Goal: Transaction & Acquisition: Download file/media

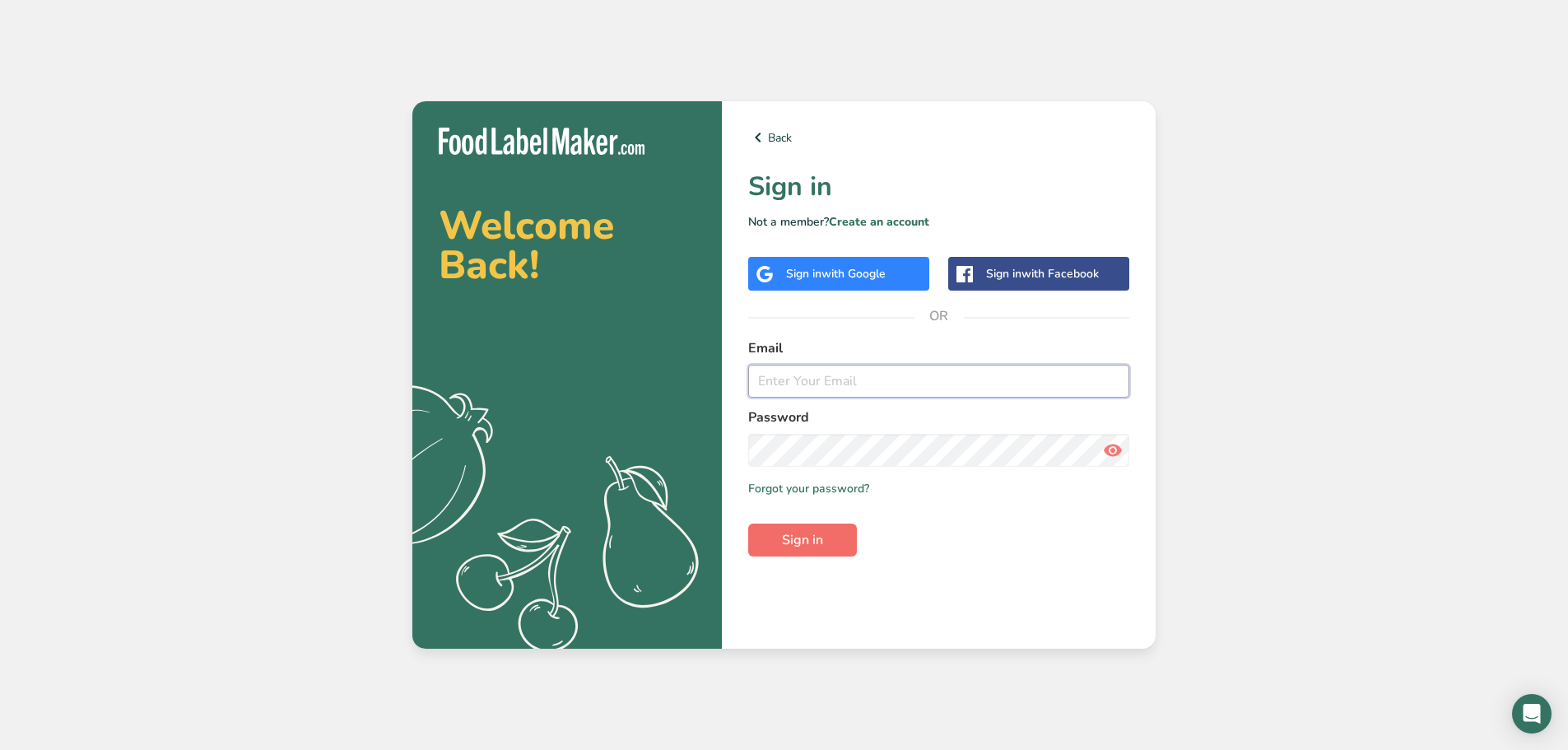
type input "adriano_vitale@bell.net"
click at [796, 537] on span "Sign in" at bounding box center [802, 539] width 41 height 20
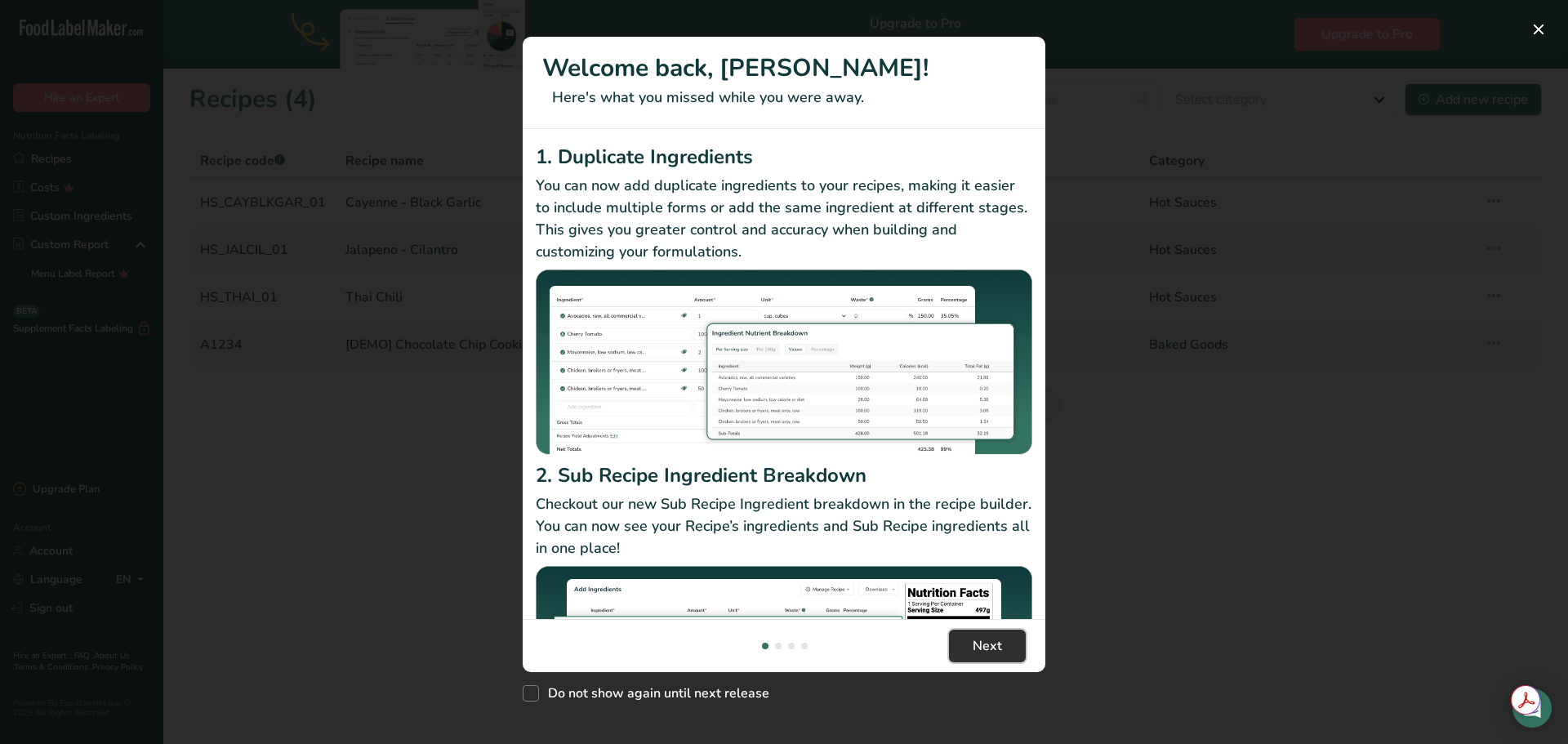
click at [991, 650] on span "Next" at bounding box center [987, 645] width 30 height 19
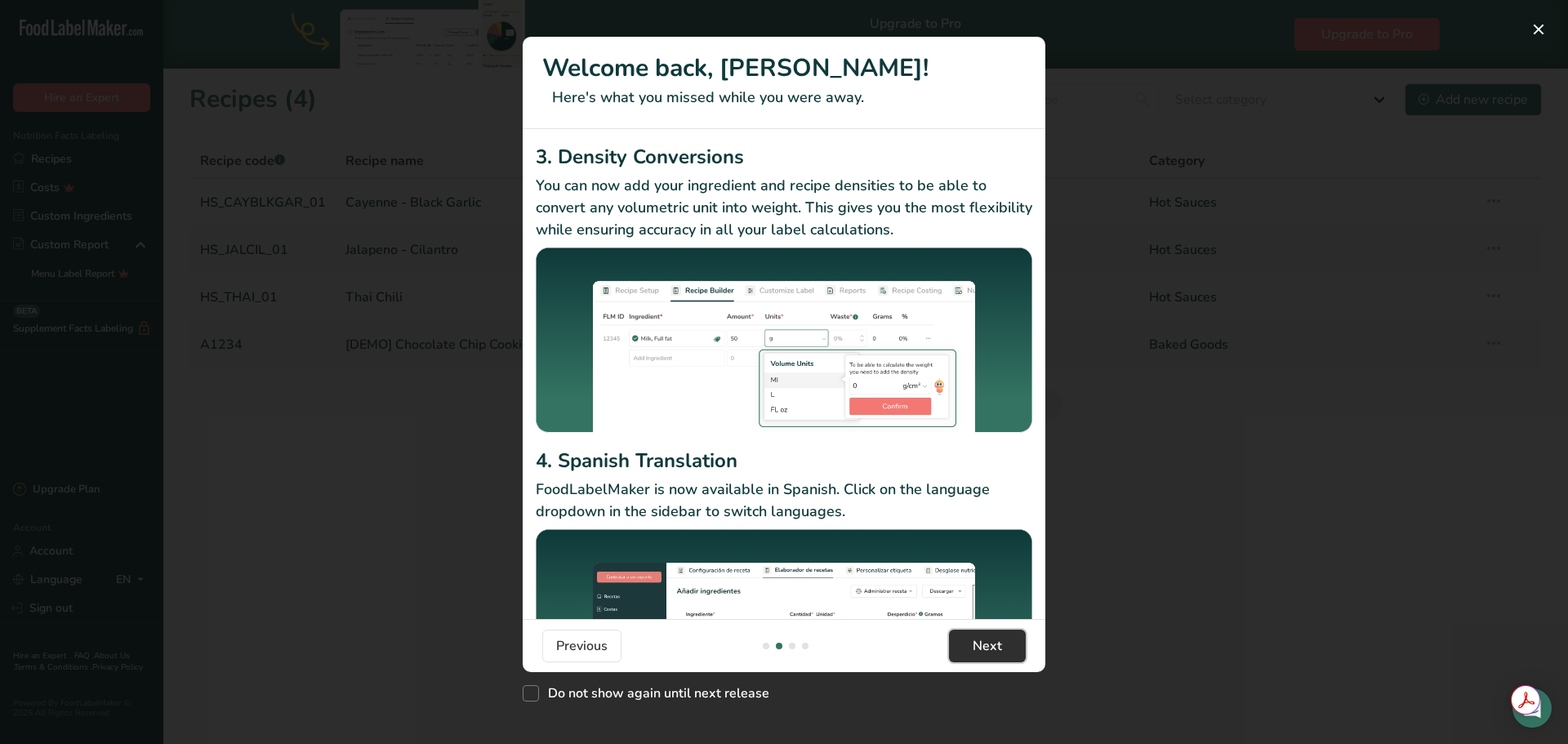
click at [991, 650] on span "Next" at bounding box center [987, 645] width 30 height 19
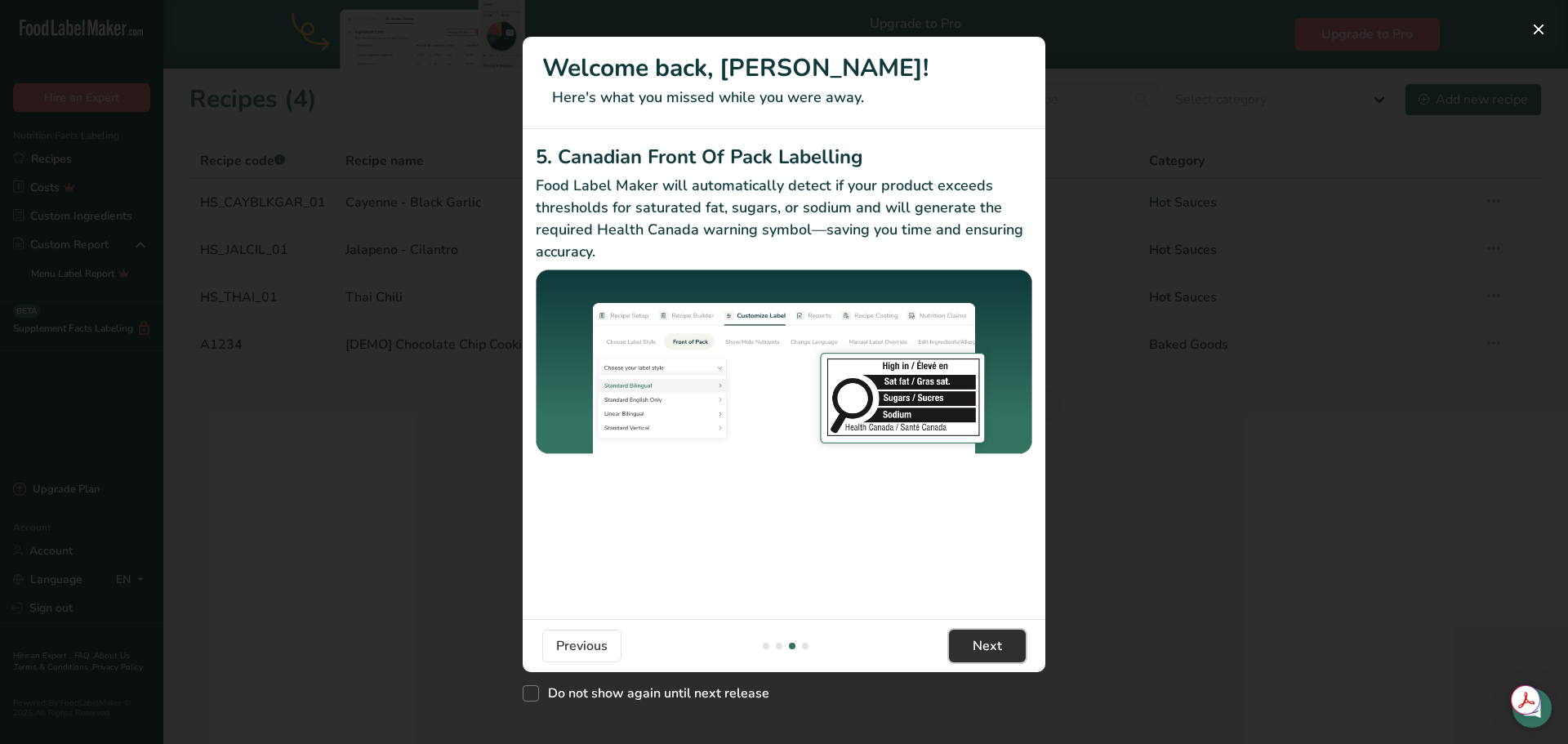
click at [991, 650] on span "Next" at bounding box center [987, 645] width 30 height 19
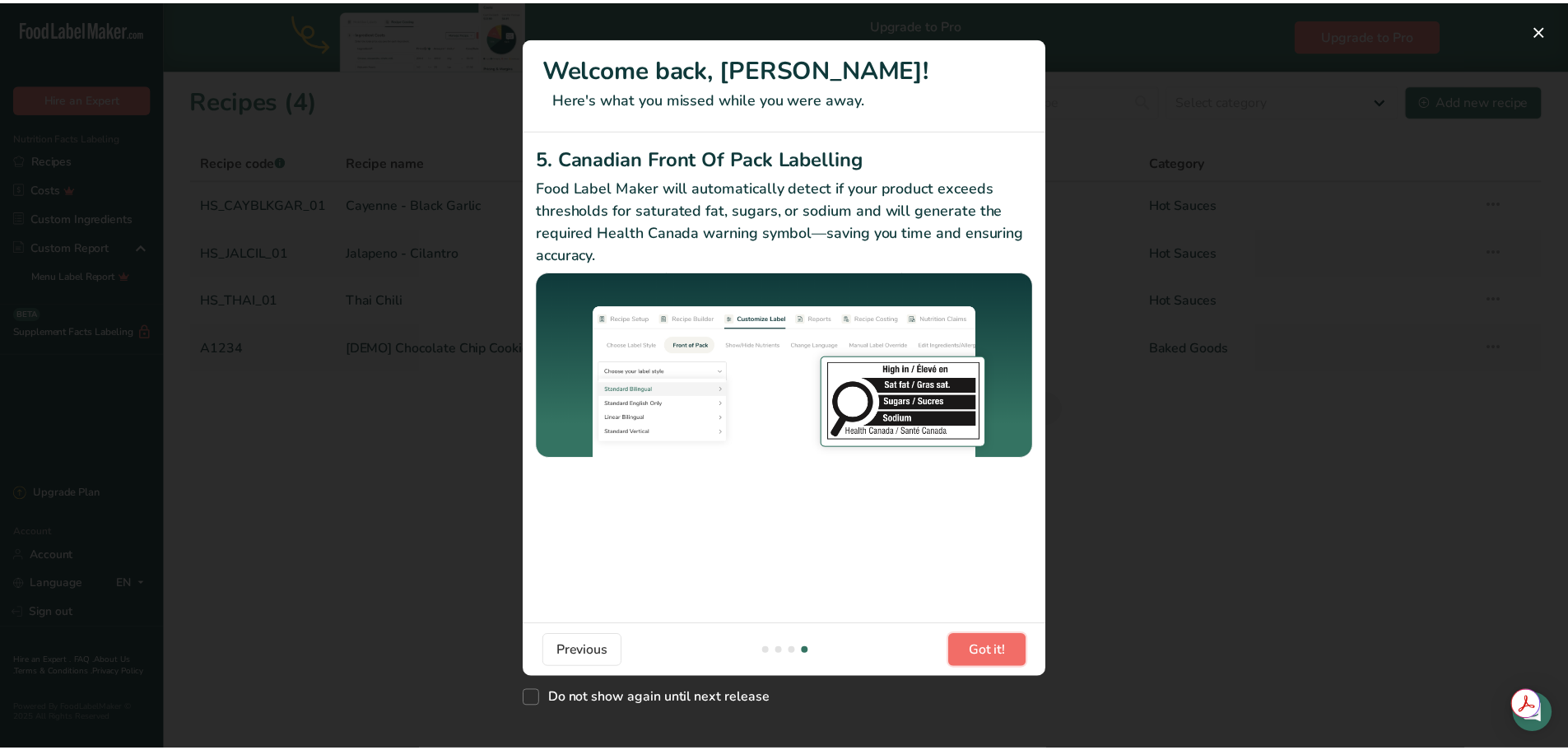
scroll to position [0, 1581]
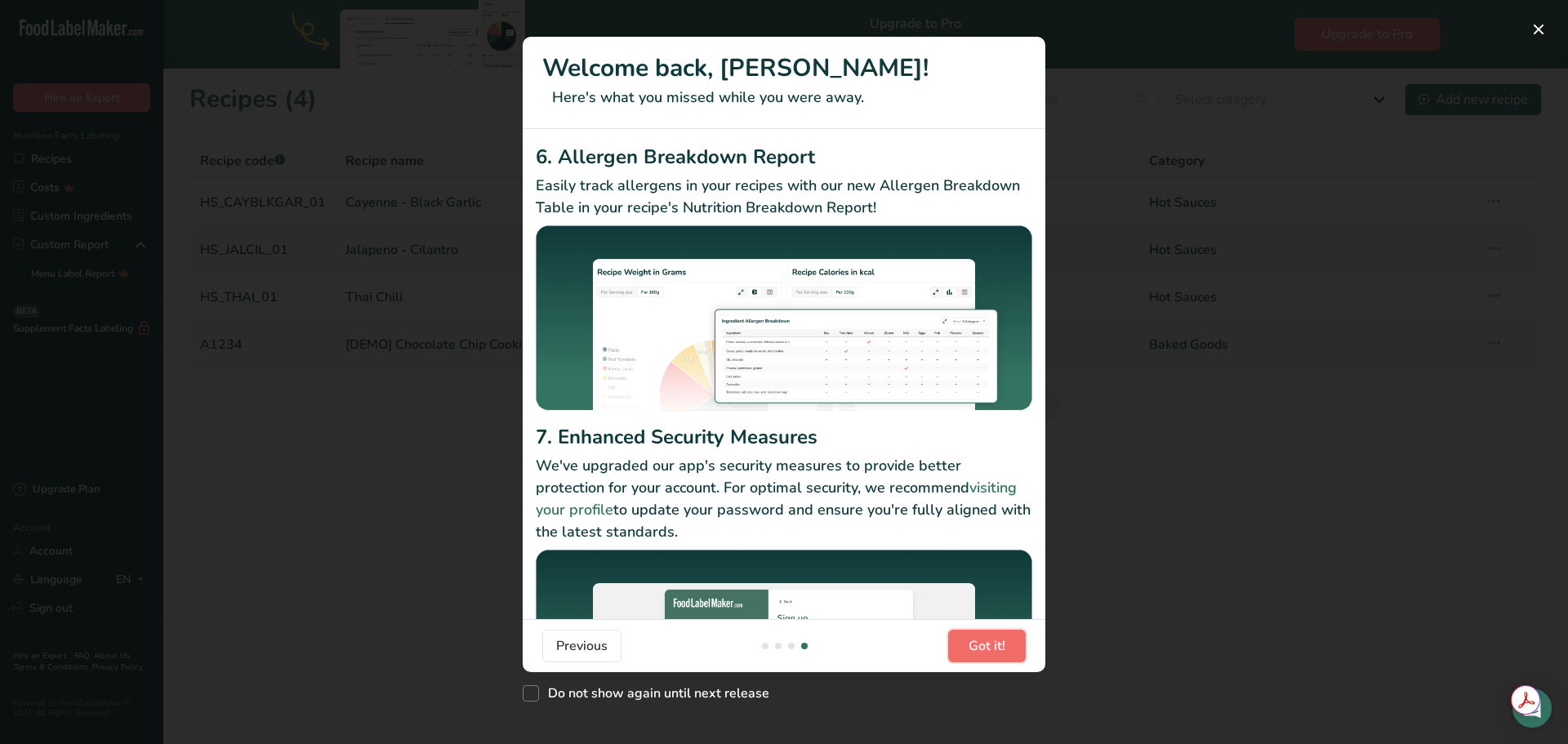
click at [987, 650] on span "Got it!" at bounding box center [987, 645] width 37 height 19
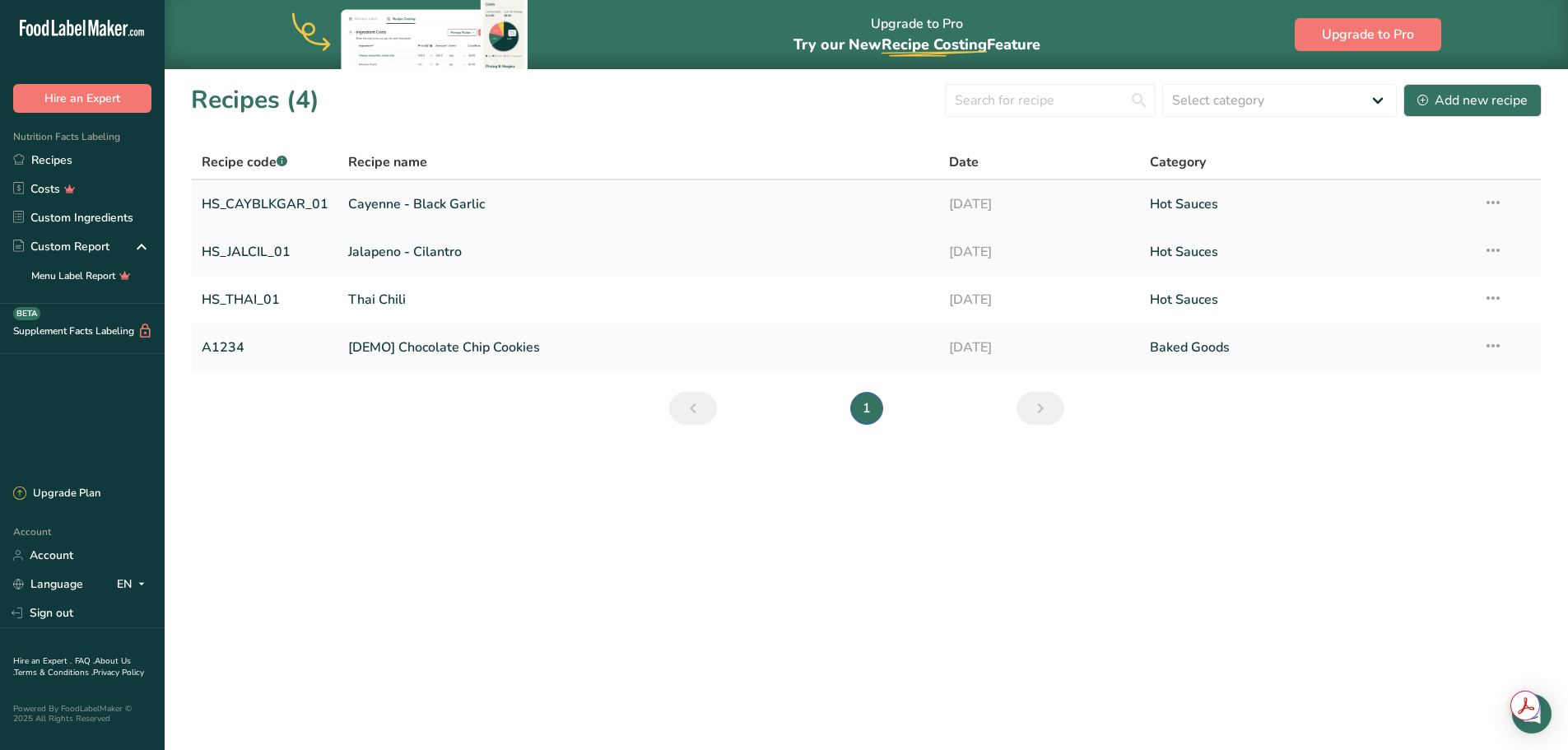
click at [450, 210] on link "Cayenne - Black Garlic" at bounding box center [638, 204] width 581 height 35
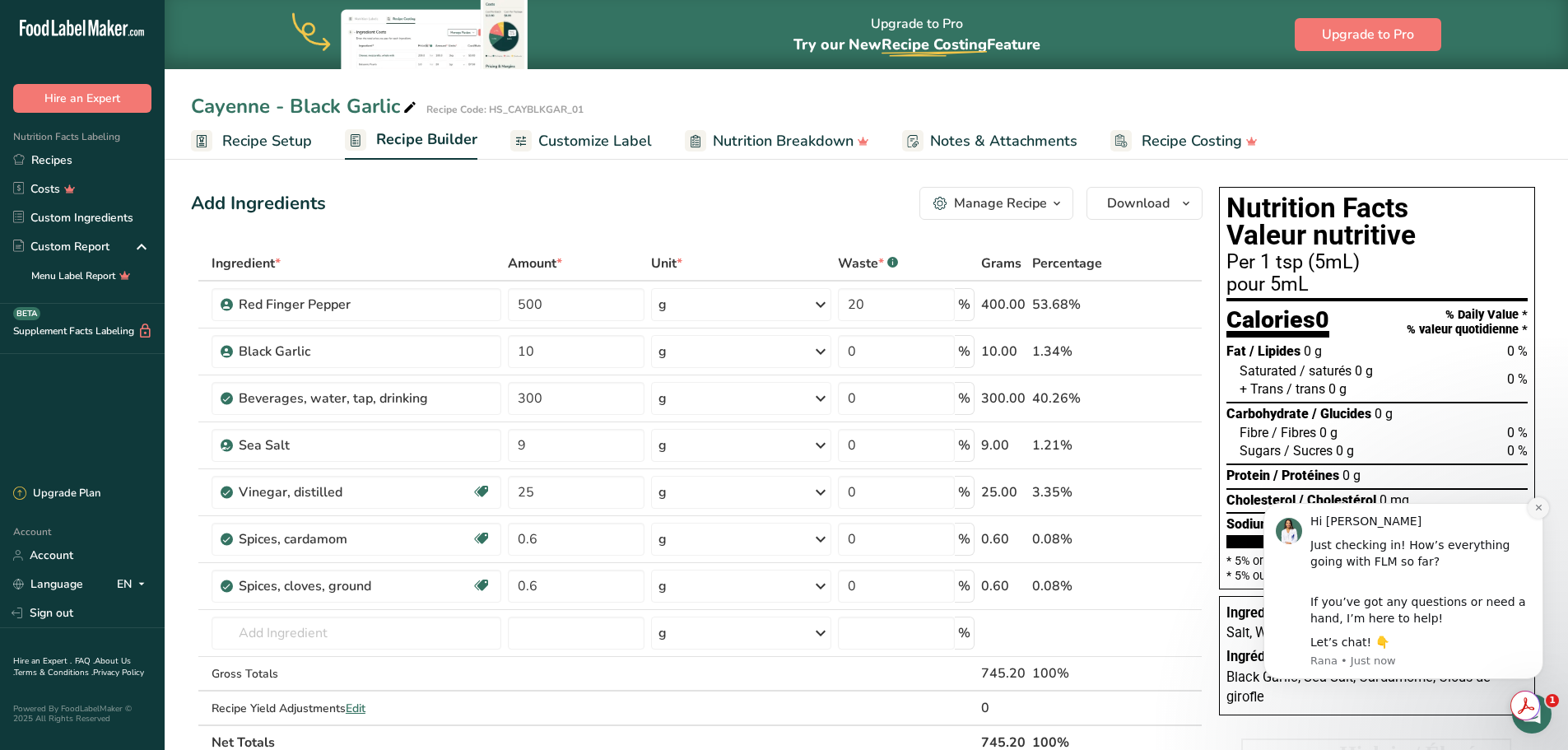
click at [1539, 511] on icon "Dismiss notification" at bounding box center [1539, 507] width 9 height 9
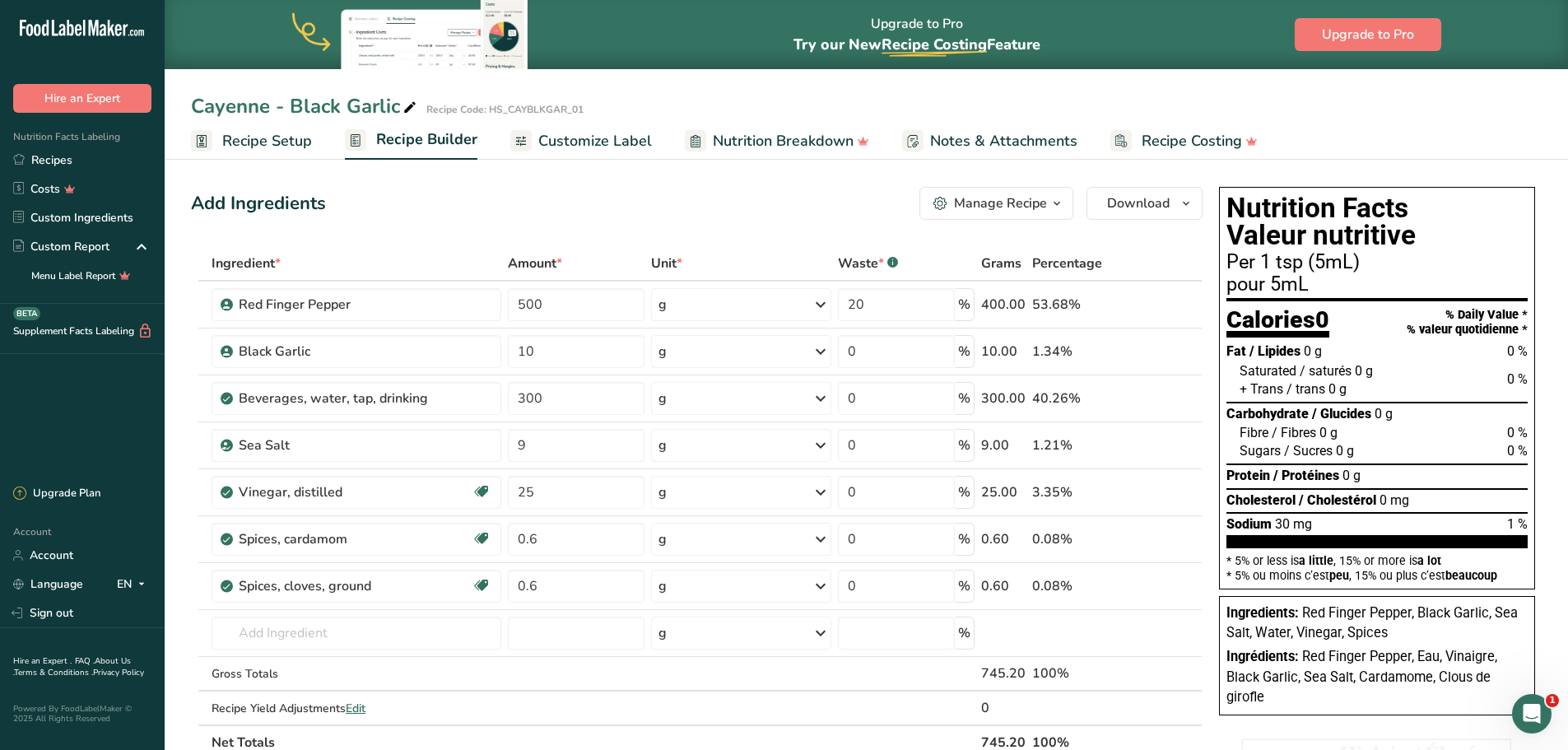
click at [615, 145] on span "Customize Label" at bounding box center [596, 141] width 114 height 22
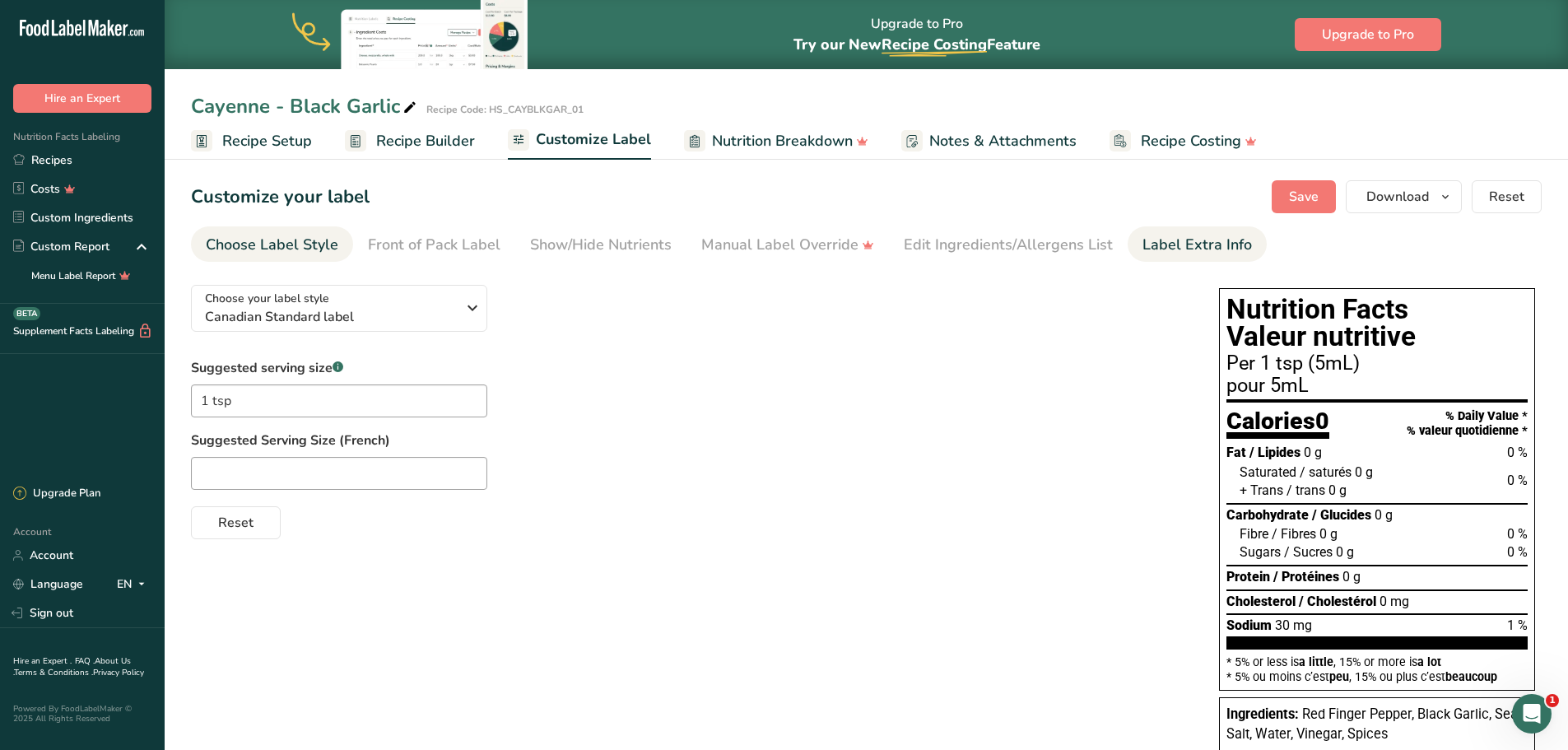
click at [1145, 238] on div "Label Extra Info" at bounding box center [1197, 245] width 110 height 22
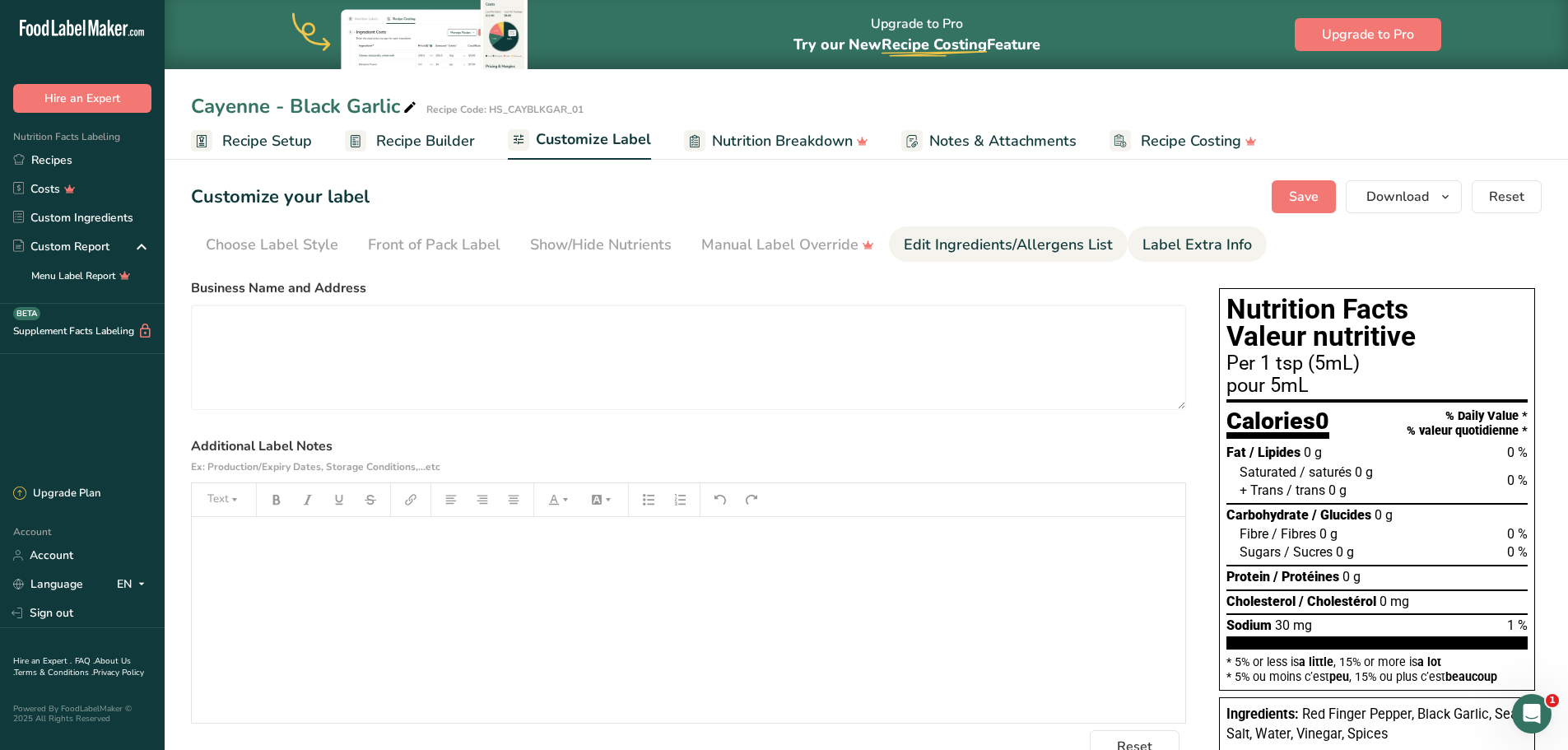
click at [1040, 240] on div "Edit Ingredients/Allergens List" at bounding box center [1008, 245] width 209 height 22
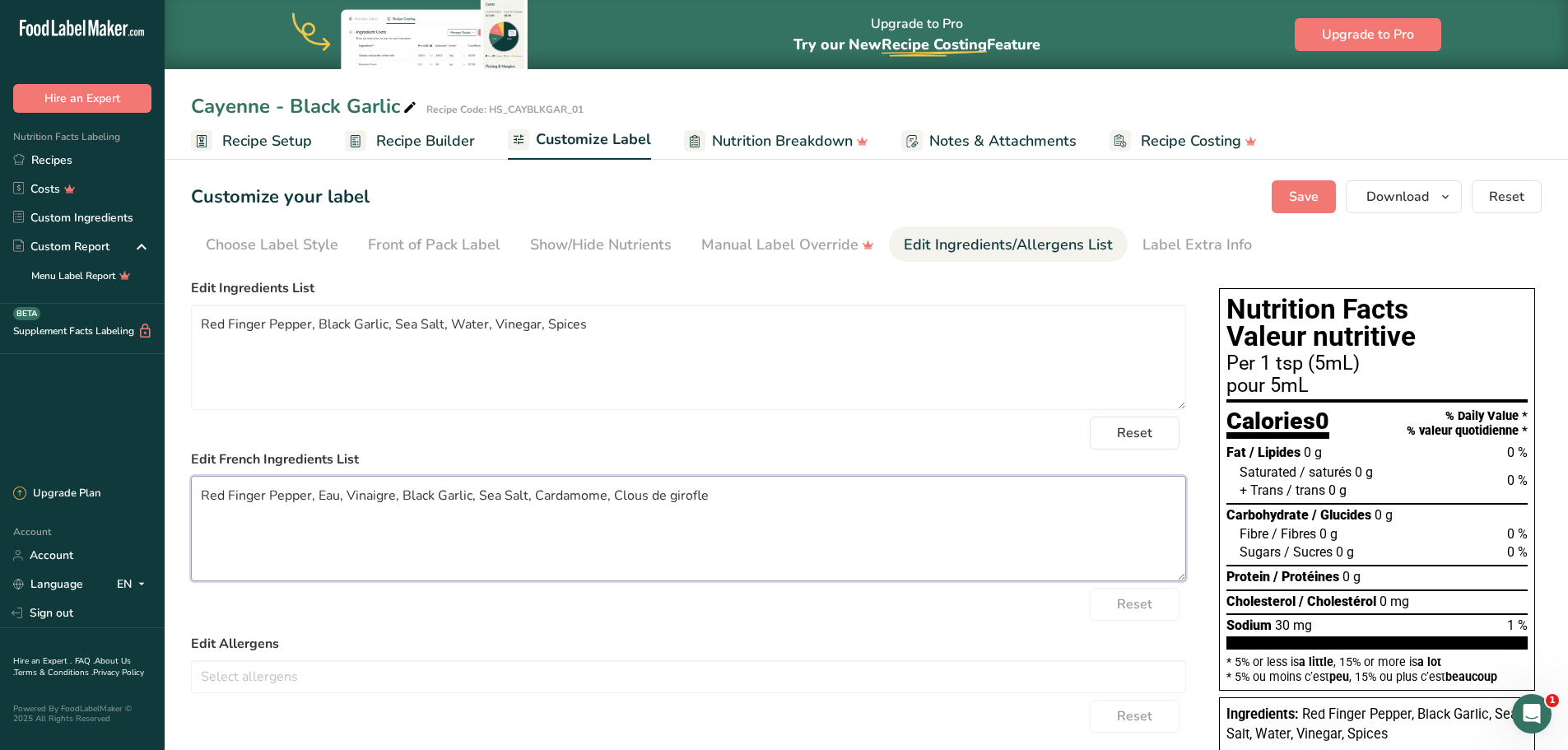
click at [720, 495] on textarea "Red Finger Pepper, Eau, Vinaigre, Black Garlic, Sea Salt, Cardamome, Clous de g…" at bounding box center [688, 528] width 995 height 105
paste textarea "épices"
click at [539, 496] on textarea "Red Finger Pepper, Eau, Vinaigre, Black Garlic, Sea Salt, épices" at bounding box center [688, 528] width 995 height 105
paste textarea "To enrich screen reader interactions, please activate Accessibility in Grammarl…"
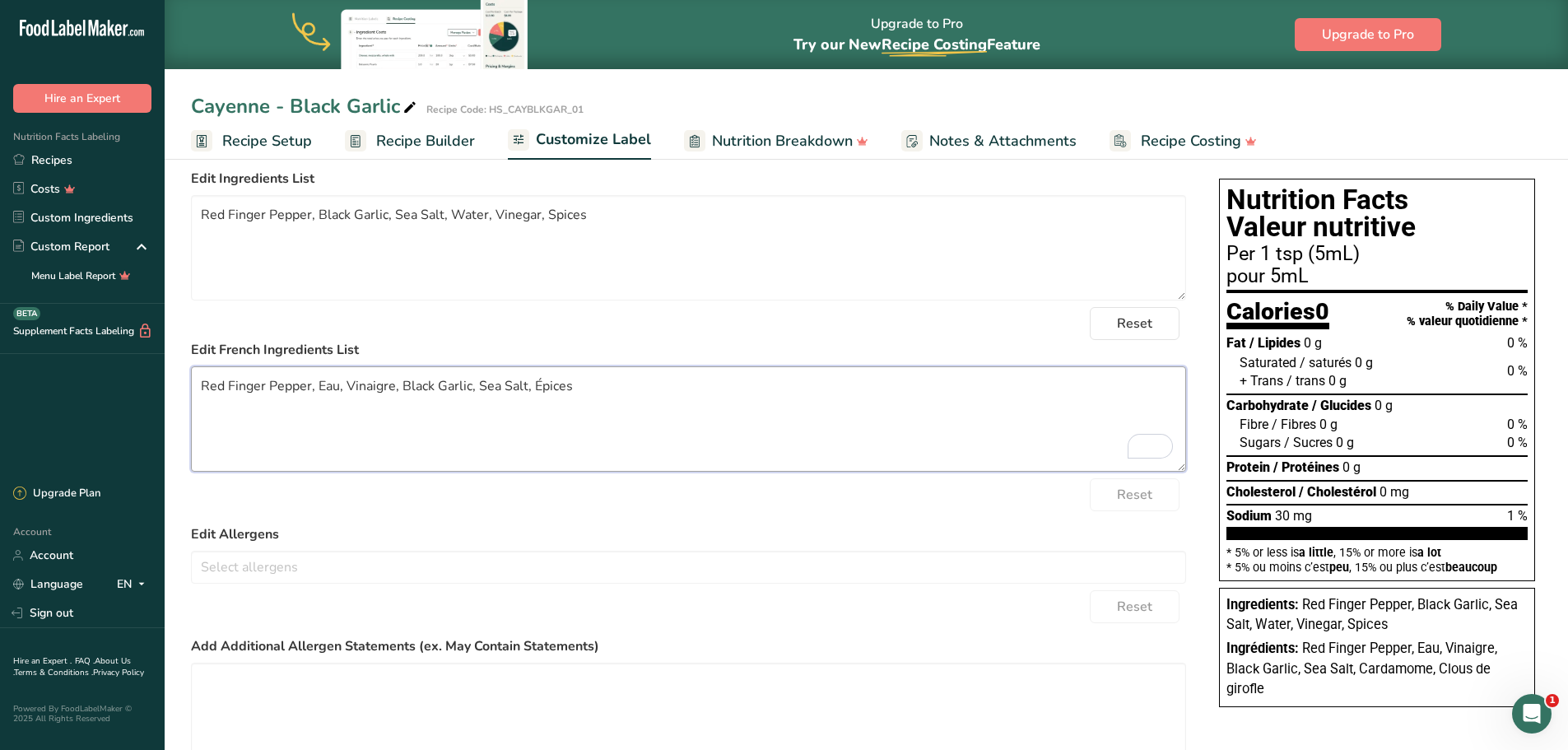
scroll to position [42, 0]
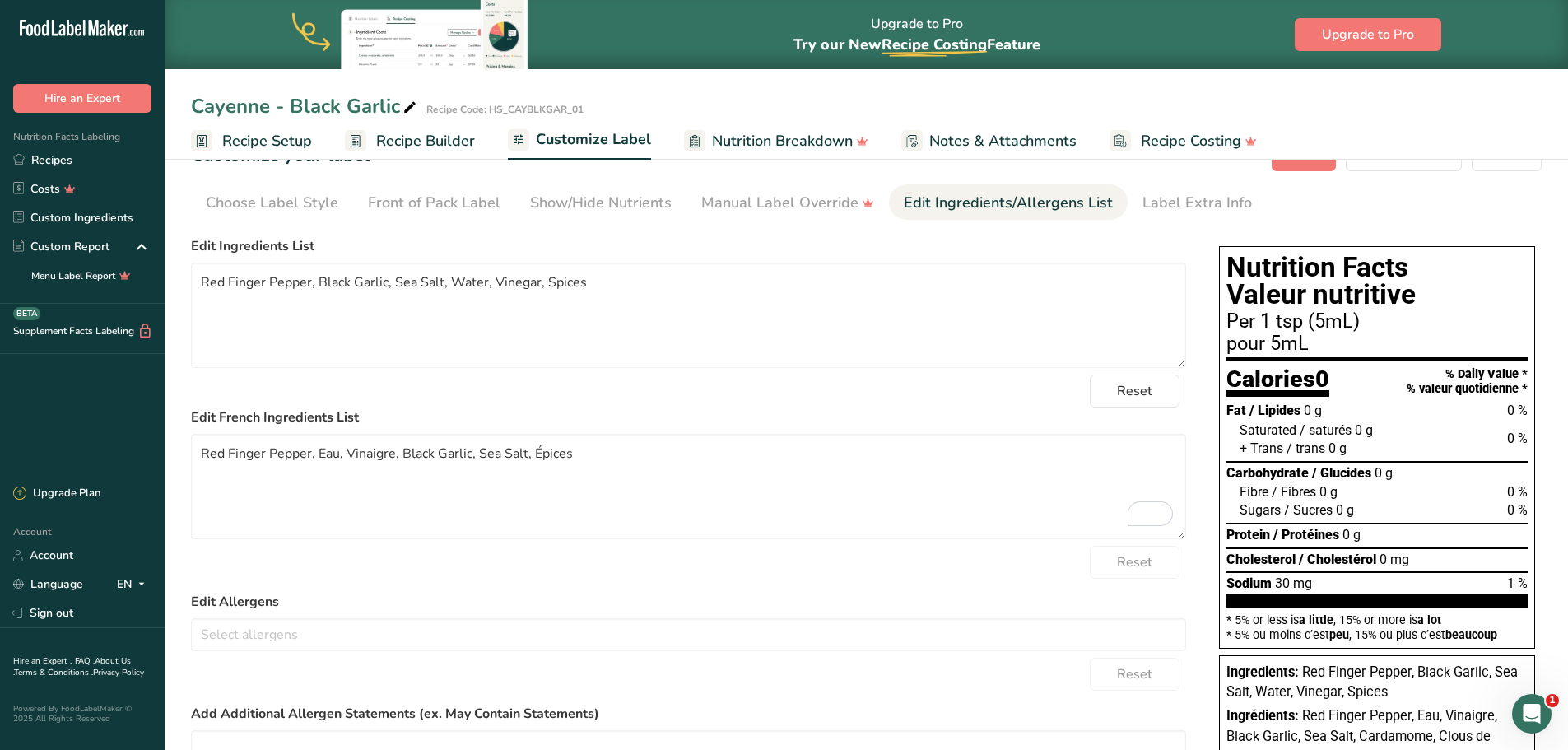
click at [1372, 207] on ul "Choose Label Style Front of Pack Label Show/Hide Nutrients Change Language Manu…" at bounding box center [866, 202] width 1351 height 36
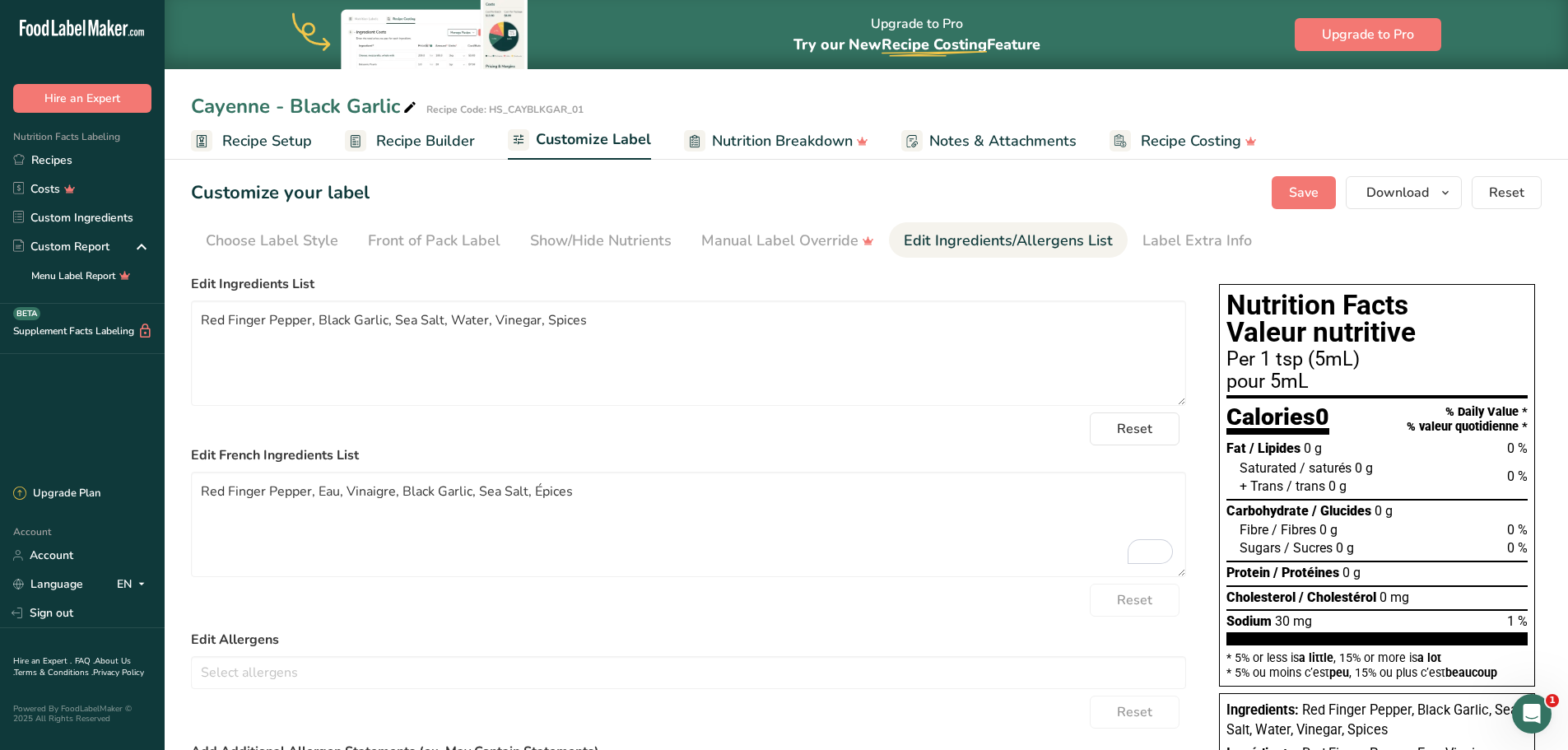
scroll to position [0, 0]
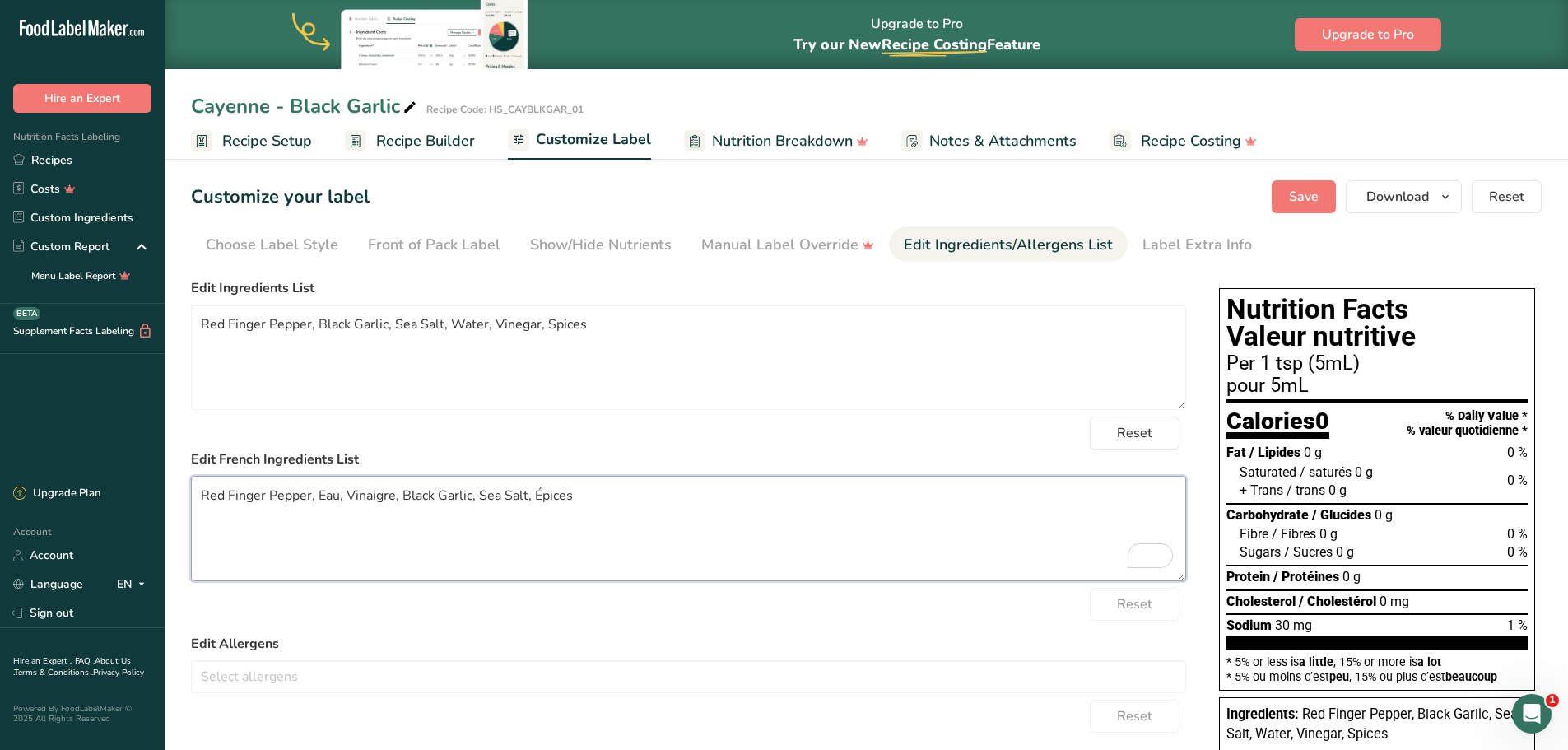
click at [908, 541] on textarea "Red Finger Pepper, Eau, Vinaigre, Black Garlic, Sea Salt, Épices" at bounding box center [688, 528] width 995 height 105
type textarea "Red Finger Pepper, Eau, Vinaigre, Black Garlic, Sea Salt, Épices"
click at [1143, 252] on div "Label Extra Info" at bounding box center [1197, 245] width 110 height 22
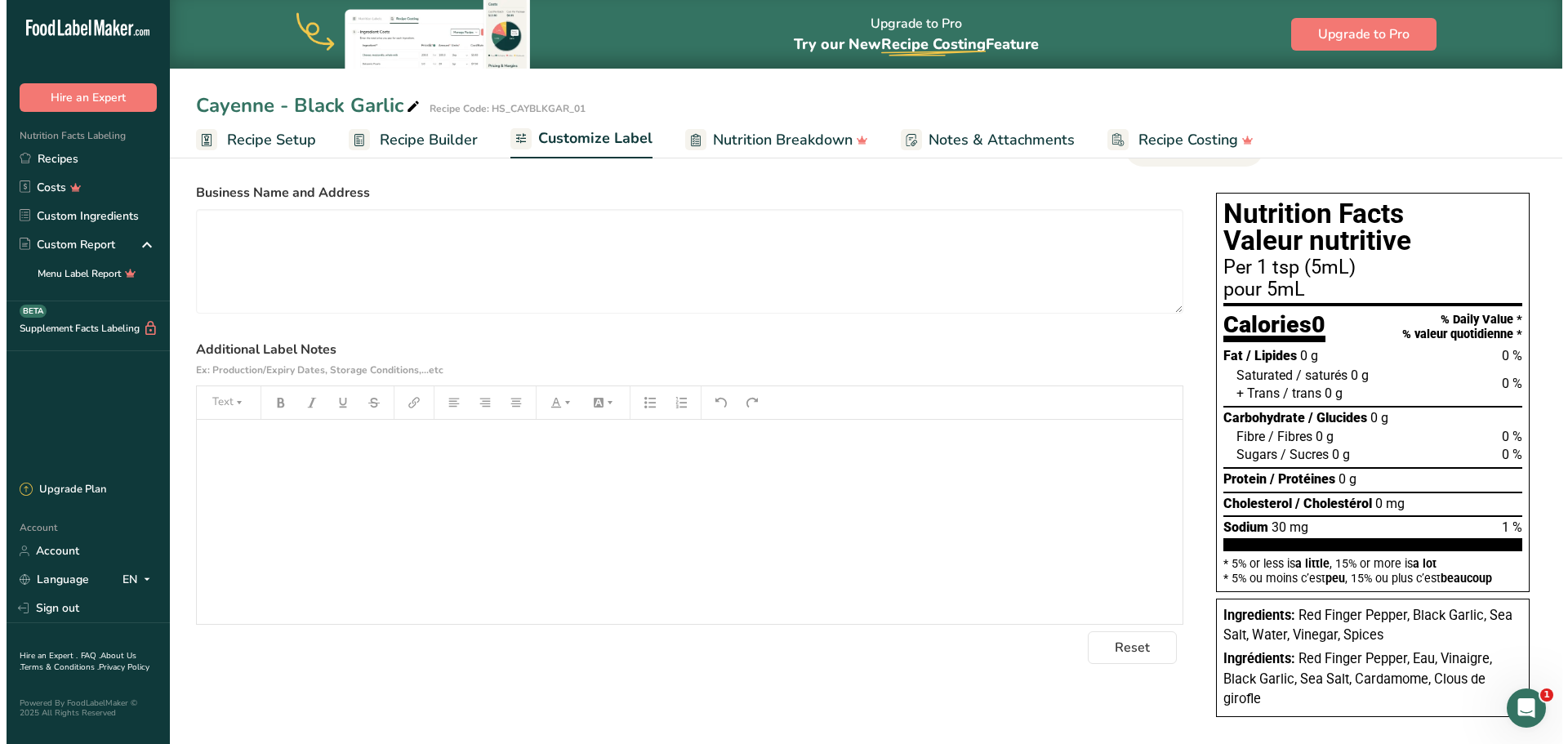
scroll to position [109, 0]
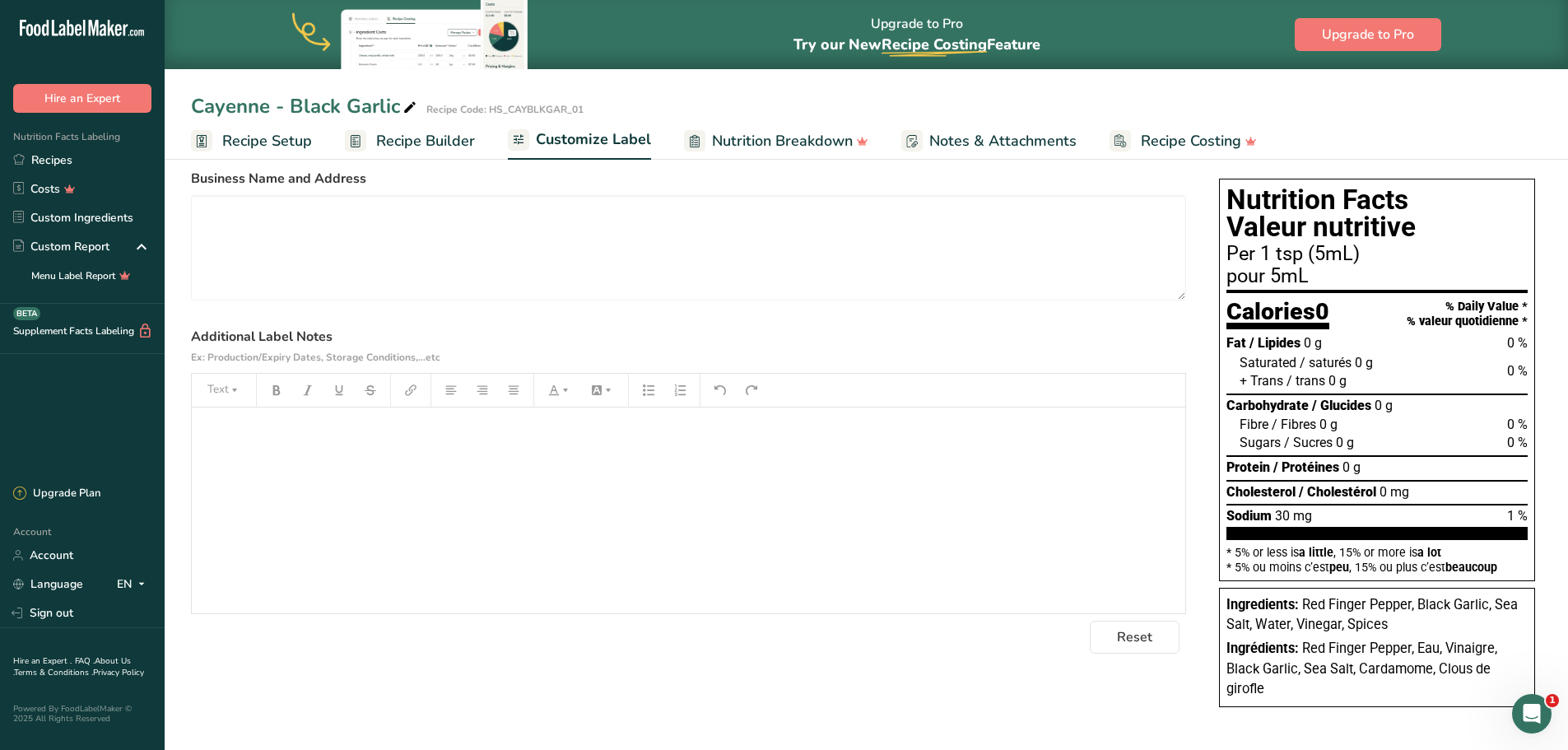
click at [999, 139] on span "Notes & Attachments" at bounding box center [1002, 141] width 147 height 22
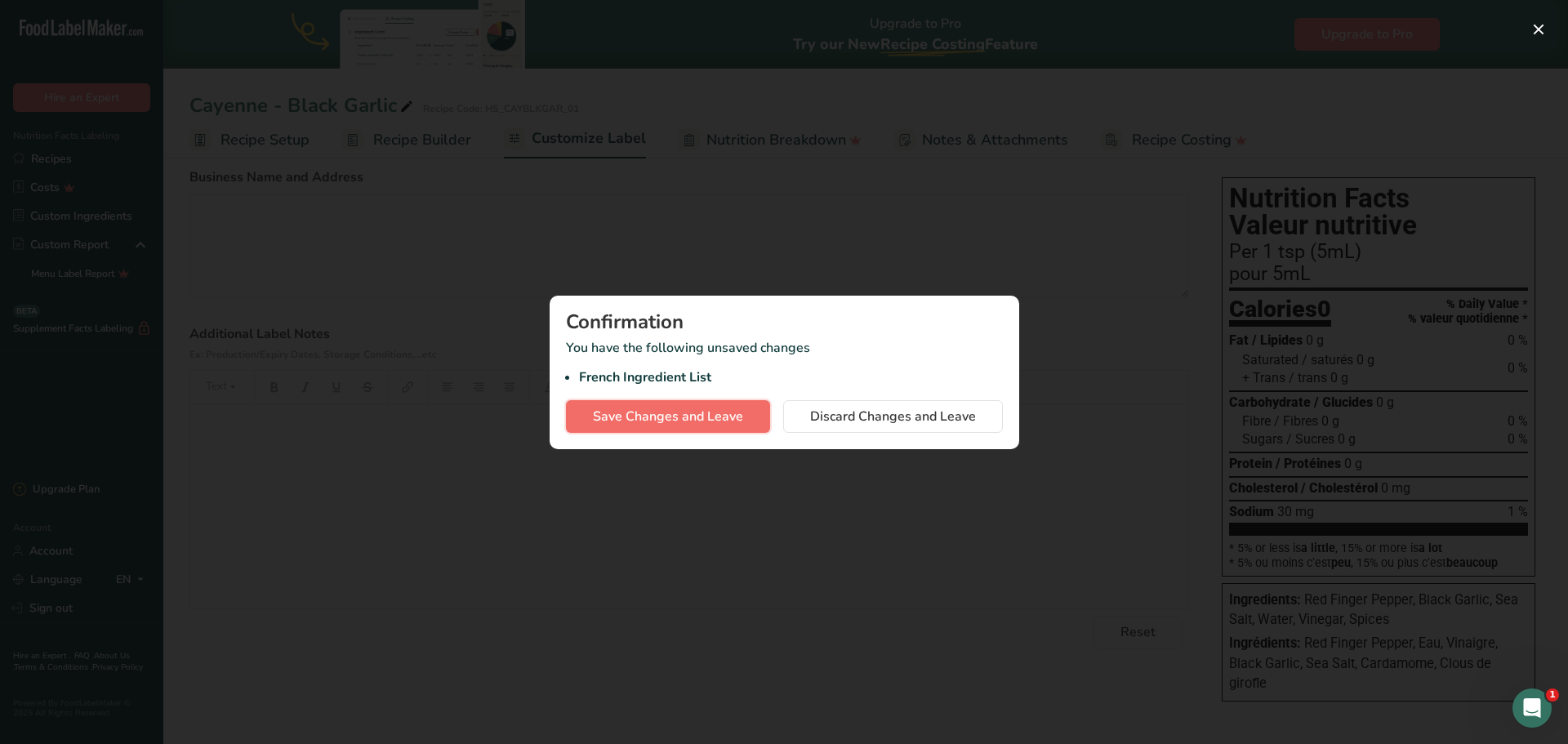
click at [689, 421] on span "Save Changes and Leave" at bounding box center [668, 416] width 150 height 19
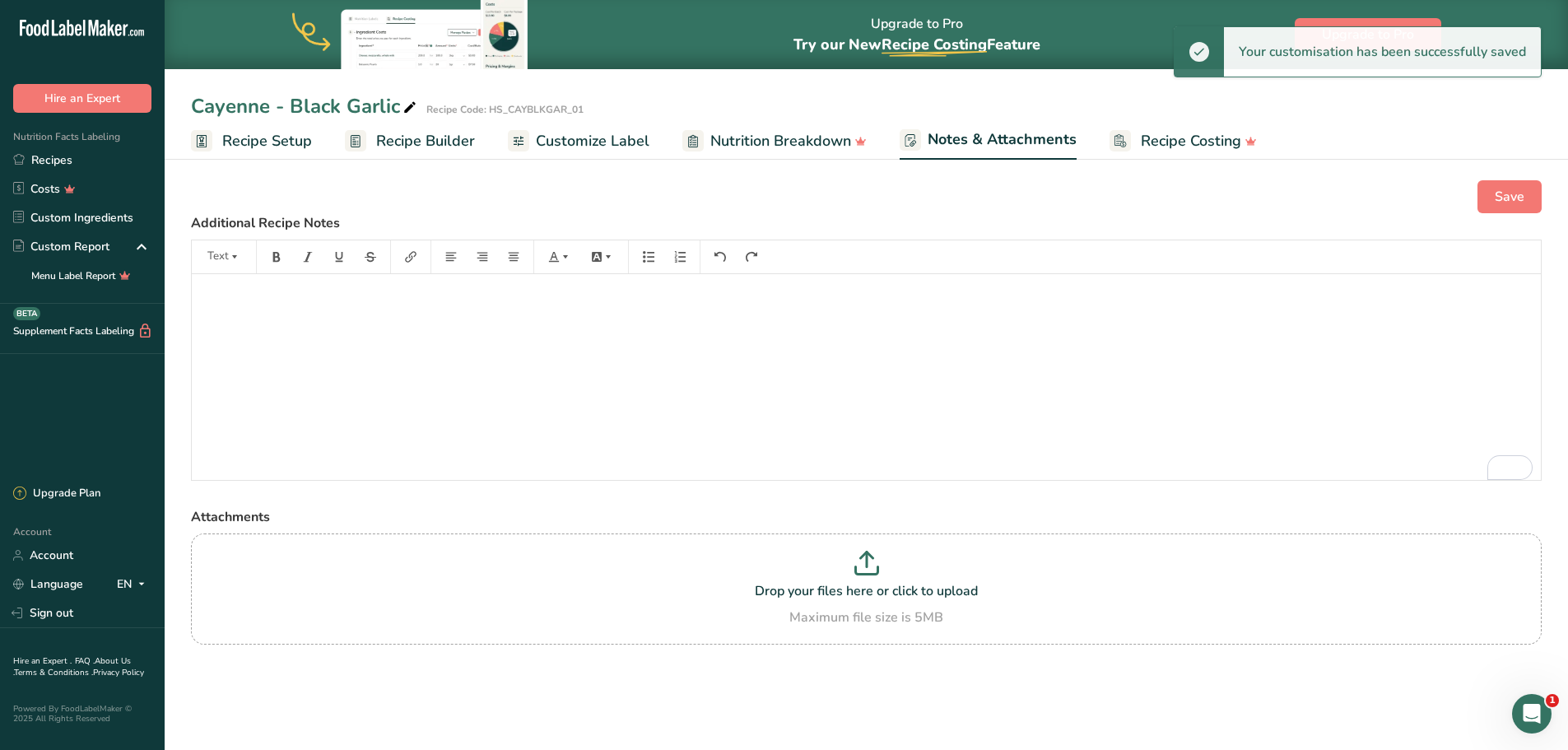
click at [252, 145] on span "Recipe Setup" at bounding box center [266, 141] width 89 height 22
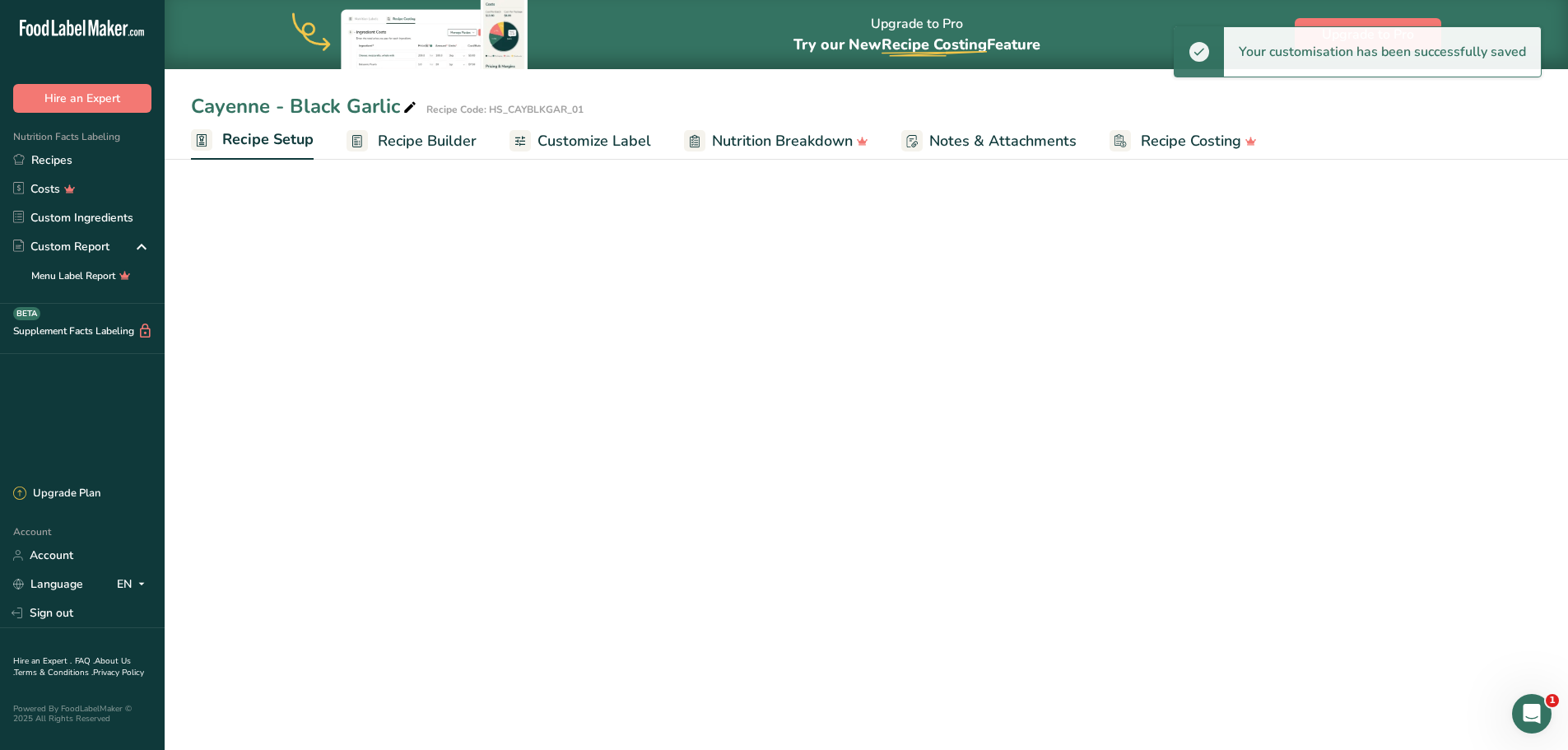
select select "17"
select select "22"
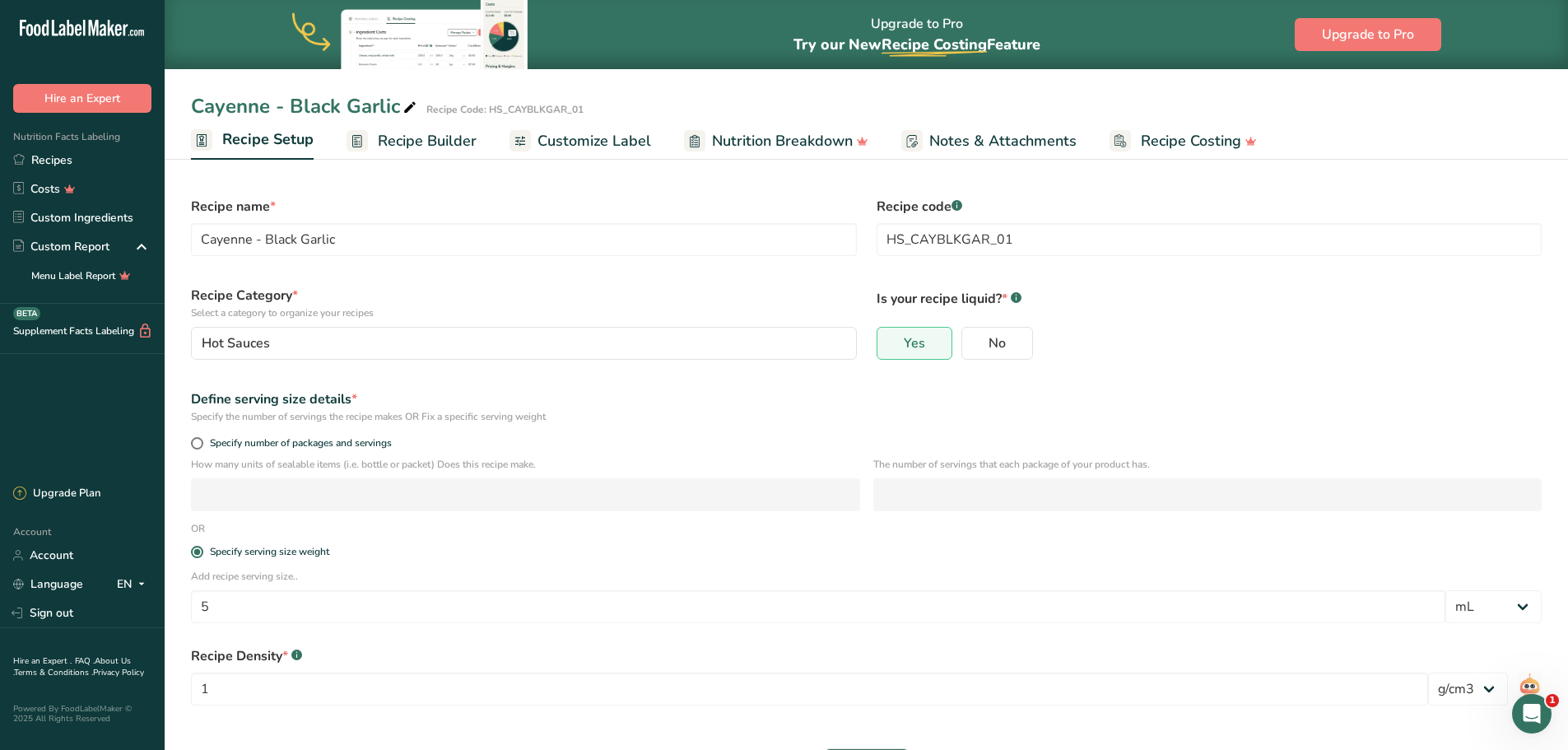
click at [433, 141] on span "Recipe Builder" at bounding box center [427, 141] width 99 height 22
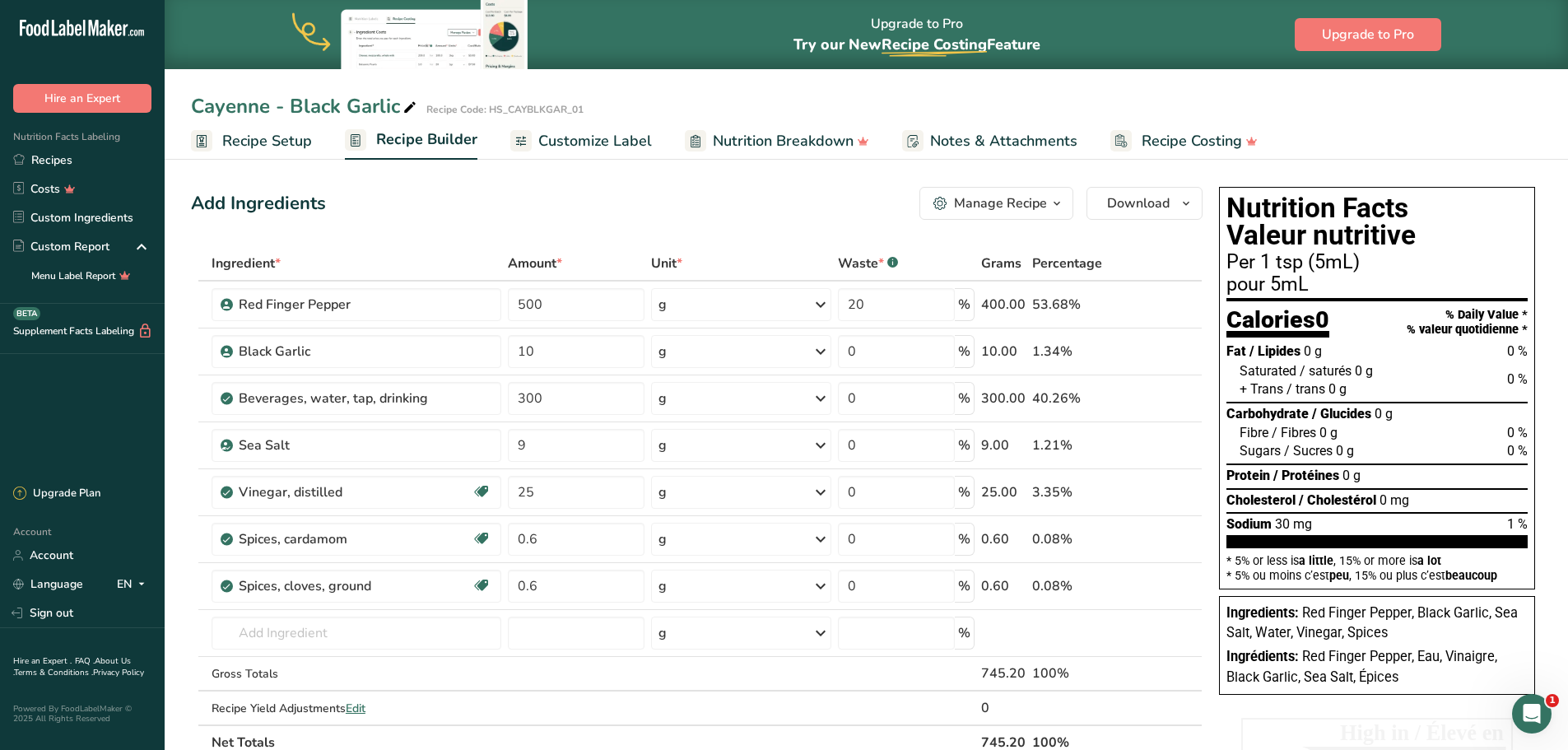
click at [280, 144] on span "Recipe Setup" at bounding box center [266, 141] width 89 height 22
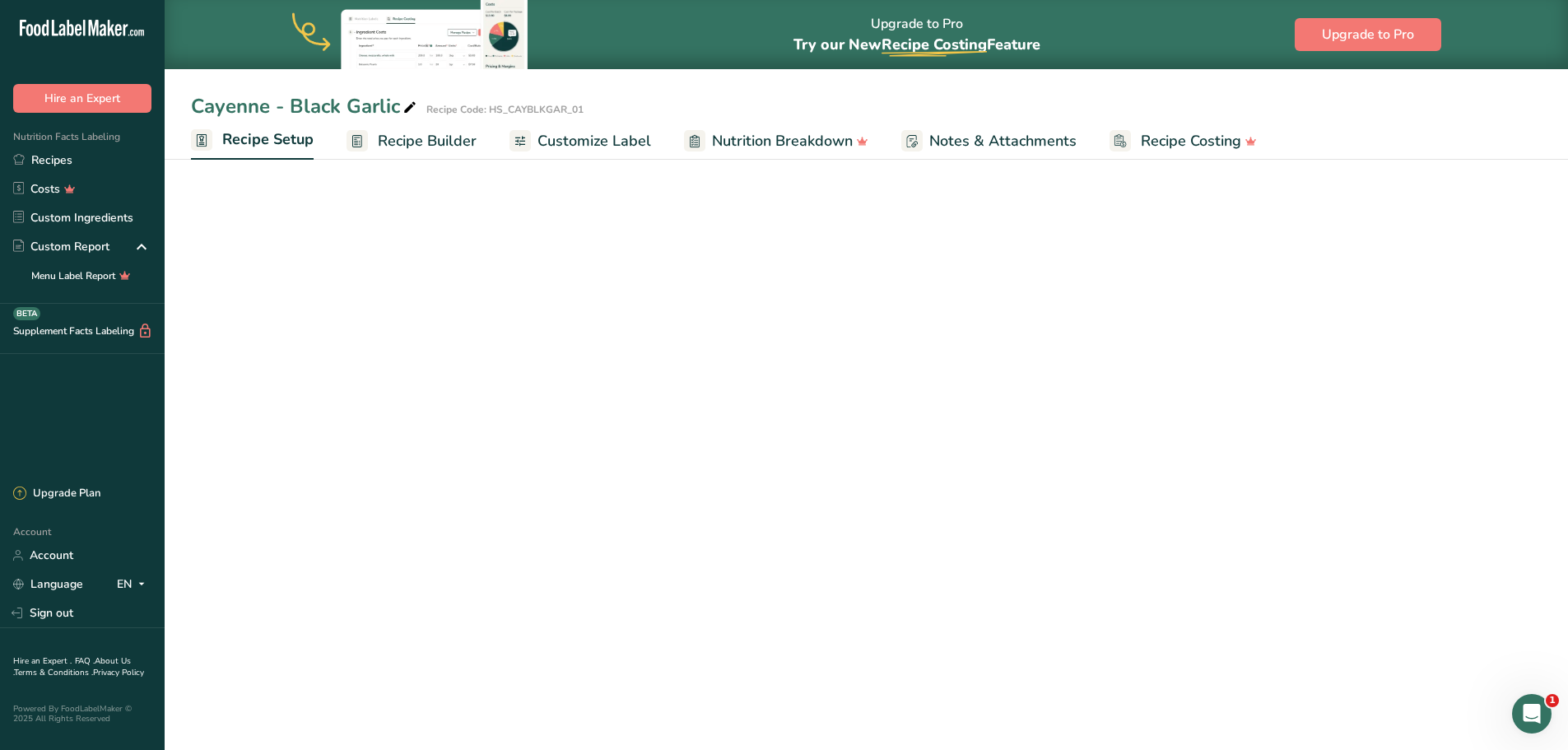
select select "17"
select select "22"
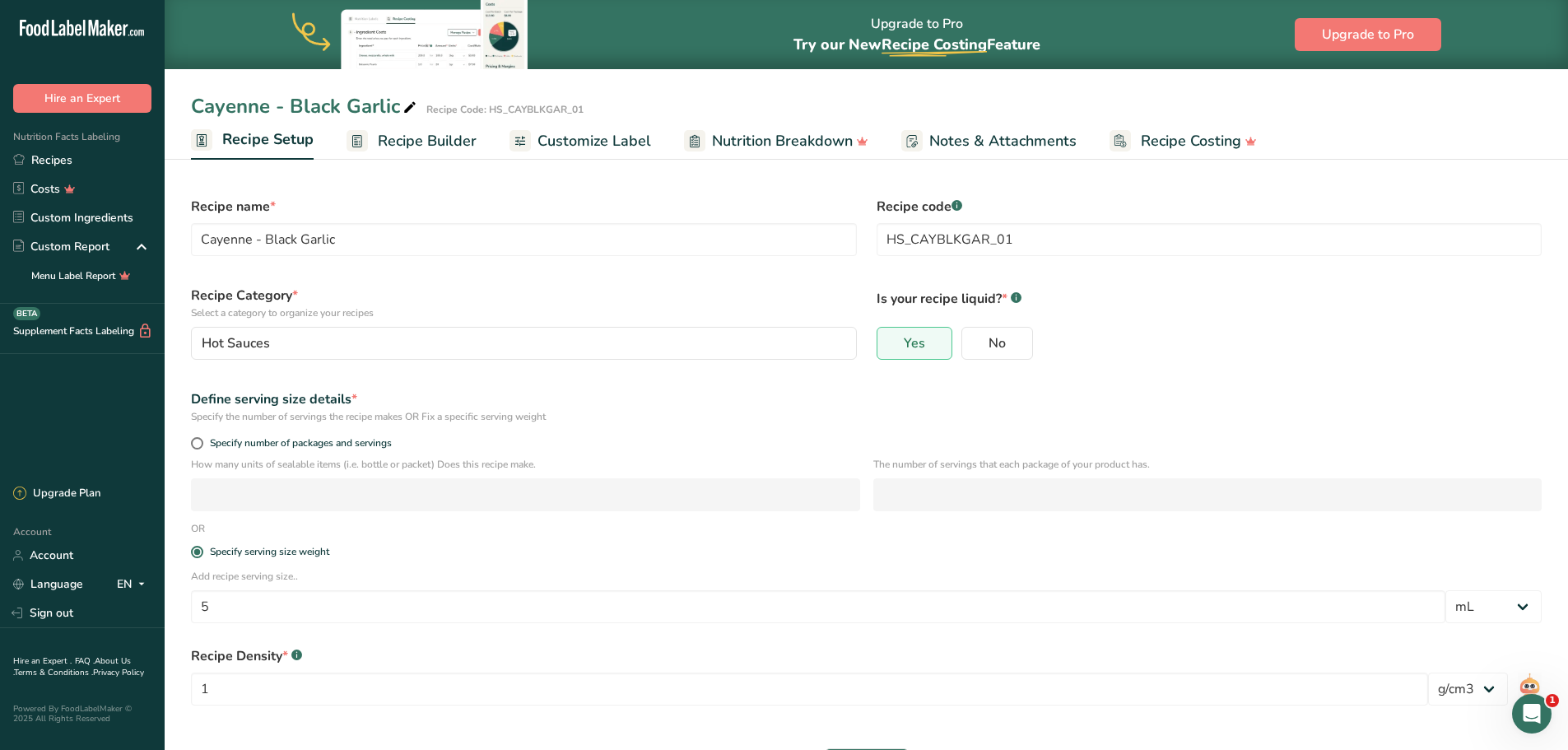
click at [573, 140] on span "Customize Label" at bounding box center [595, 141] width 114 height 22
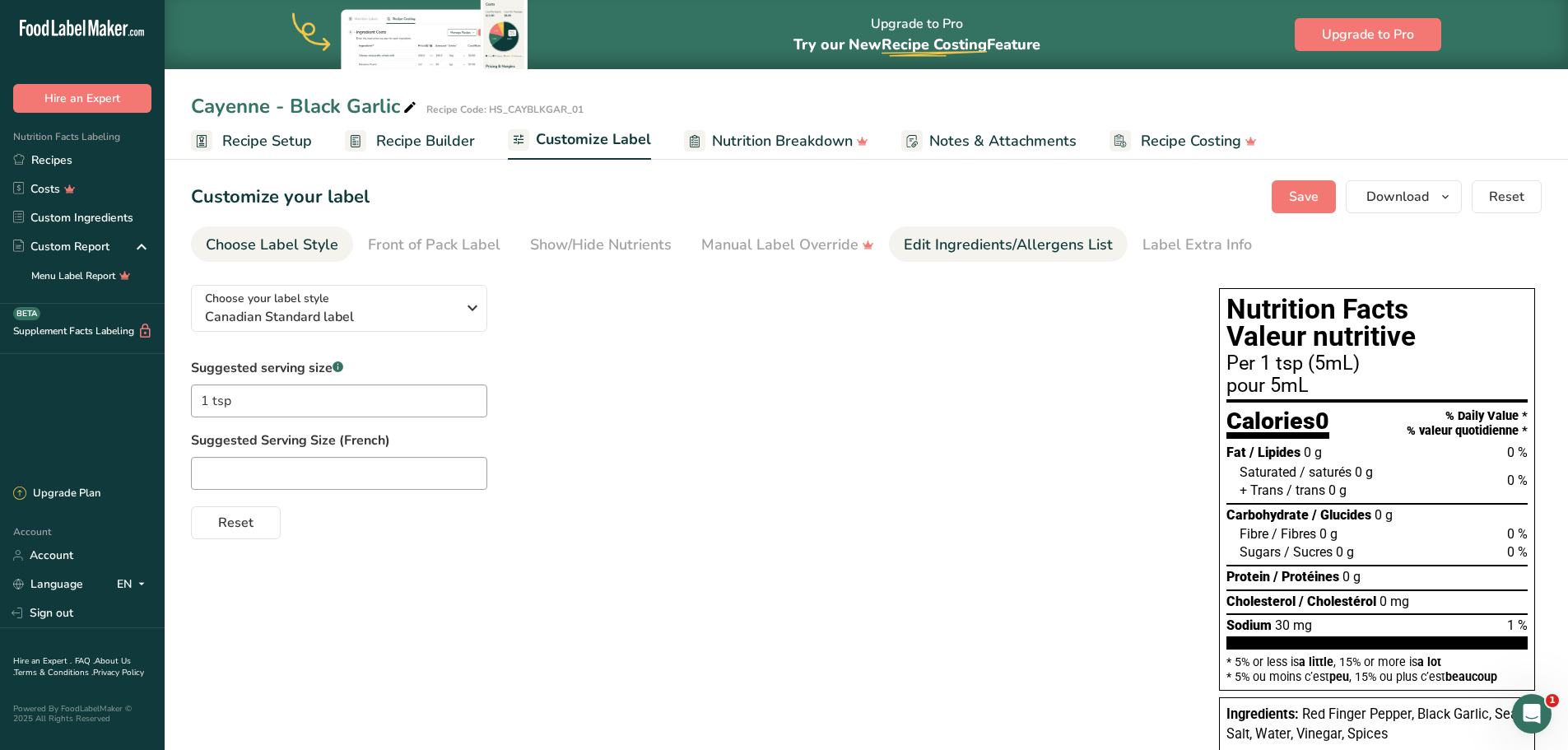
click at [955, 240] on div "Edit Ingredients/Allergens List" at bounding box center [1008, 245] width 209 height 22
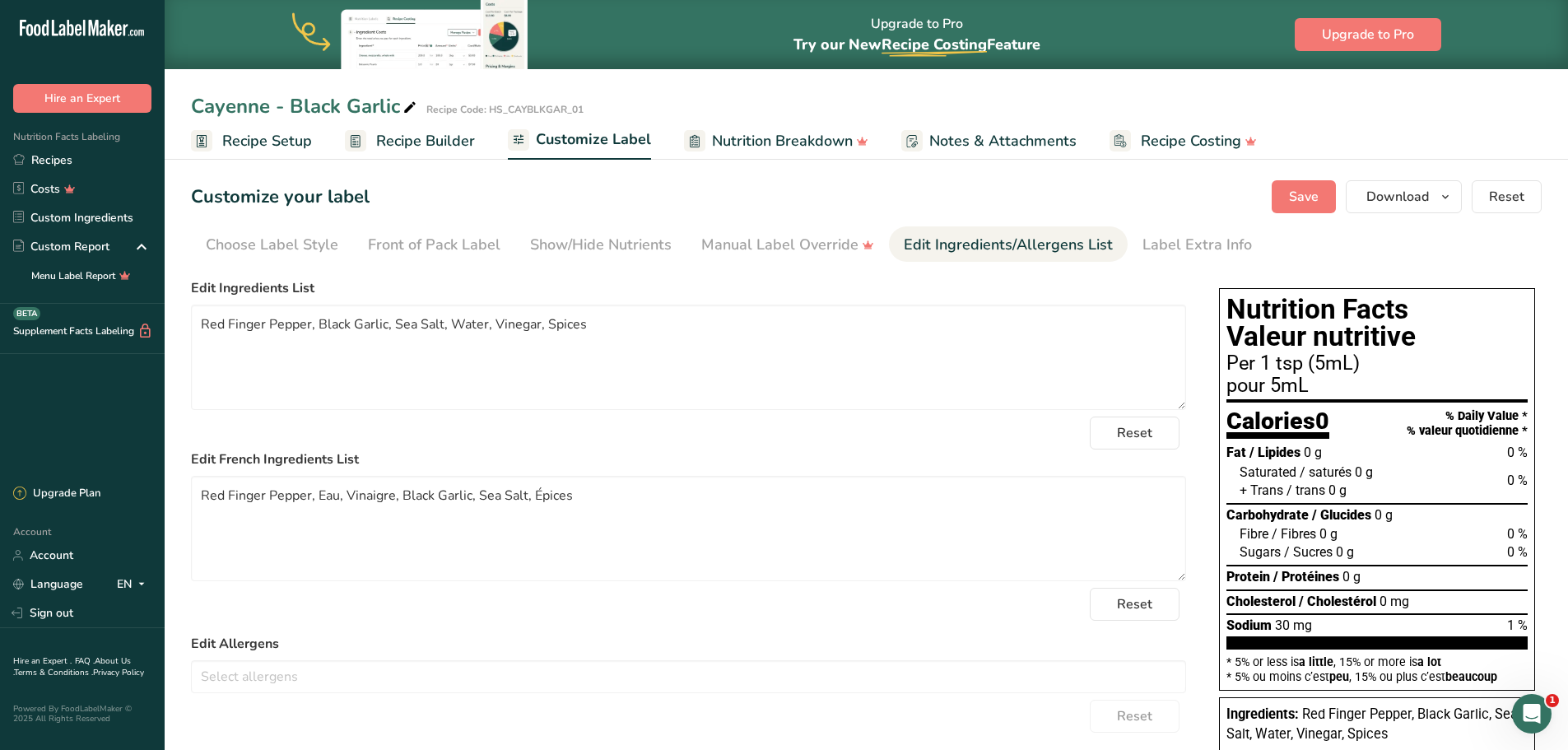
click at [276, 142] on span "Recipe Setup" at bounding box center [266, 141] width 89 height 22
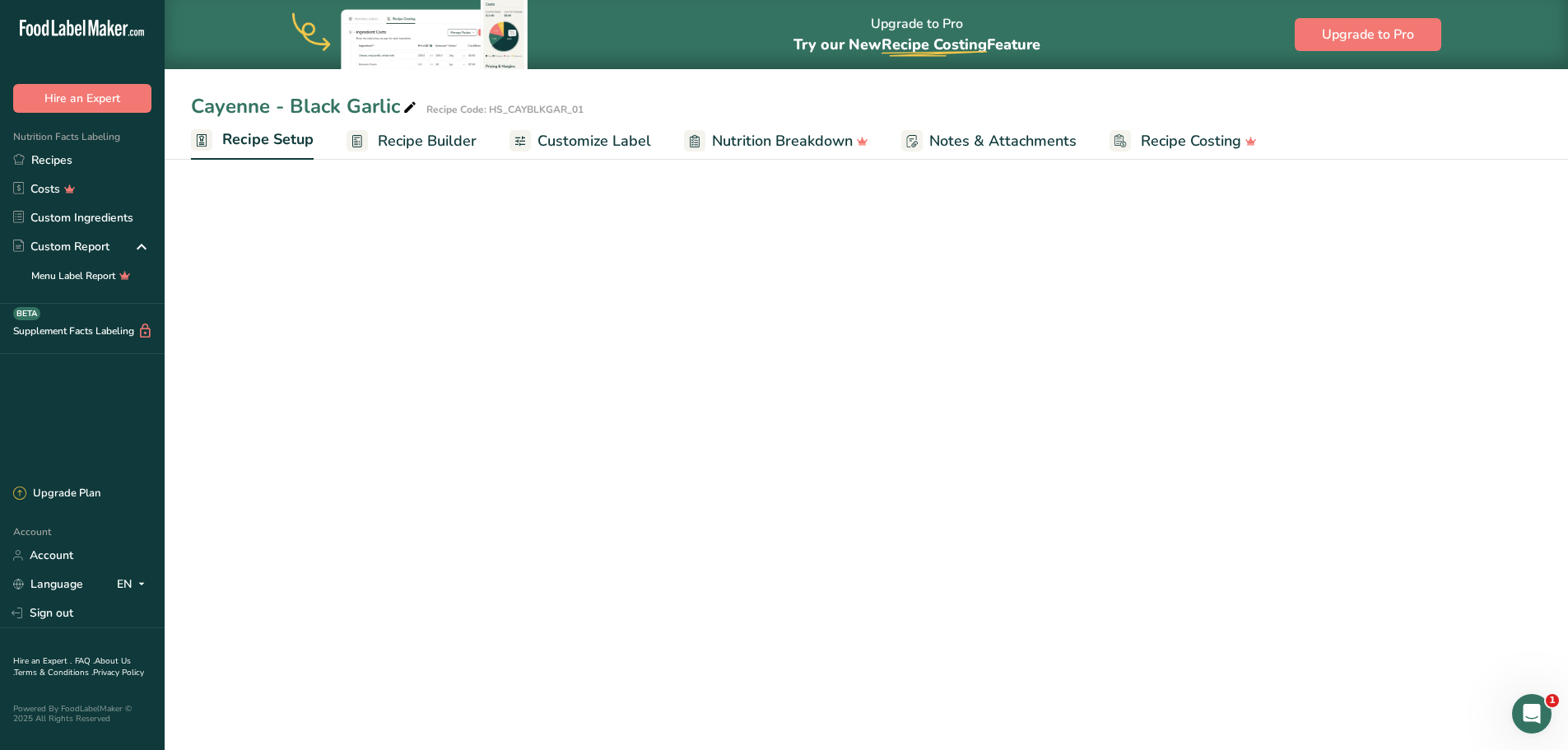
select select "17"
select select "22"
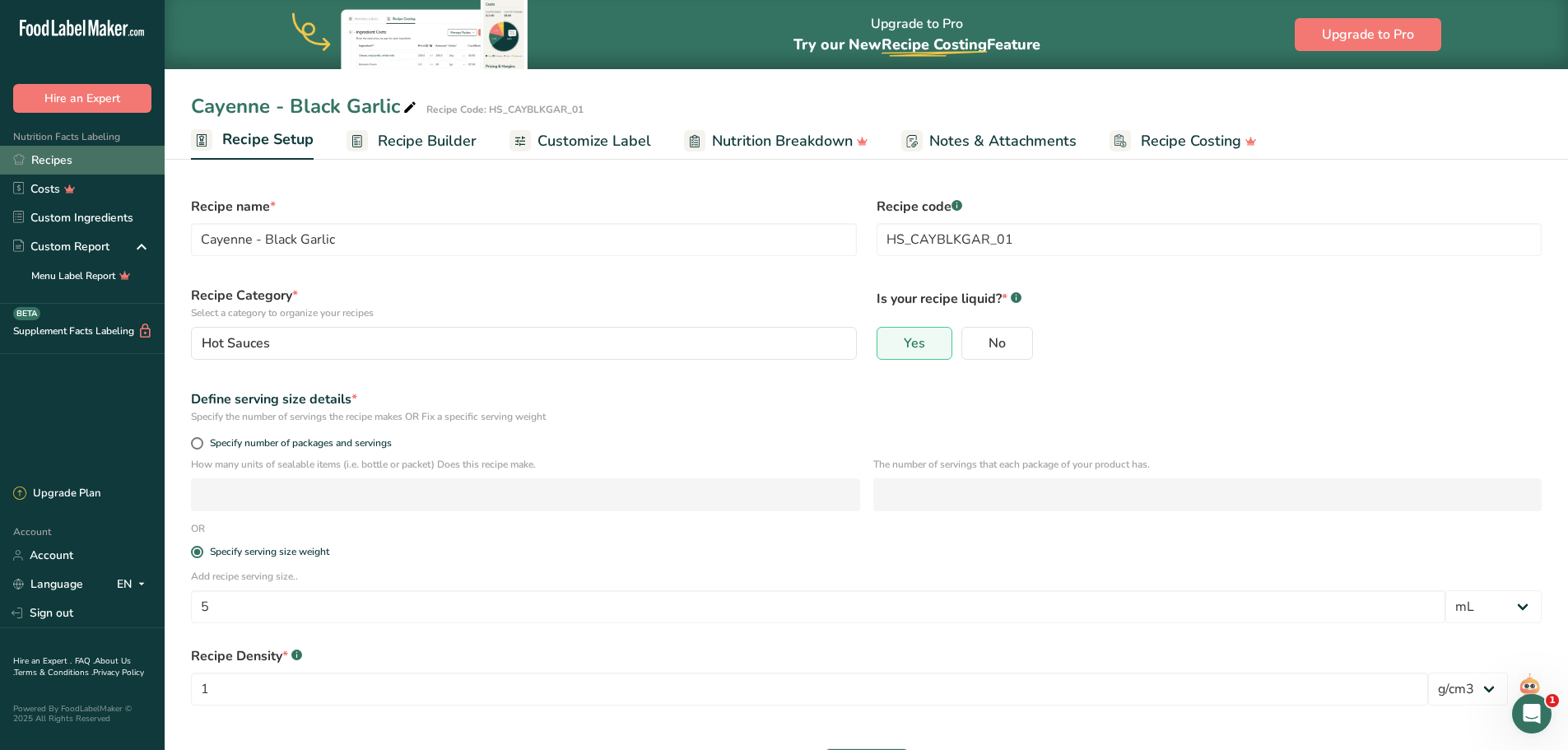
click at [60, 159] on link "Recipes" at bounding box center [83, 160] width 165 height 29
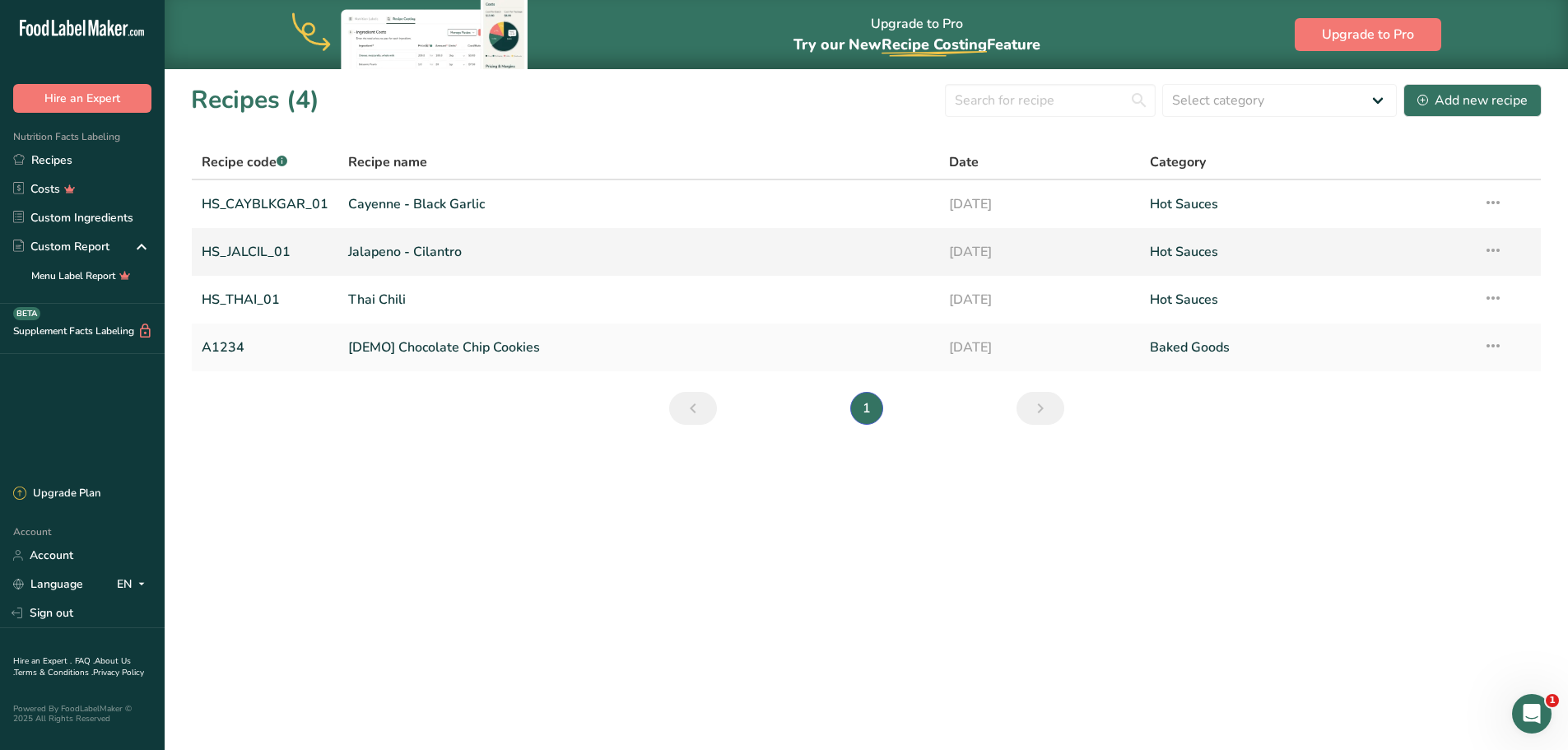
click at [413, 254] on link "Jalapeno - Cilantro" at bounding box center [638, 252] width 581 height 35
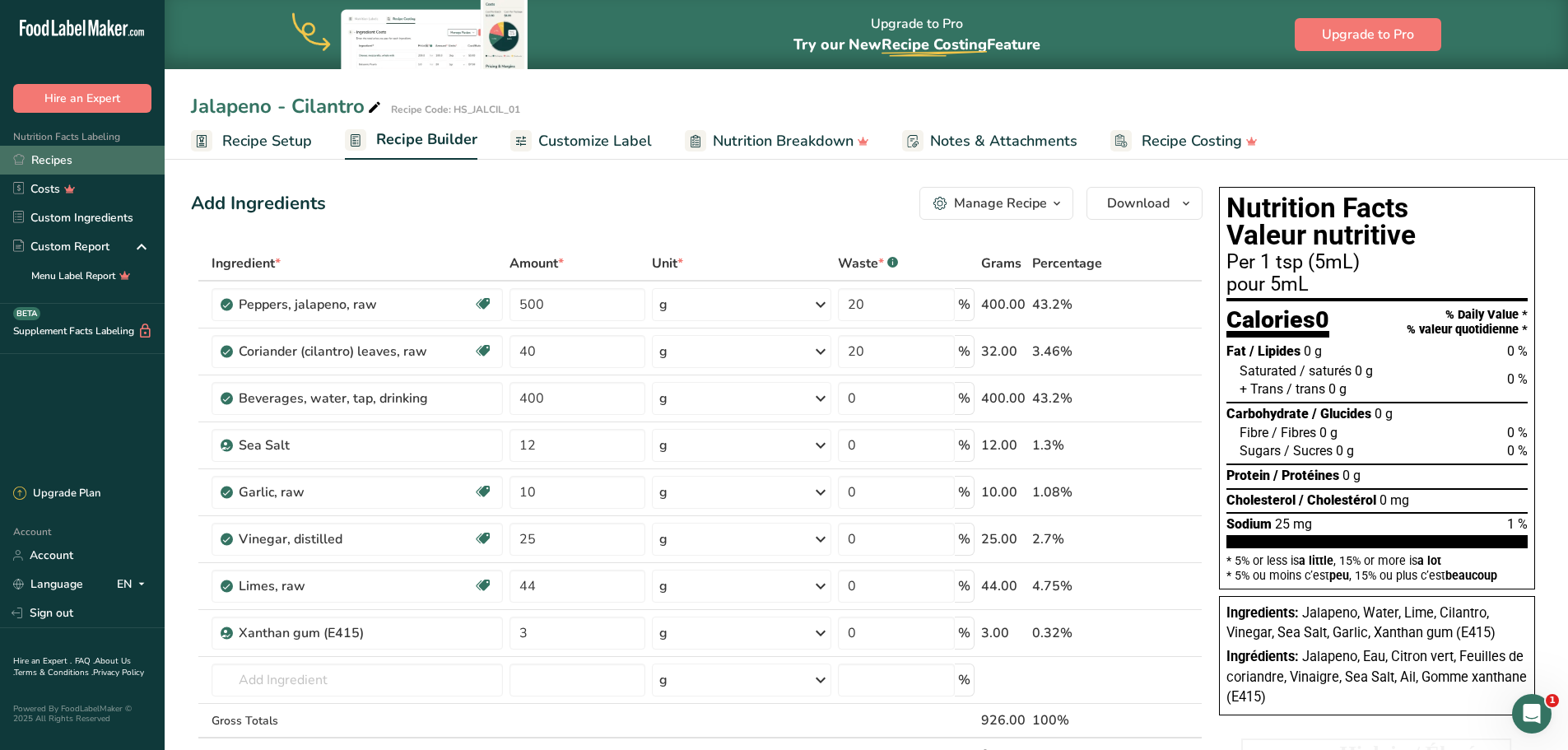
click at [60, 158] on link "Recipes" at bounding box center [83, 160] width 165 height 29
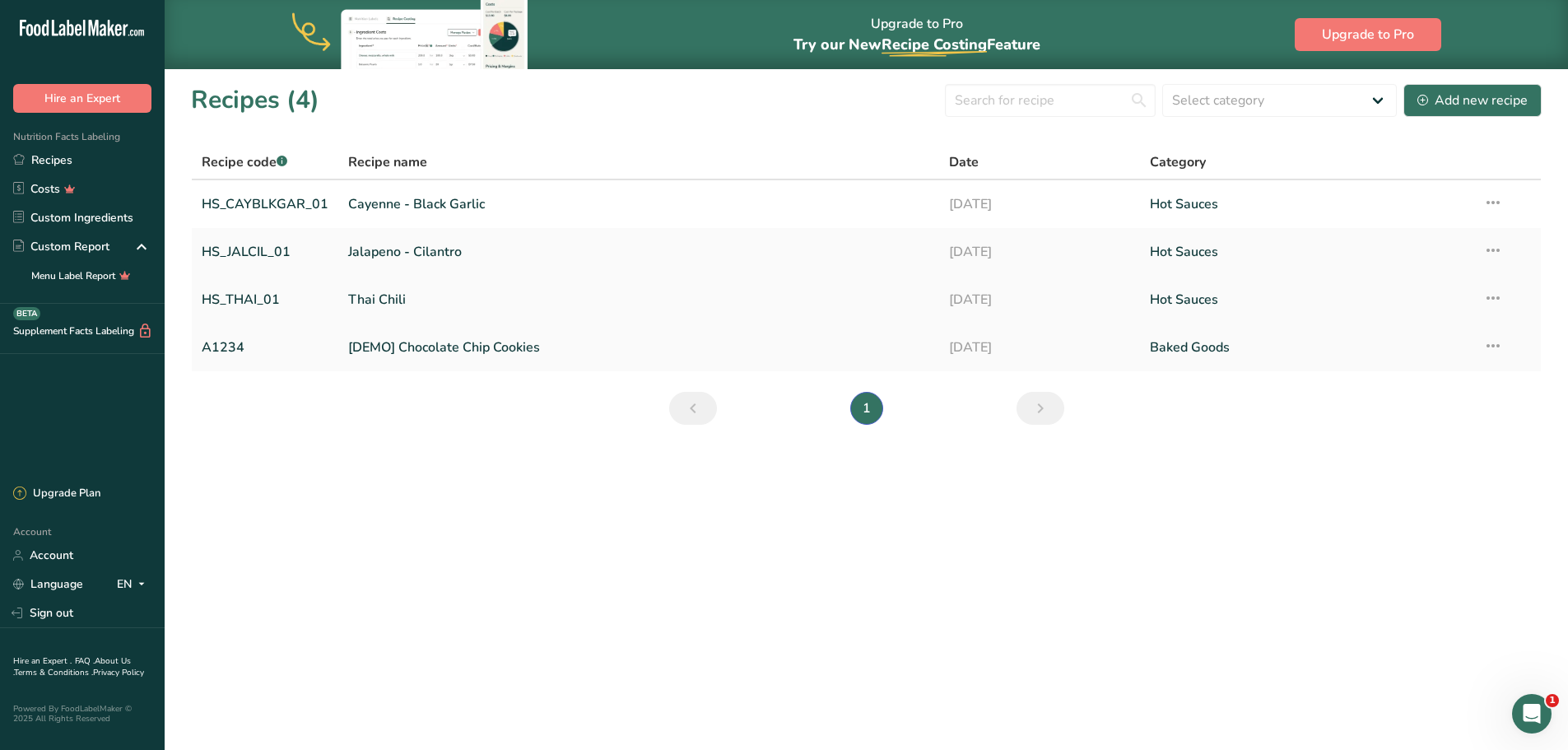
click at [391, 301] on link "Thai Chili" at bounding box center [638, 299] width 581 height 35
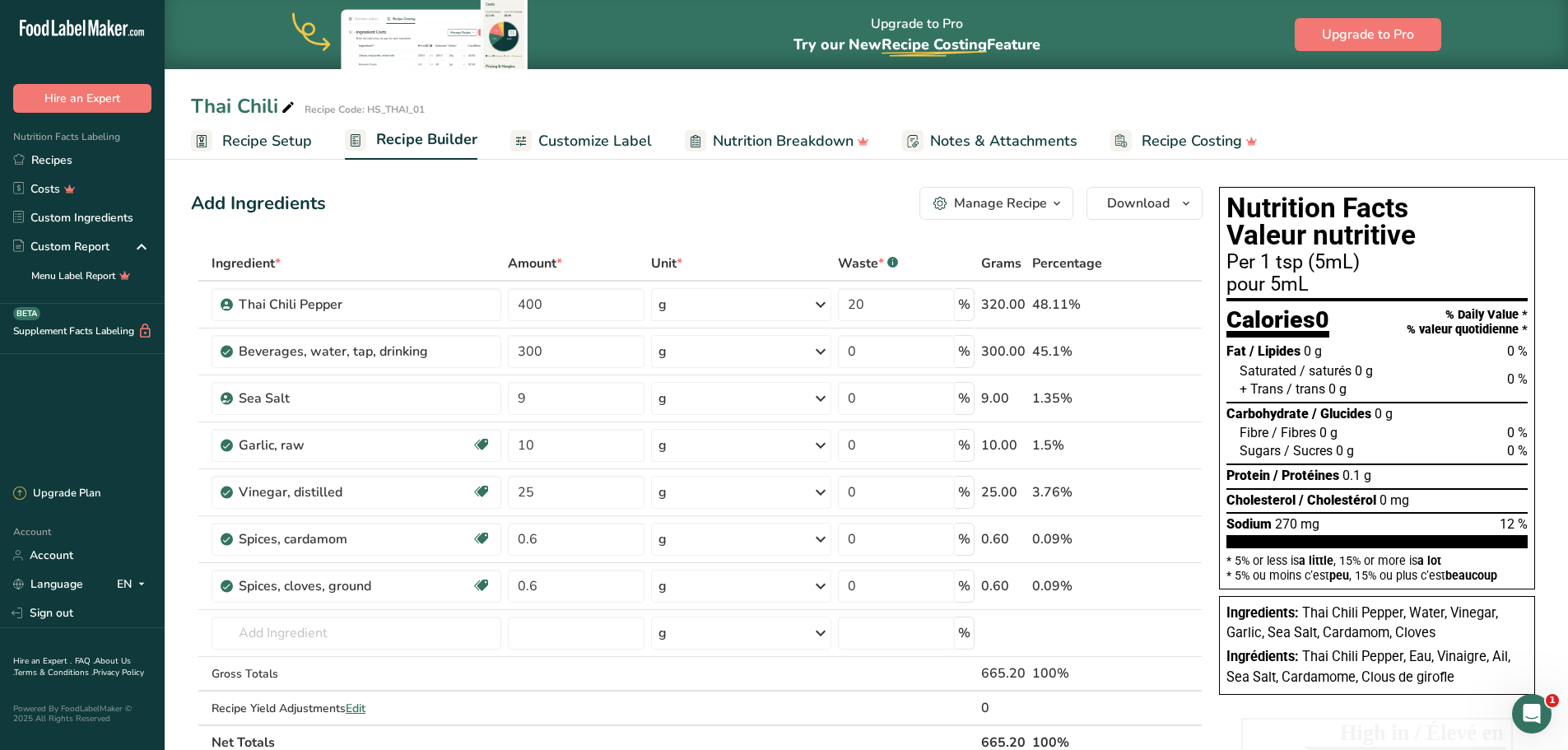
click at [613, 142] on span "Customize Label" at bounding box center [596, 141] width 114 height 22
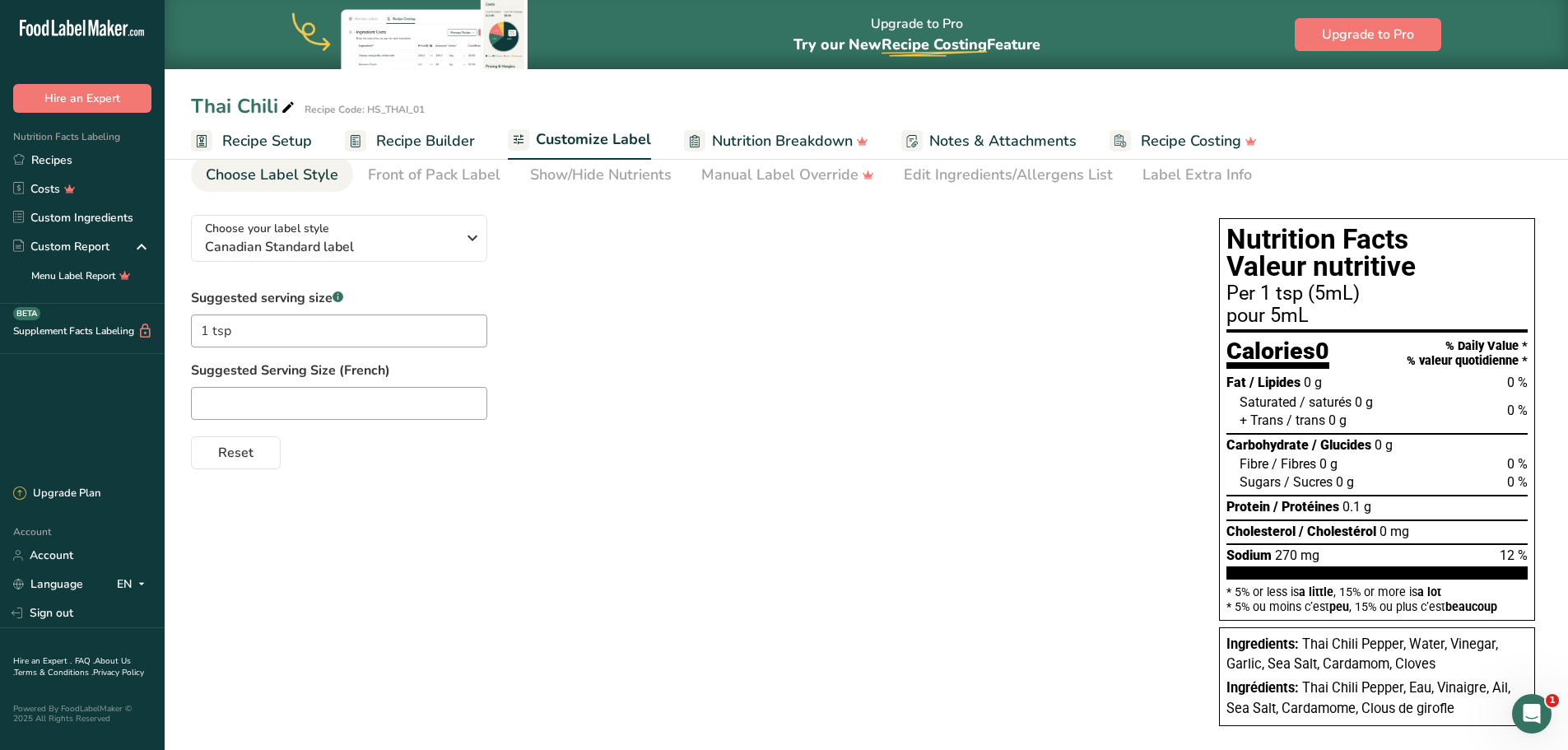
scroll to position [89, 0]
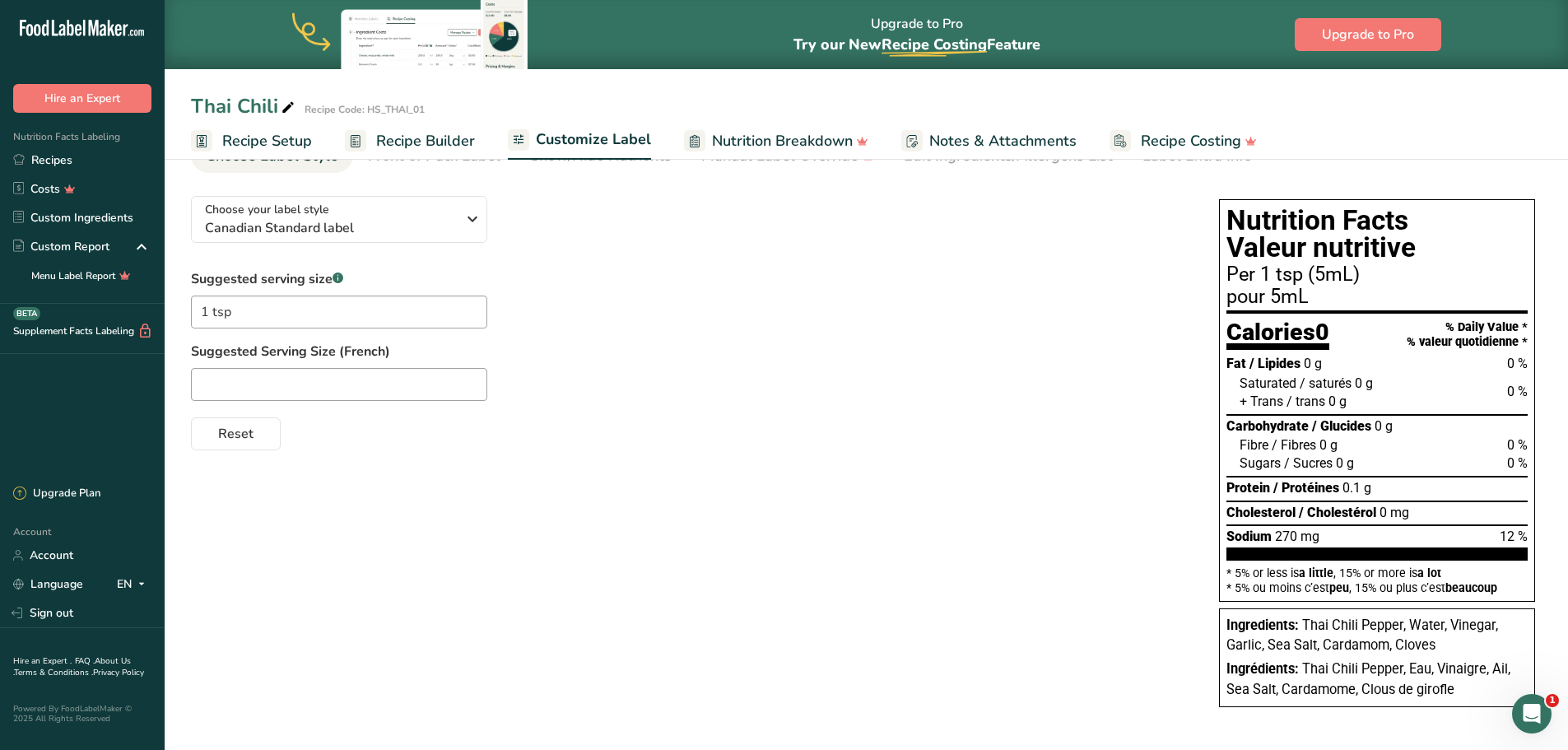
click at [789, 140] on span "Nutrition Breakdown" at bounding box center [782, 141] width 140 height 22
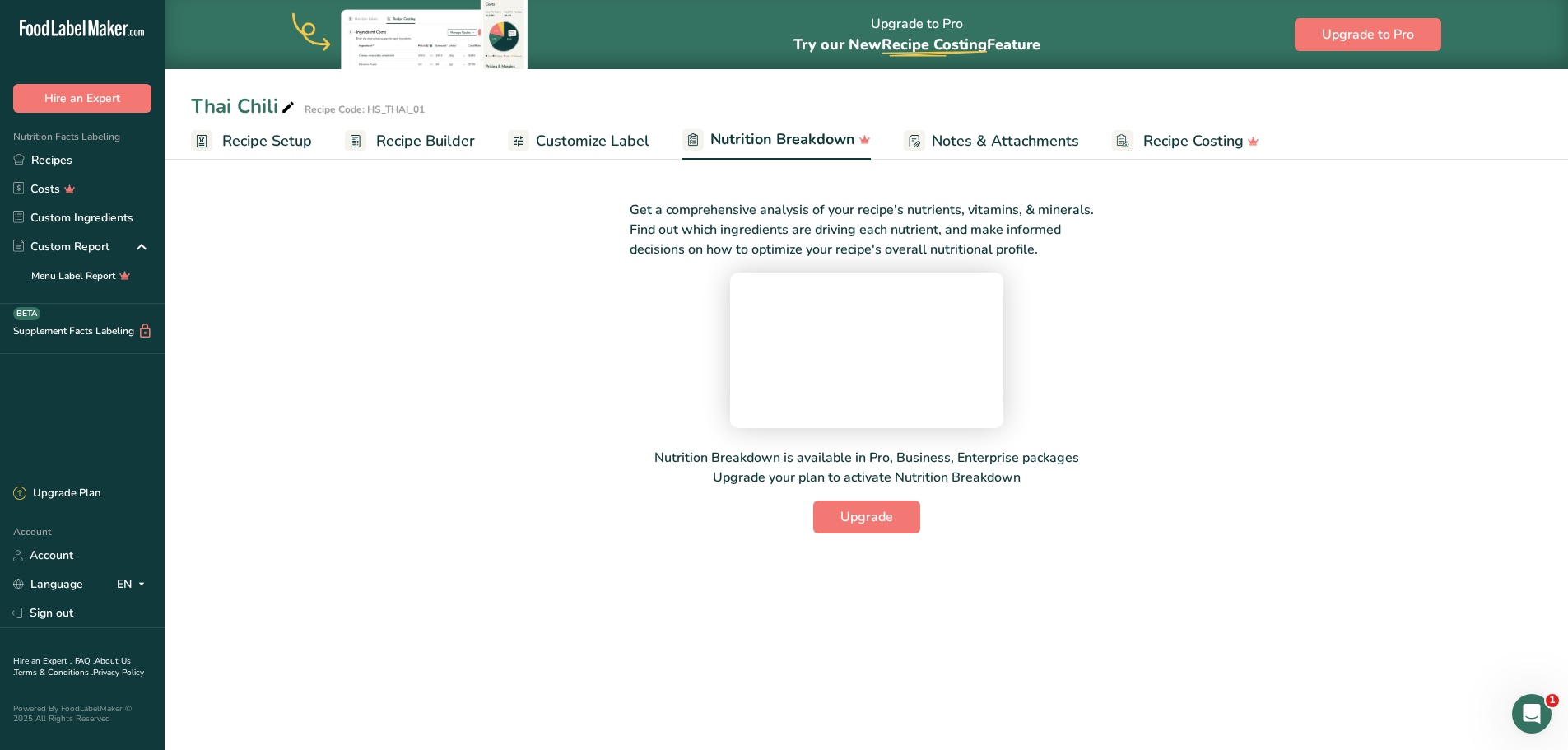
click at [547, 141] on span "Customize Label" at bounding box center [593, 141] width 114 height 22
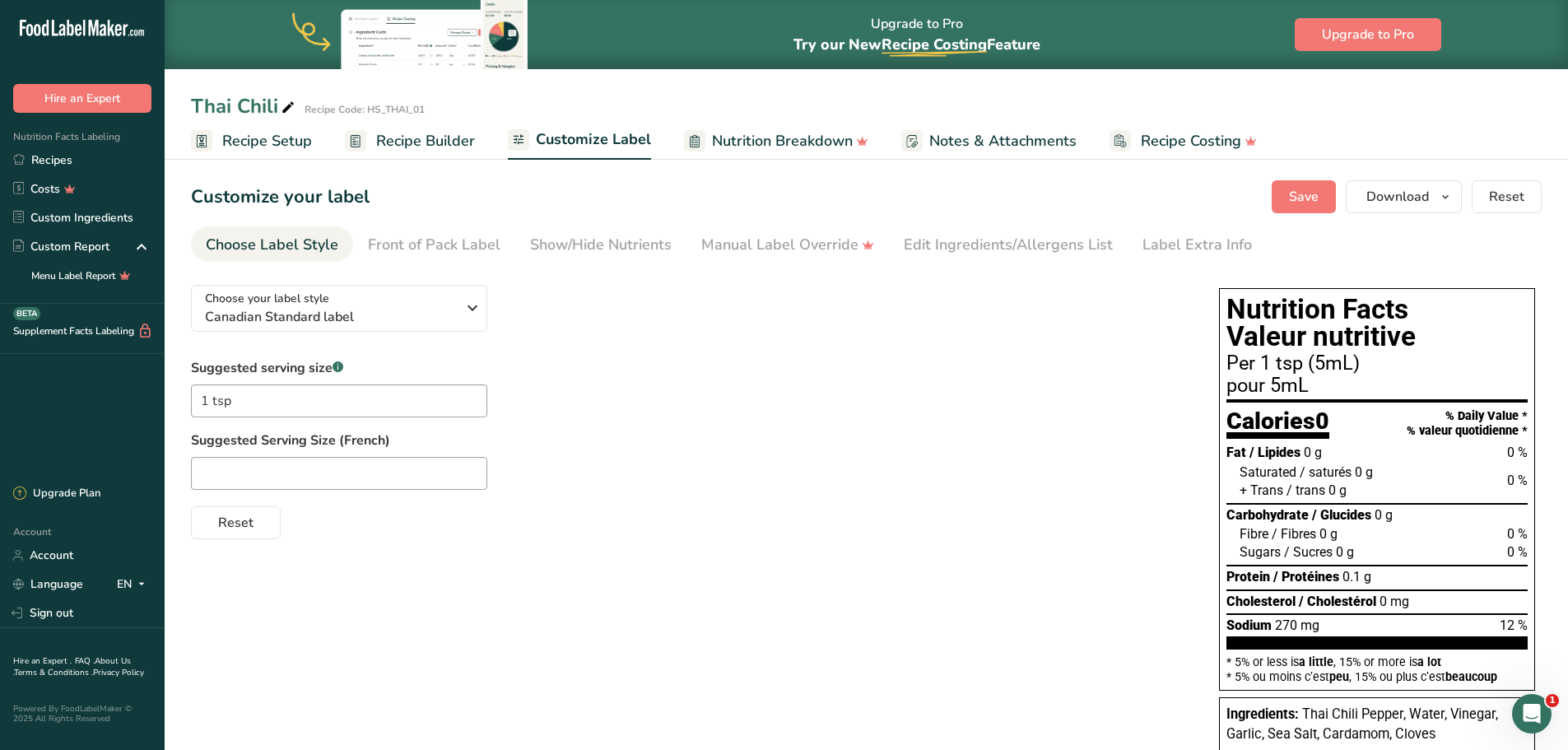
click at [431, 143] on span "Recipe Builder" at bounding box center [425, 141] width 99 height 22
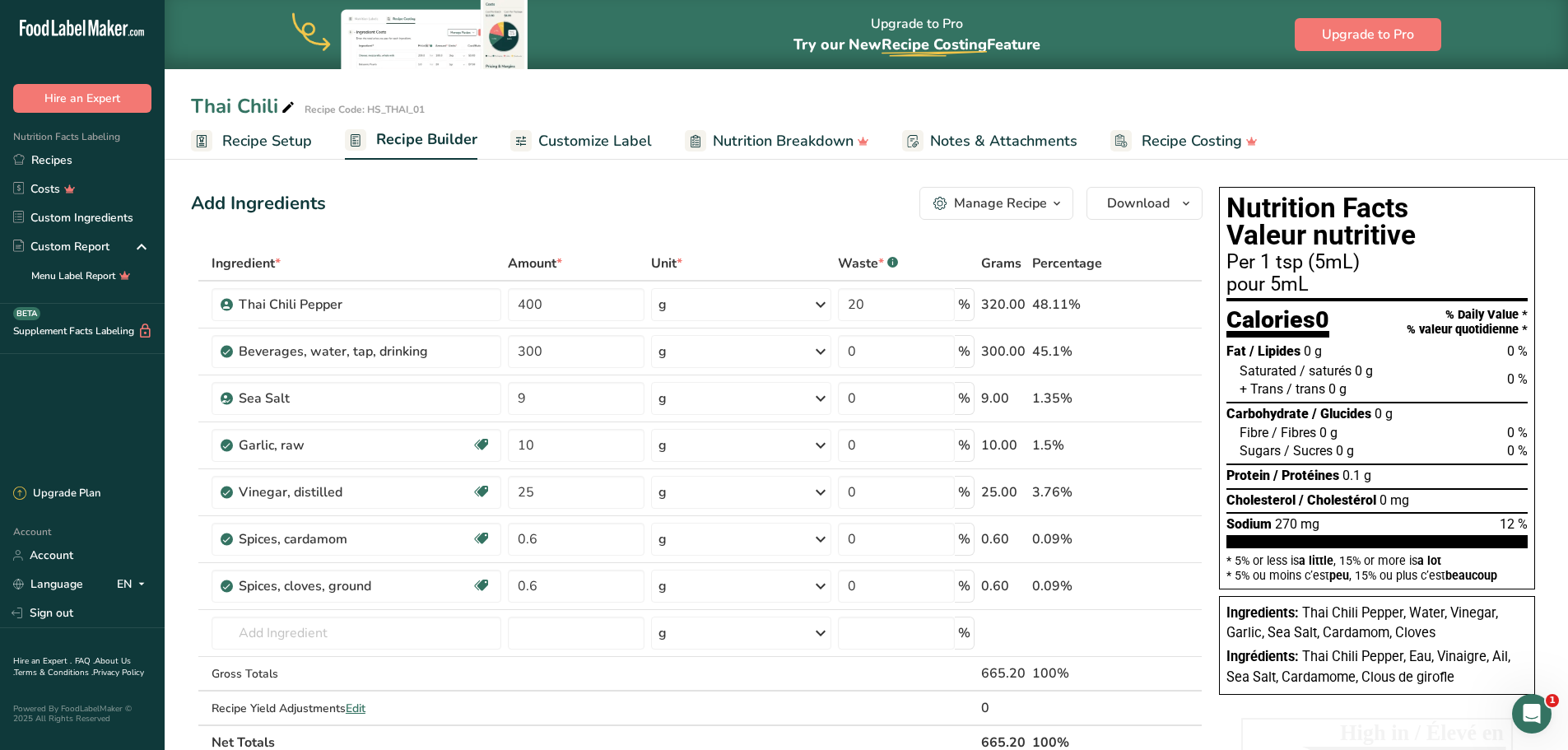
click at [643, 141] on span "Customize Label" at bounding box center [596, 141] width 114 height 22
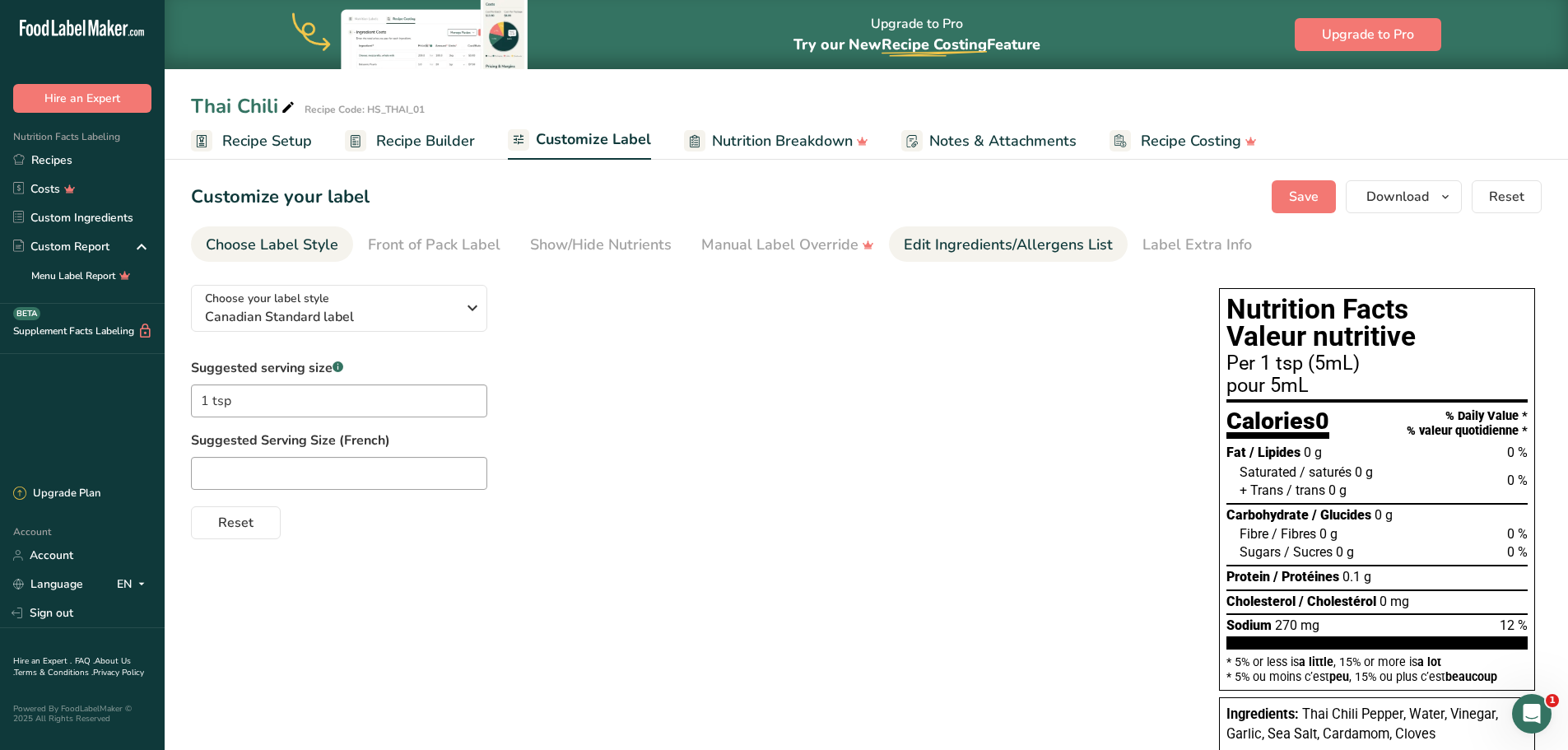
click at [988, 242] on div "Edit Ingredients/Allergens List" at bounding box center [1008, 245] width 209 height 22
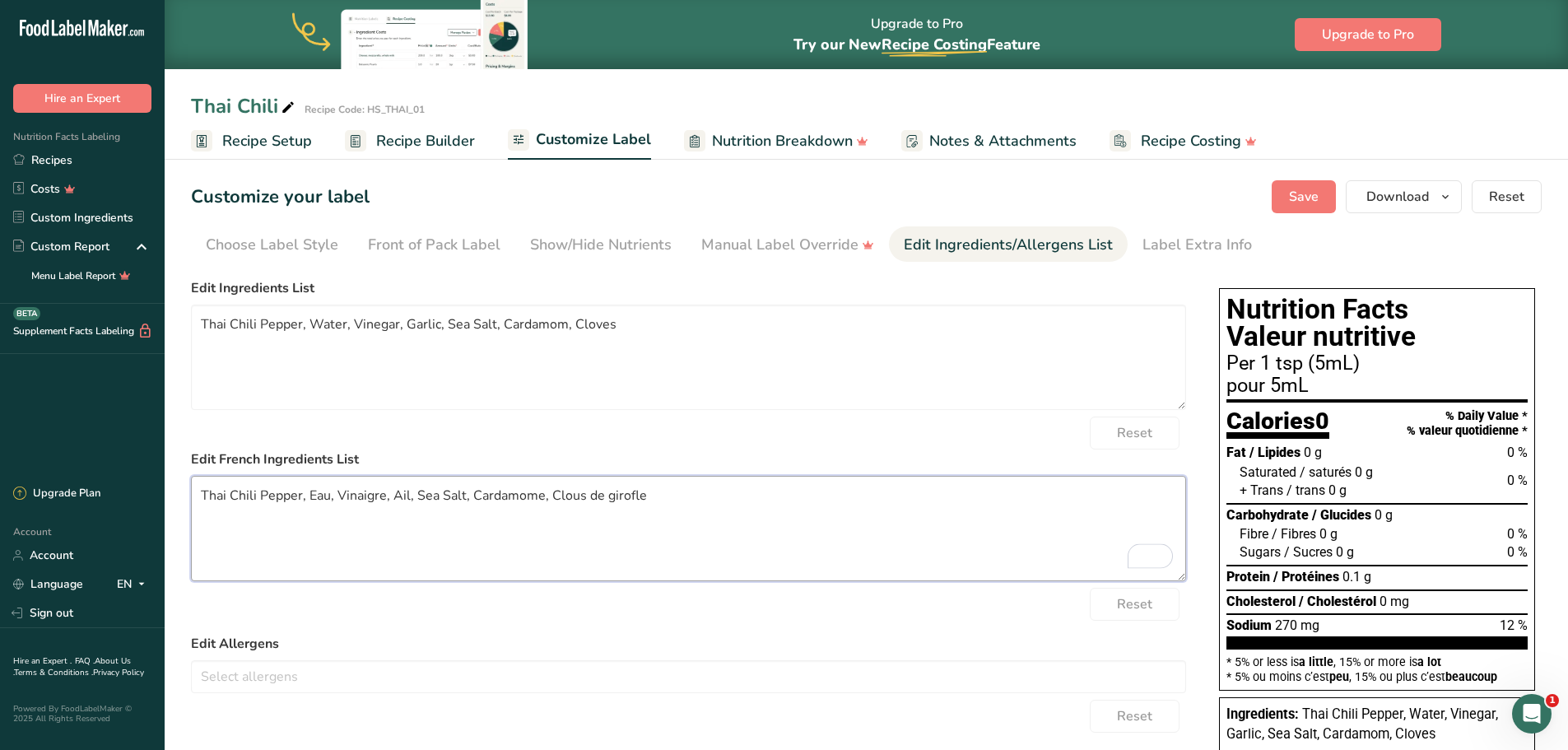
drag, startPoint x: 647, startPoint y: 496, endPoint x: 472, endPoint y: 509, distance: 175.5
click at [472, 509] on textarea "Thai Chili Pepper, Eau, Vinaigre, Ail, Sea Salt, Cardamome, Clous de girofle" at bounding box center [688, 528] width 995 height 105
paste textarea "É"
click at [472, 496] on textarea "Thai Chili Pepper, Eau, Vinaigre, Ail, Sea Salt, É" at bounding box center [688, 528] width 995 height 105
type textarea "Thai Chili Pepper, Eau, Vinaigre, Ail, Sea Salt,"
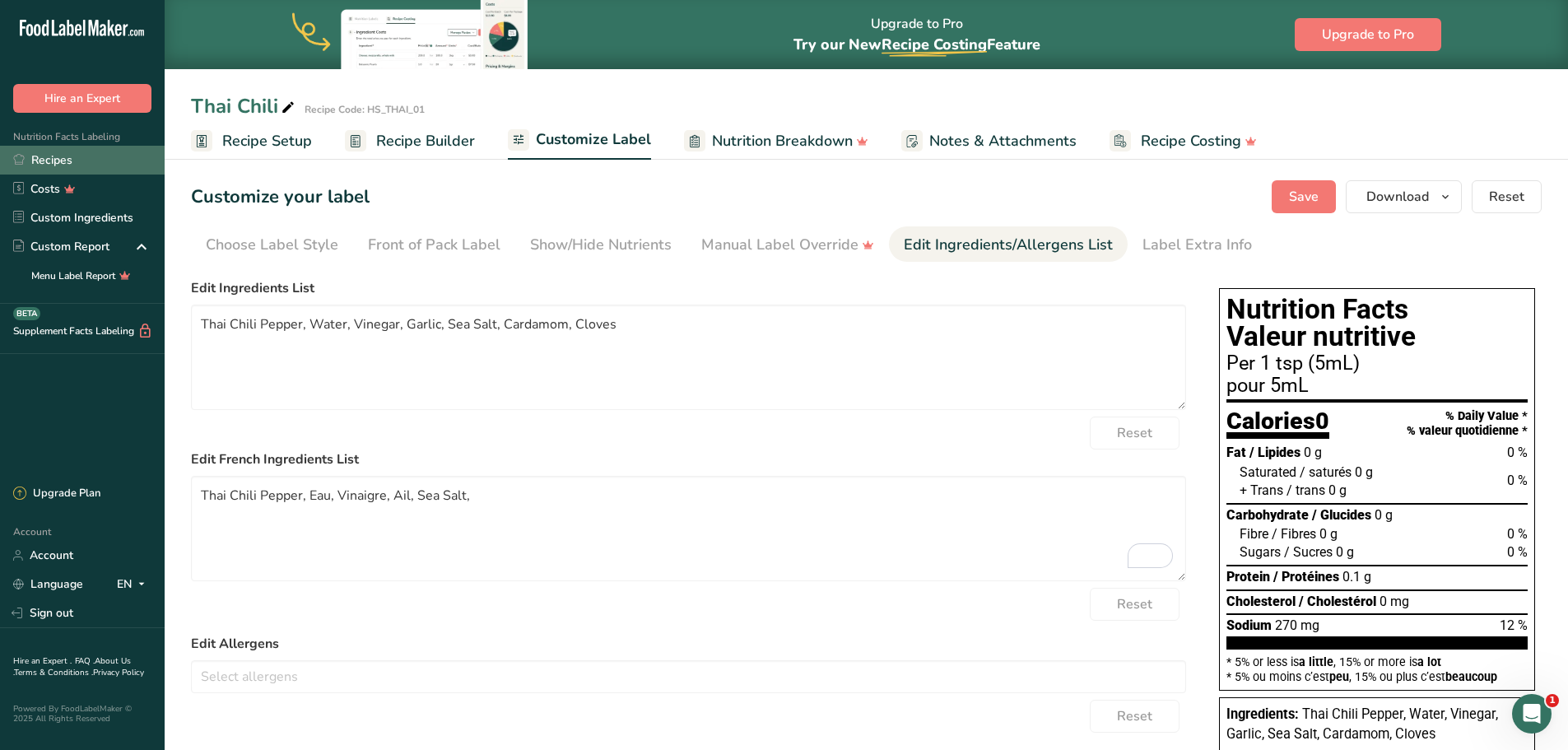
click at [60, 162] on link "Recipes" at bounding box center [83, 160] width 165 height 29
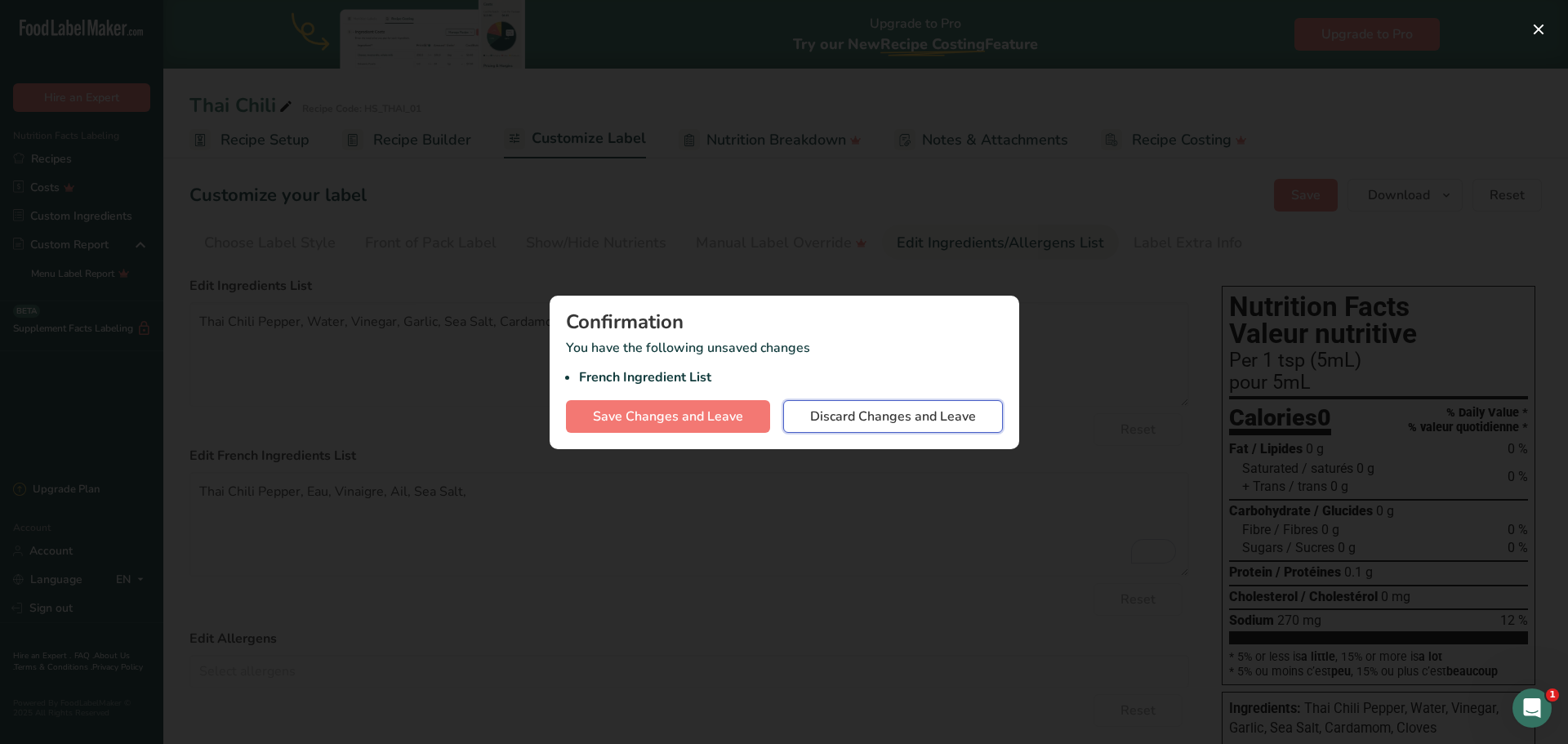
click at [852, 418] on span "Discard Changes and Leave" at bounding box center [893, 416] width 165 height 19
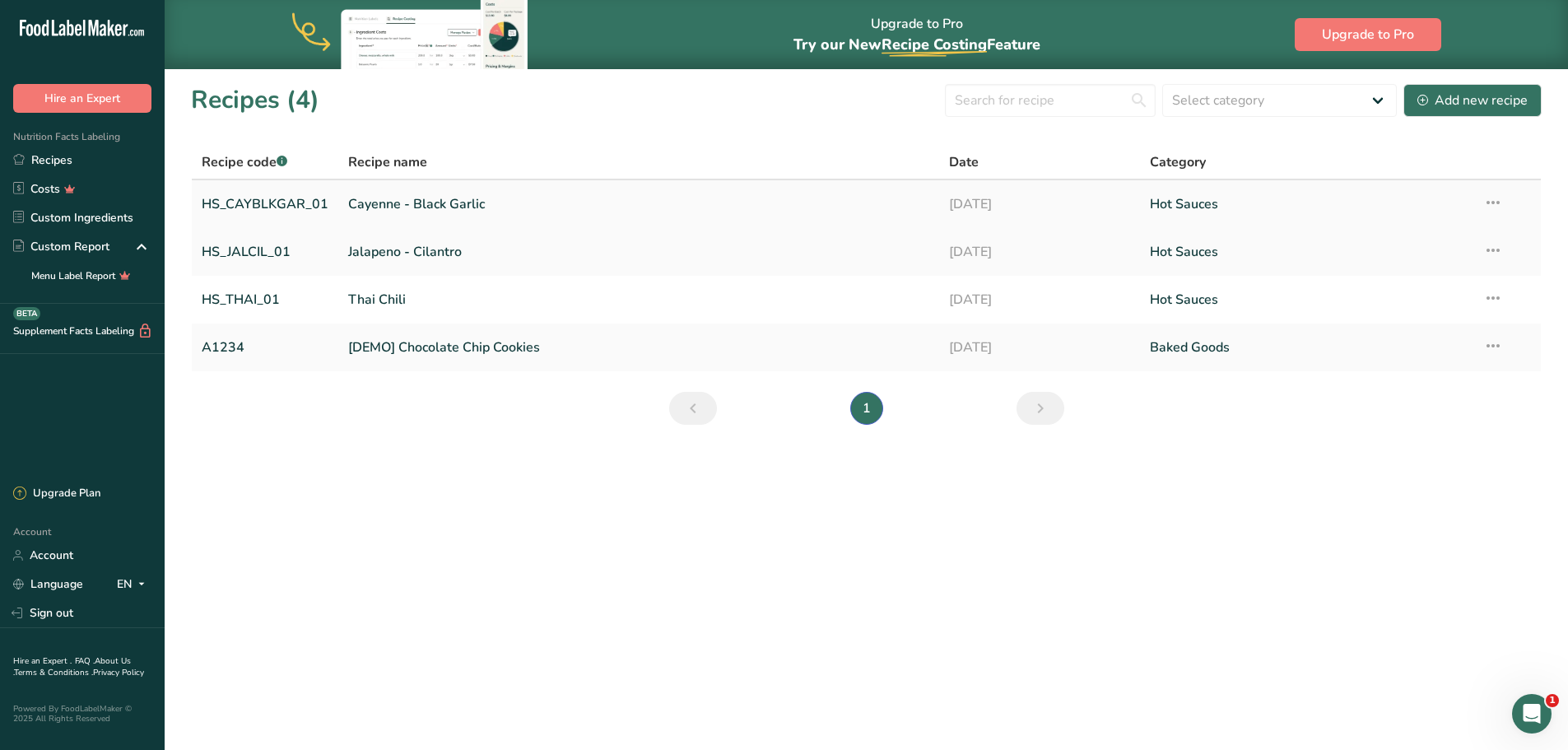
click at [404, 207] on link "Cayenne - Black Garlic" at bounding box center [638, 204] width 581 height 35
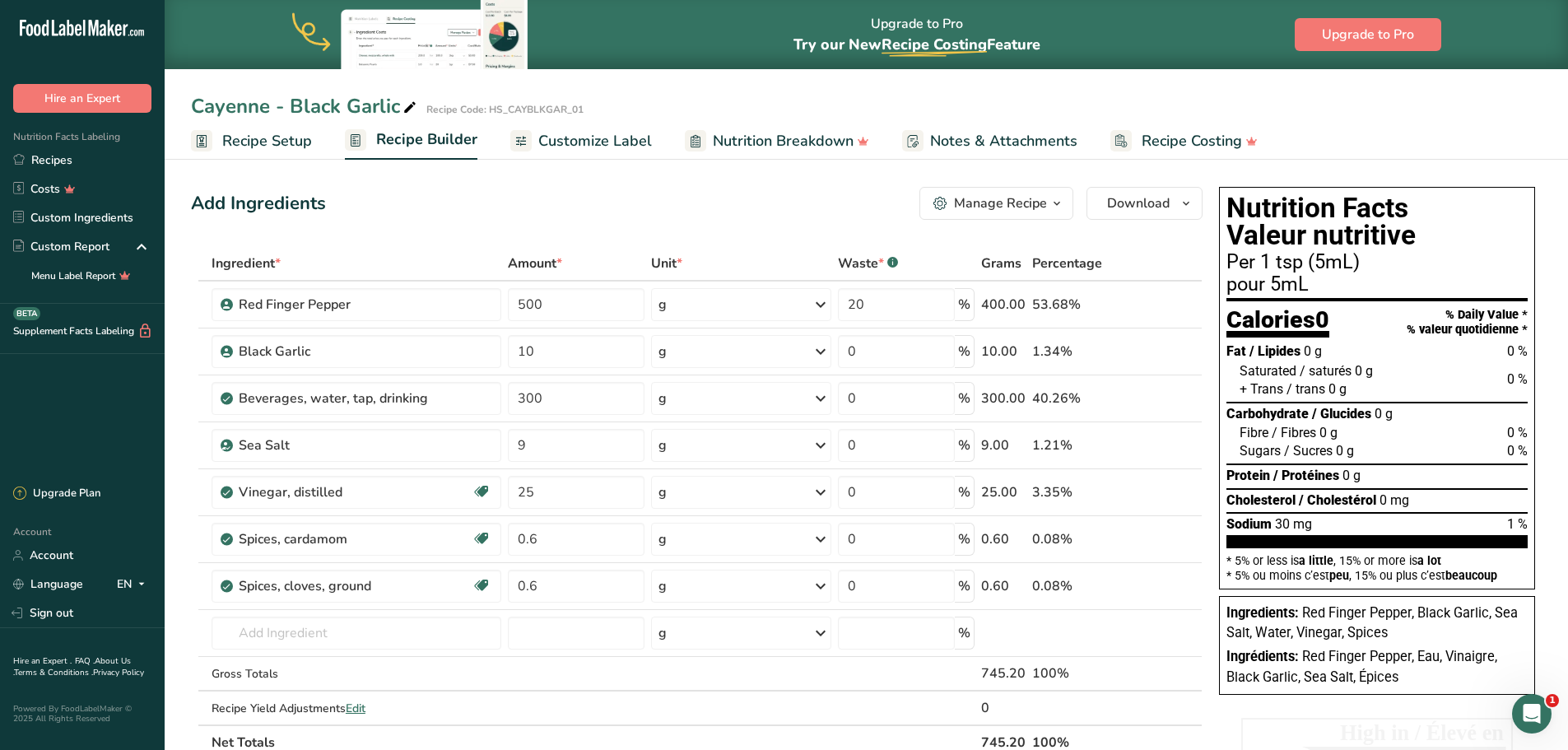
click at [595, 138] on span "Customize Label" at bounding box center [596, 141] width 114 height 22
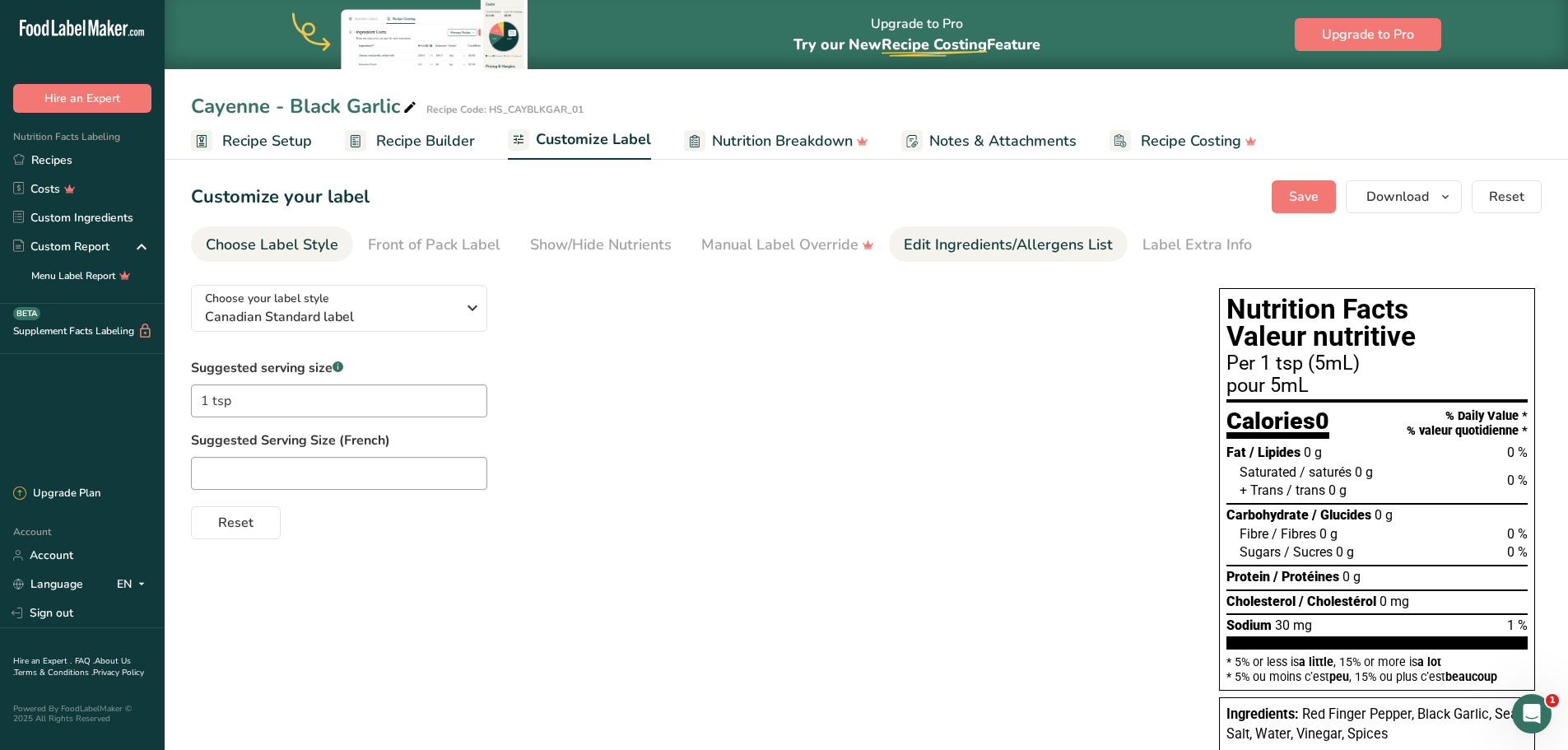
click at [941, 236] on div "Edit Ingredients/Allergens List" at bounding box center [1008, 245] width 209 height 22
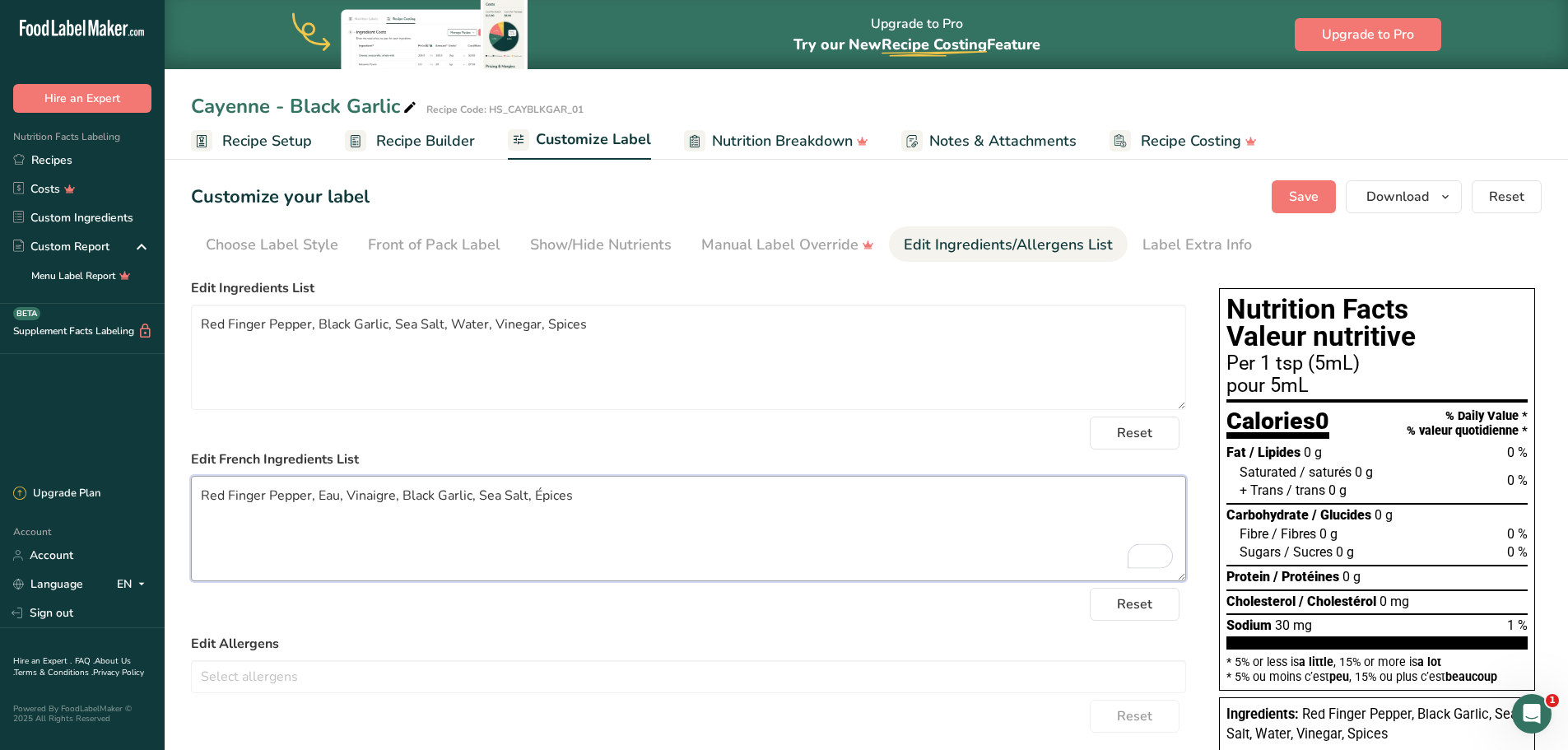
drag, startPoint x: 577, startPoint y: 498, endPoint x: 535, endPoint y: 504, distance: 42.4
click at [535, 504] on textarea "Red Finger Pepper, Eau, Vinaigre, Black Garlic, Sea Salt, Épices" at bounding box center [688, 528] width 995 height 105
click at [56, 158] on link "Recipes" at bounding box center [83, 160] width 165 height 29
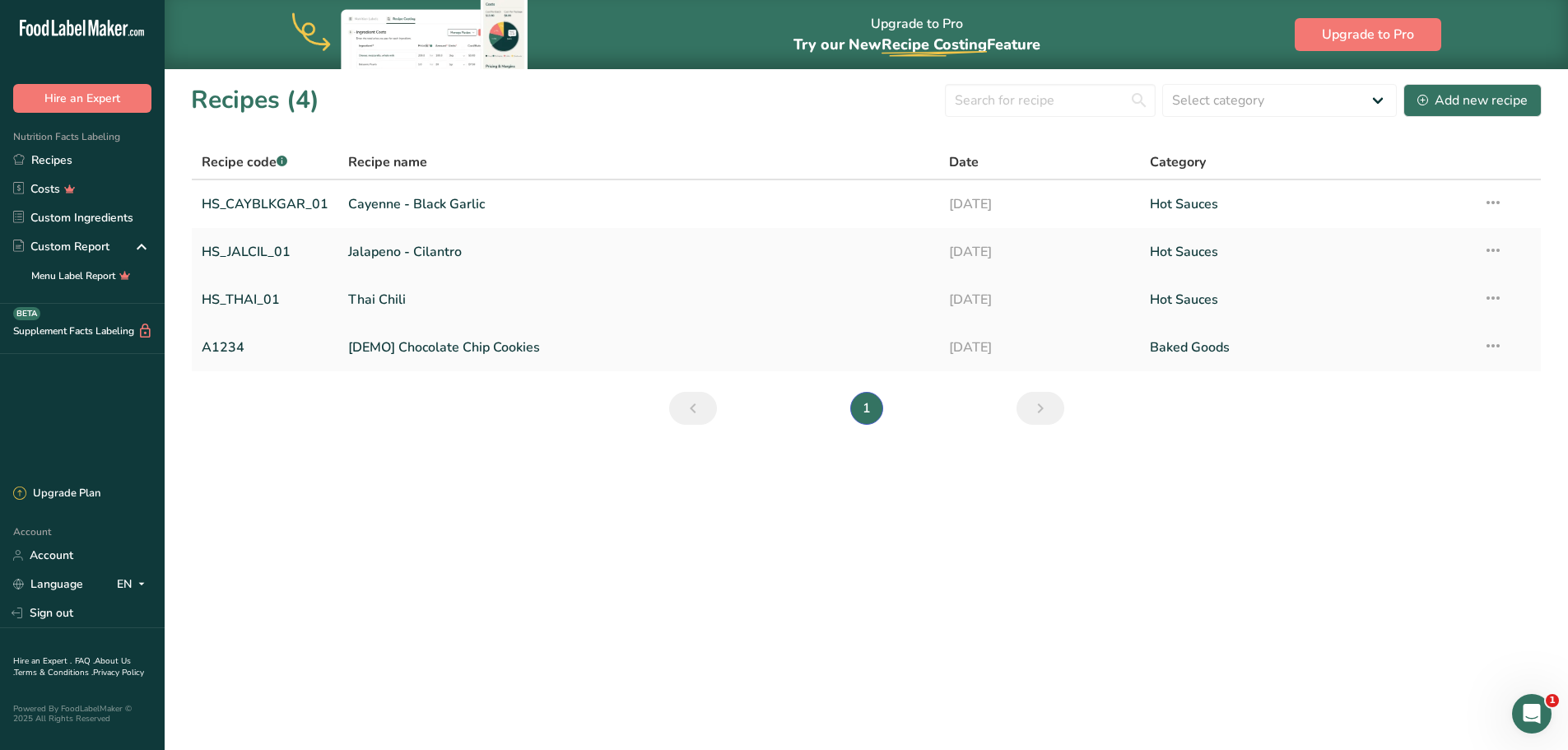
click at [378, 296] on link "Thai Chili" at bounding box center [638, 299] width 581 height 35
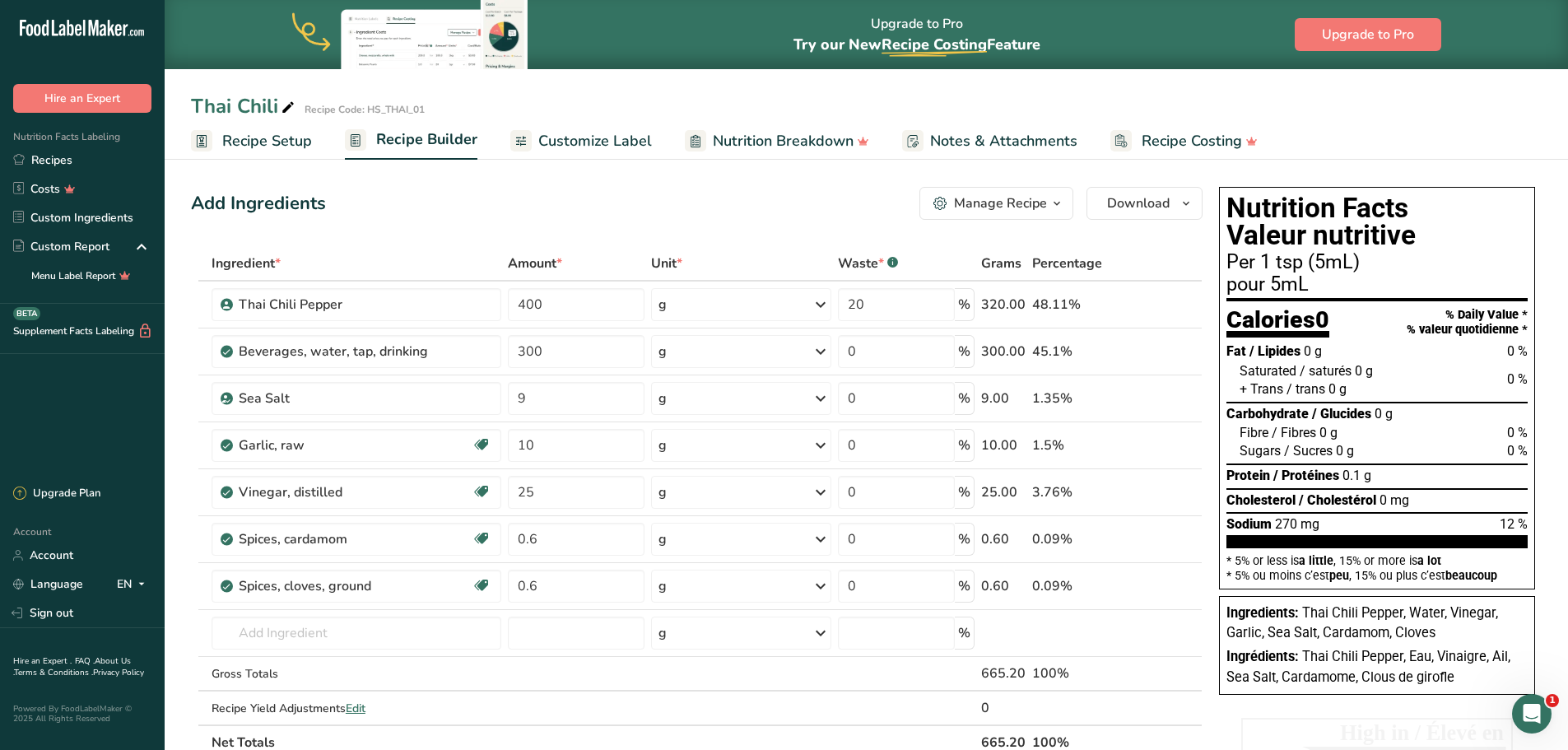
click at [619, 137] on span "Customize Label" at bounding box center [596, 141] width 114 height 22
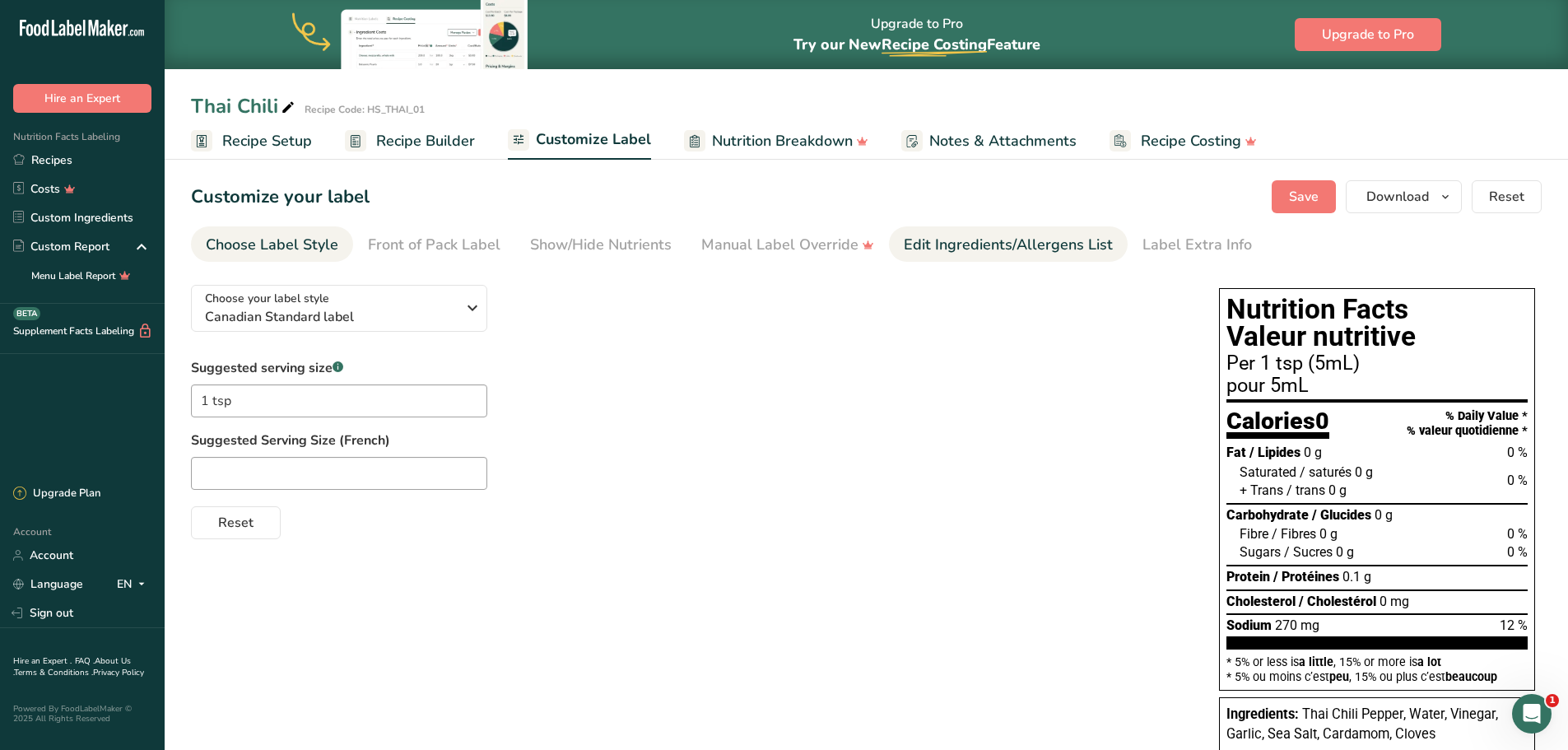
click at [951, 253] on div "Edit Ingredients/Allergens List" at bounding box center [1008, 245] width 209 height 22
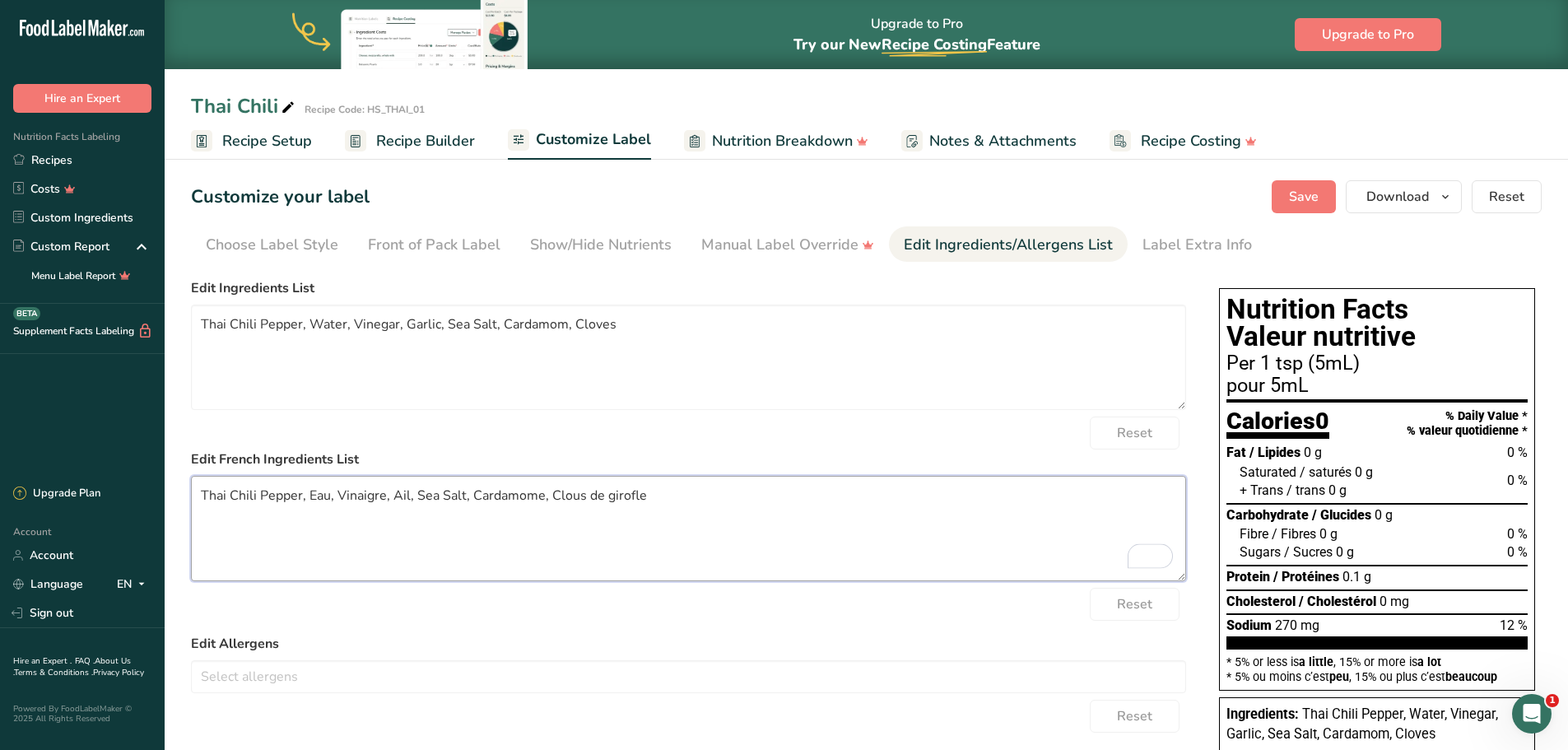
drag, startPoint x: 648, startPoint y: 501, endPoint x: 470, endPoint y: 509, distance: 178.2
click at [471, 509] on textarea "Thai Chili Pepper, Eau, Vinaigre, Ail, Sea Salt, Cardamome, Clous de girofle" at bounding box center [688, 528] width 995 height 105
paste textarea "Épices"
type textarea "Thai Chili Pepper, Eau, Vinaigre, Ail, Sea Salt, Épices"
click at [1297, 193] on span "Save" at bounding box center [1303, 196] width 30 height 20
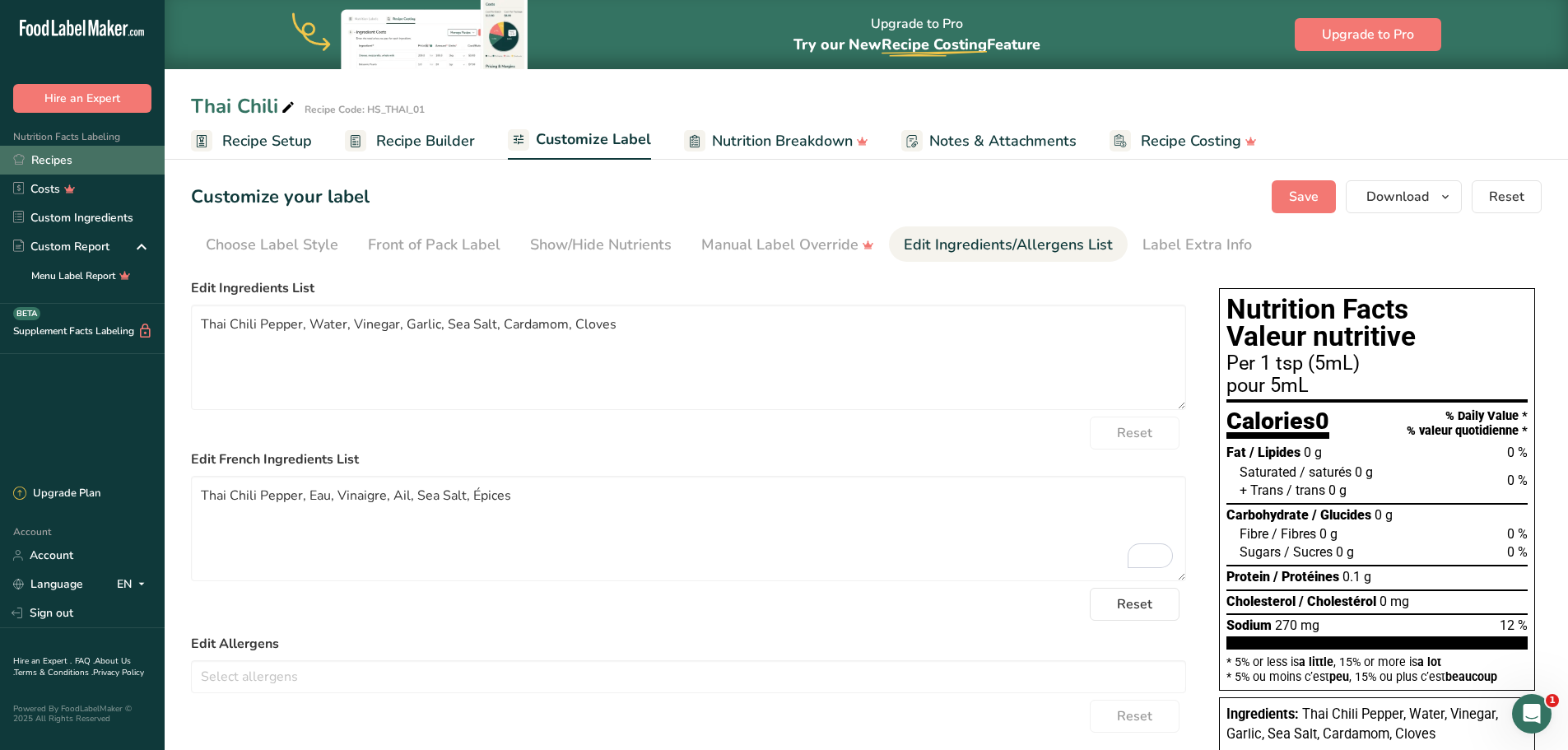
click at [69, 161] on link "Recipes" at bounding box center [83, 160] width 165 height 29
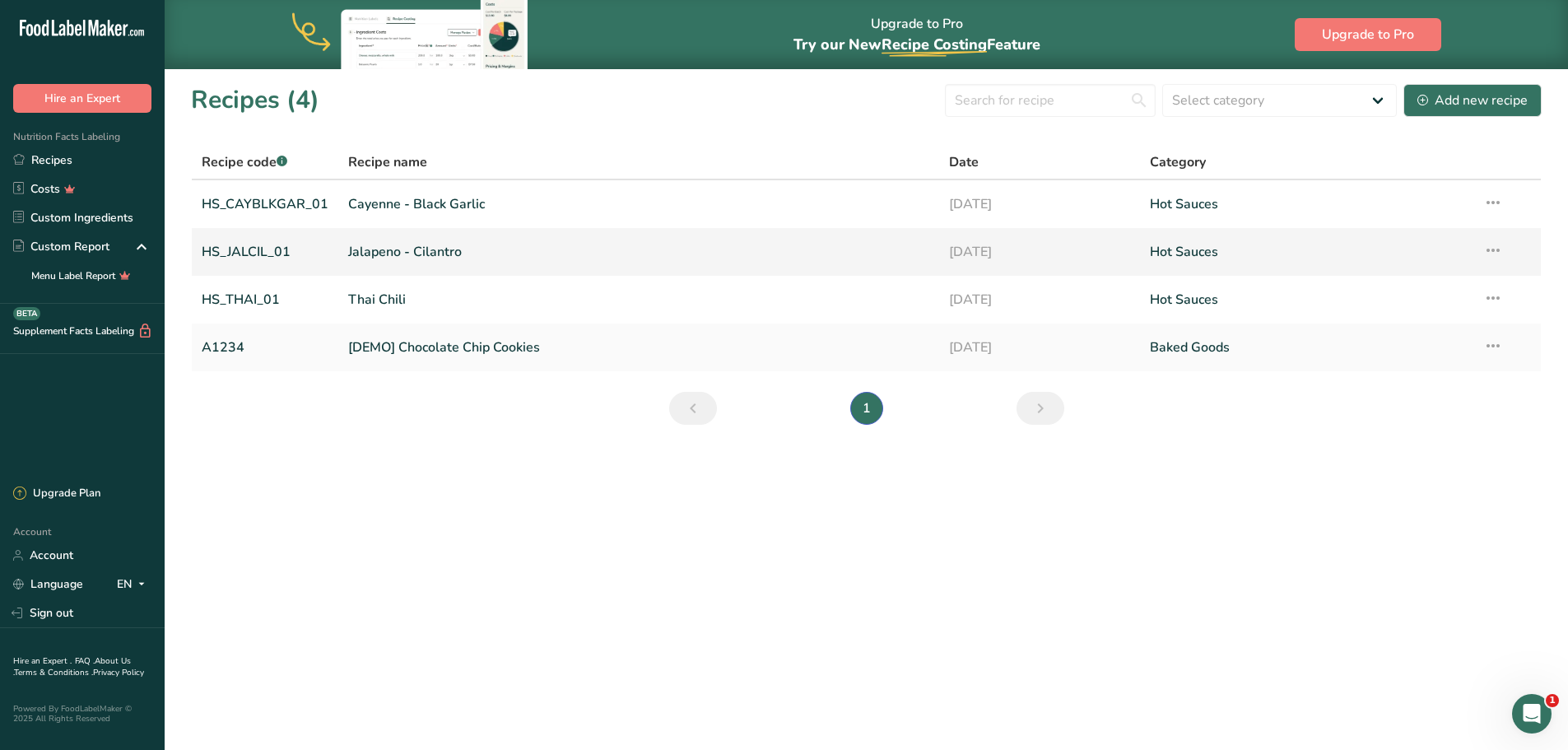
click at [419, 258] on link "Jalapeno - Cilantro" at bounding box center [638, 252] width 581 height 35
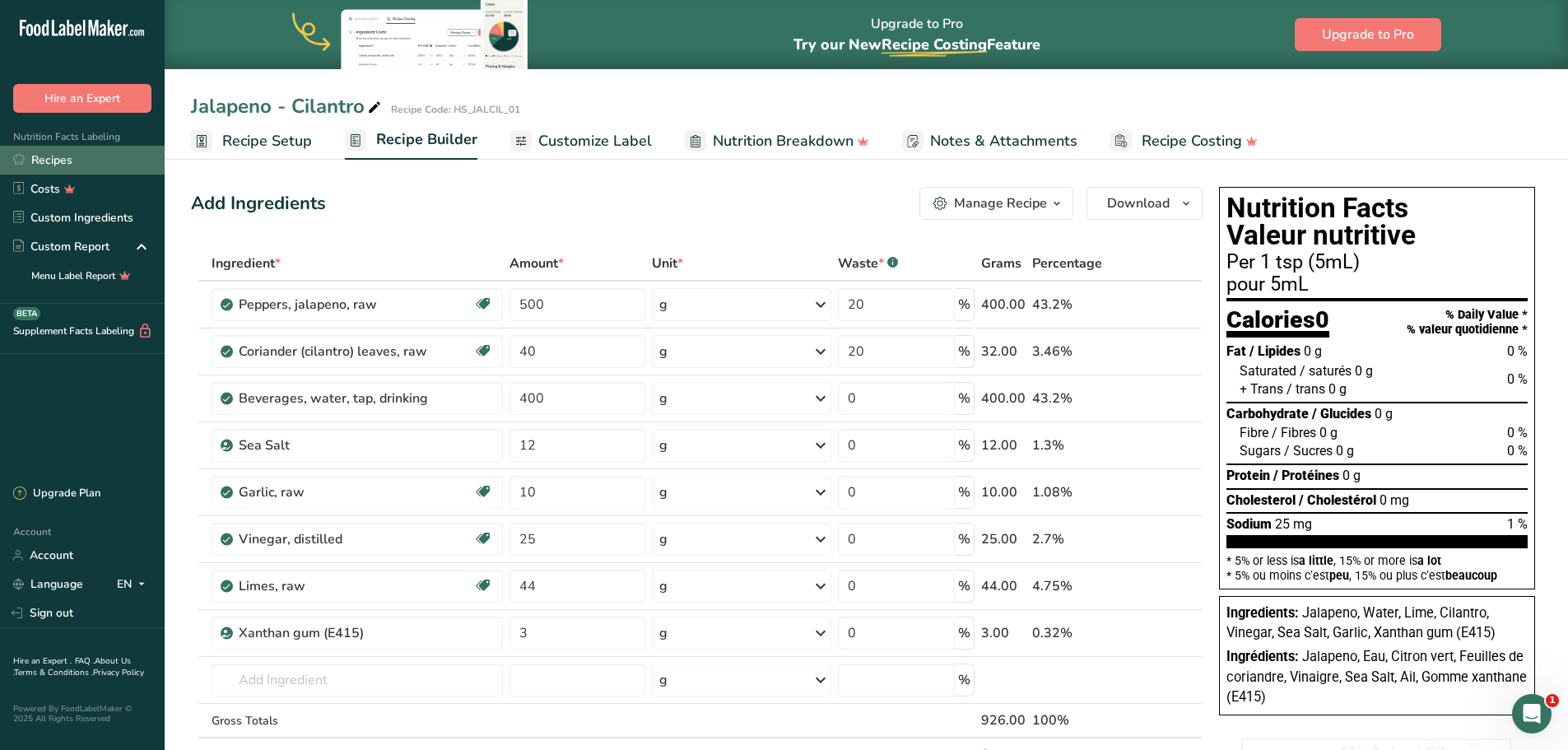
click at [54, 164] on link "Recipes" at bounding box center [83, 160] width 165 height 29
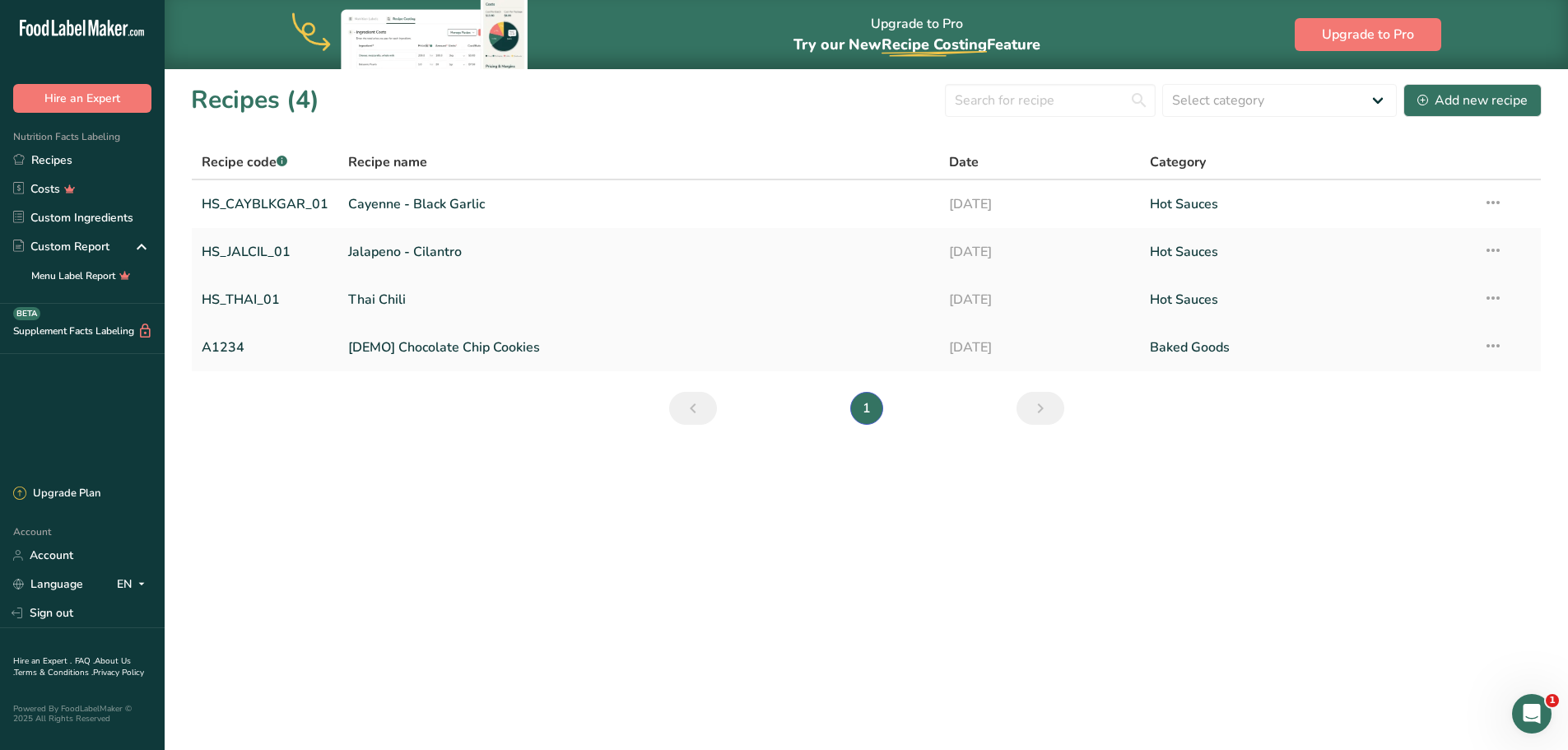
click at [385, 300] on link "Thai Chili" at bounding box center [638, 299] width 581 height 35
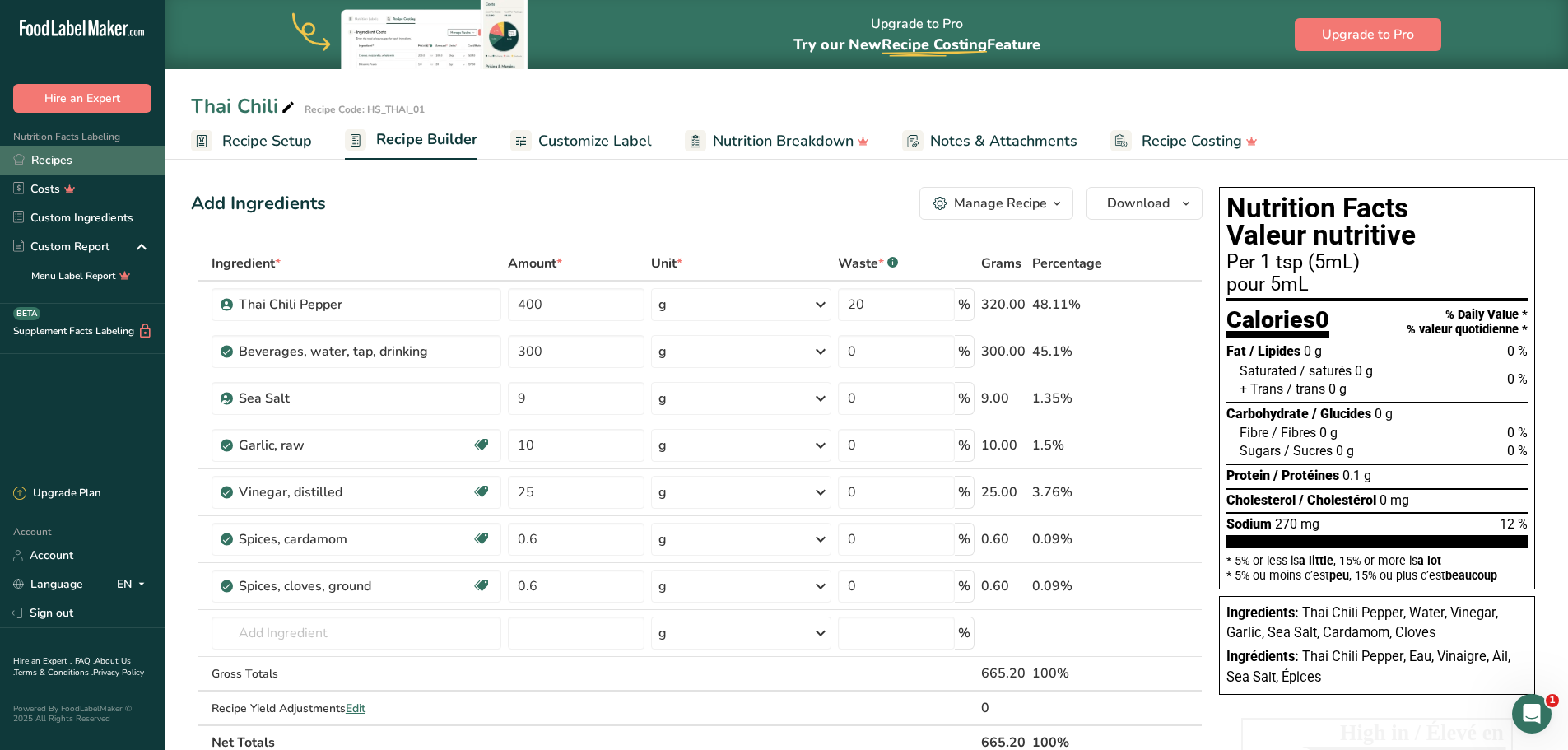
click at [61, 161] on link "Recipes" at bounding box center [83, 160] width 165 height 29
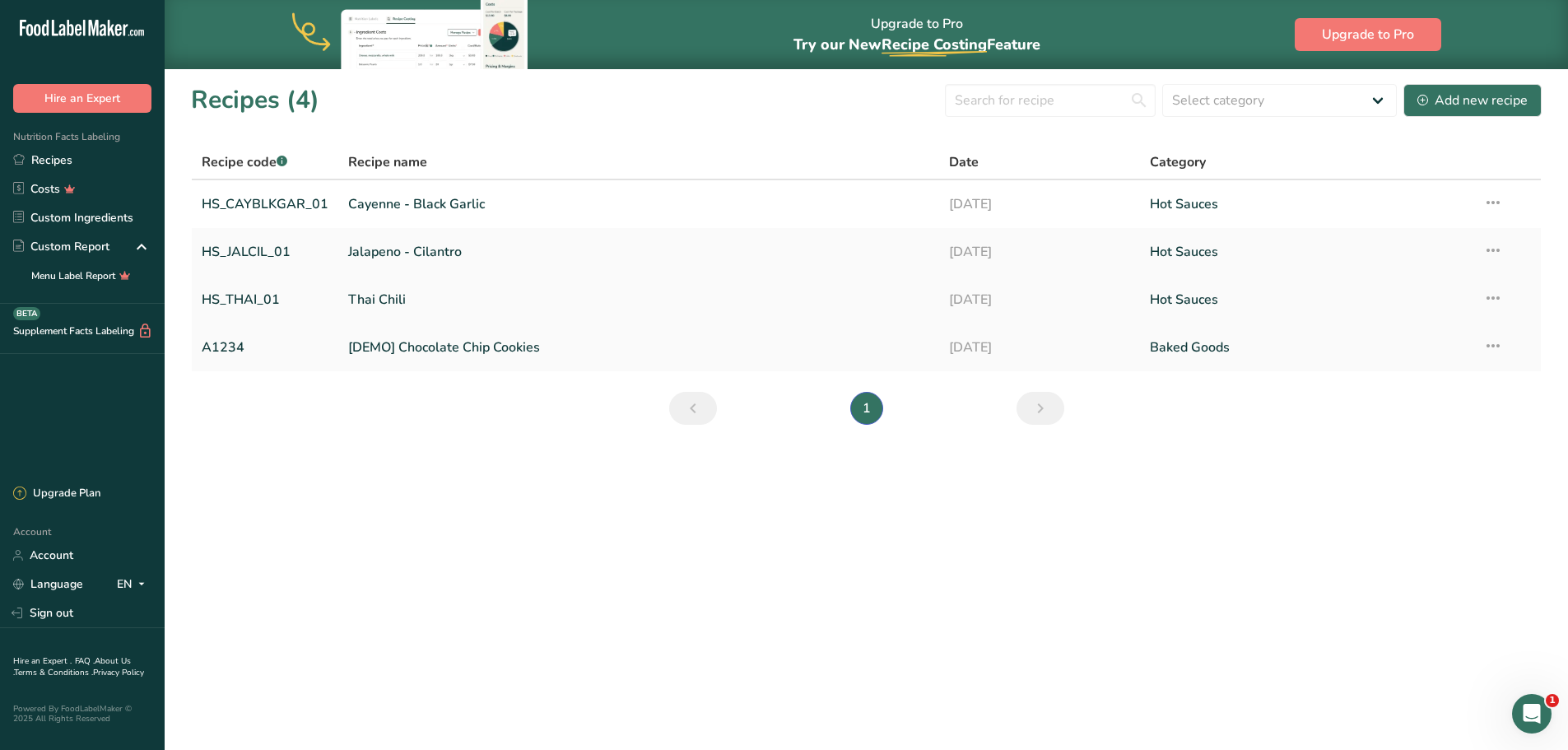
click at [1496, 302] on icon at bounding box center [1493, 298] width 20 height 30
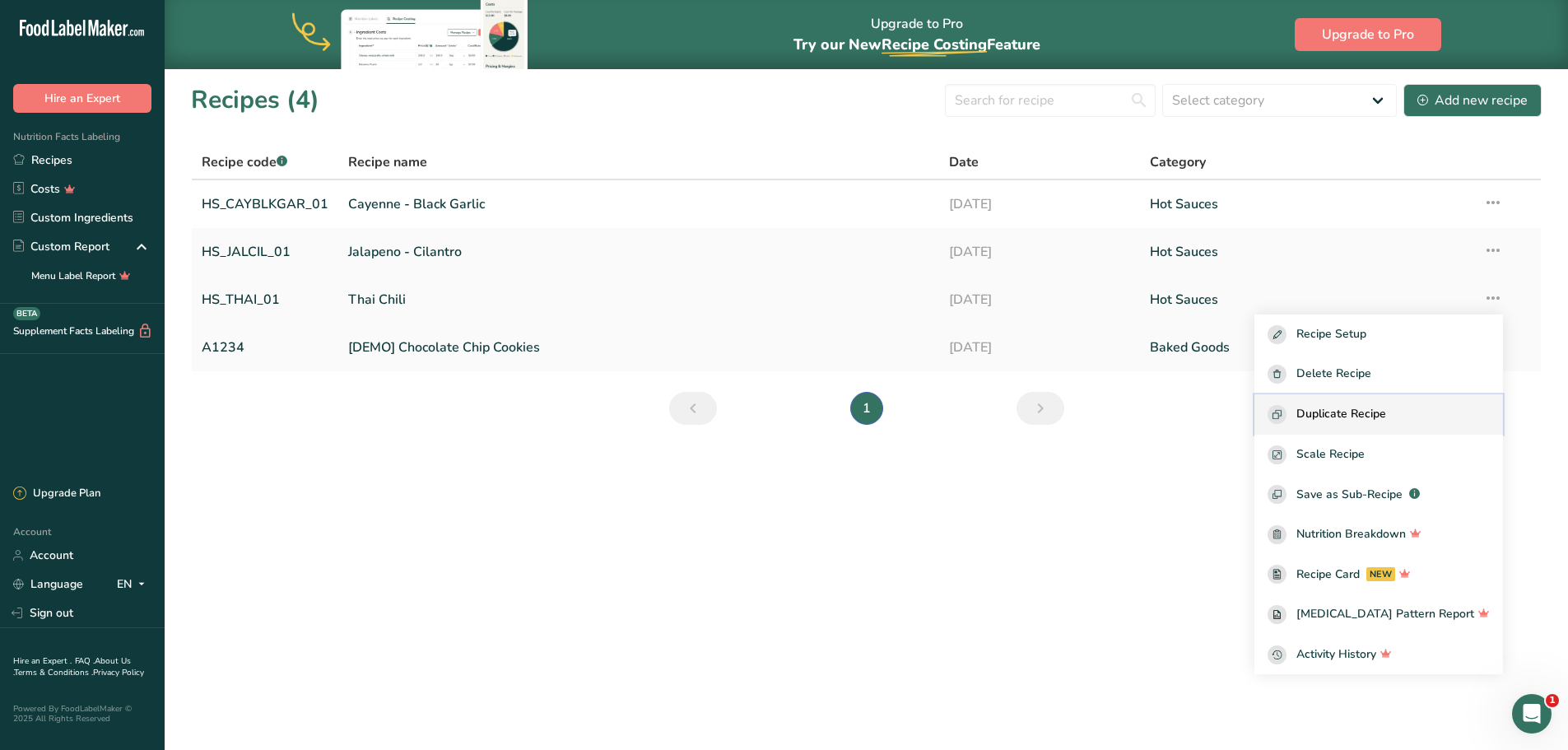
click at [1377, 411] on span "Duplicate Recipe" at bounding box center [1341, 414] width 89 height 19
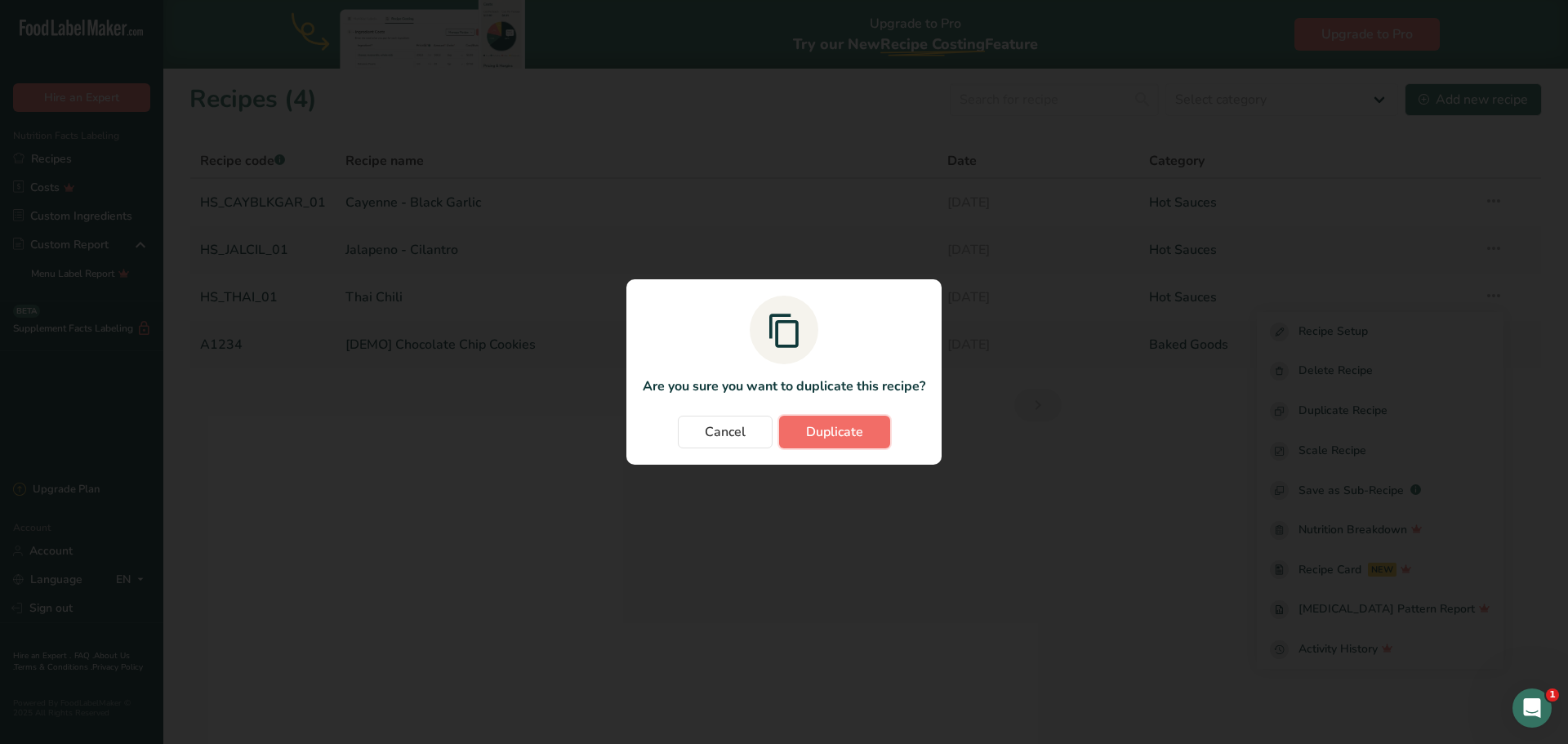
click at [830, 433] on span "Duplicate" at bounding box center [835, 431] width 57 height 19
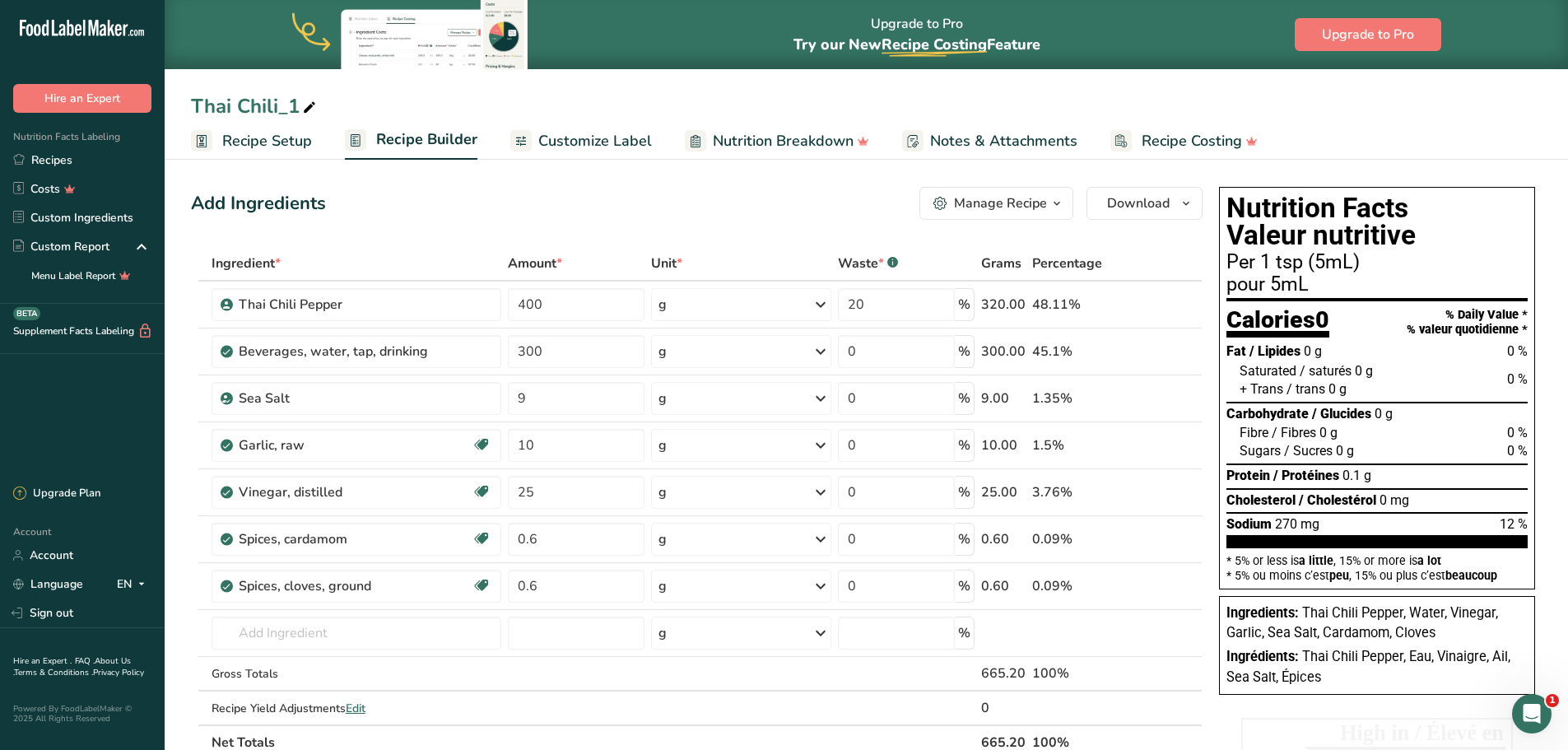
click at [296, 108] on div "Thai Chili_1" at bounding box center [254, 105] width 128 height 30
type input "T"
type input "Ghost Pepper Black Garlic"
click at [278, 143] on span "Recipe Setup" at bounding box center [266, 141] width 89 height 22
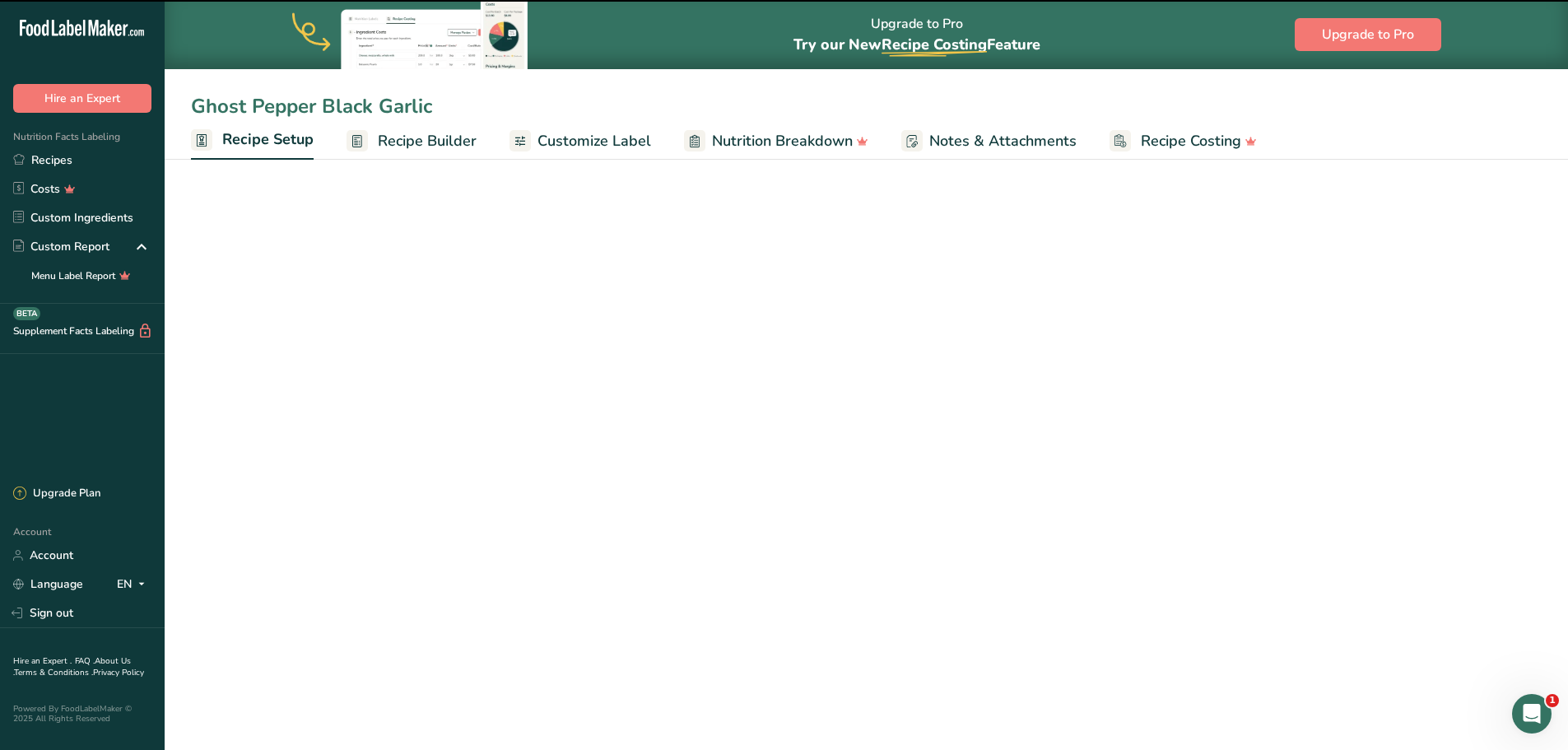
select select "17"
select select "22"
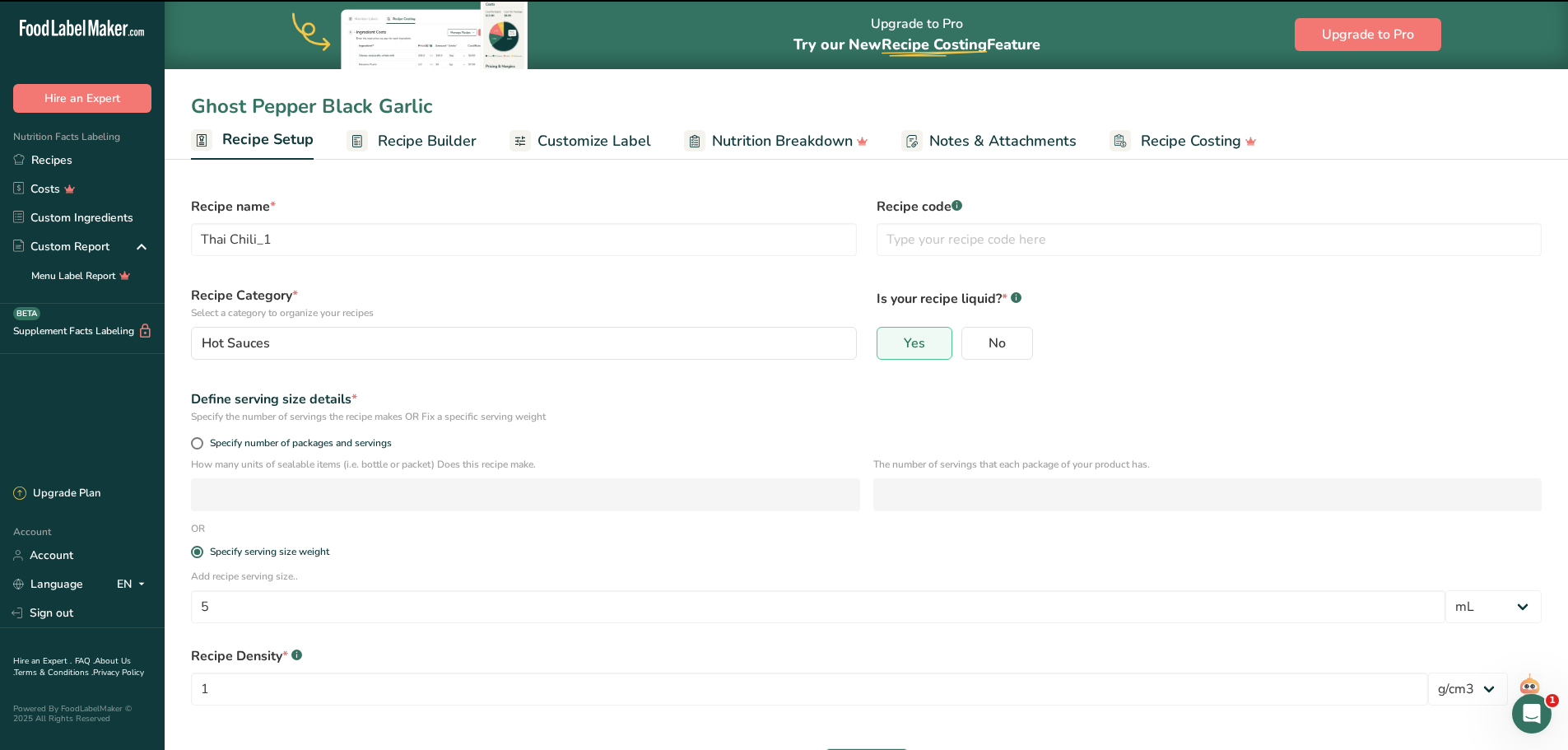
type input "Ghost Pepper Black Garlic"
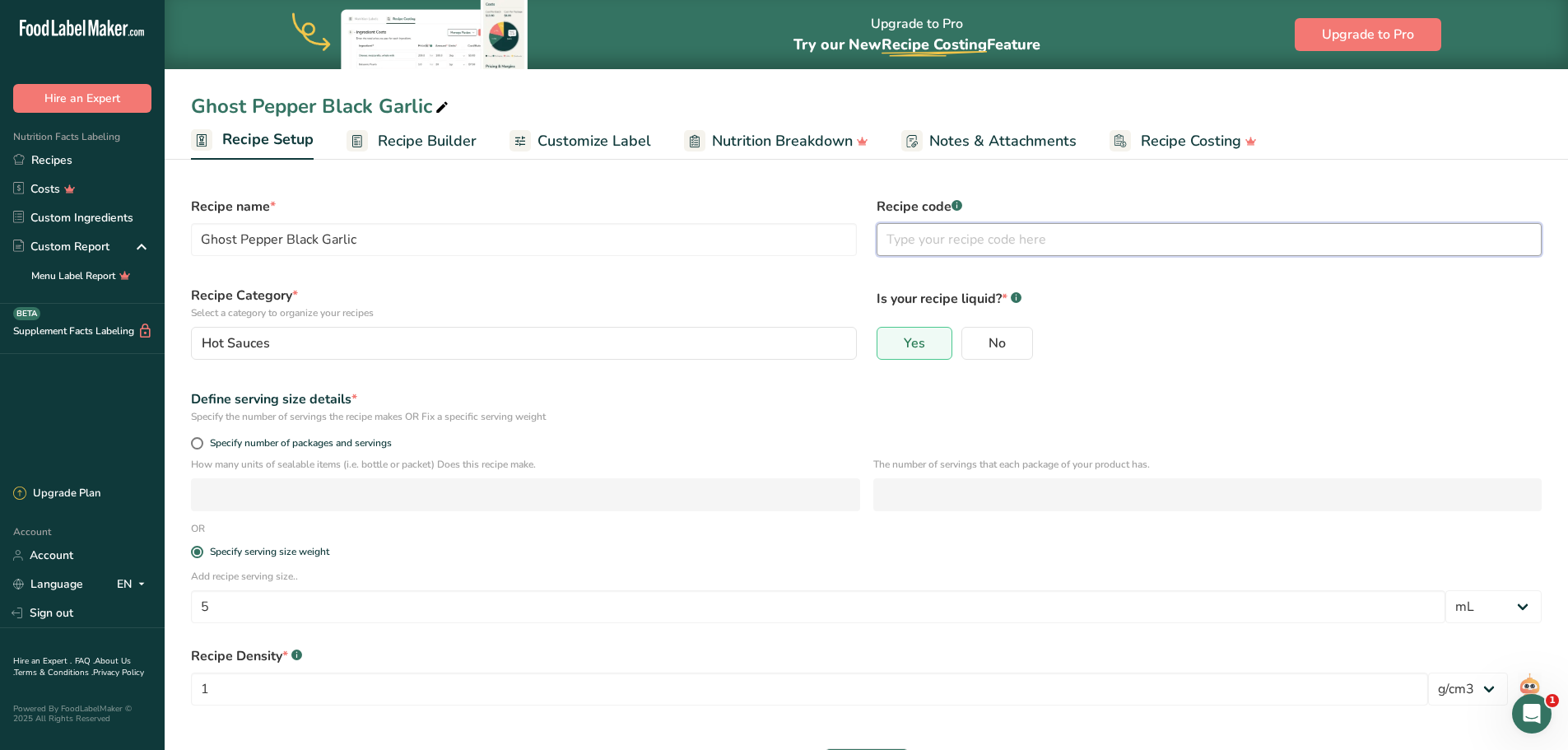
click at [928, 242] on input "text" at bounding box center [1210, 239] width 666 height 33
type input "HS_GPBG_01"
click at [53, 161] on link "Recipes" at bounding box center [83, 160] width 165 height 29
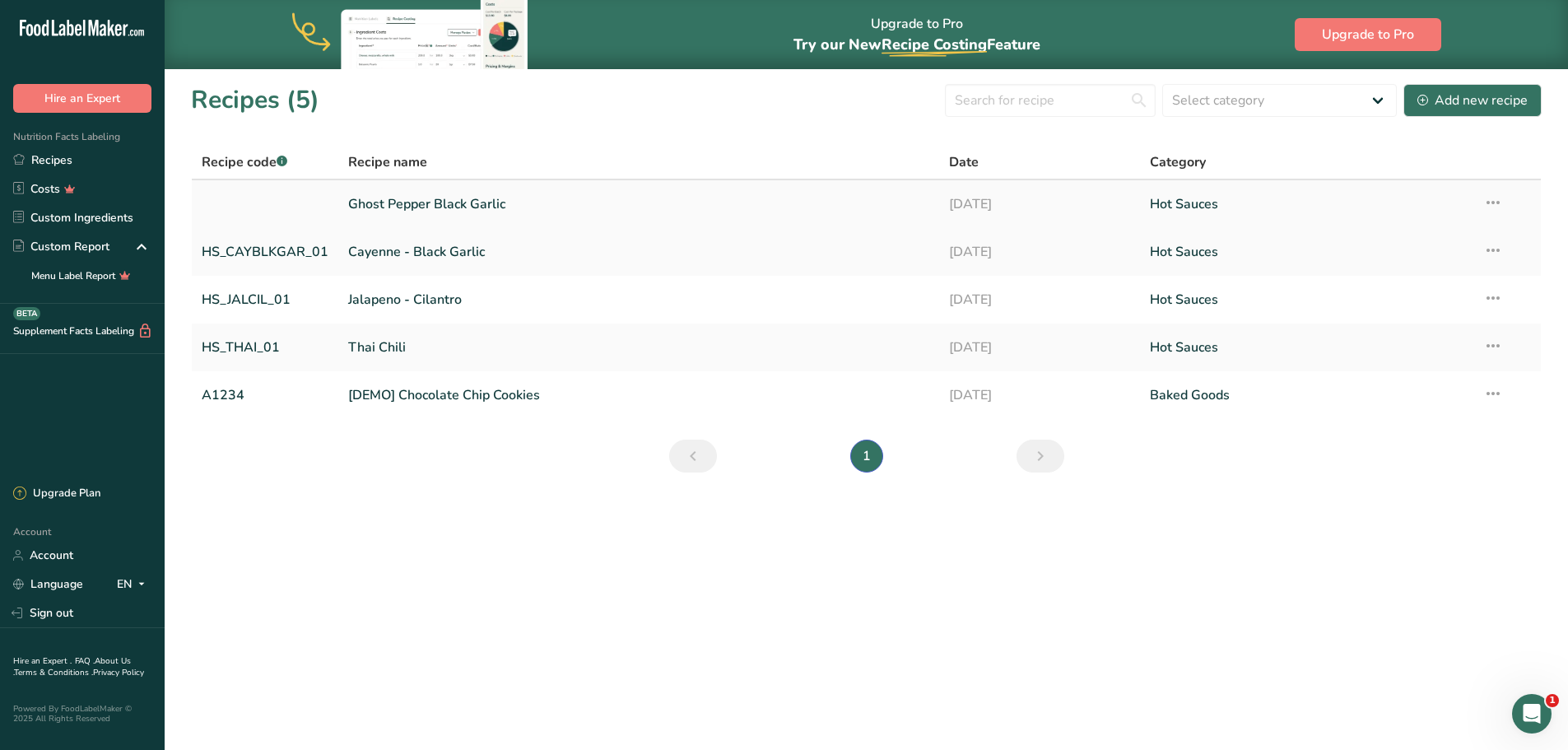
click at [268, 214] on link at bounding box center [265, 204] width 127 height 35
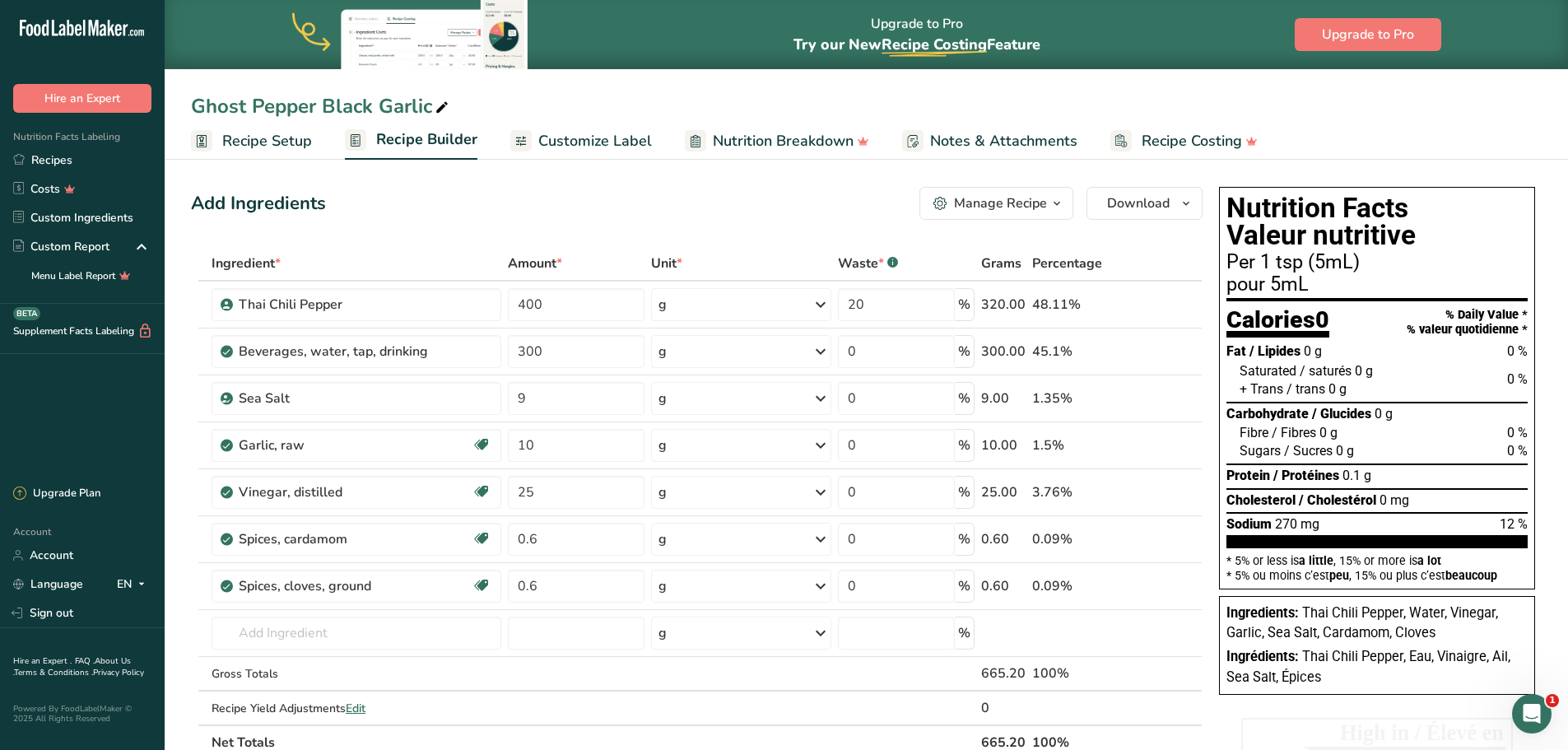
click at [285, 134] on span "Recipe Setup" at bounding box center [266, 141] width 89 height 22
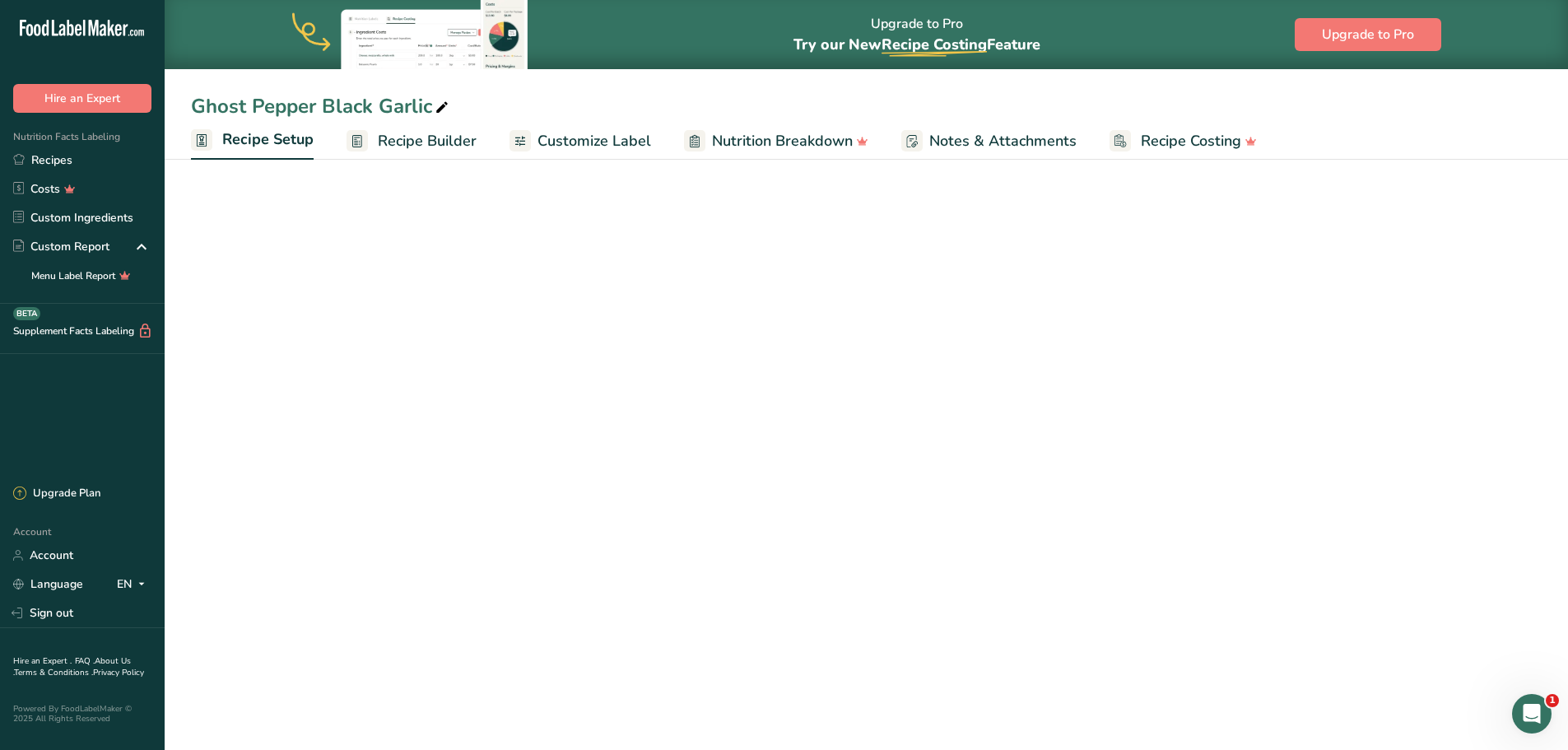
select select "17"
select select "22"
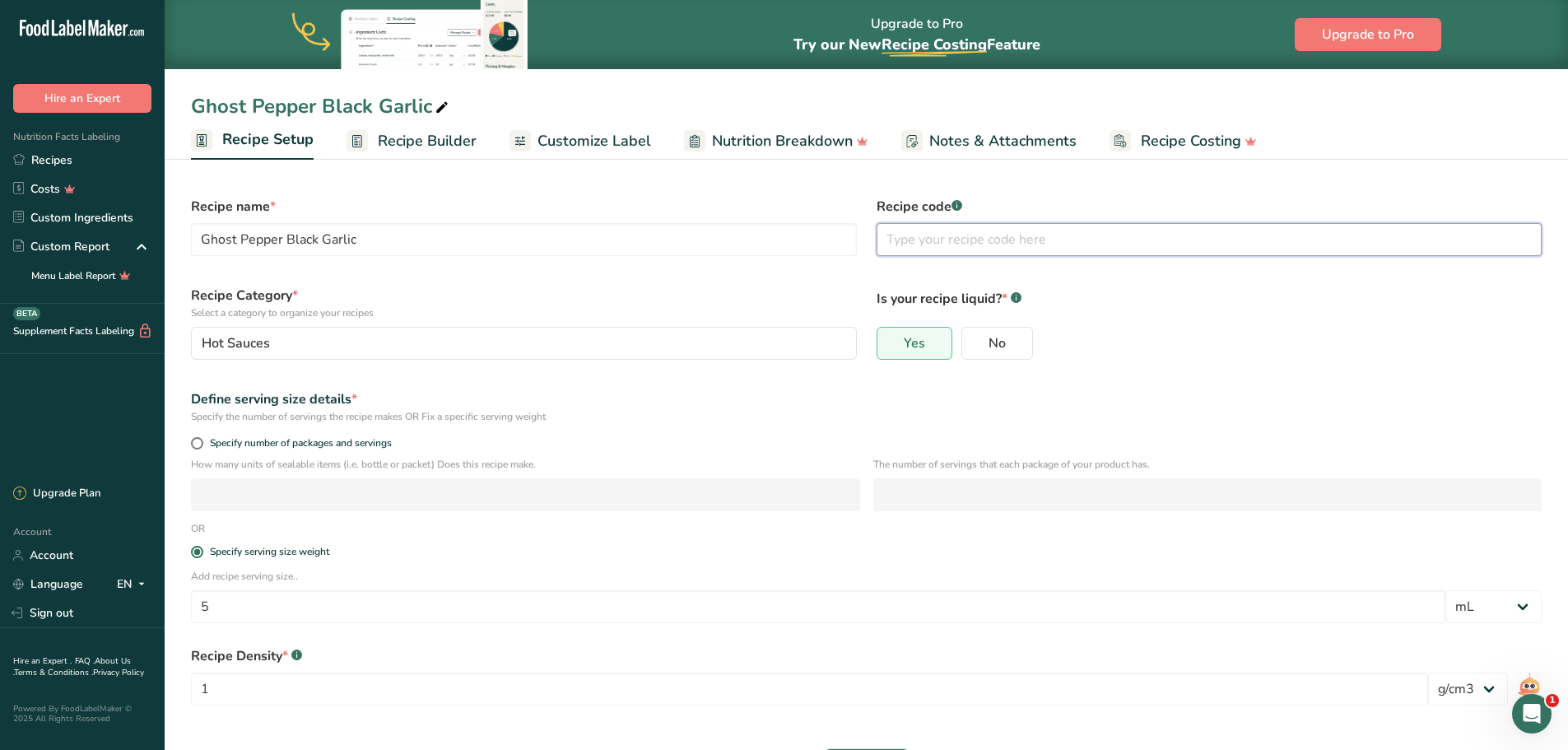
click at [951, 236] on input "text" at bounding box center [1210, 239] width 666 height 33
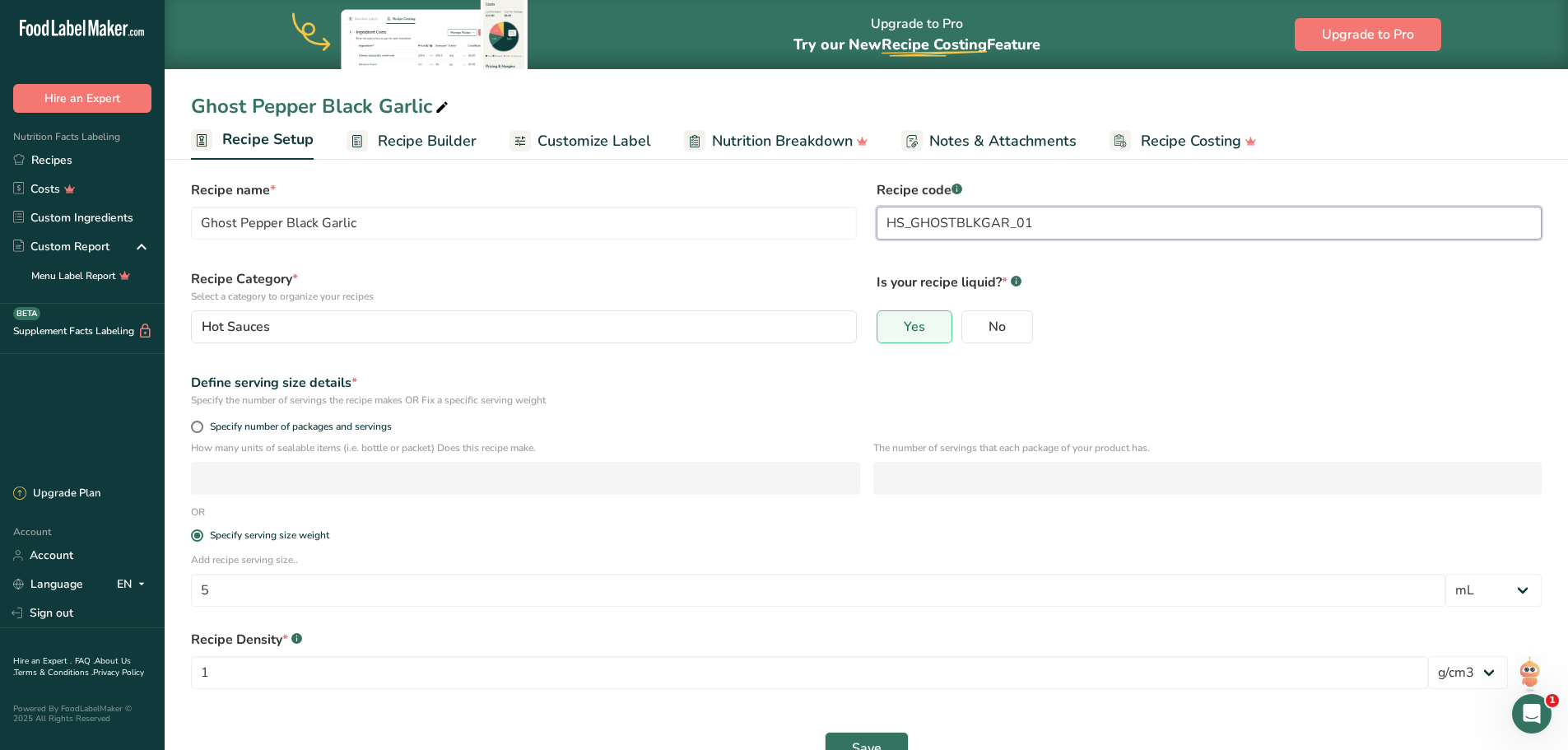
scroll to position [58, 0]
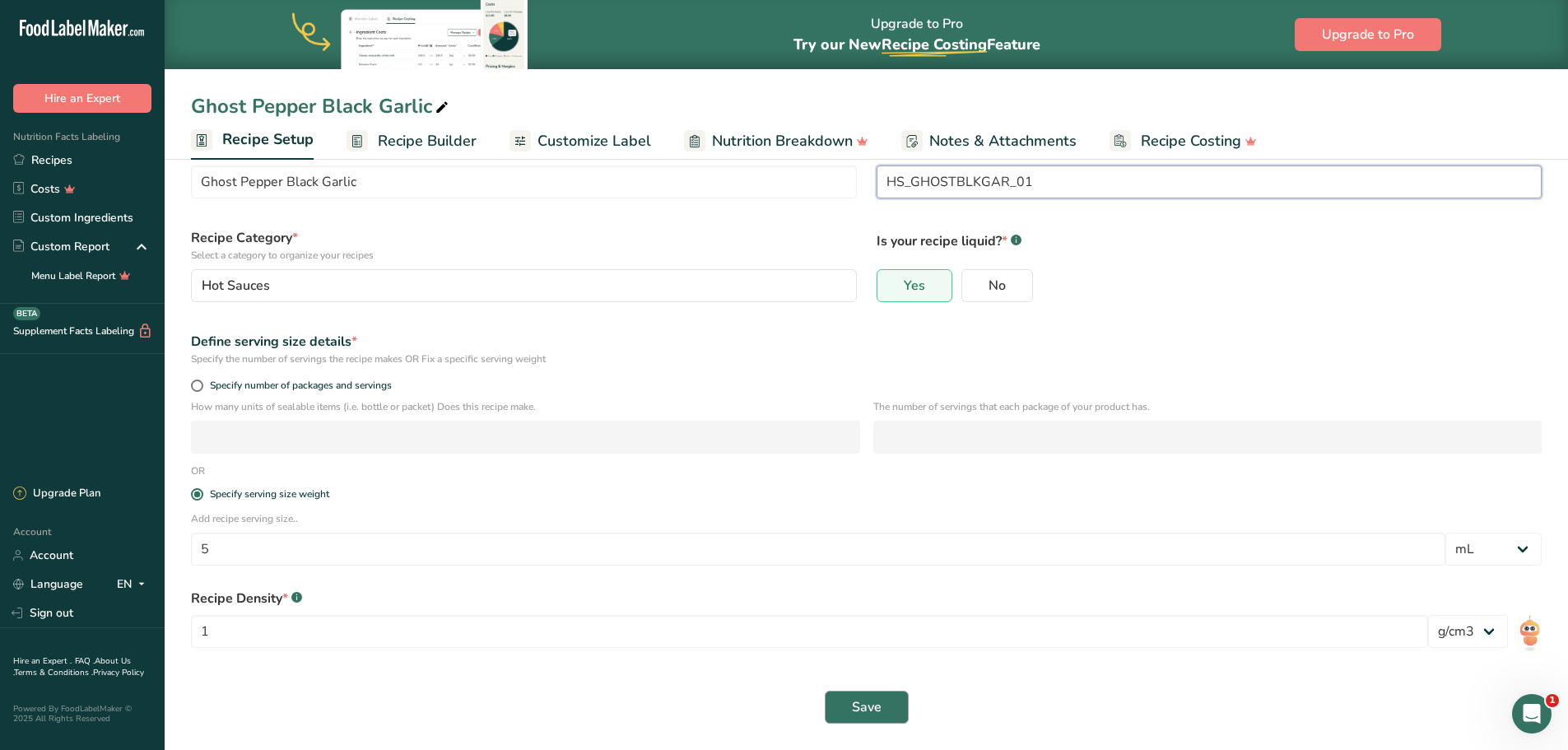
type input "HS_GHOSTBLKGAR_01"
click at [864, 713] on span "Save" at bounding box center [866, 707] width 30 height 20
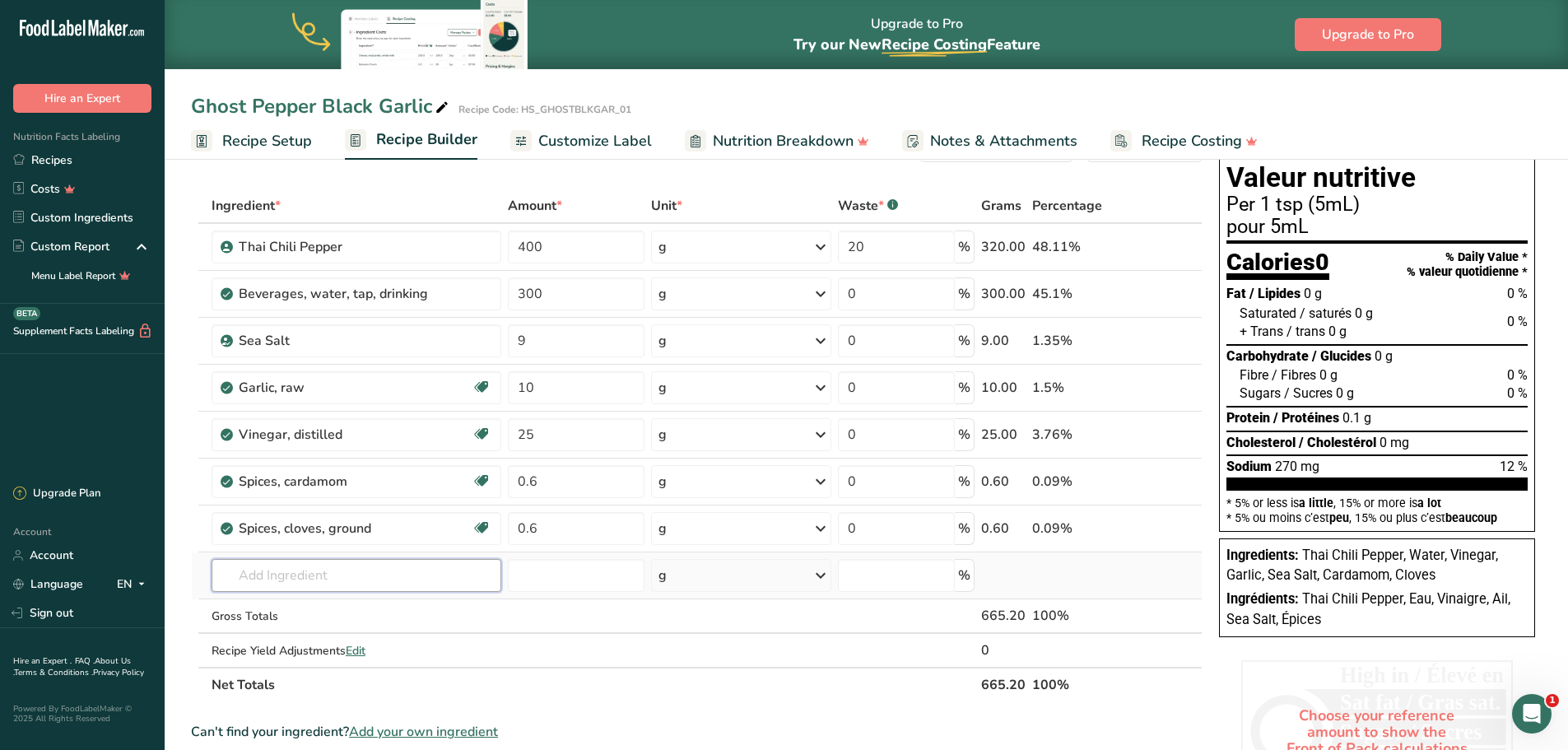
click at [429, 576] on input "text" at bounding box center [356, 575] width 290 height 33
type input "Ghost Peppers"
click at [330, 540] on div "Add your own ingredient" at bounding box center [356, 545] width 264 height 17
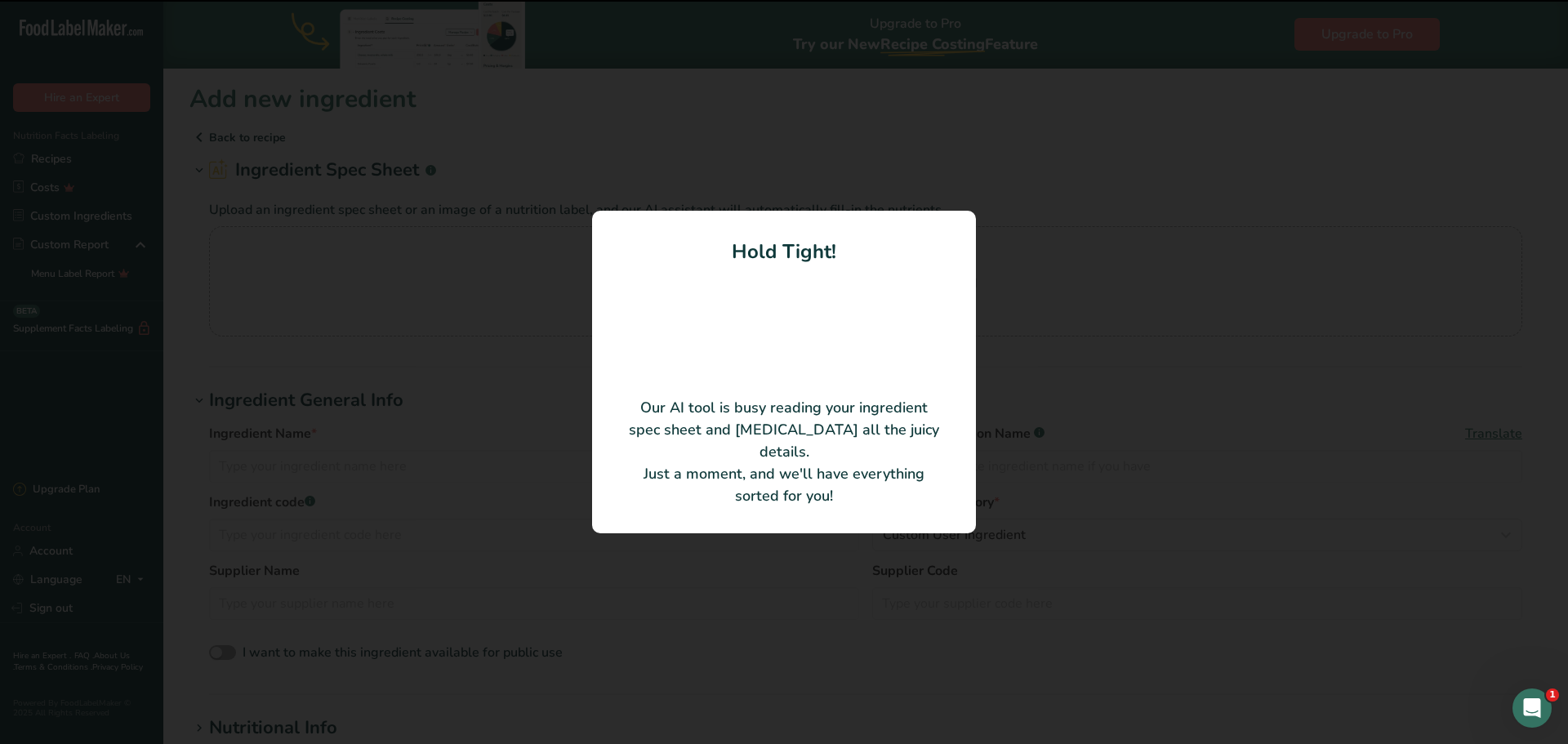
type input "Ghost Pepper"
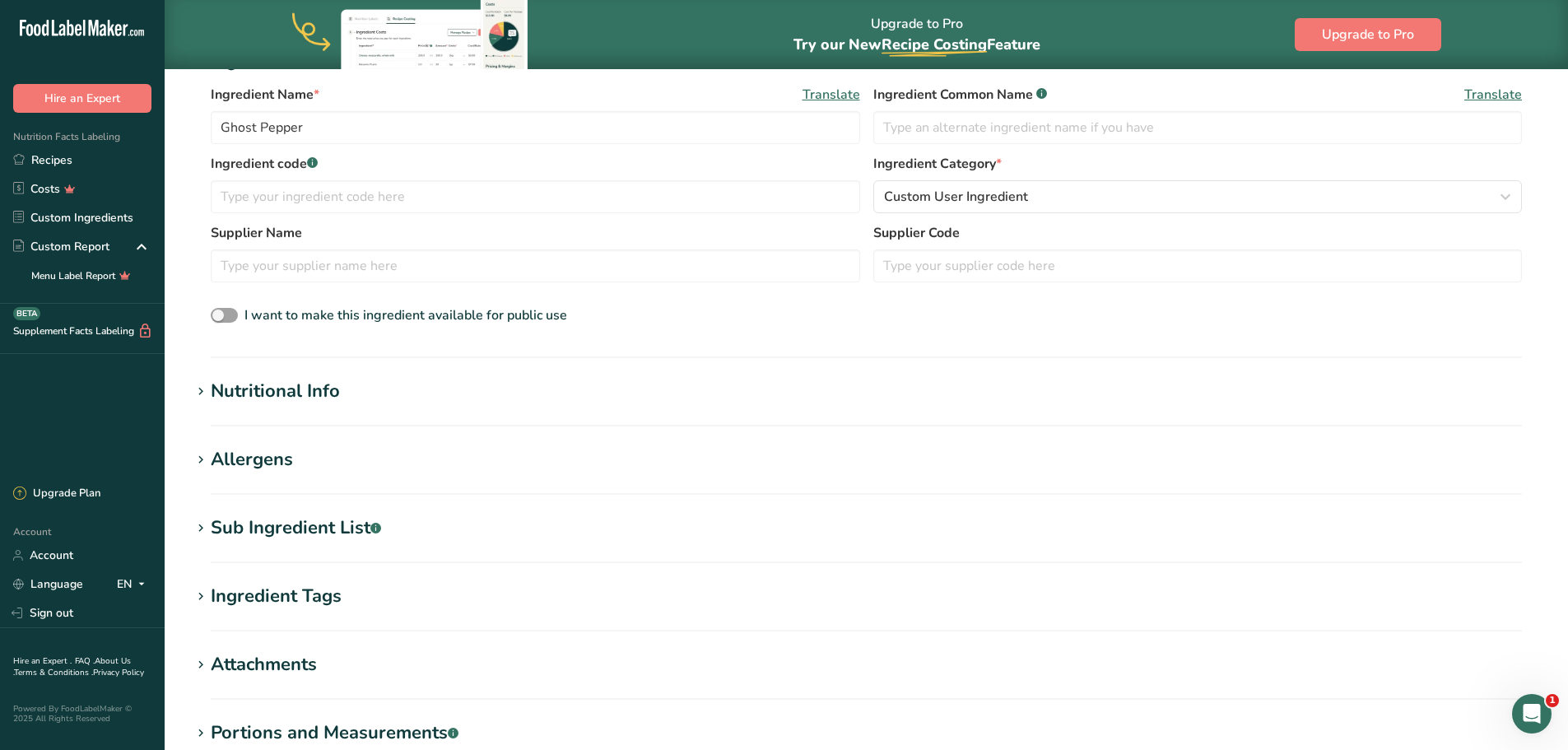
scroll to position [274, 0]
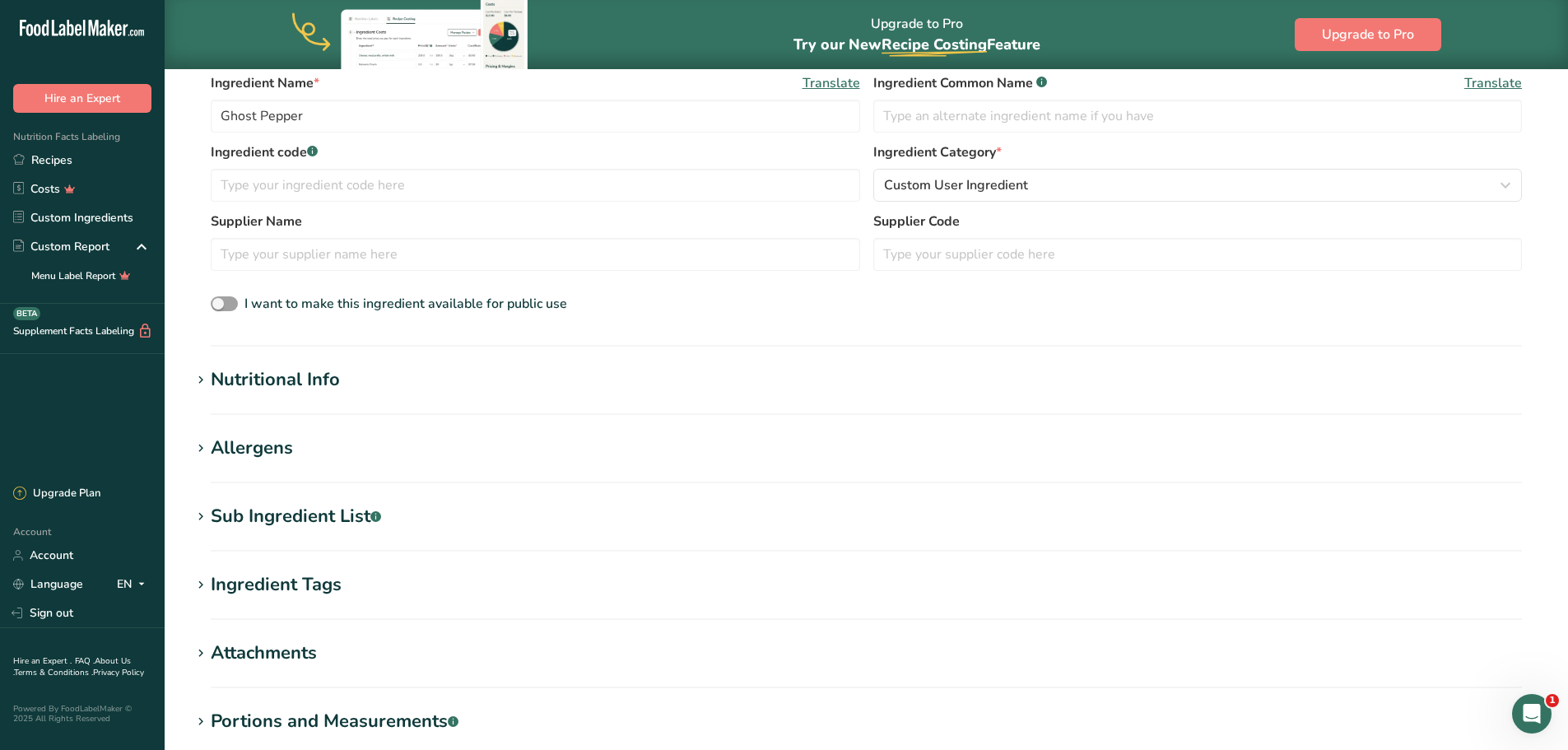
click at [202, 380] on icon at bounding box center [200, 379] width 14 height 23
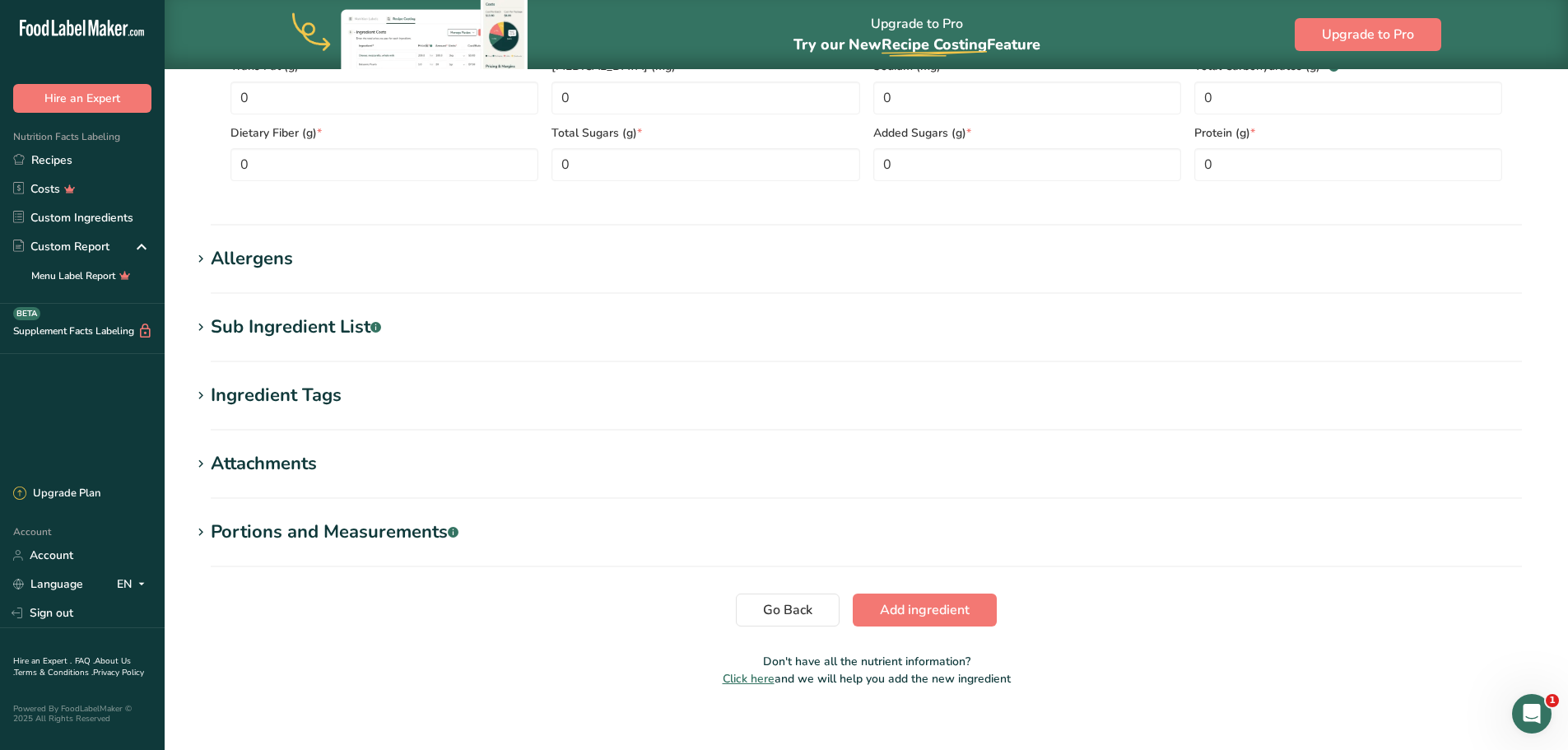
scroll to position [861, 0]
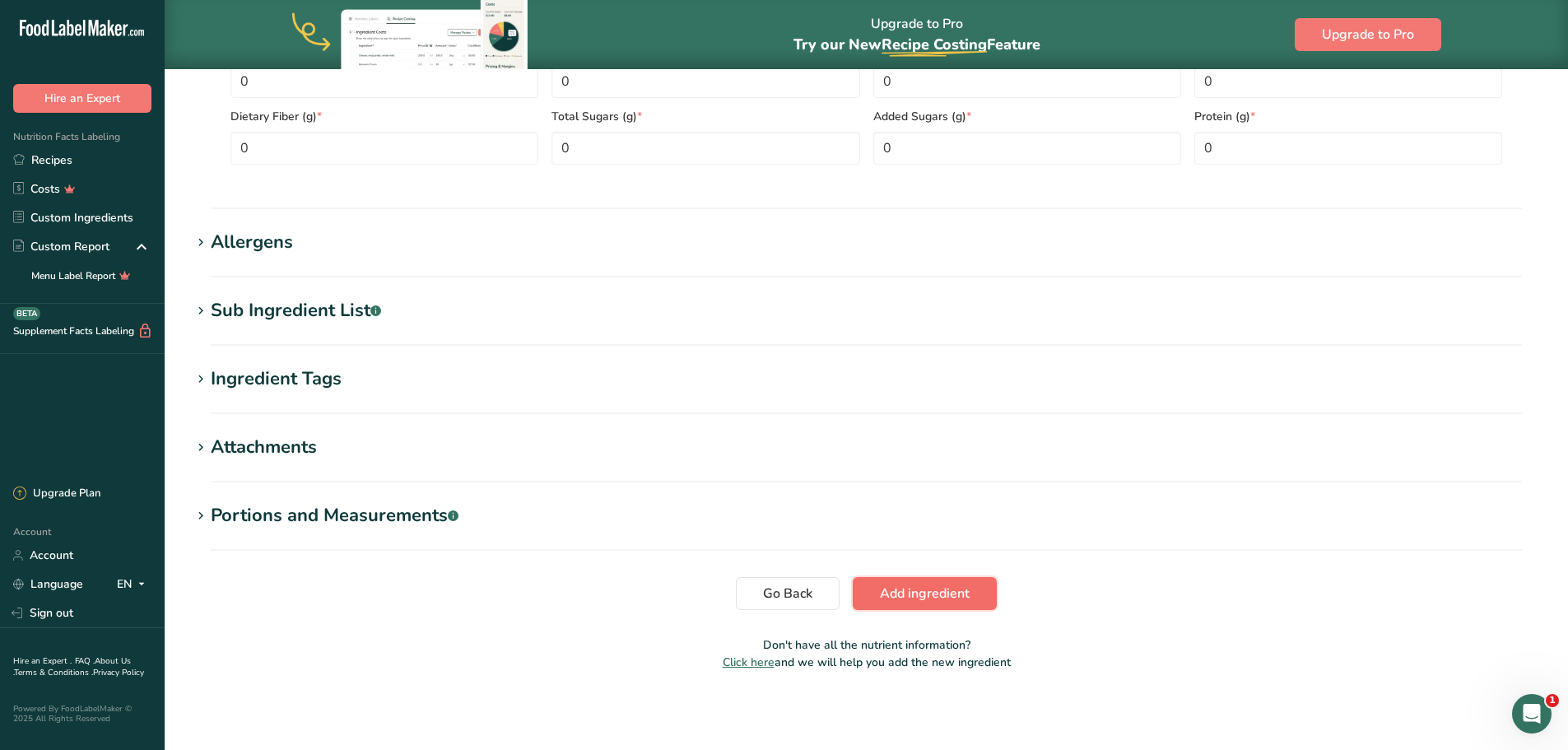
click at [927, 594] on span "Add ingredient" at bounding box center [924, 593] width 89 height 20
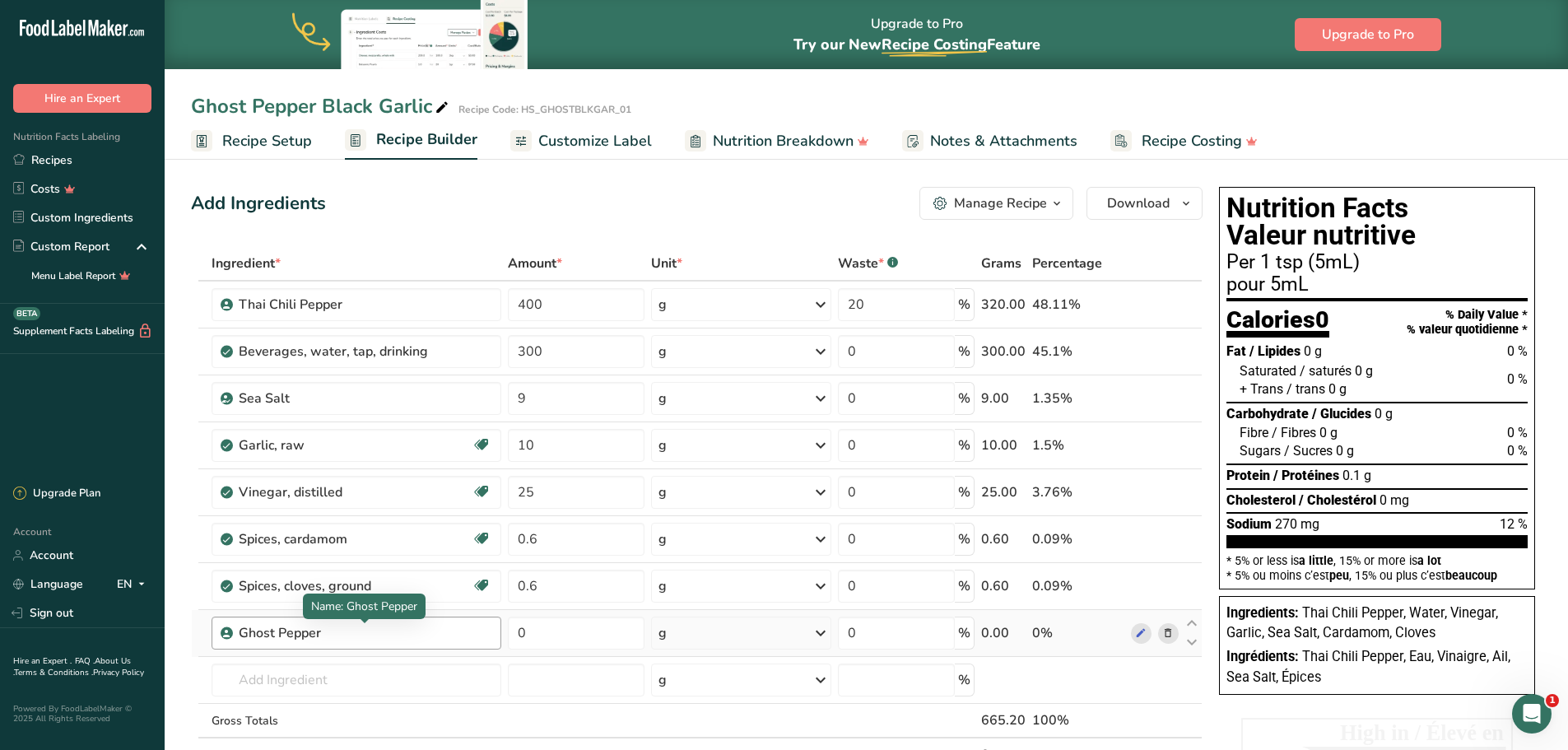
click at [368, 628] on div "Ghost Pepper" at bounding box center [342, 632] width 206 height 20
drag, startPoint x: 466, startPoint y: 635, endPoint x: 445, endPoint y: 624, distance: 23.7
click at [445, 624] on div "Ghost Pepper" at bounding box center [365, 632] width 253 height 20
click at [462, 630] on div "Ghost Pepper" at bounding box center [365, 632] width 253 height 20
drag, startPoint x: 544, startPoint y: 630, endPoint x: 516, endPoint y: 634, distance: 28.3
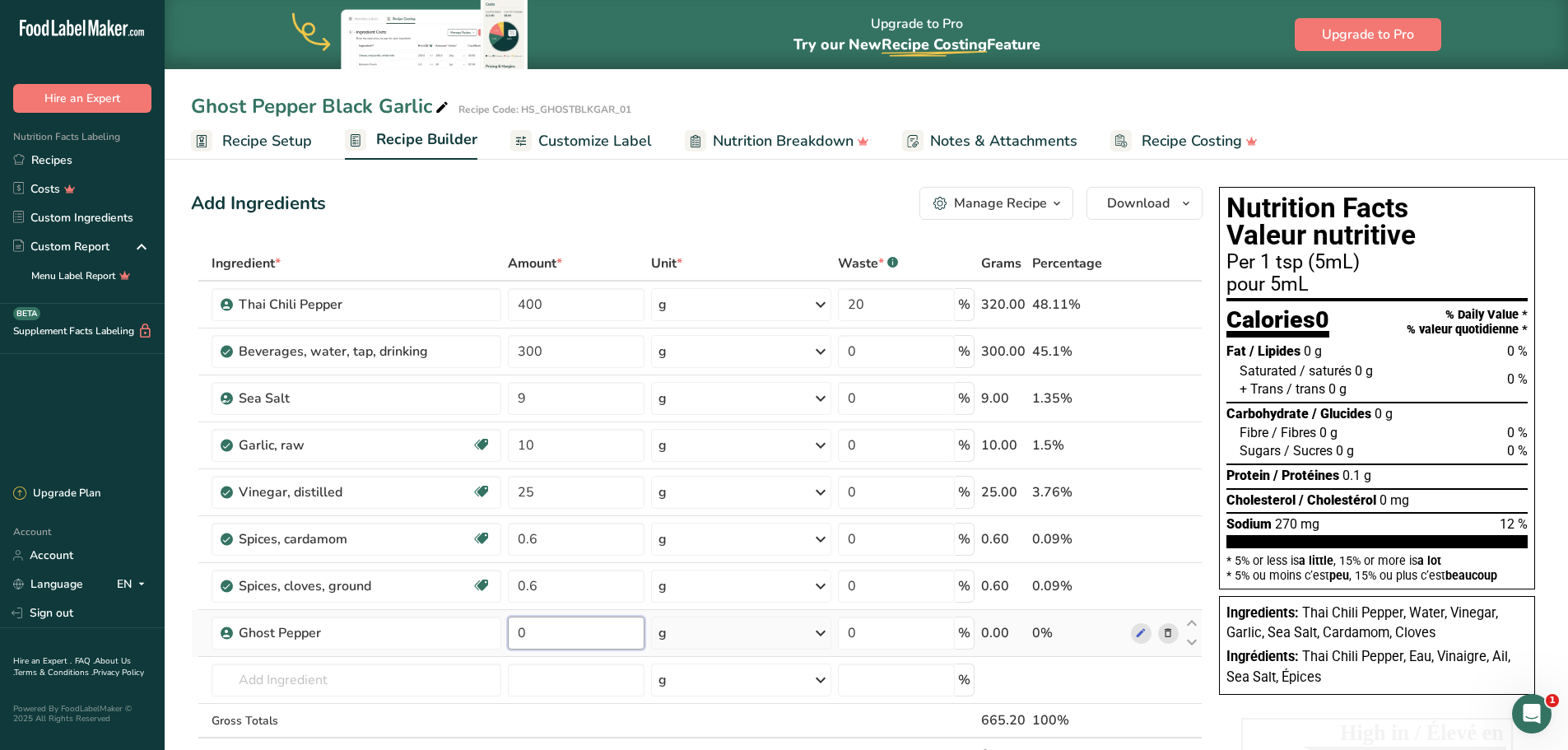
click at [516, 634] on input "0" at bounding box center [576, 633] width 137 height 33
type input "400"
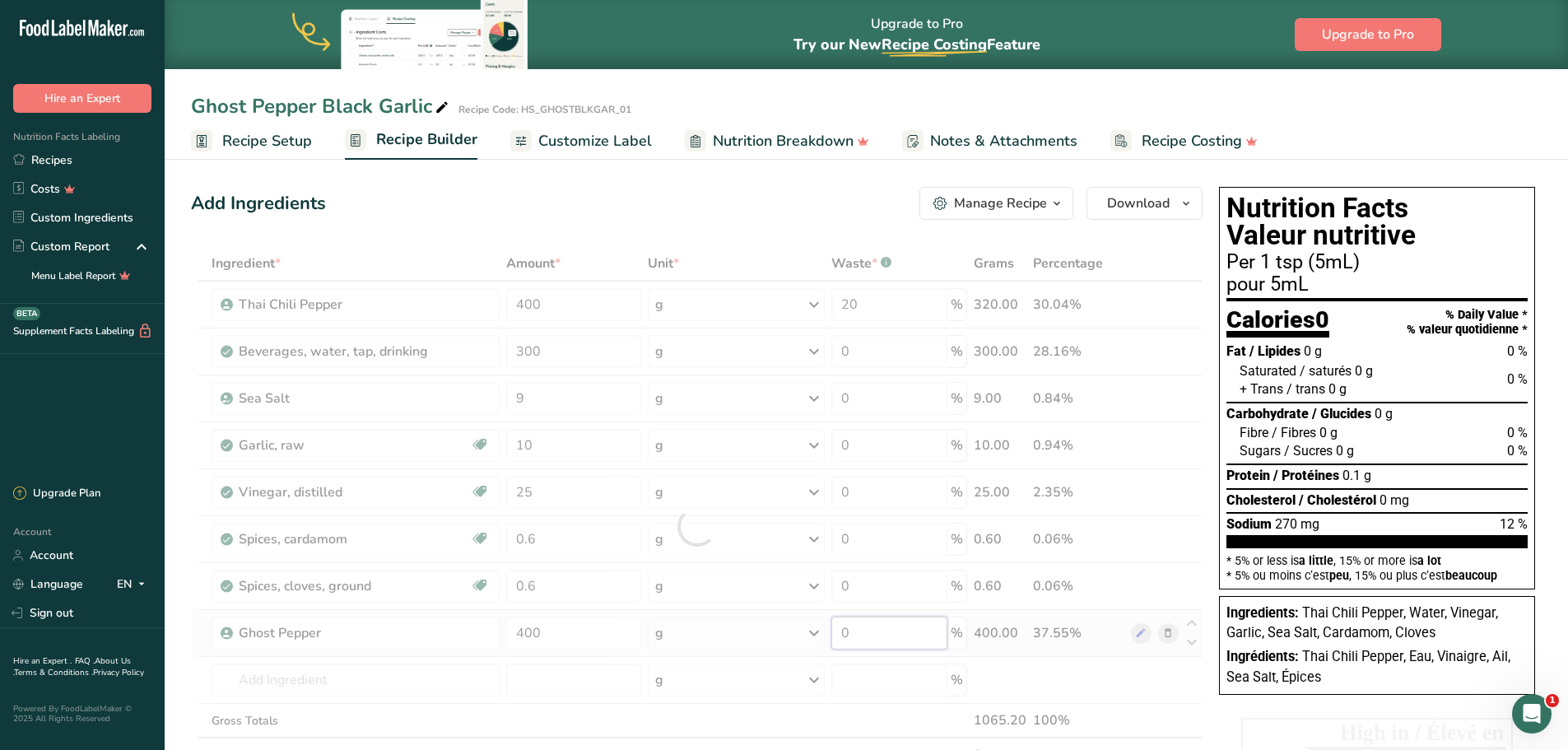
click at [840, 636] on div "Ingredient * Amount * Unit * Waste * .a-a{fill:#347362;}.b-a{fill:#fff;} Grams …" at bounding box center [696, 526] width 1012 height 560
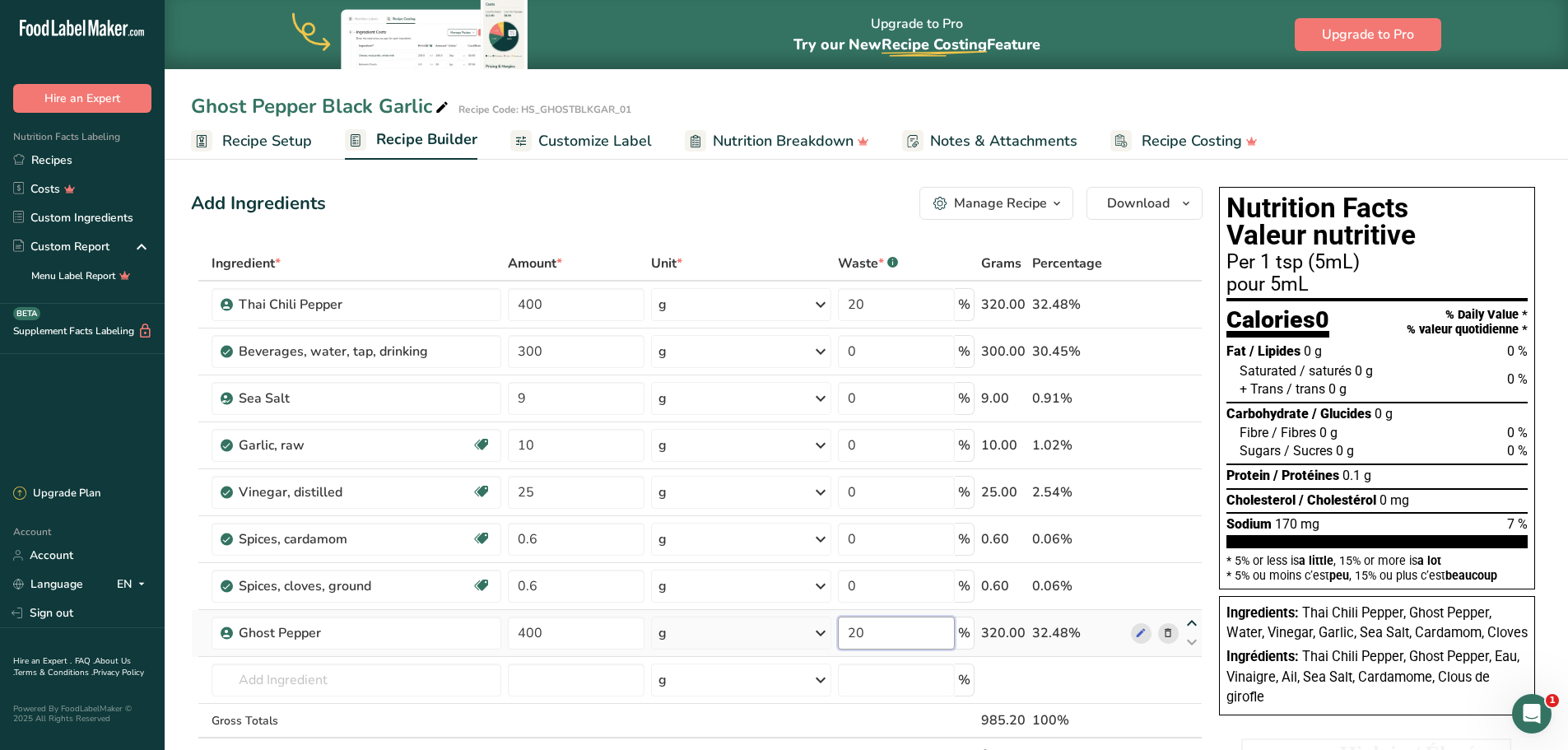
type input "20"
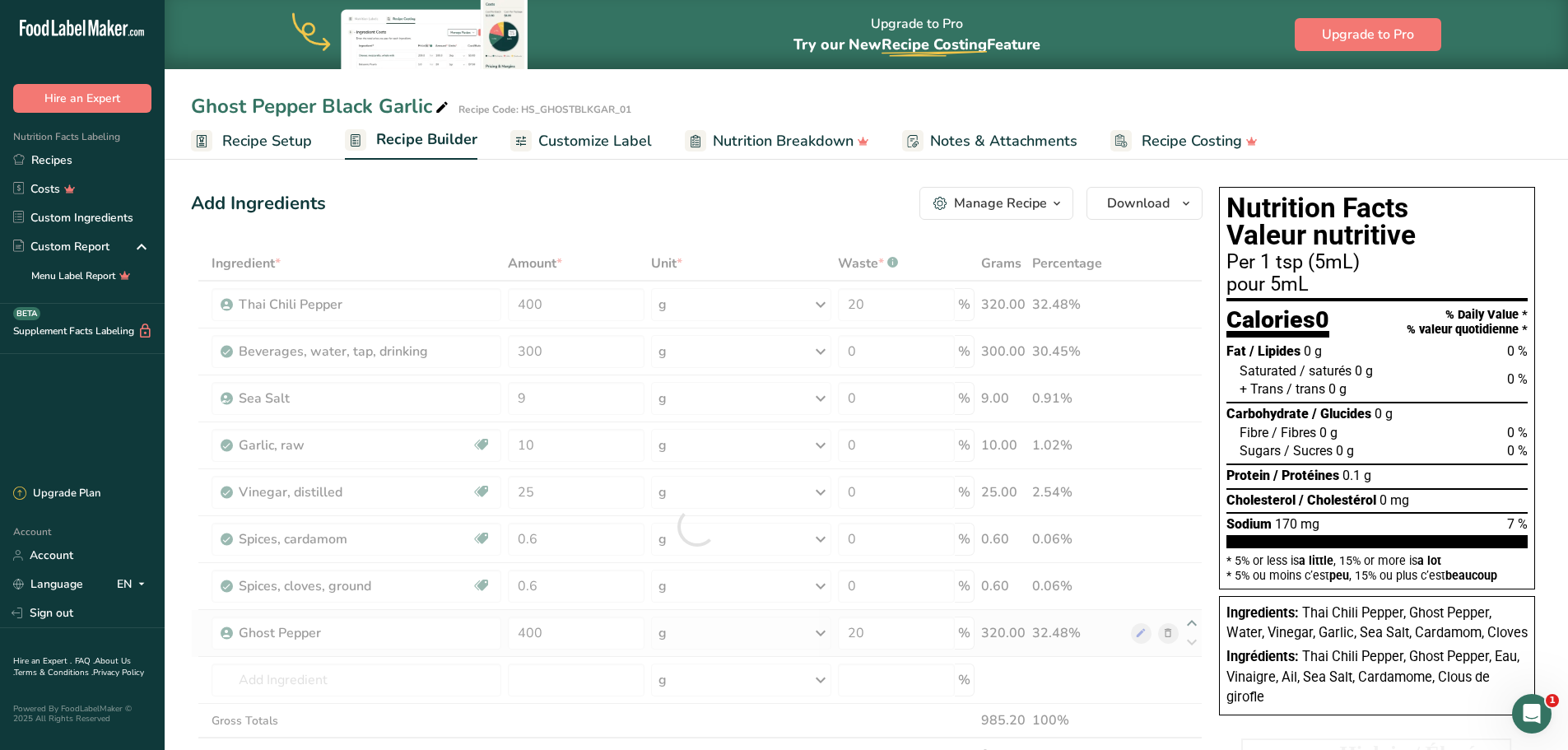
click at [1195, 622] on div "Ingredient * Amount * Unit * Waste * .a-a{fill:#347362;}.b-a{fill:#fff;} Grams …" at bounding box center [696, 526] width 1012 height 560
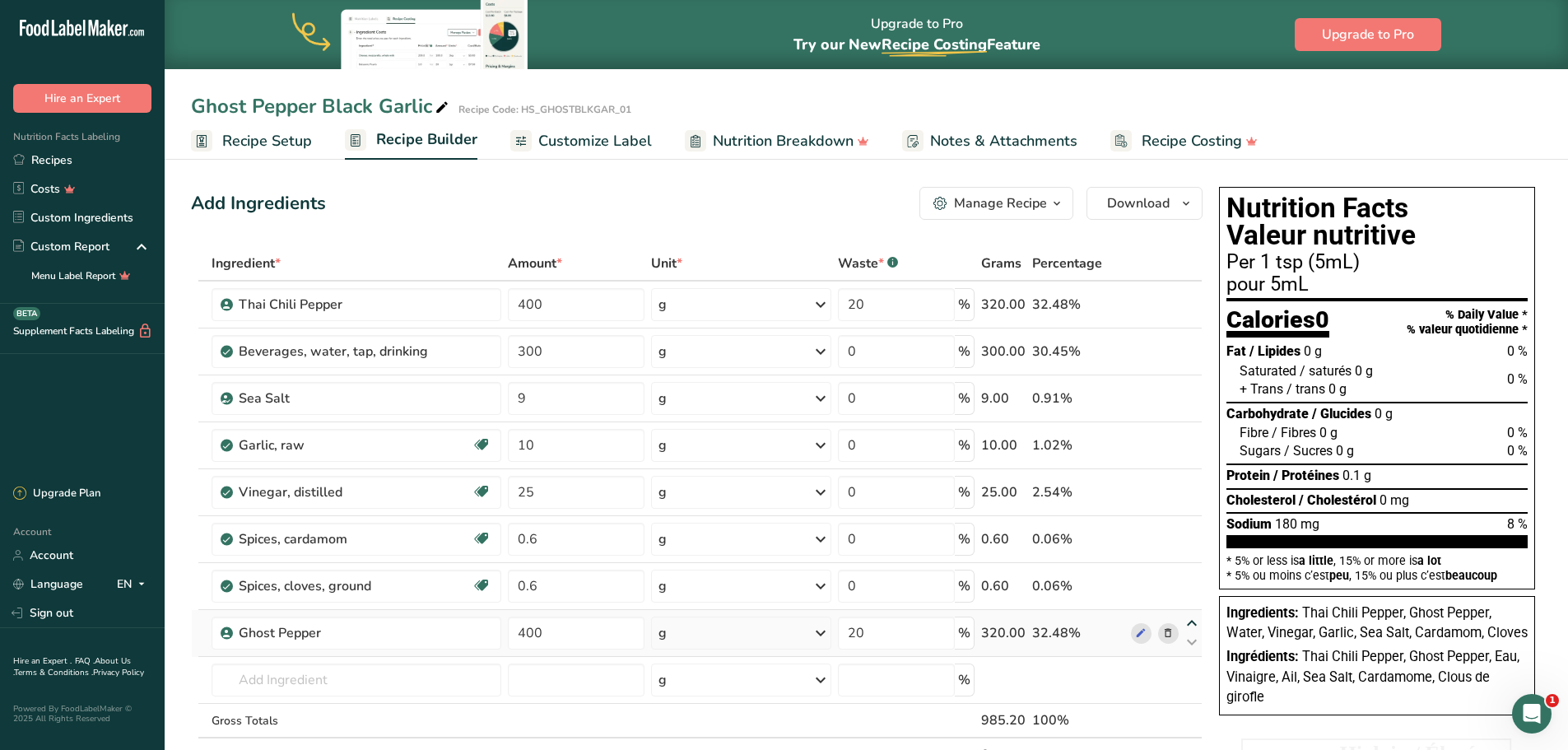
click at [1191, 622] on icon at bounding box center [1192, 623] width 20 height 13
type input "400"
type input "20"
type input "0.6"
type input "0"
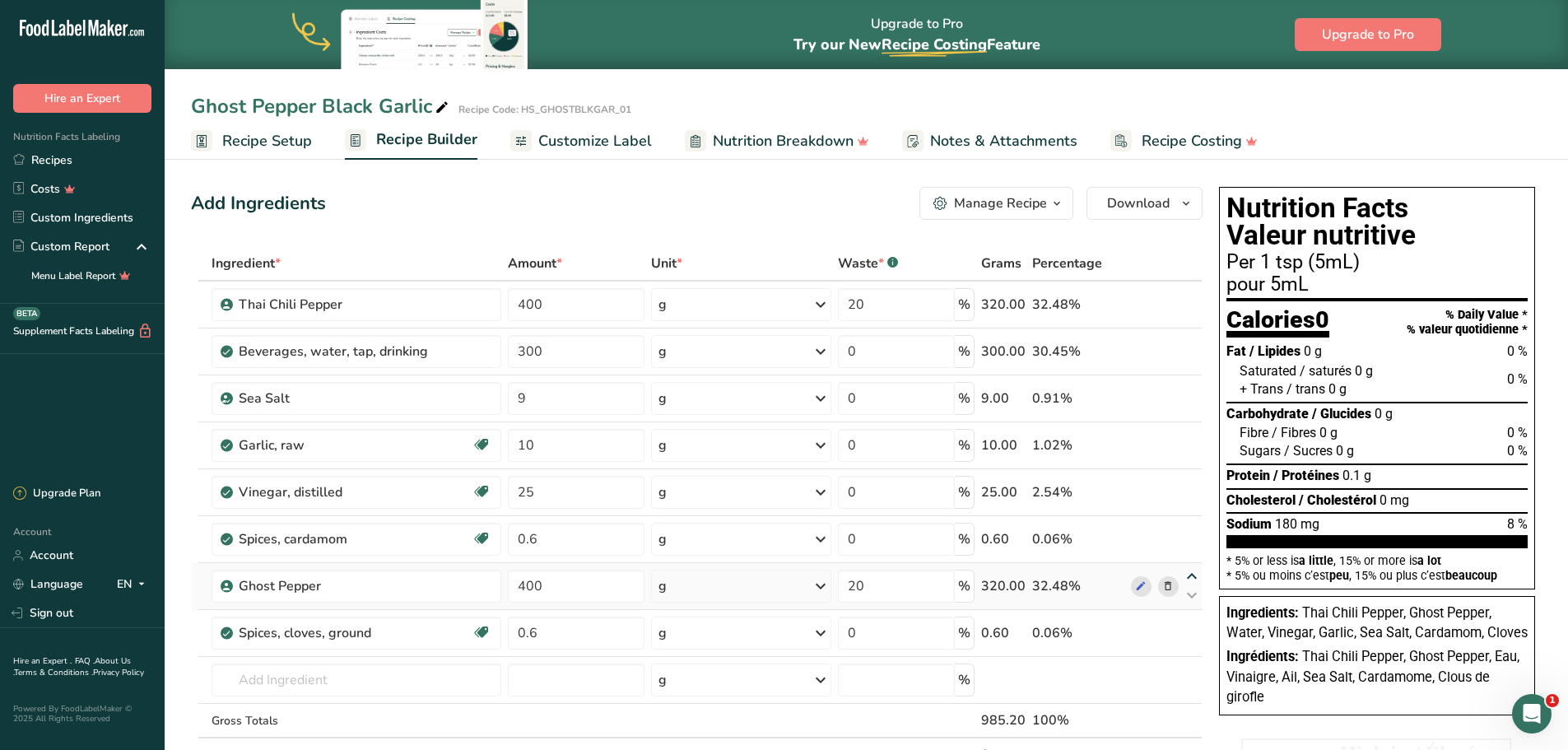
click at [1193, 573] on icon at bounding box center [1192, 577] width 20 height 13
type input "400"
type input "20"
type input "0.6"
type input "0"
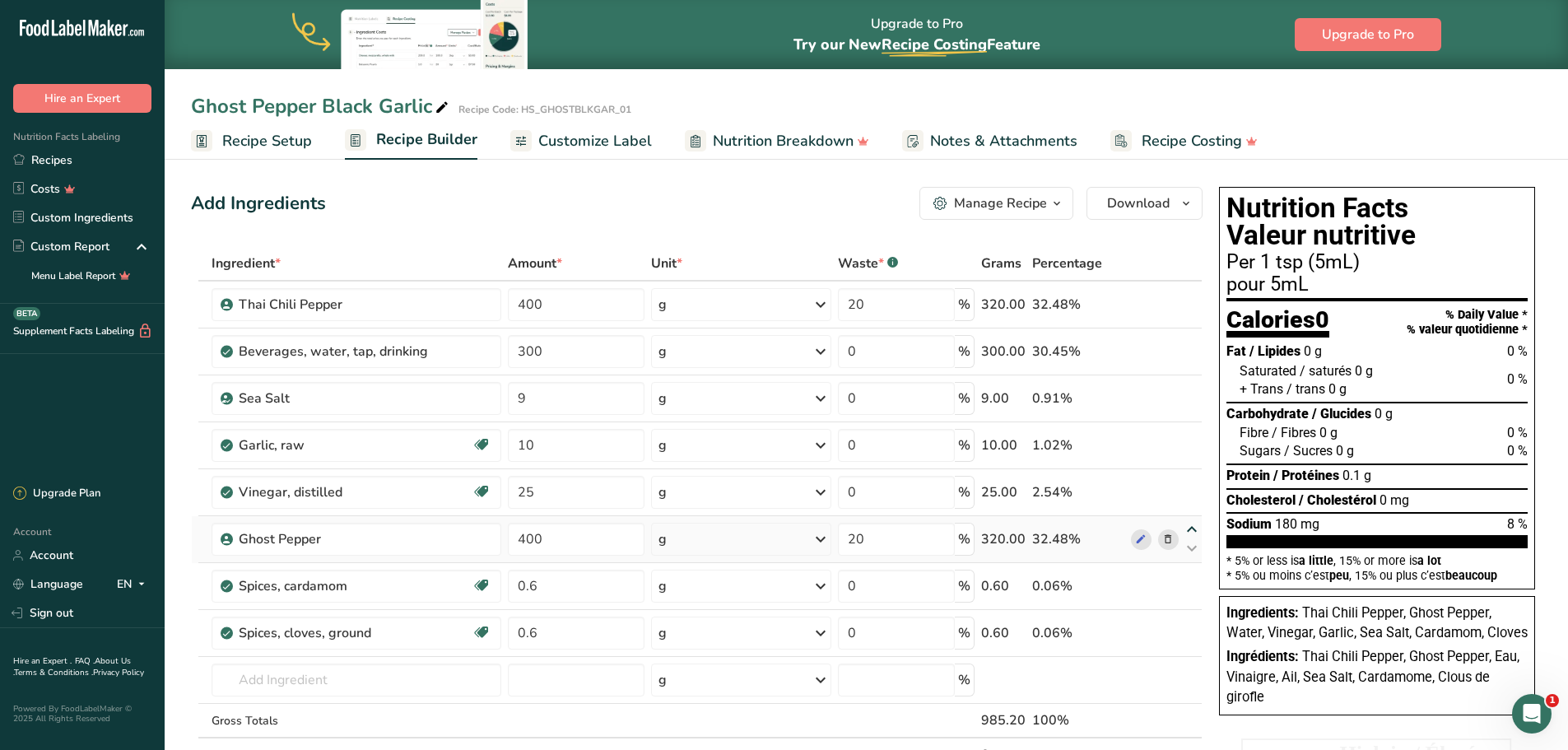
click at [1192, 525] on icon at bounding box center [1192, 529] width 20 height 13
type input "400"
type input "20"
type input "25"
type input "0"
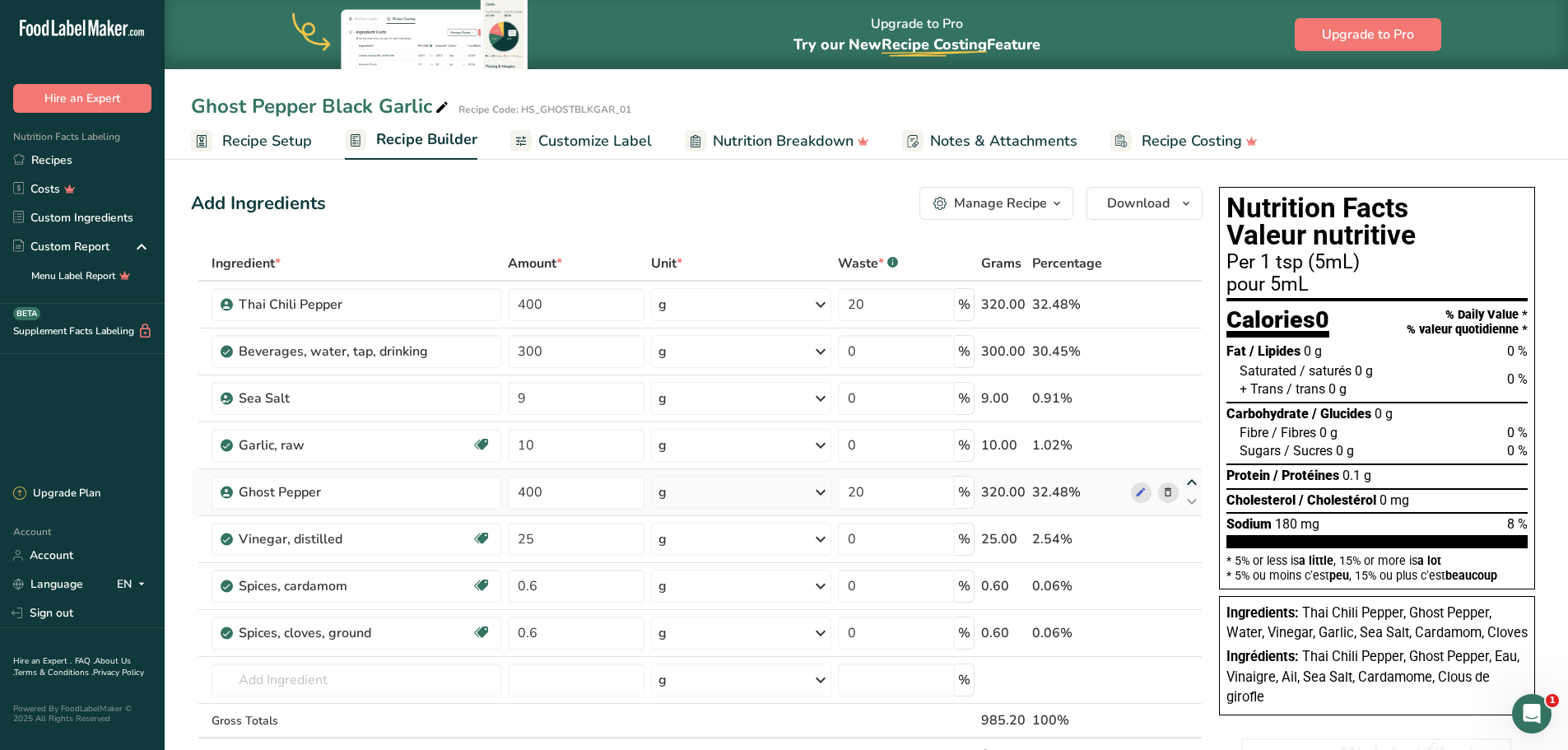
click at [1196, 482] on icon at bounding box center [1192, 482] width 20 height 13
type input "400"
type input "20"
type input "10"
type input "0"
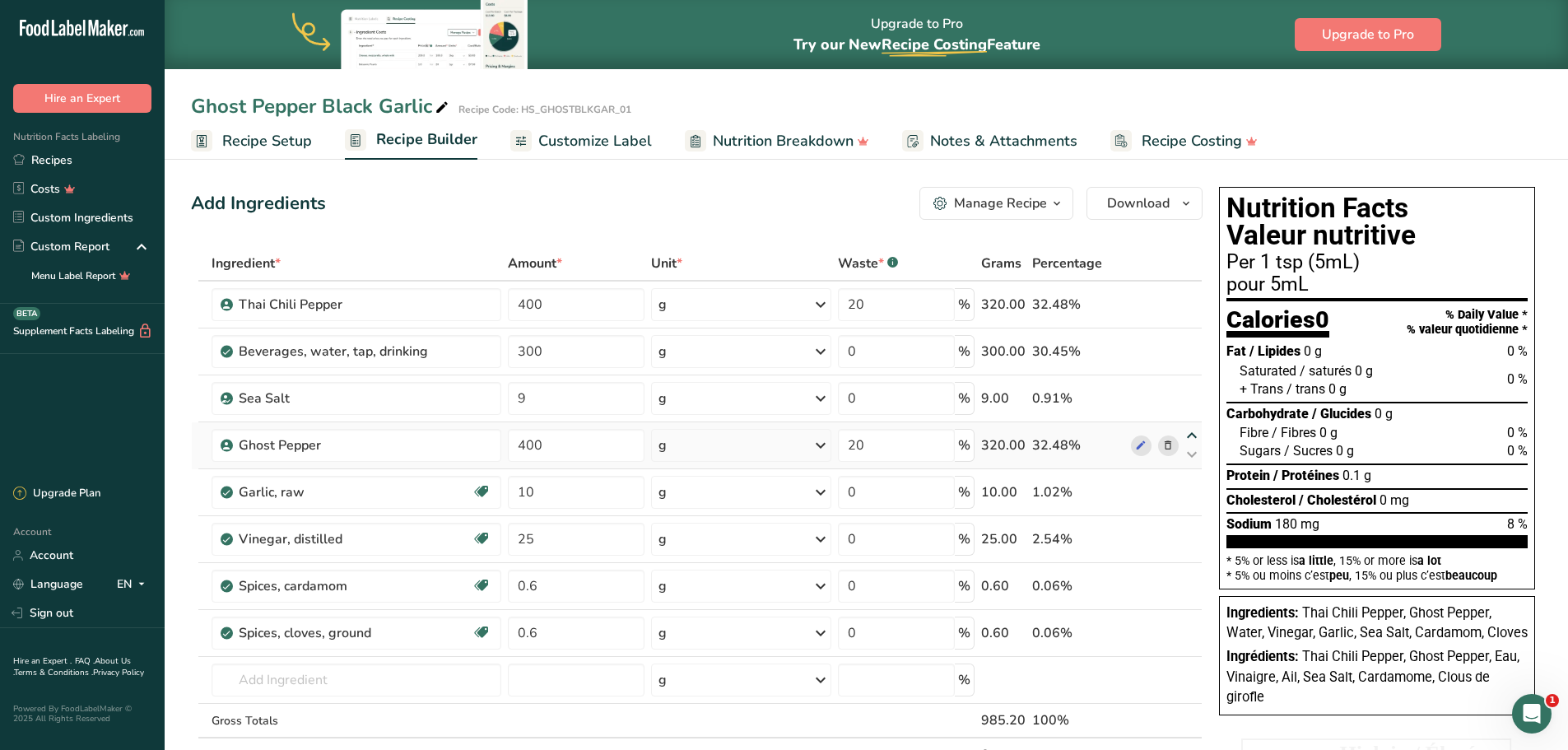
click at [1192, 431] on icon at bounding box center [1192, 435] width 20 height 13
type input "400"
type input "20"
type input "9"
type input "0"
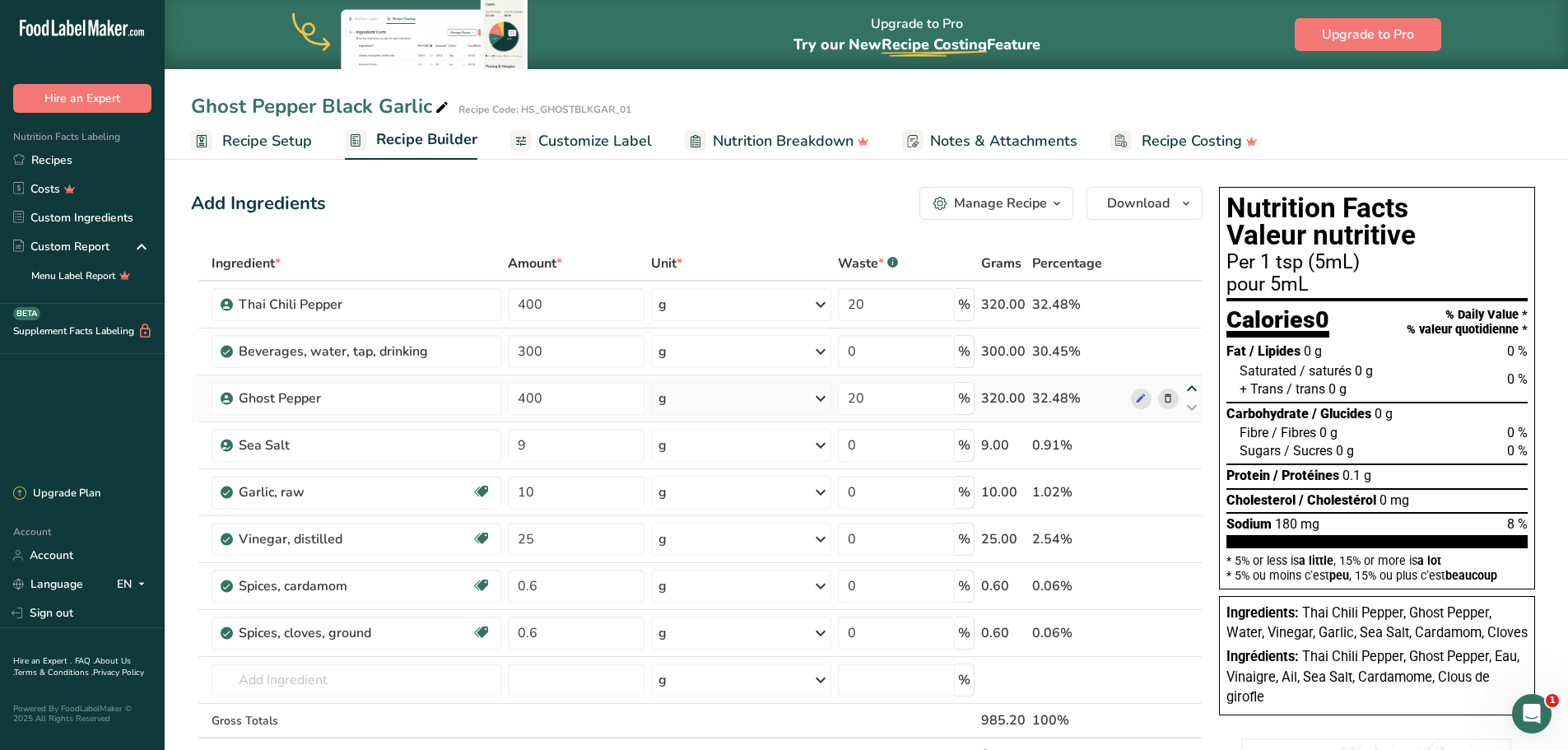
click at [1191, 386] on icon at bounding box center [1192, 389] width 20 height 13
type input "400"
type input "20"
type input "300"
type input "0"
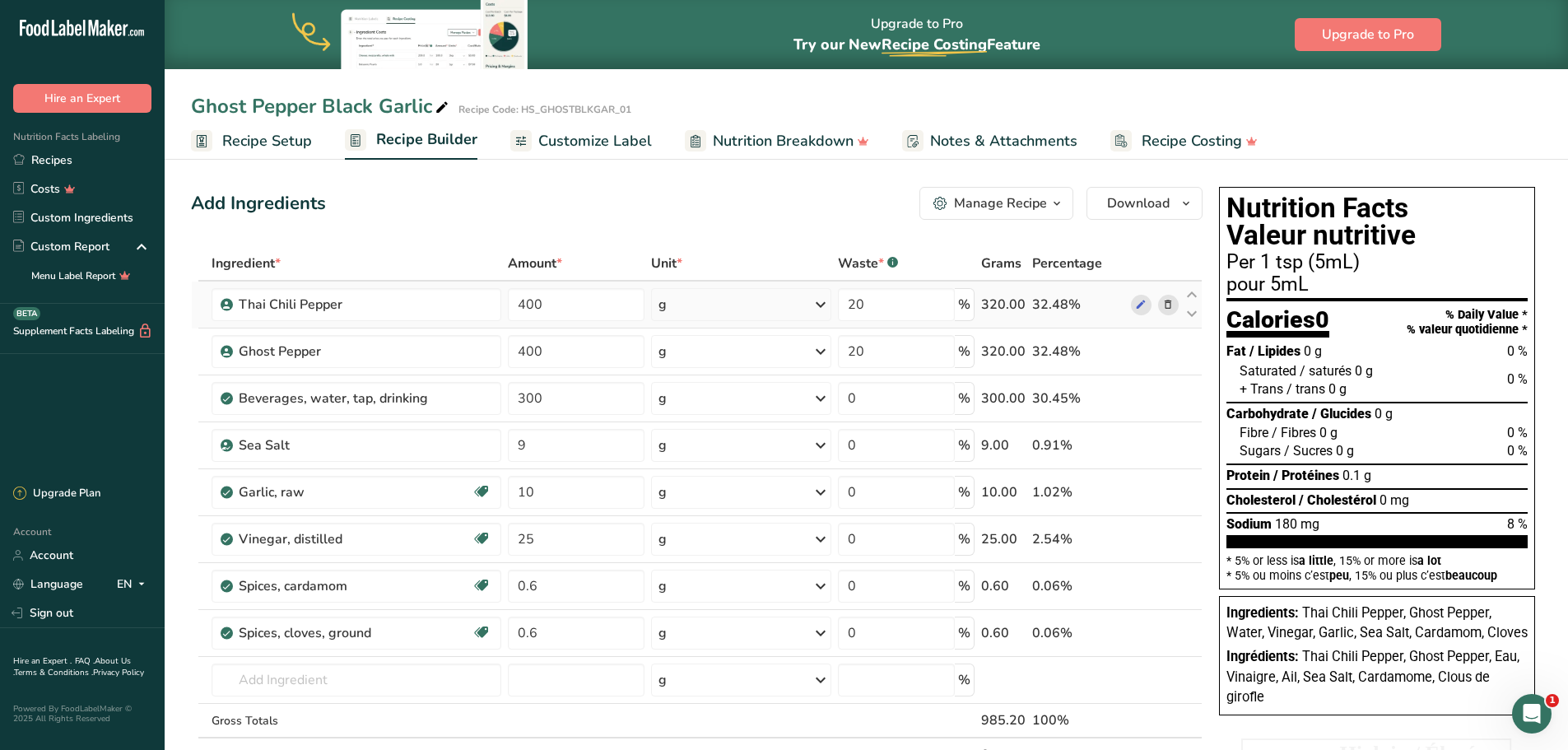
click at [1167, 305] on icon at bounding box center [1168, 304] width 12 height 17
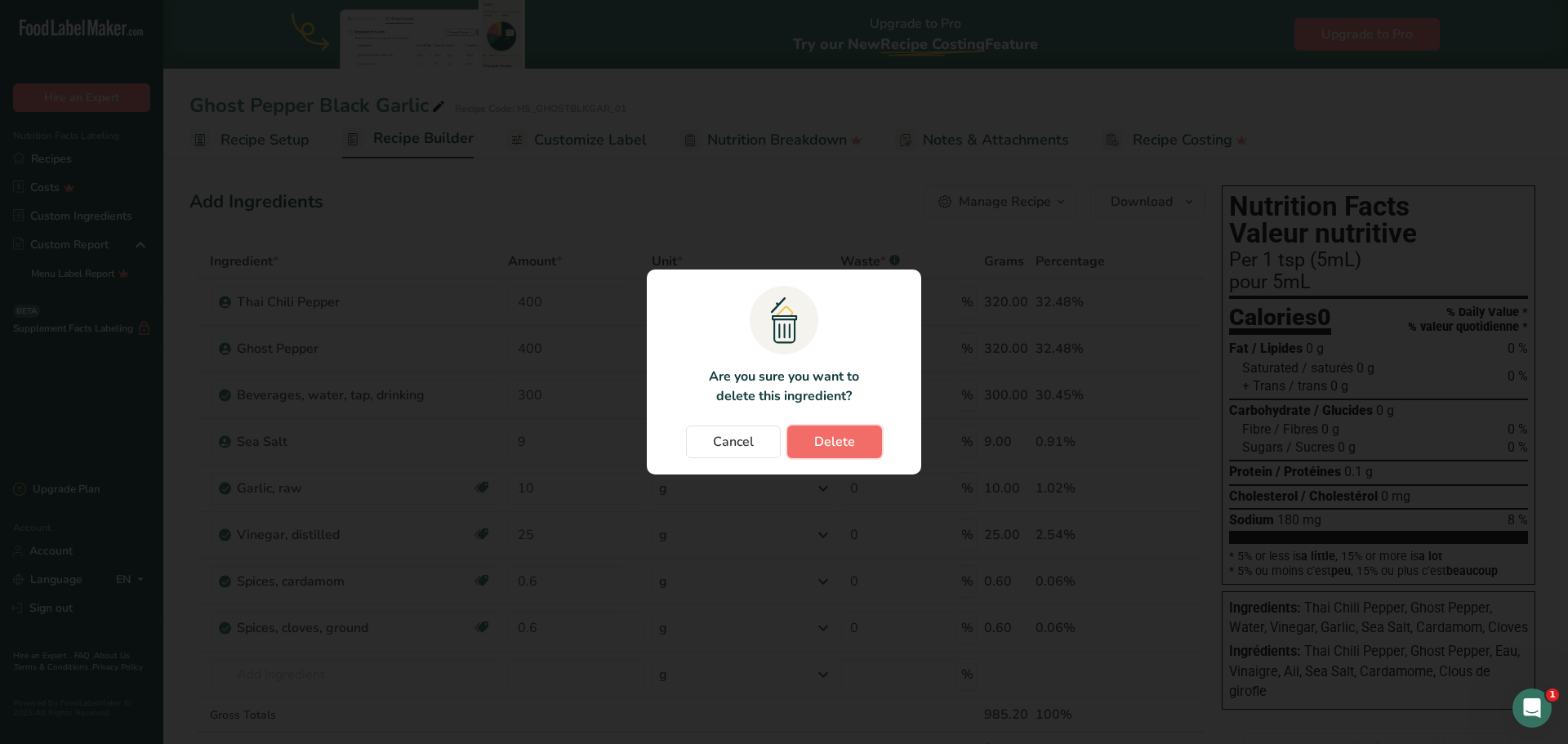
click at [858, 441] on button "Delete" at bounding box center [835, 441] width 95 height 33
type input "300"
type input "0"
type input "9"
type input "10"
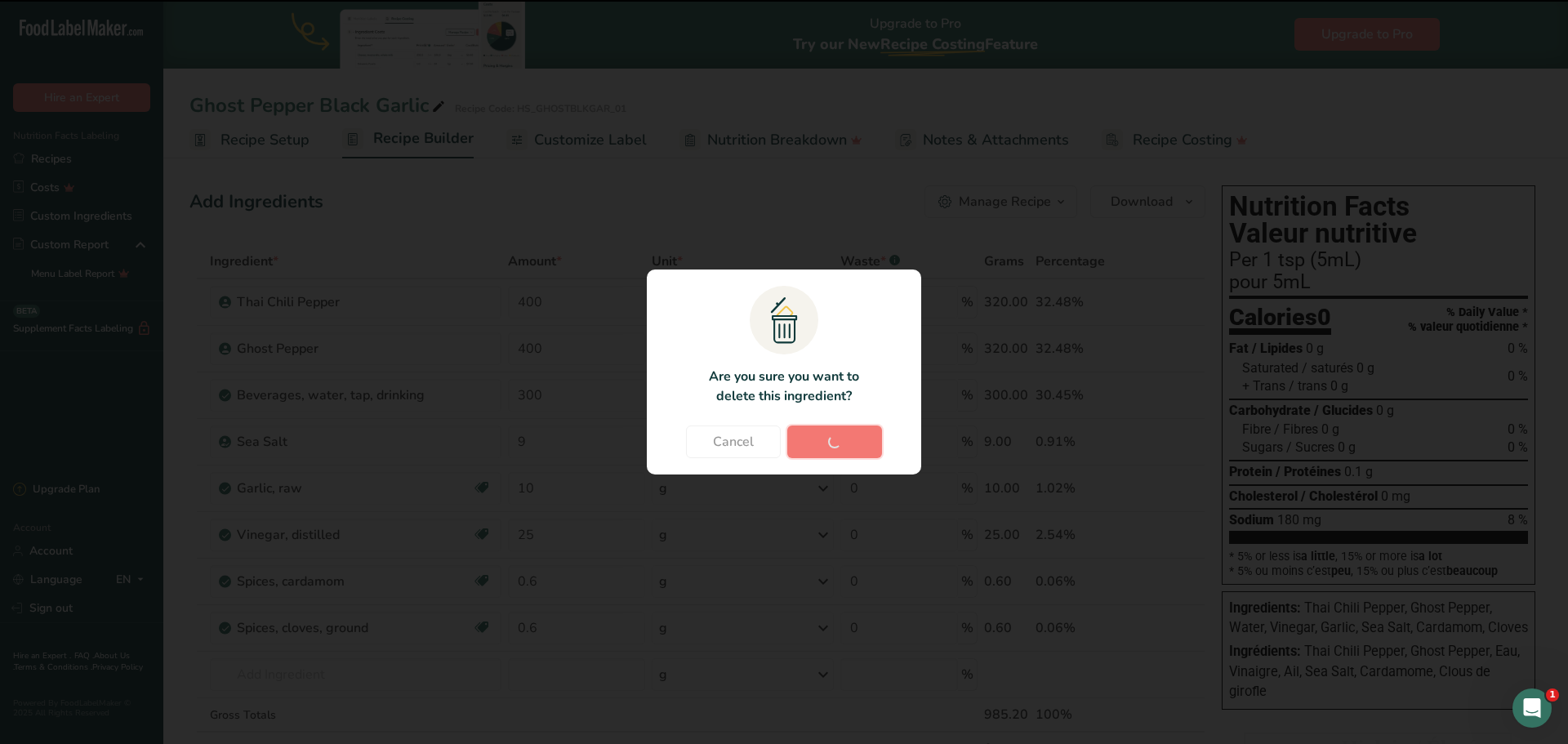
type input "25"
type input "0.6"
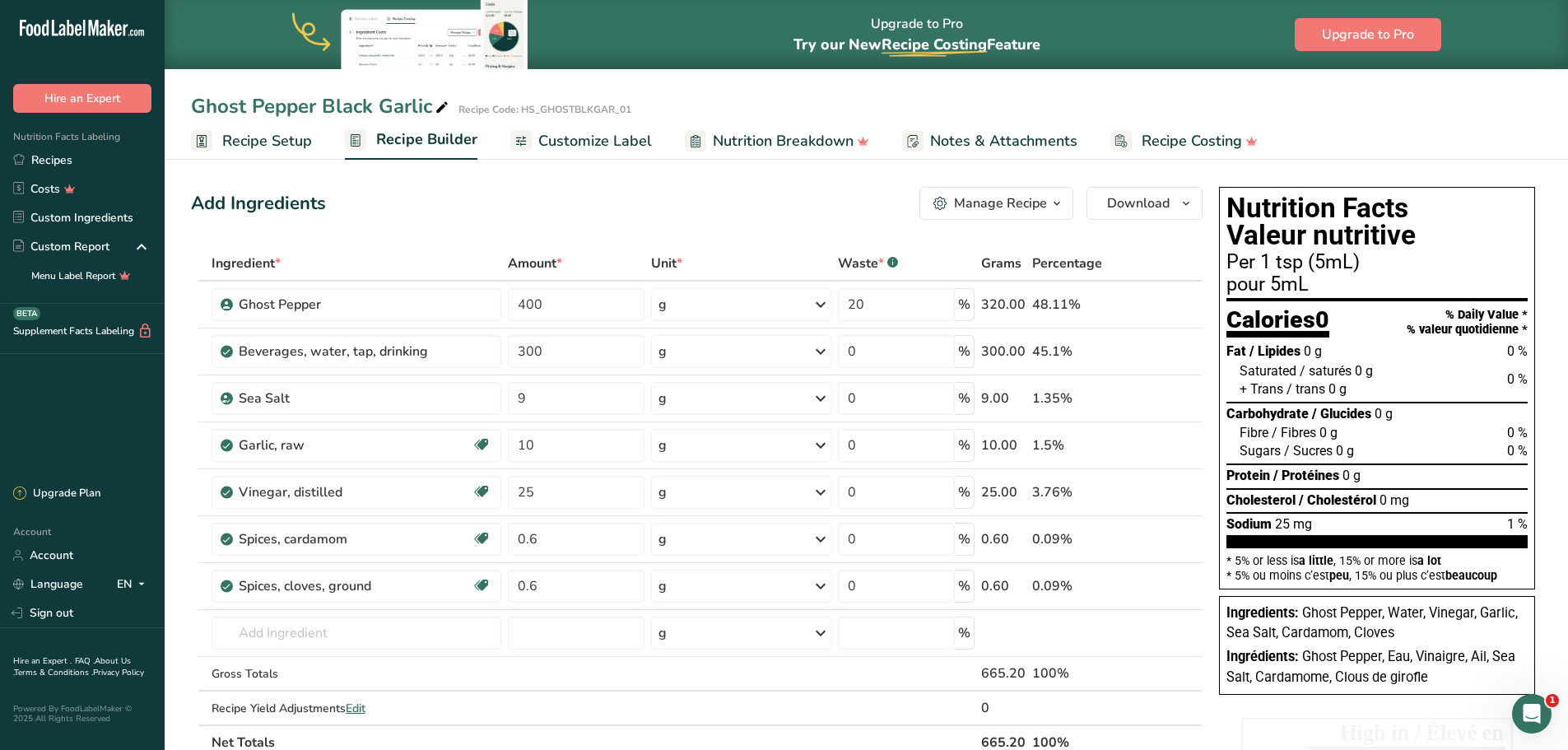
click at [601, 146] on span "Customize Label" at bounding box center [596, 141] width 114 height 22
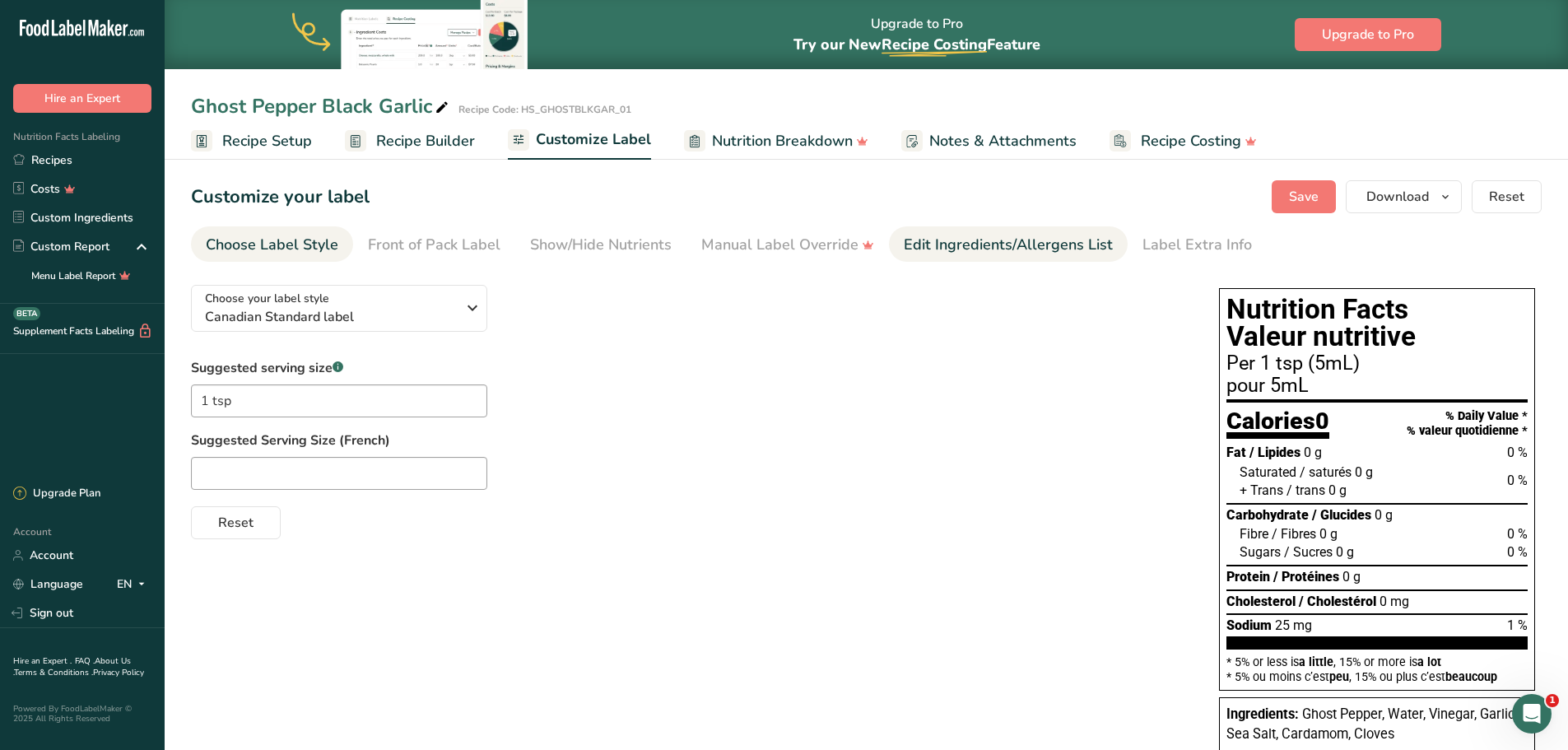
click at [996, 247] on div "Edit Ingredients/Allergens List" at bounding box center [1008, 245] width 209 height 22
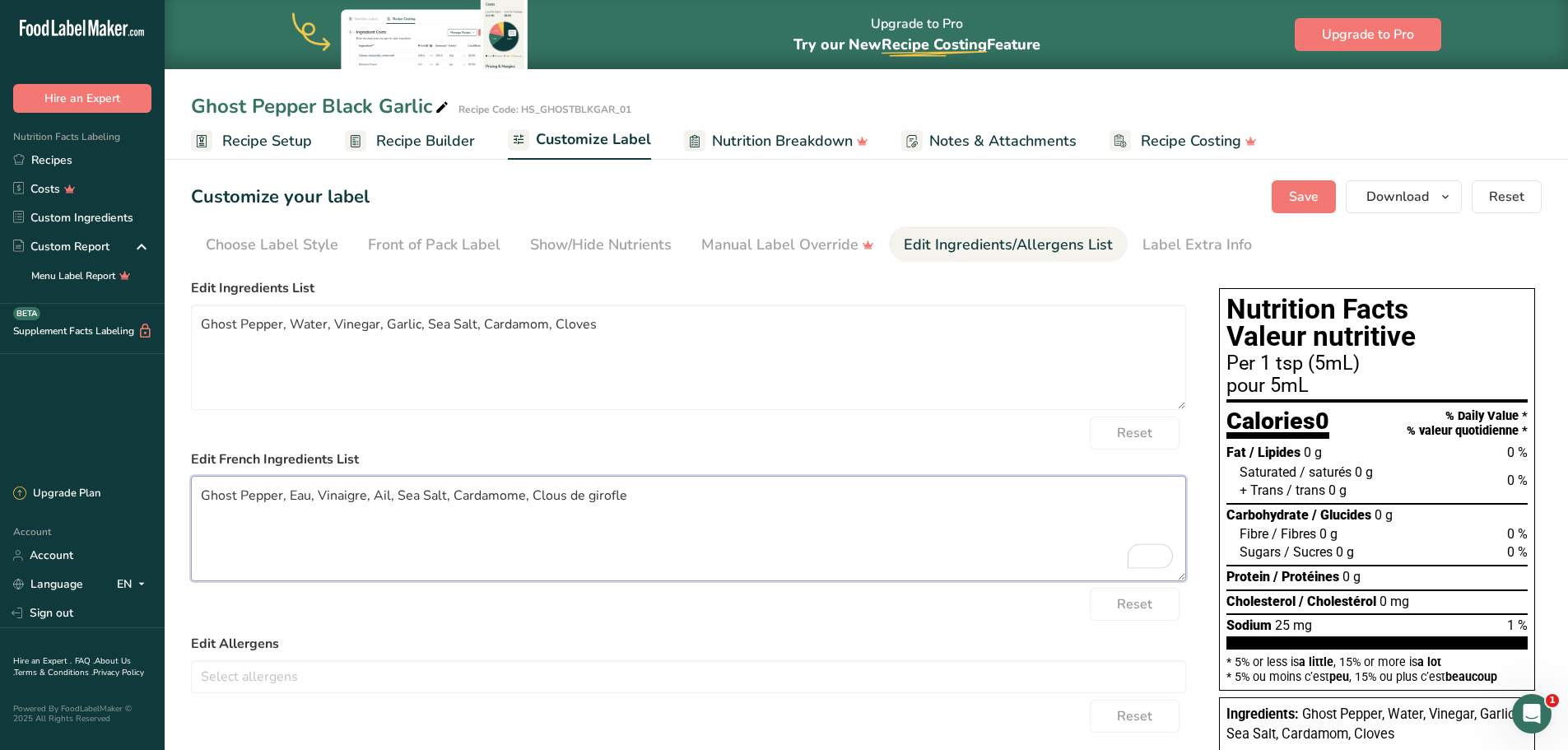
drag, startPoint x: 630, startPoint y: 499, endPoint x: 452, endPoint y: 507, distance: 178.2
click at [452, 507] on textarea "Ghost Pepper, Eau, Vinaigre, Ail, Sea Salt, Cardamome, Clous de girofle" at bounding box center [688, 528] width 995 height 105
paste textarea "To enrich screen reader interactions, please activate Accessibility in Grammarl…"
type textarea "Ghost Pepper, Eau, Vinaigre, Ail, Sea Salt,"
drag, startPoint x: 598, startPoint y: 331, endPoint x: 482, endPoint y: 342, distance: 116.5
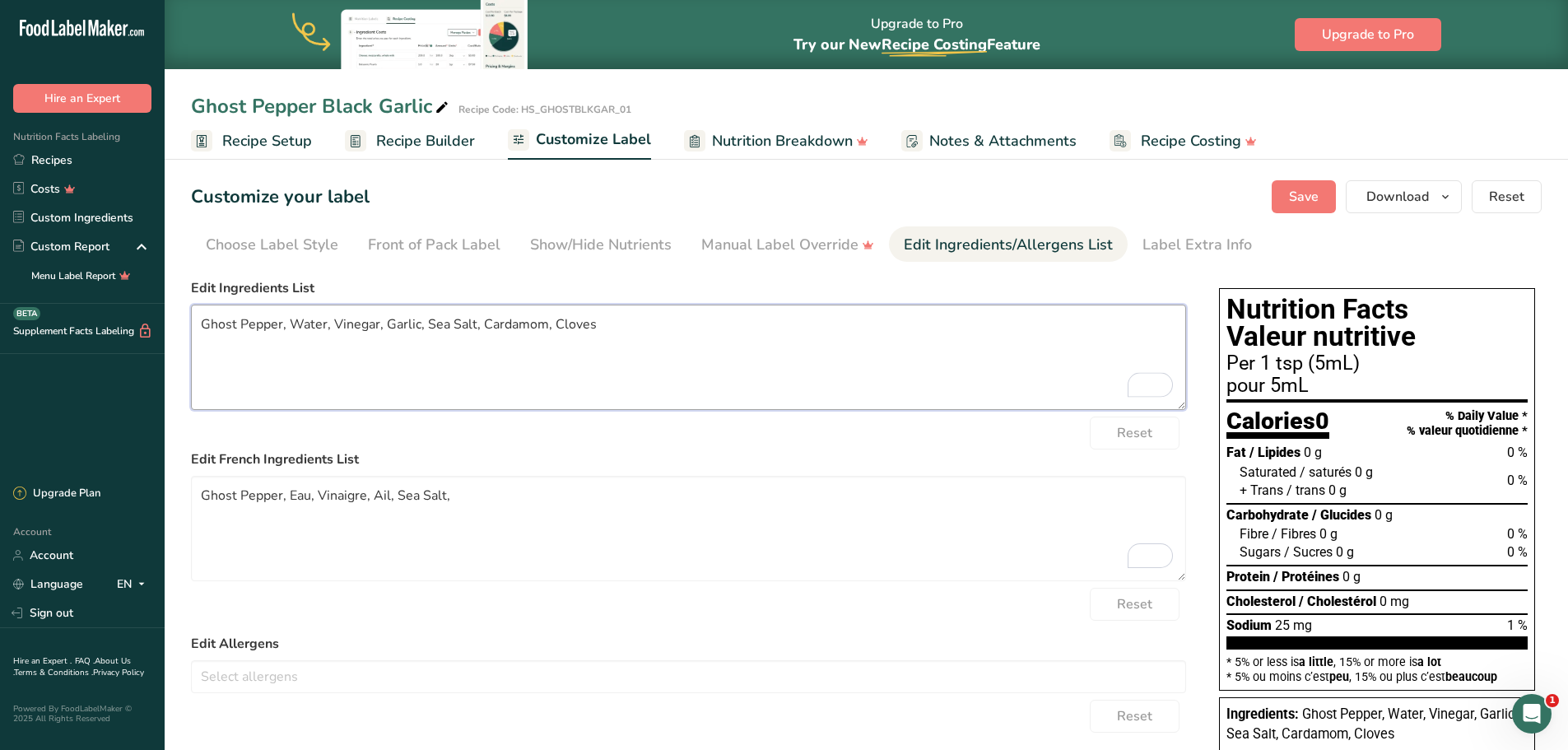
click at [482, 342] on textarea "Ghost Pepper, Water, Vinegar, Garlic, Sea Salt, Cardamom, Cloves" at bounding box center [688, 357] width 995 height 105
type textarea "Ghost Pepper, Water, Vinegar, Garlic, Sea Salt, Spices"
click at [1298, 195] on span "Save" at bounding box center [1303, 196] width 30 height 20
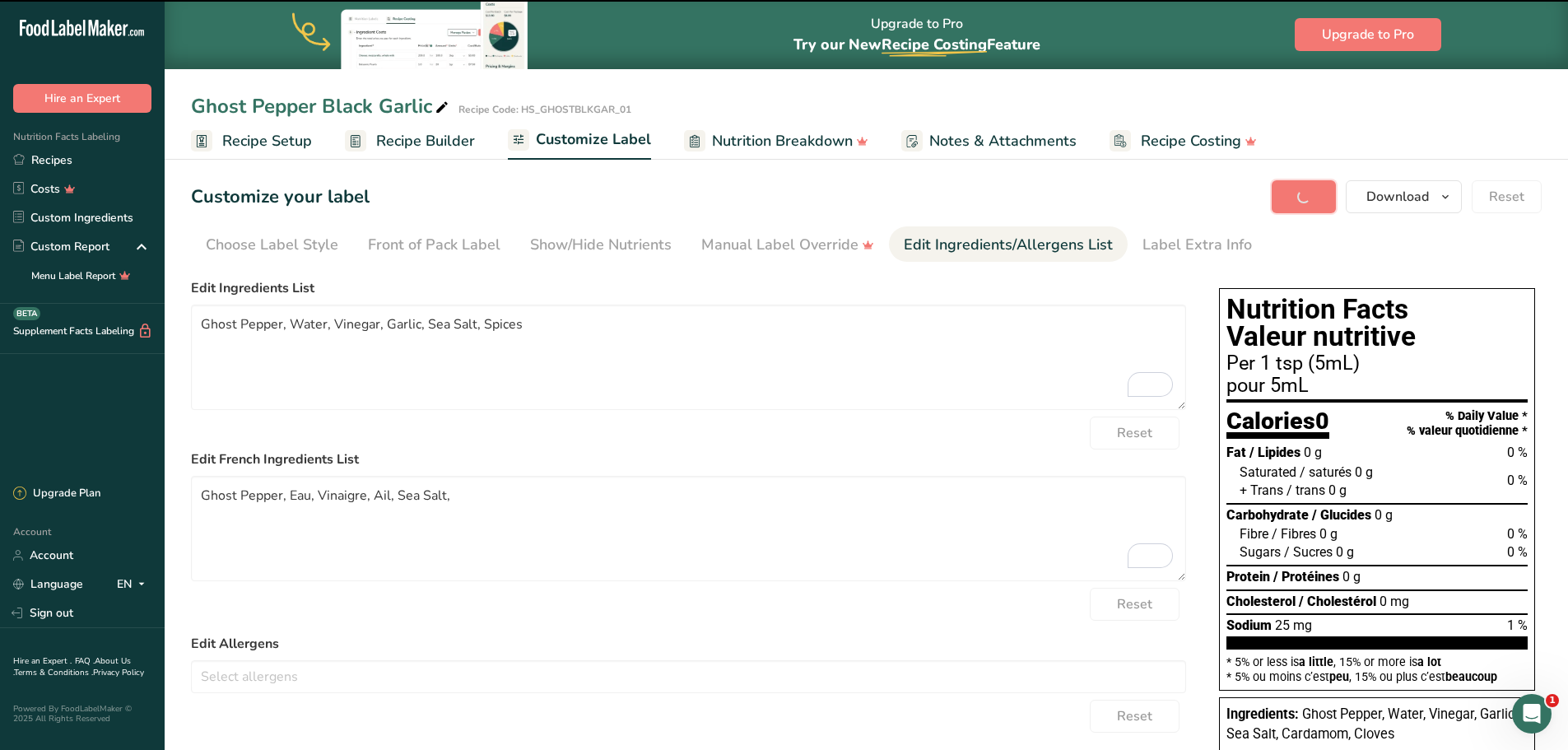
type textarea "Ghost Pepper, Eau, Vinaigre, Ail, Sea Salt,"
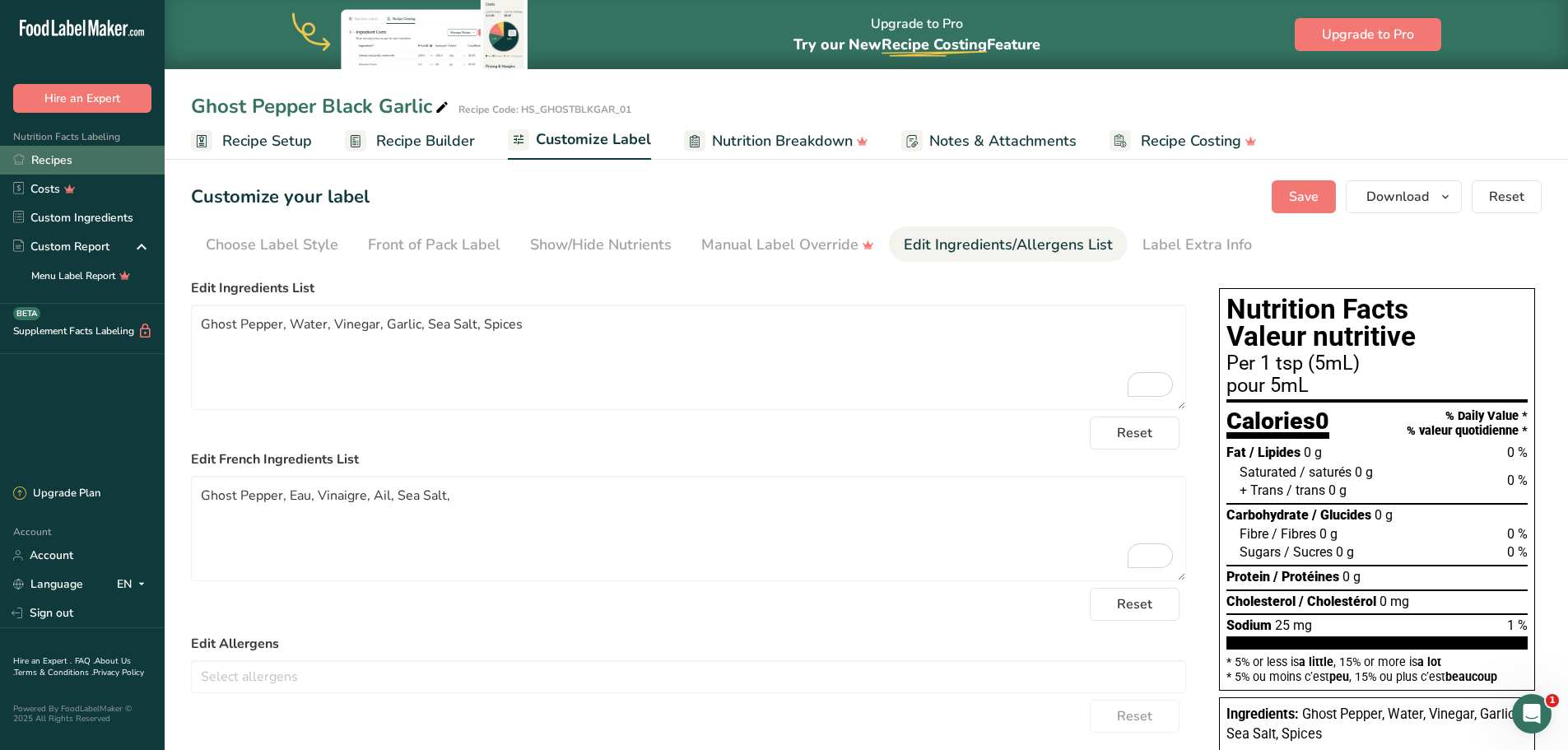
click at [63, 157] on link "Recipes" at bounding box center [83, 160] width 165 height 29
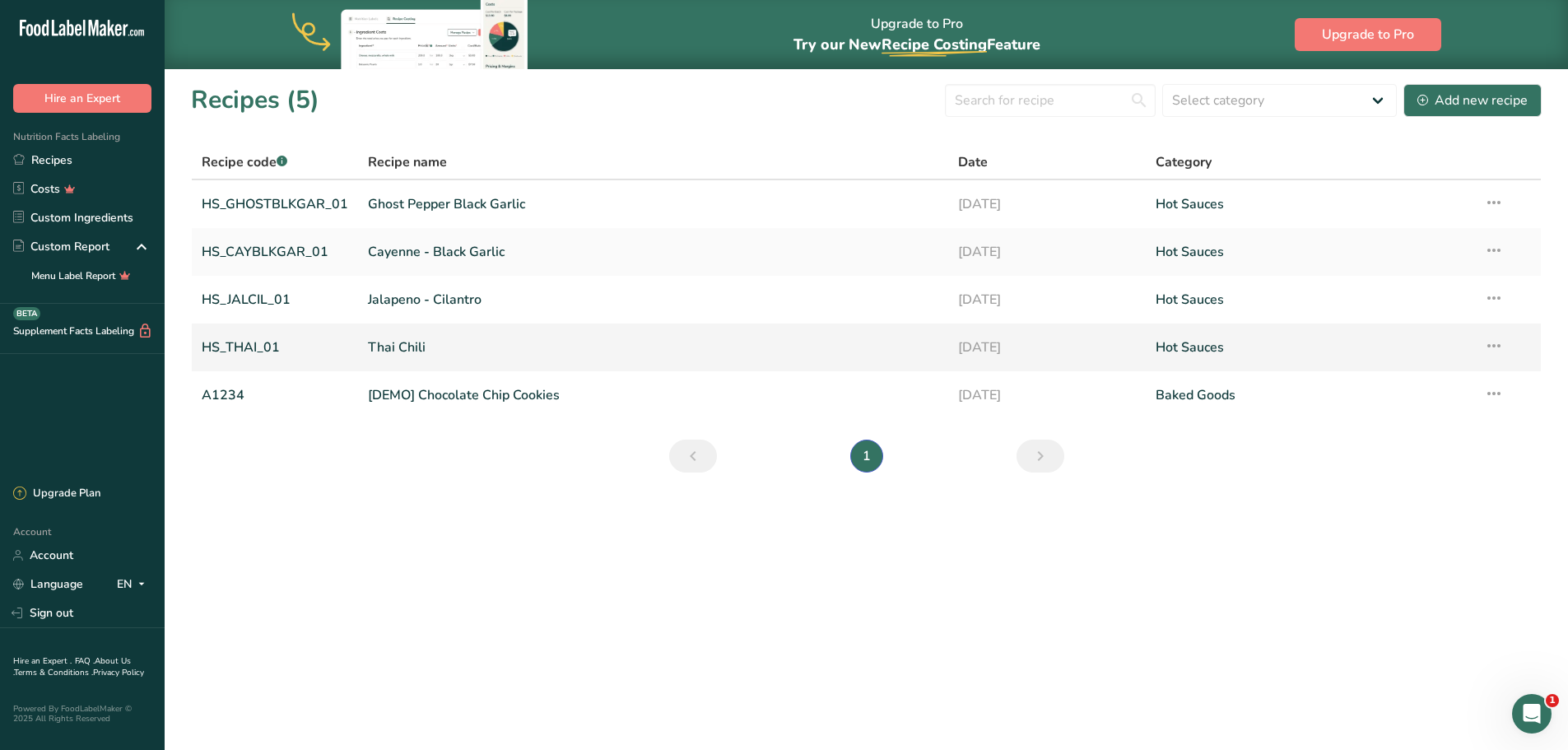
click at [394, 349] on link "Thai Chili" at bounding box center [653, 347] width 571 height 35
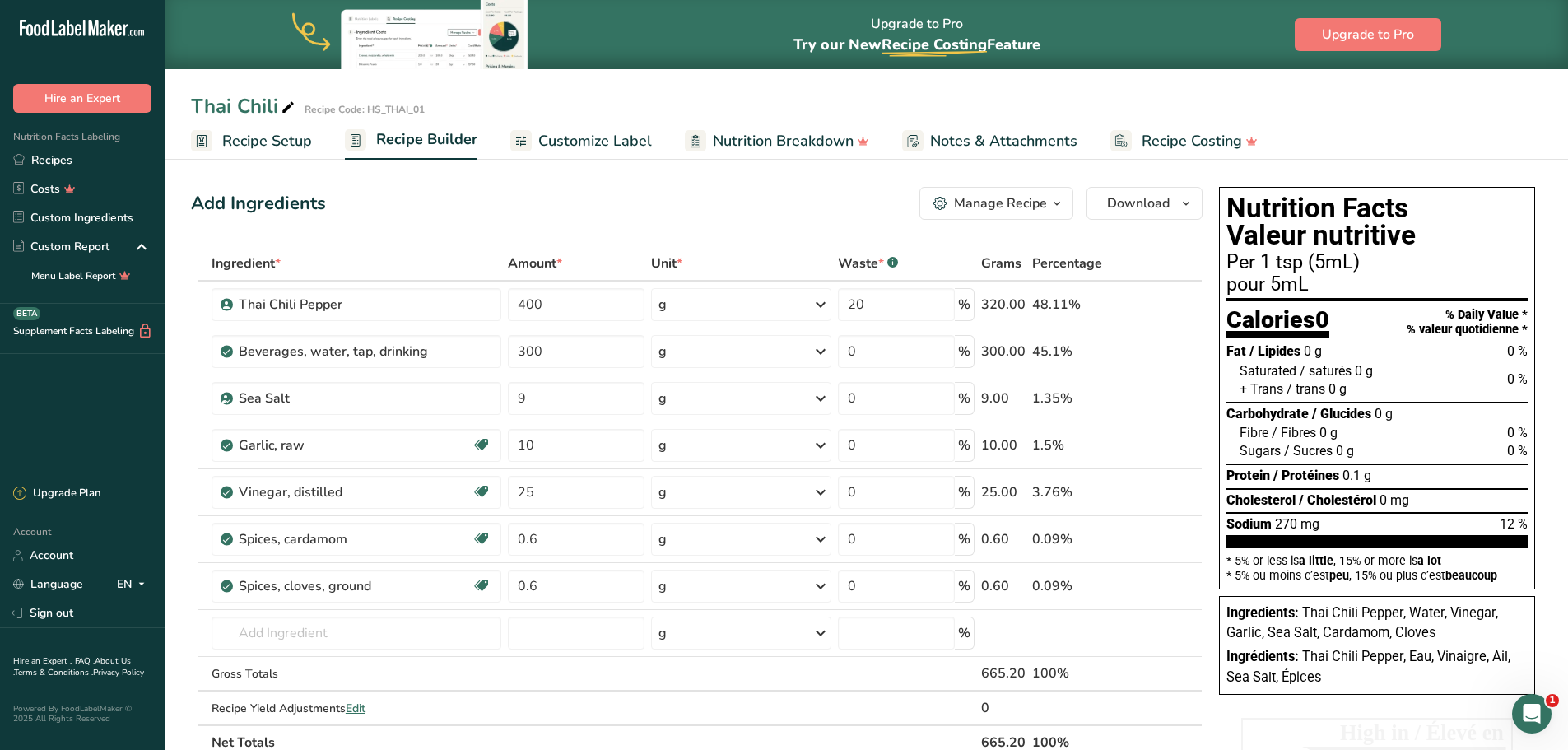
click at [607, 137] on span "Customize Label" at bounding box center [596, 141] width 114 height 22
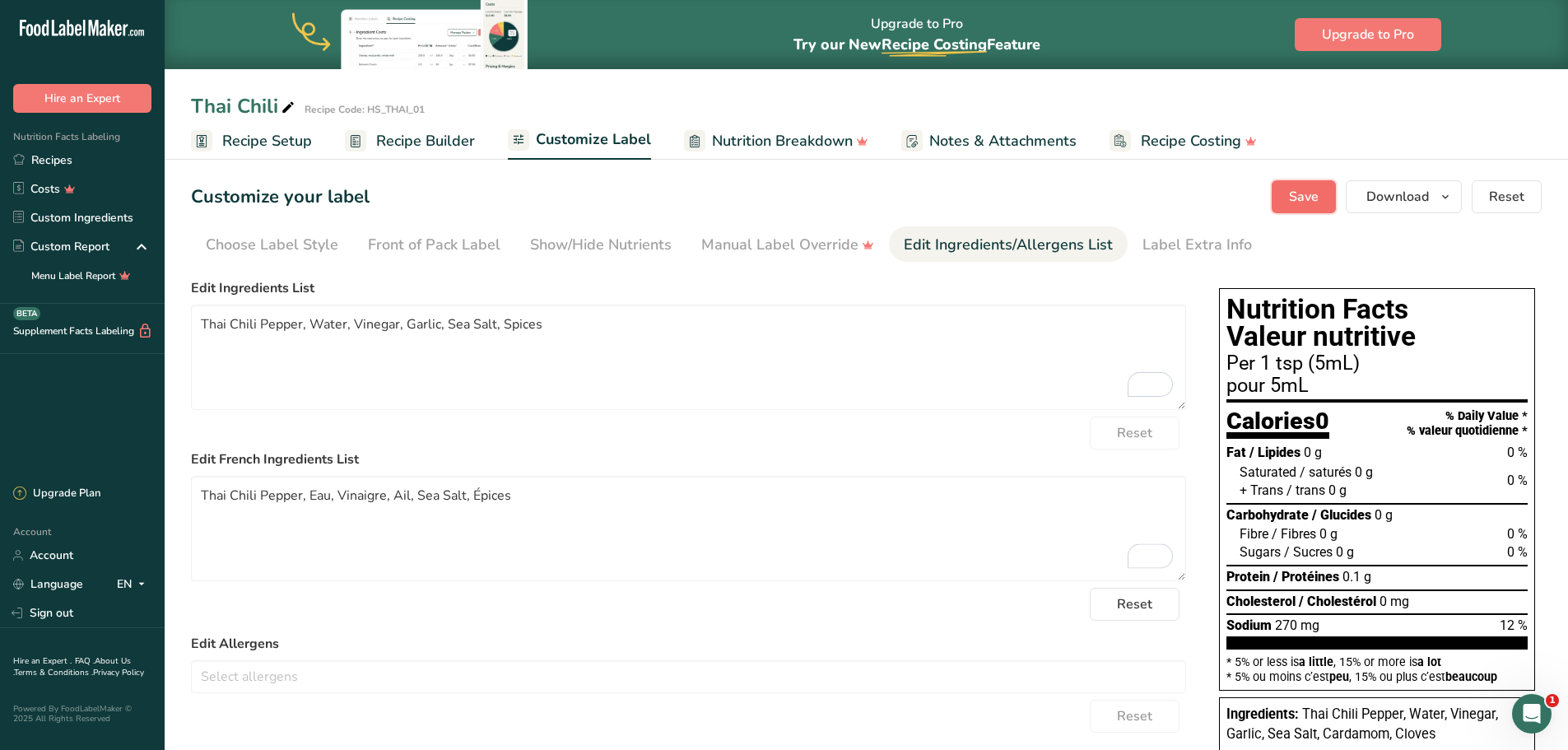
click at [1309, 203] on span "Save" at bounding box center [1303, 196] width 30 height 20
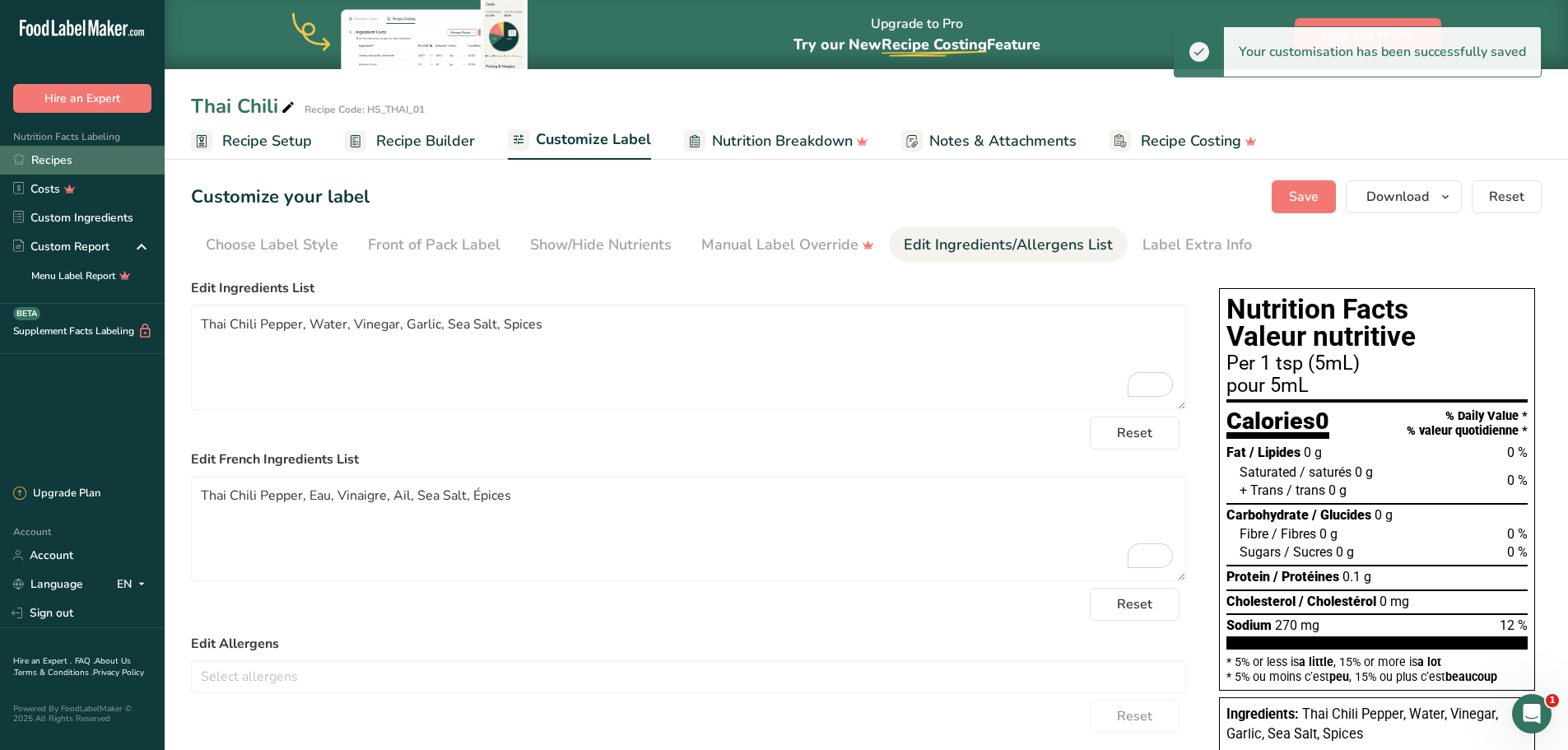
click at [54, 161] on link "Recipes" at bounding box center [83, 160] width 165 height 29
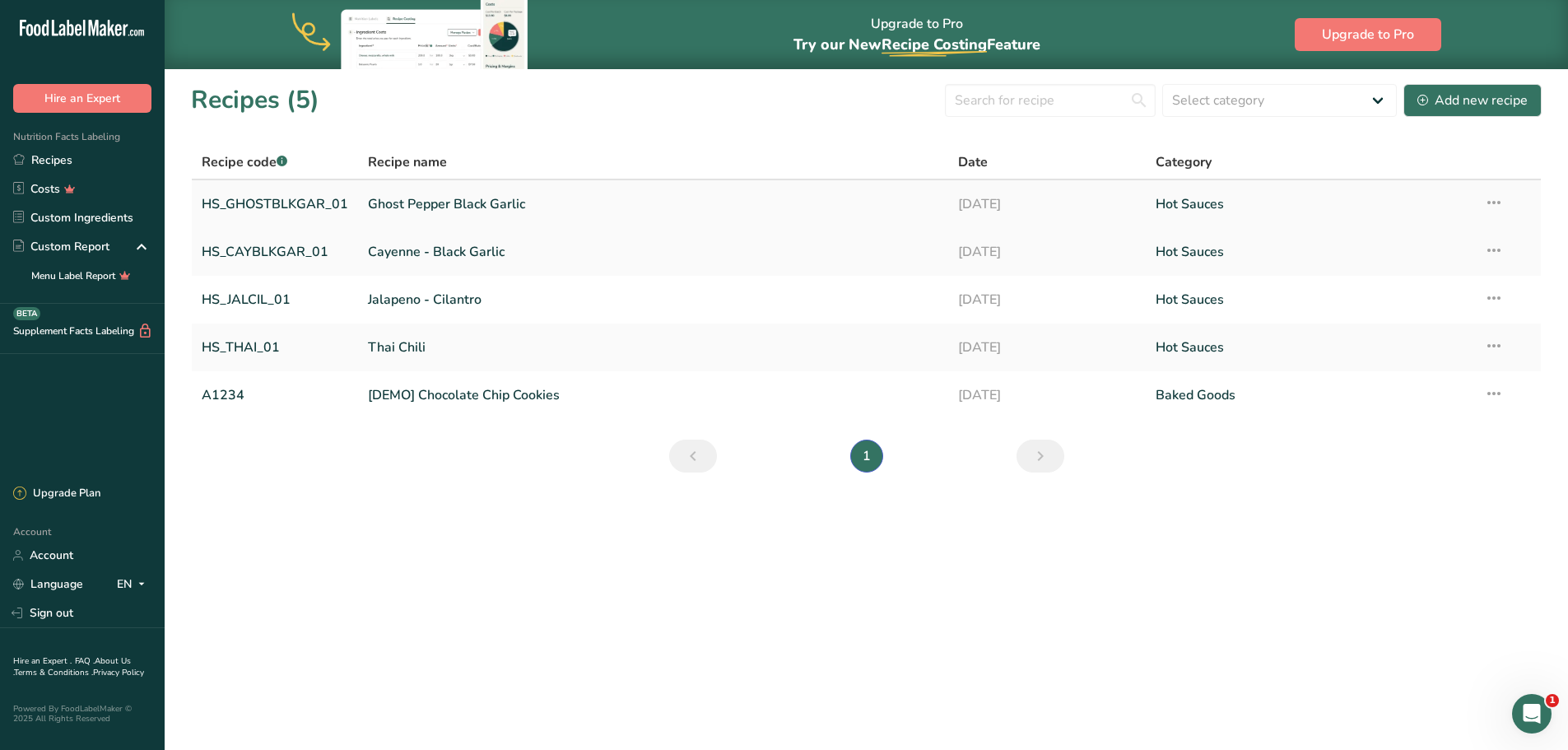
click at [443, 212] on link "Ghost Pepper Black Garlic" at bounding box center [653, 204] width 571 height 35
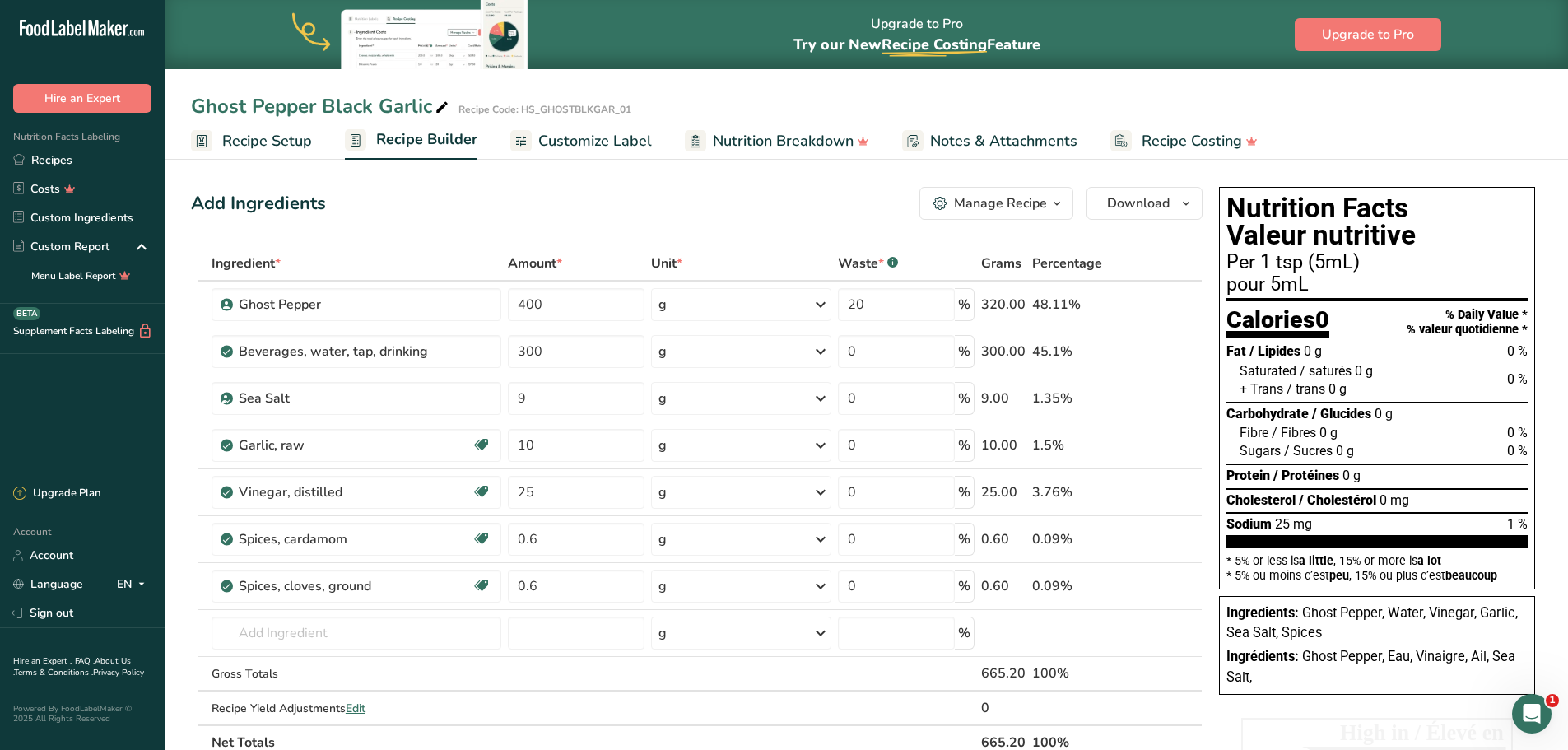
click at [640, 146] on span "Customize Label" at bounding box center [596, 141] width 114 height 22
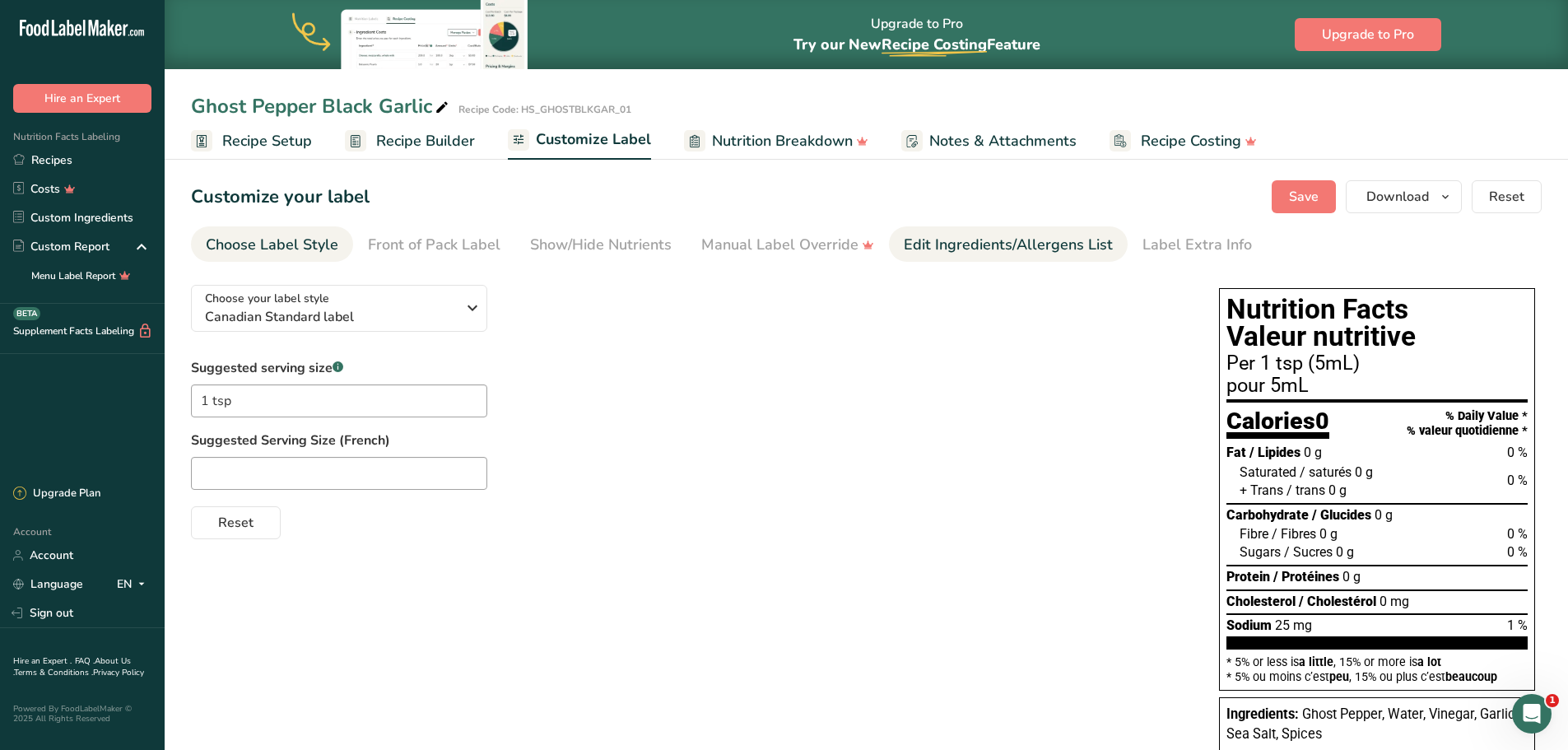
click at [1017, 255] on div "Edit Ingredients/Allergens List" at bounding box center [1008, 245] width 209 height 22
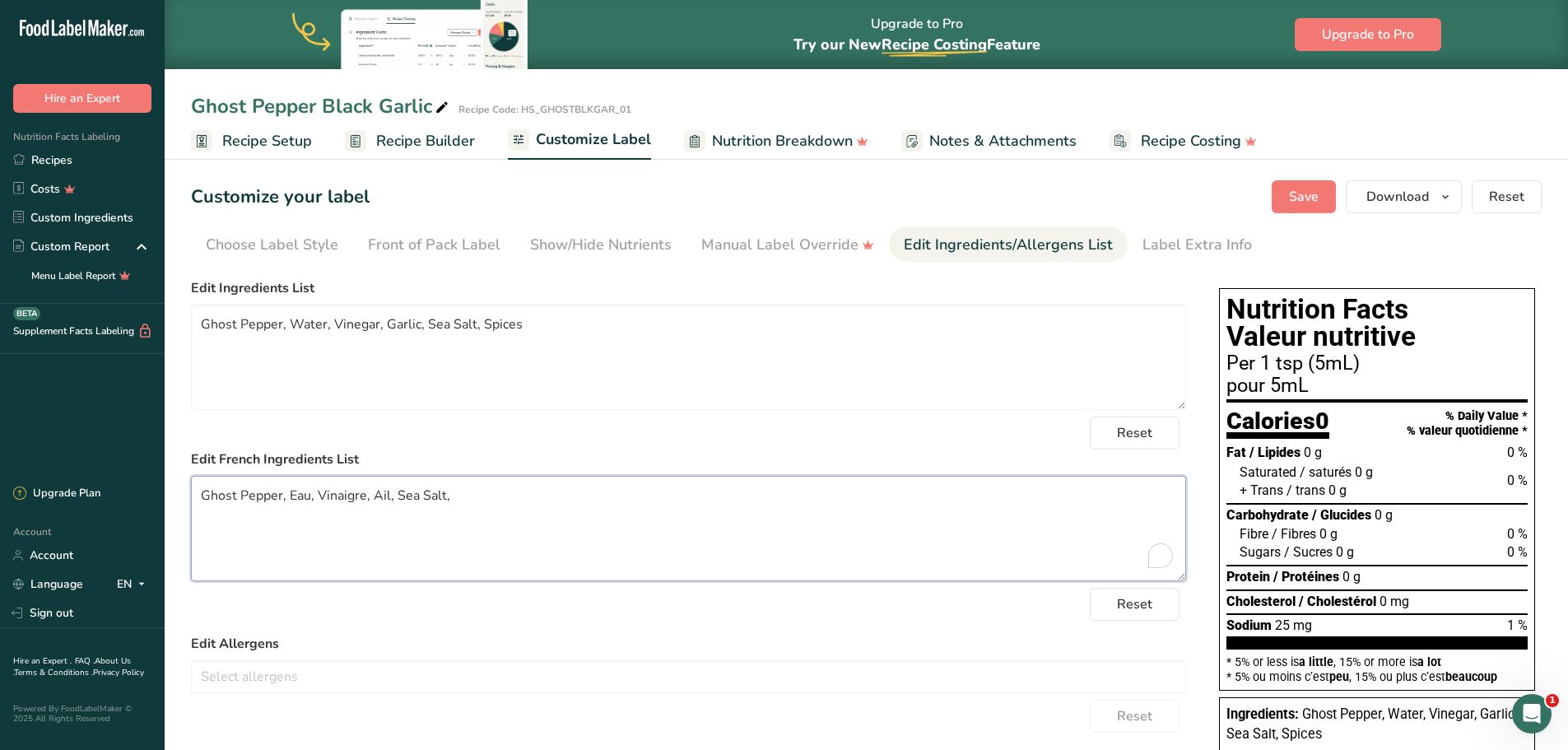
click at [470, 495] on textarea "Ghost Pepper, Eau, Vinaigre, Ail, Sea Salt," at bounding box center [688, 528] width 995 height 105
paste textarea "Épices"
type textarea "Ghost Pepper, Eau, Vinaigre, Ail, Sea Salt, Épices"
click at [1290, 203] on button "Save" at bounding box center [1303, 196] width 64 height 33
click at [55, 159] on link "Recipes" at bounding box center [83, 160] width 165 height 29
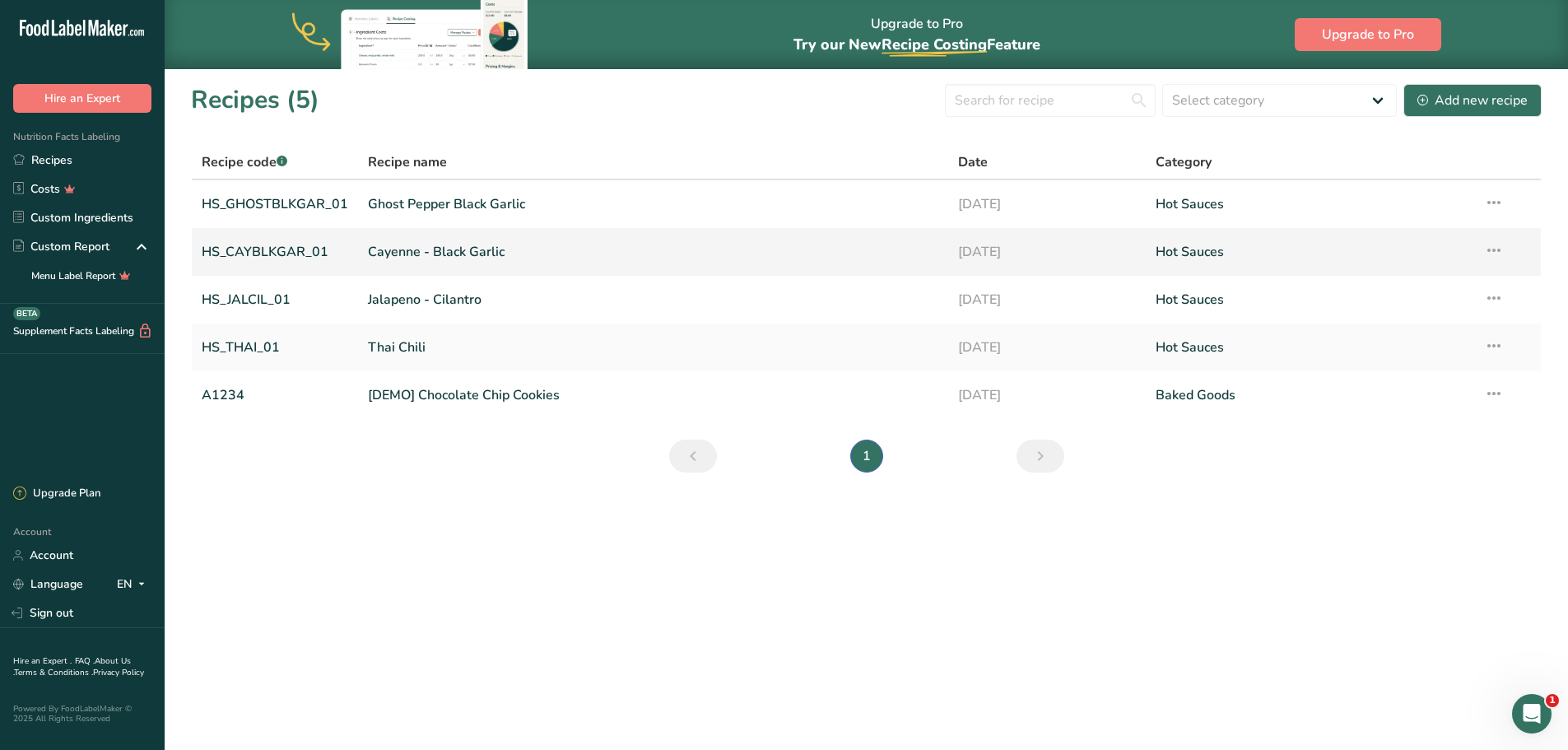
click at [460, 253] on link "Cayenne - Black Garlic" at bounding box center [653, 252] width 571 height 35
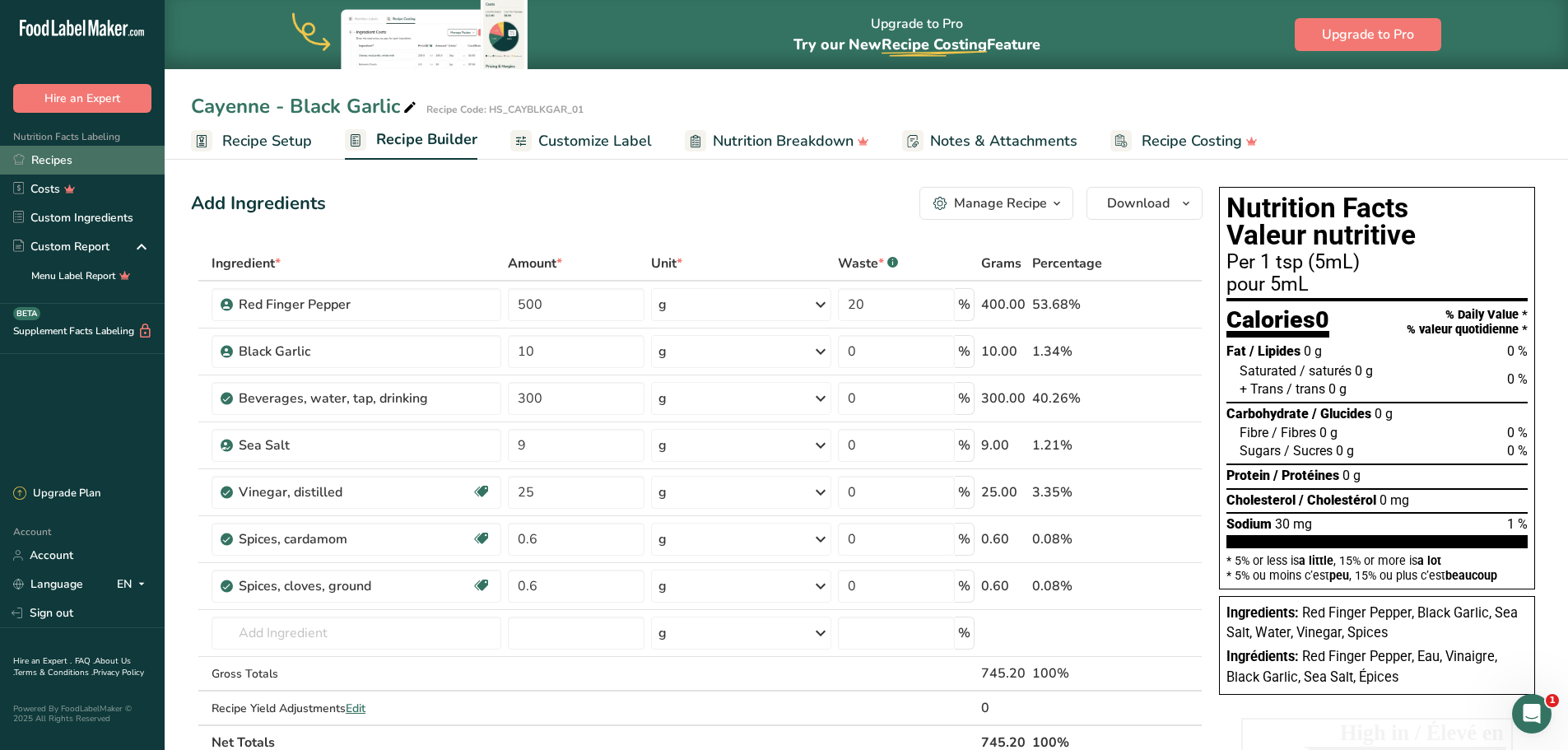
click at [59, 162] on link "Recipes" at bounding box center [83, 160] width 165 height 29
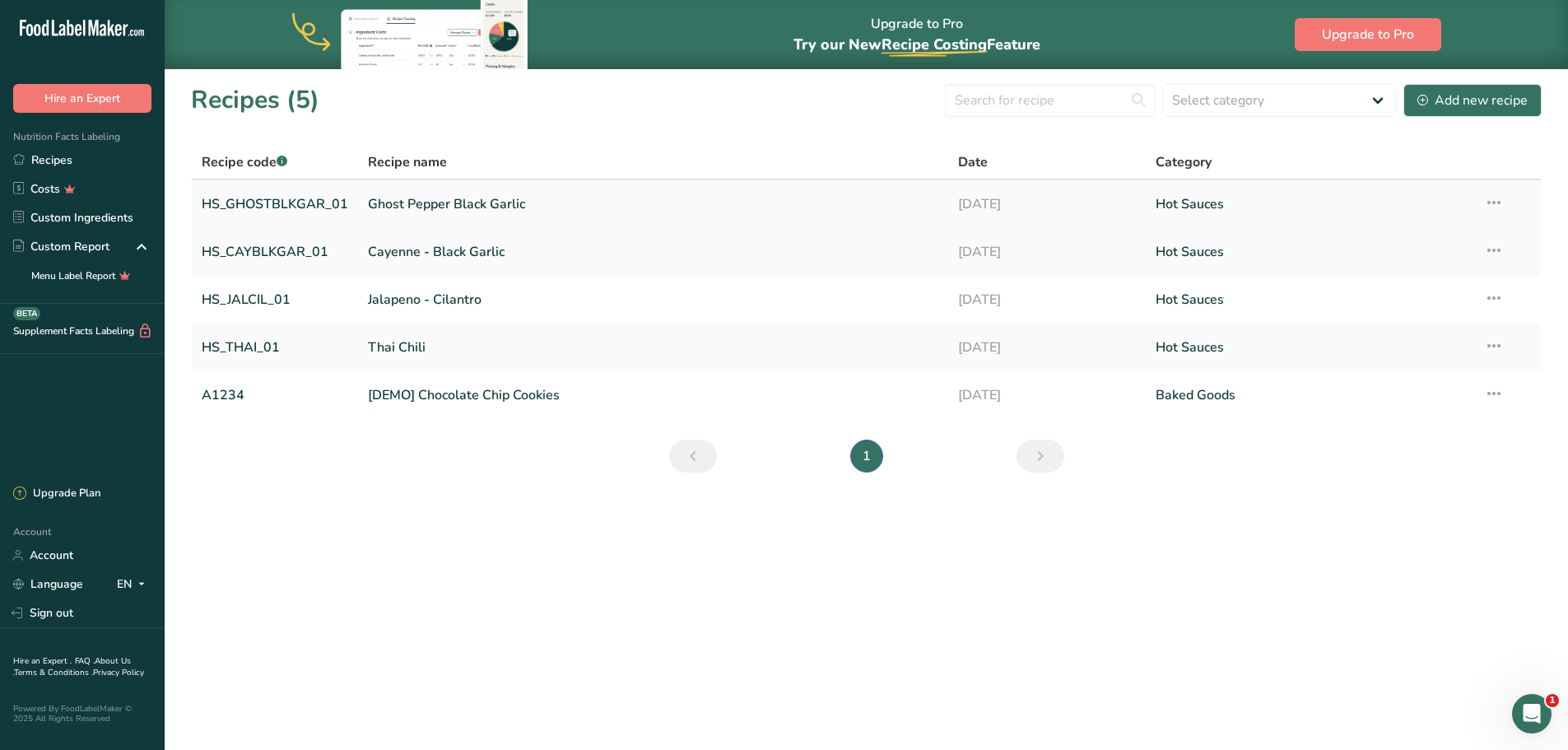
click at [442, 208] on link "Ghost Pepper Black Garlic" at bounding box center [653, 204] width 571 height 35
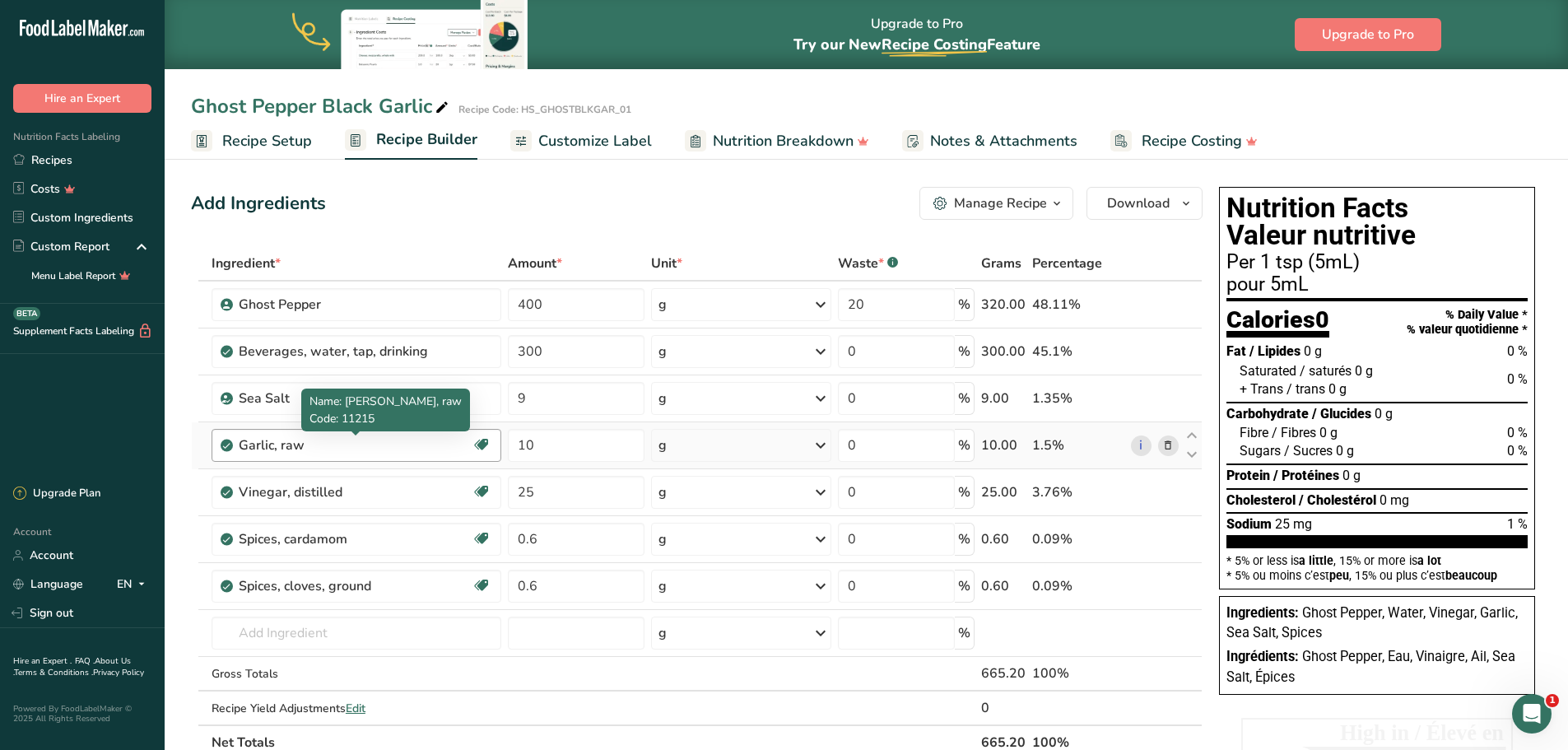
click at [363, 445] on div "Garlic, raw" at bounding box center [342, 445] width 206 height 20
click at [305, 638] on input "text" at bounding box center [356, 633] width 290 height 33
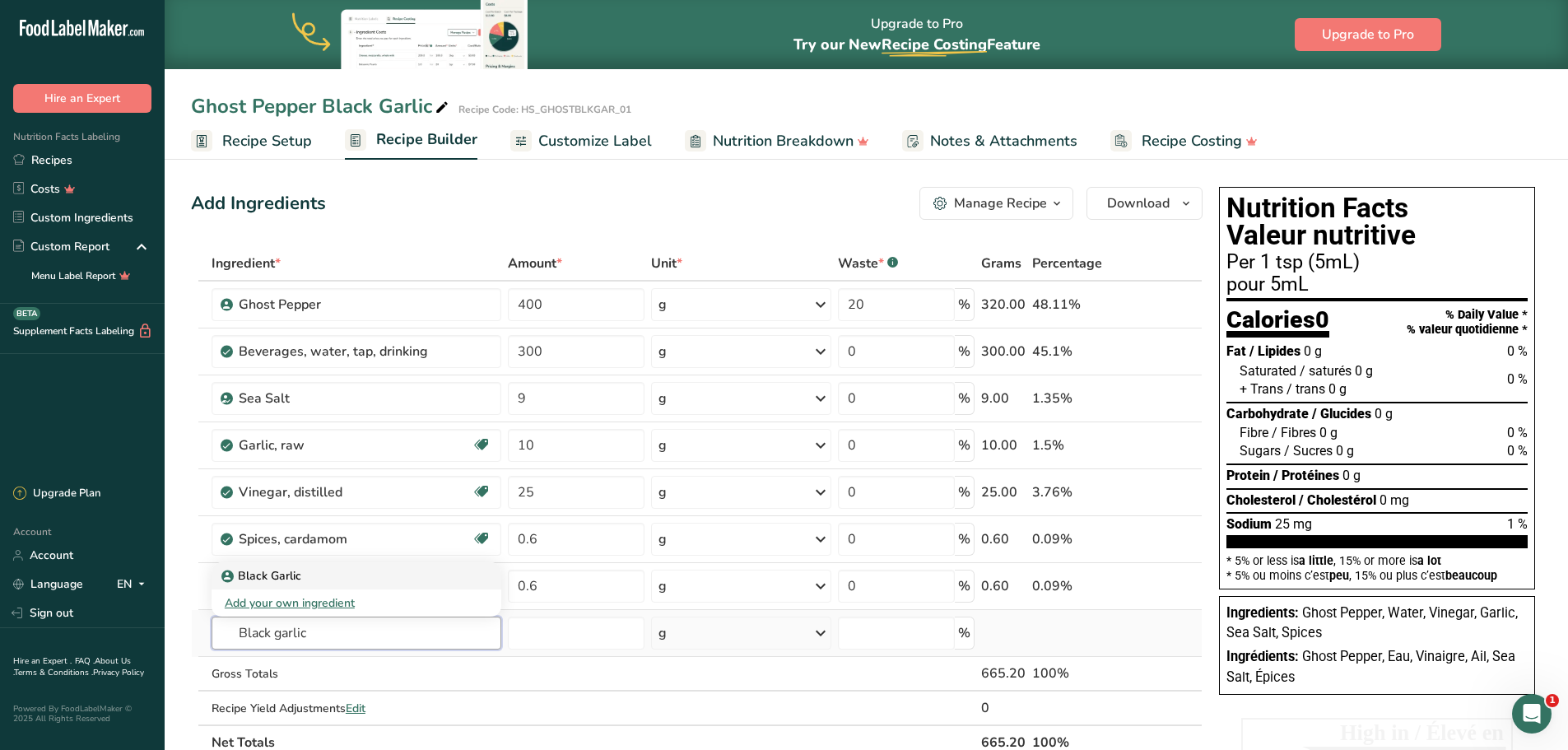
type input "Black garlic"
click at [298, 573] on p "Black Garlic" at bounding box center [263, 576] width 77 height 17
type input "Black Garlic"
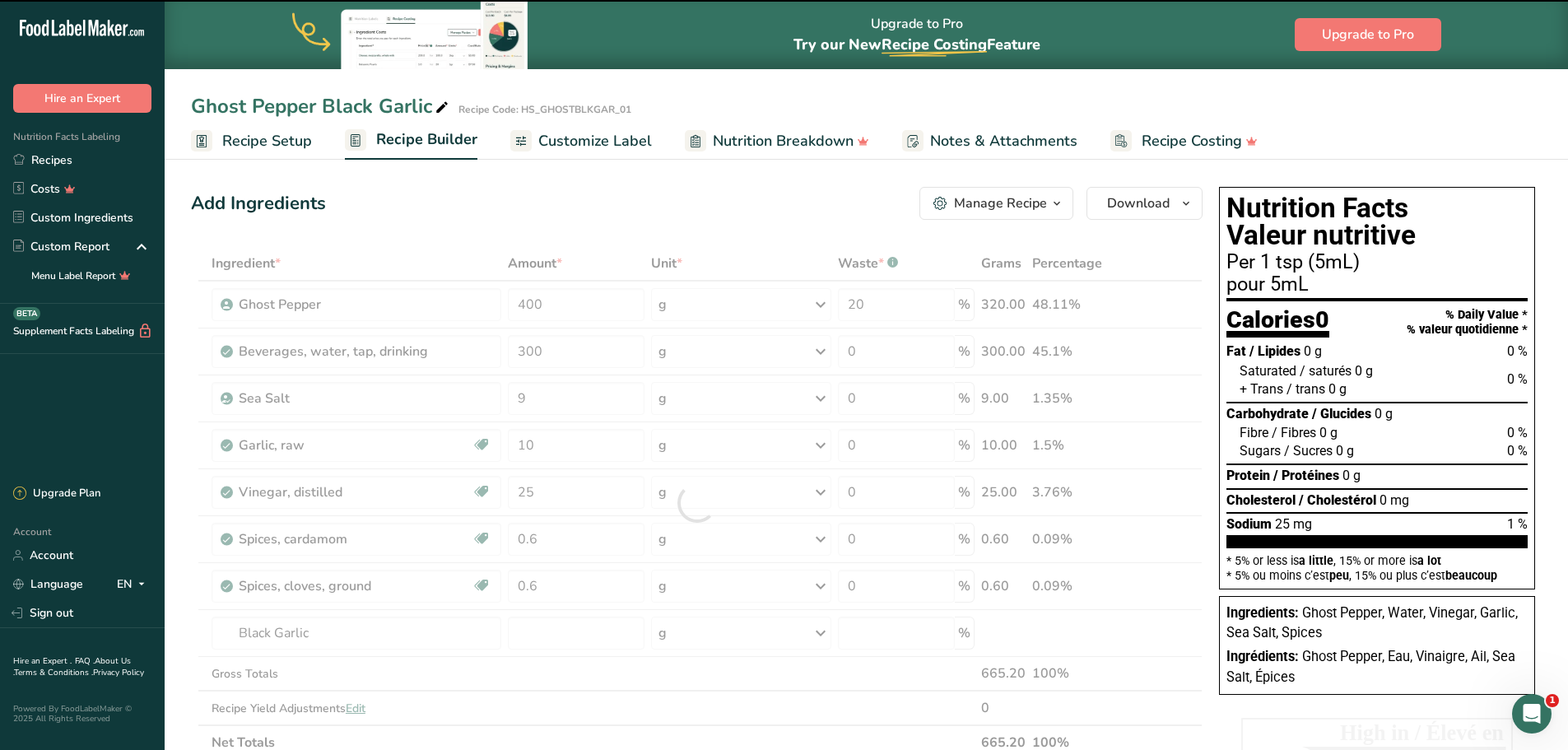
type input "0"
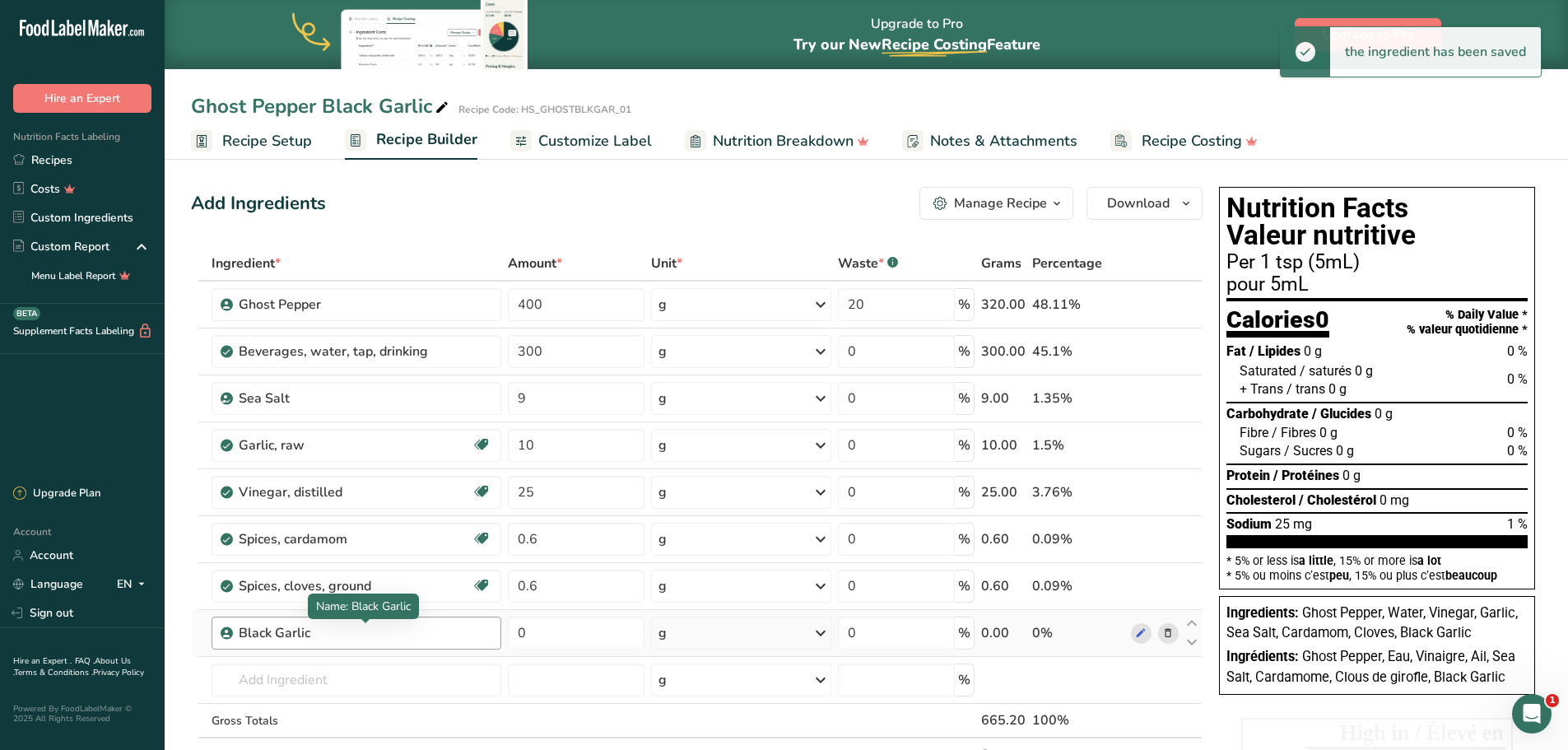
click at [398, 637] on div "Black Garlic" at bounding box center [342, 632] width 206 height 20
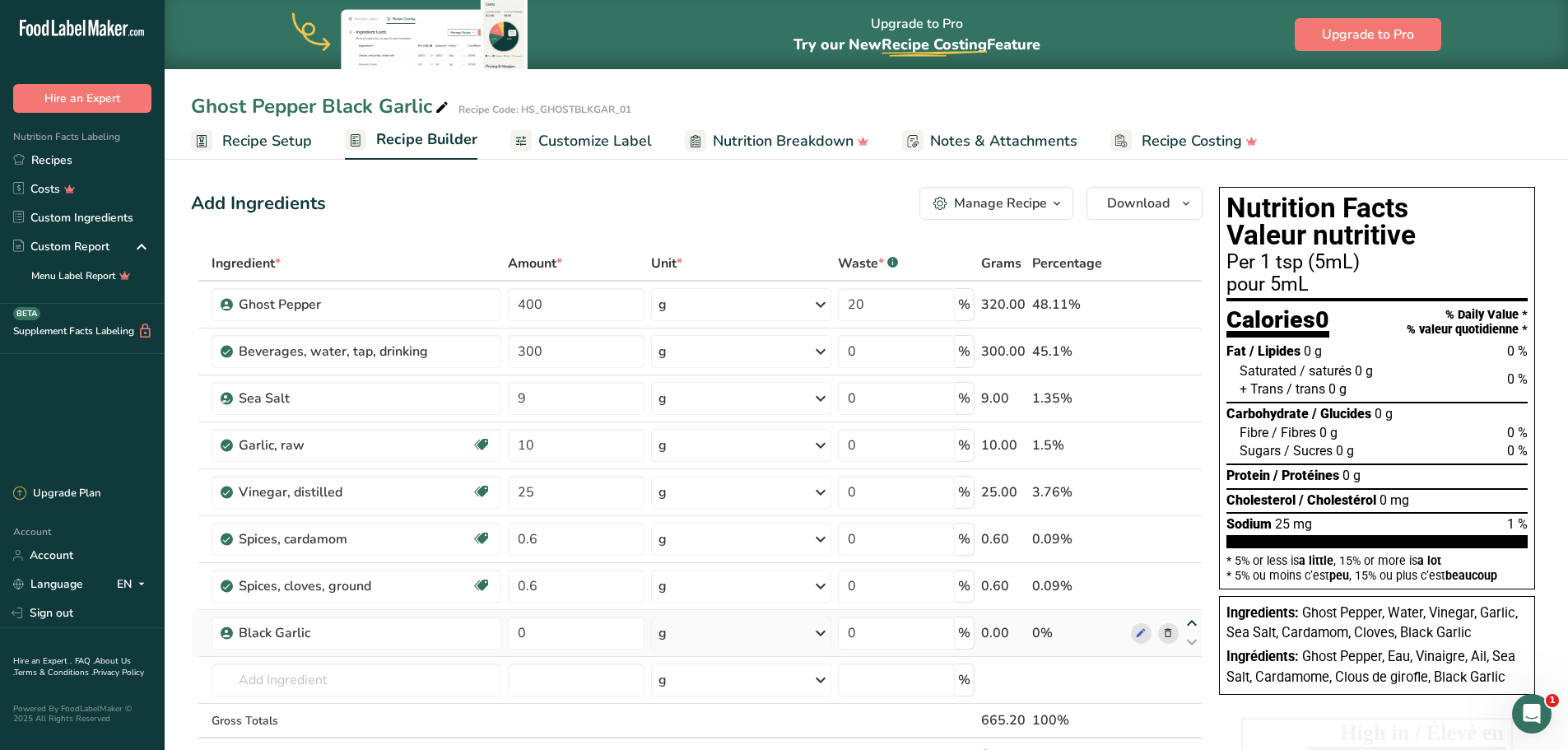
click at [1195, 621] on icon at bounding box center [1192, 623] width 20 height 13
type input "0"
type input "0.6"
click at [1194, 620] on icon at bounding box center [1192, 623] width 20 height 13
type input "0.6"
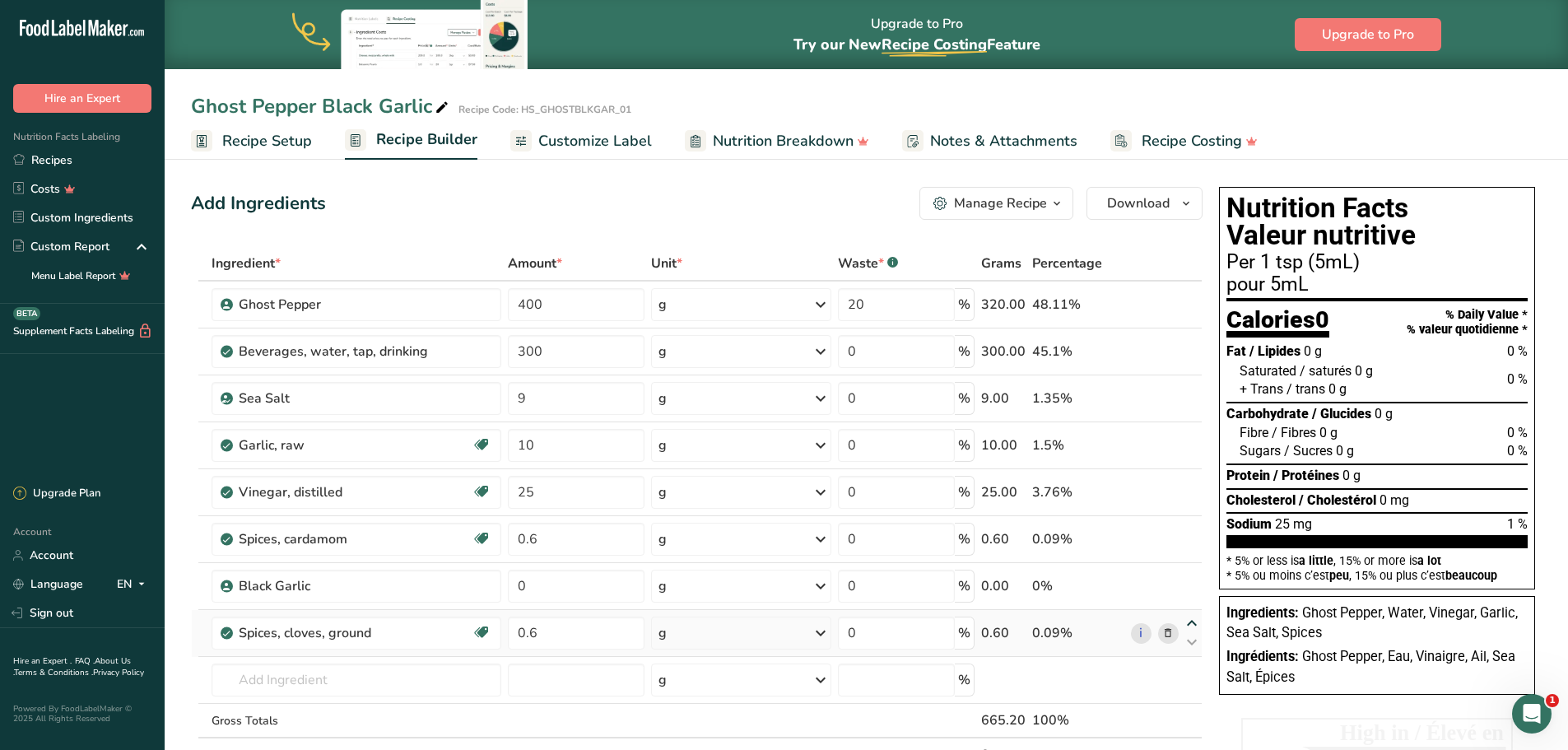
type input "0"
click at [1191, 621] on icon at bounding box center [1192, 623] width 20 height 13
type input "0"
type input "0.6"
click at [1194, 573] on icon at bounding box center [1192, 577] width 20 height 13
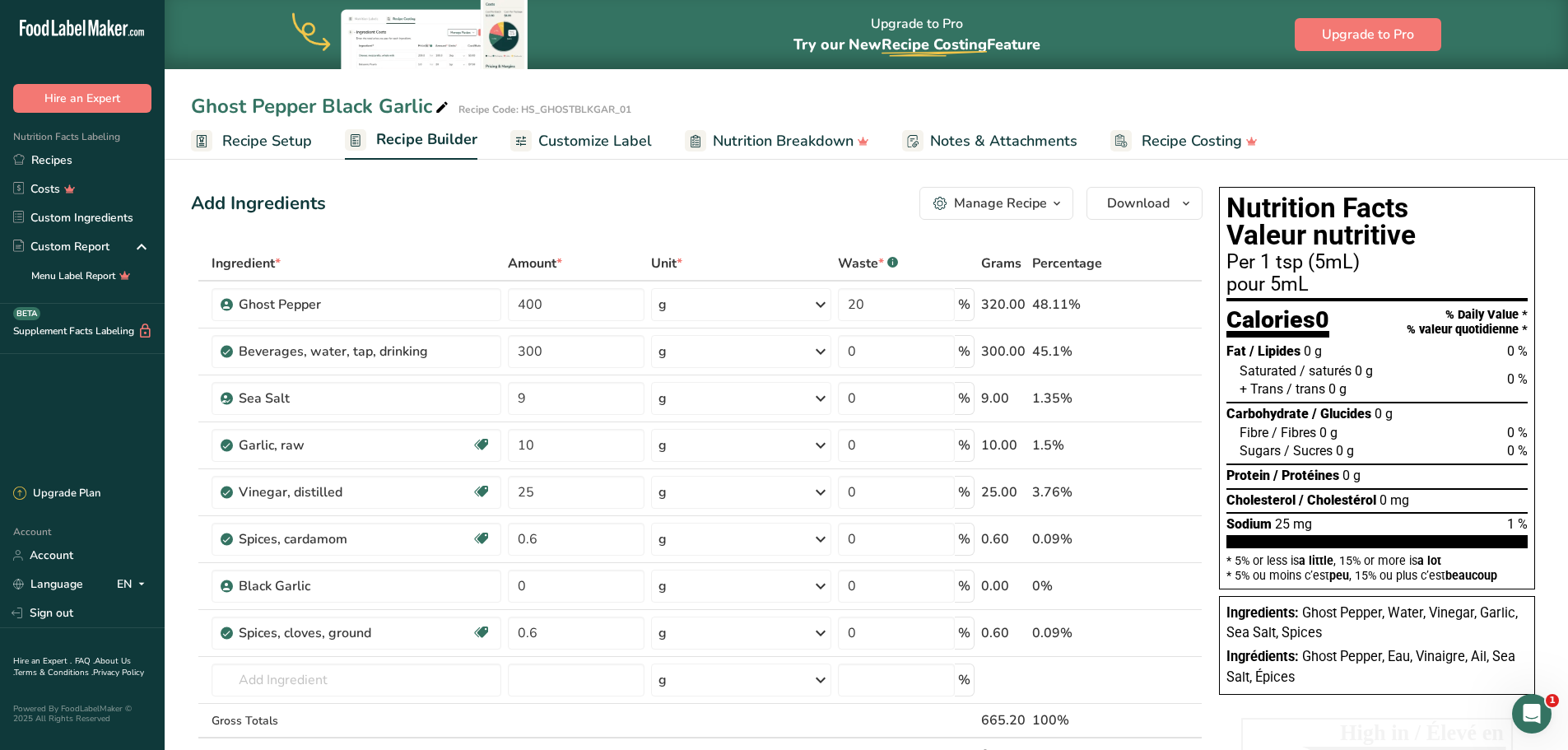
type input "0"
type input "0.6"
click at [1195, 572] on icon at bounding box center [1192, 577] width 20 height 13
type input "0.6"
type input "0"
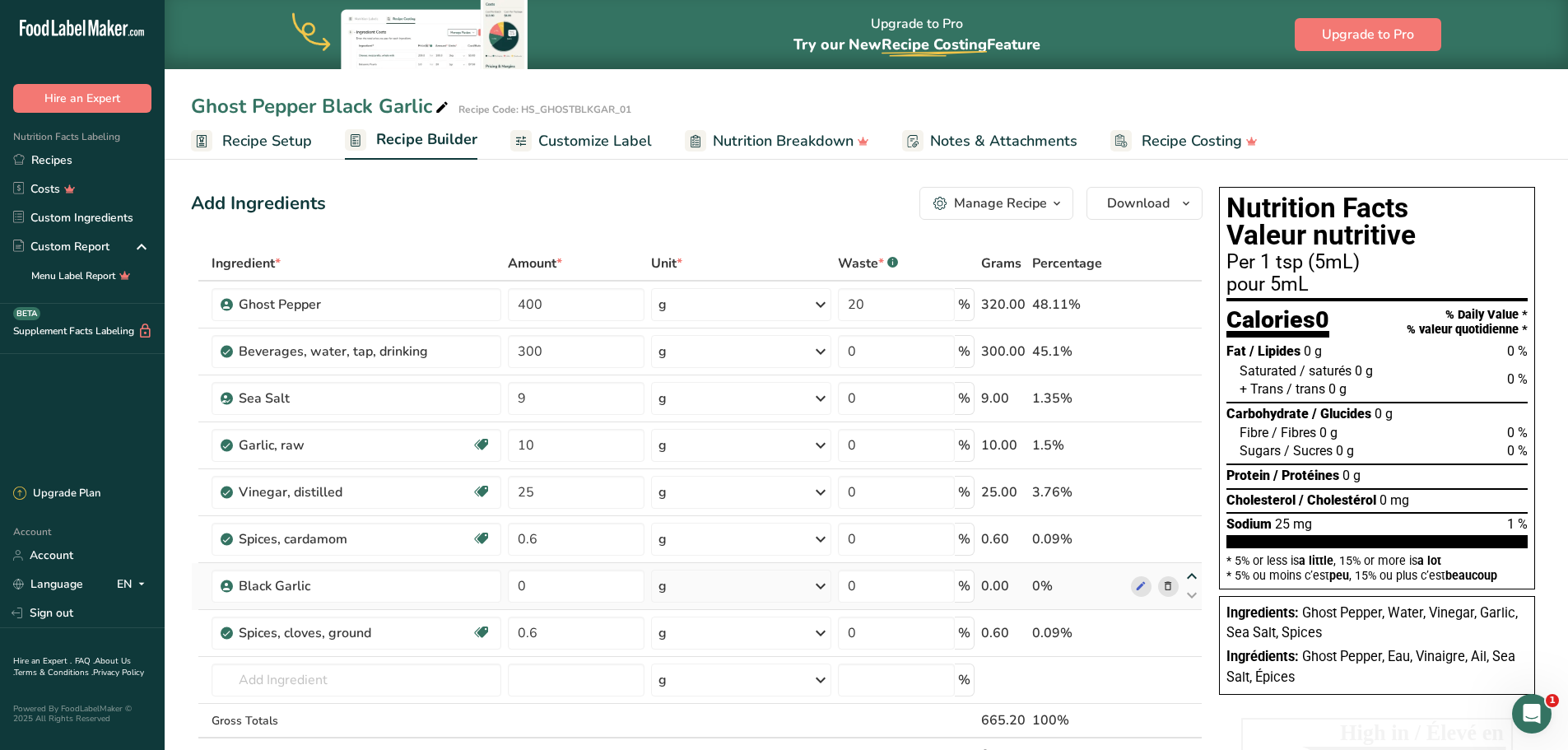
click at [1193, 576] on icon at bounding box center [1192, 577] width 20 height 13
type input "0"
type input "0.6"
click at [1192, 526] on icon at bounding box center [1192, 529] width 20 height 13
type input "0"
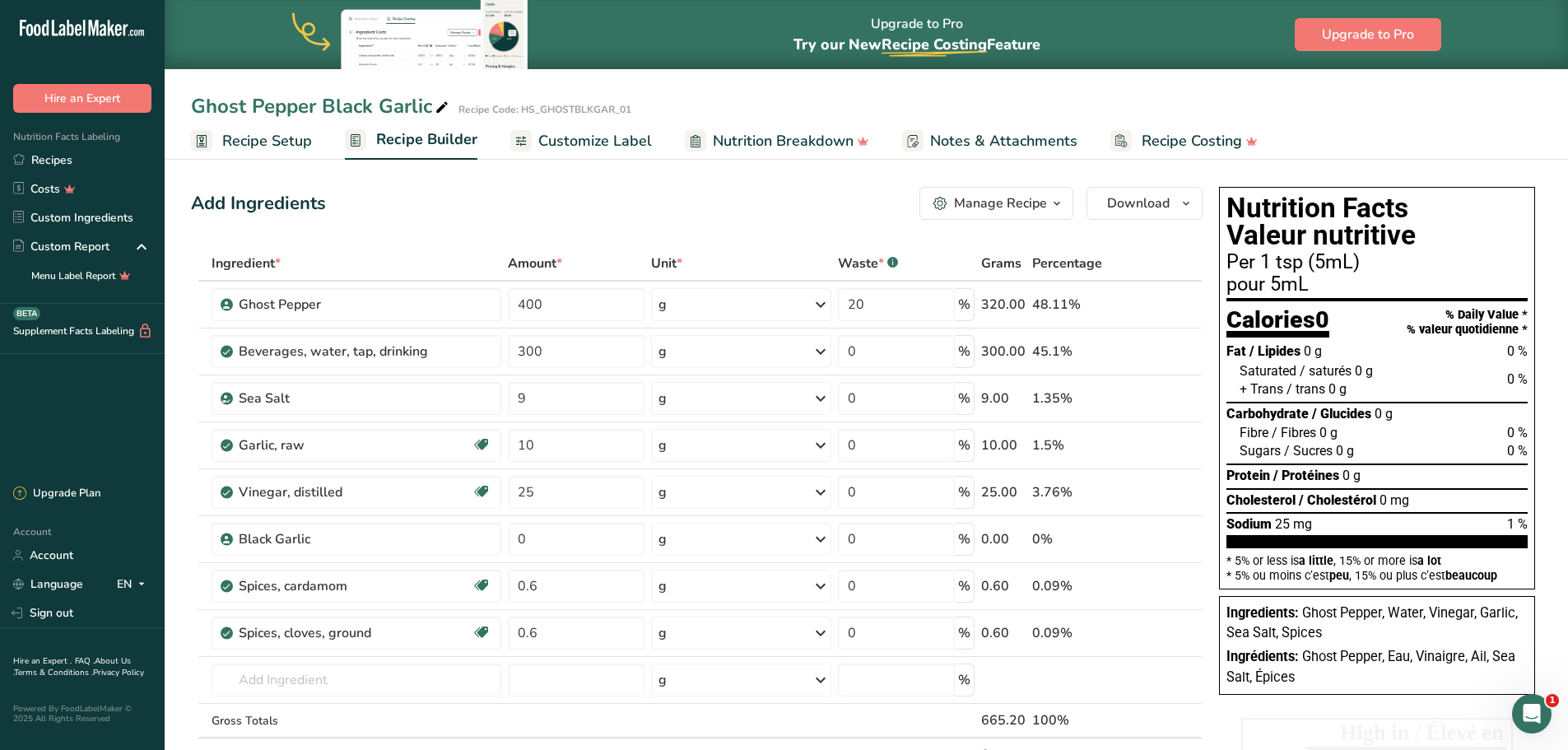
type input "25"
click at [1167, 443] on icon at bounding box center [1168, 446] width 12 height 17
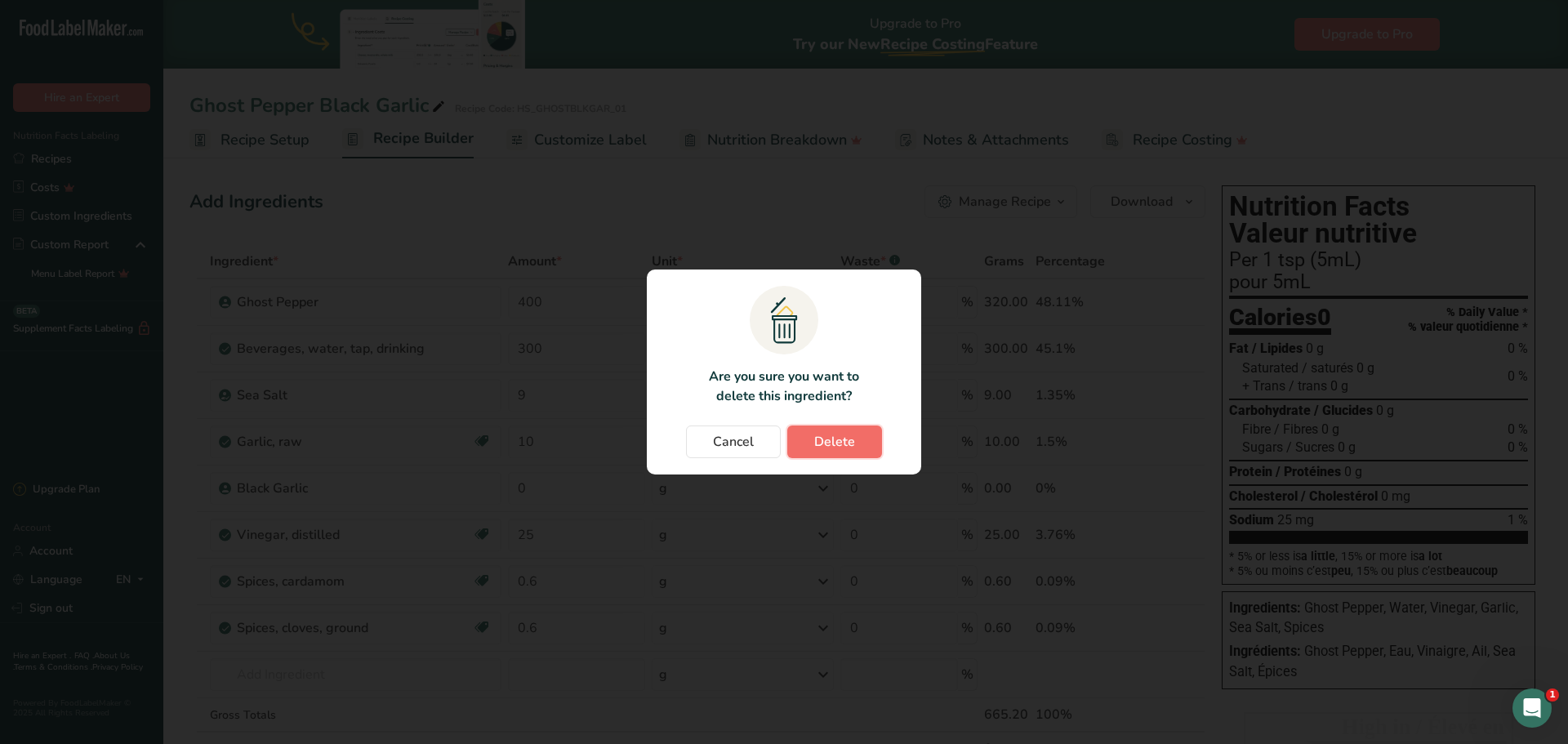
click at [835, 446] on span "Delete" at bounding box center [835, 441] width 41 height 19
type input "0"
type input "25"
type input "0.6"
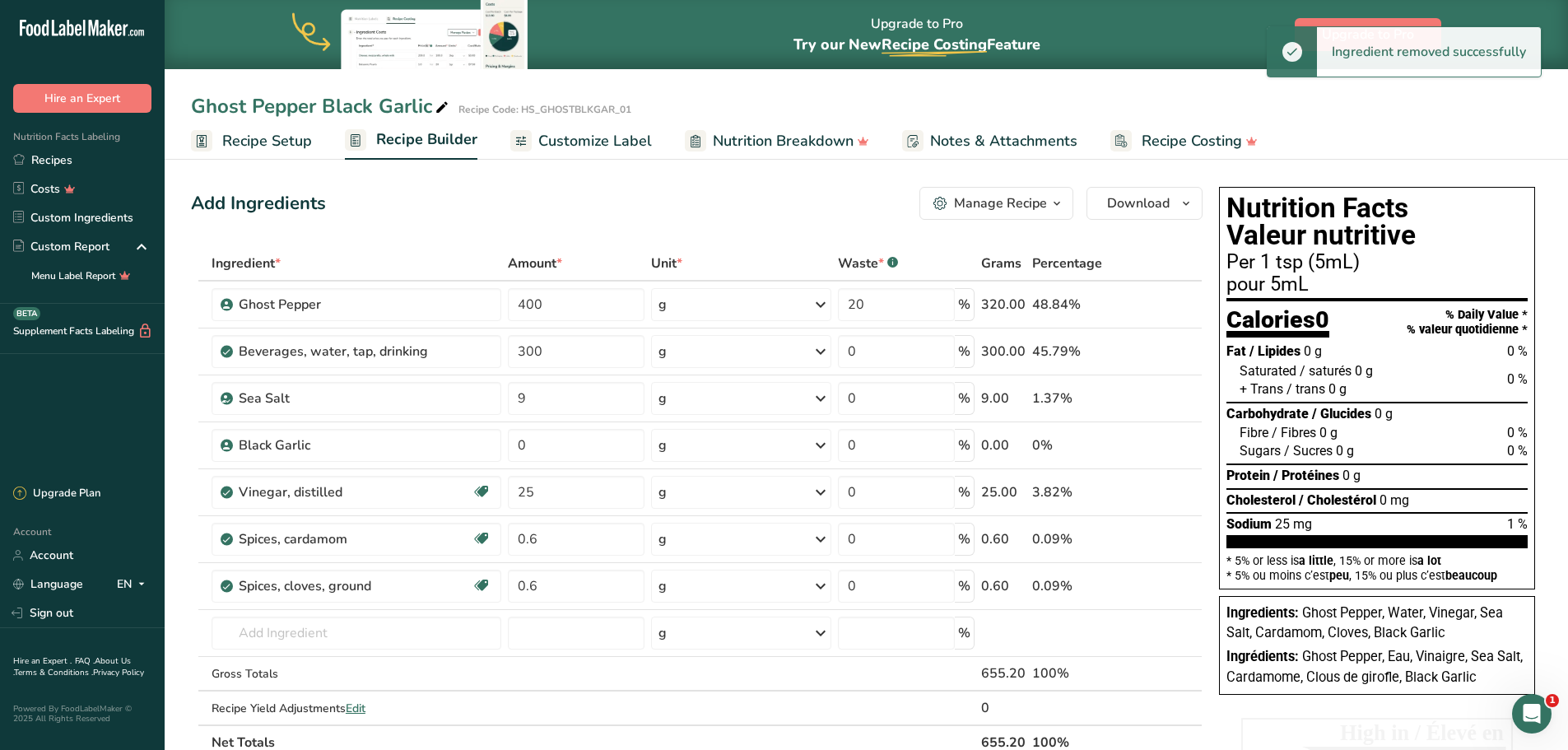
click at [611, 142] on span "Customize Label" at bounding box center [596, 141] width 114 height 22
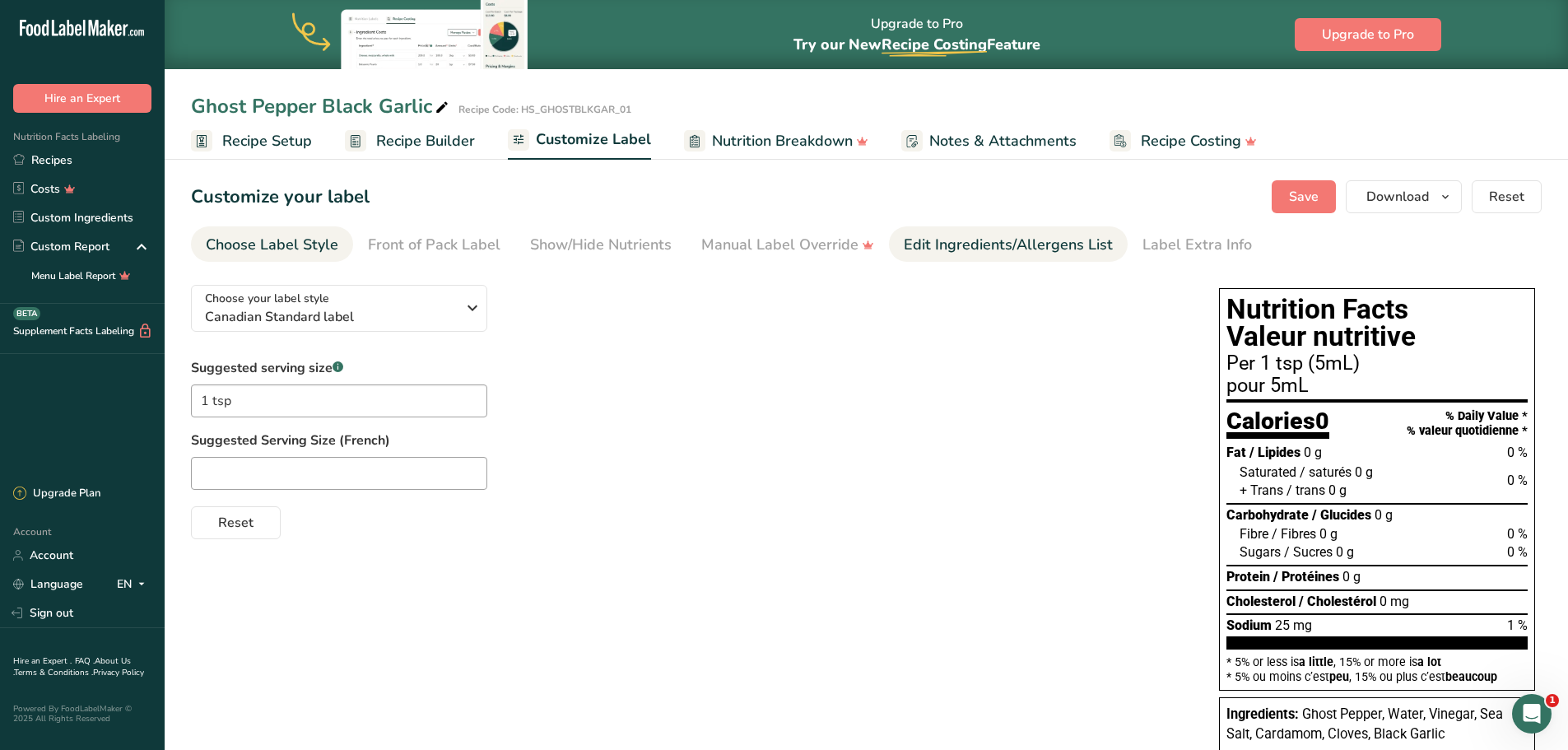
click at [917, 248] on div "Edit Ingredients/Allergens List" at bounding box center [1008, 245] width 209 height 22
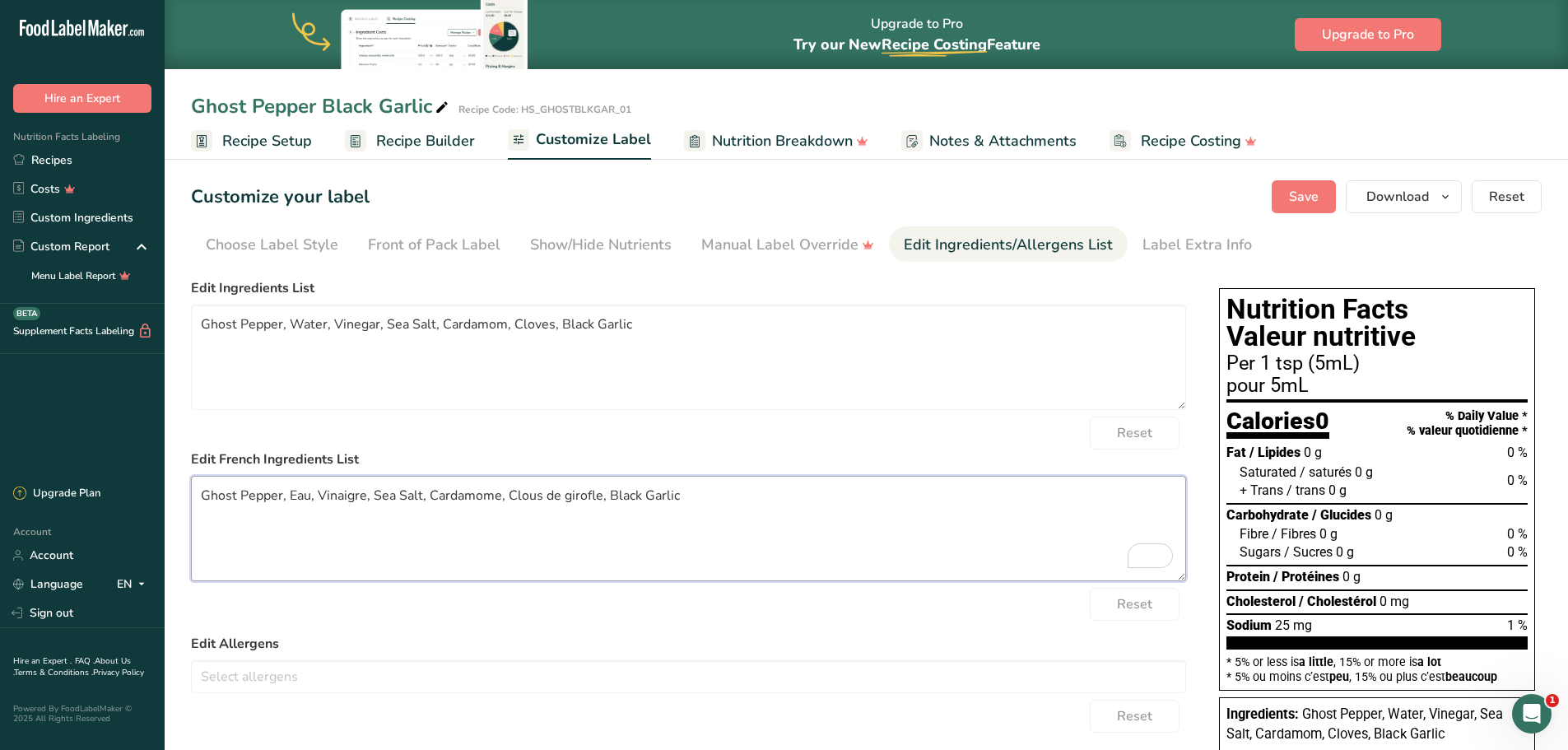
drag, startPoint x: 603, startPoint y: 496, endPoint x: 429, endPoint y: 503, distance: 174.1
click at [429, 503] on textarea "Ghost Pepper, Eau, Vinaigre, Sea Salt, Cardamome, Clous de girofle, Black Garlic" at bounding box center [688, 528] width 995 height 105
click at [505, 498] on textarea "Ghost Pepper, Eau, Vinaigre, Sea Salt, Black Garlic" at bounding box center [688, 528] width 995 height 105
paste textarea "Épices"
type textarea "Ghost Pepper, Eau, Vinaigre, Sea Salt, Black Garlic, Épices"
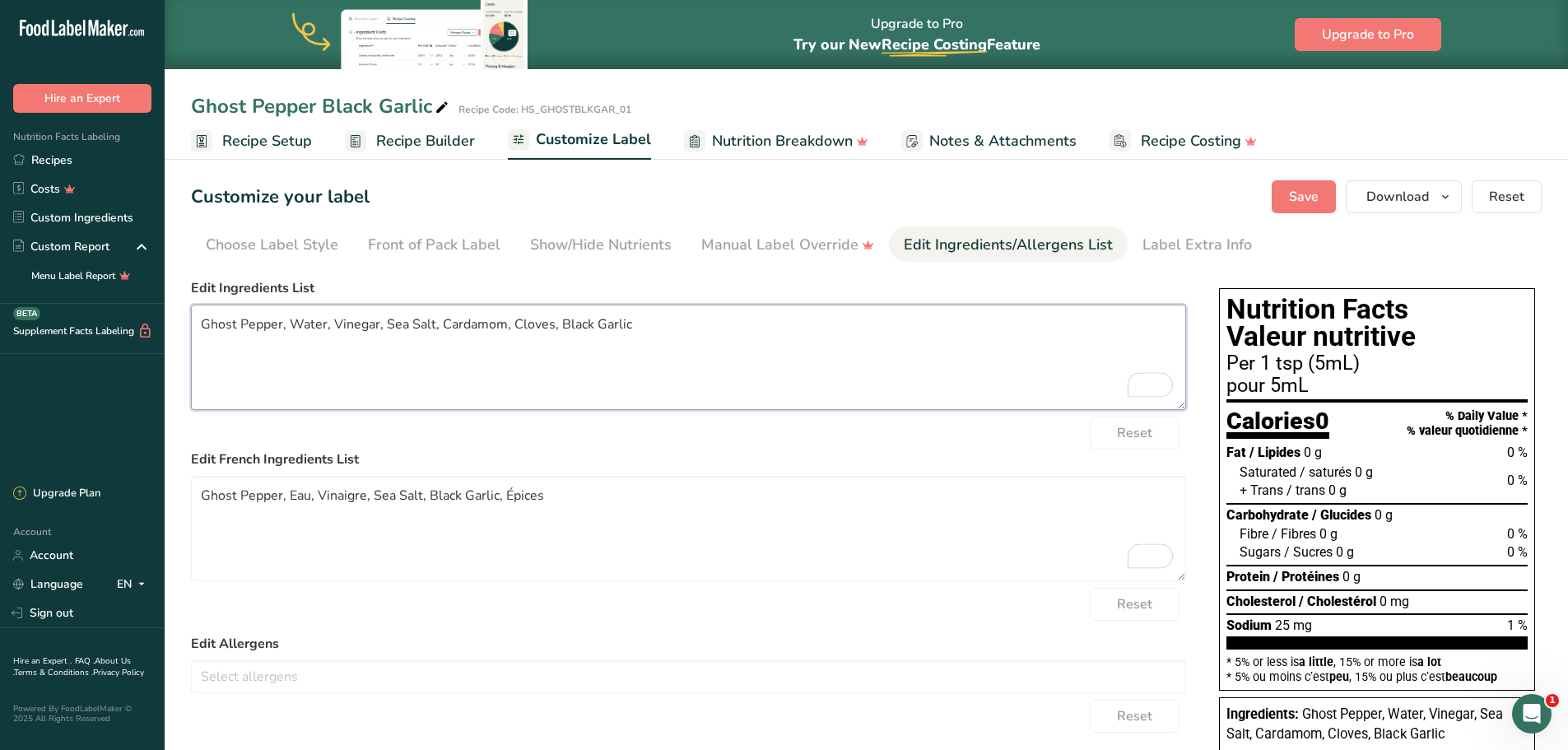
drag, startPoint x: 547, startPoint y: 325, endPoint x: 441, endPoint y: 326, distance: 106.0
click at [441, 326] on textarea "Ghost Pepper, Water, Vinegar, Sea Salt, Cardamom, Cloves, Black Garlic" at bounding box center [688, 357] width 995 height 105
click at [379, 324] on textarea "Ghost Pepper, Water, Vinegar, Sea Salt, Spices, Black Garlic" at bounding box center [688, 357] width 995 height 105
click at [636, 325] on textarea "Ghost Pepper, Water, Vinegar, Black Garlic, Sea Salt, Spices, Black Garlic" at bounding box center [688, 357] width 995 height 105
type textarea "Ghost Pepper, Water, Vinegar, Black Garlic, Sea Salt, Spices"
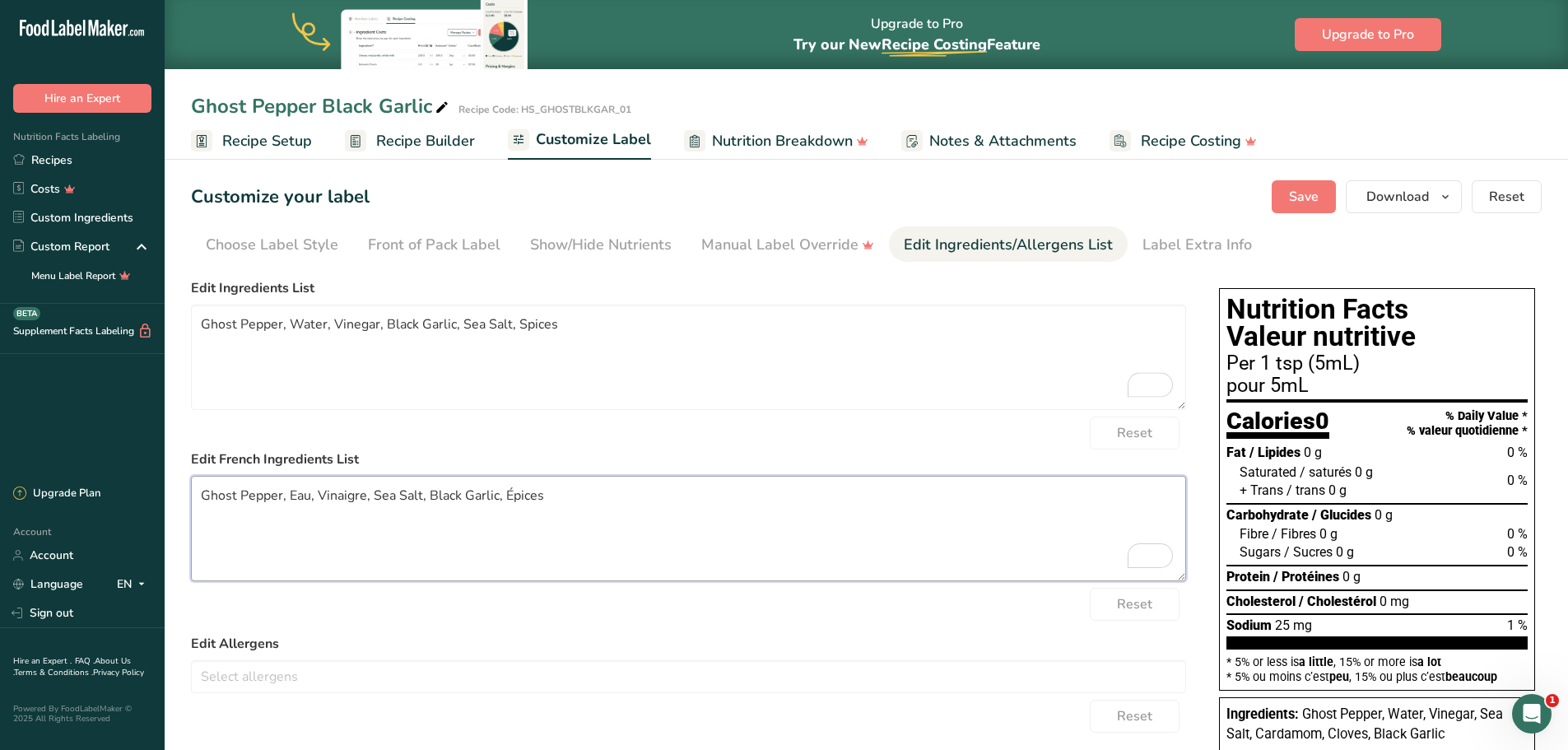
click at [496, 498] on textarea "Ghost Pepper, Eau, Vinaigre, Sea Salt, Black Garlic, Épices" at bounding box center [688, 528] width 995 height 105
type textarea "Ghost Pepper, Eau, Vinaigre, Black Garlic, Sea Salt, Épices"
click at [1283, 195] on button "Save" at bounding box center [1303, 196] width 64 height 33
click at [77, 161] on link "Recipes" at bounding box center [83, 160] width 165 height 29
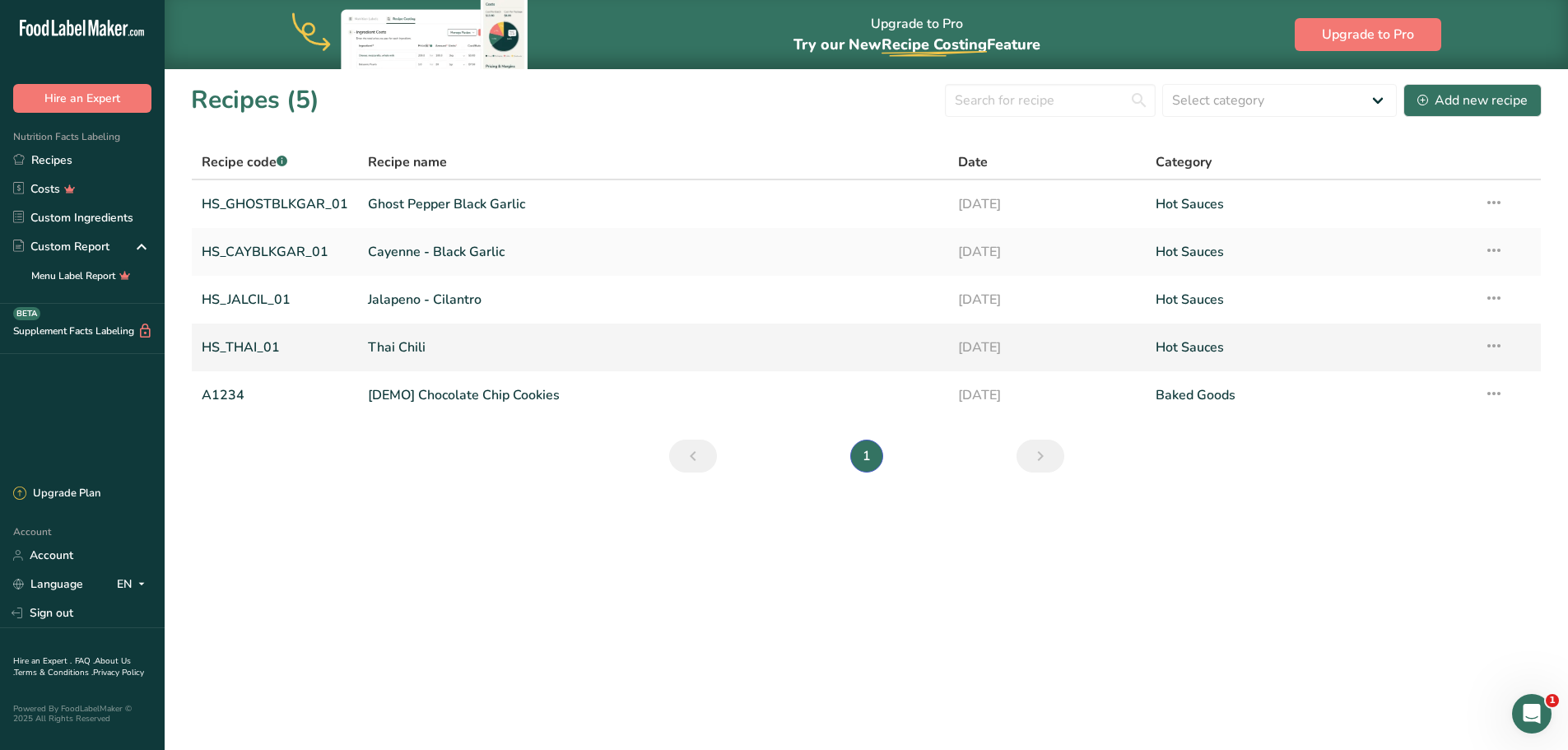
click at [394, 353] on link "Thai Chili" at bounding box center [653, 347] width 571 height 35
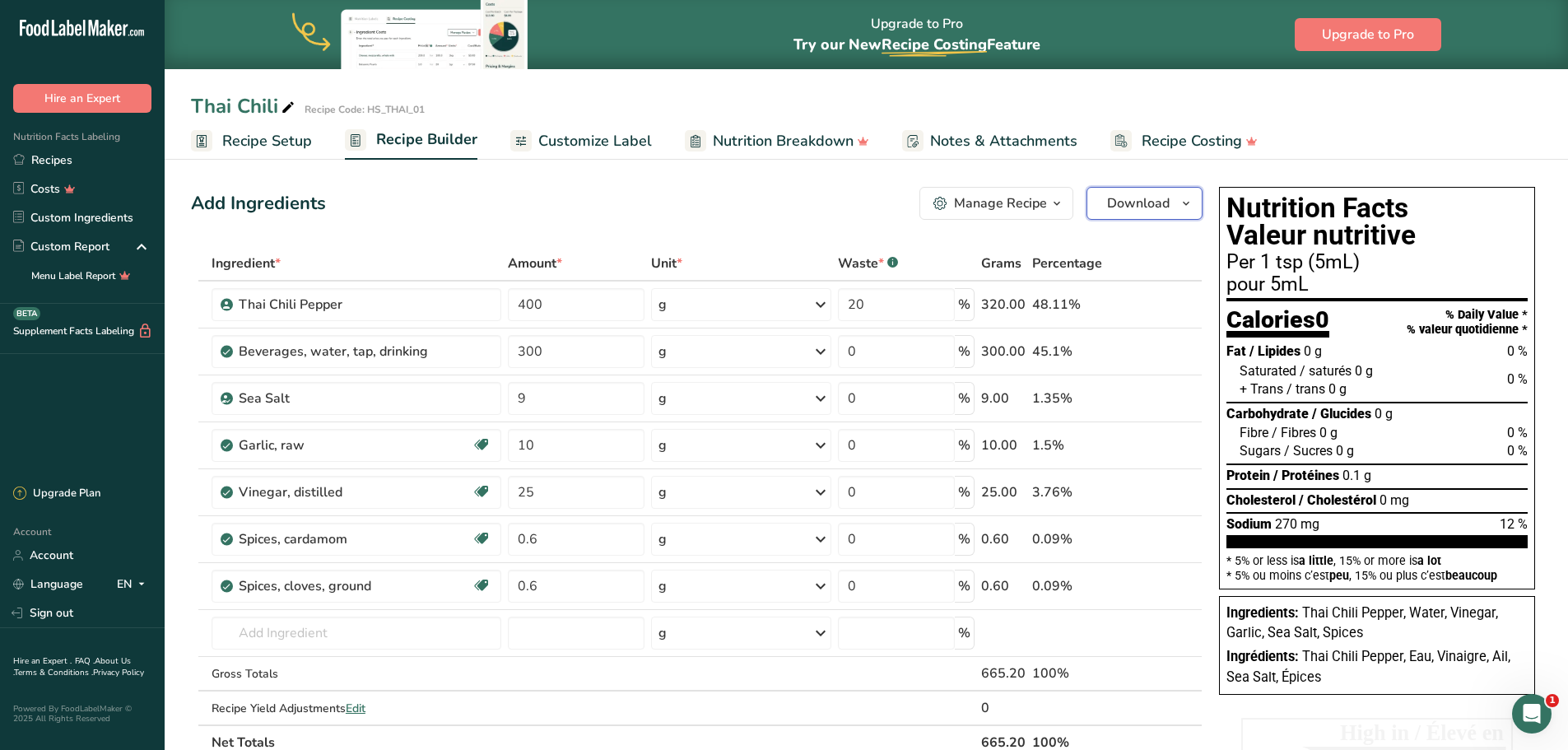
click at [1187, 202] on icon "button" at bounding box center [1186, 203] width 13 height 20
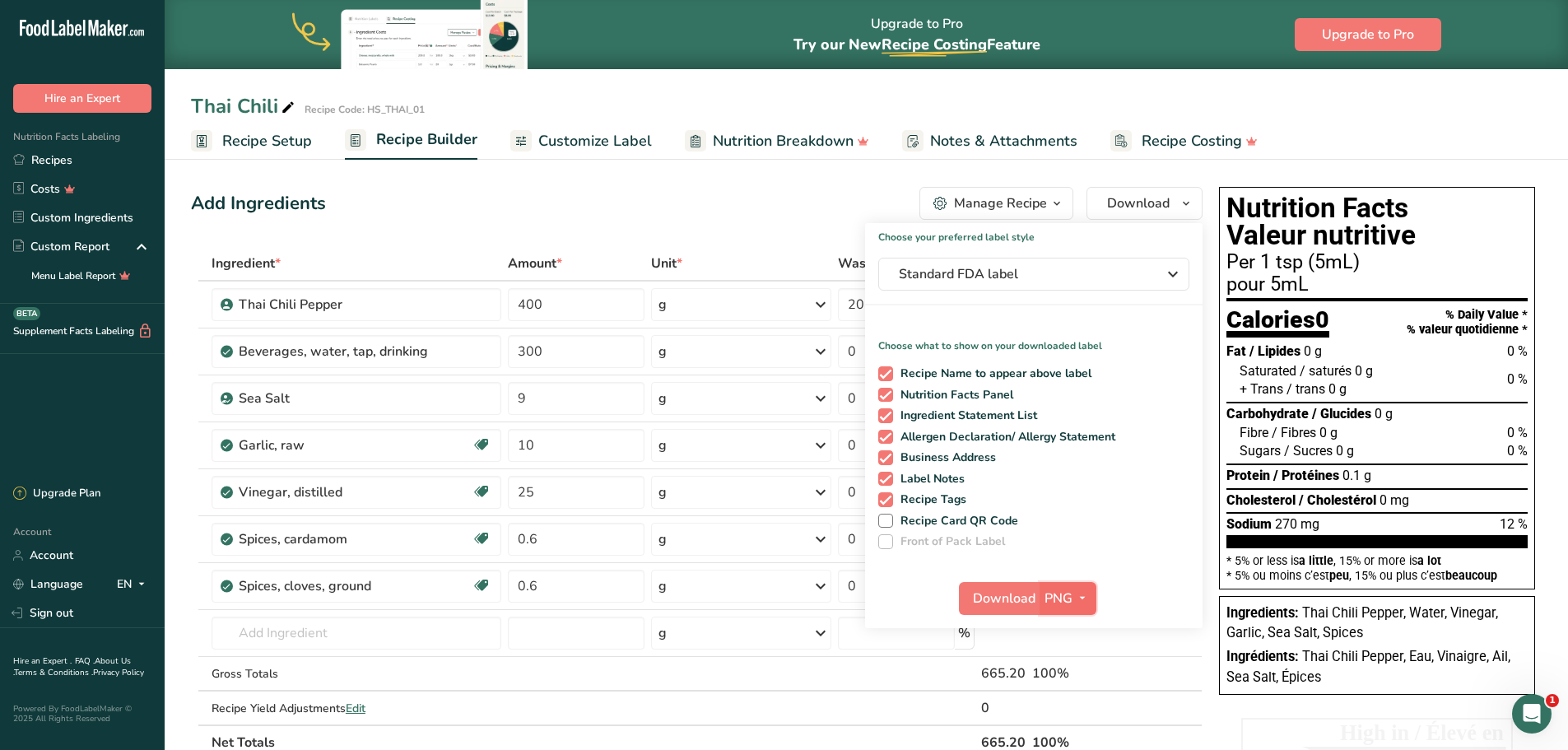
click at [1086, 600] on icon "button" at bounding box center [1082, 598] width 13 height 20
click at [1080, 654] on link "BMP" at bounding box center [1070, 659] width 53 height 27
click at [1022, 591] on span "Download" at bounding box center [1004, 598] width 63 height 20
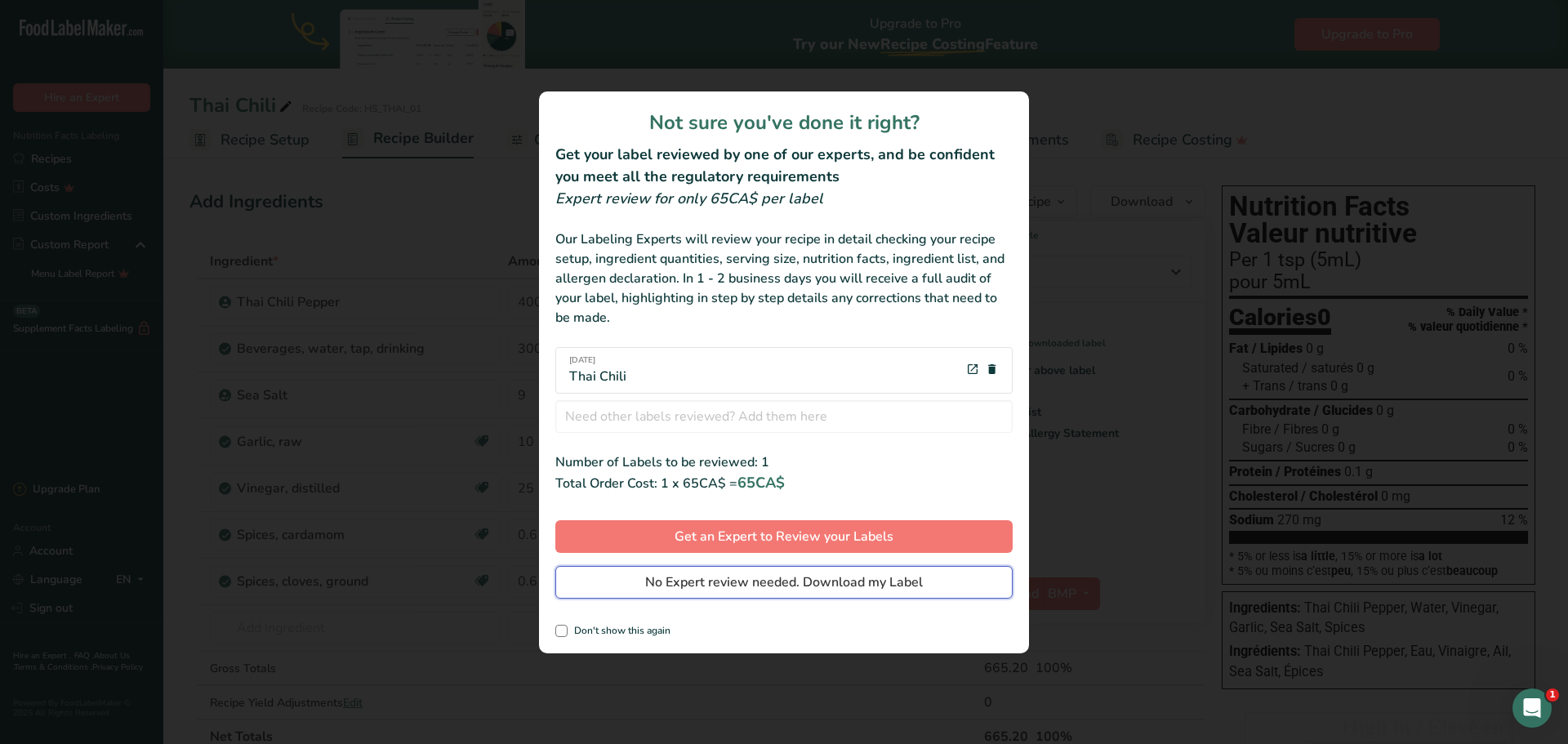
click at [830, 579] on span "No Expert review needed. Download my Label" at bounding box center [783, 581] width 278 height 19
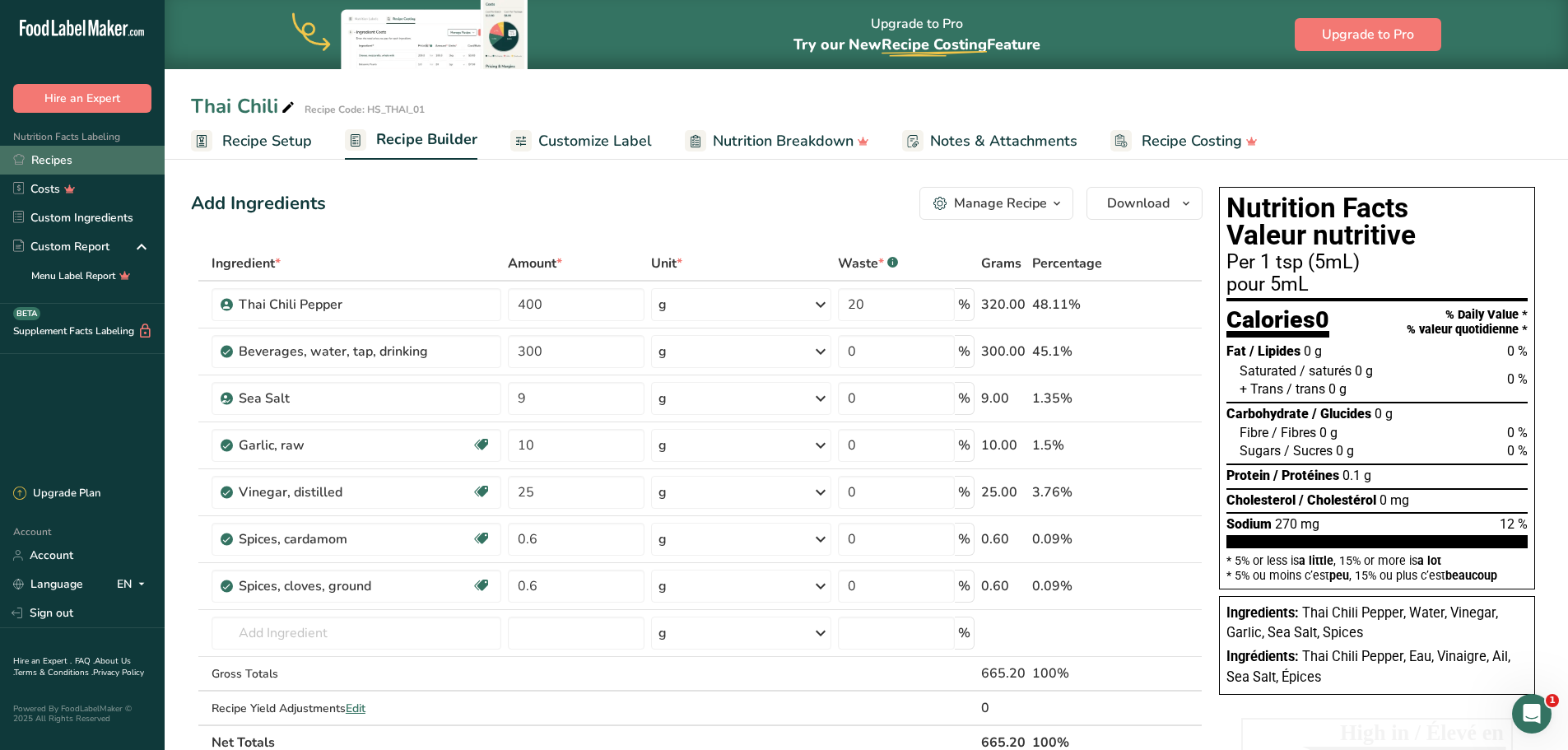
click at [60, 160] on link "Recipes" at bounding box center [83, 160] width 165 height 29
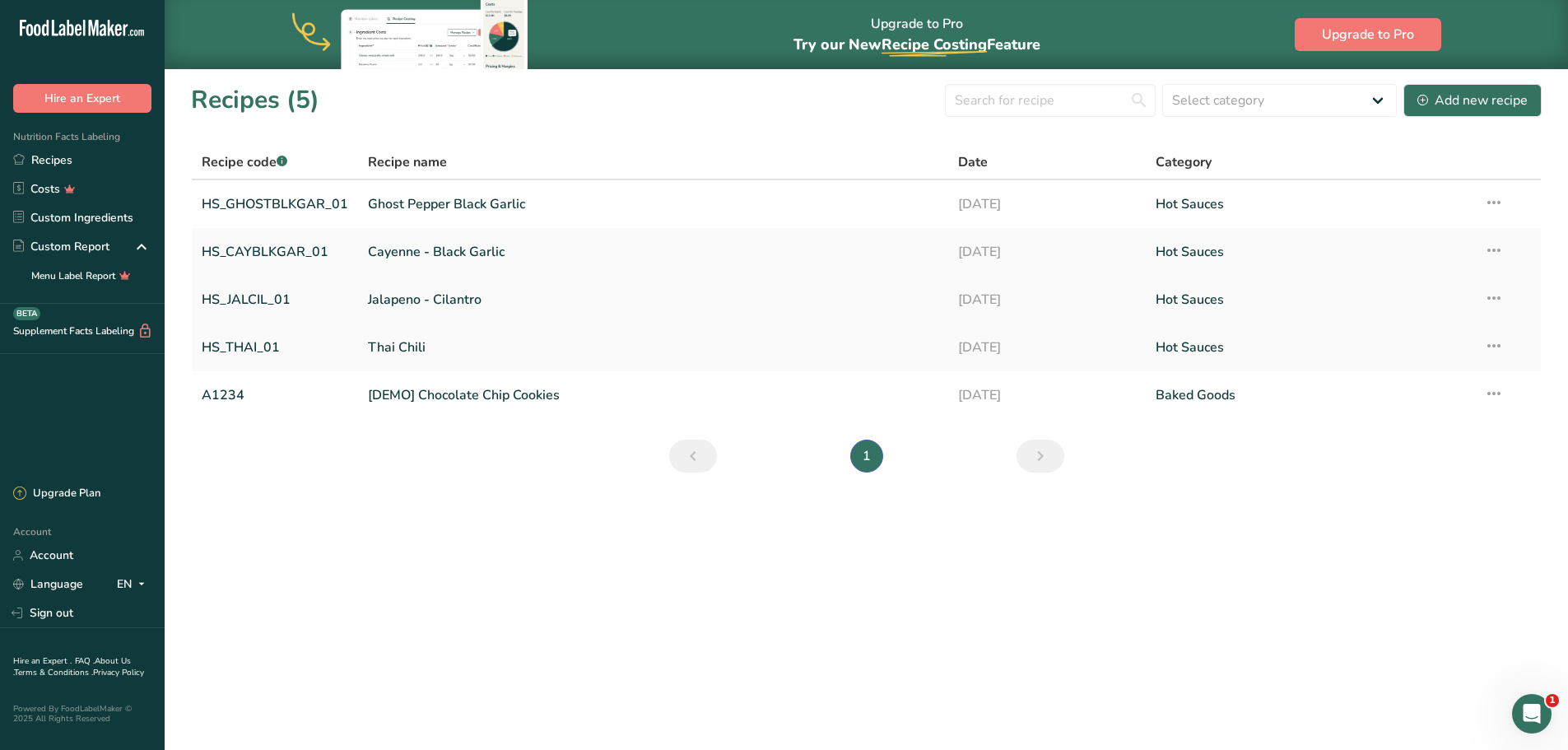
click at [408, 302] on link "Jalapeno - Cilantro" at bounding box center [653, 299] width 571 height 35
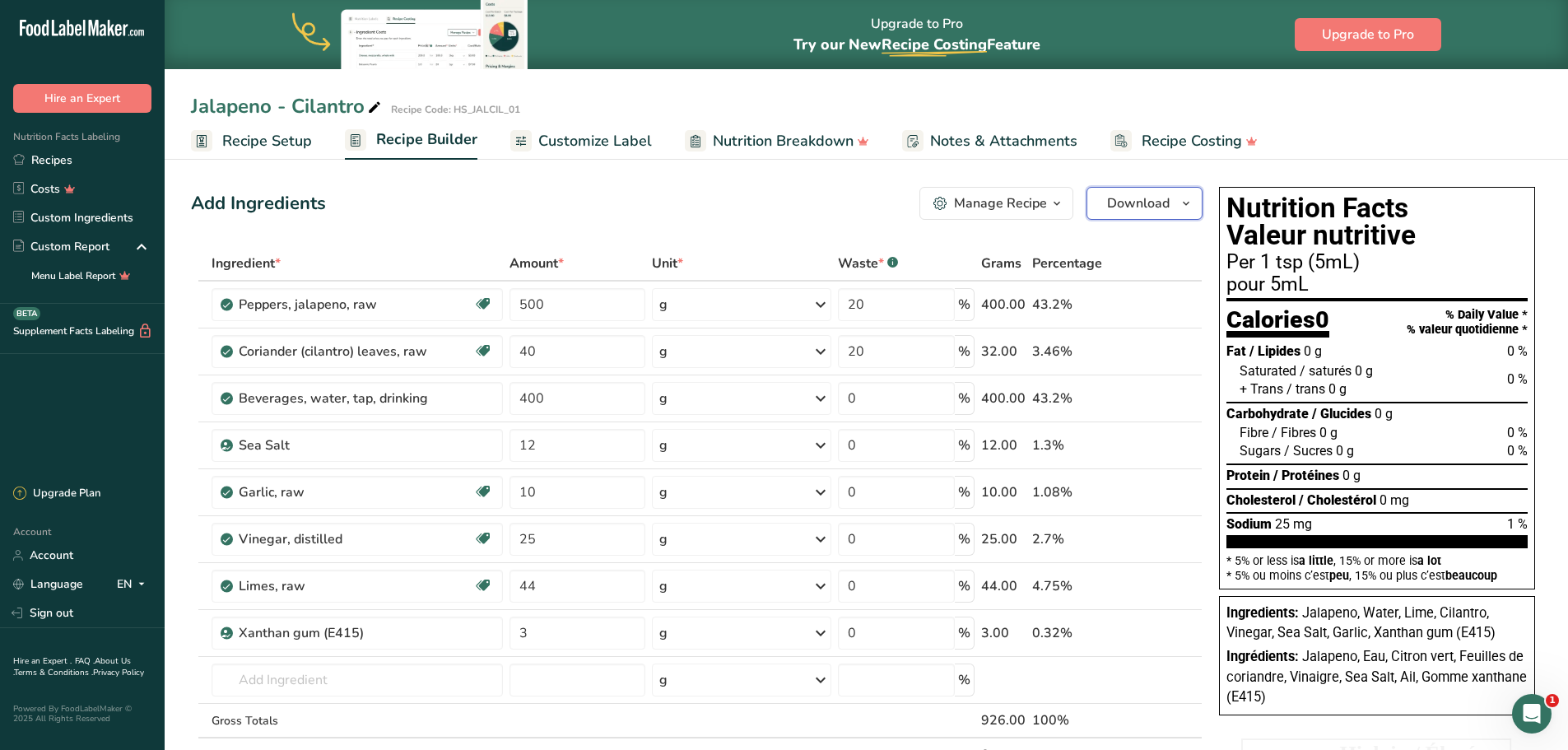
click at [1175, 204] on button "Download" at bounding box center [1144, 203] width 116 height 33
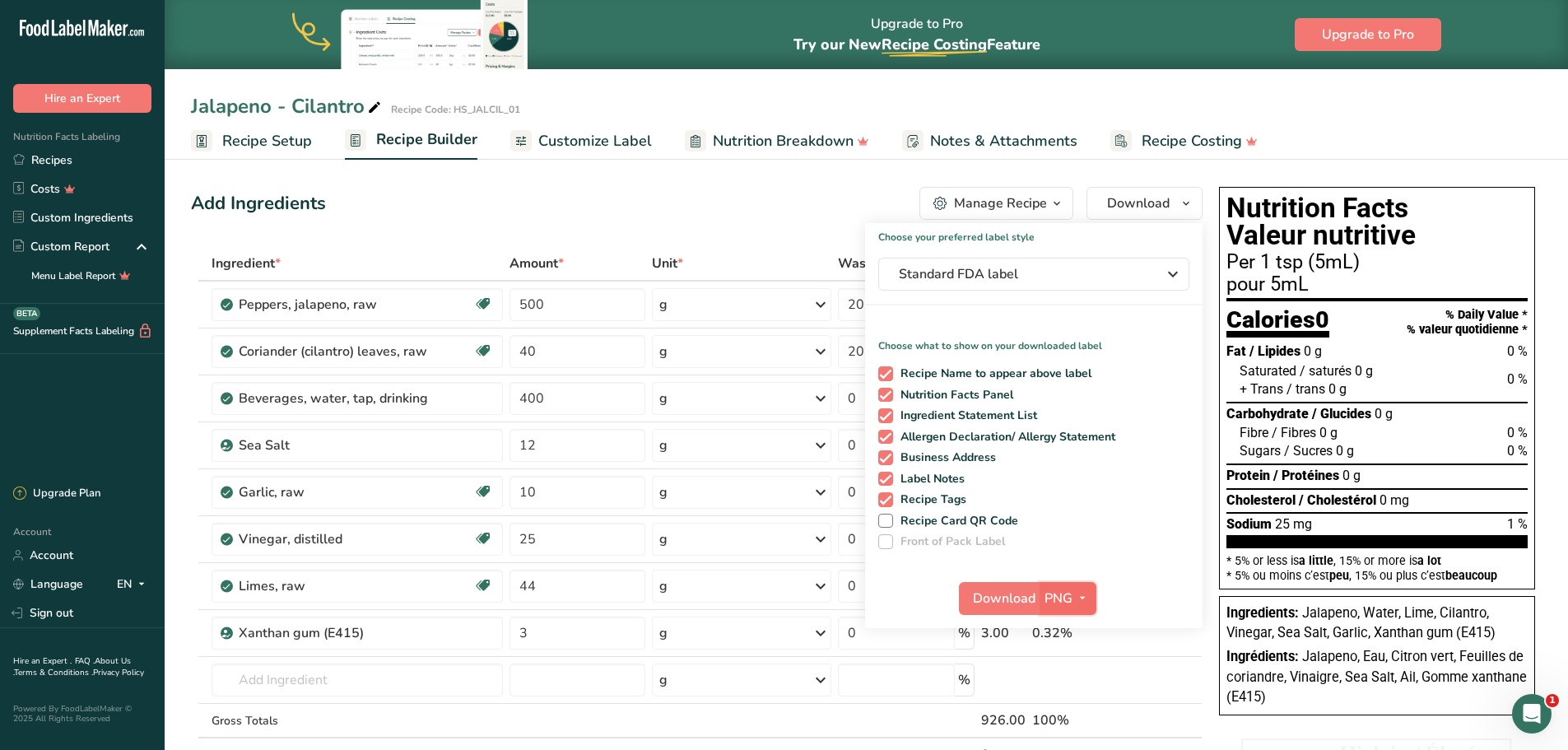
click at [1073, 598] on span "button" at bounding box center [1082, 598] width 20 height 20
click at [1078, 654] on link "BMP" at bounding box center [1070, 659] width 53 height 27
click at [1007, 602] on span "Download" at bounding box center [1004, 598] width 63 height 20
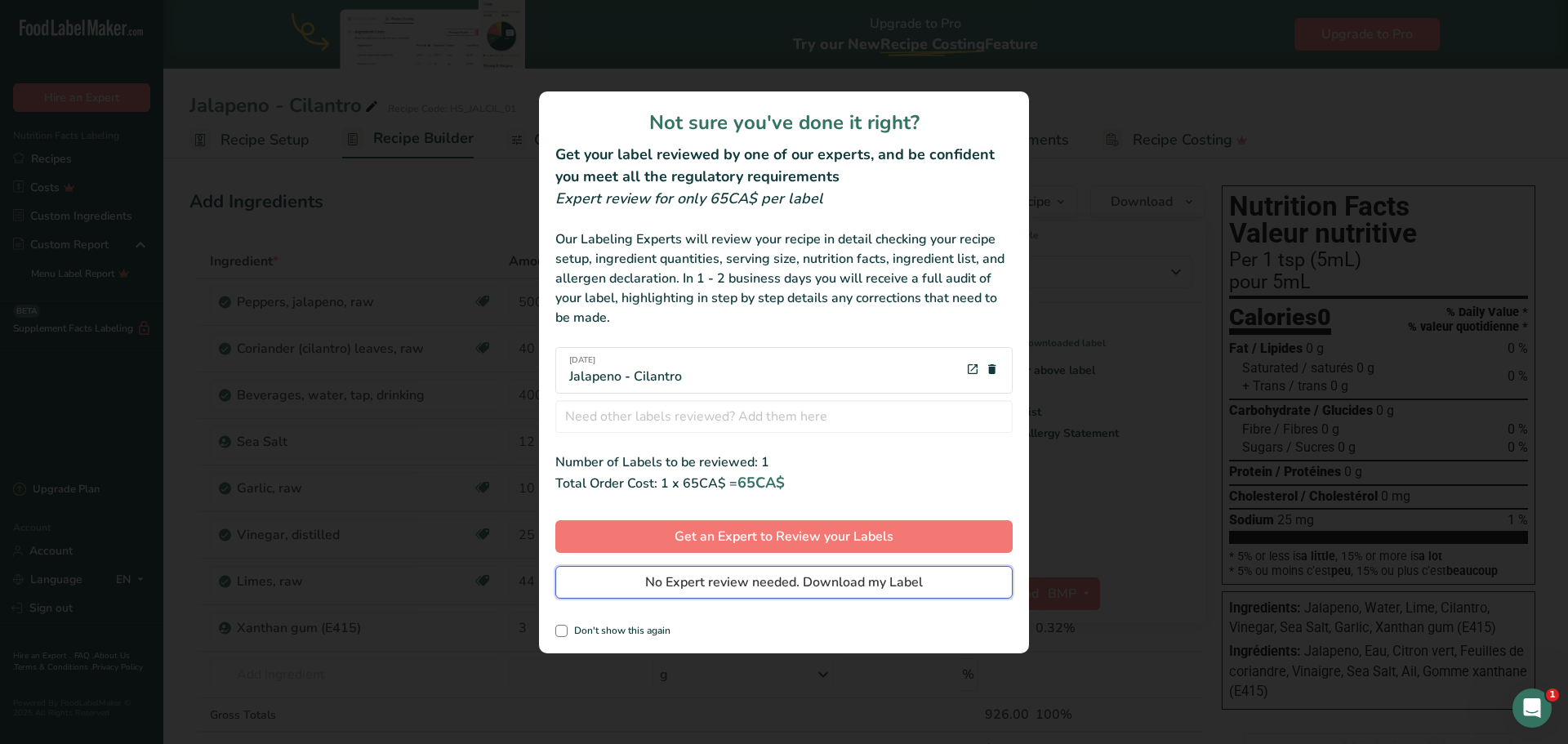
click at [777, 583] on span "No Expert review needed. Download my Label" at bounding box center [783, 581] width 278 height 19
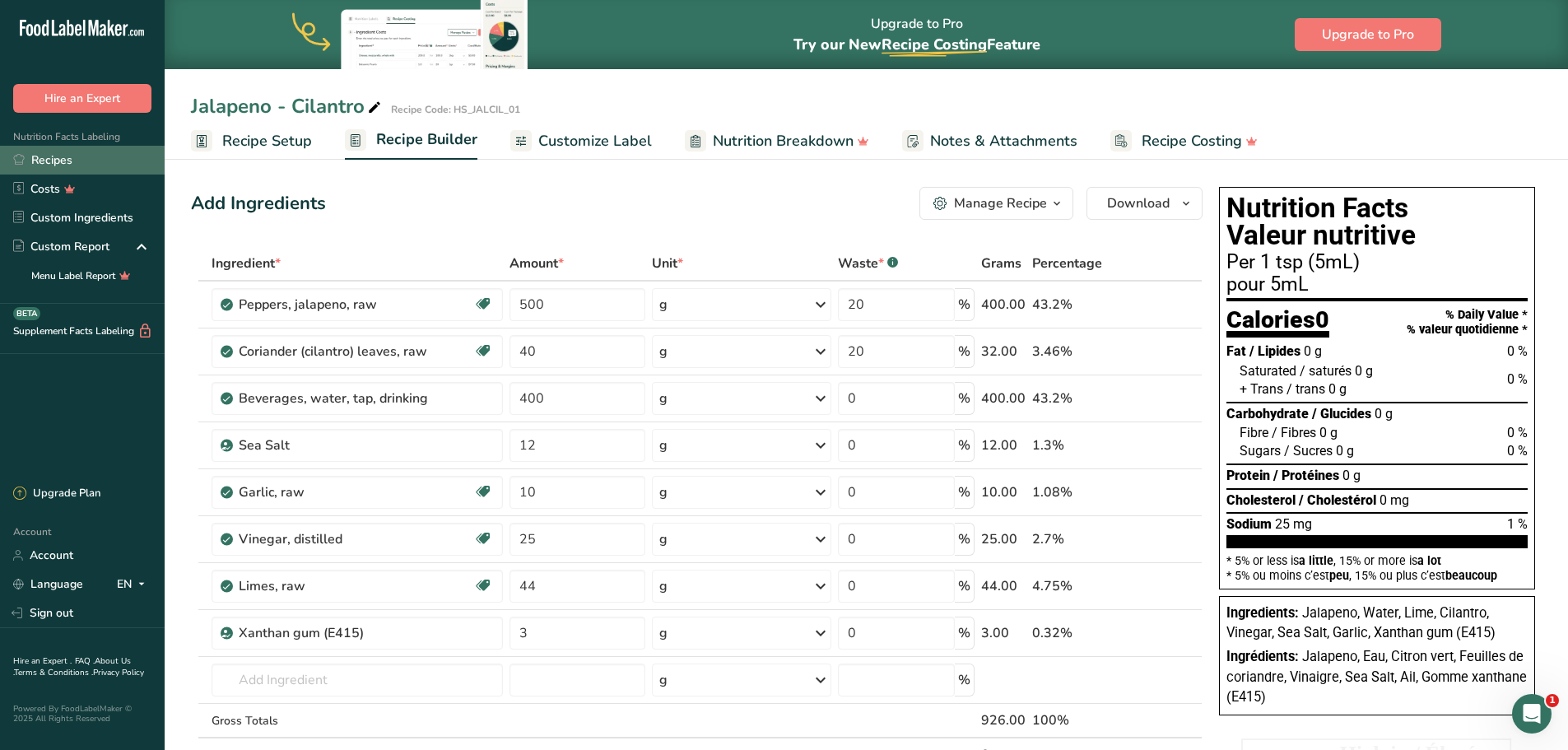
click at [62, 163] on link "Recipes" at bounding box center [83, 160] width 165 height 29
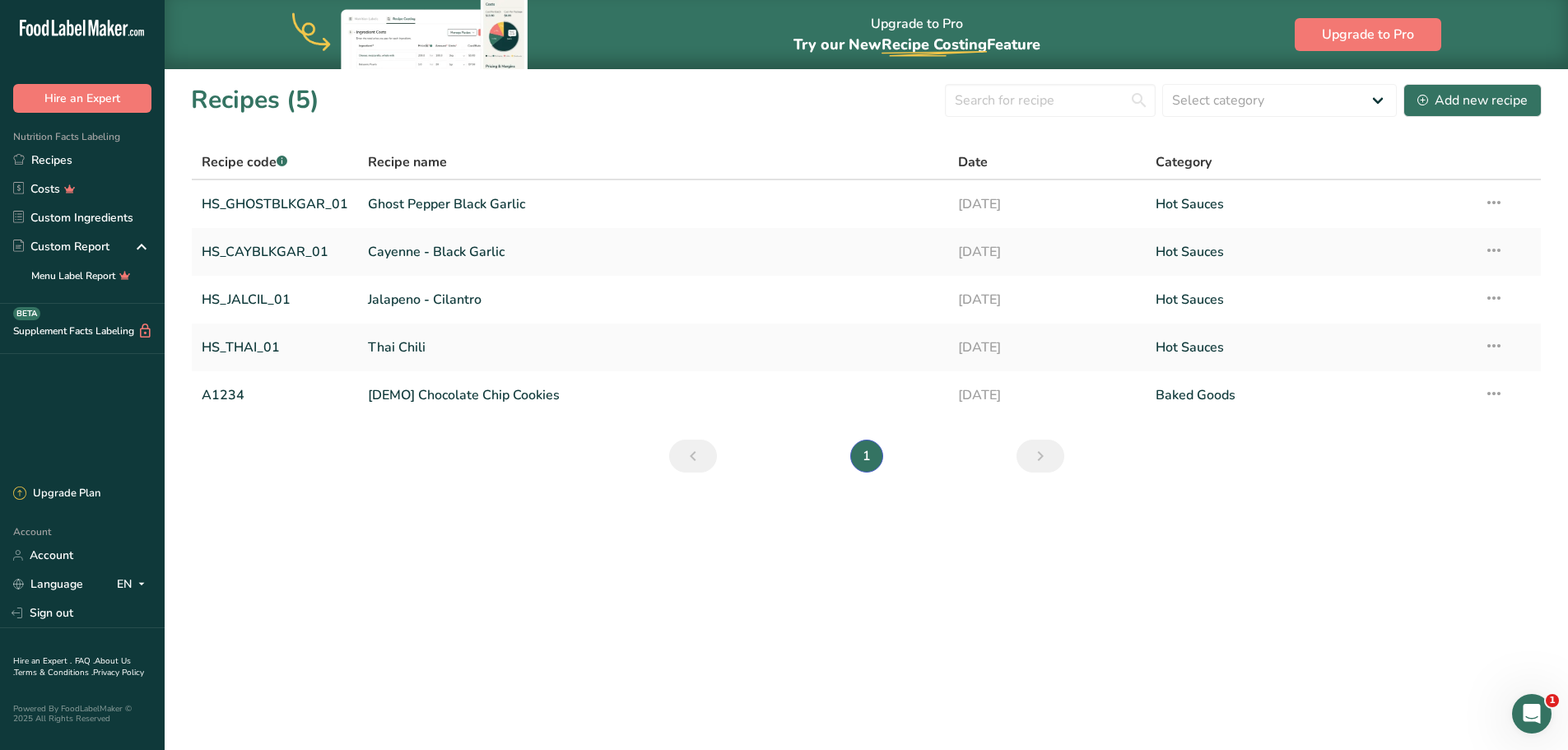
click at [433, 253] on link "Cayenne - Black Garlic" at bounding box center [653, 252] width 571 height 35
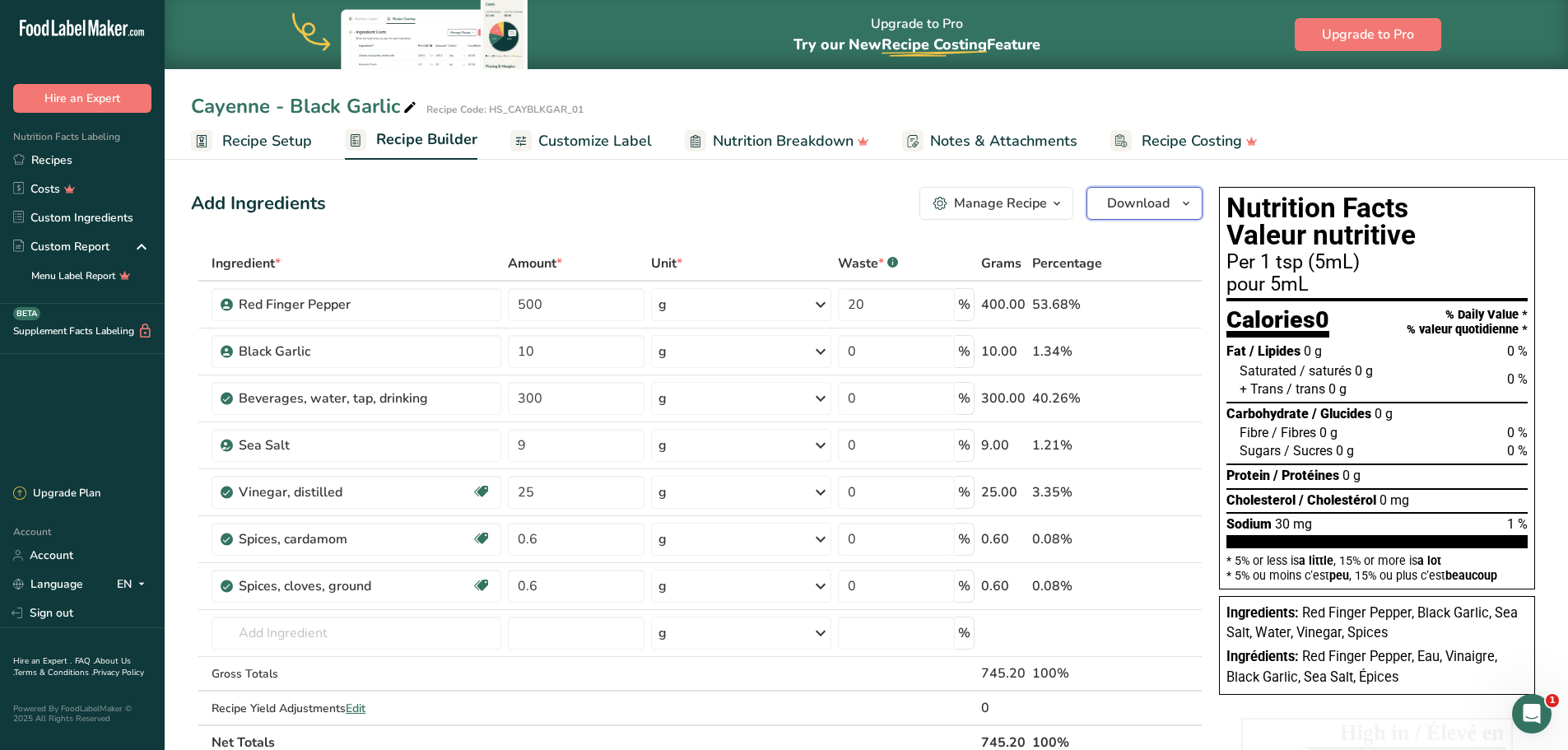
click at [1158, 205] on span "Download" at bounding box center [1138, 202] width 63 height 20
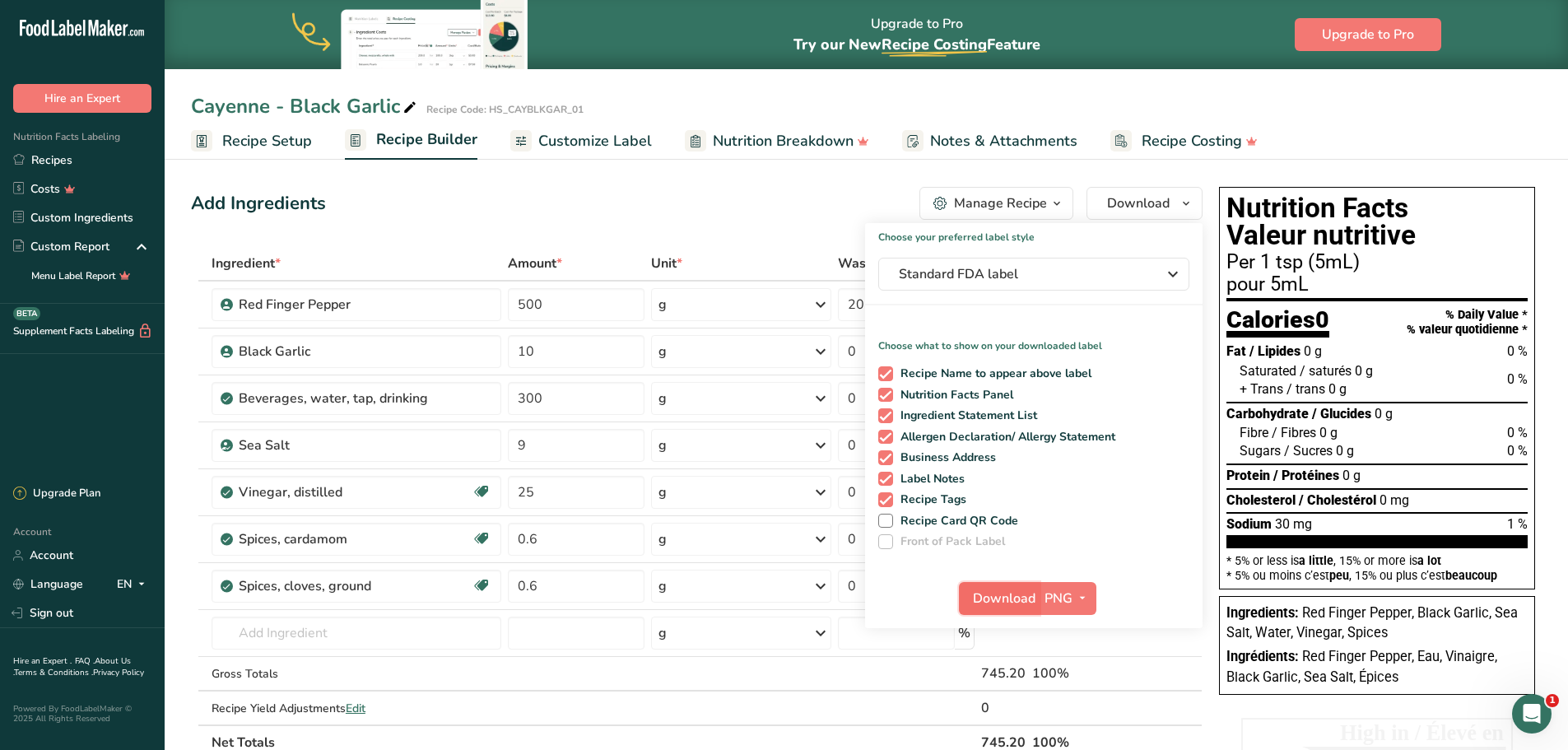
click at [1025, 601] on span "Download" at bounding box center [1005, 598] width 63 height 20
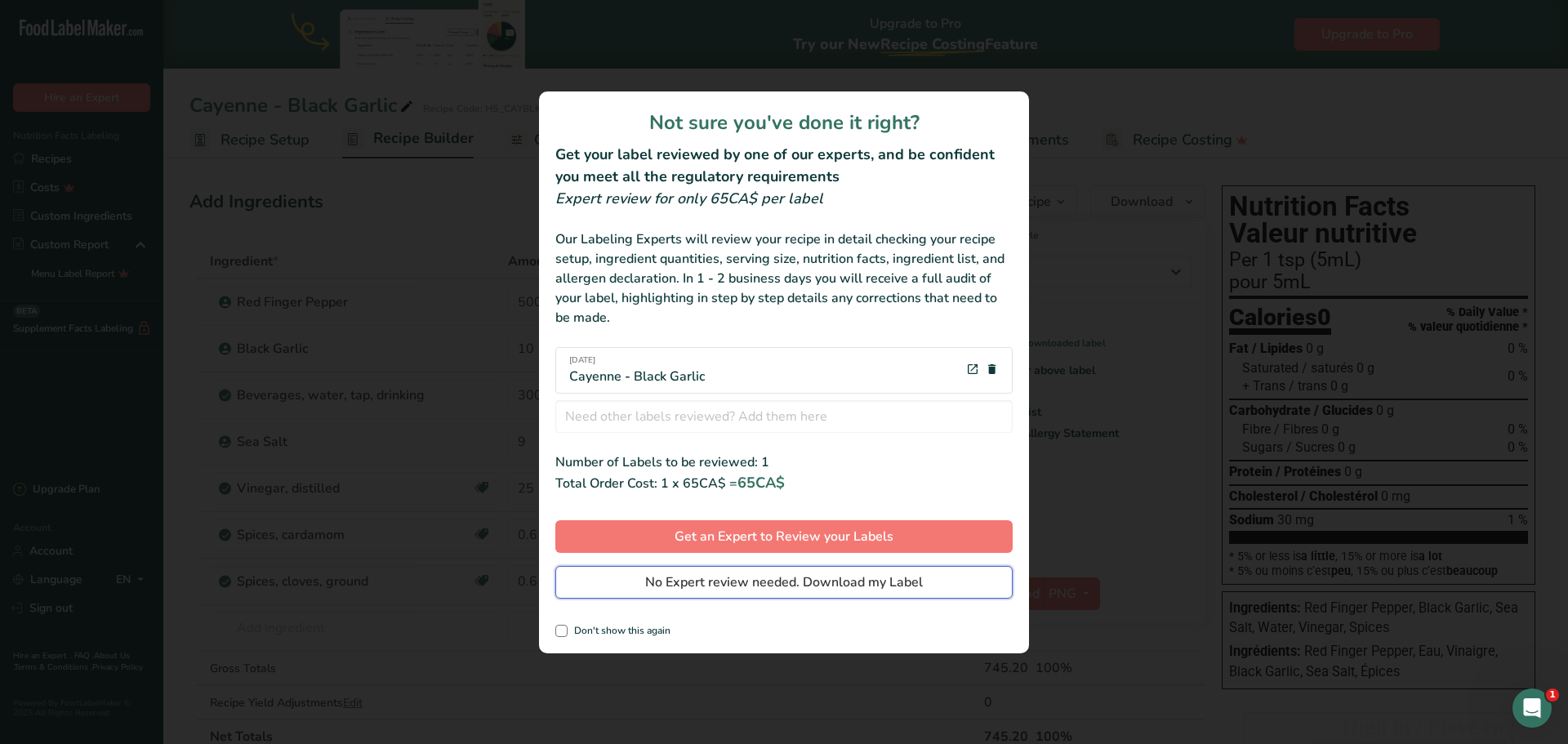
click at [794, 582] on span "No Expert review needed. Download my Label" at bounding box center [783, 581] width 278 height 19
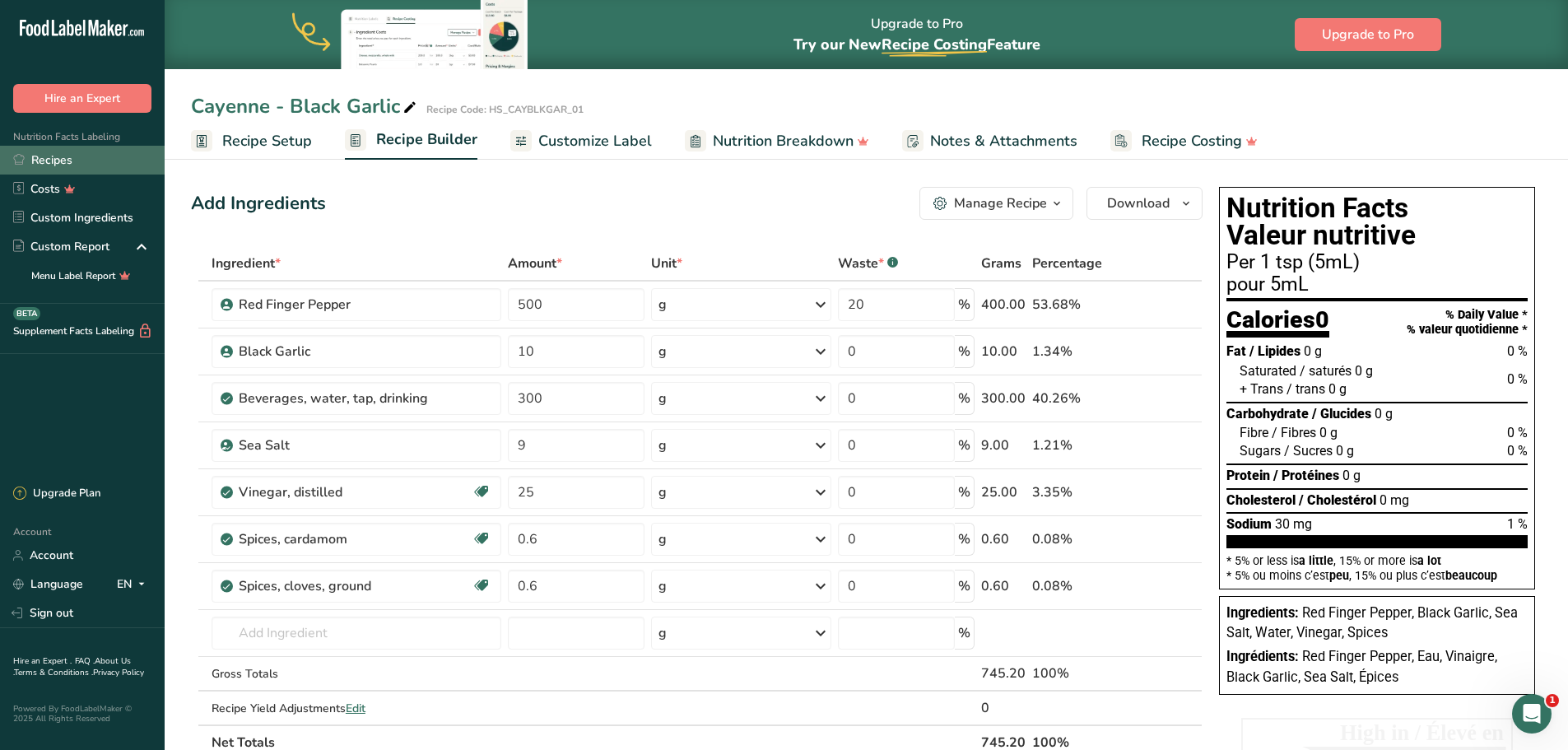
click at [50, 162] on link "Recipes" at bounding box center [83, 160] width 165 height 29
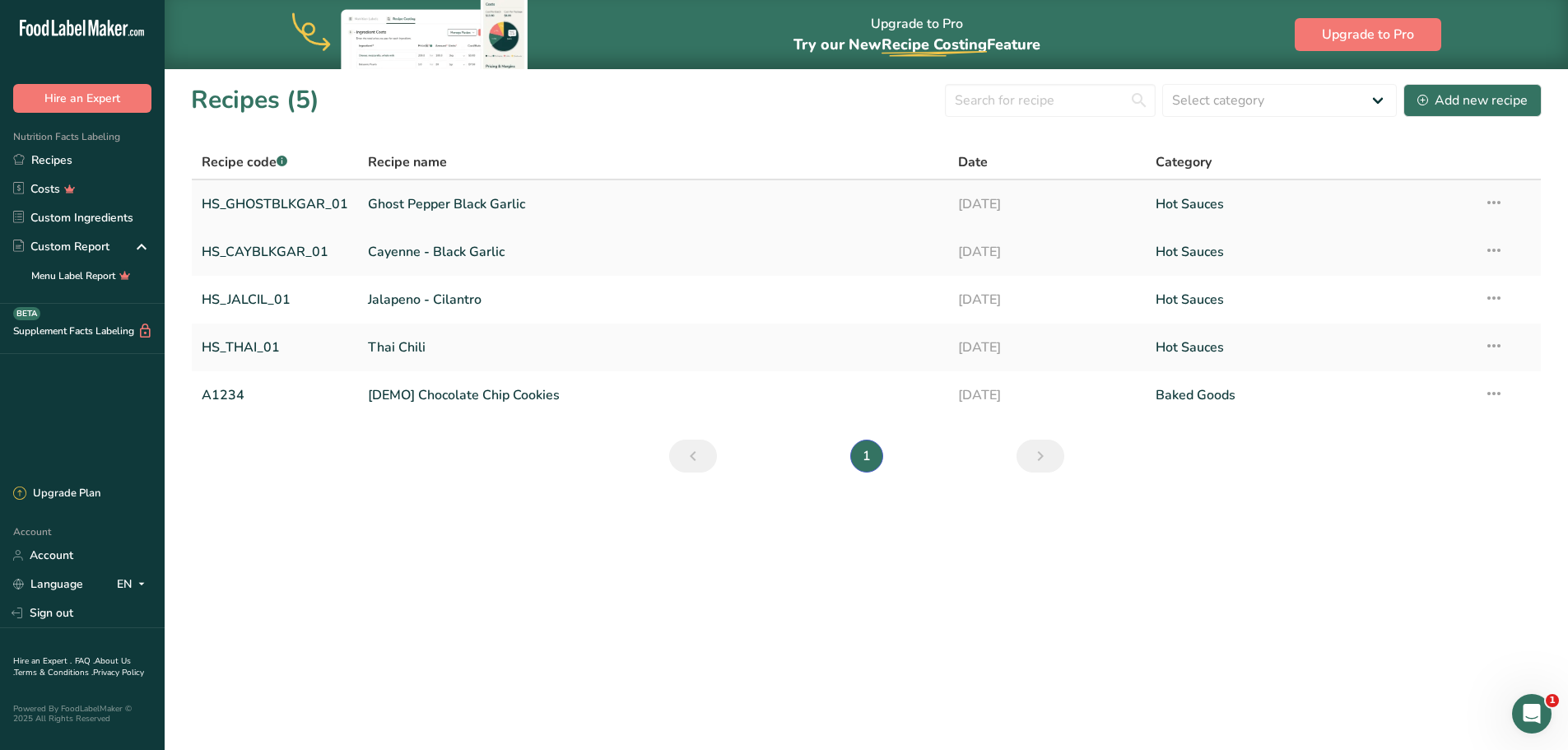
click at [488, 206] on link "Ghost Pepper Black Garlic" at bounding box center [653, 204] width 571 height 35
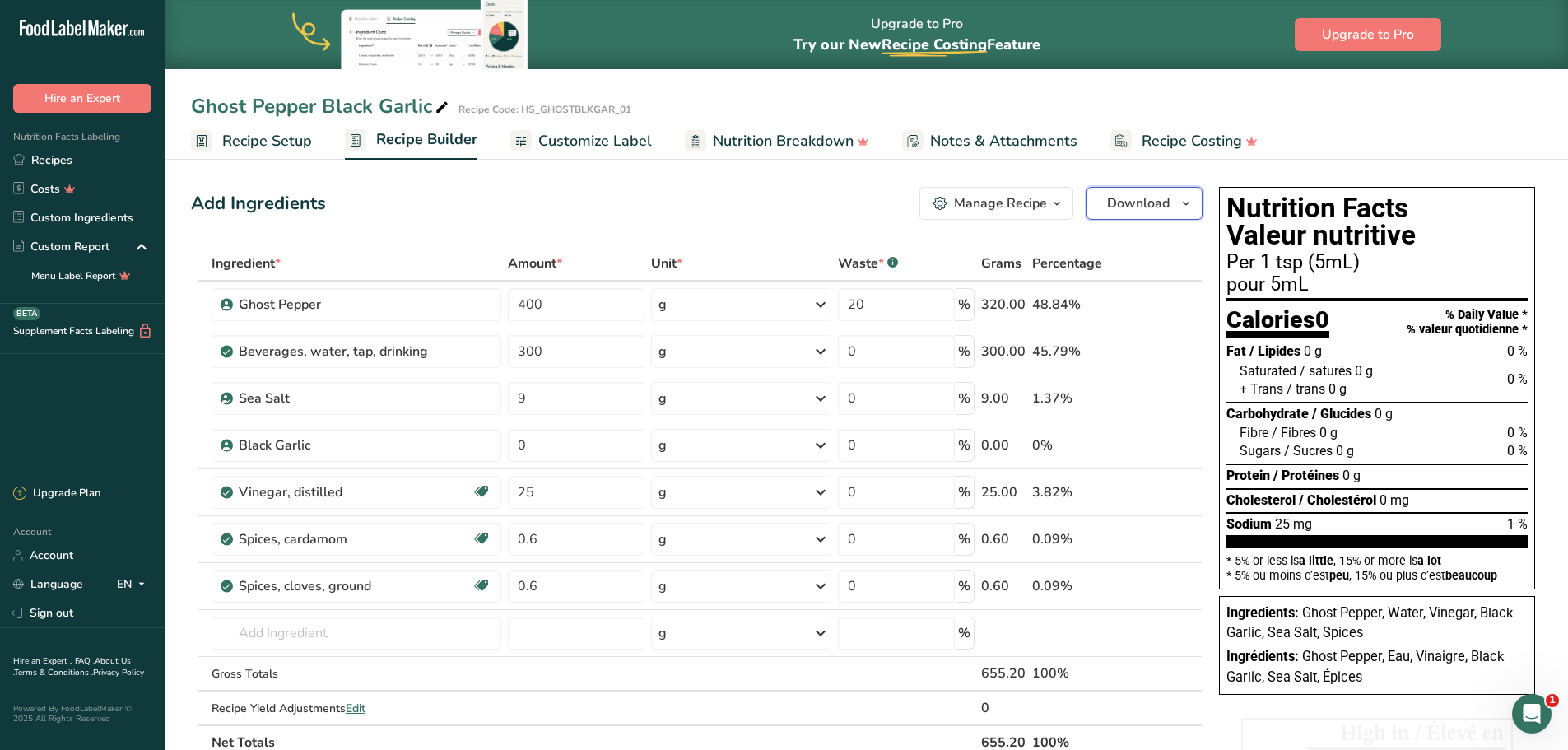
click at [1146, 202] on span "Download" at bounding box center [1138, 202] width 63 height 20
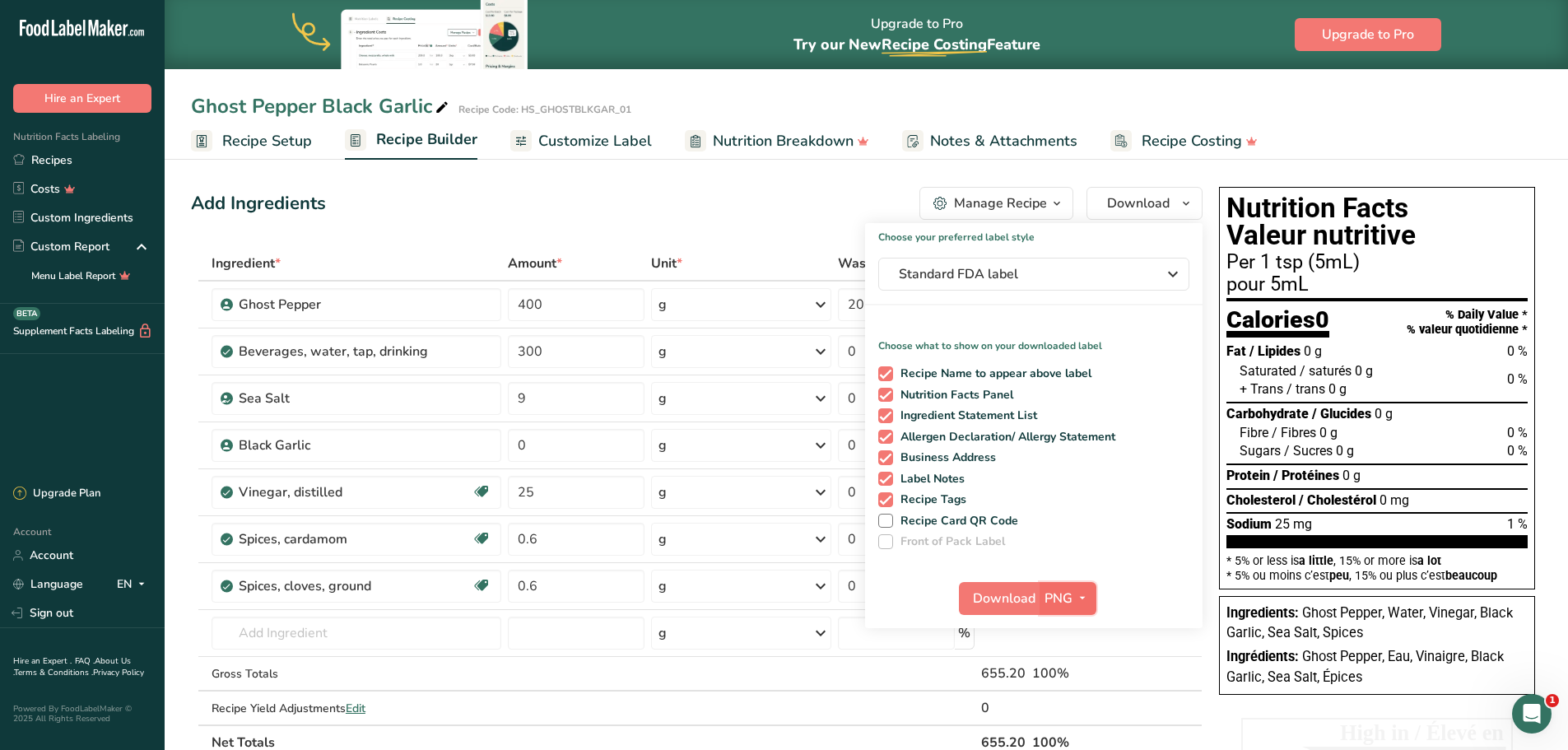
click at [1076, 596] on icon "button" at bounding box center [1082, 598] width 13 height 20
click at [1075, 651] on link "BMP" at bounding box center [1070, 659] width 53 height 27
click at [1012, 601] on span "Download" at bounding box center [1004, 598] width 63 height 20
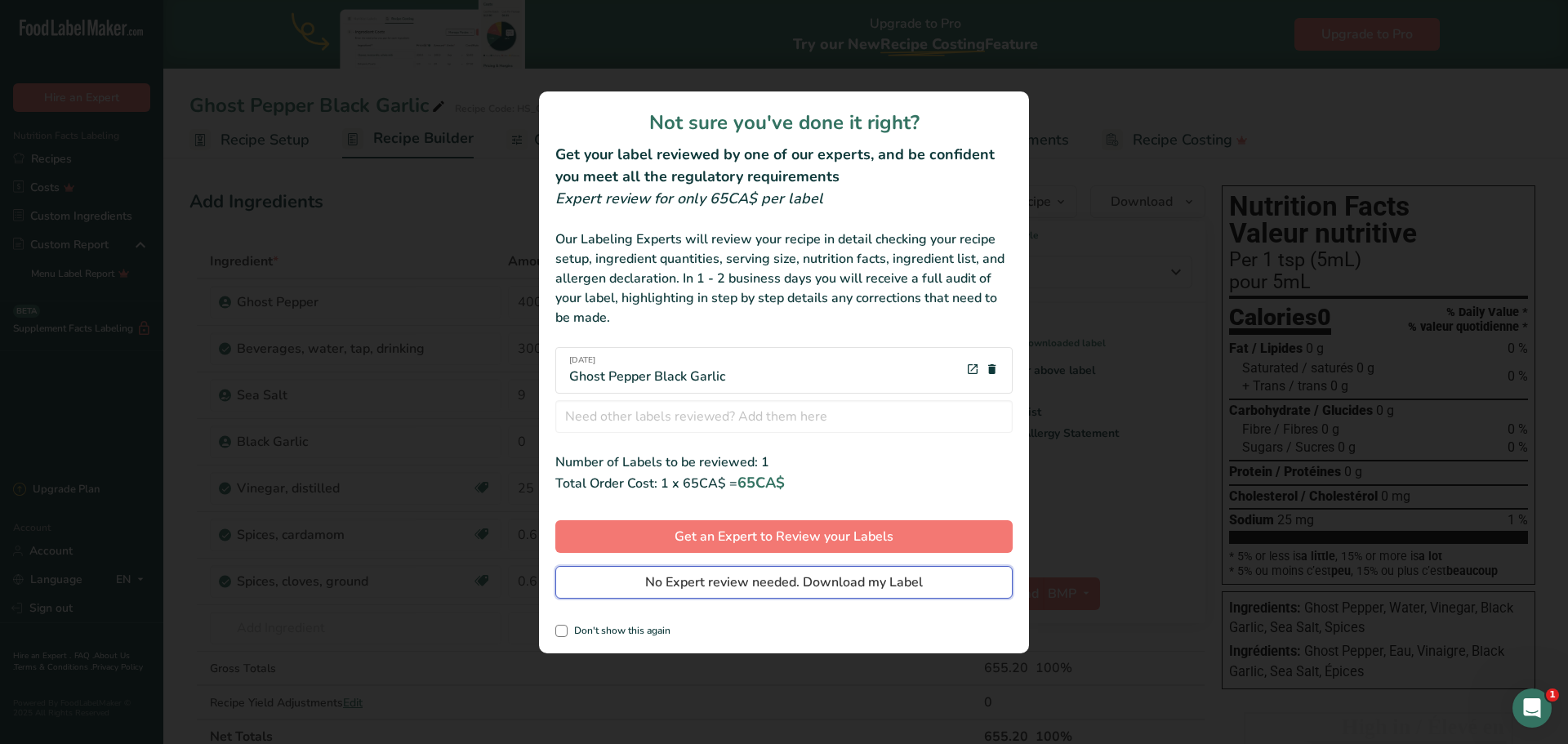
drag, startPoint x: 879, startPoint y: 588, endPoint x: 1028, endPoint y: 505, distance: 170.6
click at [879, 587] on span "No Expert review needed. Download my Label" at bounding box center [783, 581] width 278 height 19
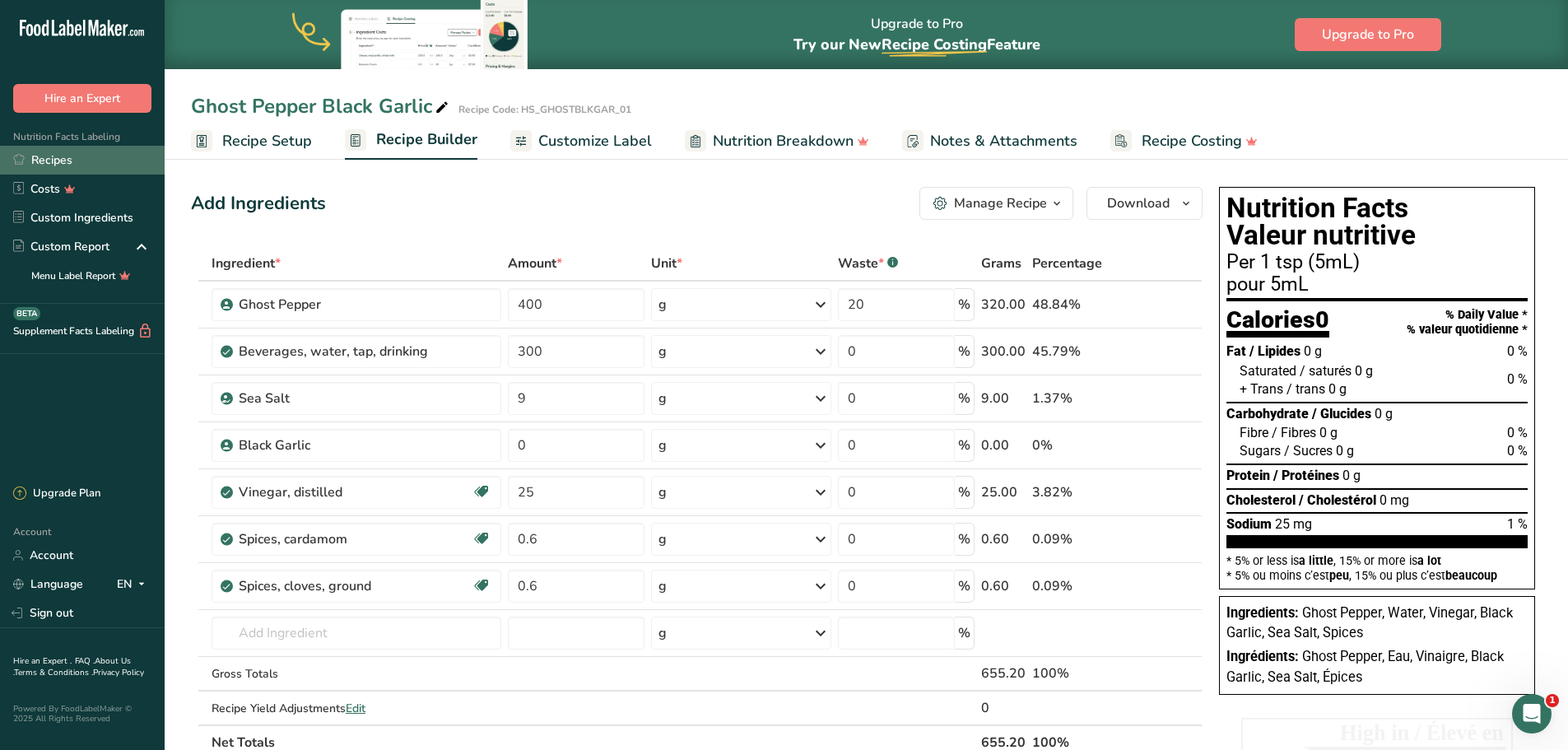
click at [66, 162] on link "Recipes" at bounding box center [83, 160] width 165 height 29
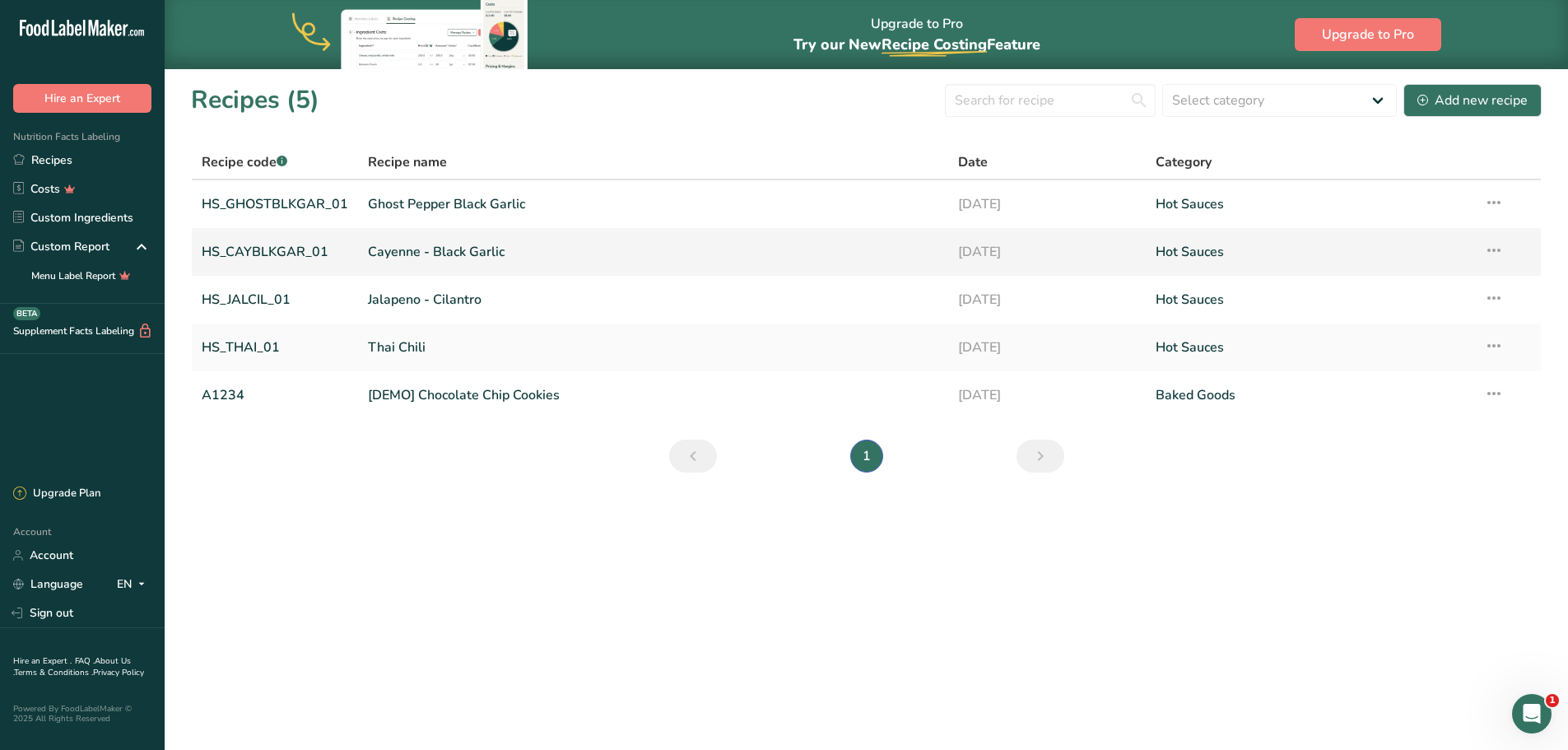
click at [318, 247] on link "HS_CAYBLKGAR_01" at bounding box center [275, 252] width 146 height 35
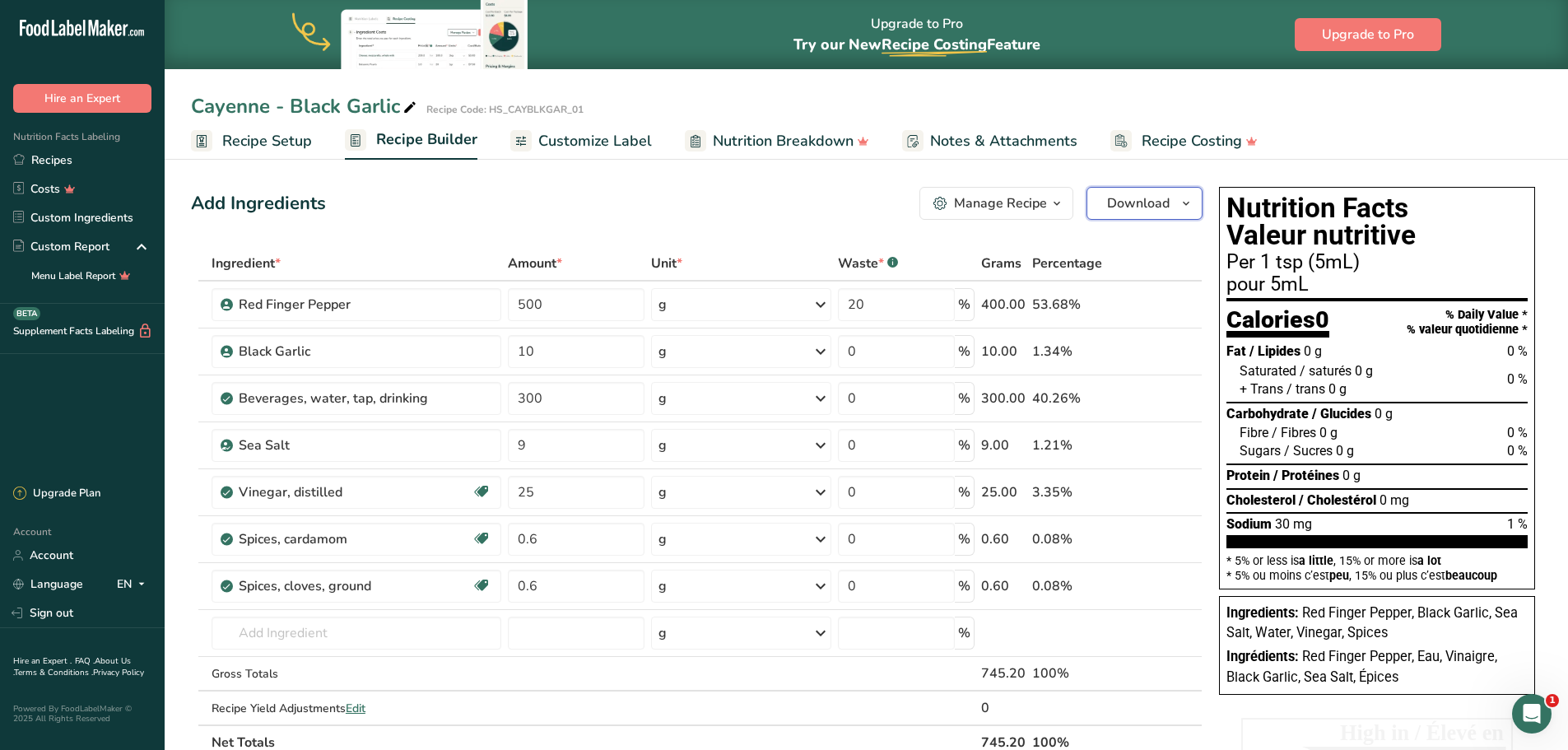
click at [1185, 209] on icon "button" at bounding box center [1186, 203] width 13 height 20
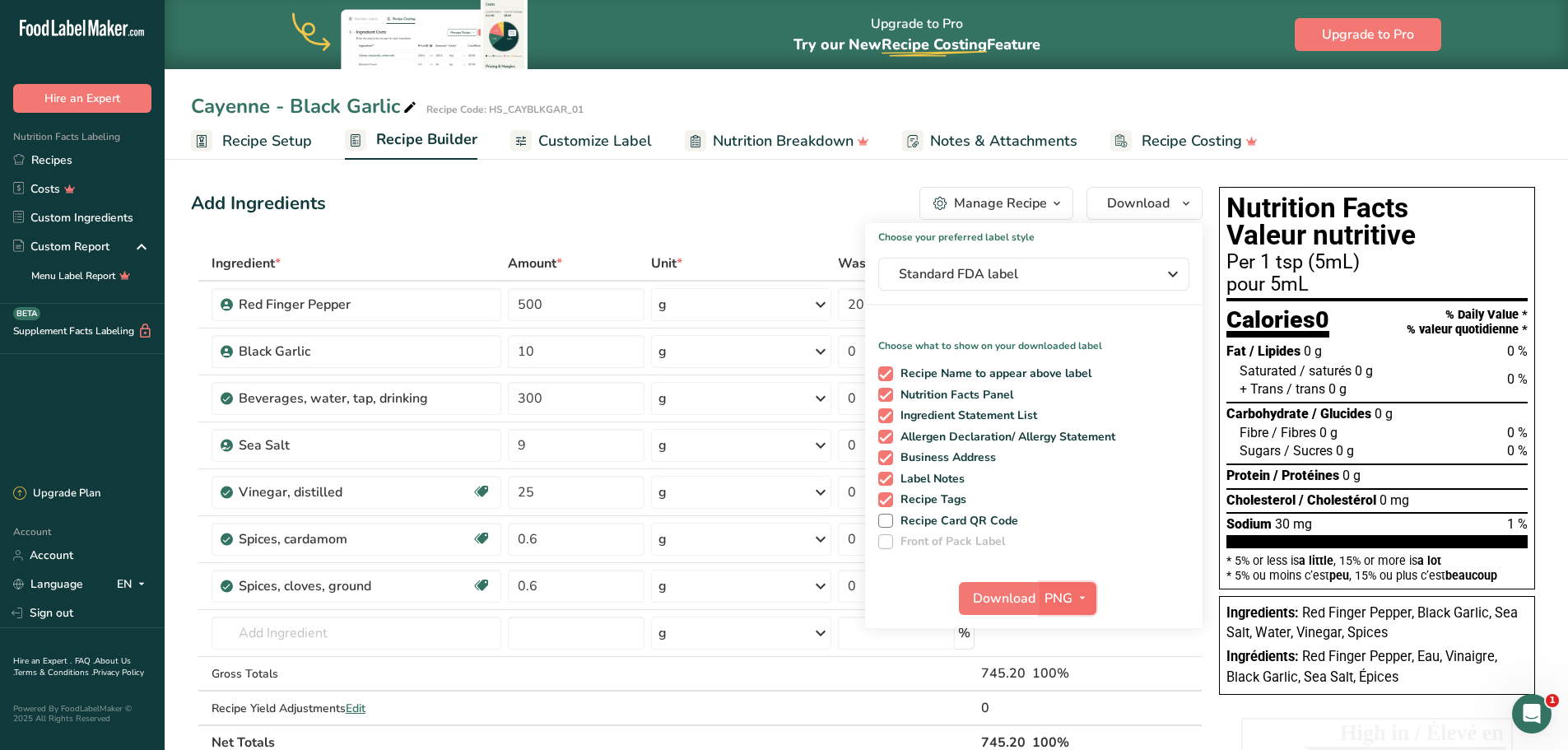
click at [1091, 599] on span "button" at bounding box center [1082, 598] width 20 height 20
click at [1075, 656] on link "BMP" at bounding box center [1070, 659] width 53 height 27
click at [1006, 602] on span "Download" at bounding box center [1004, 598] width 63 height 20
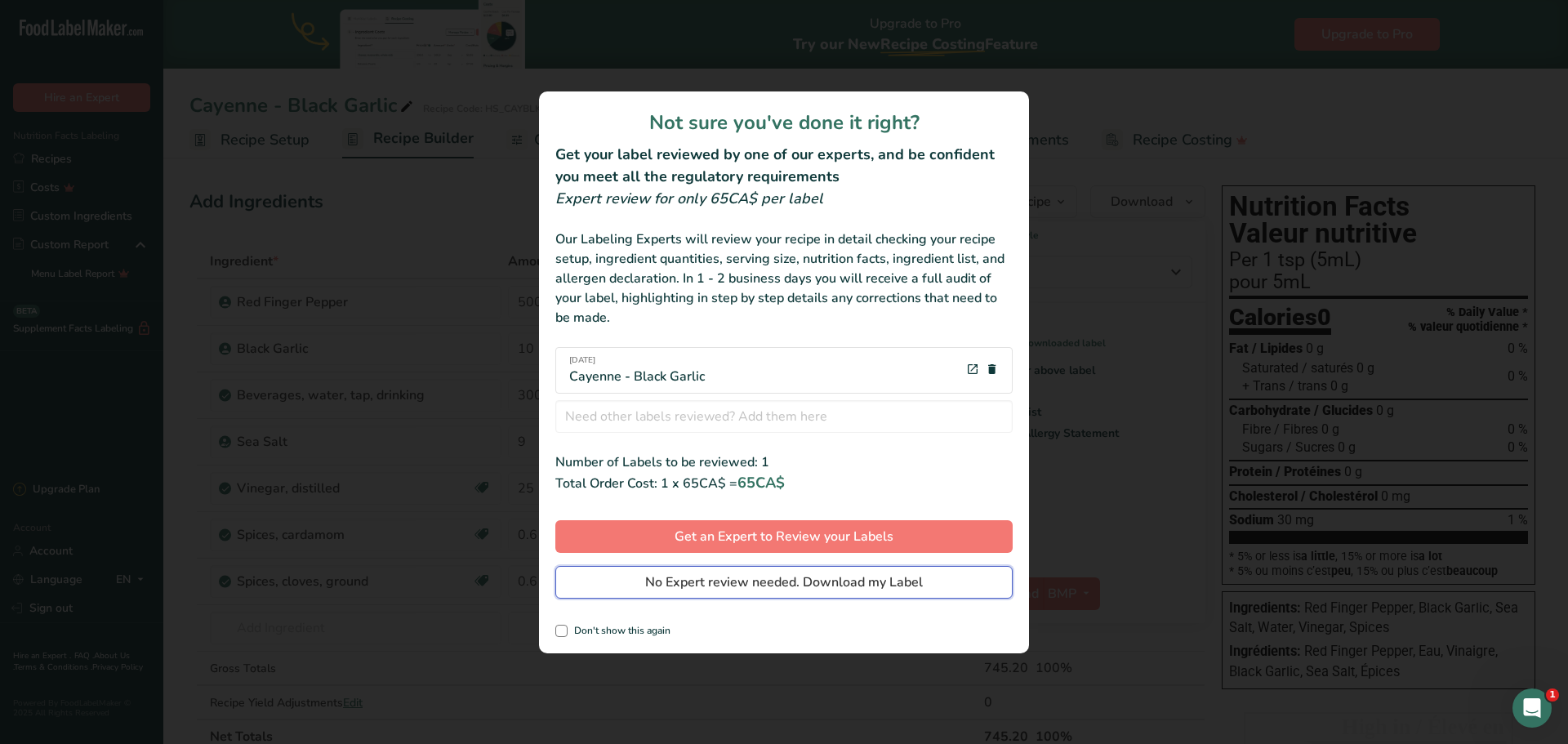
click at [840, 585] on span "No Expert review needed. Download my Label" at bounding box center [783, 581] width 278 height 19
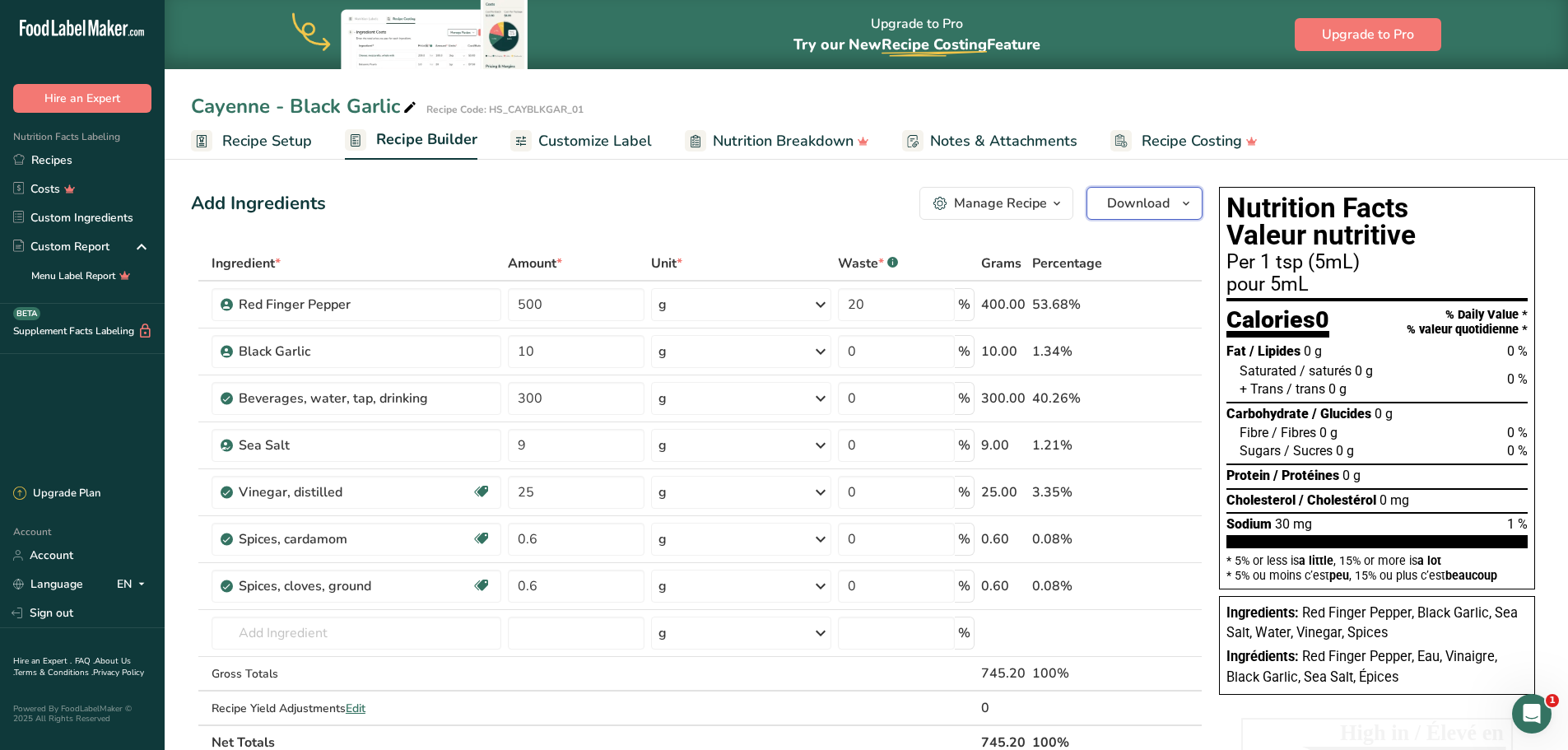
click at [1183, 203] on icon "button" at bounding box center [1186, 203] width 13 height 20
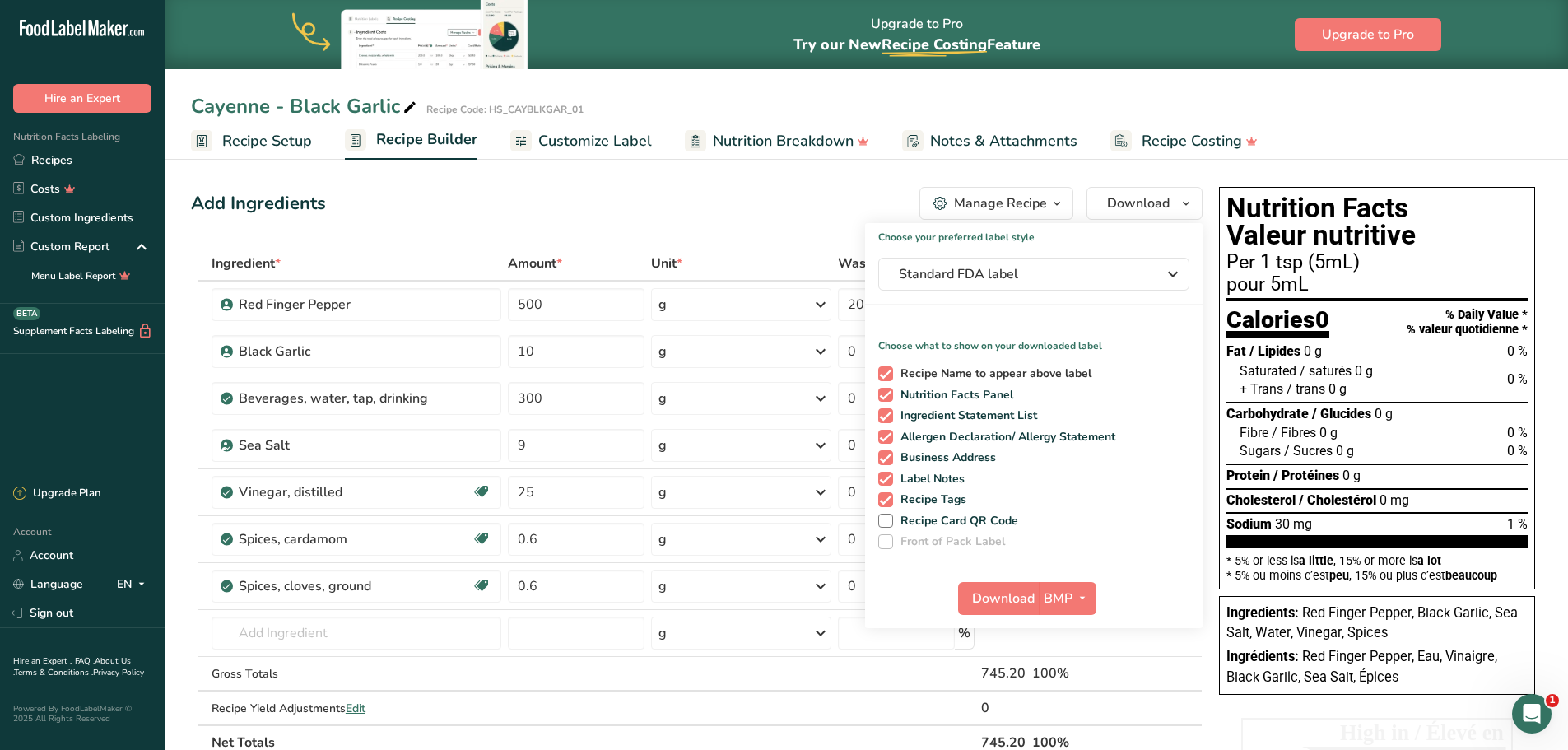
click at [886, 374] on span at bounding box center [885, 373] width 14 height 14
click at [886, 374] on input "Recipe Name to appear above label" at bounding box center [883, 373] width 11 height 11
checkbox input "false"
click at [1007, 600] on span "Download" at bounding box center [1004, 598] width 63 height 20
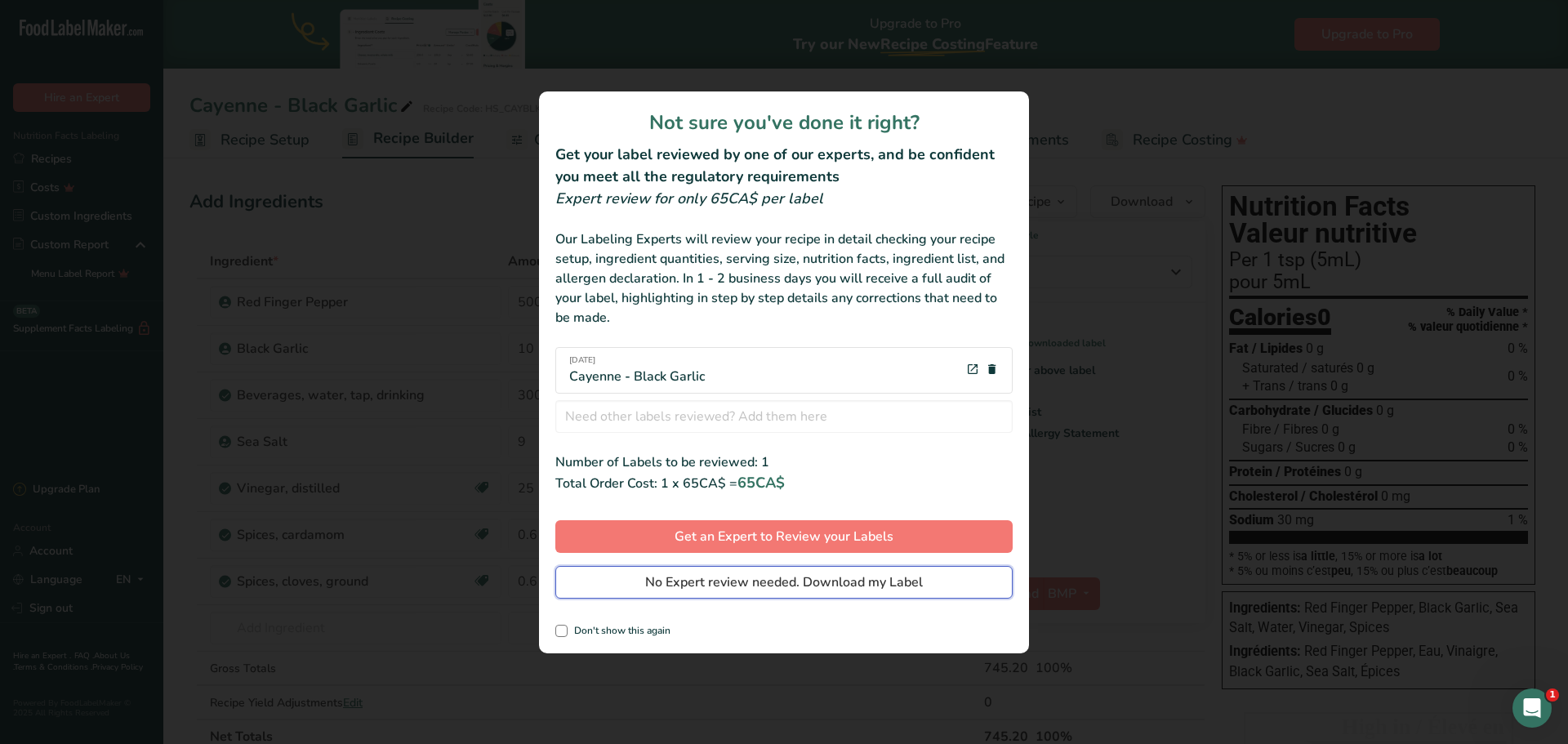
click at [787, 588] on span "No Expert review needed. Download my Label" at bounding box center [783, 581] width 278 height 19
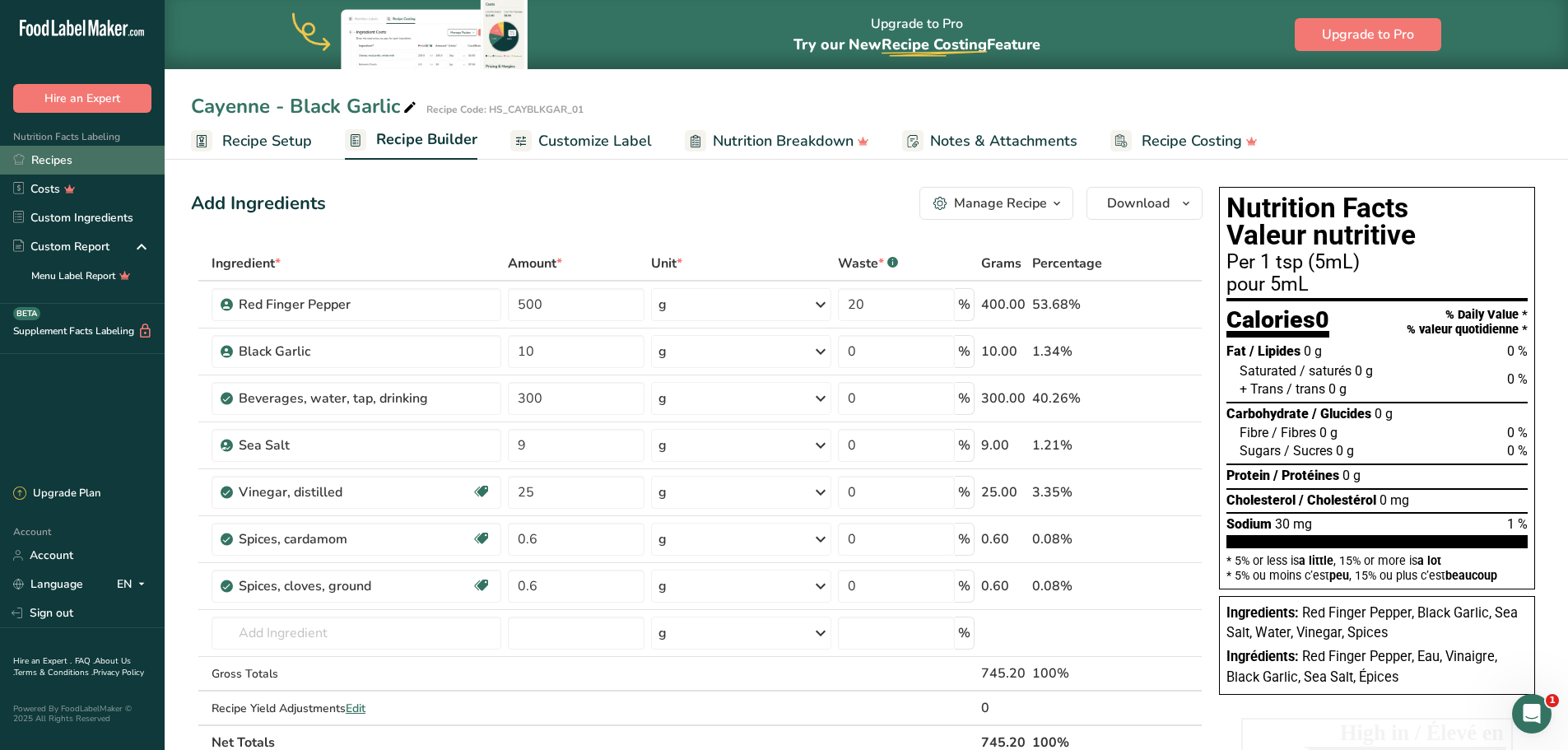
click at [57, 168] on link "Recipes" at bounding box center [83, 160] width 165 height 29
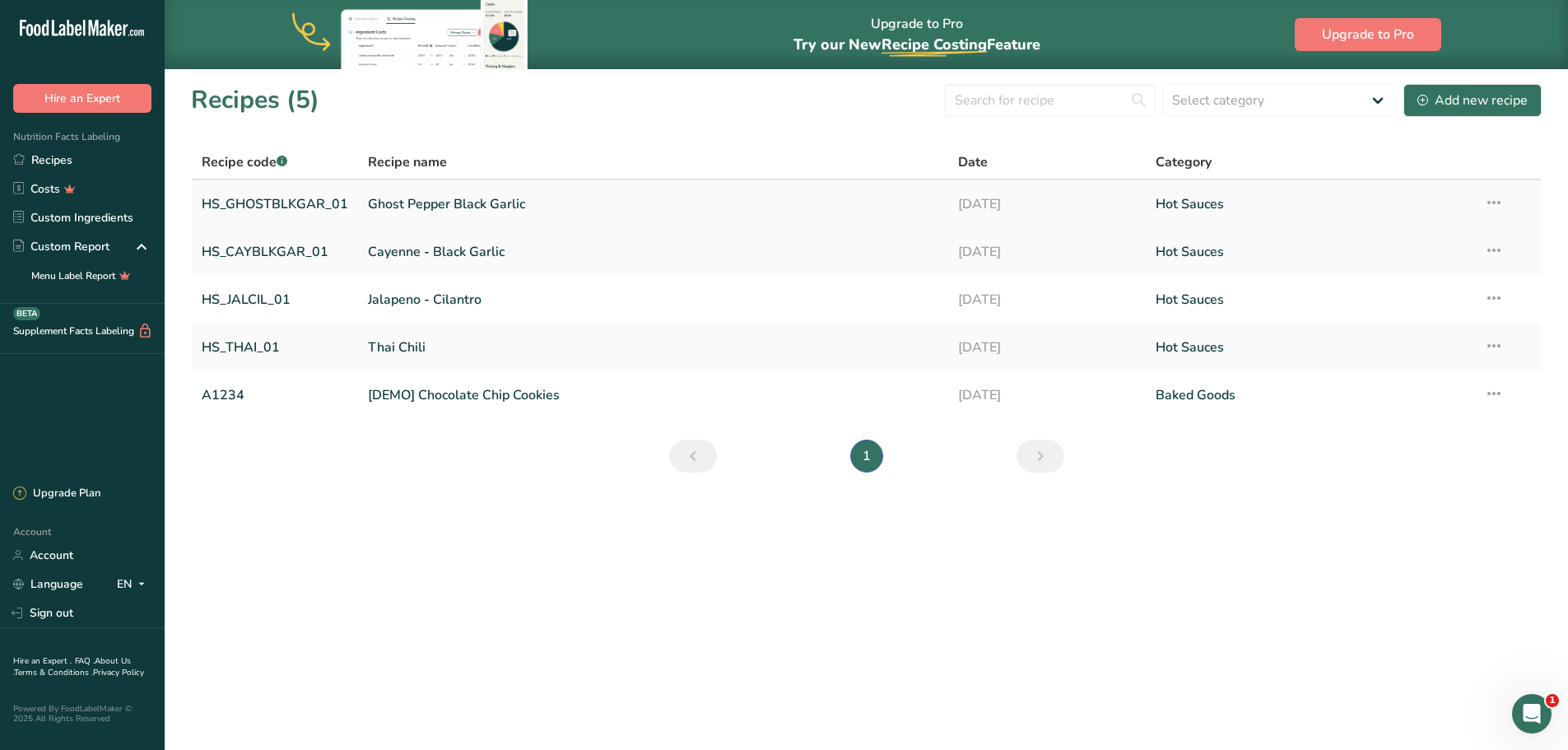
click at [396, 203] on link "Ghost Pepper Black Garlic" at bounding box center [653, 204] width 571 height 35
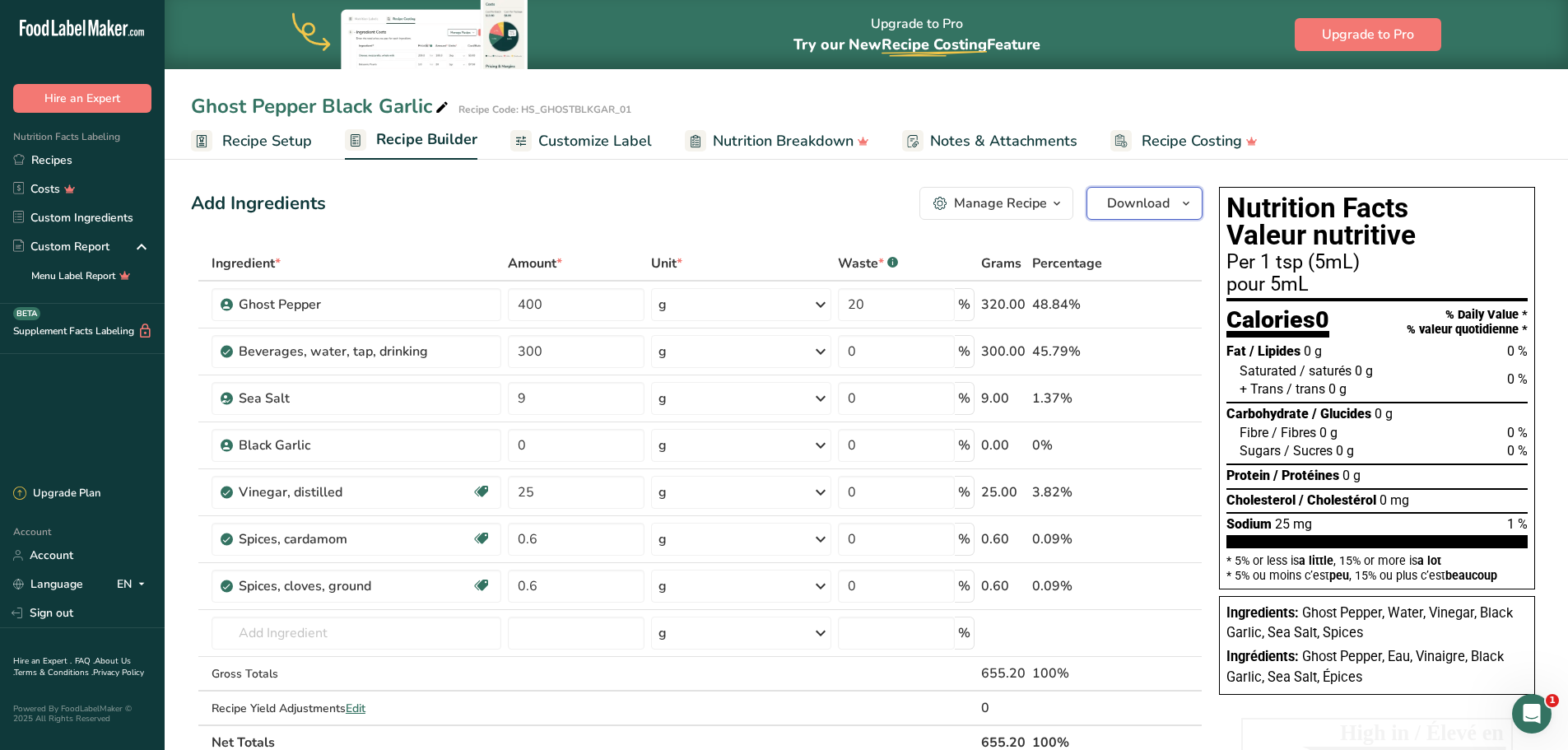
click at [1186, 210] on icon "button" at bounding box center [1186, 203] width 13 height 20
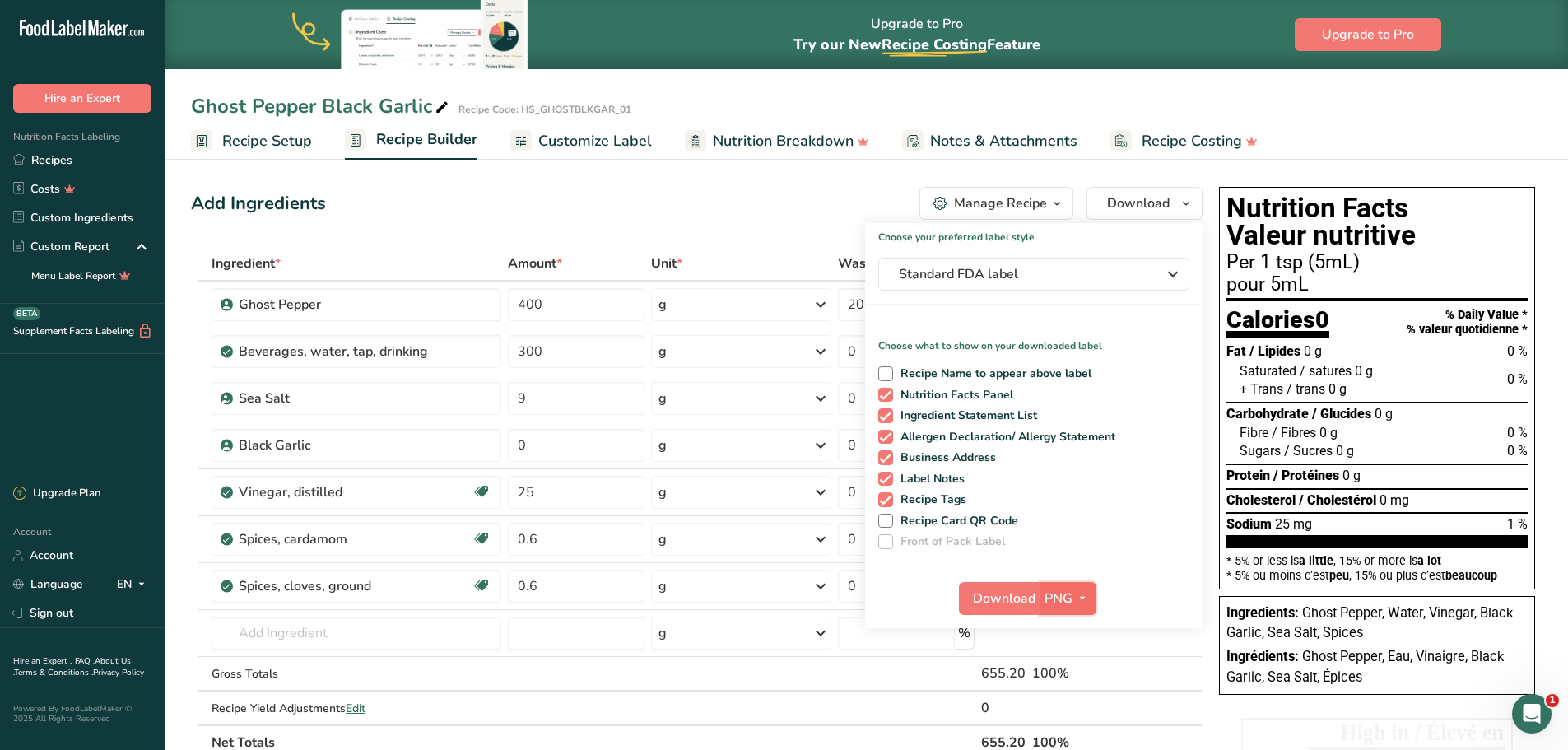
click at [1076, 598] on icon "button" at bounding box center [1082, 598] width 13 height 20
click at [1064, 662] on link "BMP" at bounding box center [1070, 659] width 53 height 27
click at [1014, 598] on span "Download" at bounding box center [1004, 598] width 63 height 20
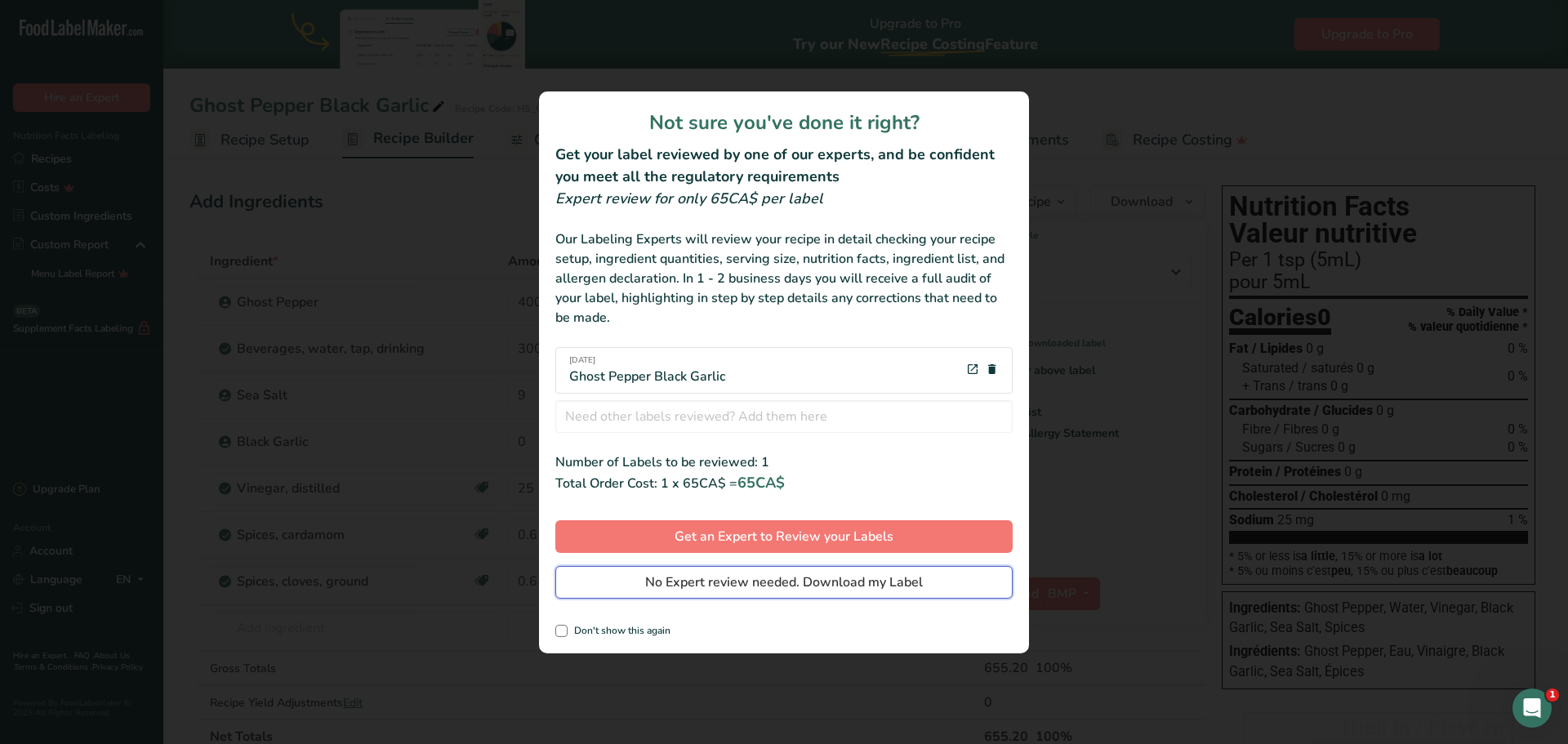
click at [787, 586] on span "No Expert review needed. Download my Label" at bounding box center [783, 581] width 278 height 19
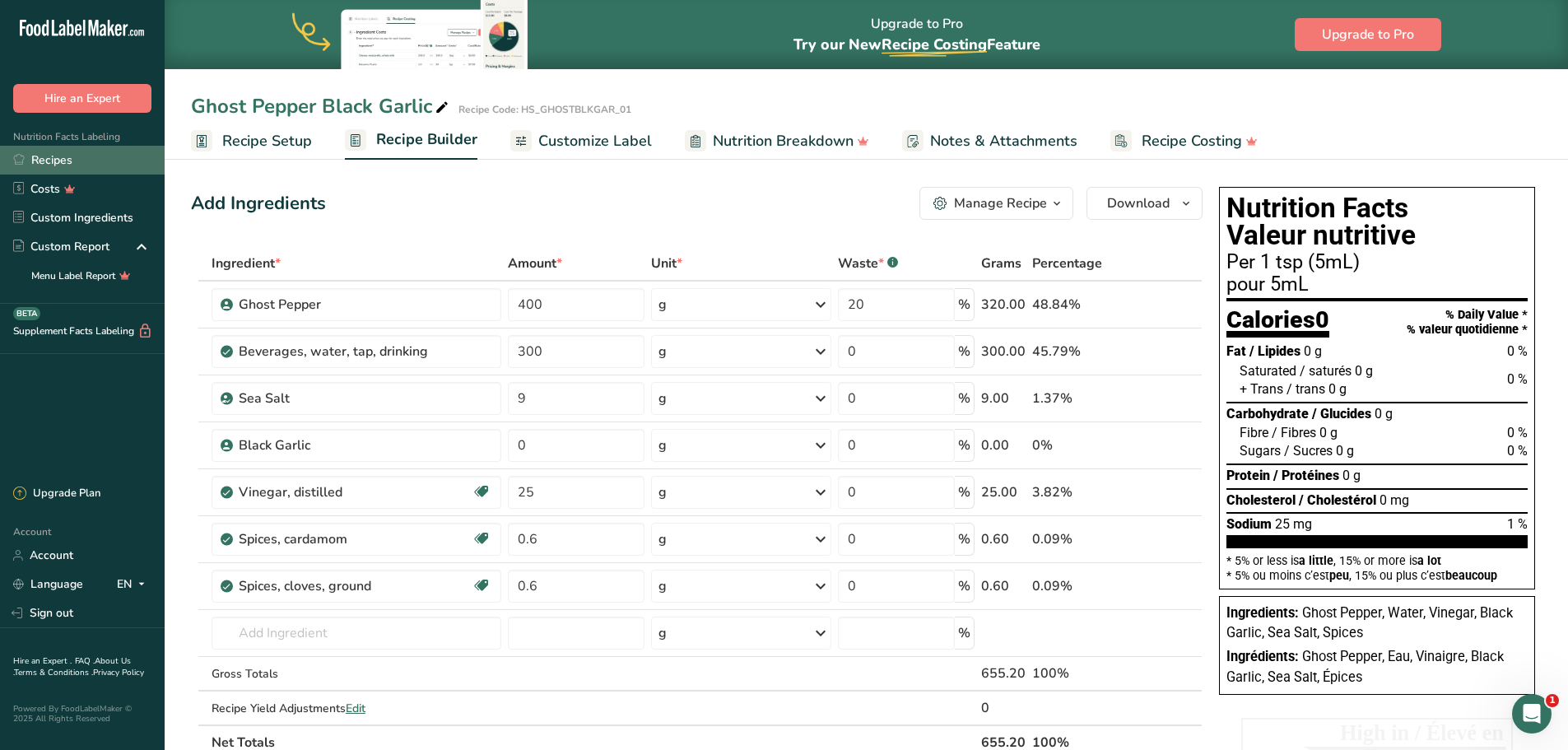
click at [58, 158] on link "Recipes" at bounding box center [83, 160] width 165 height 29
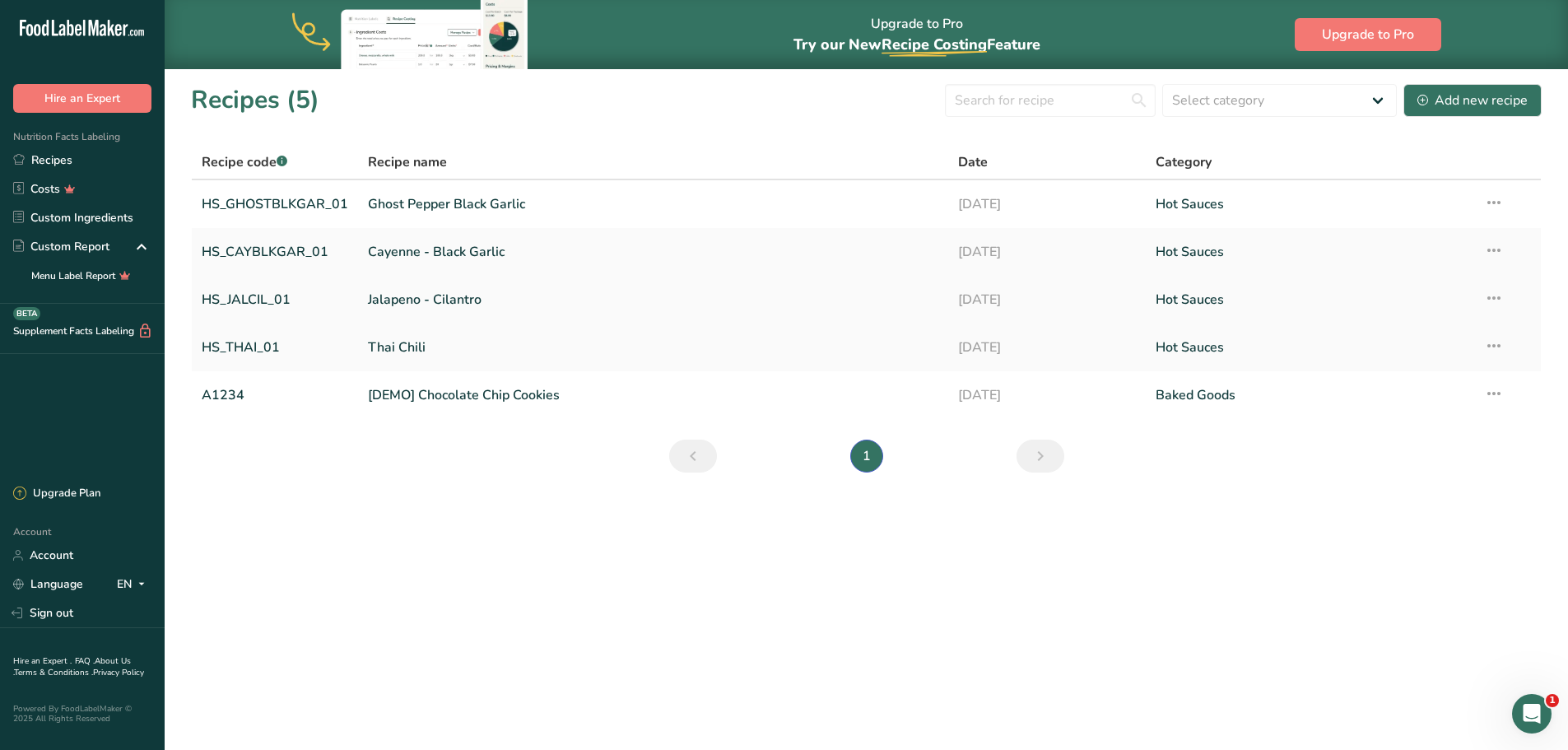
click at [435, 299] on link "Jalapeno - Cilantro" at bounding box center [653, 299] width 571 height 35
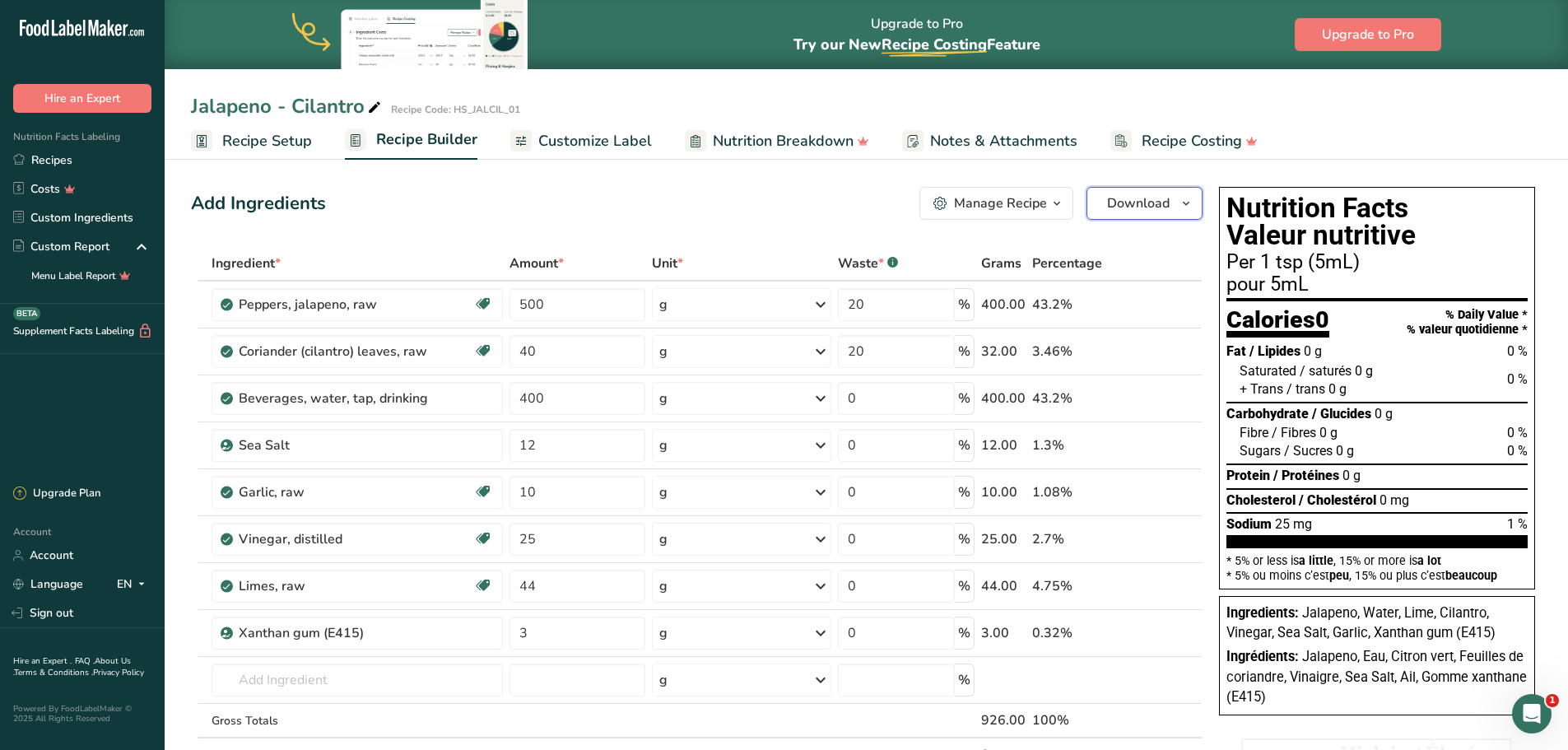
click at [1194, 213] on button "Download" at bounding box center [1144, 203] width 116 height 33
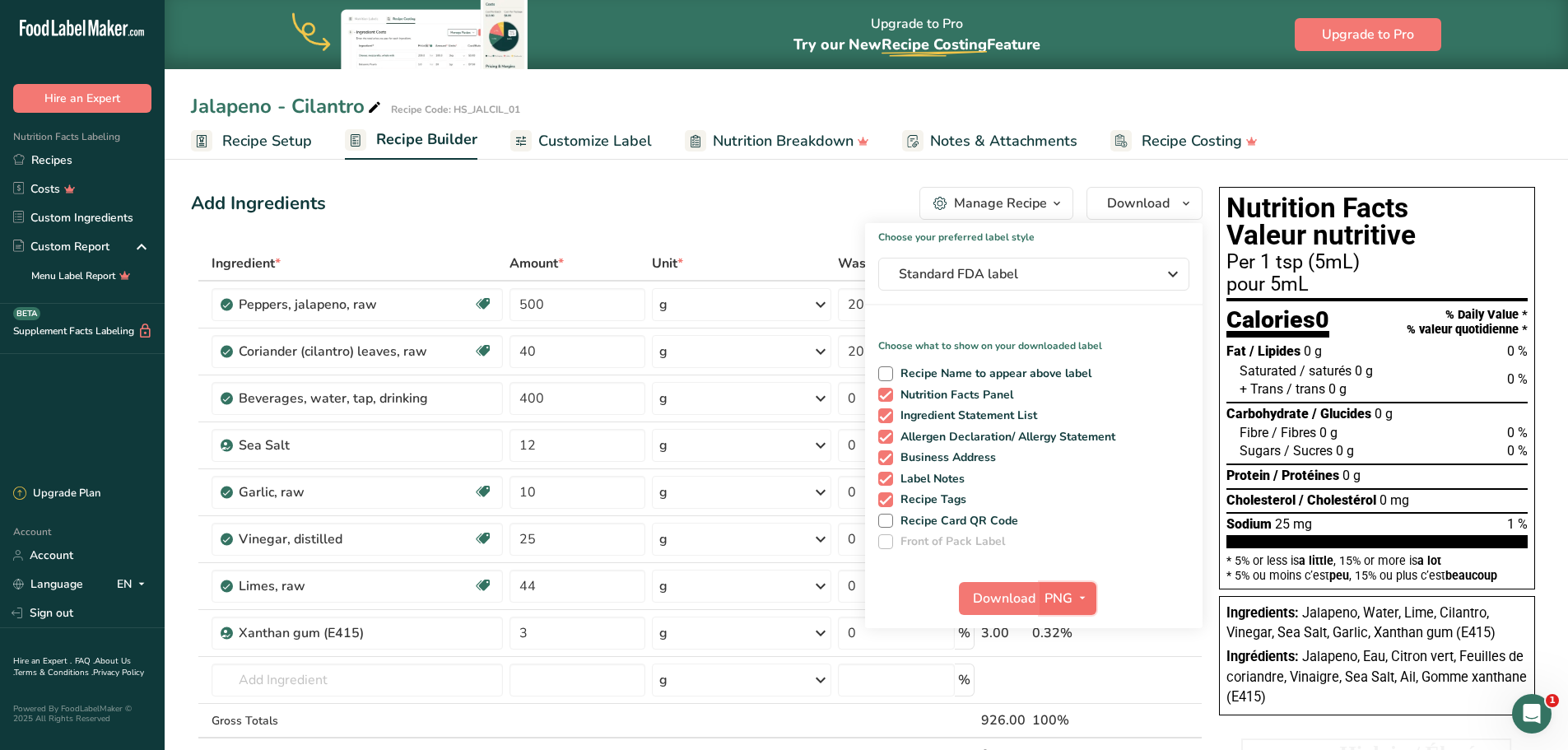
click at [1083, 597] on icon "button" at bounding box center [1082, 598] width 13 height 20
click at [1071, 655] on link "BMP" at bounding box center [1070, 659] width 53 height 27
click at [992, 598] on span "Download" at bounding box center [1004, 598] width 63 height 20
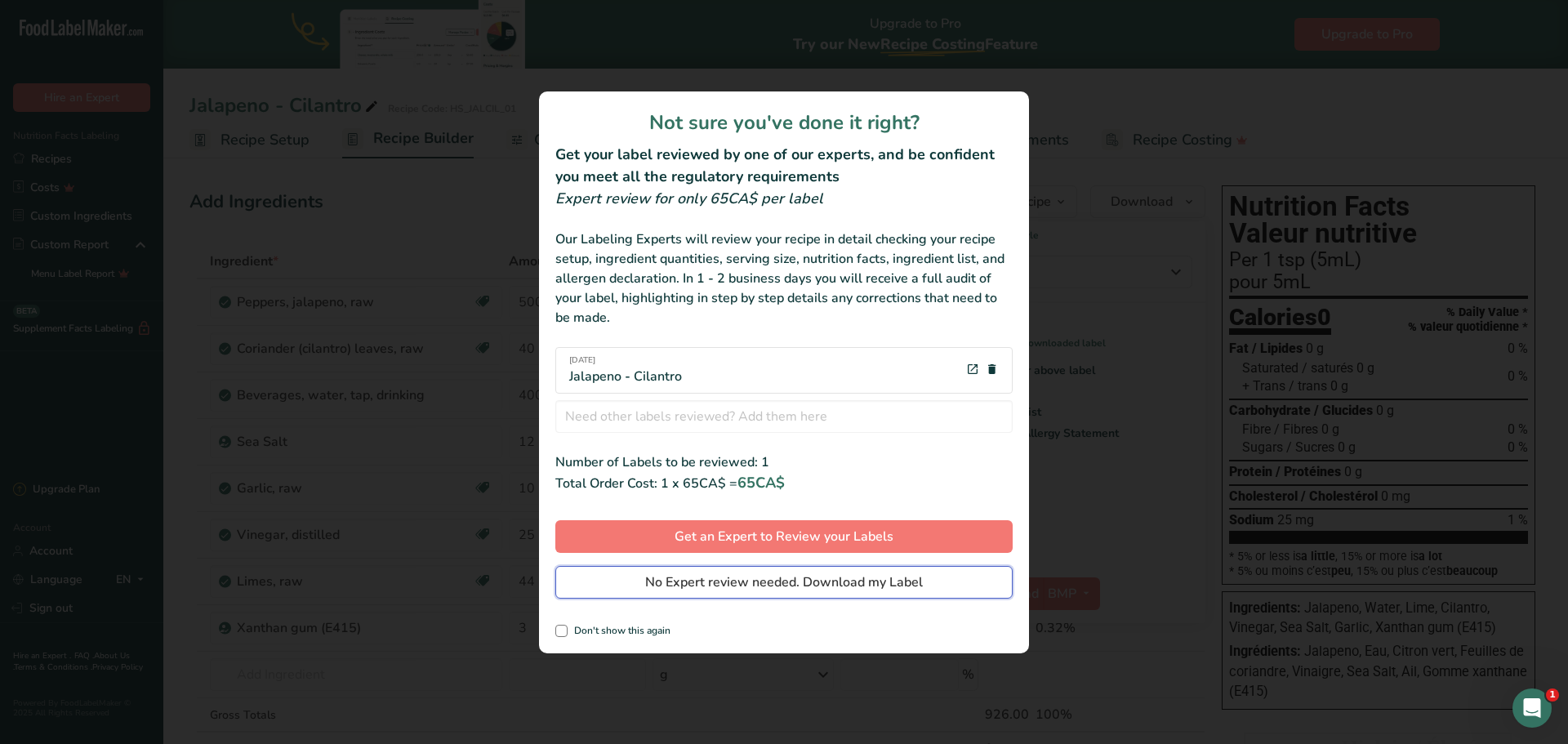
click at [852, 583] on span "No Expert review needed. Download my Label" at bounding box center [783, 581] width 278 height 19
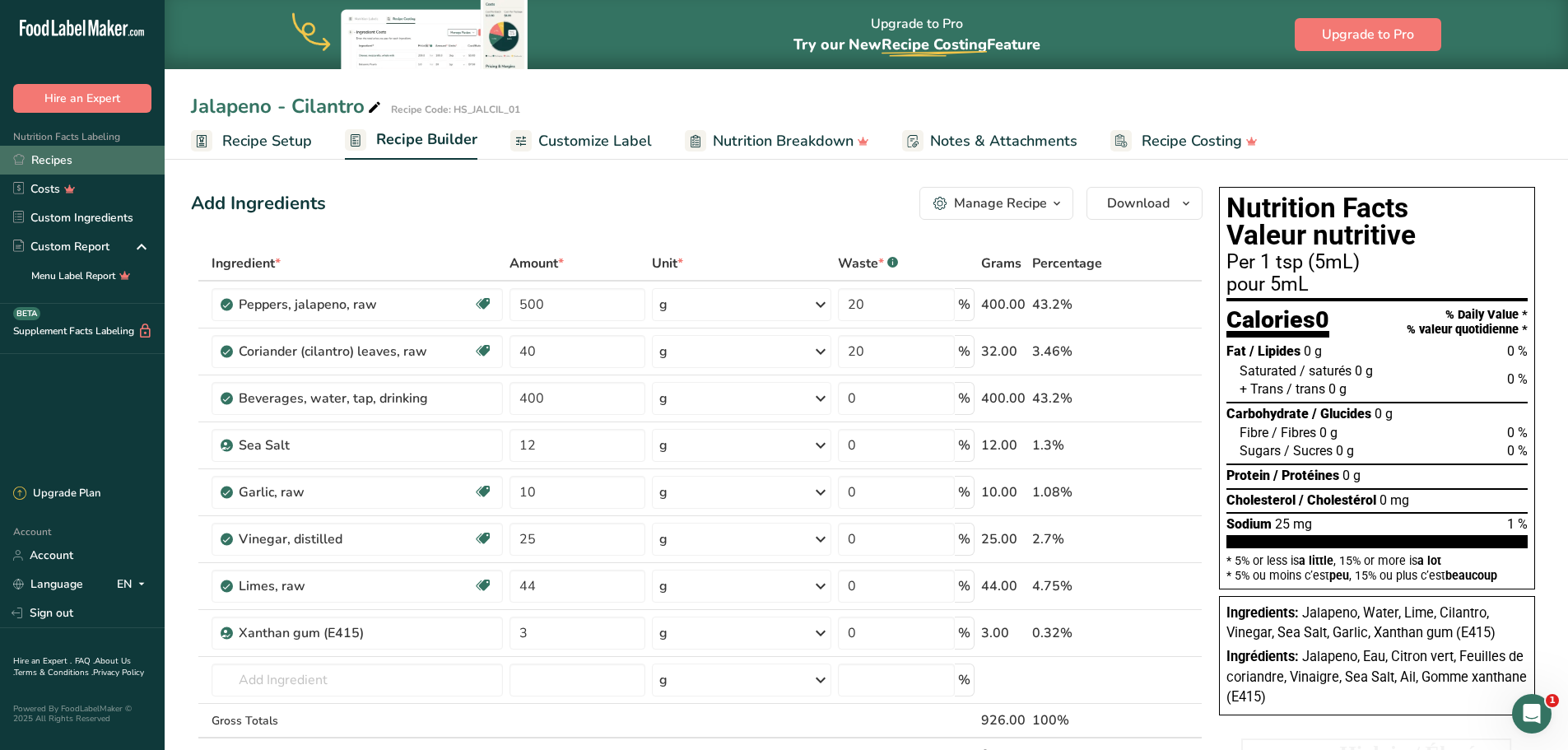
click at [50, 160] on link "Recipes" at bounding box center [83, 160] width 165 height 29
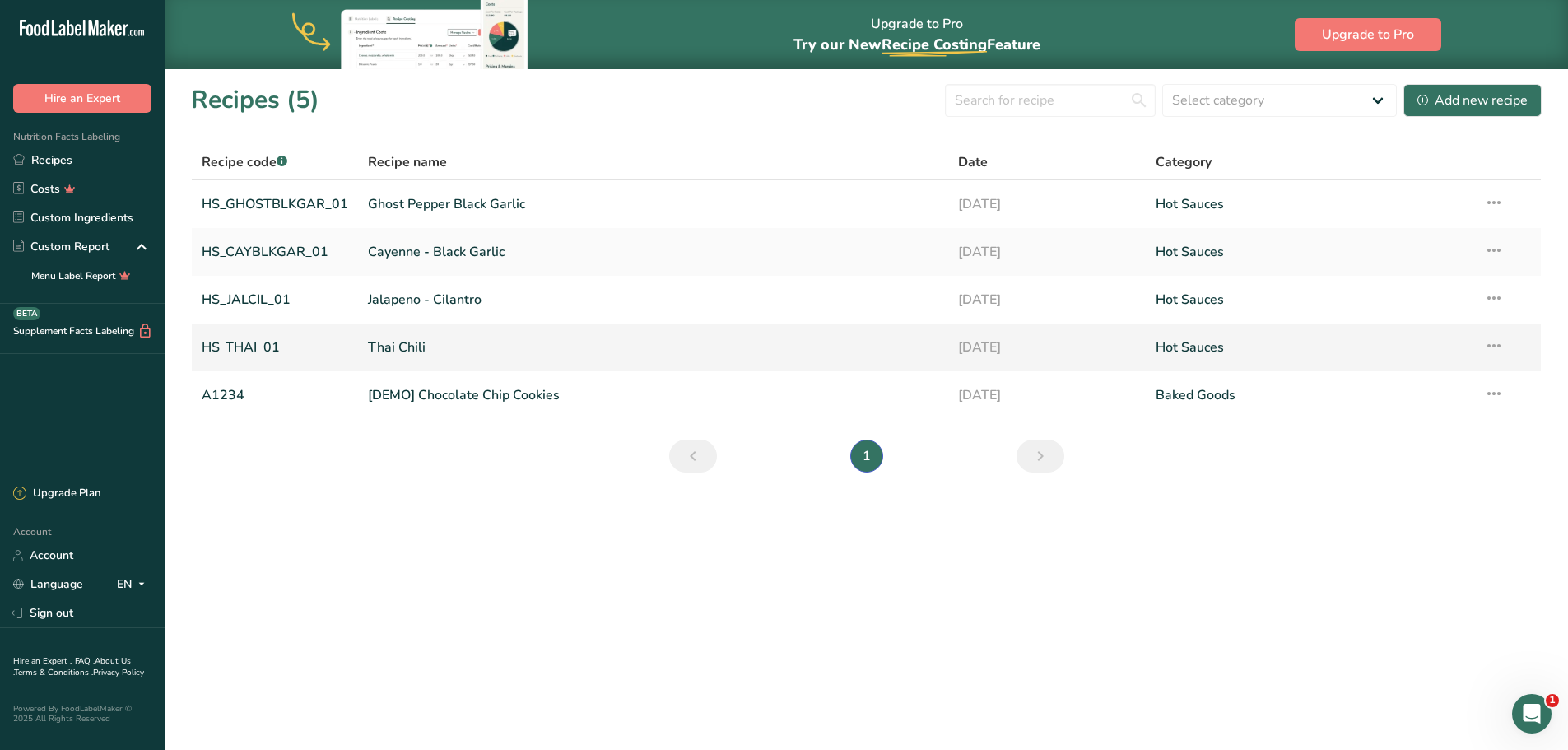
click at [291, 349] on link "HS_THAI_01" at bounding box center [275, 347] width 146 height 35
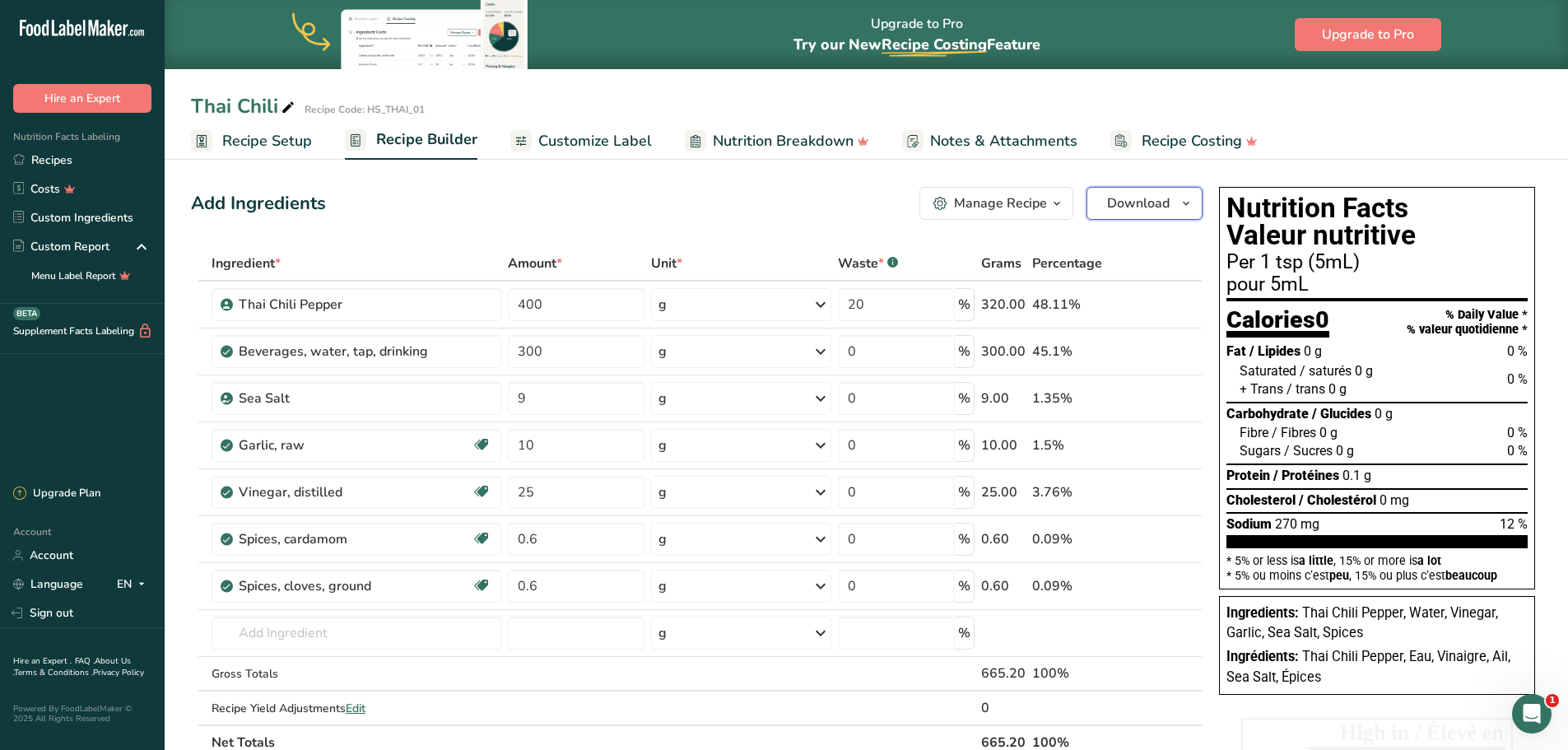
click at [1177, 204] on span "button" at bounding box center [1186, 202] width 20 height 20
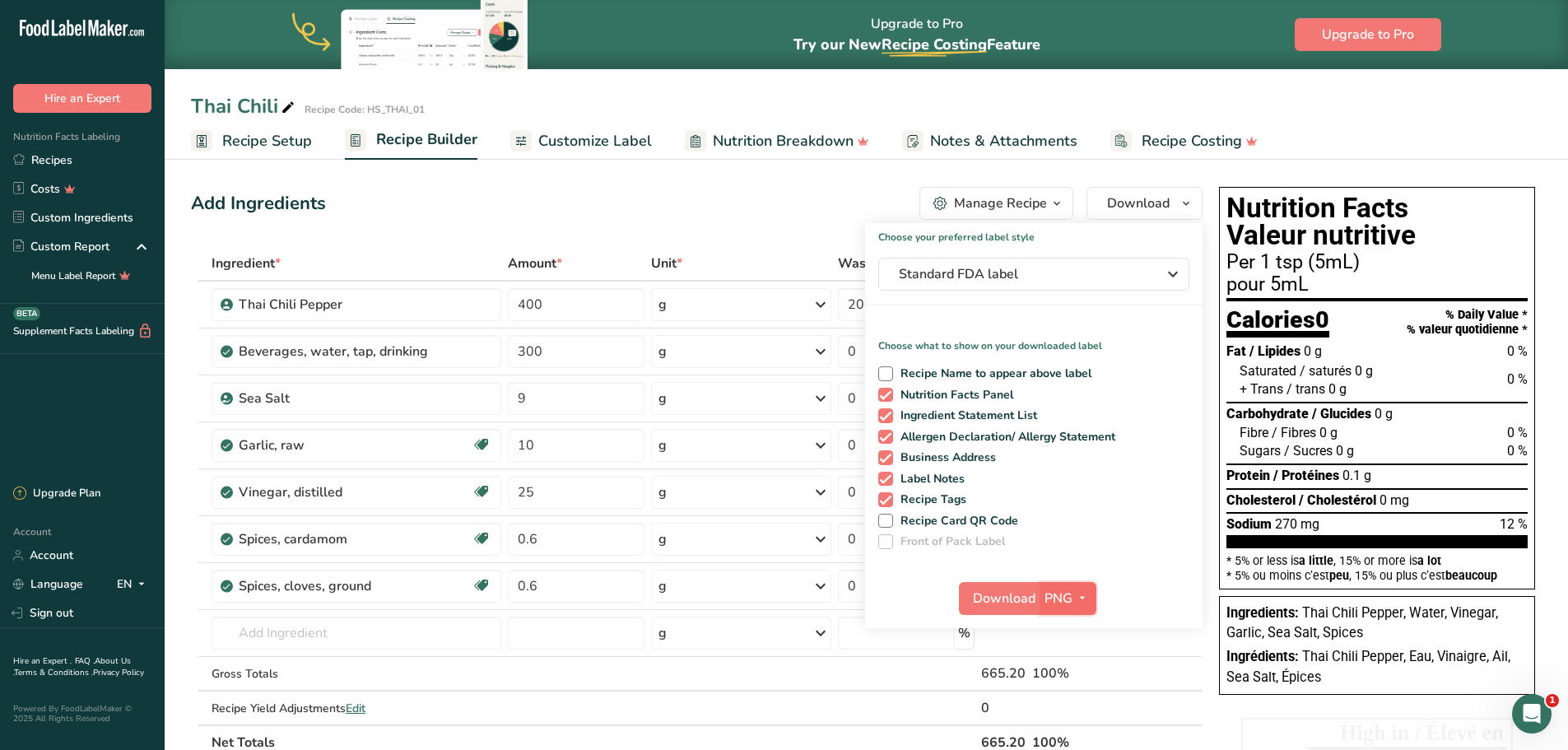
click at [1060, 599] on span "PNG" at bounding box center [1058, 598] width 28 height 20
click at [1079, 653] on link "BMP" at bounding box center [1070, 659] width 53 height 27
click at [1009, 594] on span "Download" at bounding box center [1004, 598] width 63 height 20
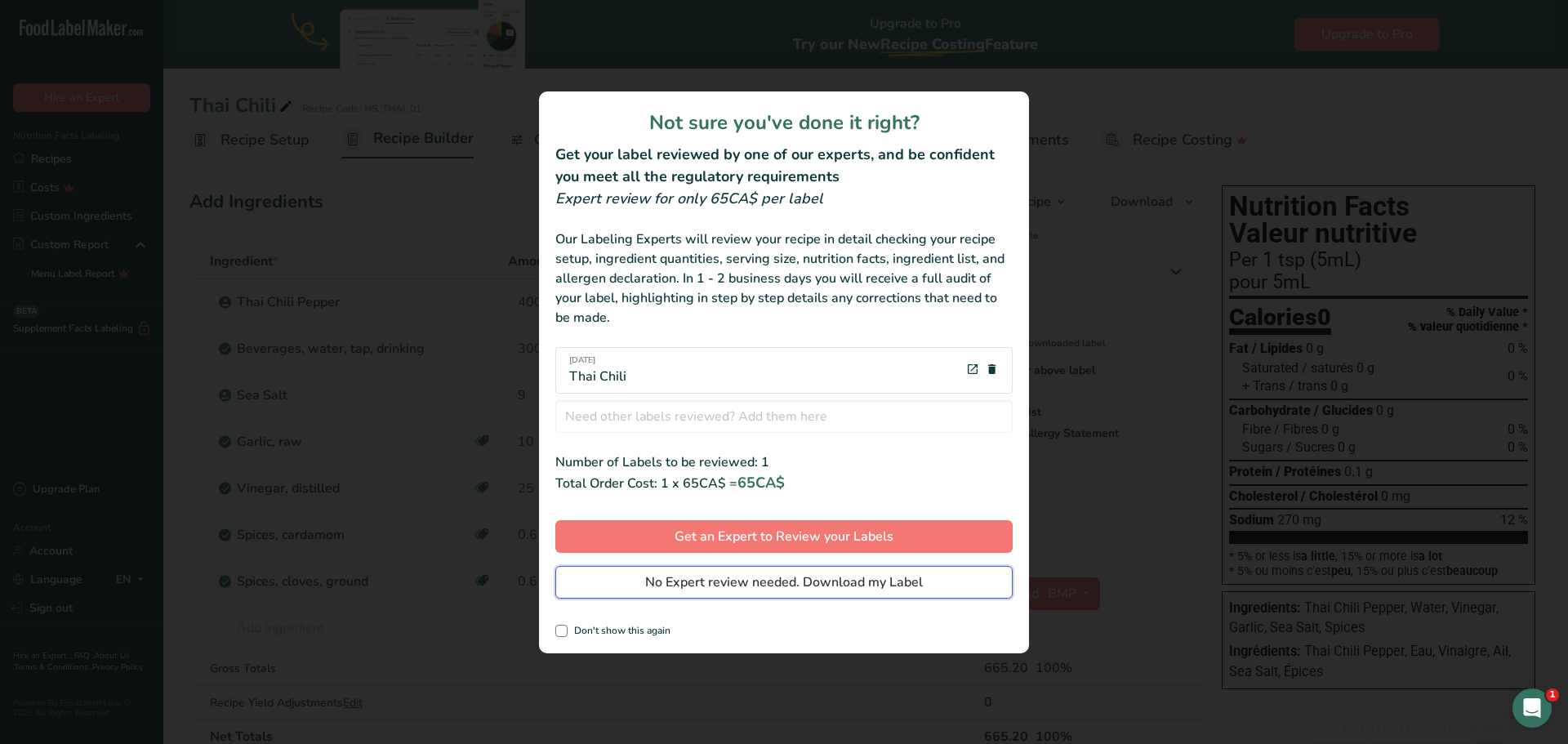
click at [833, 581] on span "No Expert review needed. Download my Label" at bounding box center [783, 581] width 278 height 19
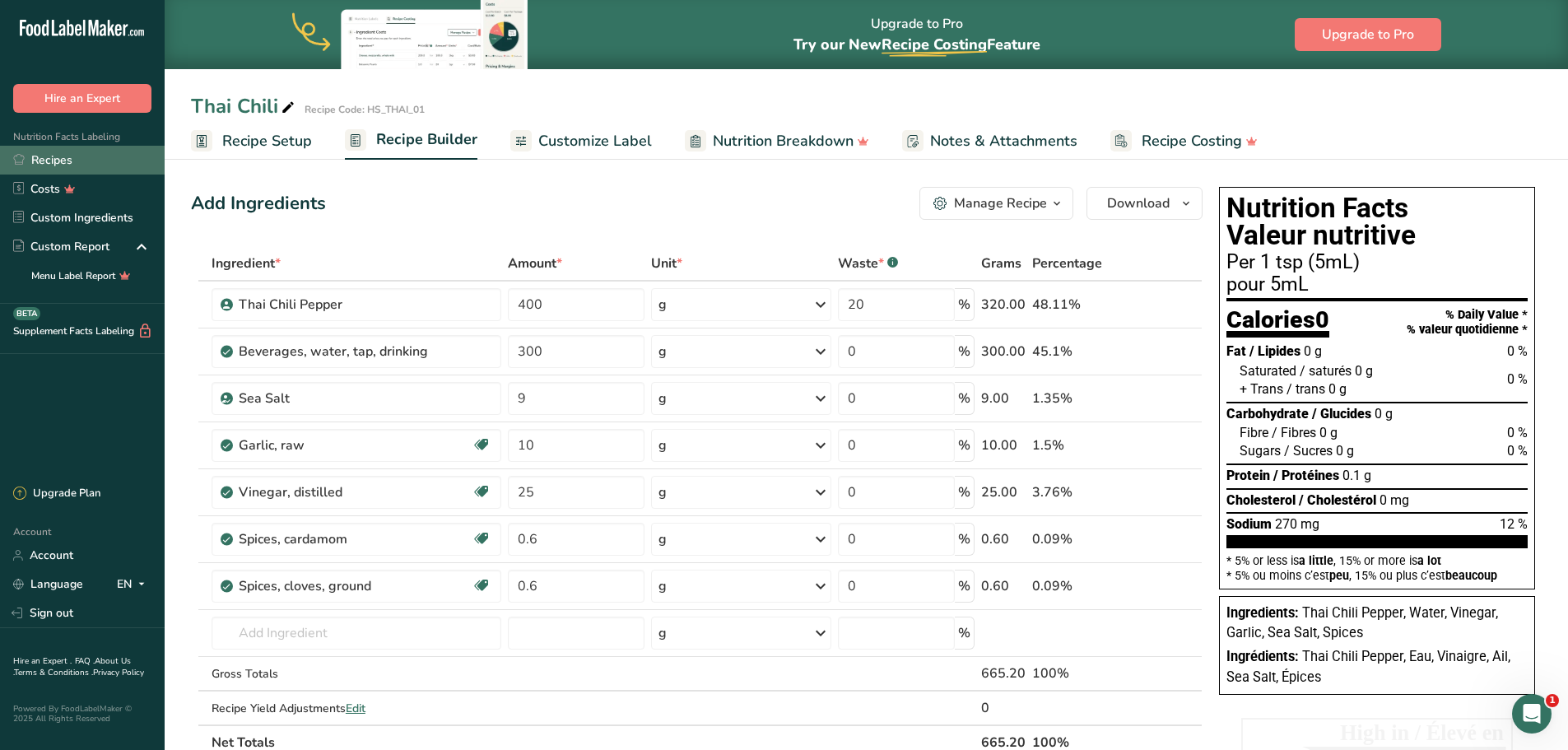
click at [54, 159] on link "Recipes" at bounding box center [83, 160] width 165 height 29
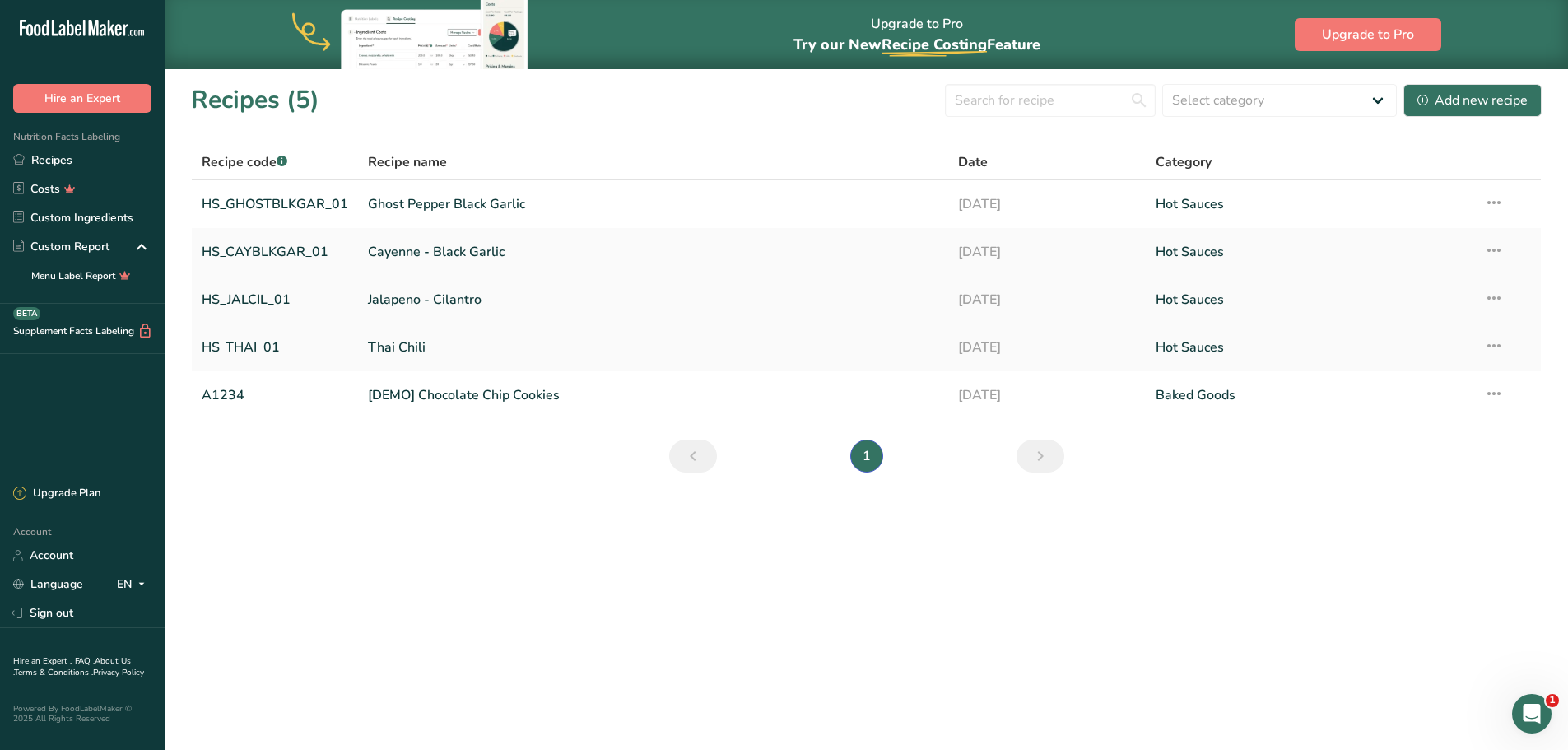
click at [459, 301] on link "Jalapeno - Cilantro" at bounding box center [653, 299] width 571 height 35
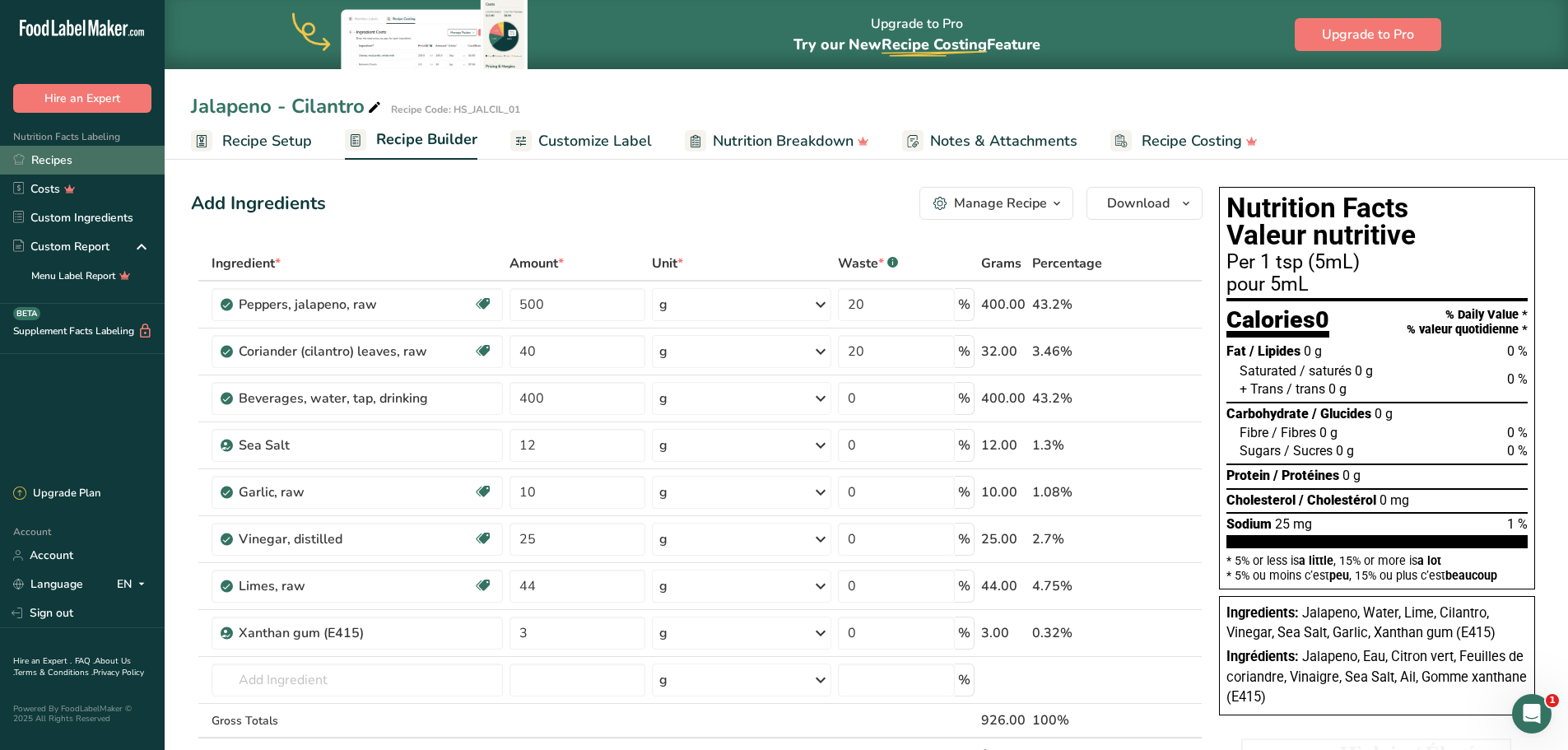
click at [61, 165] on link "Recipes" at bounding box center [83, 160] width 165 height 29
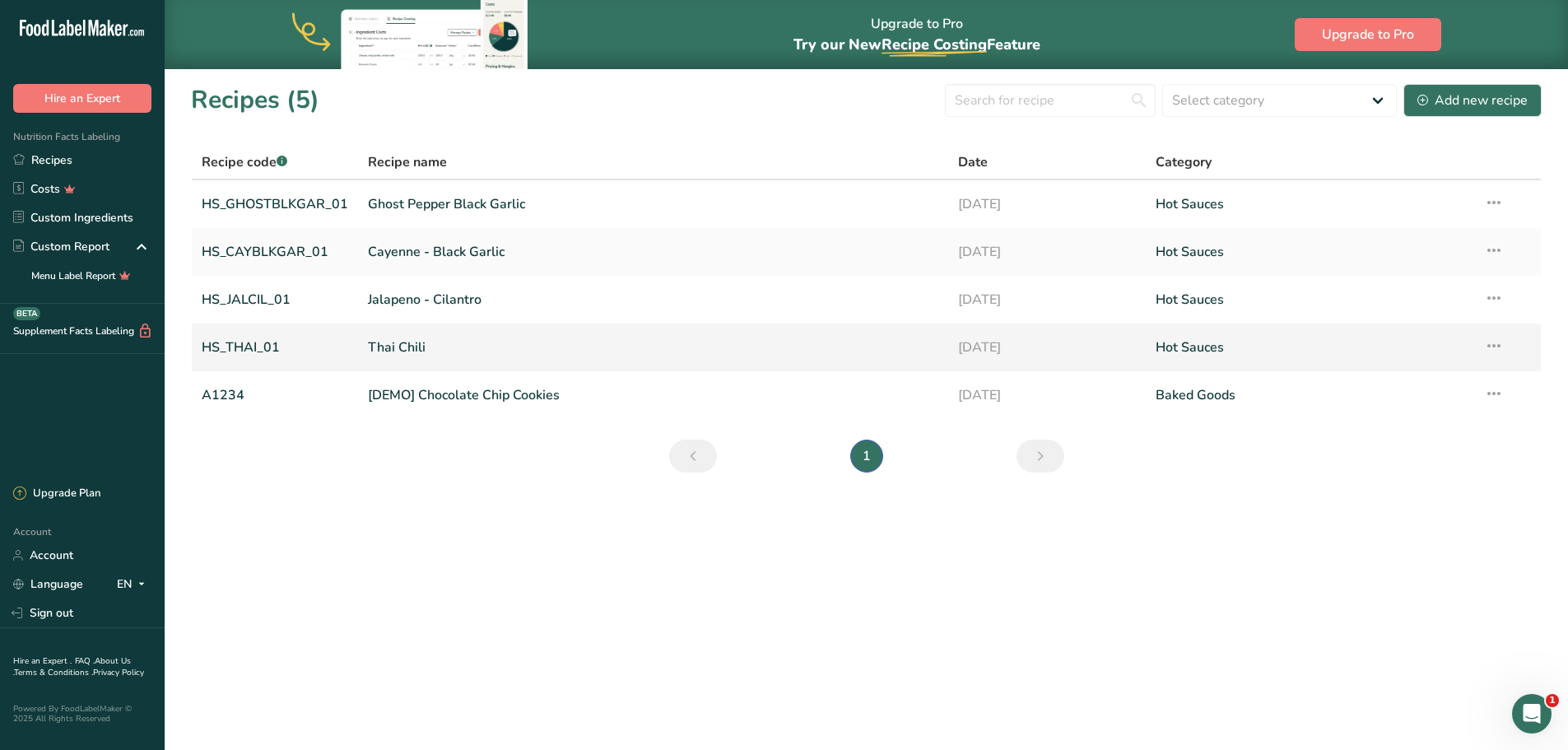
click at [415, 346] on link "Thai Chili" at bounding box center [653, 347] width 571 height 35
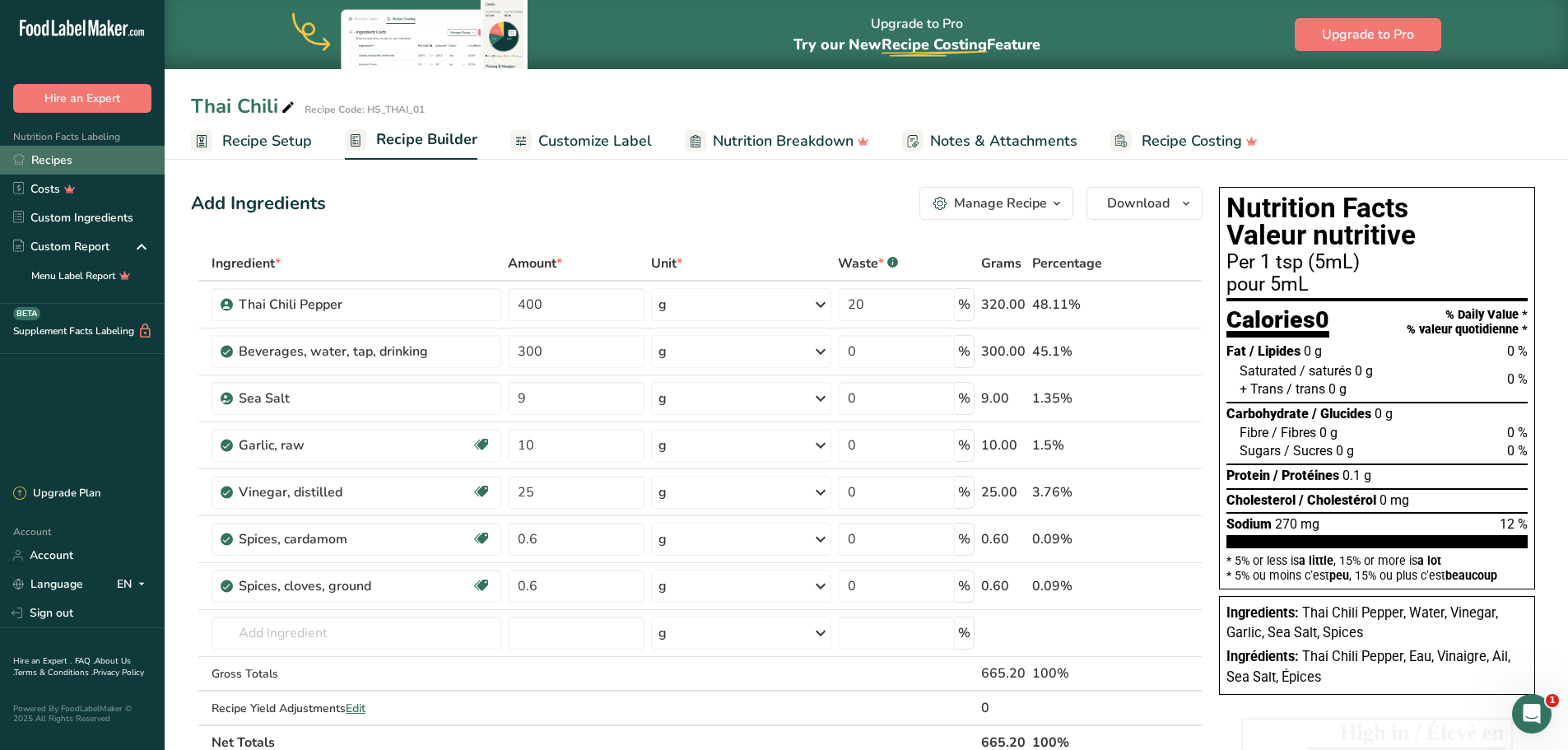
click at [45, 156] on link "Recipes" at bounding box center [83, 160] width 165 height 29
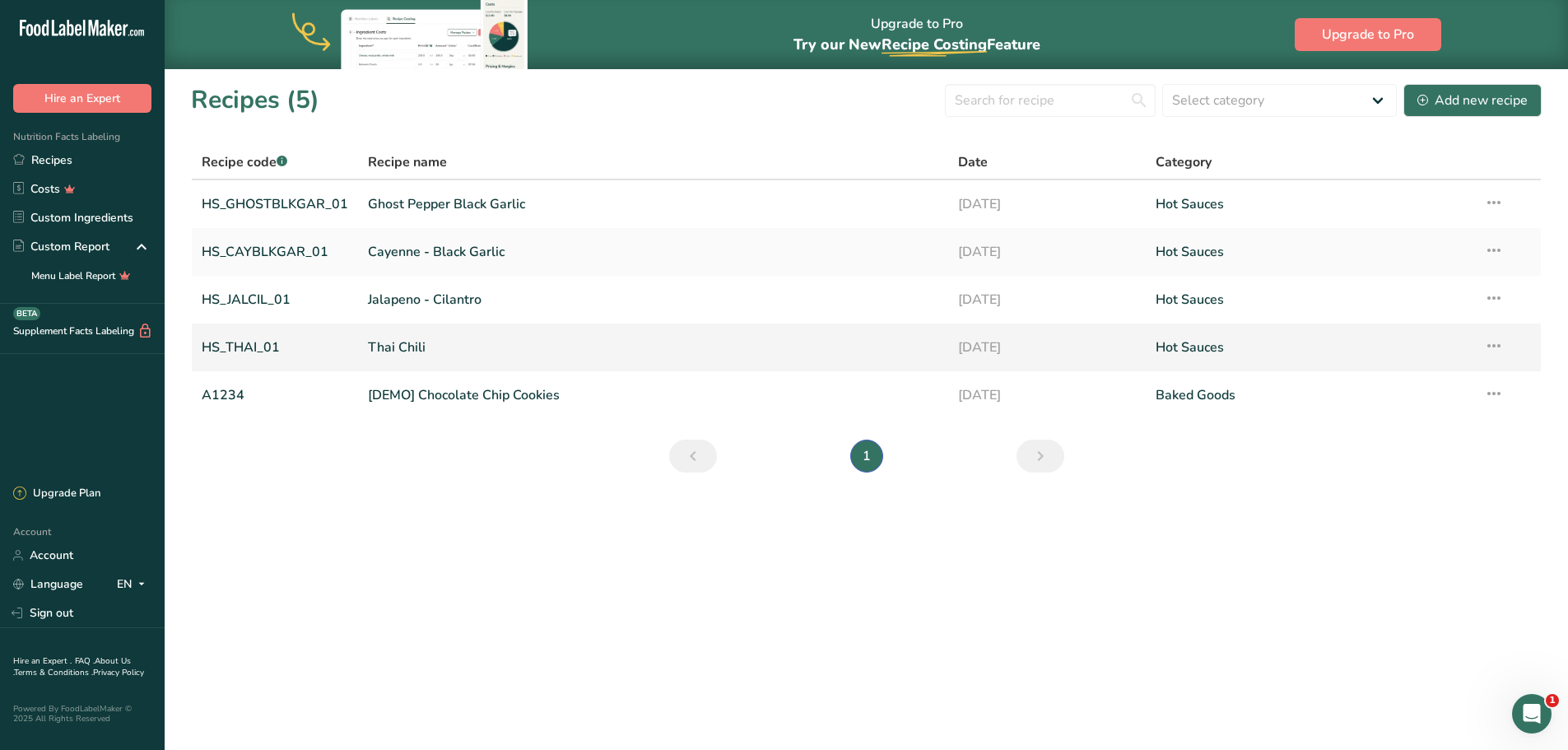
click at [263, 347] on link "HS_THAI_01" at bounding box center [275, 347] width 146 height 35
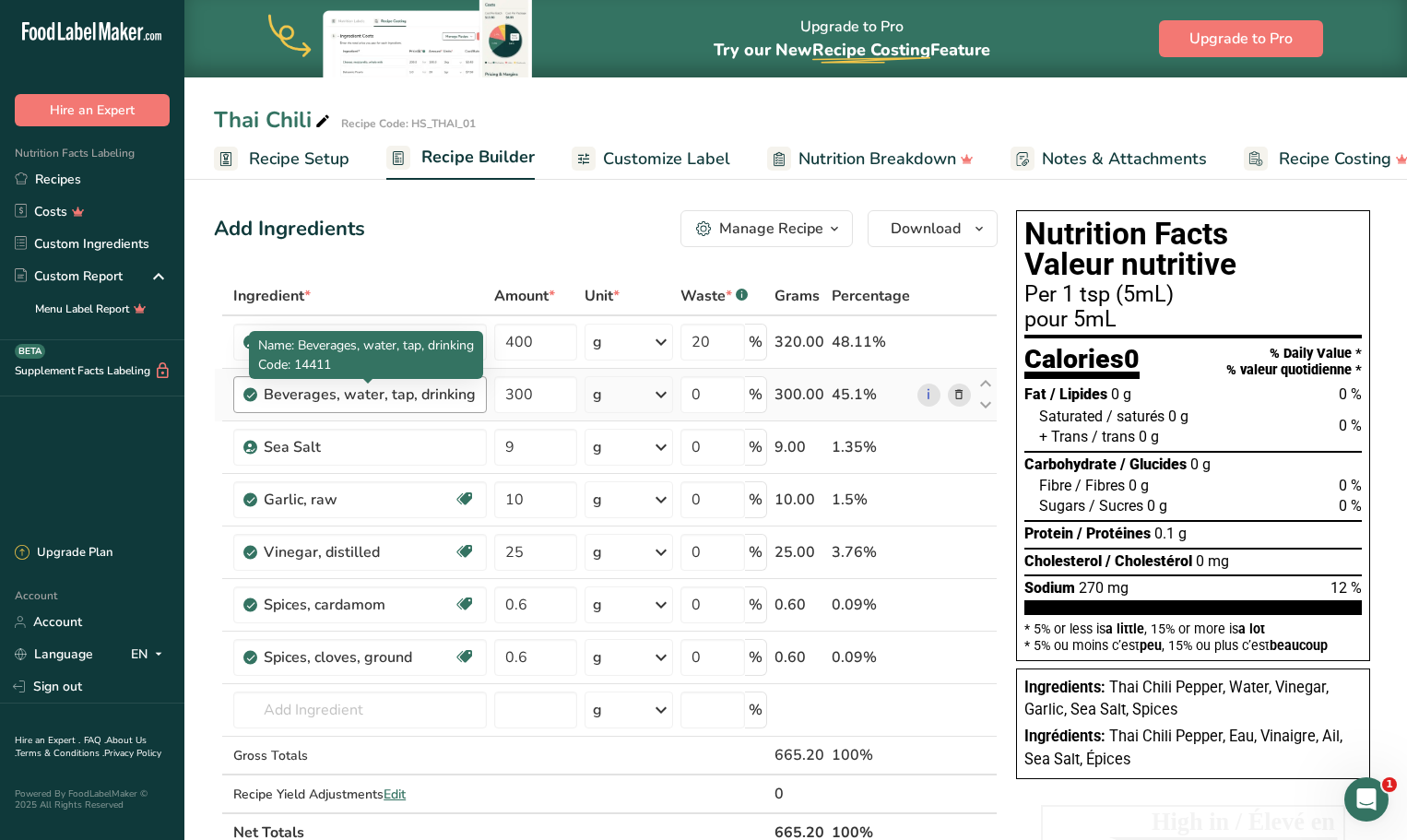
click at [428, 394] on div "Beverages, water, tap, drinking" at bounding box center [370, 394] width 212 height 22
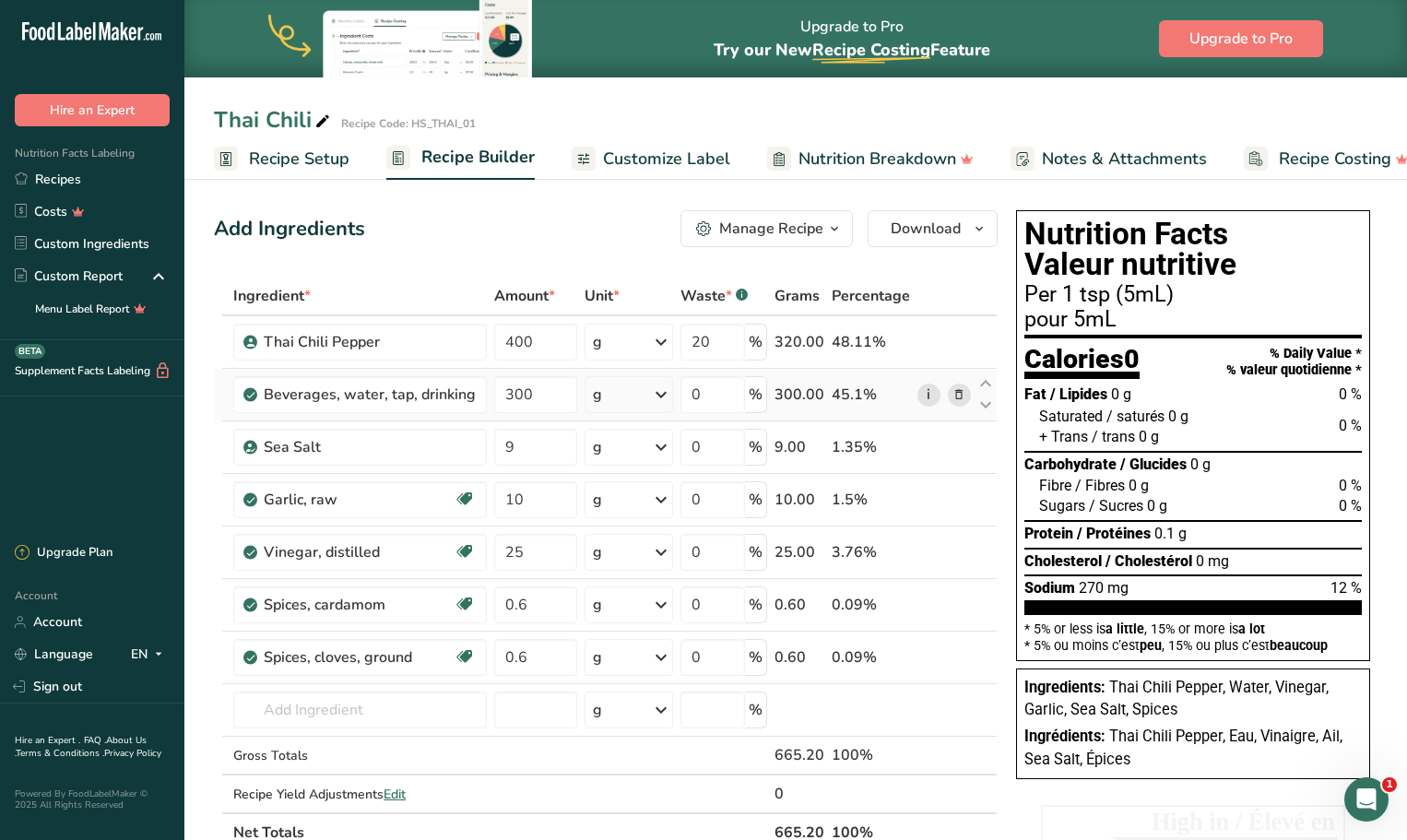
click at [931, 403] on link "i" at bounding box center [929, 395] width 23 height 23
click at [349, 710] on input "text" at bounding box center [360, 710] width 253 height 37
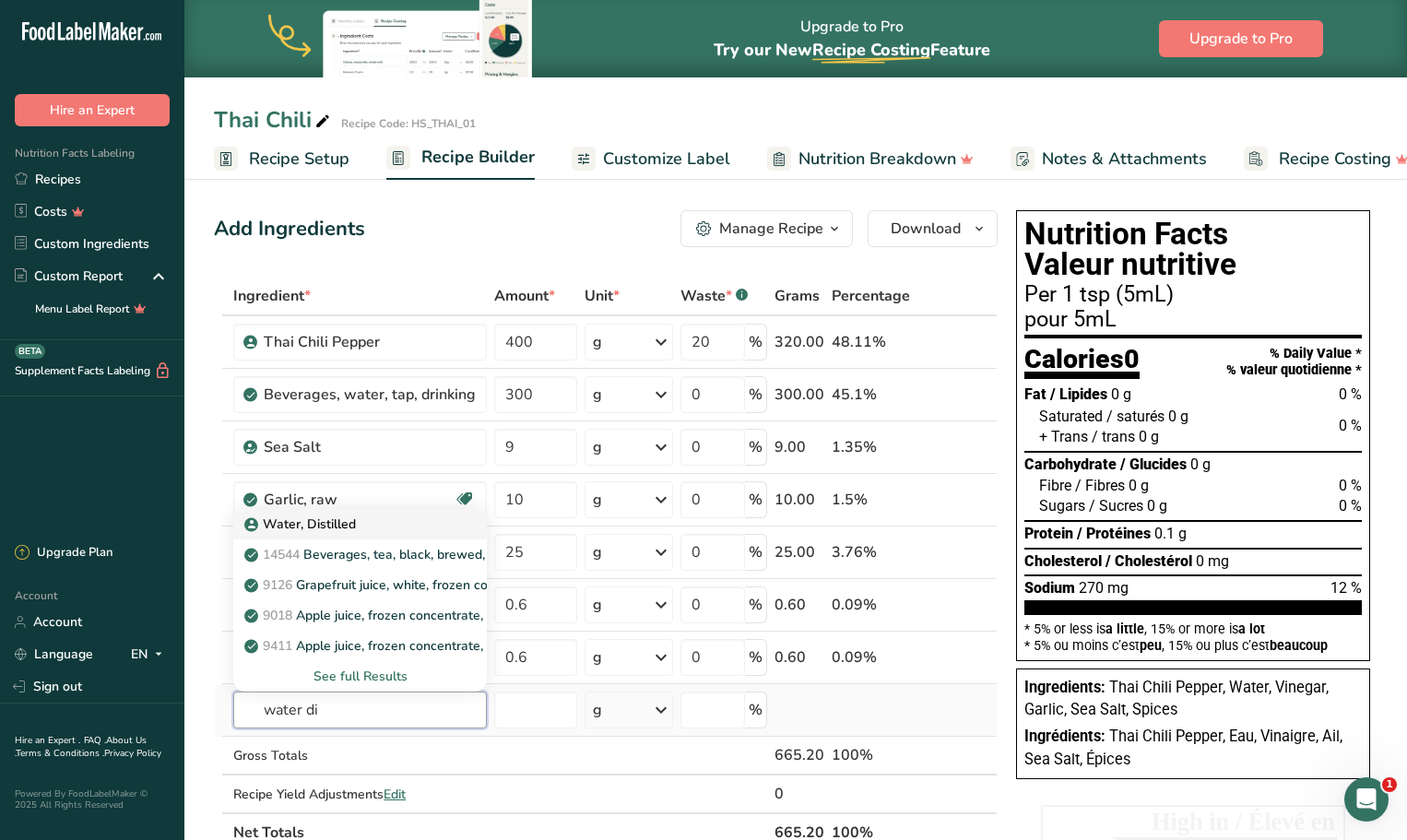
type input "water di"
click at [339, 522] on p "Water, Distilled" at bounding box center [301, 524] width 108 height 19
type input "Water, Distilled"
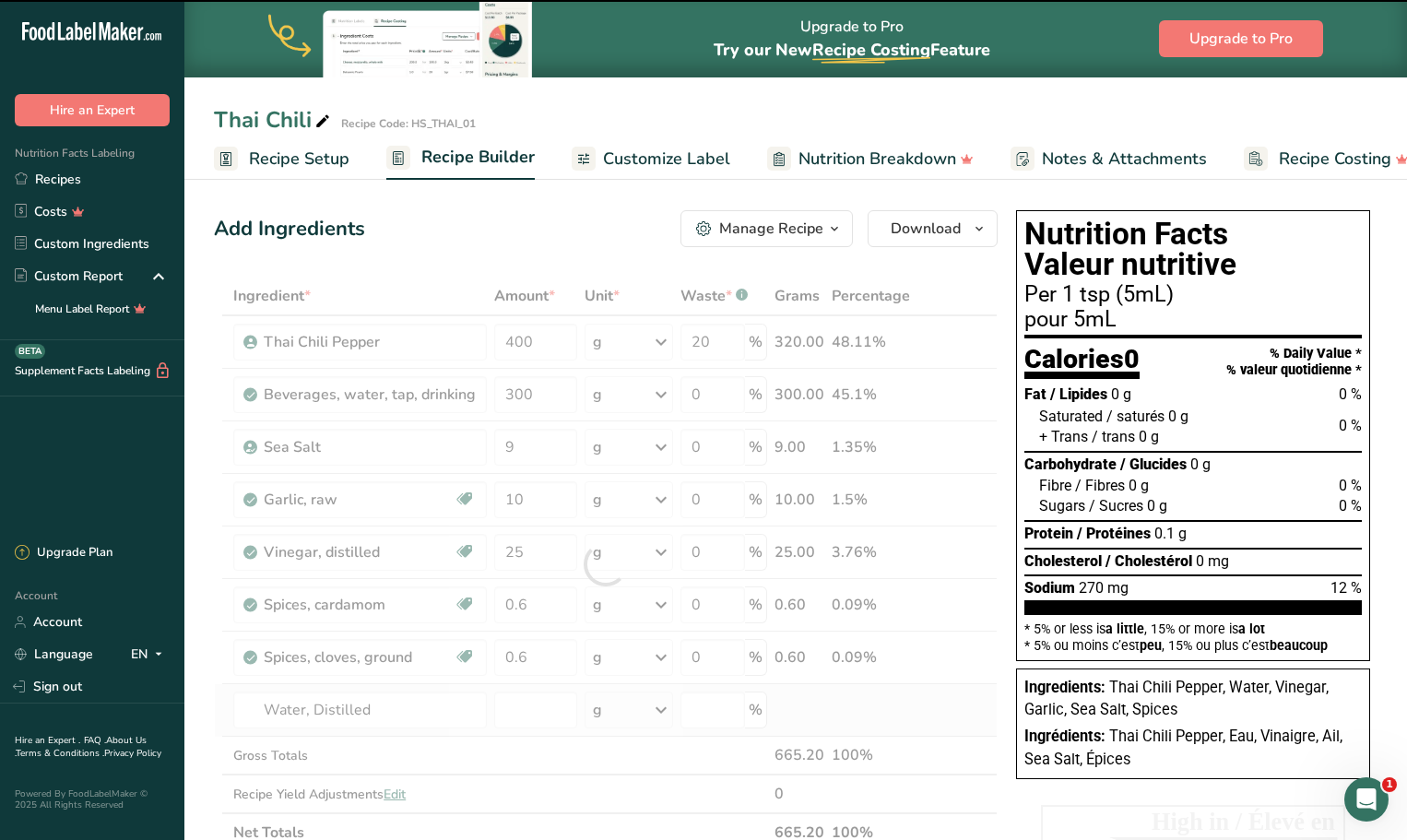
type input "0"
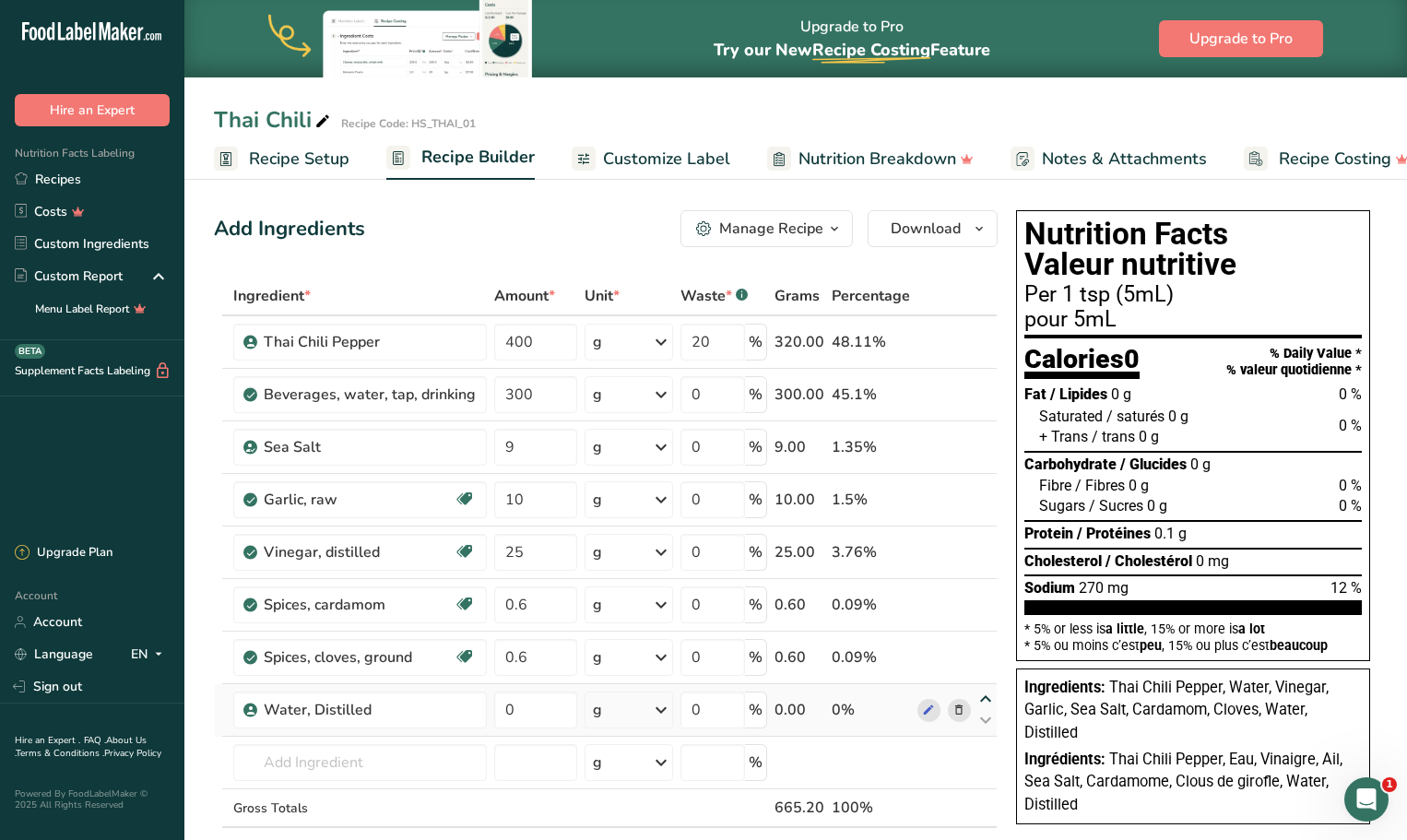
click at [986, 697] on icon at bounding box center [985, 699] width 22 height 14
type input "0"
type input "0.6"
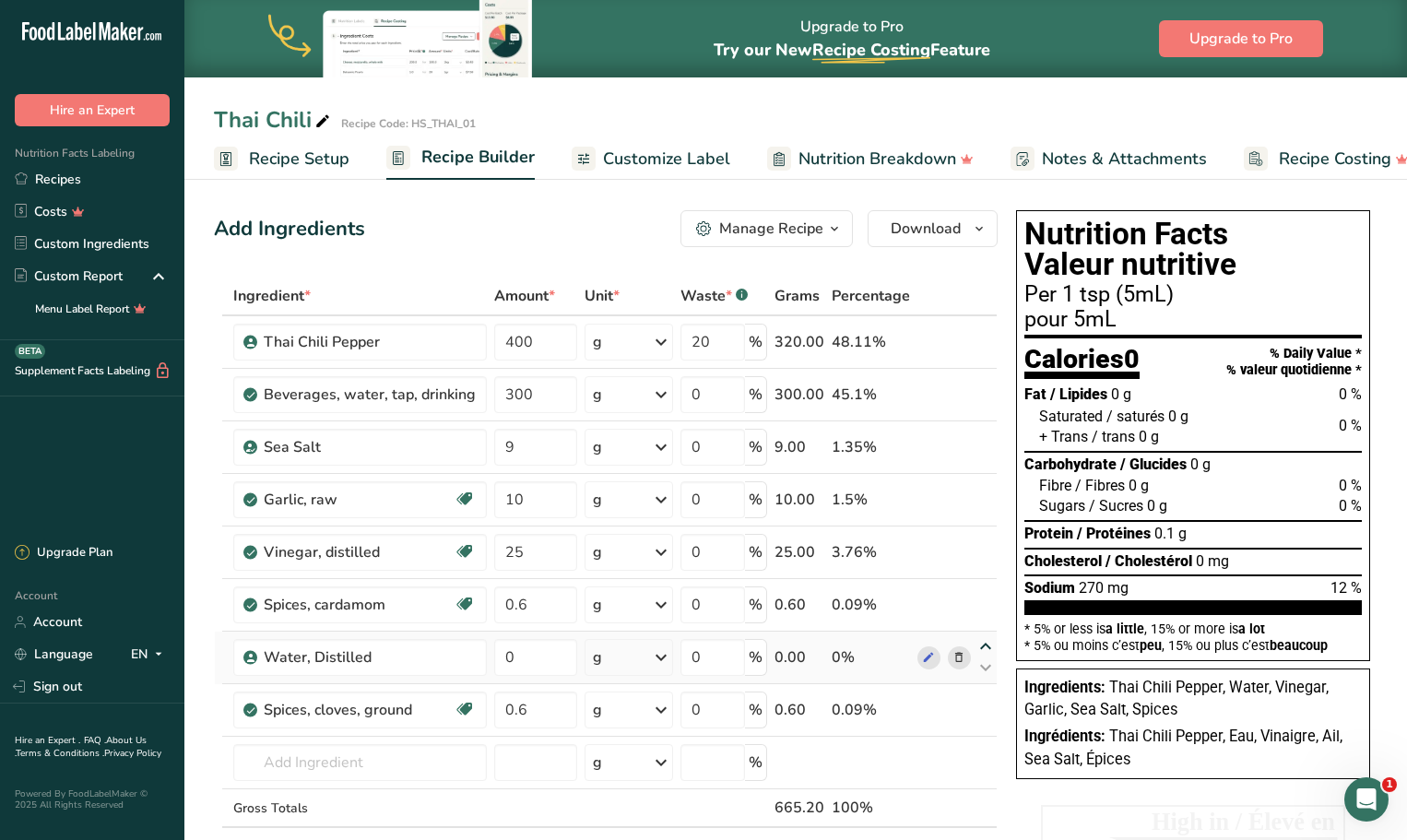
click at [986, 646] on icon at bounding box center [985, 647] width 22 height 14
type input "0"
type input "0.6"
click at [987, 596] on icon at bounding box center [985, 593] width 22 height 14
type input "0"
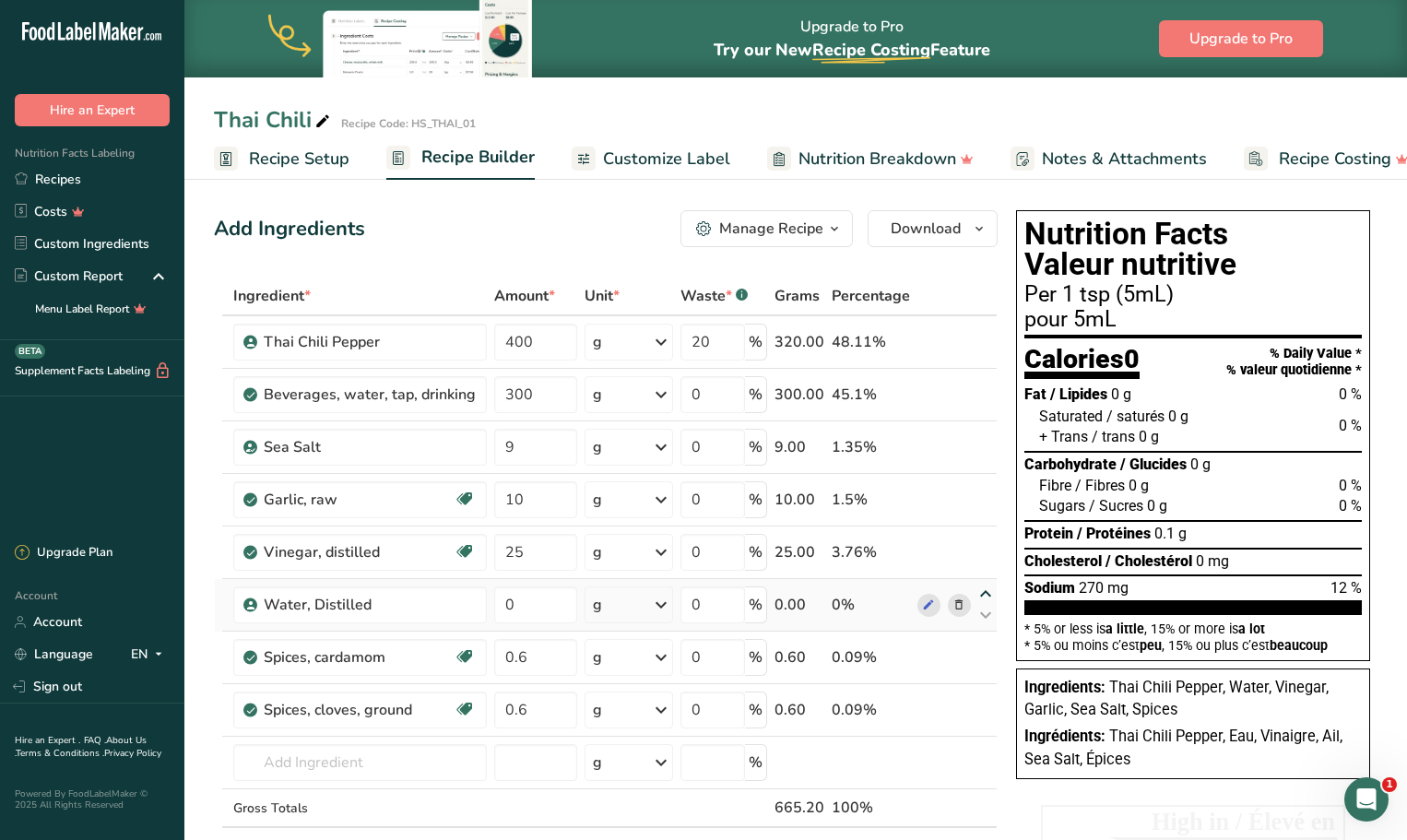
type input "25"
click at [988, 541] on icon at bounding box center [985, 541] width 22 height 14
type input "0"
type input "10"
click at [990, 487] on icon at bounding box center [985, 489] width 22 height 14
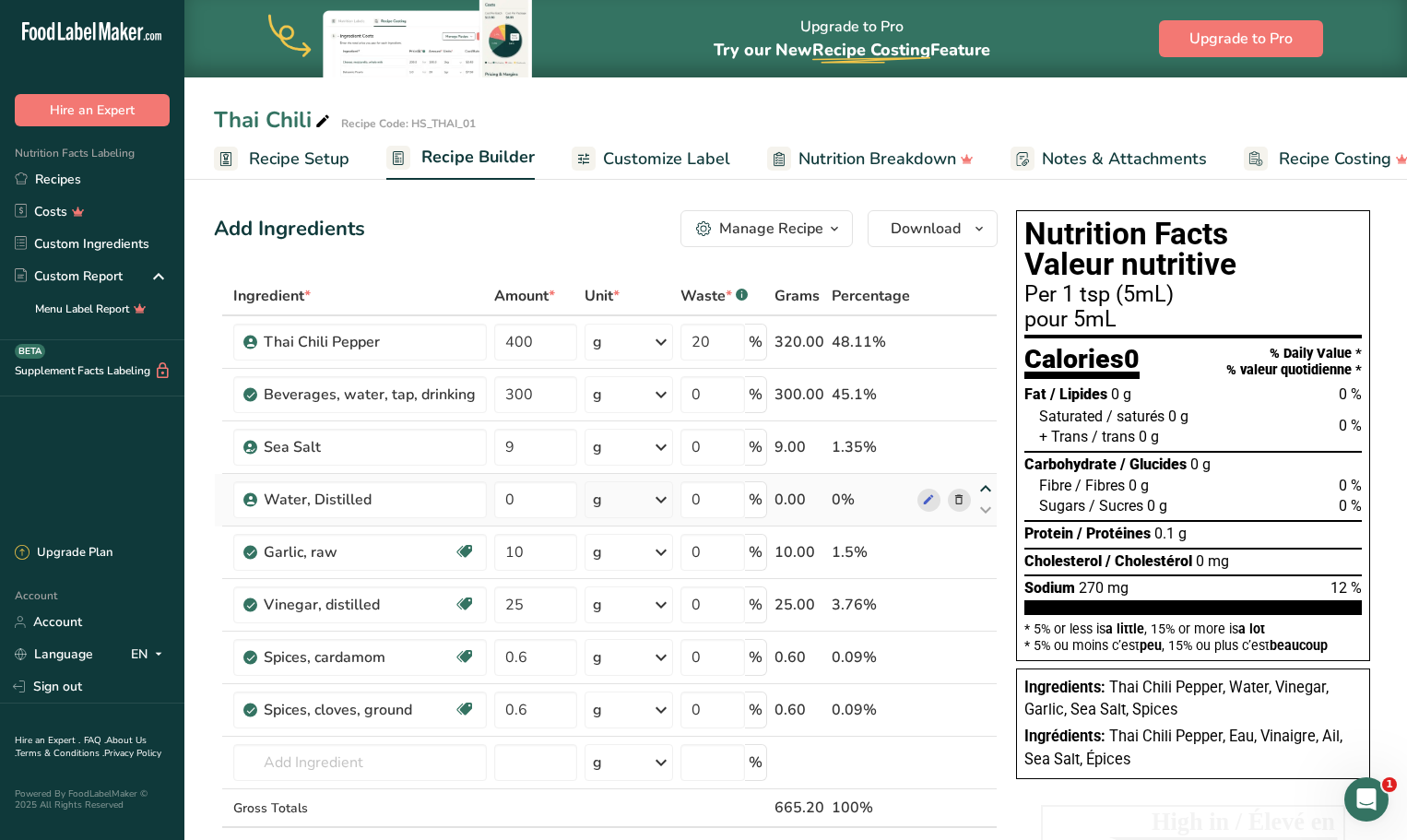
type input "0"
type input "9"
drag, startPoint x: 539, startPoint y: 449, endPoint x: 497, endPoint y: 452, distance: 42.1
click at [497, 452] on input "0" at bounding box center [535, 447] width 83 height 37
click at [912, 756] on div "Ingredient * Amount * Unit * Waste * .a-a{fill:#347362;}.b-a{fill:#fff;} Grams …" at bounding box center [605, 590] width 783 height 628
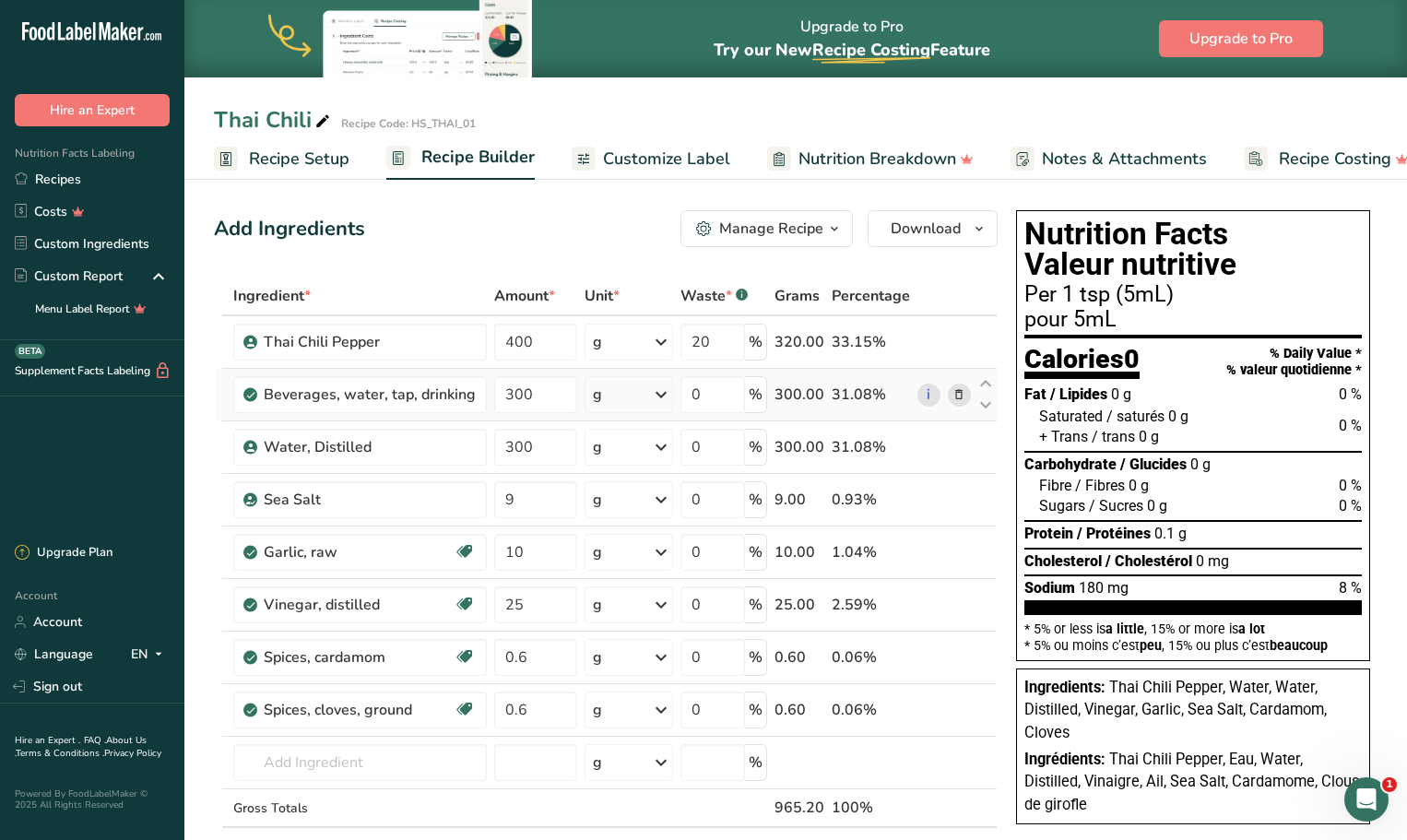
click at [960, 396] on icon at bounding box center [959, 394] width 13 height 19
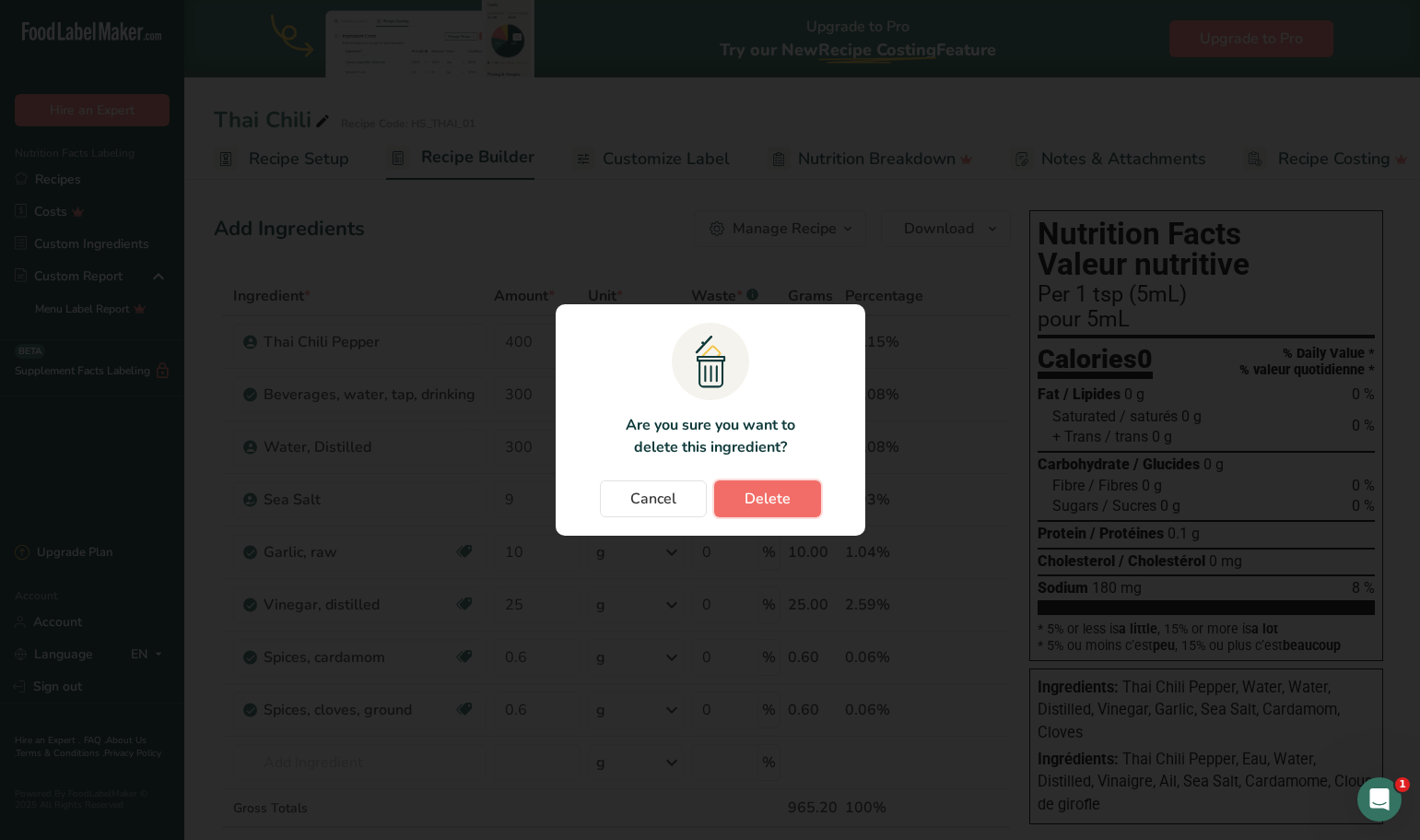
click at [783, 500] on span "Delete" at bounding box center [768, 498] width 46 height 22
type input "9"
type input "10"
type input "25"
type input "0.6"
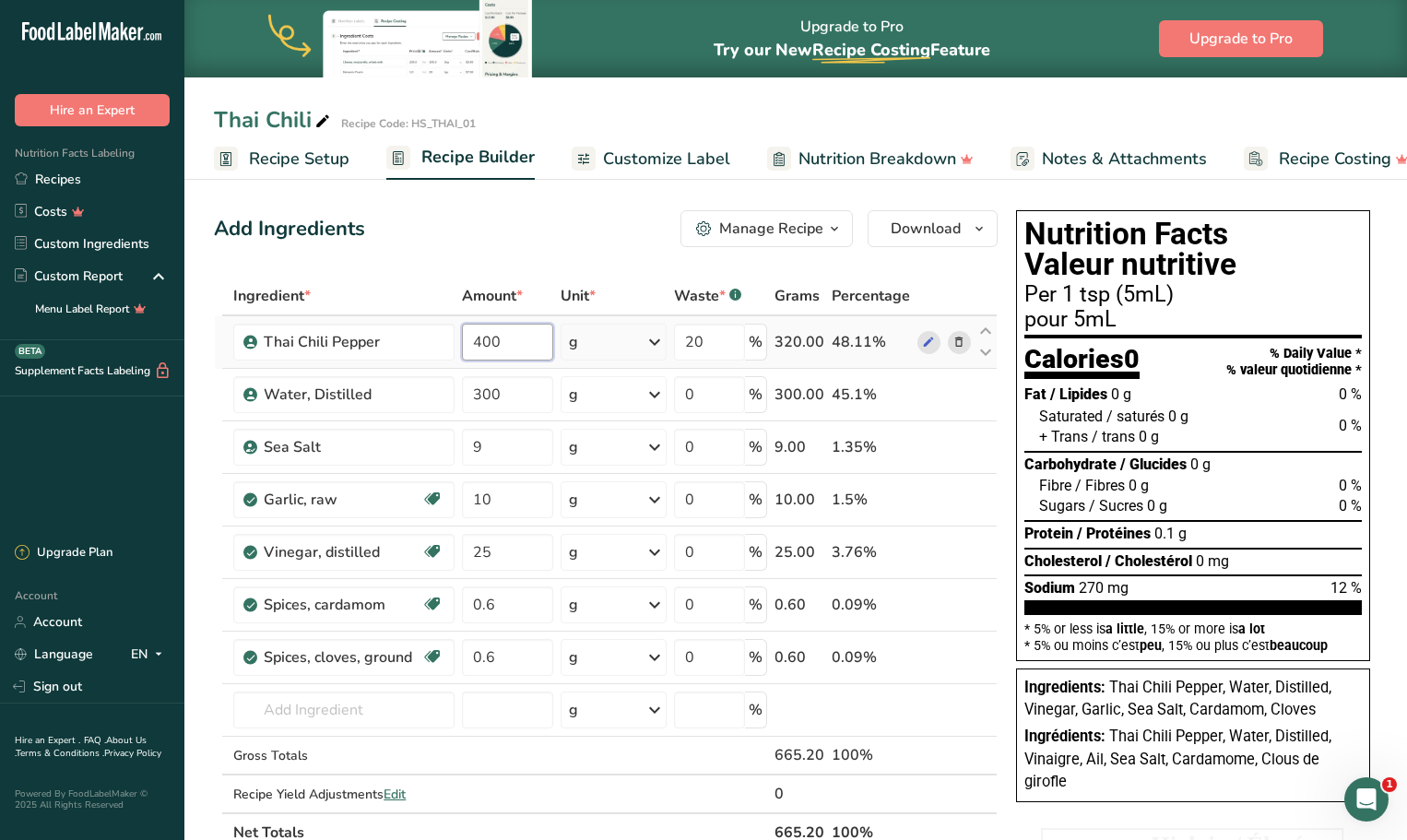
drag, startPoint x: 514, startPoint y: 345, endPoint x: 464, endPoint y: 350, distance: 50.2
click at [464, 350] on input "400" at bounding box center [507, 342] width 90 height 37
type input "500"
click at [461, 467] on div "Ingredient * Amount * Unit * Waste * .a-a{fill:#347362;}.b-a{fill:#fff;} Grams …" at bounding box center [605, 564] width 783 height 575
click at [660, 156] on span "Customize Label" at bounding box center [667, 159] width 128 height 25
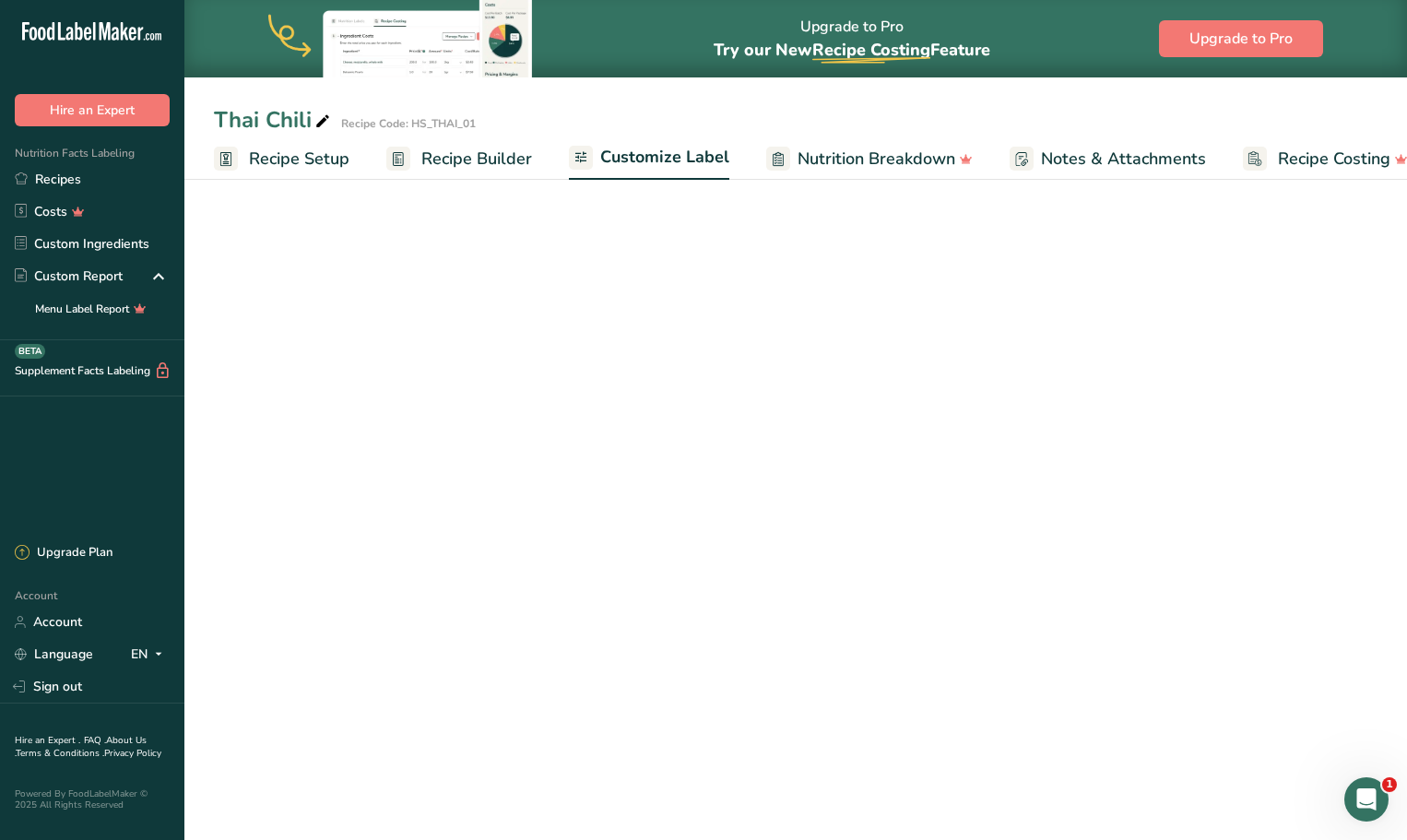
scroll to position [0, 30]
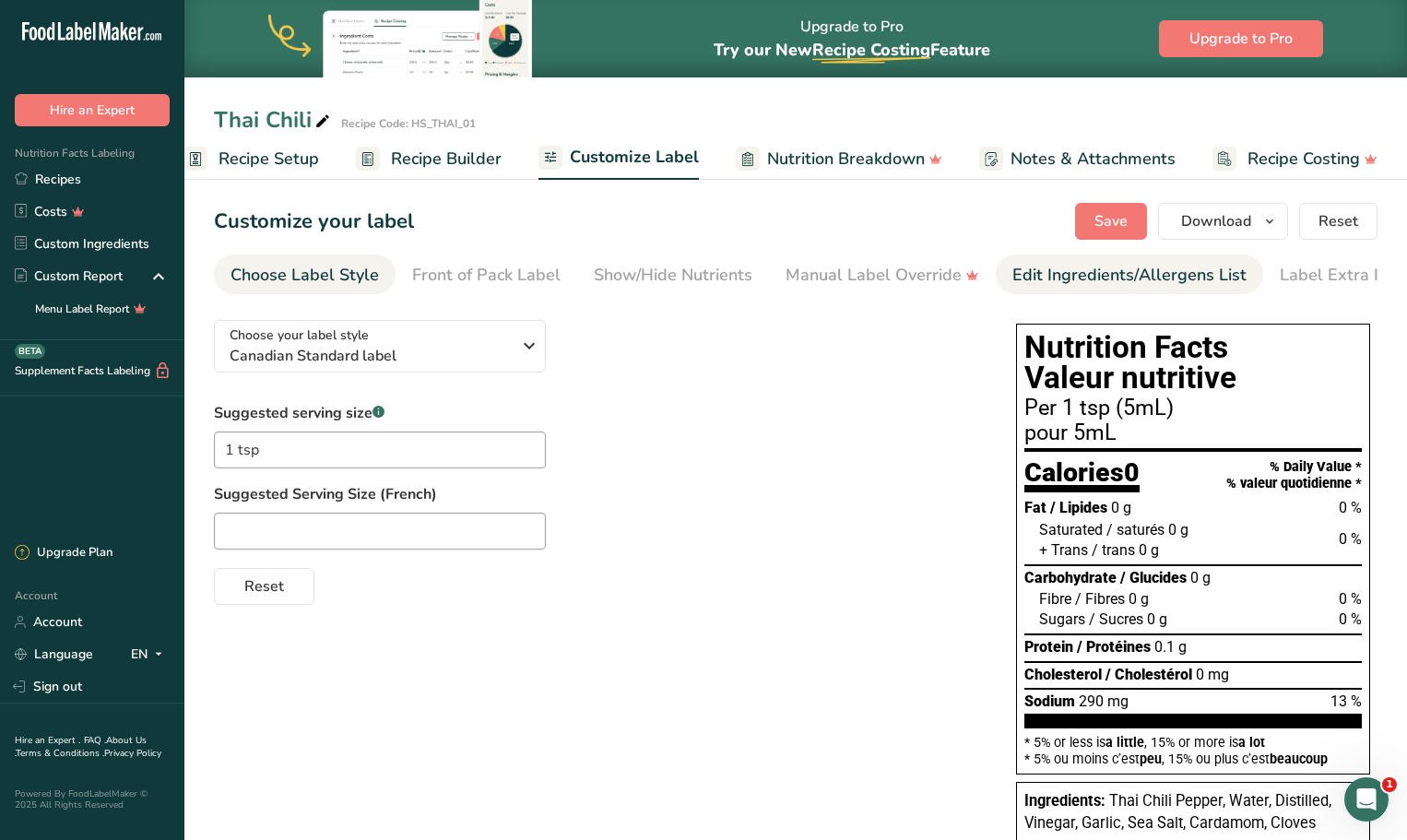
click at [1079, 278] on div "Edit Ingredients/Allergens List" at bounding box center [1129, 275] width 234 height 25
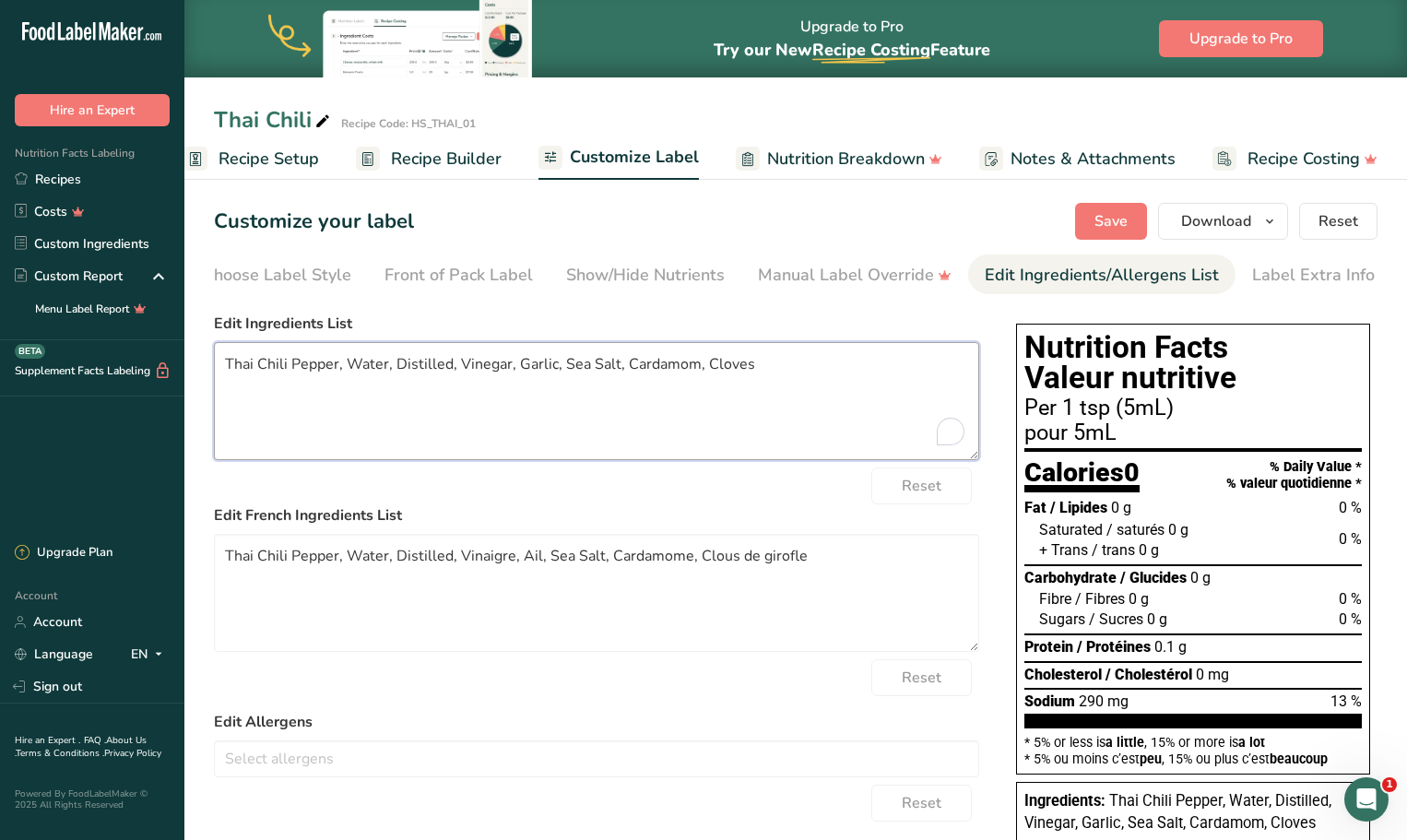
drag, startPoint x: 761, startPoint y: 369, endPoint x: 626, endPoint y: 379, distance: 135.4
click at [626, 379] on textarea "Thai Chili Pepper, Water, Distilled, Vinegar, Garlic, Sea Salt, Cardamom, Cloves" at bounding box center [595, 401] width 765 height 118
type textarea "Thai Chili Pepper, Water, Distilled Vinegar, Garlic, Sea Salt, Spices"
click at [452, 566] on textarea "Thai Chili Pepper, Water, Distilled, Vinaigre, Ail, Sea Salt, Cardamome, Clous …" at bounding box center [595, 592] width 765 height 118
drag, startPoint x: 798, startPoint y: 561, endPoint x: 605, endPoint y: 585, distance: 194.5
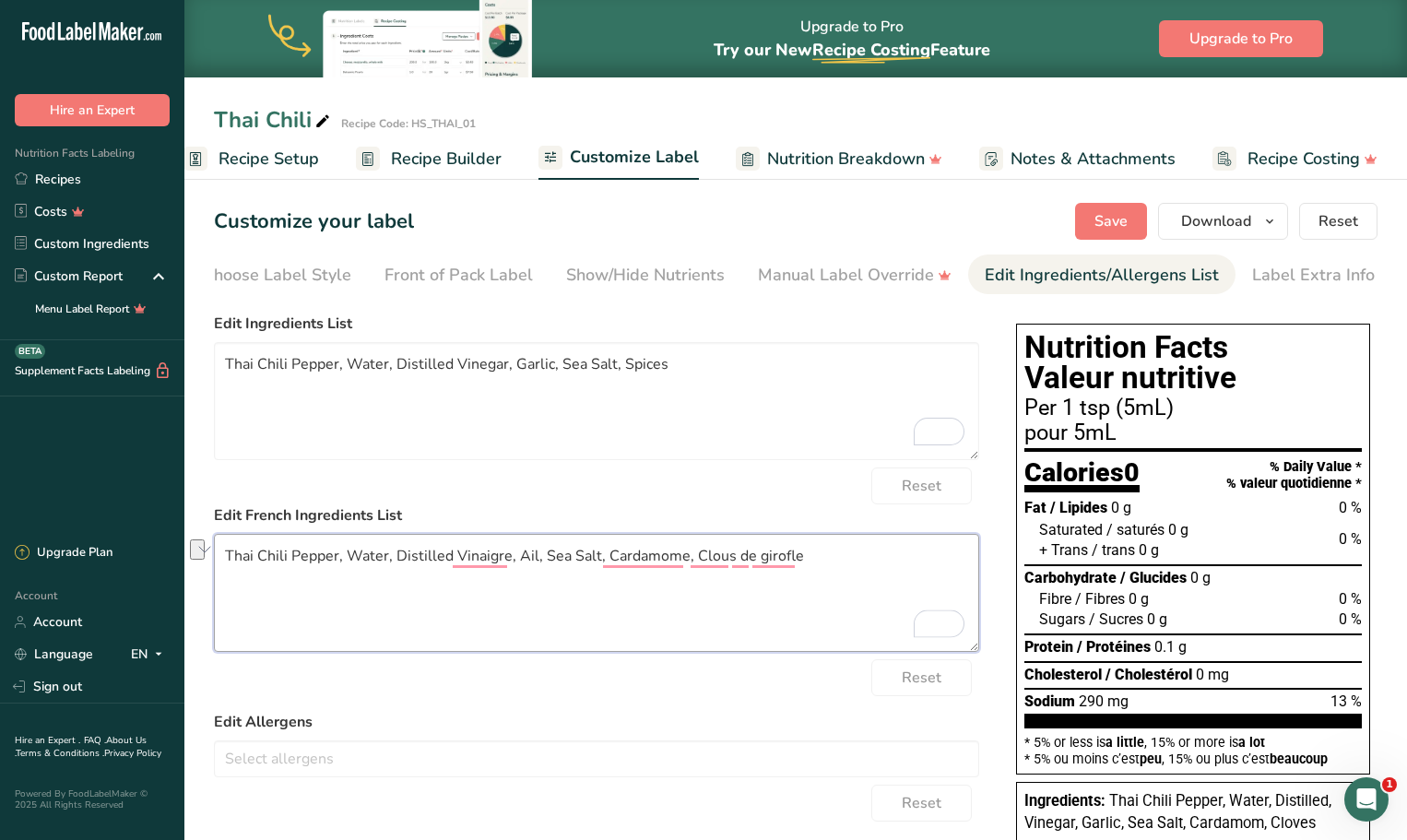
click at [605, 585] on textarea "Thai Chili Pepper, Water, Distilled Vinaigre, Ail, Sea Salt, Cardamome, Clous d…" at bounding box center [595, 592] width 765 height 118
type textarea "Thai Chili Pepper, Water, Distilled Vinaigre, Ail, Sea Salt, Cardamome, Clous d…"
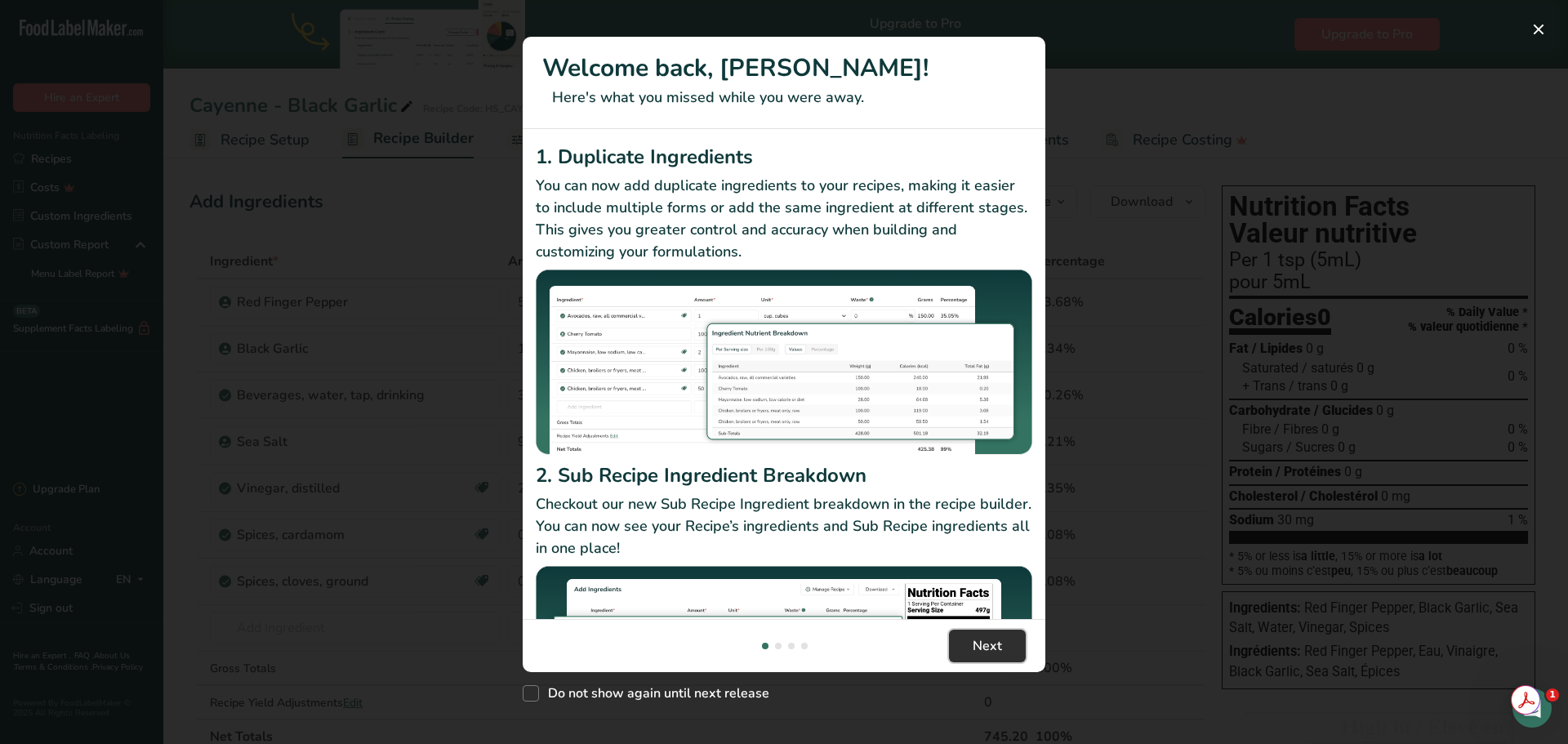
click at [994, 645] on span "Next" at bounding box center [987, 645] width 30 height 19
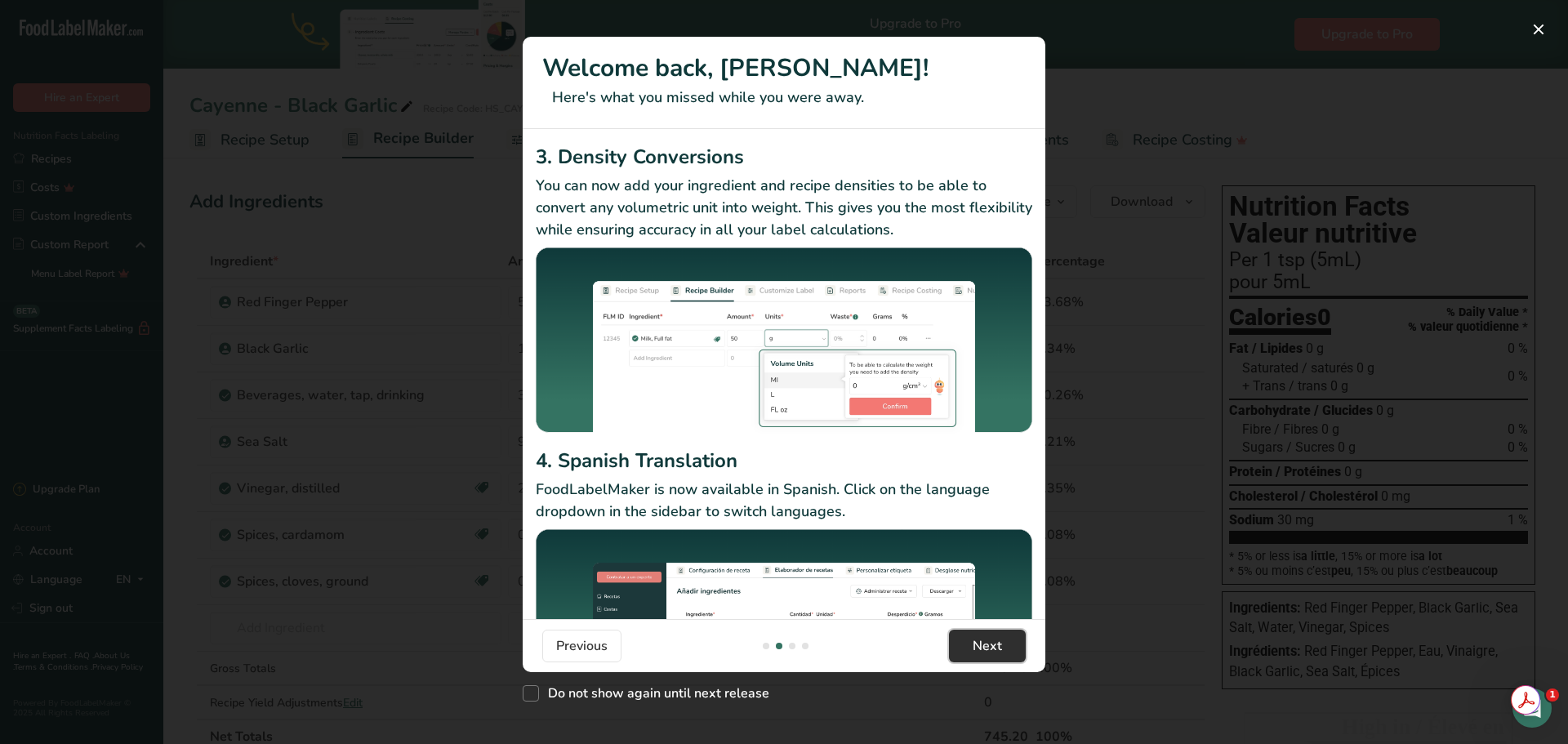
click at [994, 645] on span "Next" at bounding box center [987, 645] width 30 height 19
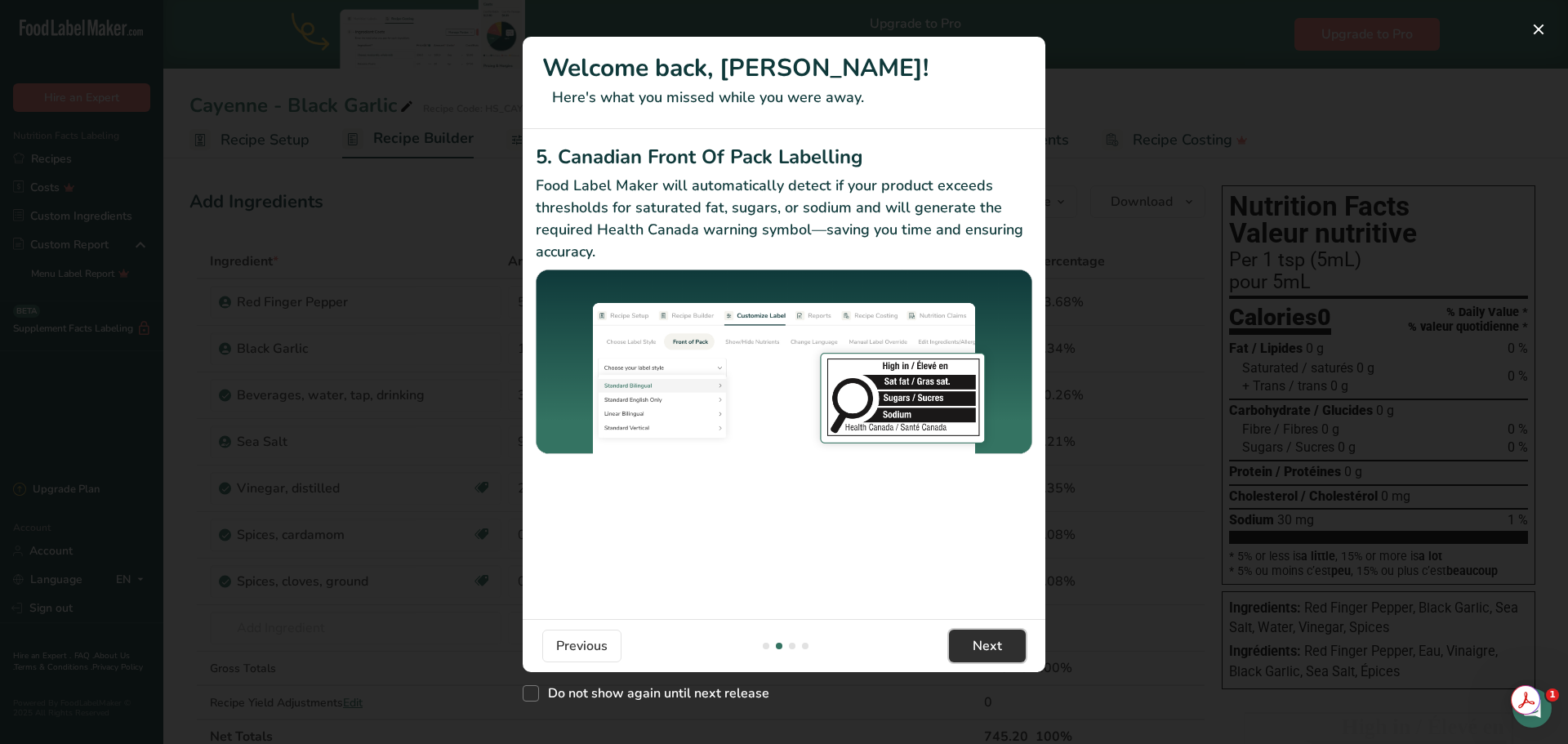
click at [994, 645] on span "Next" at bounding box center [987, 645] width 30 height 19
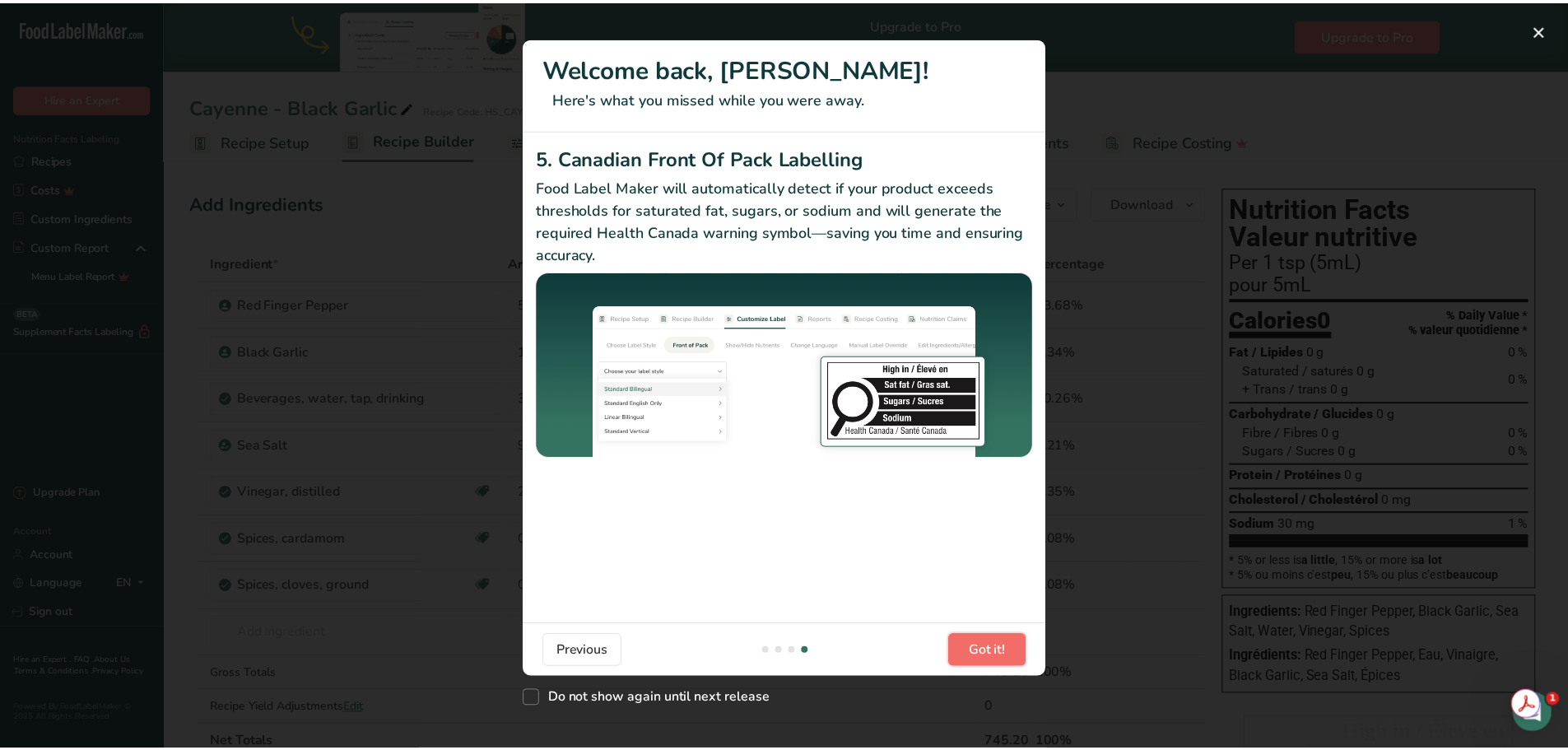
scroll to position [0, 1581]
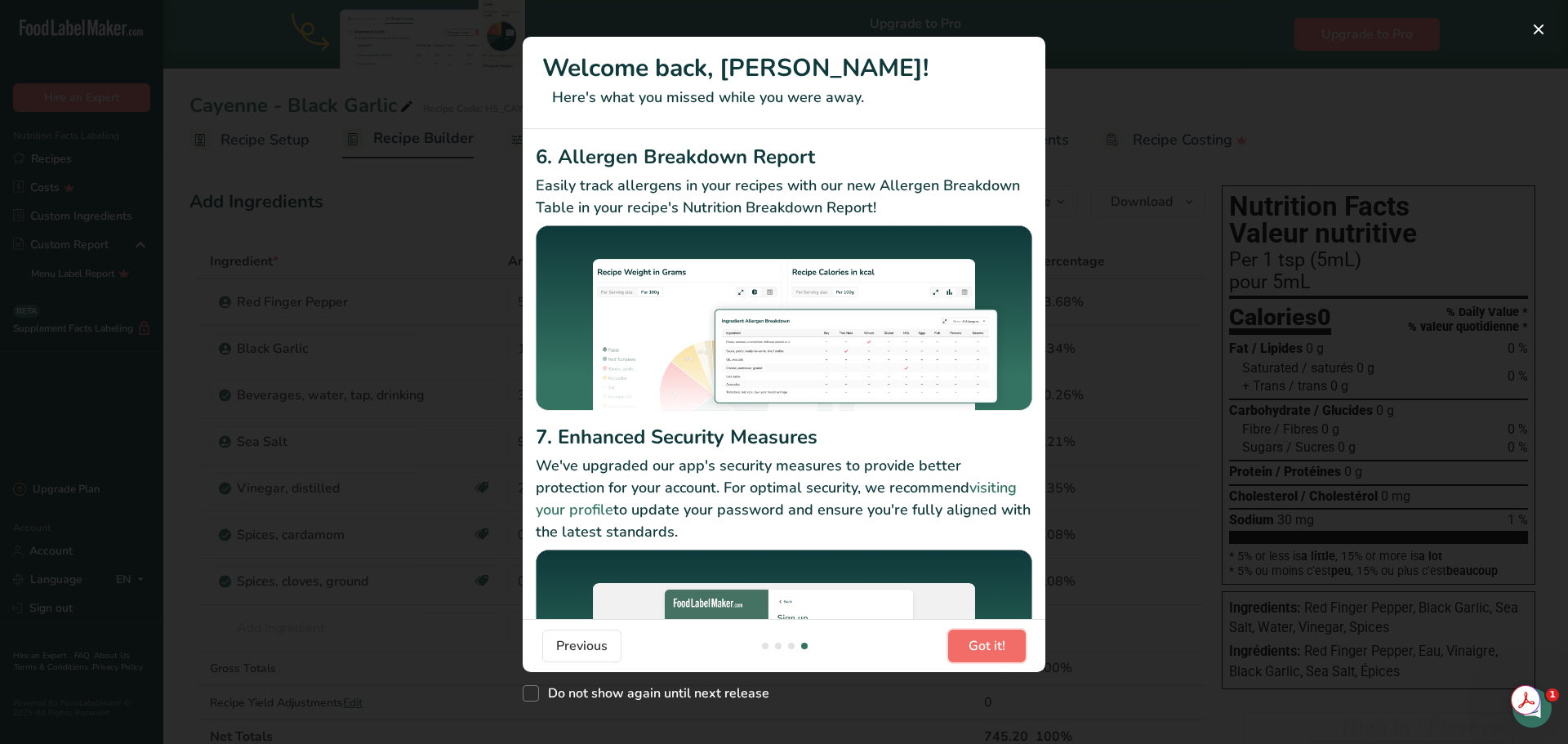
click at [994, 645] on span "Got it!" at bounding box center [987, 645] width 37 height 19
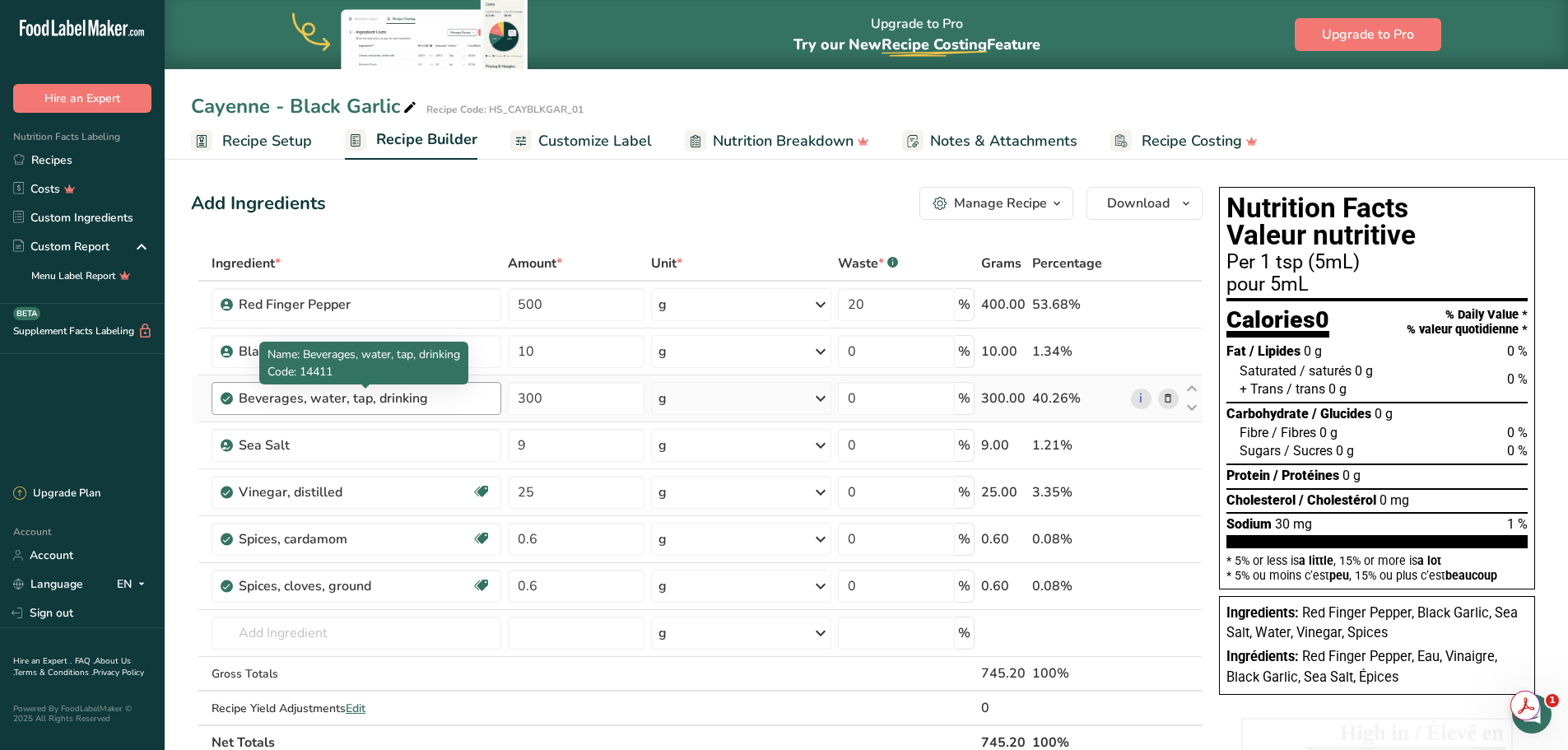
click at [370, 403] on div "Beverages, water, tap, drinking" at bounding box center [342, 398] width 206 height 20
drag, startPoint x: 425, startPoint y: 399, endPoint x: 208, endPoint y: 412, distance: 217.4
click at [208, 412] on td "Beverages, water, tap, drinking" at bounding box center [356, 398] width 296 height 47
click at [1141, 401] on link "i" at bounding box center [1142, 399] width 20 height 20
click at [304, 637] on input "text" at bounding box center [356, 633] width 290 height 33
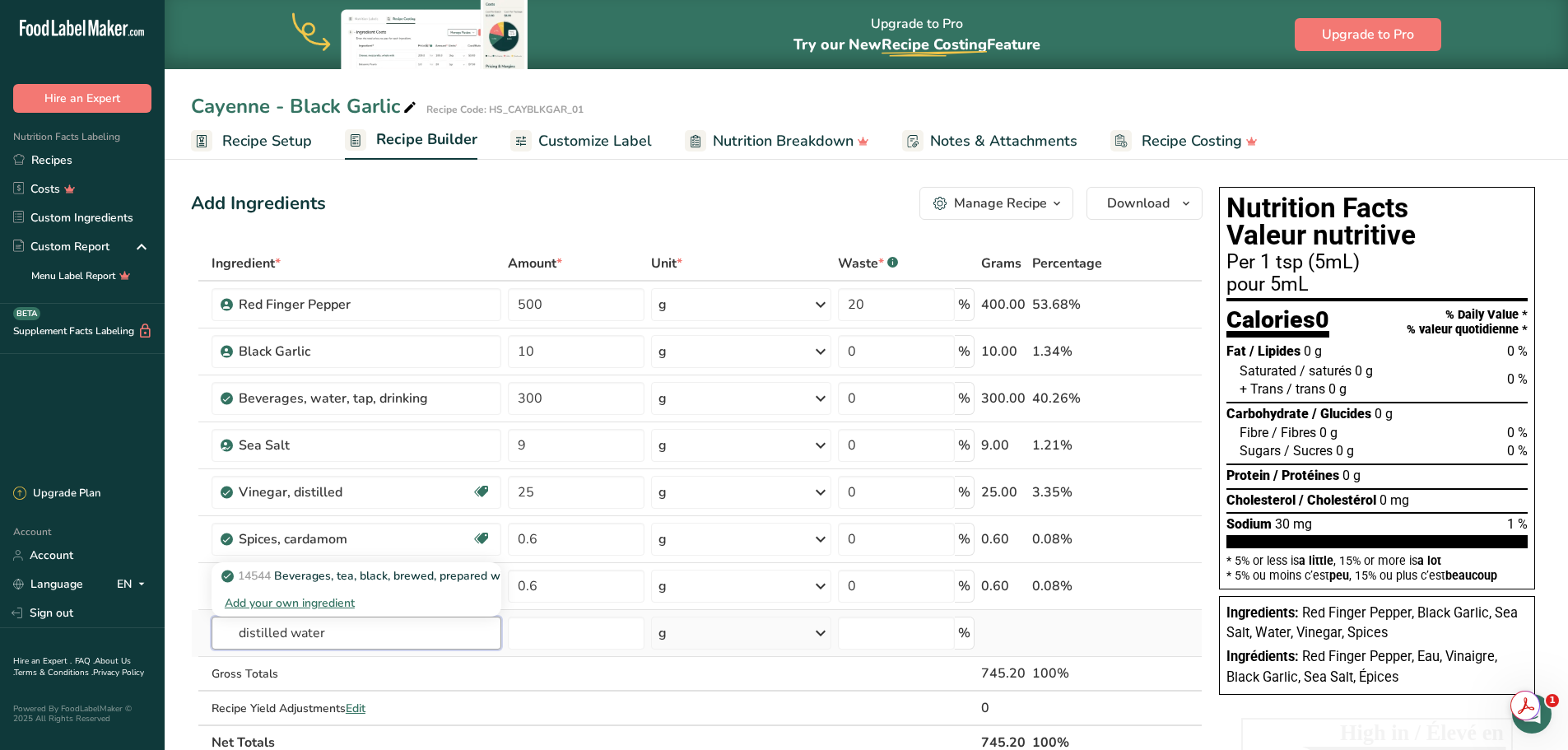
type input "distilled water"
click at [330, 601] on div "Add your own ingredient" at bounding box center [356, 603] width 264 height 17
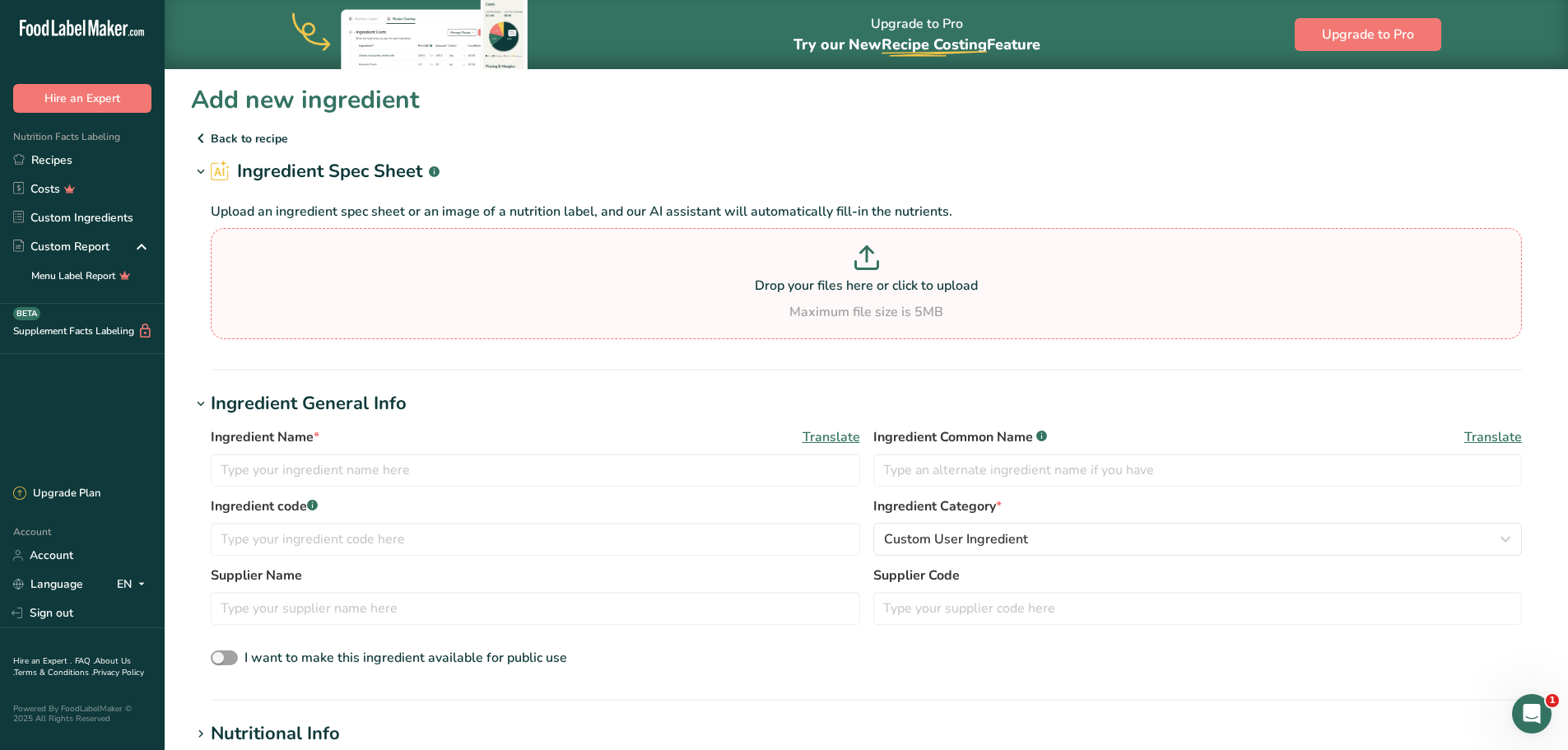
drag, startPoint x: 812, startPoint y: 265, endPoint x: 705, endPoint y: 270, distance: 107.1
click at [705, 270] on p at bounding box center [867, 260] width 1303 height 31
click at [705, 270] on input "Drop your files here or click to upload Maximum file size is 5MB" at bounding box center [866, 283] width 1311 height 111
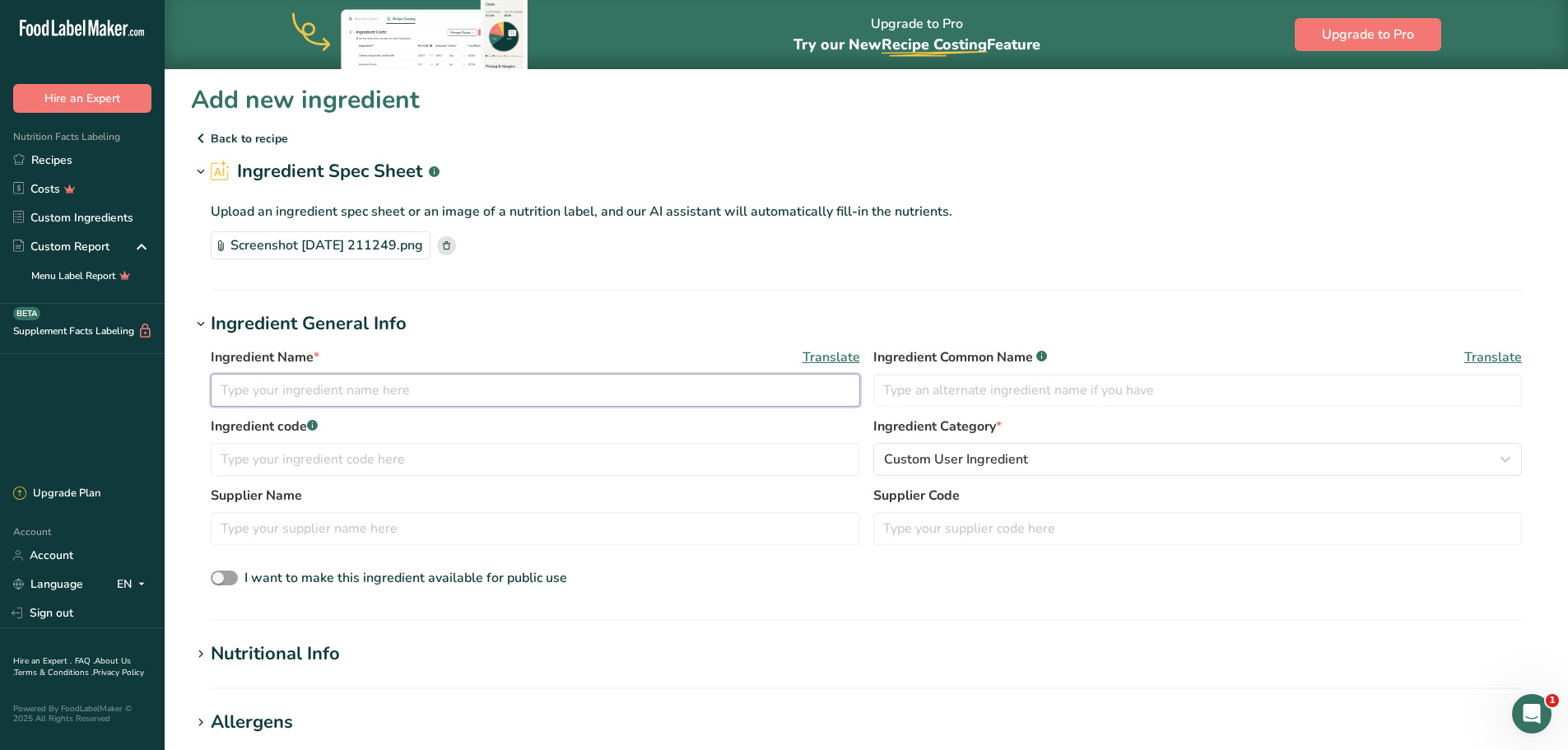
click at [499, 395] on input "text" at bounding box center [535, 389] width 649 height 33
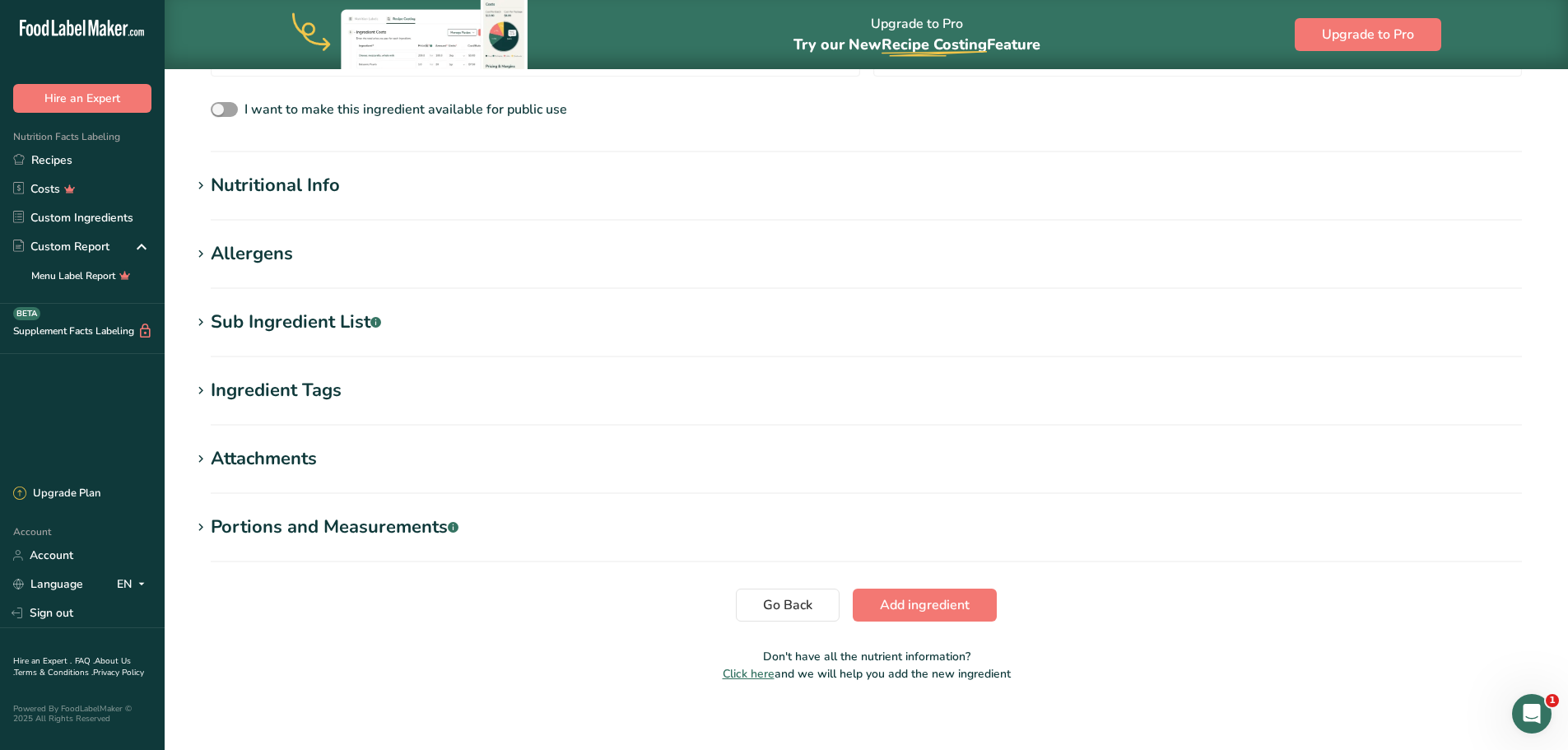
scroll to position [480, 0]
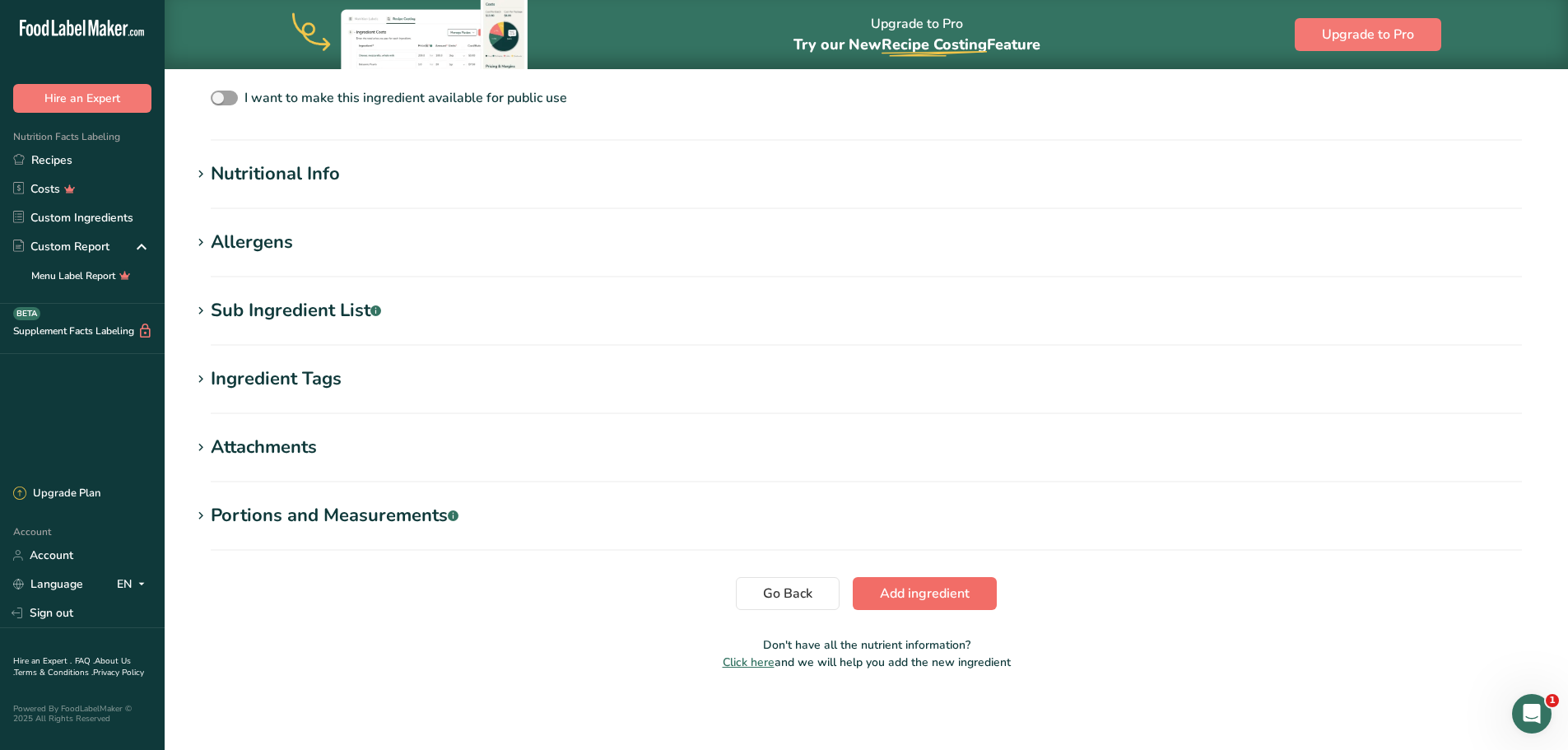
type input "Water, Distilled"
click at [926, 594] on span "Add ingredient" at bounding box center [924, 593] width 89 height 20
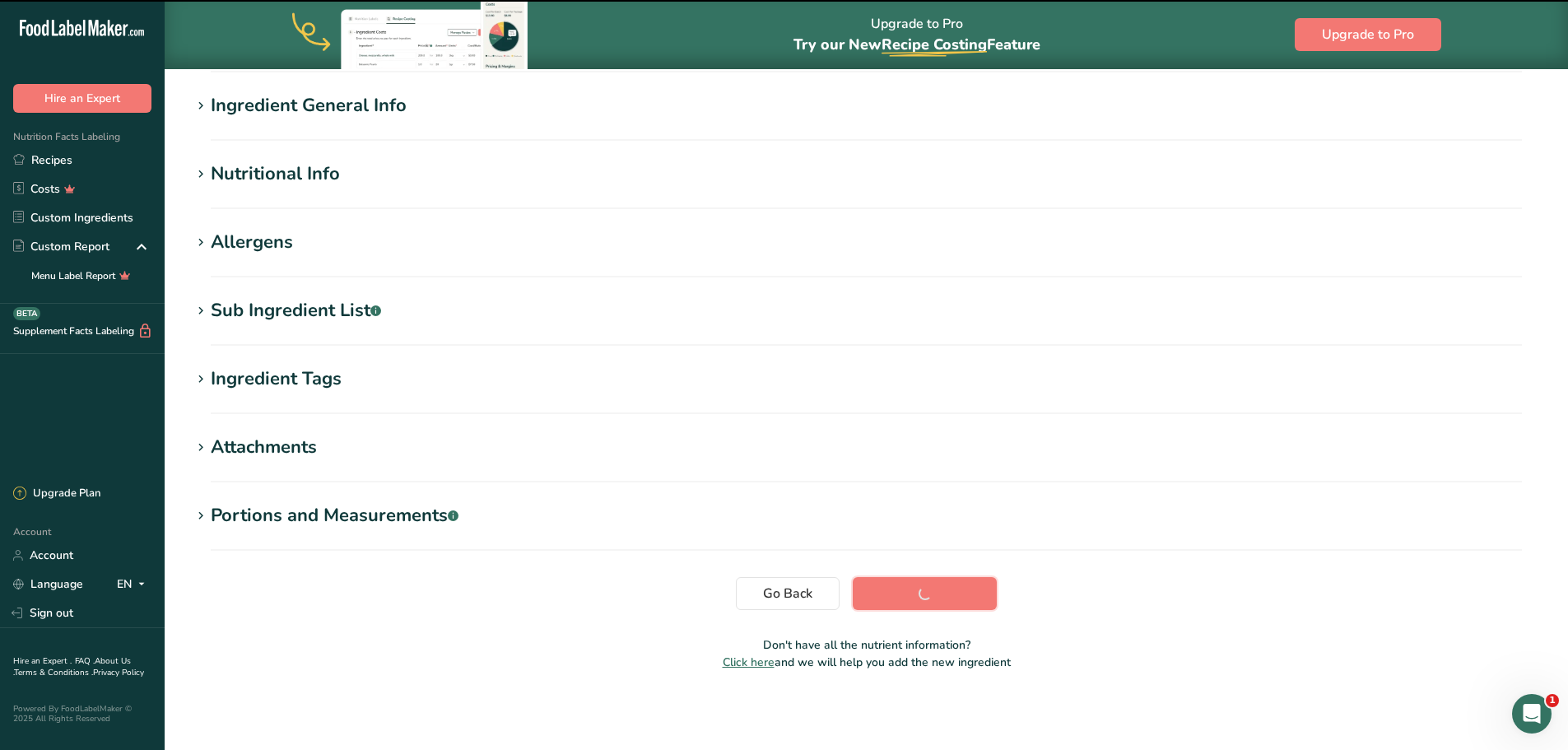
scroll to position [134, 0]
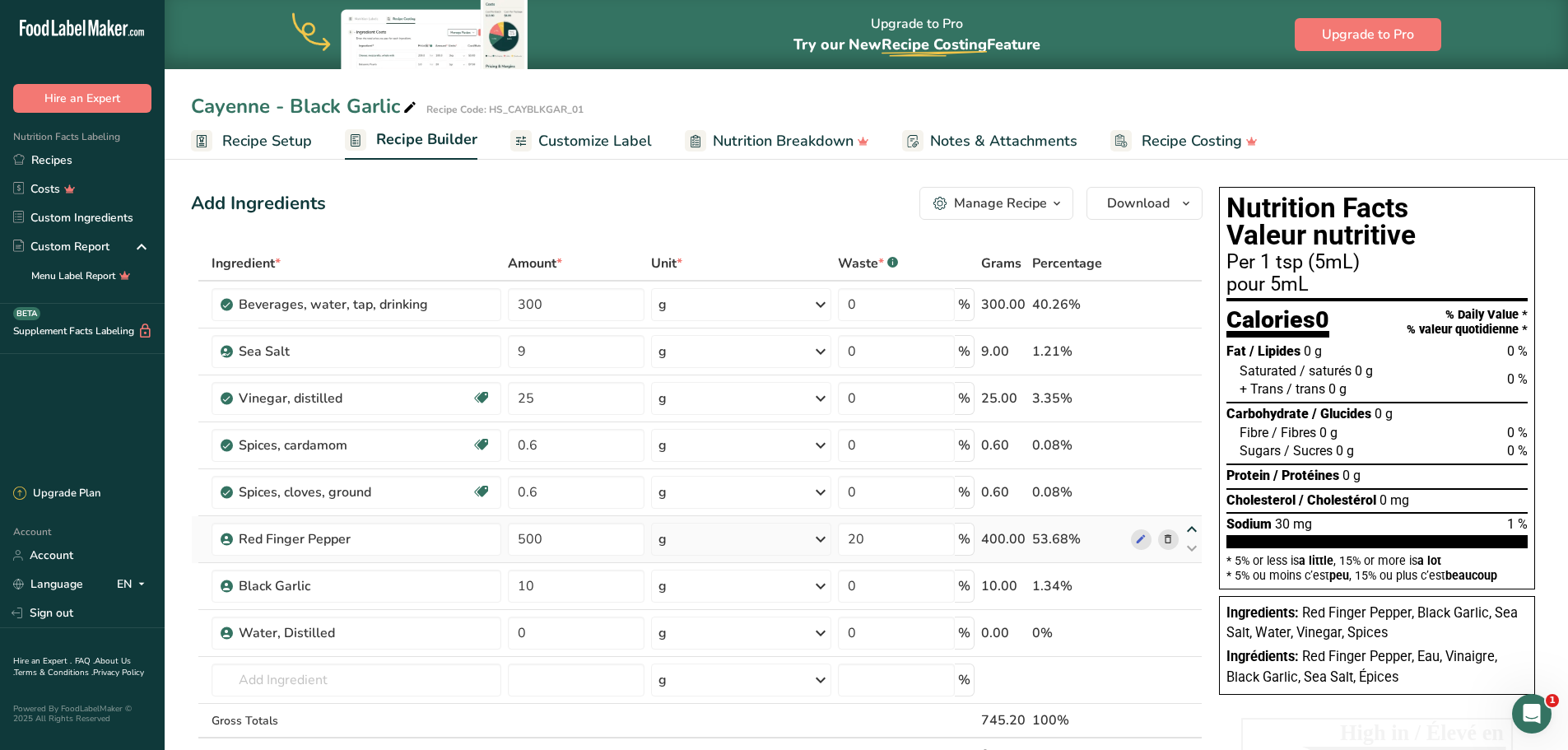
click at [1194, 528] on icon at bounding box center [1192, 529] width 20 height 13
type input "500"
type input "20"
type input "0.6"
type input "0"
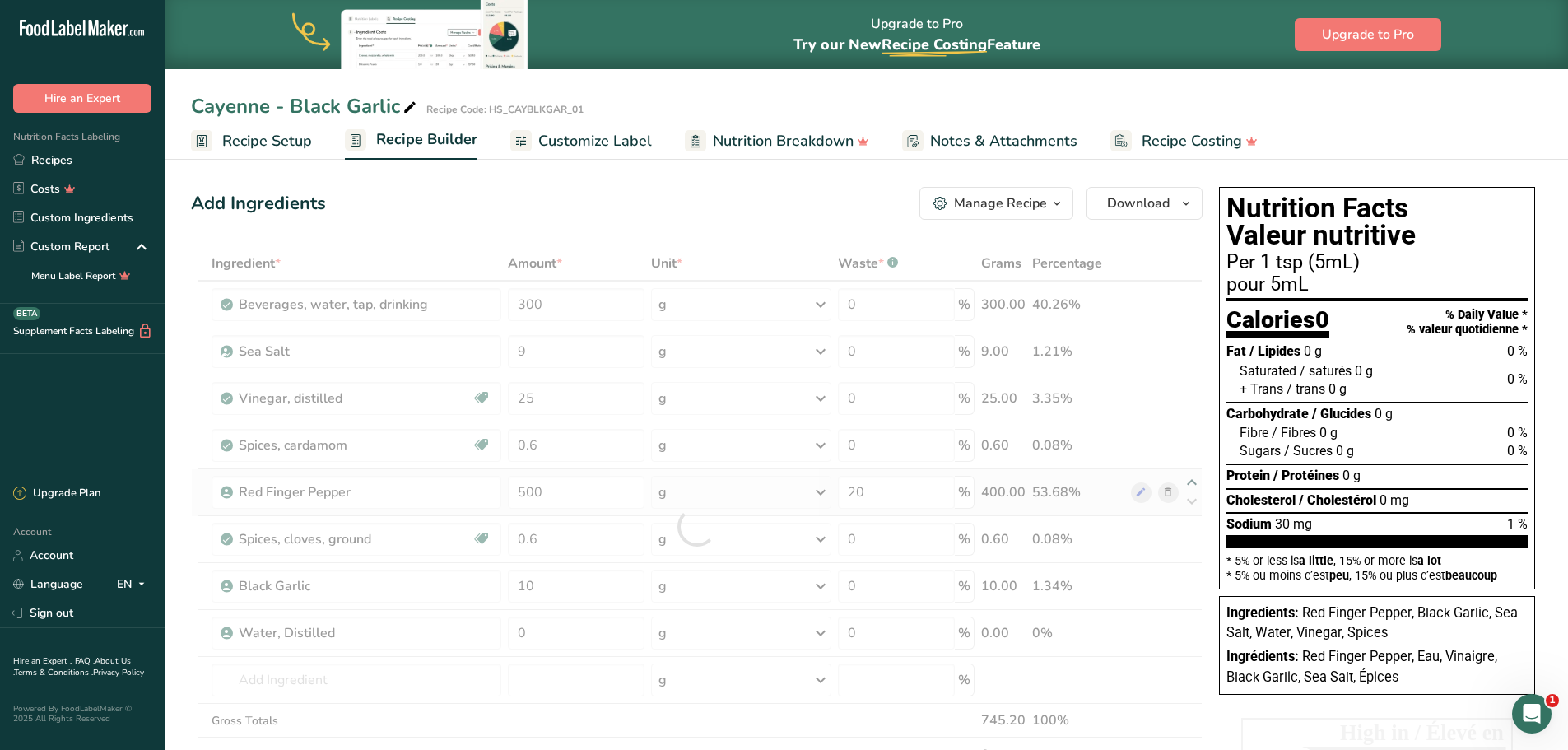
click at [1191, 481] on div at bounding box center [696, 526] width 1012 height 560
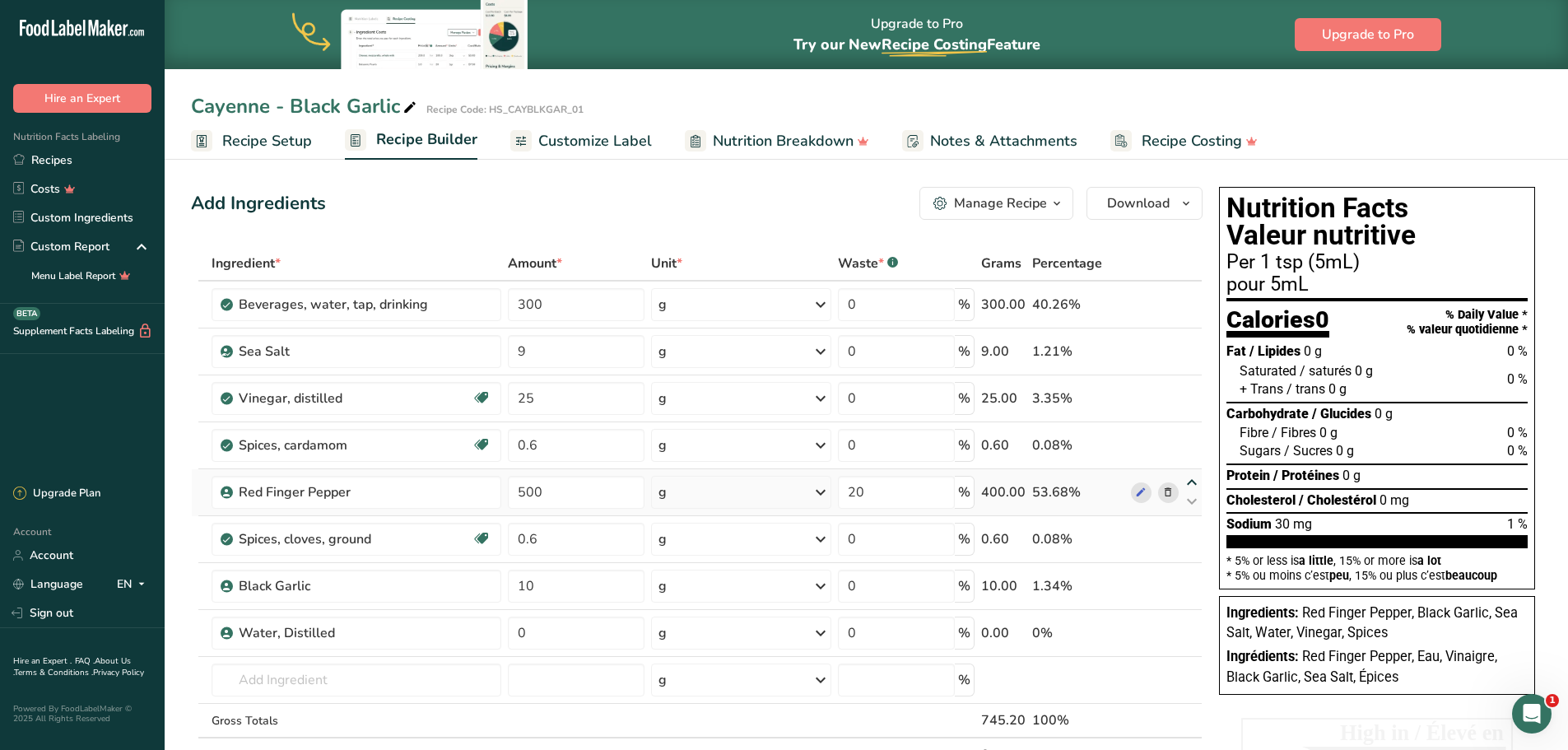
click at [1191, 481] on icon at bounding box center [1192, 482] width 20 height 13
type input "500"
type input "20"
type input "0.6"
type input "0"
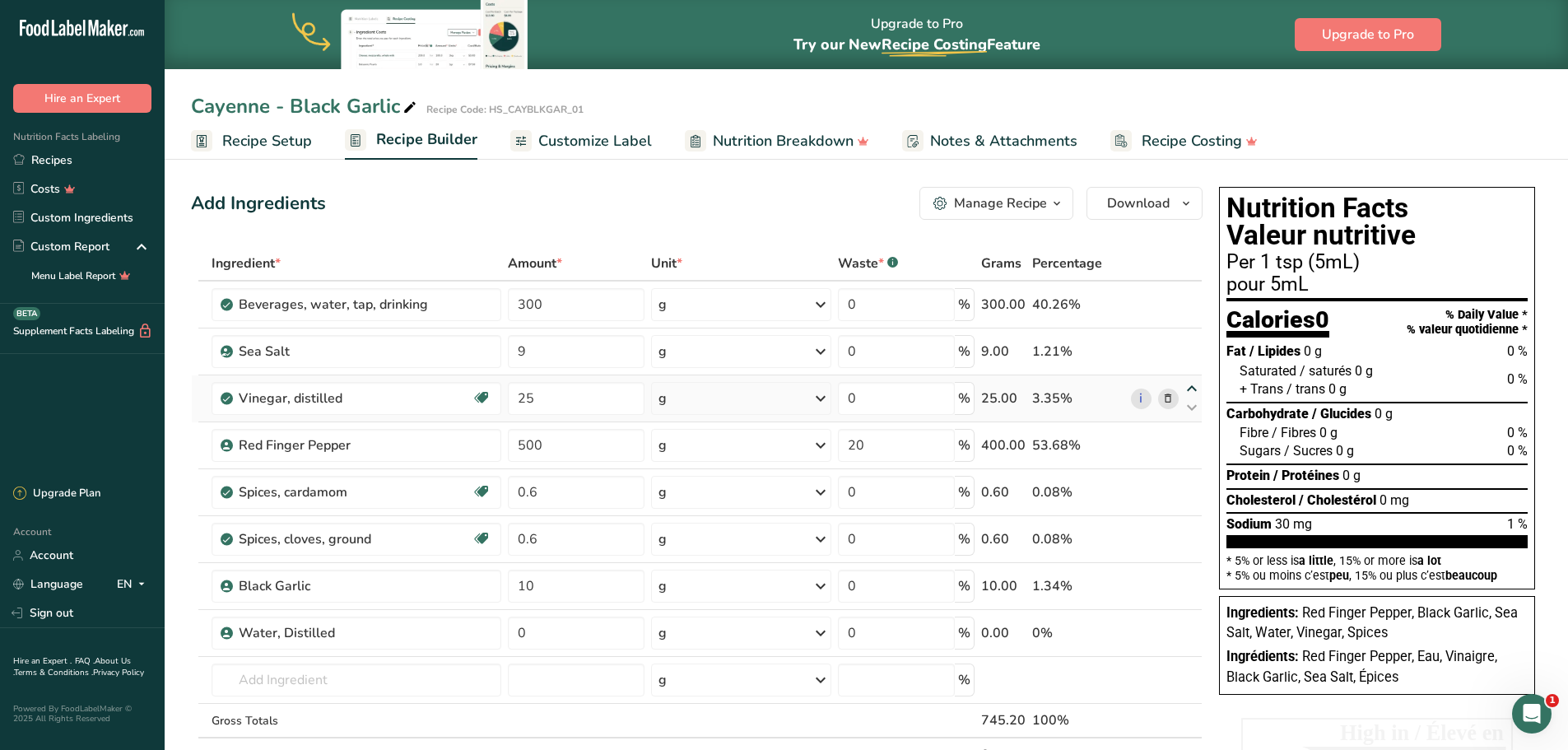
click at [1190, 389] on icon at bounding box center [1192, 389] width 20 height 13
type input "25"
click at [1192, 433] on icon at bounding box center [1192, 435] width 20 height 13
type input "500"
type input "20"
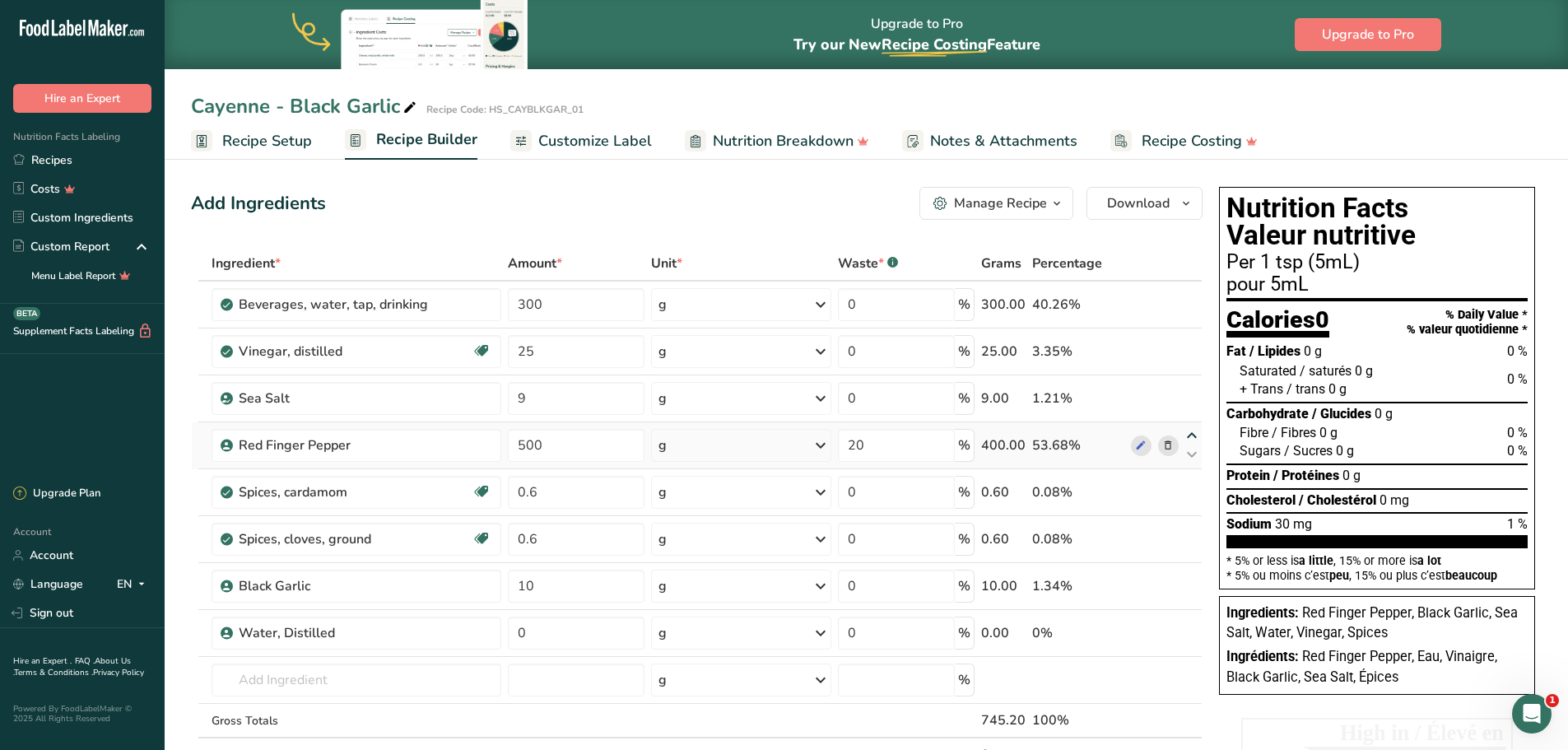
type input "9"
type input "0"
click at [1193, 388] on icon at bounding box center [1192, 389] width 20 height 13
type input "500"
type input "20"
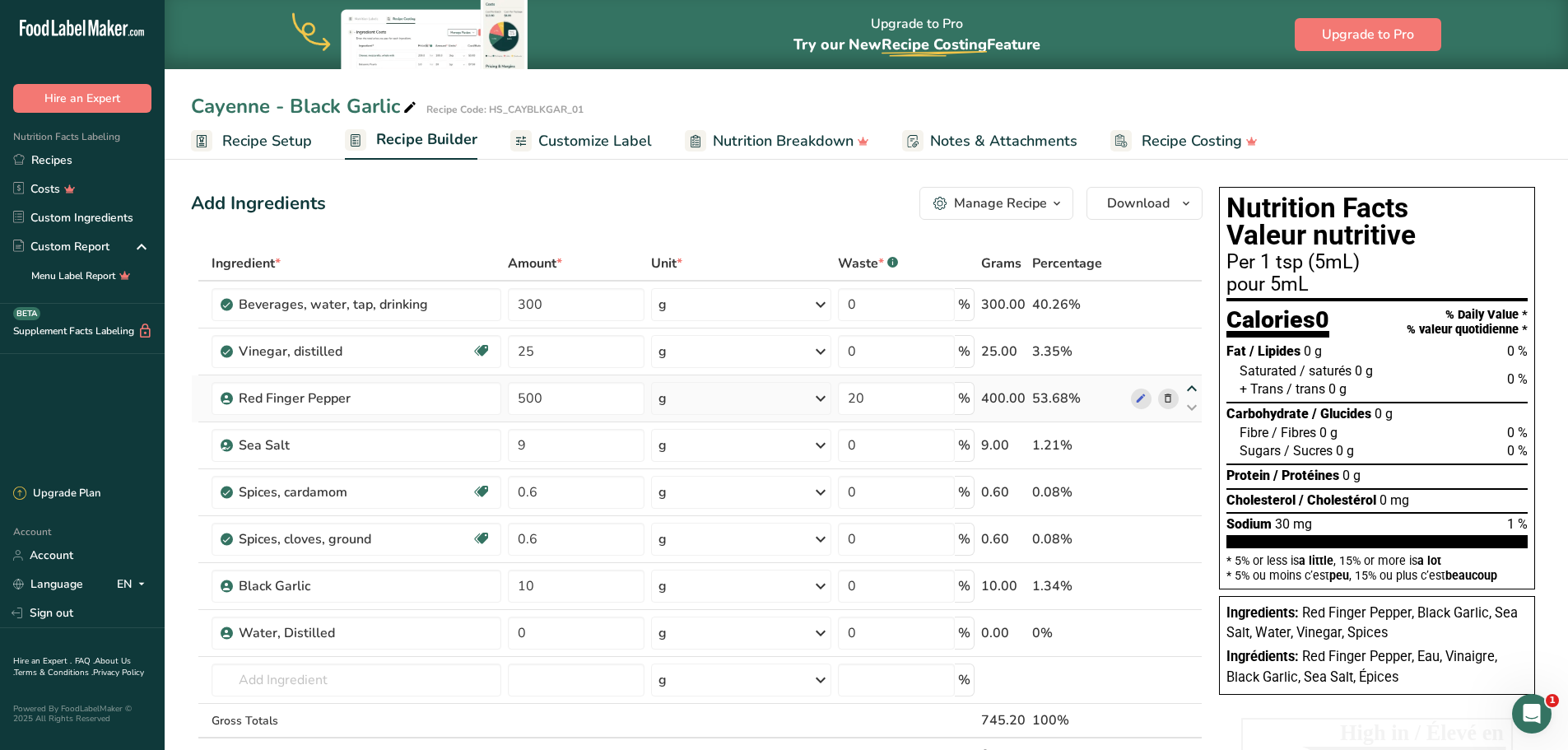
type input "25"
type input "0"
click at [1192, 384] on icon at bounding box center [1192, 389] width 20 height 13
type input "25"
type input "0"
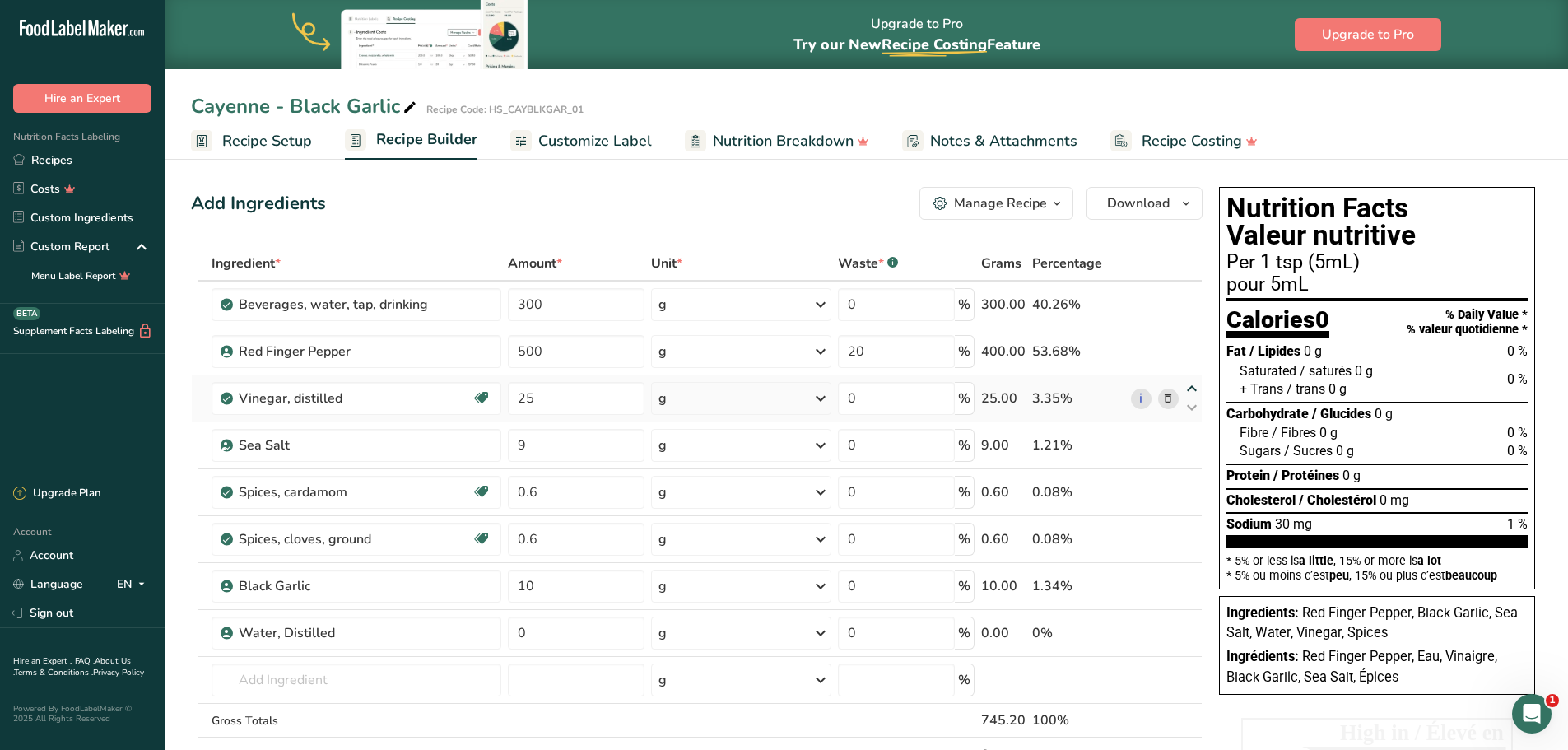
type input "500"
type input "20"
click at [1192, 386] on icon at bounding box center [1192, 389] width 20 height 13
type input "500"
type input "20"
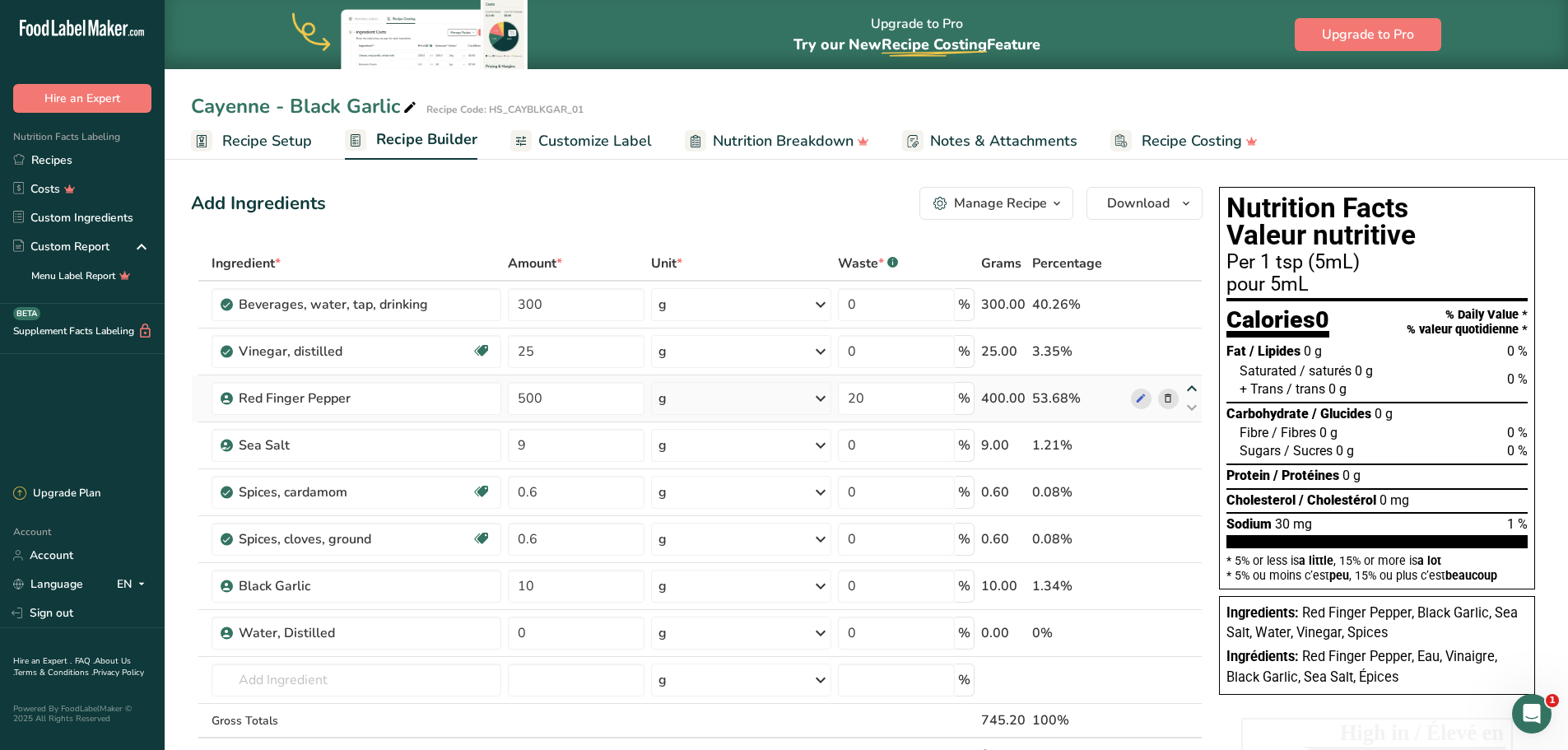
type input "25"
type input "0"
click at [1193, 339] on icon at bounding box center [1192, 342] width 20 height 13
type input "500"
type input "20"
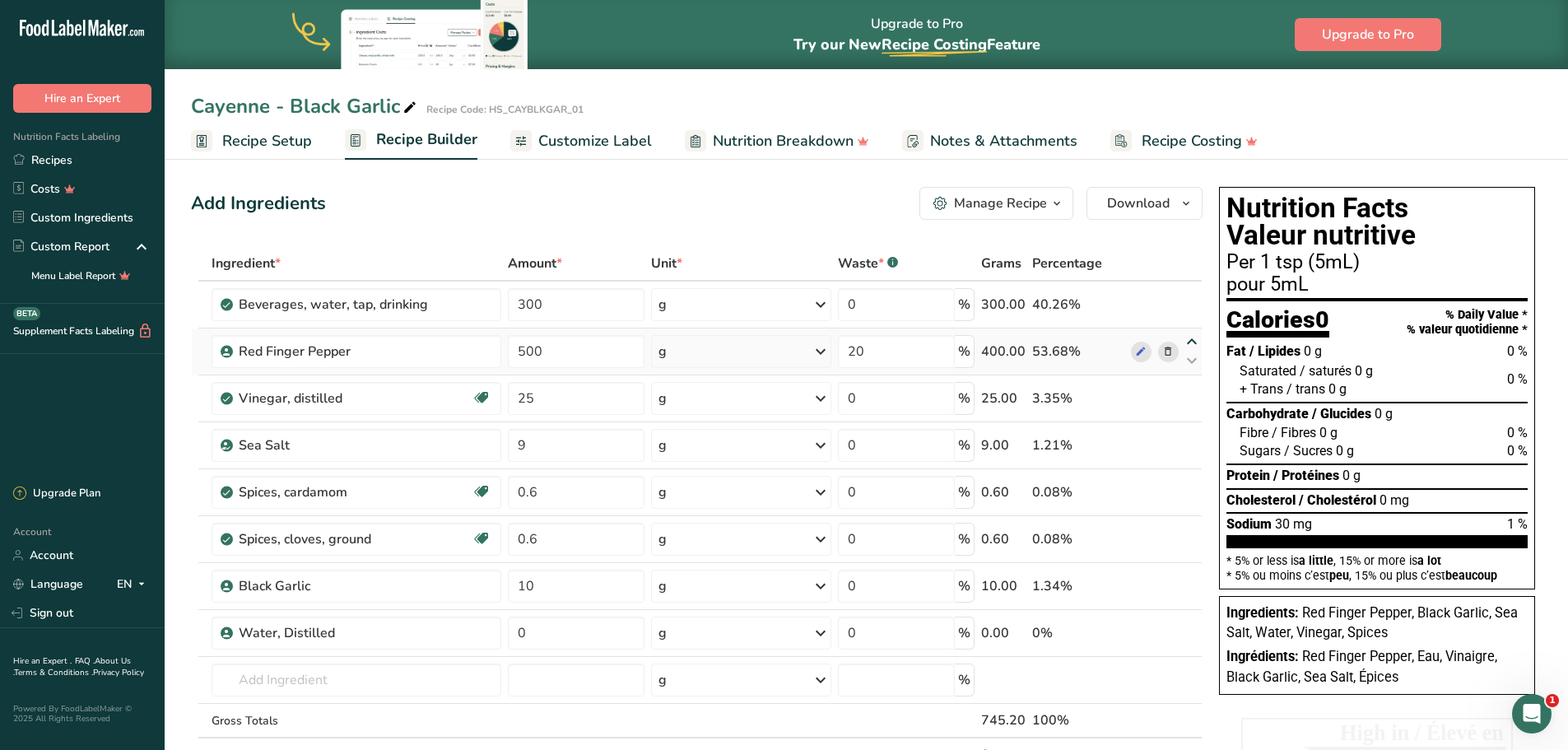
type input "300"
type input "0"
click at [1195, 622] on icon at bounding box center [1192, 623] width 20 height 13
type input "0"
type input "10"
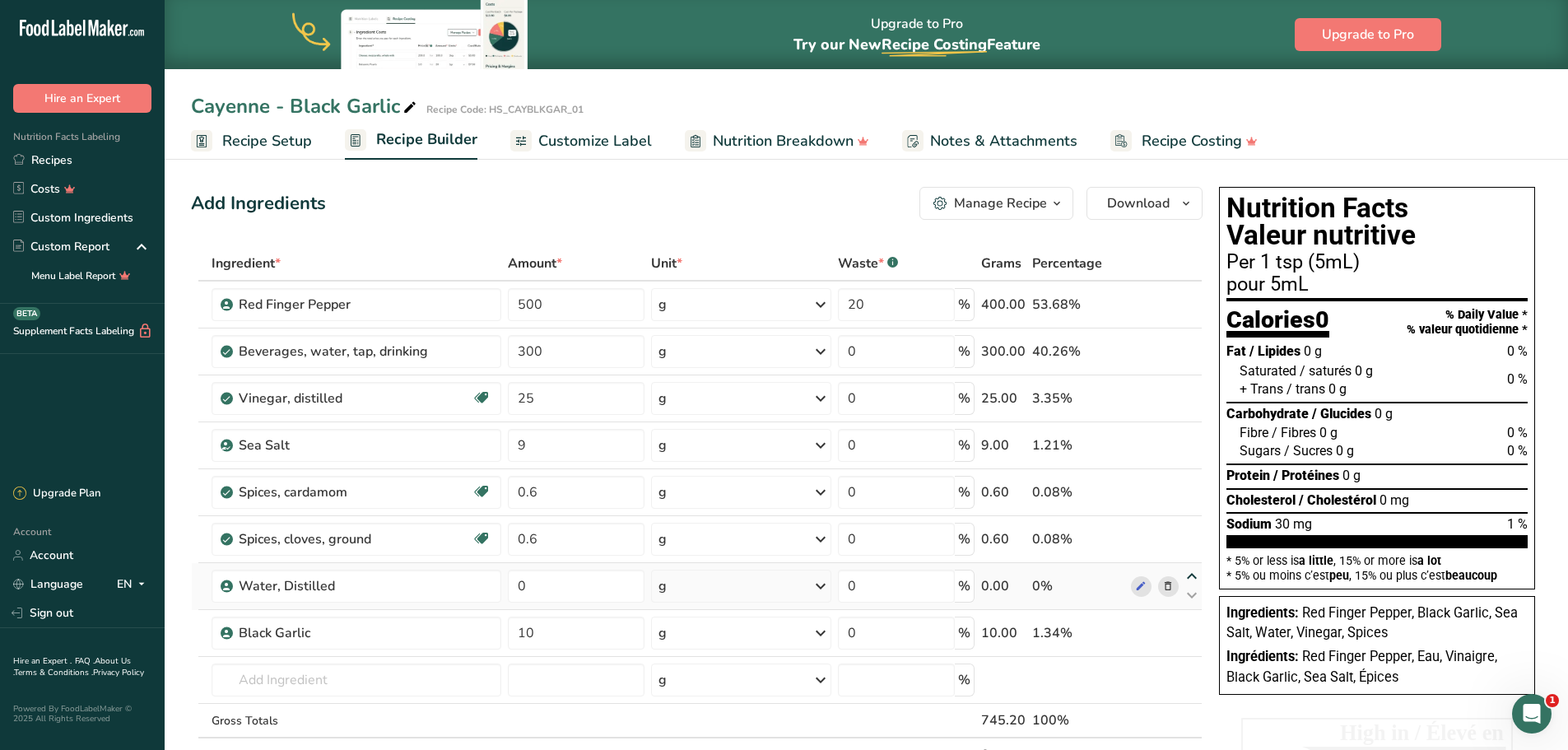
click at [1195, 576] on icon at bounding box center [1192, 577] width 20 height 13
type input "0"
type input "0.6"
click at [1194, 526] on icon at bounding box center [1192, 529] width 20 height 13
type input "0"
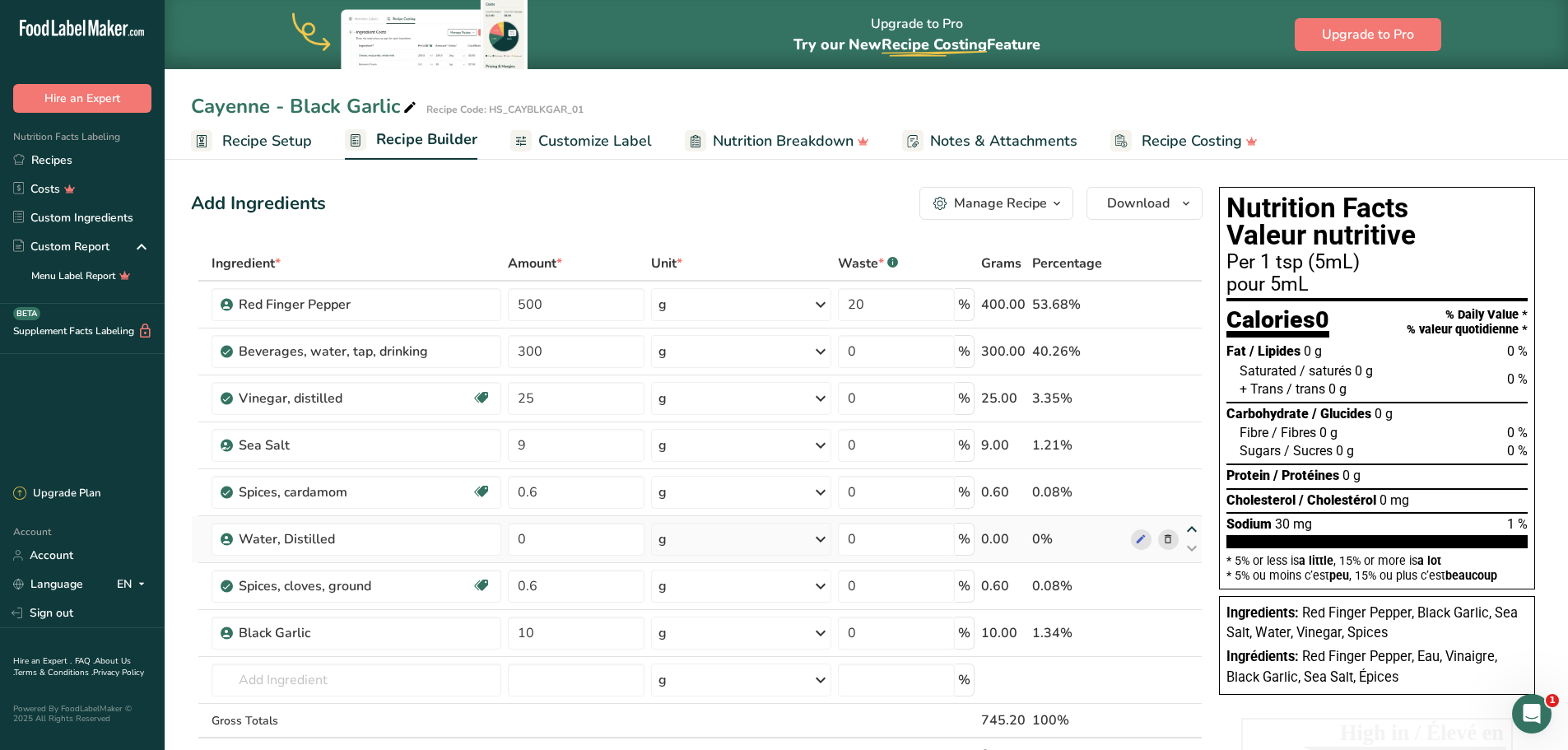
type input "0.6"
click at [1194, 480] on icon at bounding box center [1192, 482] width 20 height 13
type input "0"
type input "9"
click at [1195, 437] on icon at bounding box center [1192, 435] width 20 height 13
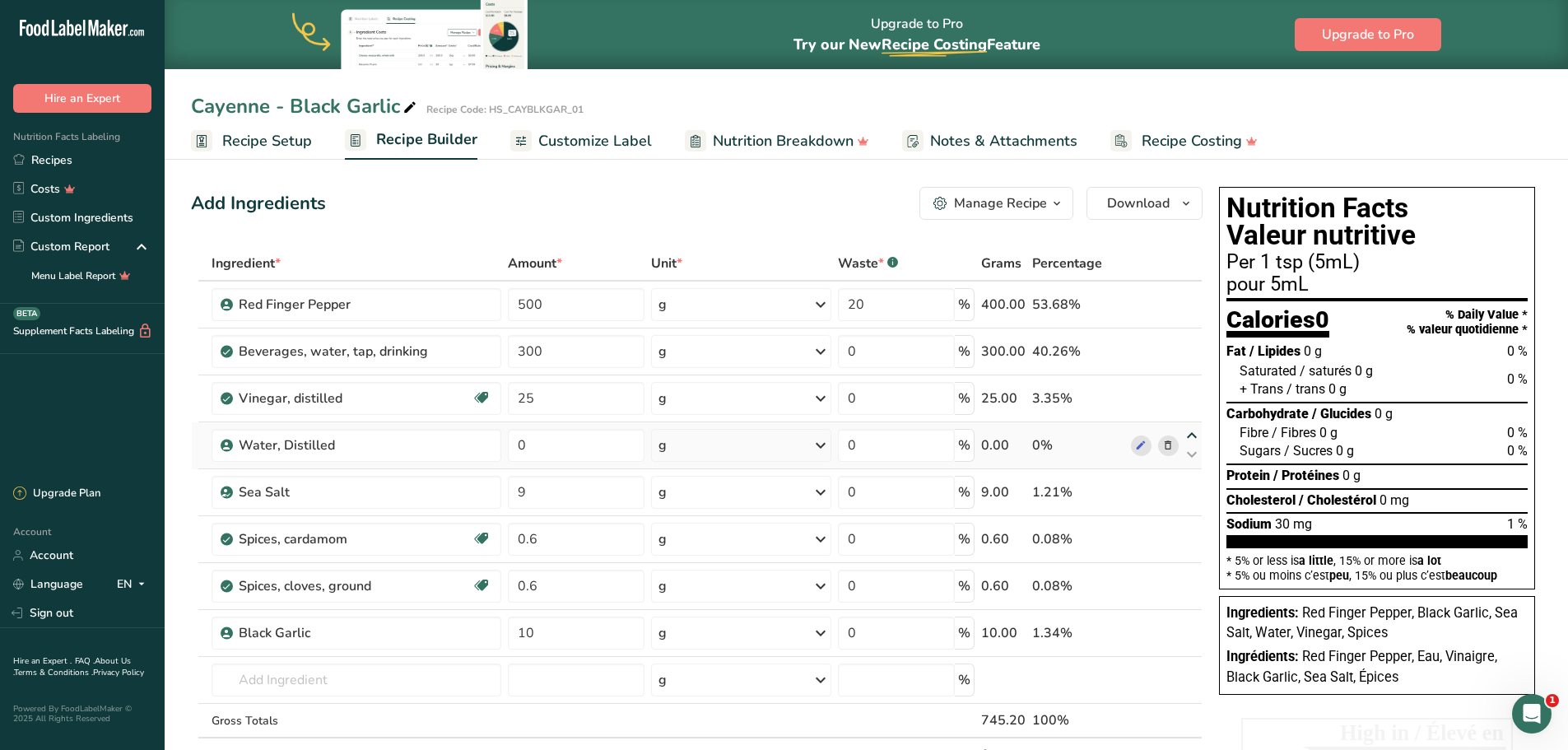
type input "0"
type input "25"
click at [1191, 389] on icon at bounding box center [1192, 389] width 20 height 13
type input "0"
type input "300"
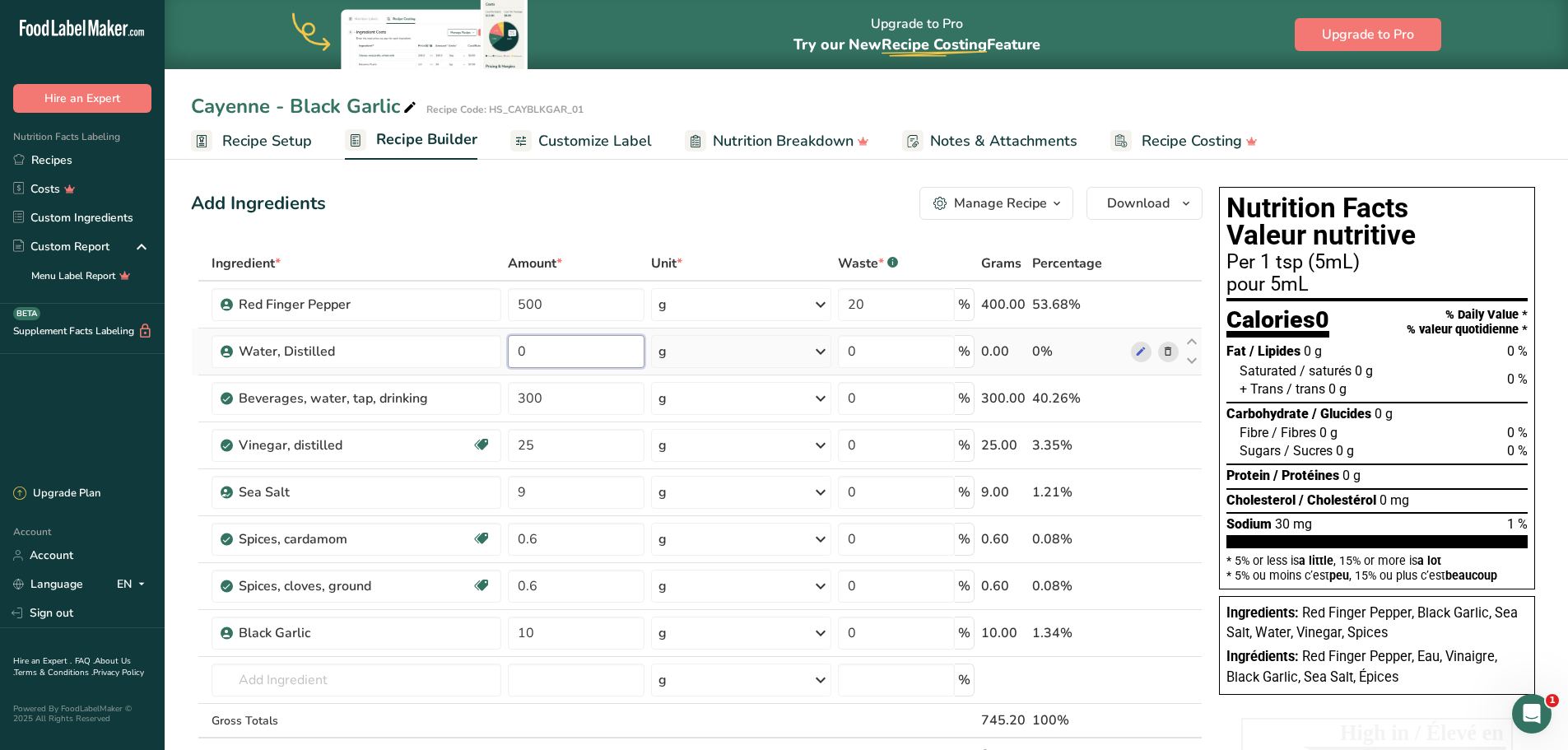
drag, startPoint x: 563, startPoint y: 352, endPoint x: 513, endPoint y: 349, distance: 50.1
click at [513, 349] on input "0" at bounding box center [576, 351] width 137 height 33
type input "300"
click at [1166, 398] on div "Ingredient * Amount * Unit * Waste * .a-a{fill:#347362;}.b-a{fill:#fff;} Grams …" at bounding box center [696, 526] width 1012 height 560
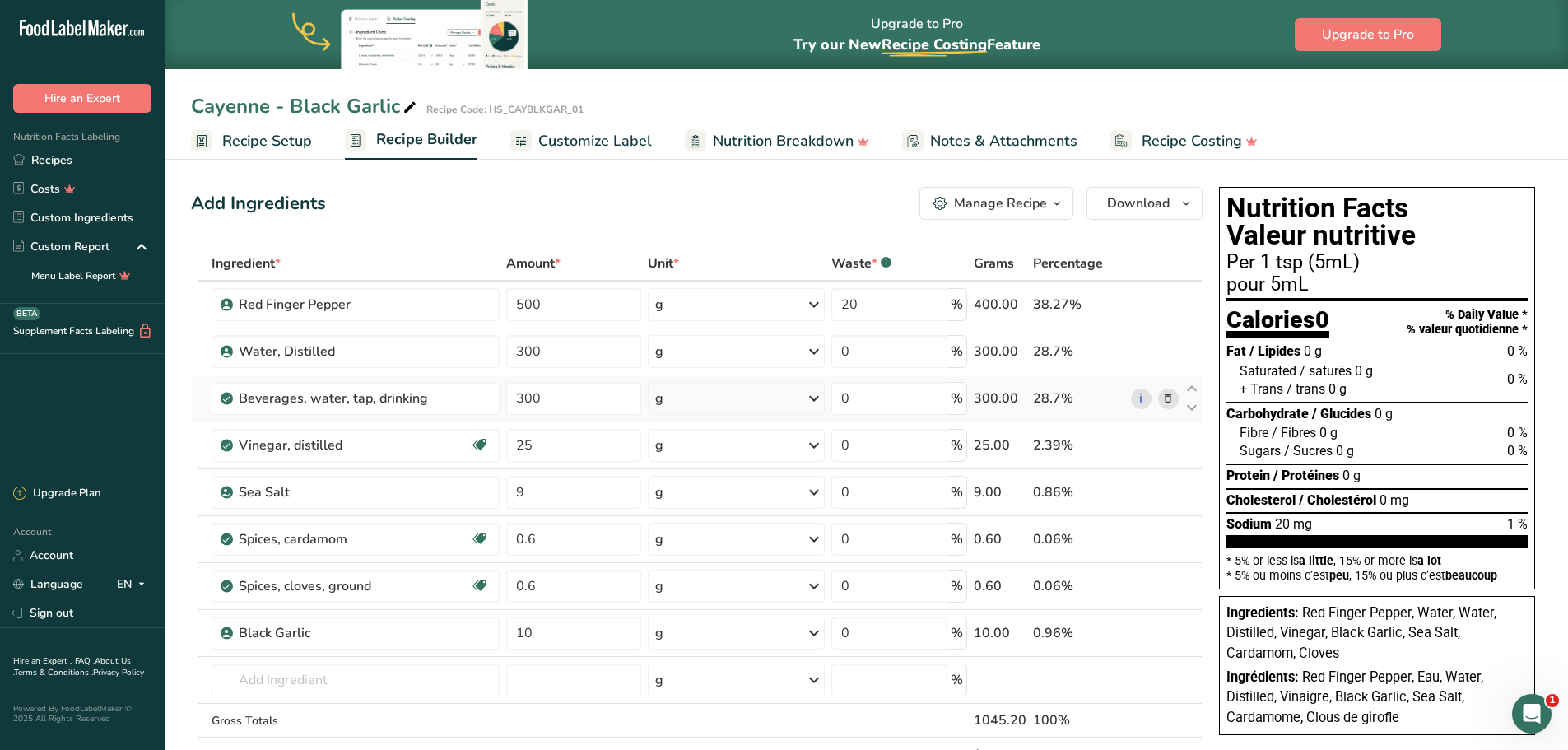
click at [1170, 398] on icon at bounding box center [1168, 399] width 12 height 17
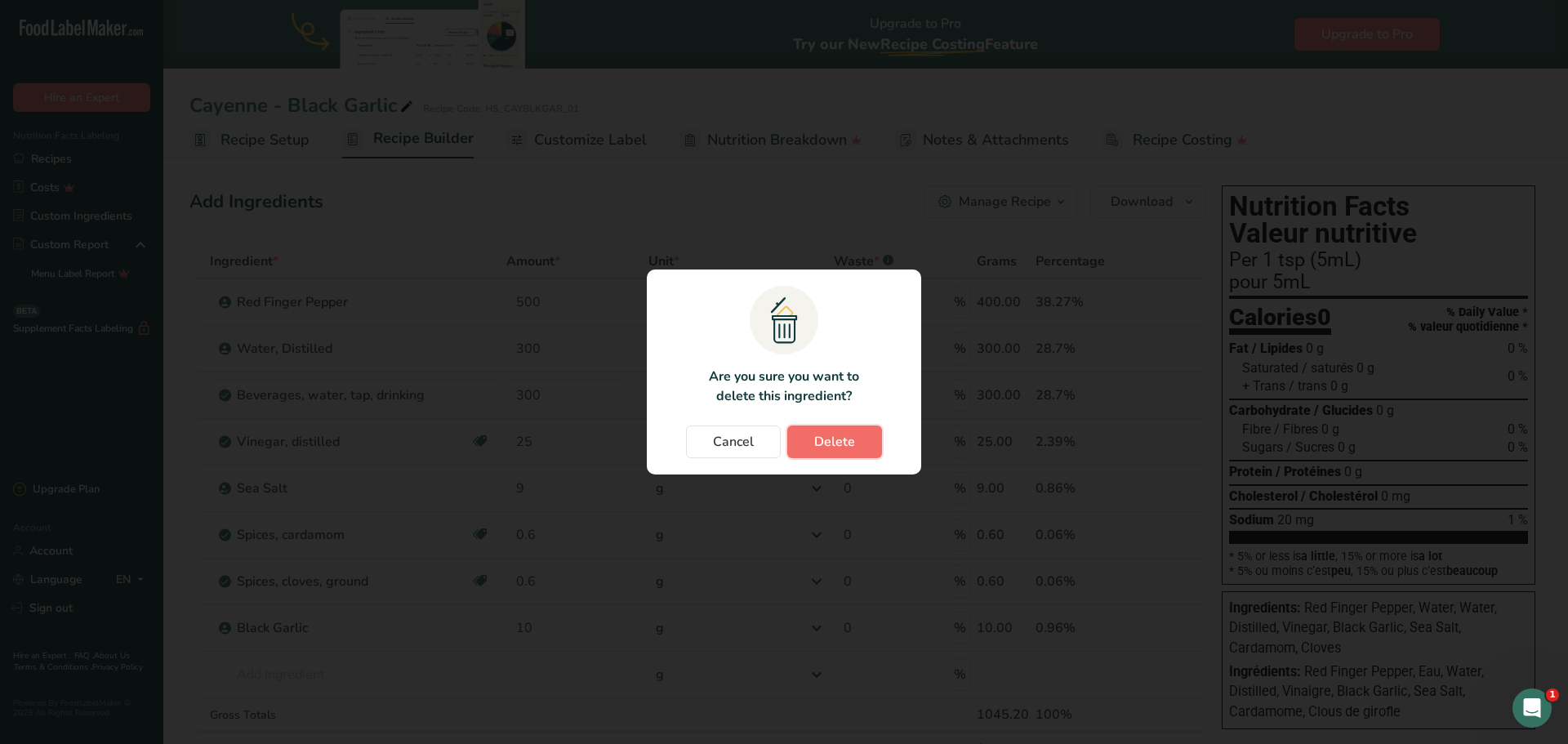
click at [832, 446] on span "Delete" at bounding box center [835, 441] width 41 height 19
type input "25"
type input "9"
type input "0.6"
type input "10"
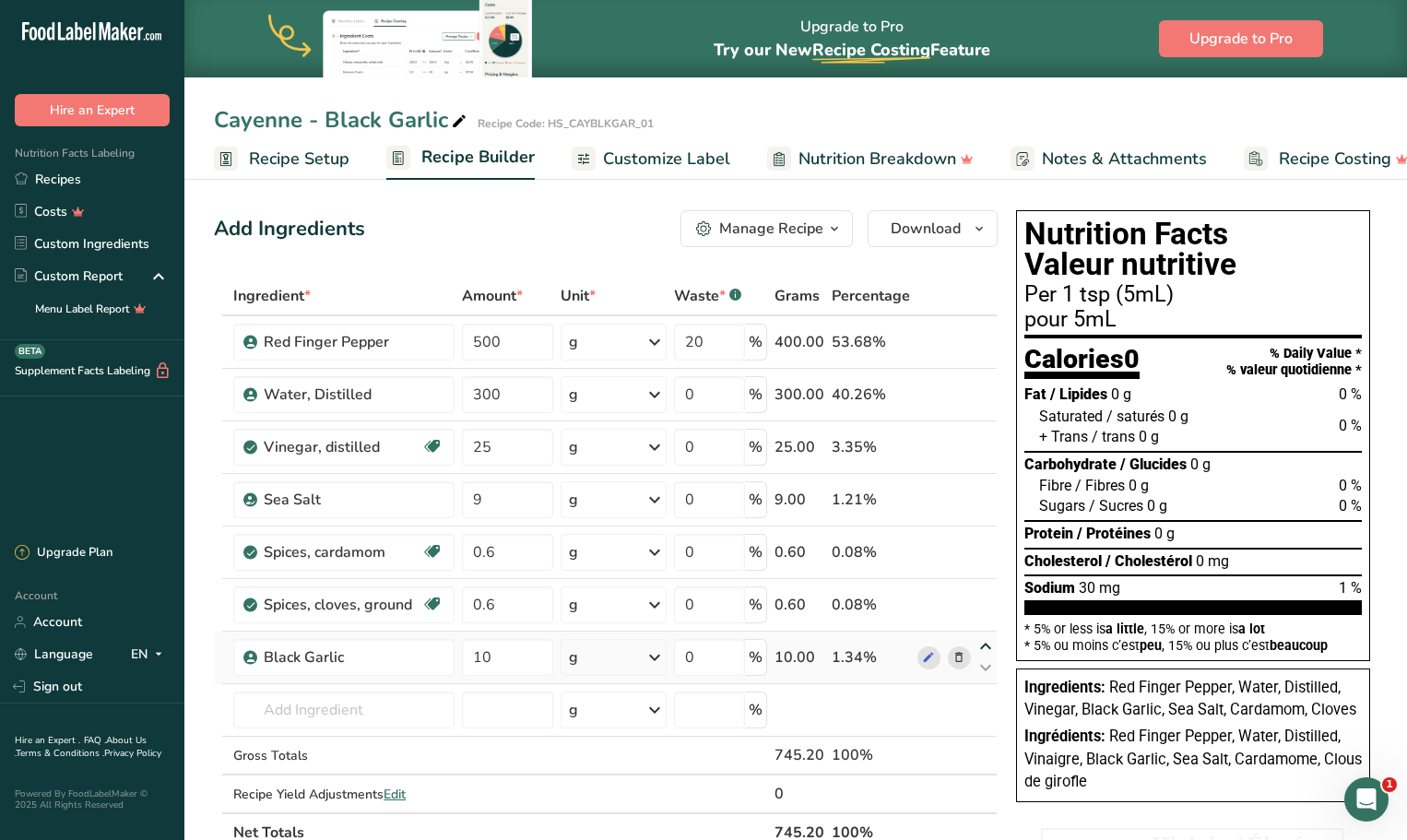
click at [993, 648] on icon at bounding box center [985, 647] width 22 height 14
type input "10"
type input "0.6"
click at [990, 592] on icon at bounding box center [985, 593] width 22 height 14
type input "10"
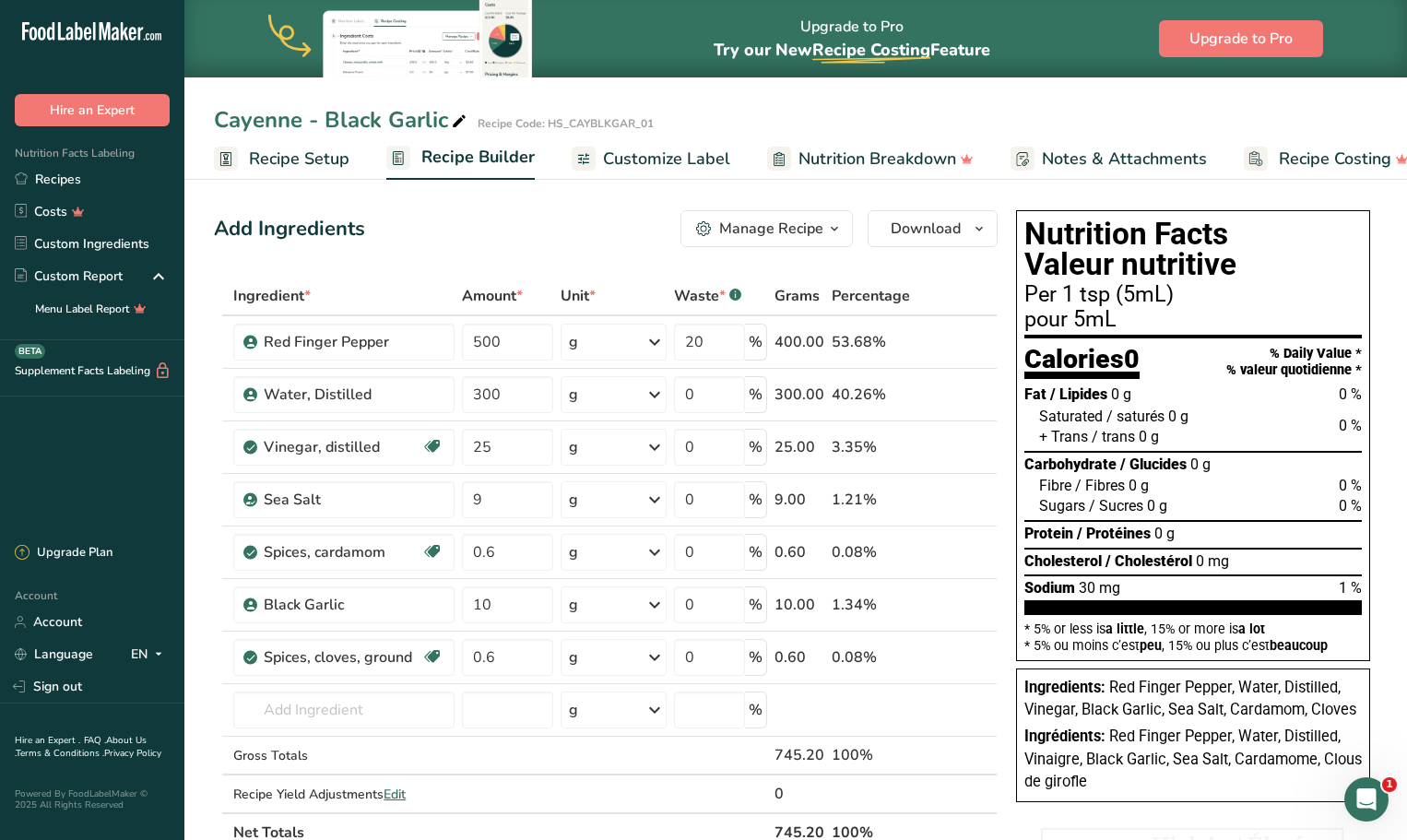
type input "0.6"
click at [990, 492] on icon at bounding box center [985, 489] width 22 height 14
type input "9"
click at [986, 517] on icon at bounding box center [985, 510] width 22 height 14
type input "10"
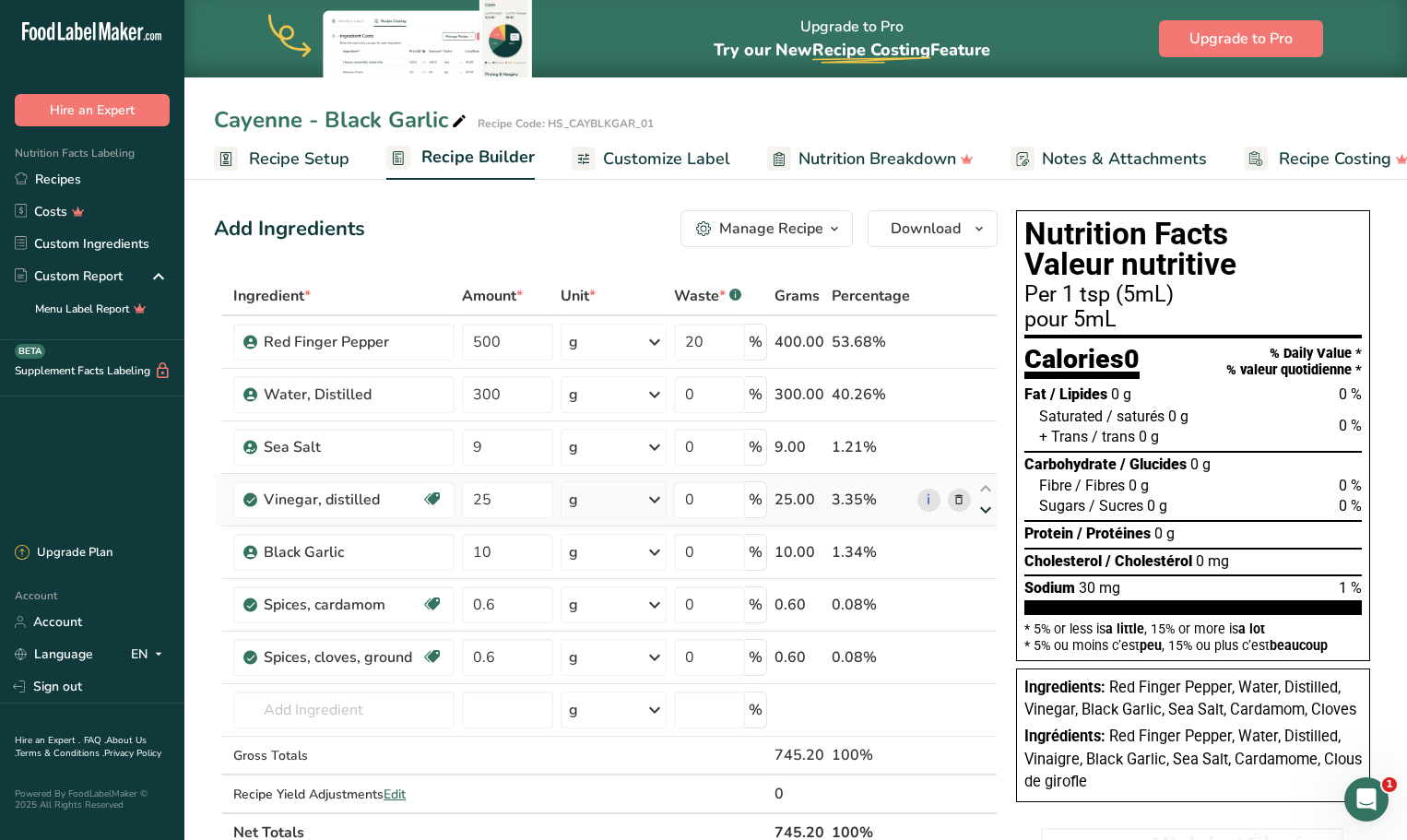
type input "25"
click at [677, 163] on span "Customize Label" at bounding box center [667, 159] width 128 height 25
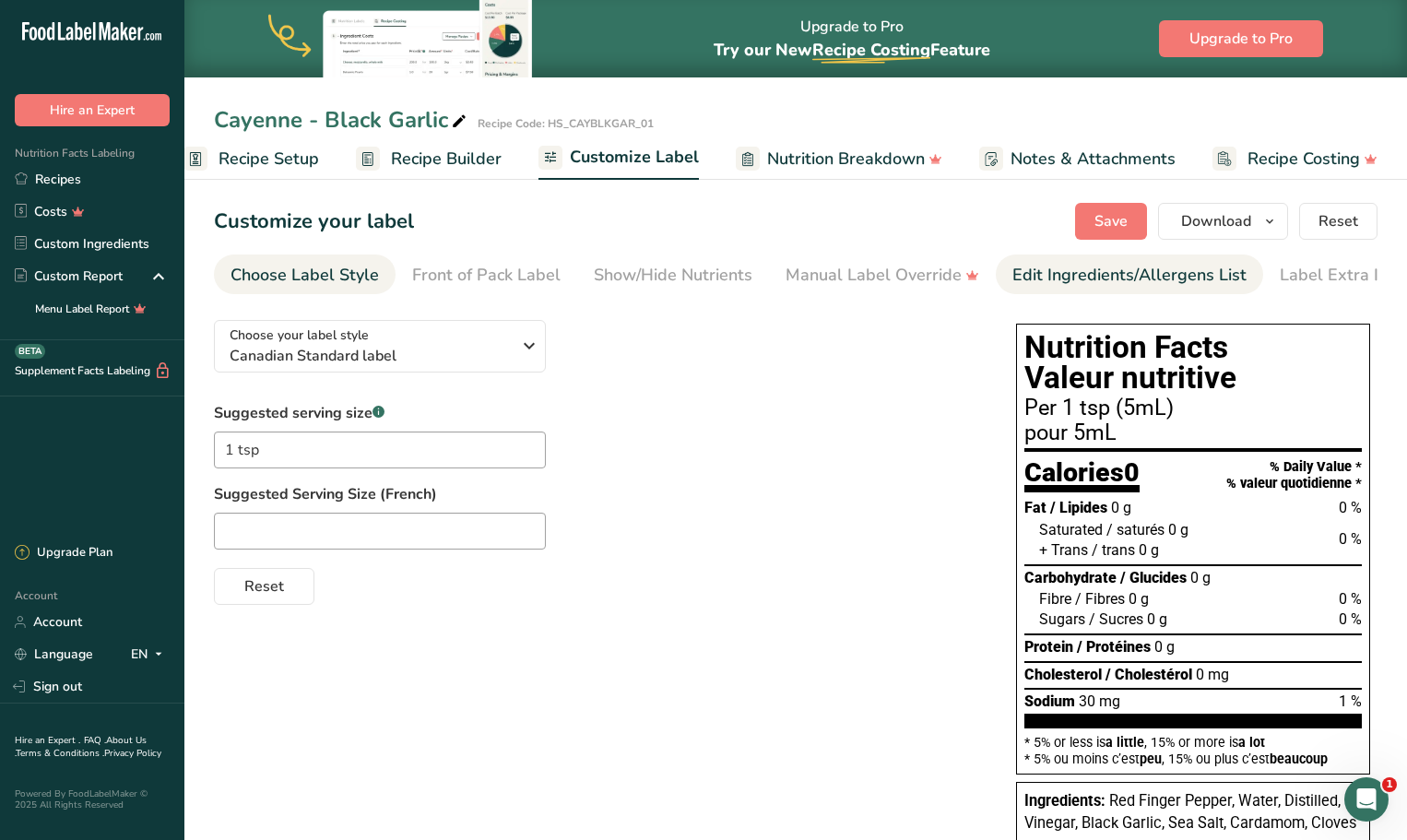
click at [1084, 263] on div "Edit Ingredients/Allergens List" at bounding box center [1129, 275] width 234 height 25
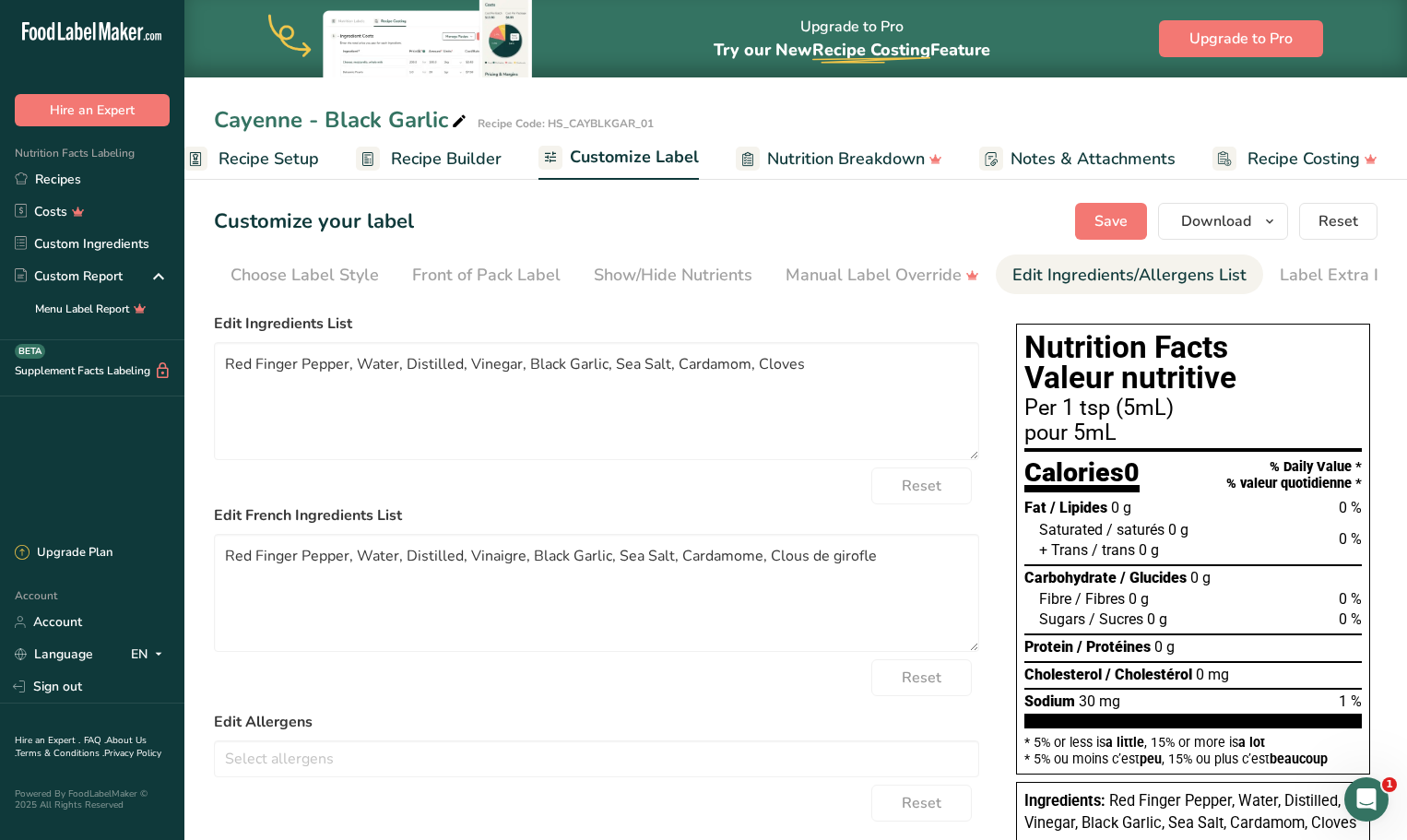
scroll to position [0, 28]
drag, startPoint x: 800, startPoint y: 369, endPoint x: 673, endPoint y: 376, distance: 127.2
click at [673, 376] on textarea "Red Finger Pepper, Water, Distilled, Vinegar, Black Garlic, Sea Salt, Cardamom,…" at bounding box center [595, 401] width 765 height 118
type textarea "Red Finger Pepper, Water, Distilled, Vinegar, Black Garlic, Sea Salt, Spices"
click at [1117, 205] on button "Save" at bounding box center [1110, 221] width 71 height 37
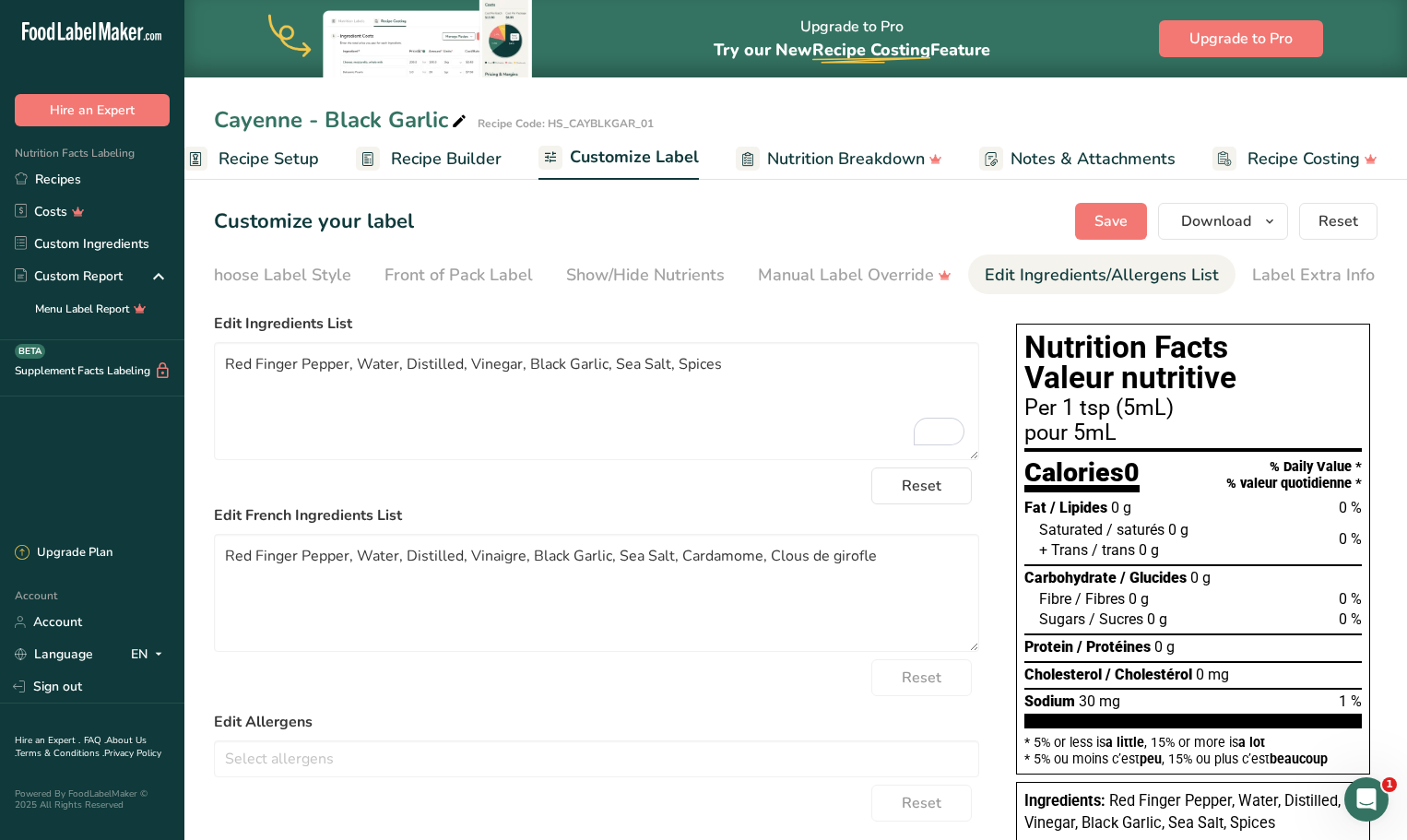
click at [402, 159] on span "Recipe Builder" at bounding box center [446, 159] width 111 height 25
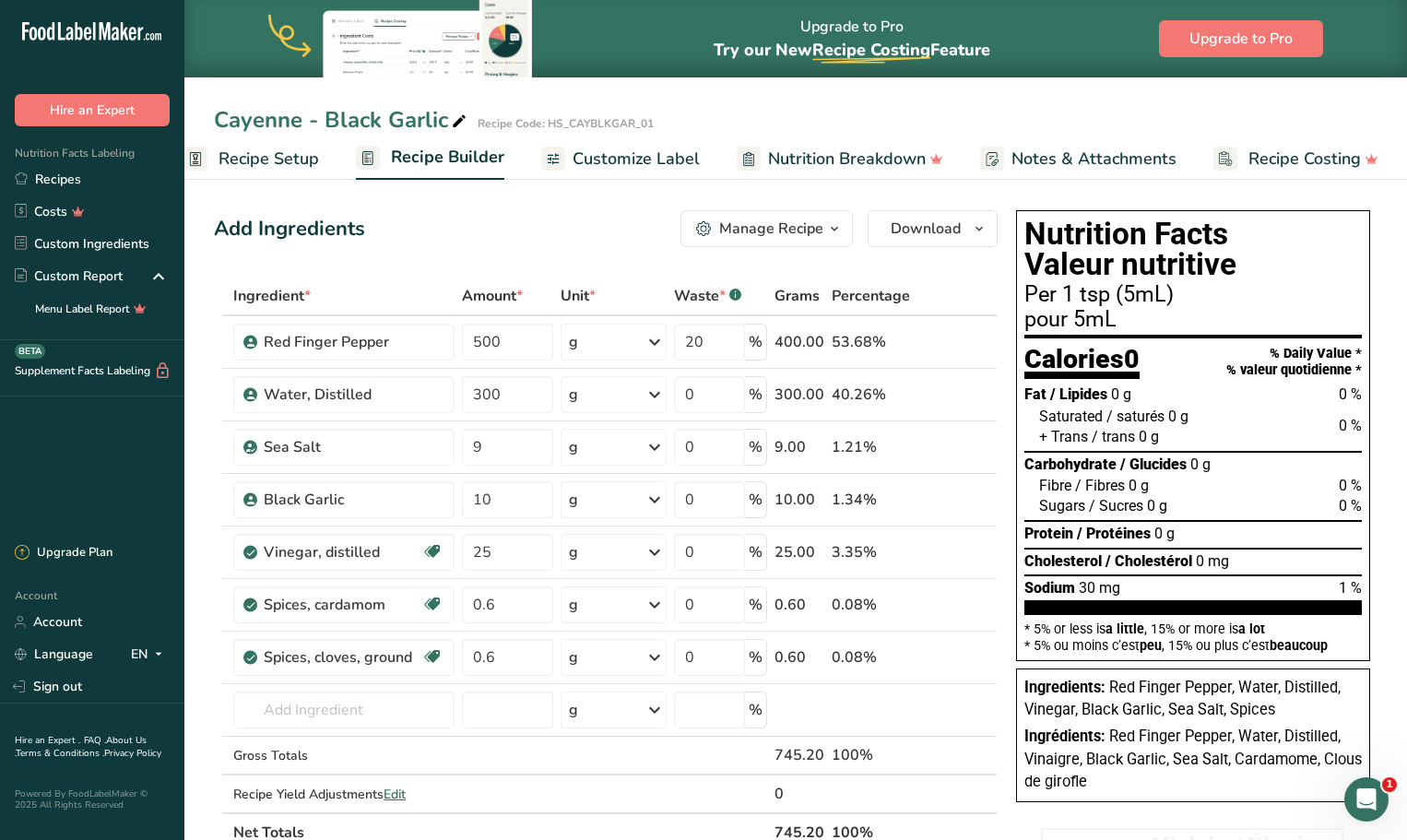
click at [831, 225] on icon "button" at bounding box center [834, 229] width 14 height 23
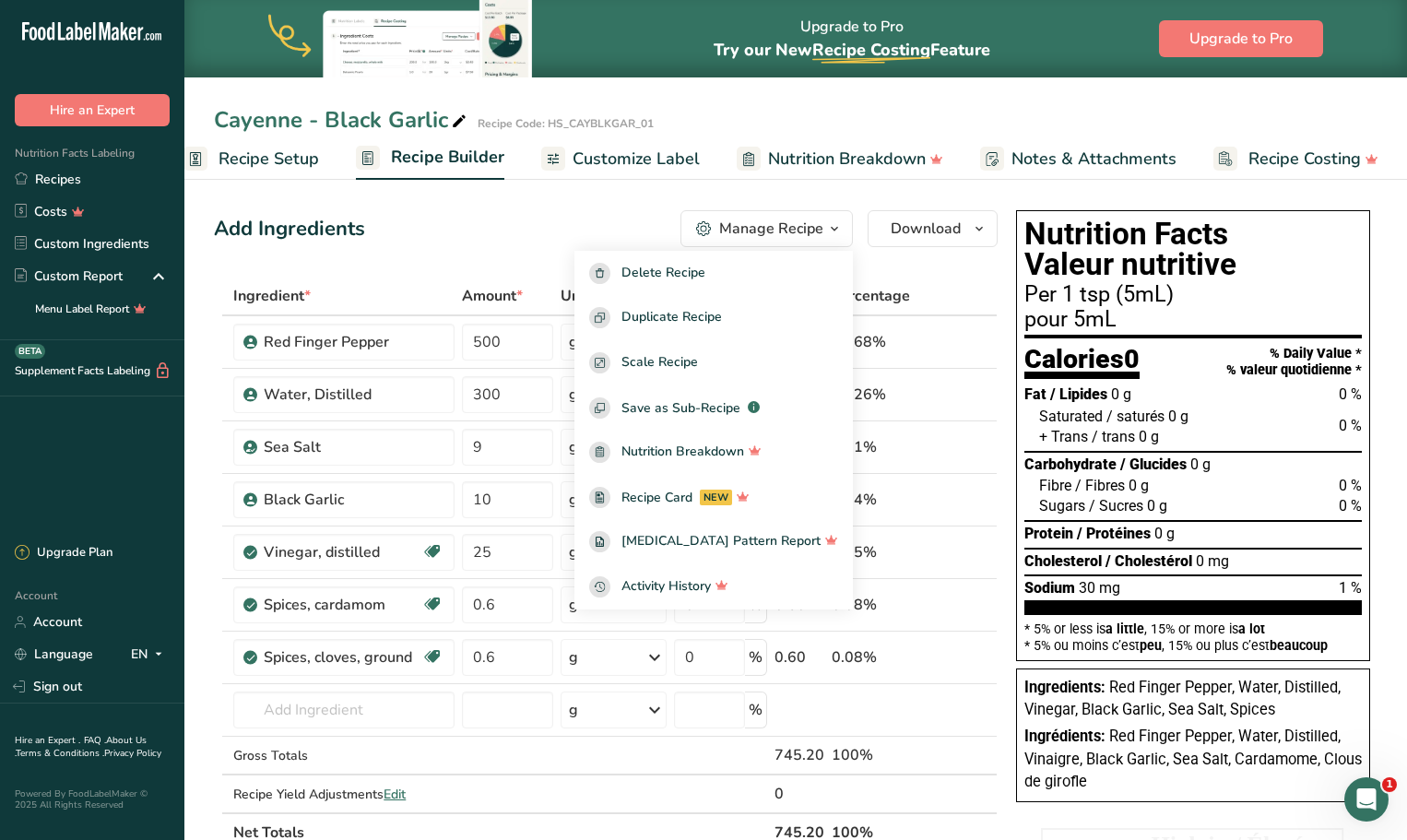
click at [830, 225] on icon "button" at bounding box center [834, 229] width 14 height 23
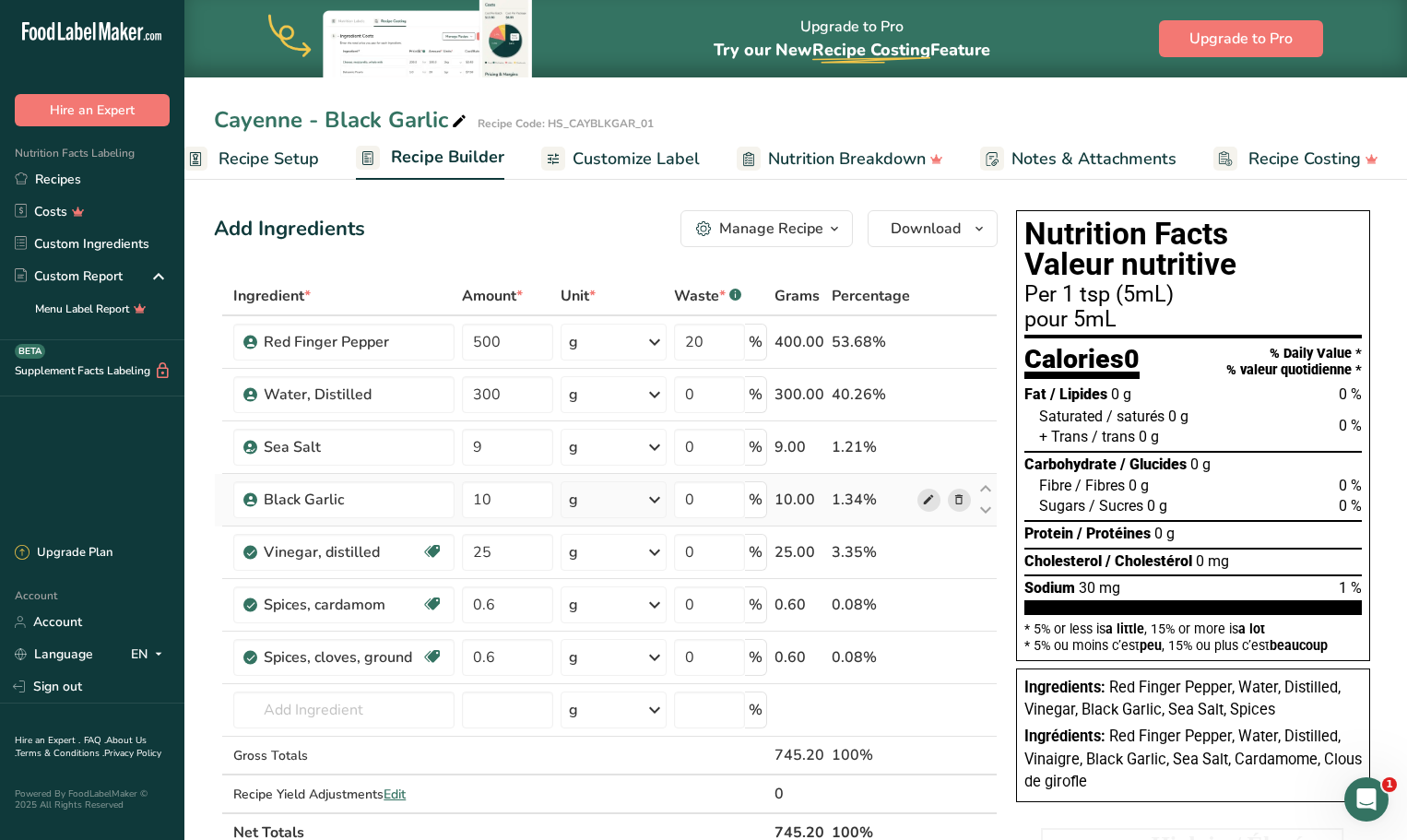
click at [925, 508] on icon at bounding box center [929, 500] width 13 height 19
click at [935, 346] on span at bounding box center [928, 341] width 22 height 22
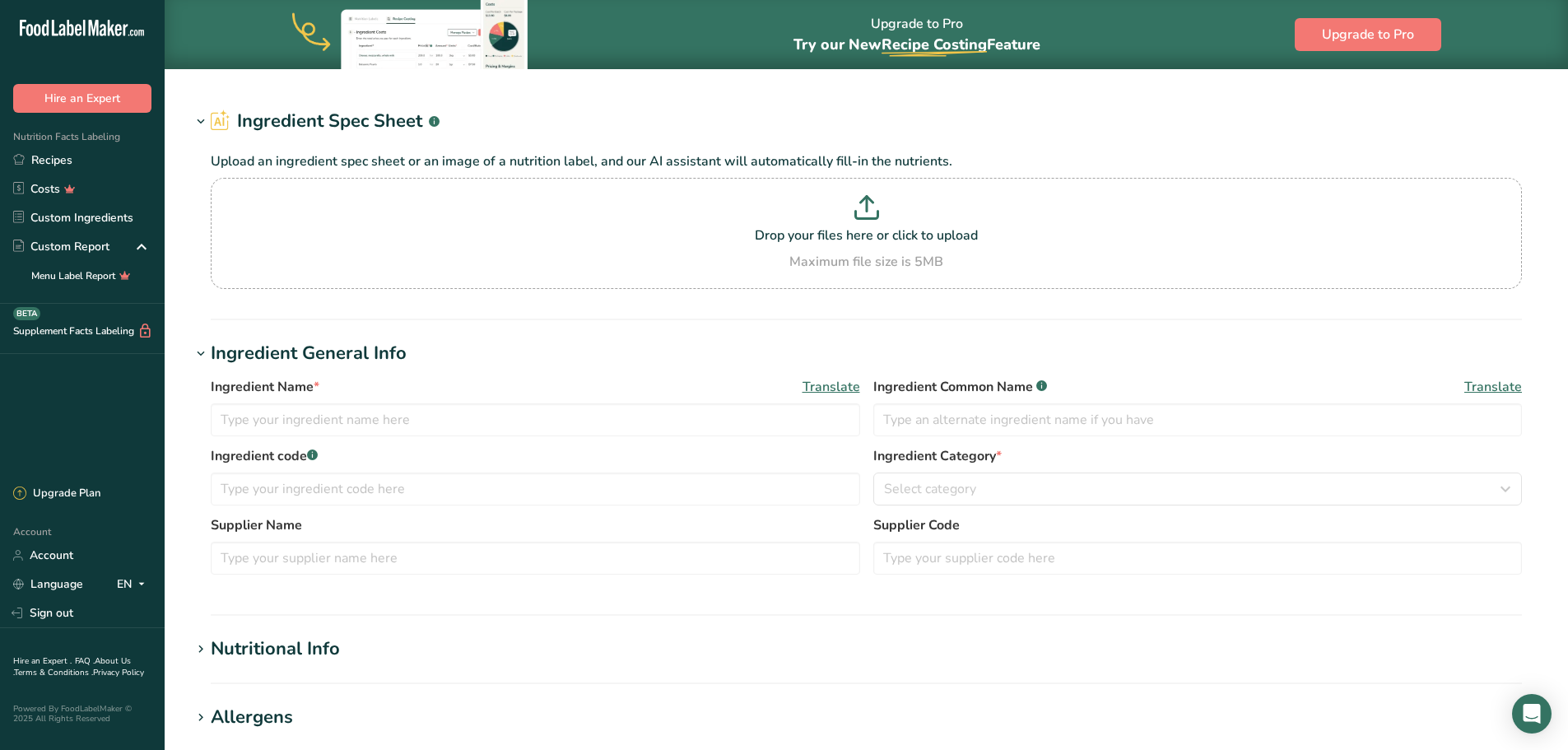
type input "Beverages, water, tap, drinking"
type input "Water"
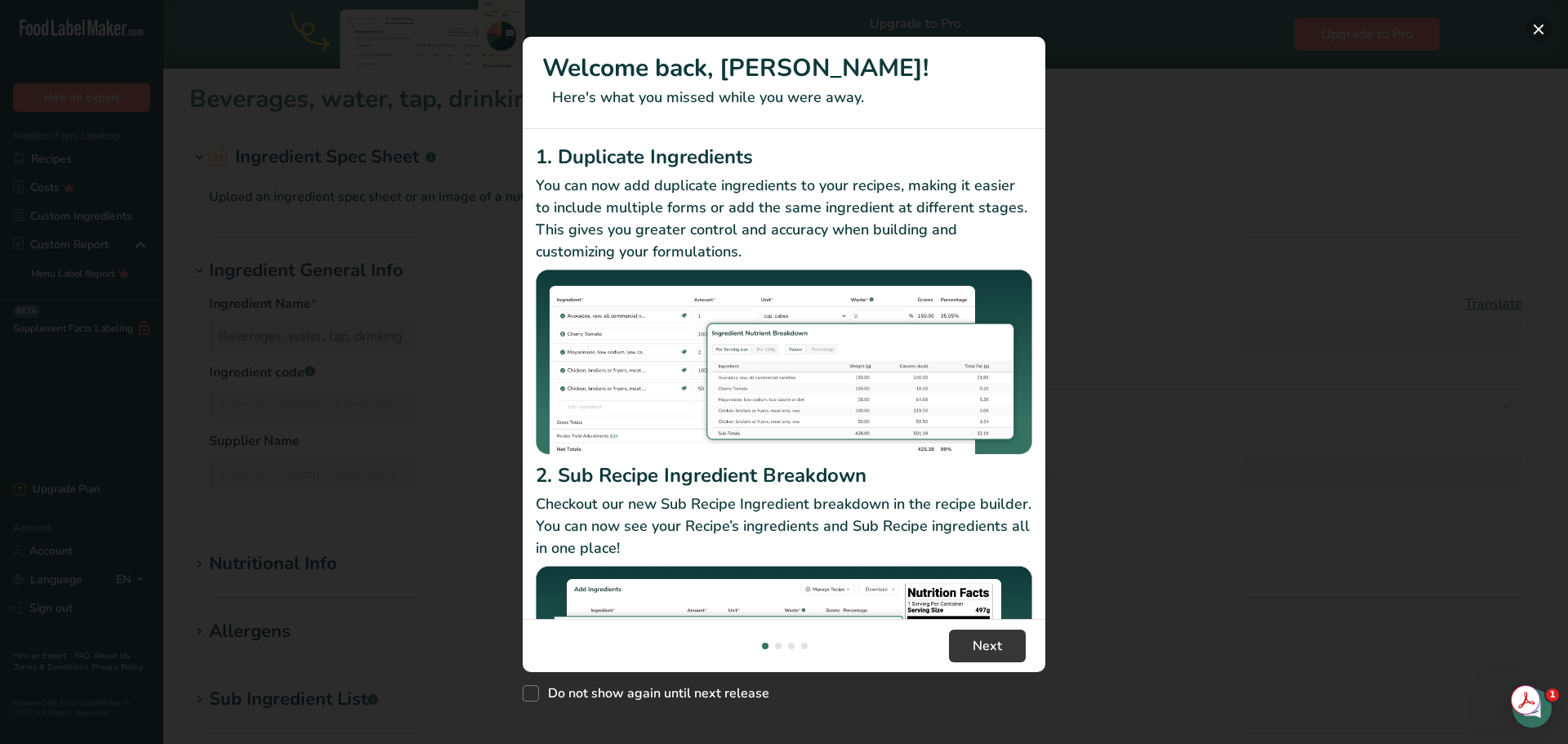
click at [1531, 30] on button "New Features" at bounding box center [1538, 29] width 26 height 26
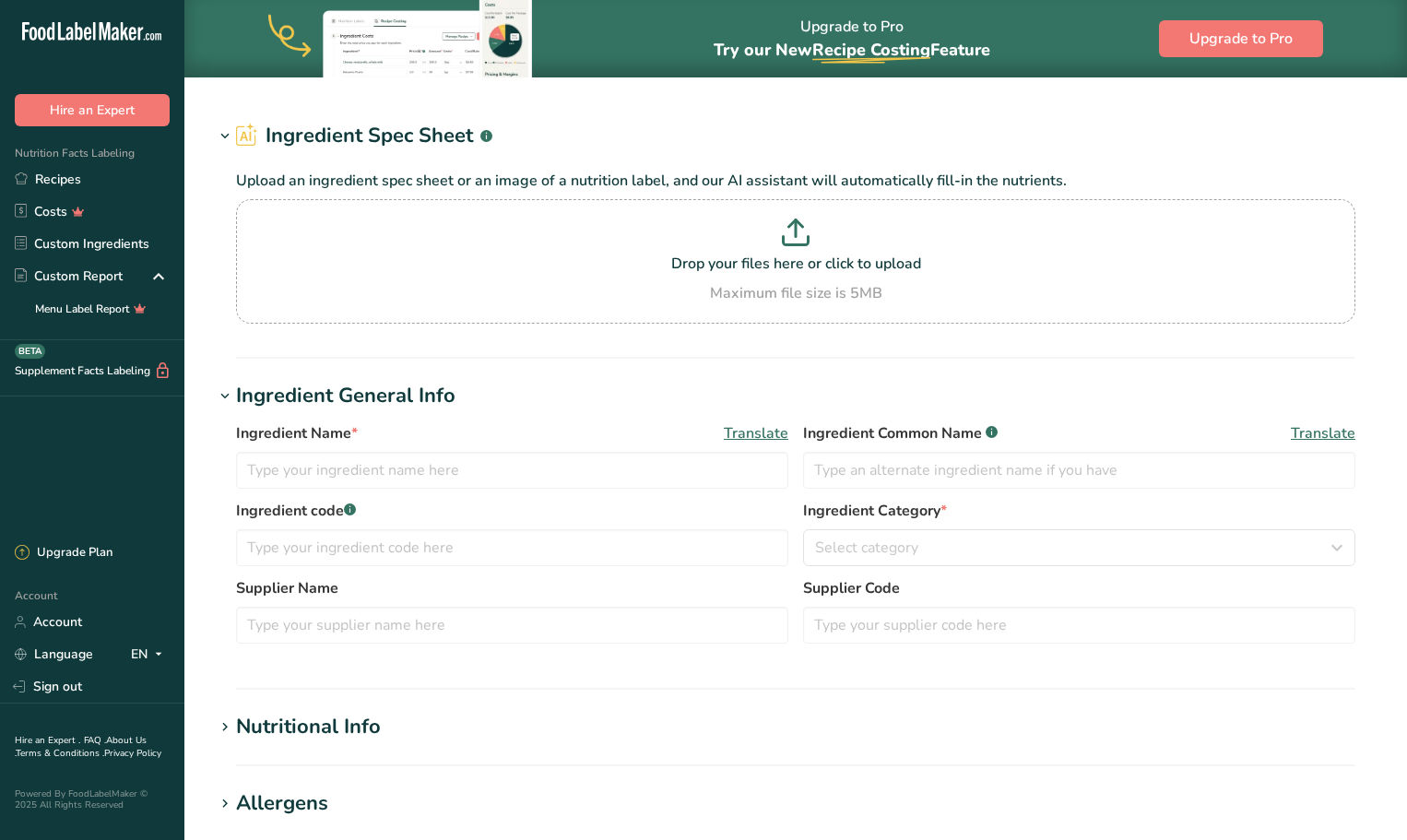
type input "Beverages, water, tap, drinking"
type input "Water"
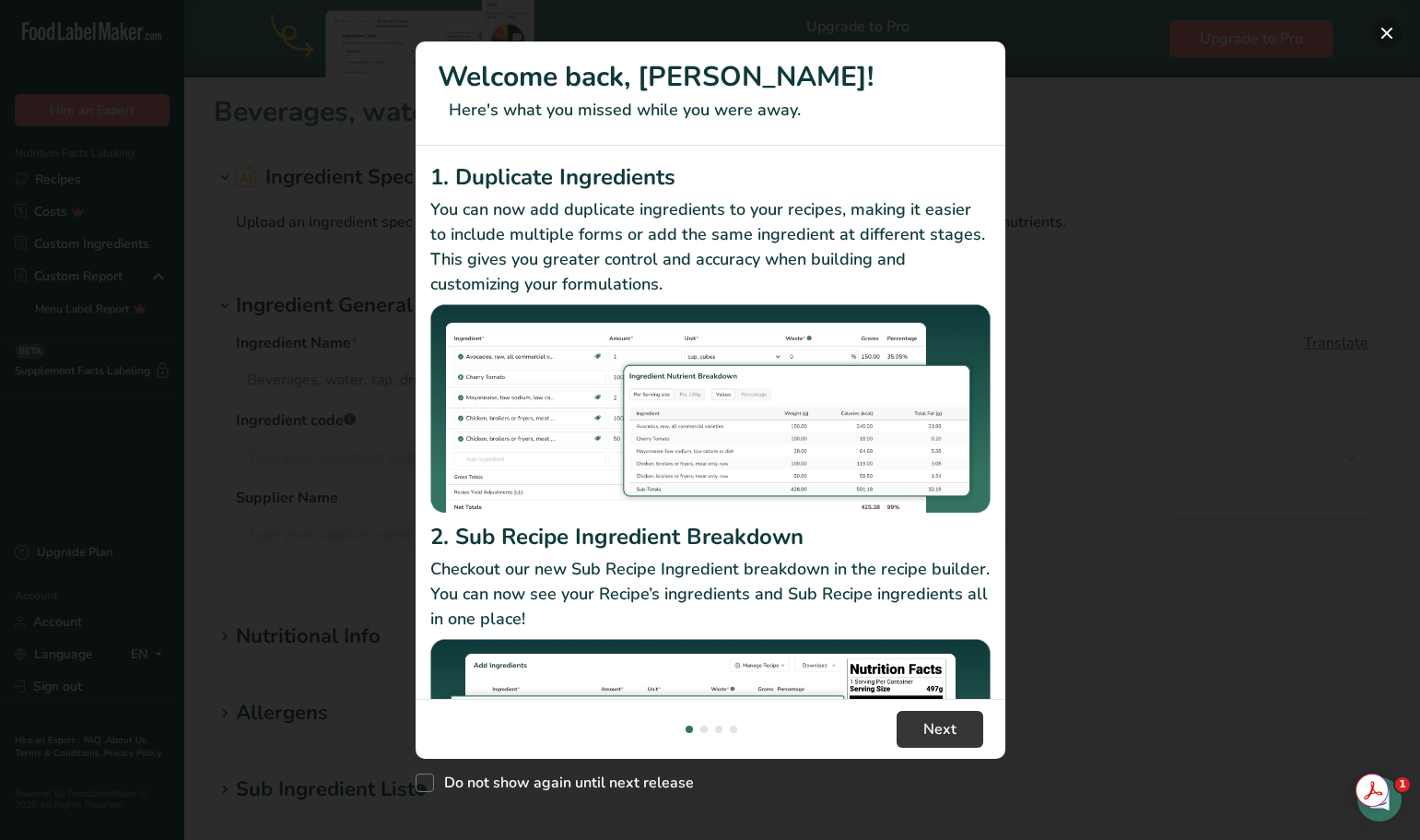
click at [1380, 30] on button "New Features" at bounding box center [1387, 32] width 30 height 30
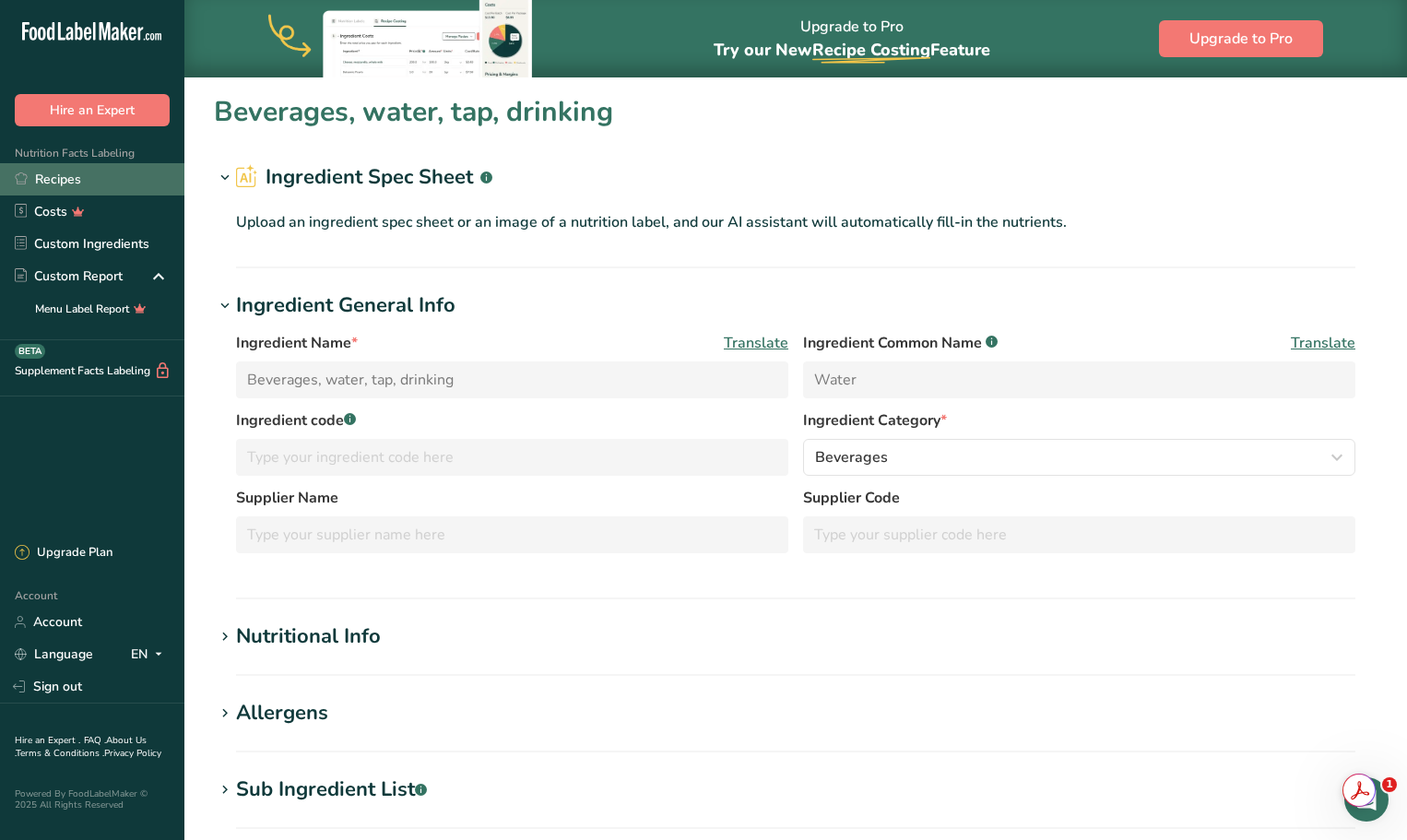
click at [80, 179] on link "Recipes" at bounding box center [92, 179] width 185 height 32
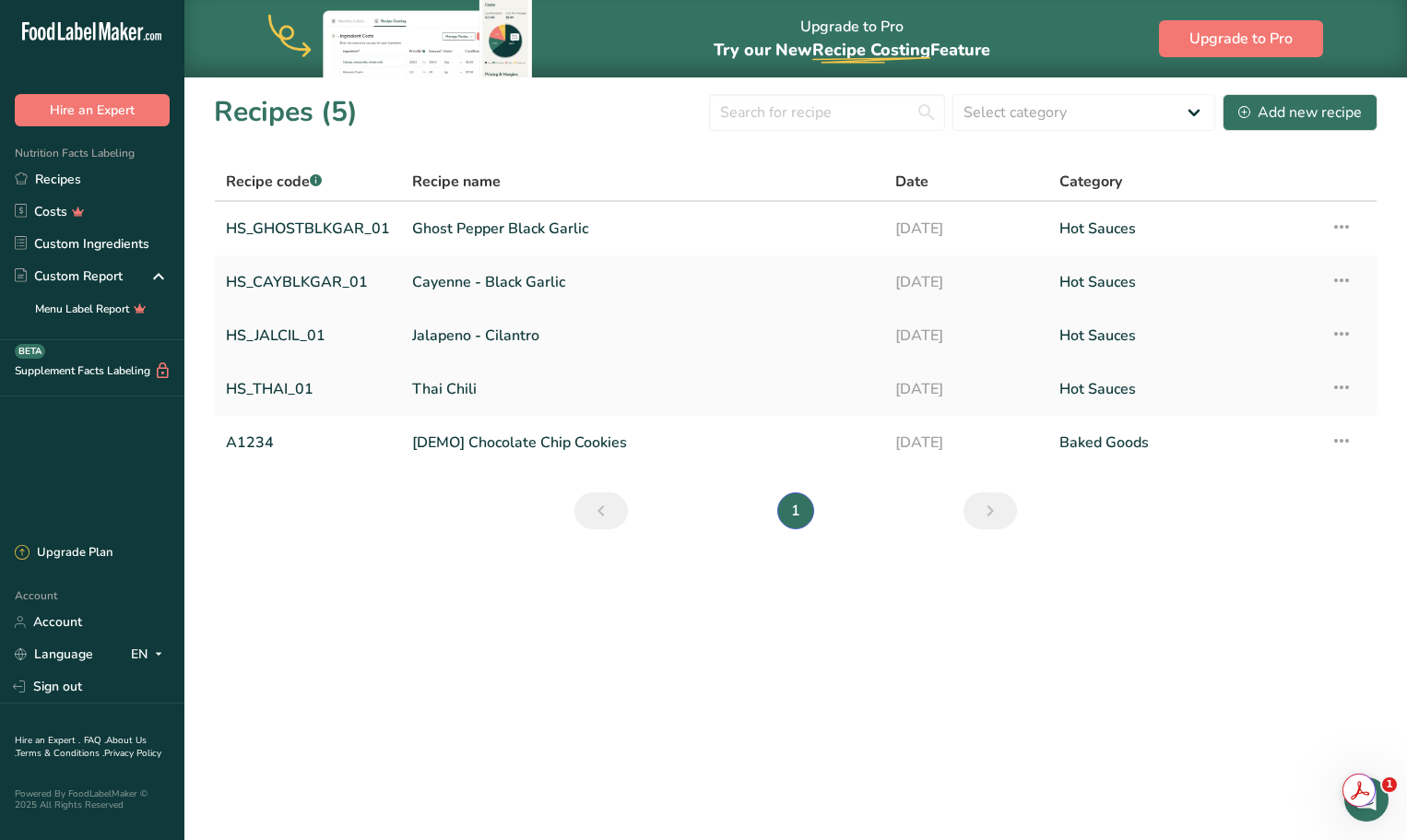
click at [306, 328] on link "HS_JALCIL_01" at bounding box center [308, 335] width 164 height 39
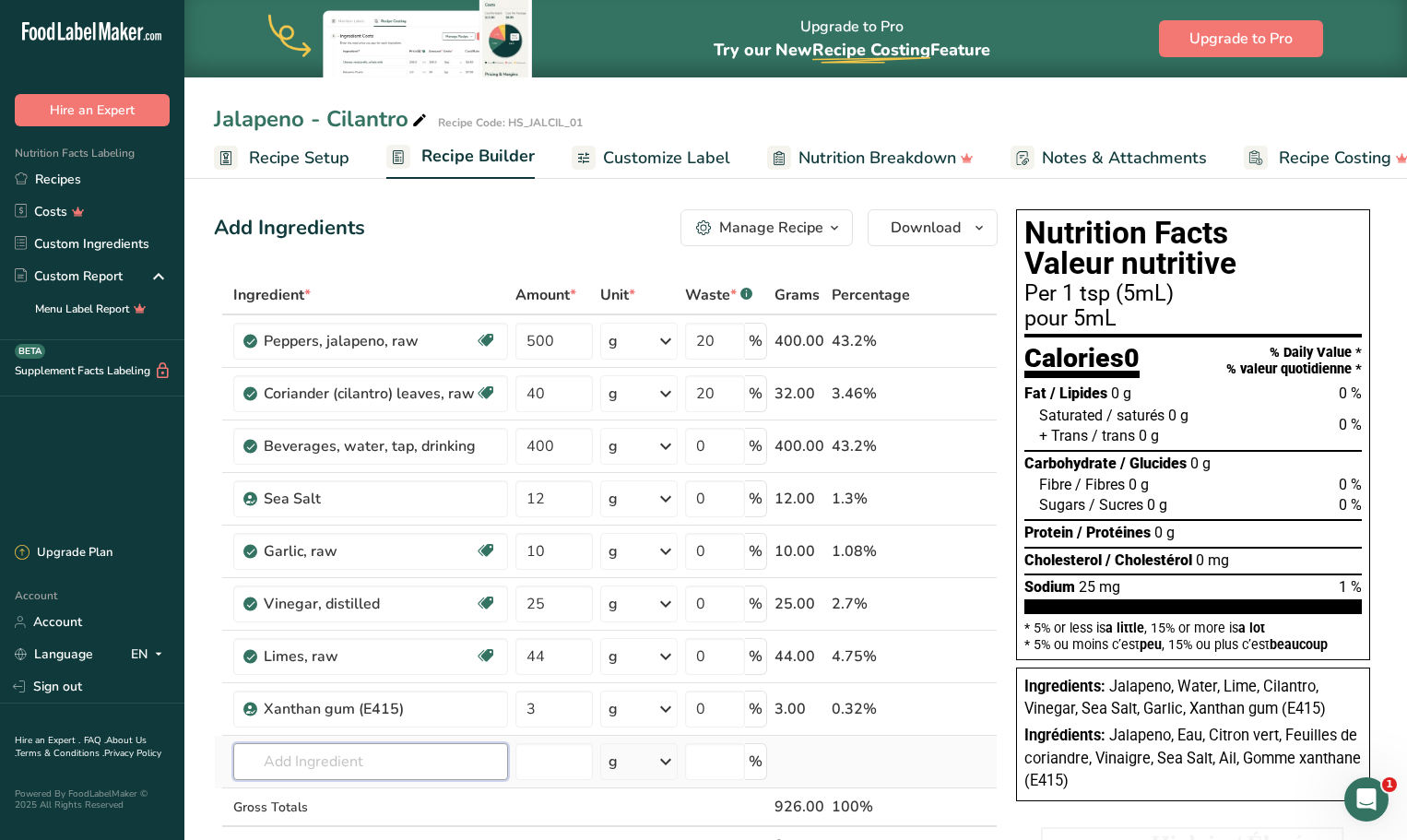
click at [299, 765] on input "text" at bounding box center [371, 761] width 274 height 37
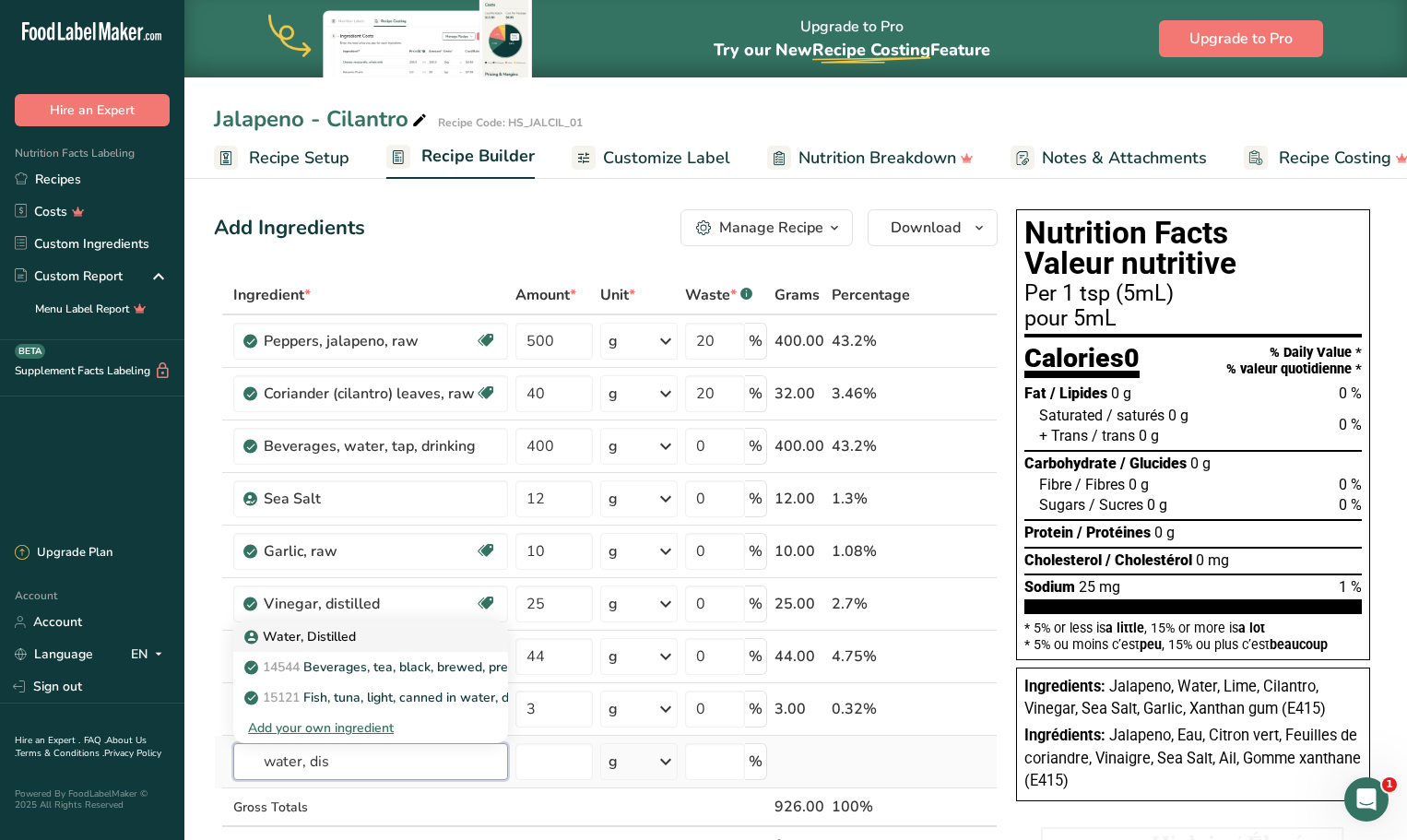
type input "water, dis"
click at [306, 639] on p "Water, Distilled" at bounding box center [301, 636] width 108 height 19
type input "Water, Distilled"
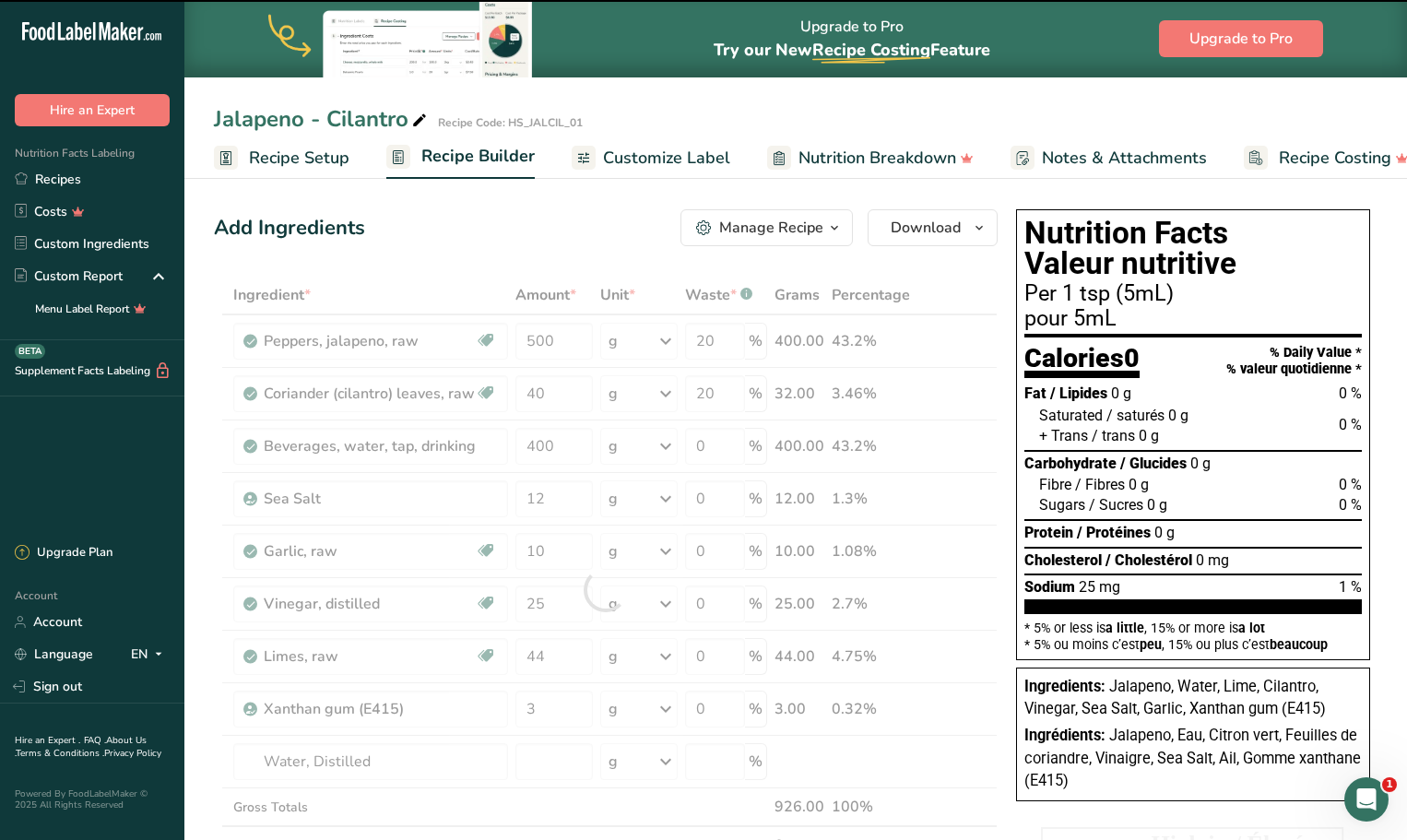
type input "0"
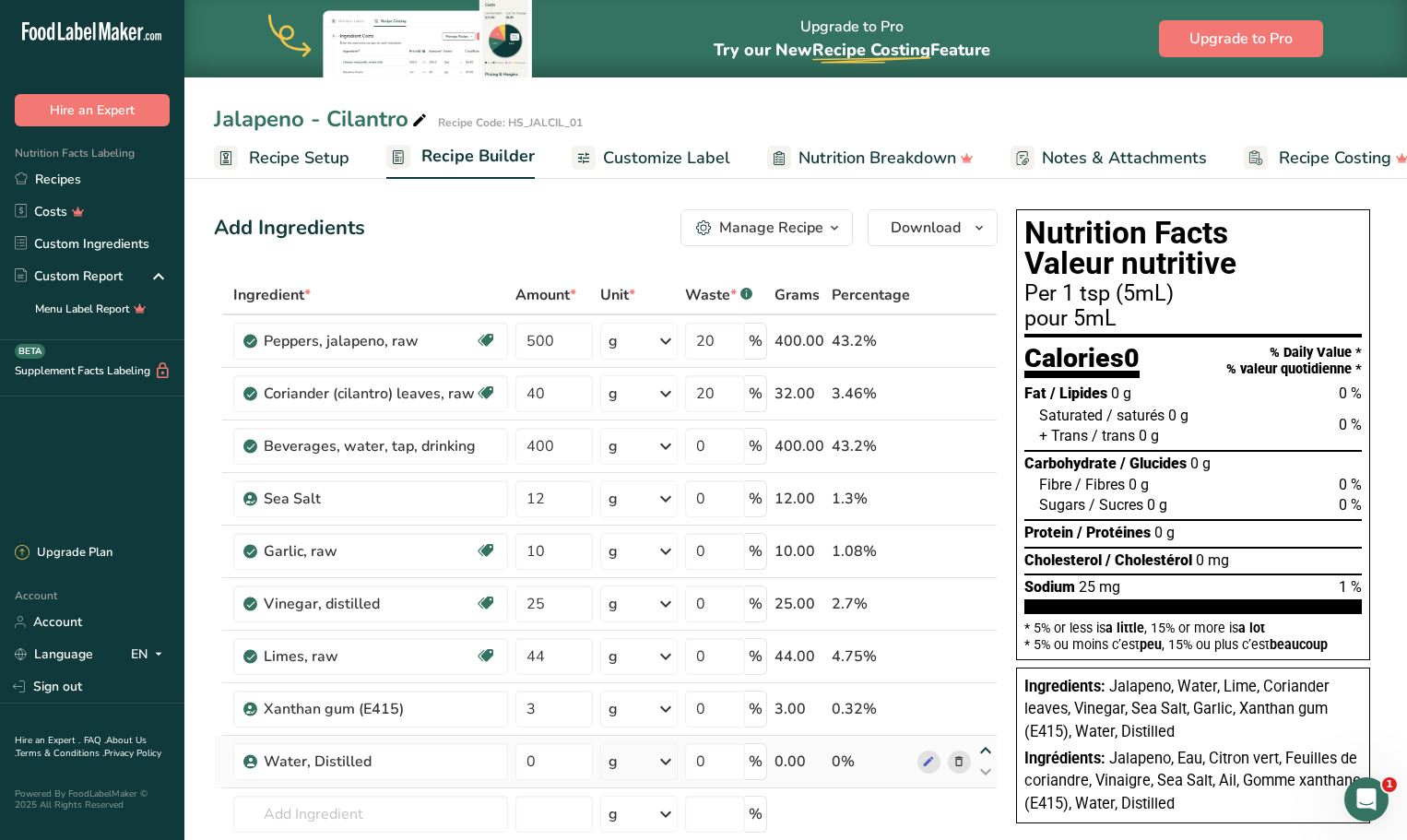
click at [987, 750] on icon at bounding box center [985, 750] width 22 height 14
type input "0"
type input "3"
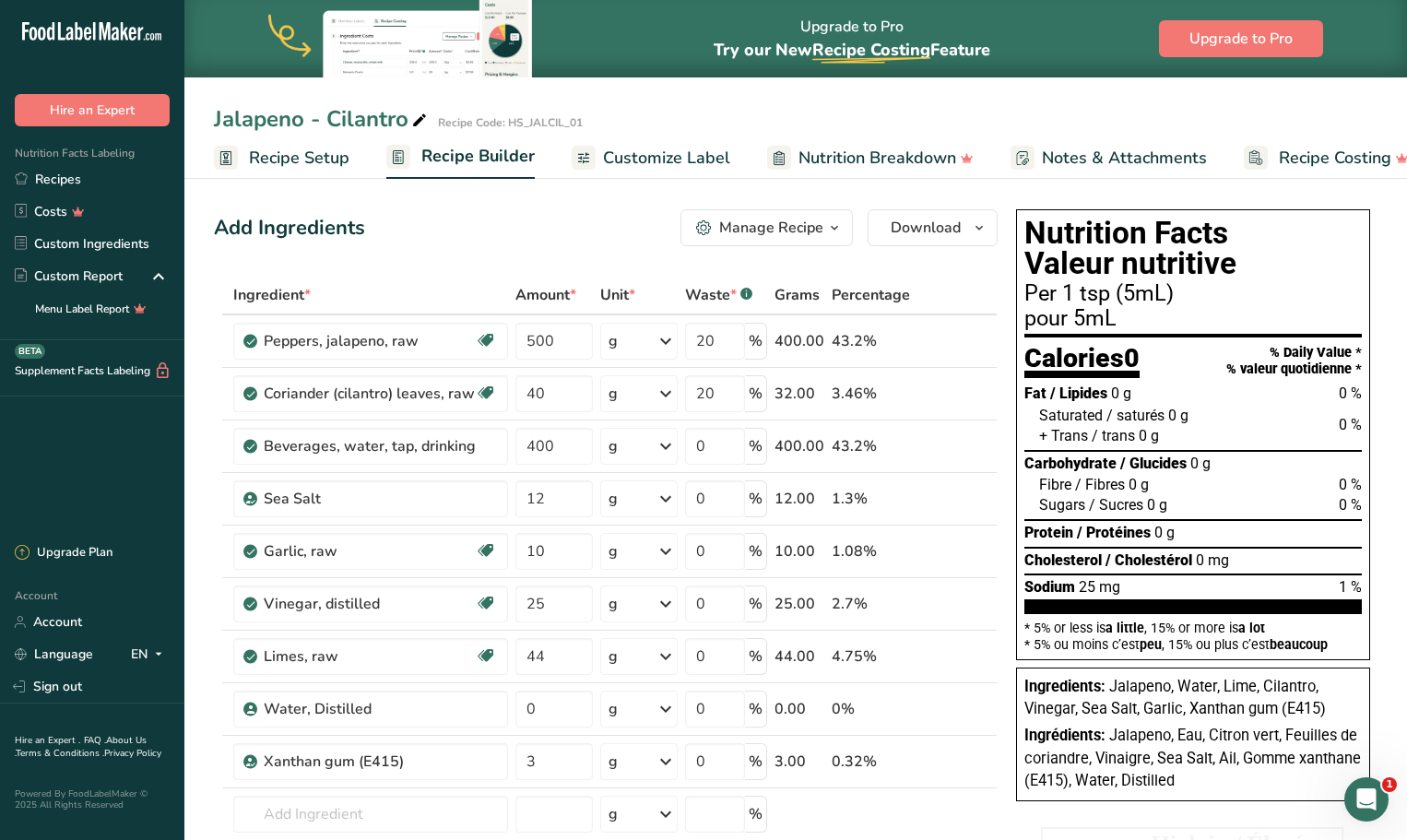
click at [984, 696] on icon at bounding box center [985, 698] width 22 height 14
type input "0"
type input "44"
click at [987, 643] on icon at bounding box center [985, 646] width 22 height 14
type input "0"
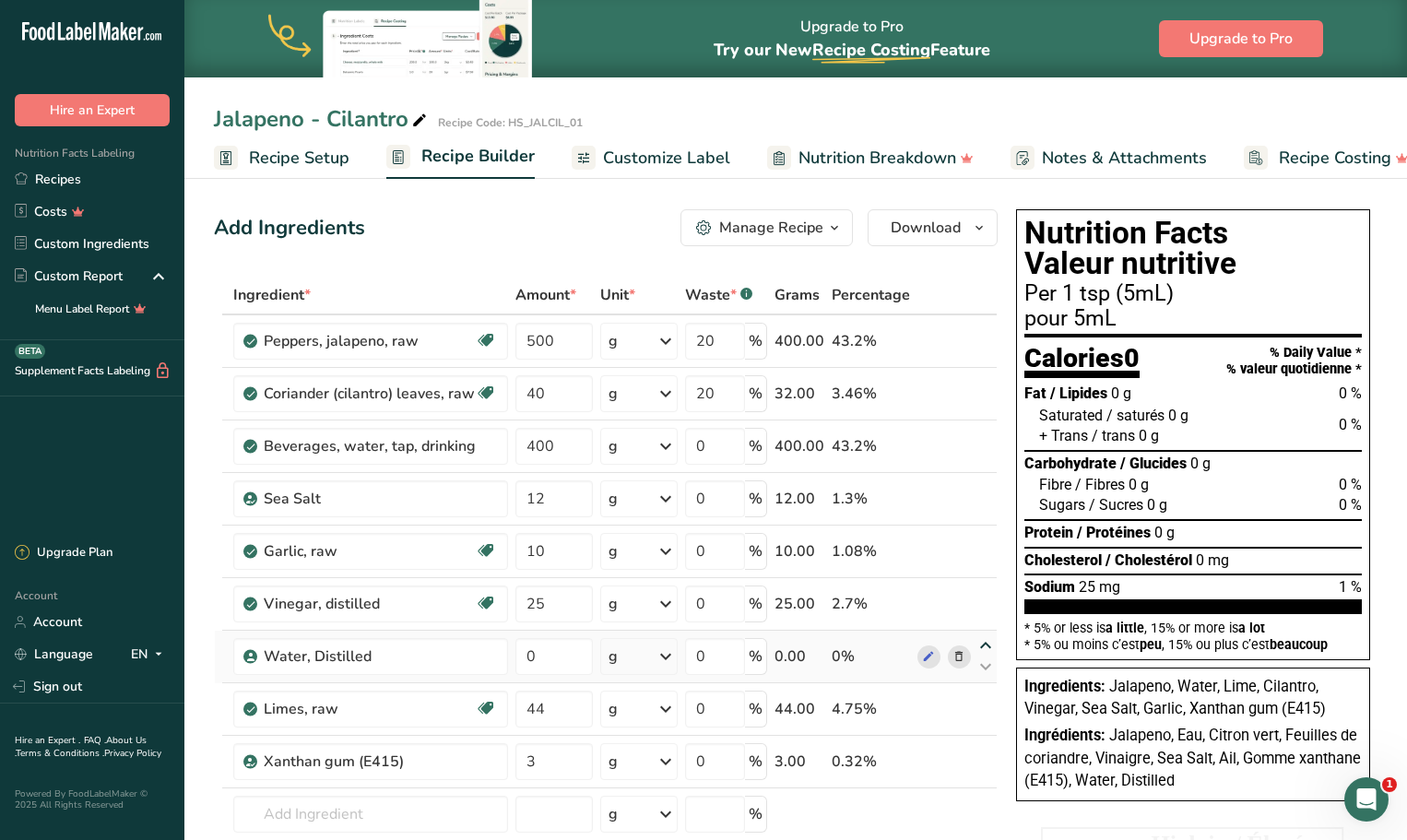
type input "25"
click at [983, 590] on icon at bounding box center [985, 592] width 22 height 14
type input "0"
type input "10"
click at [987, 538] on icon at bounding box center [985, 540] width 22 height 14
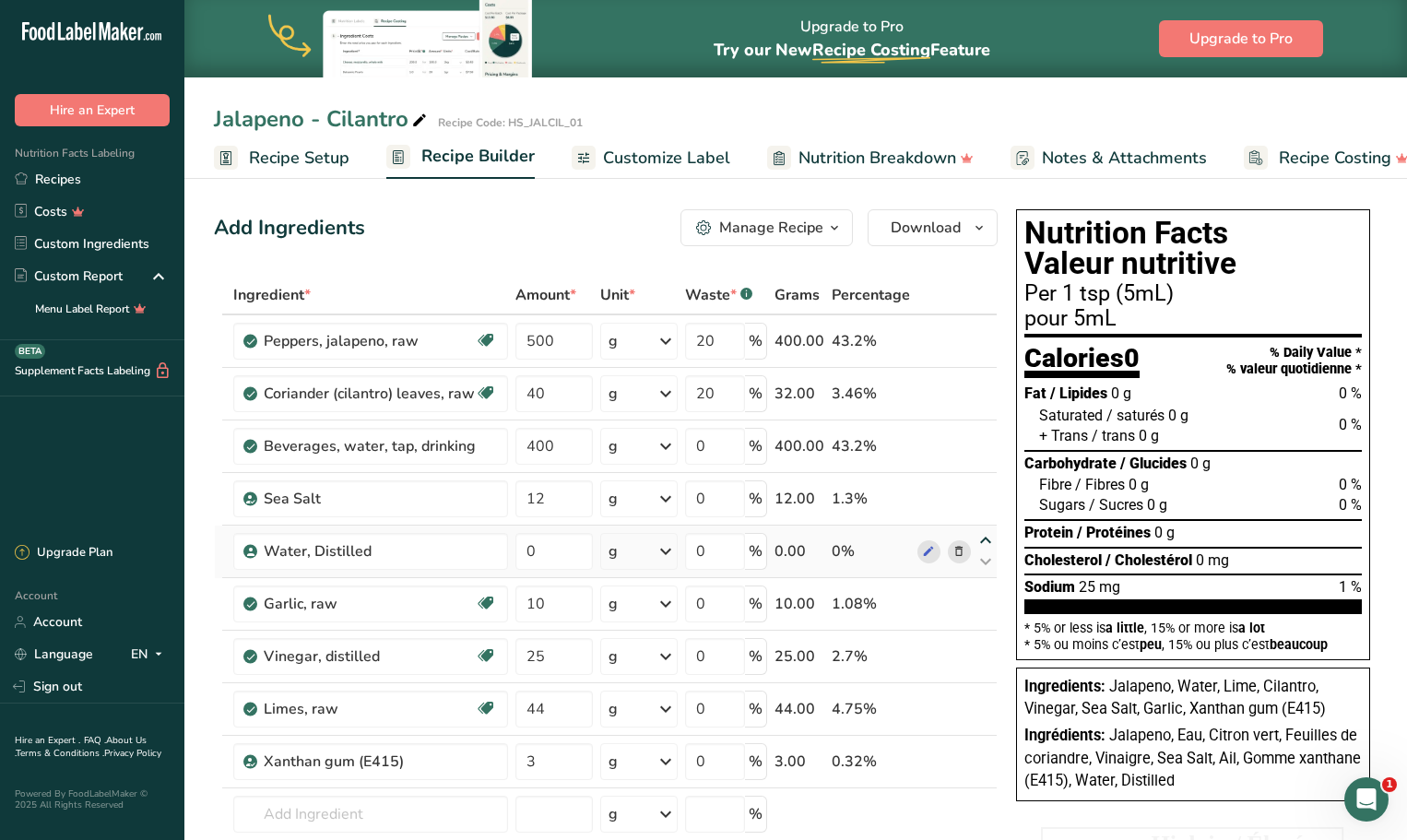
type input "0"
type input "12"
drag, startPoint x: 551, startPoint y: 505, endPoint x: 516, endPoint y: 505, distance: 35.0
click at [516, 505] on input "0" at bounding box center [553, 498] width 77 height 37
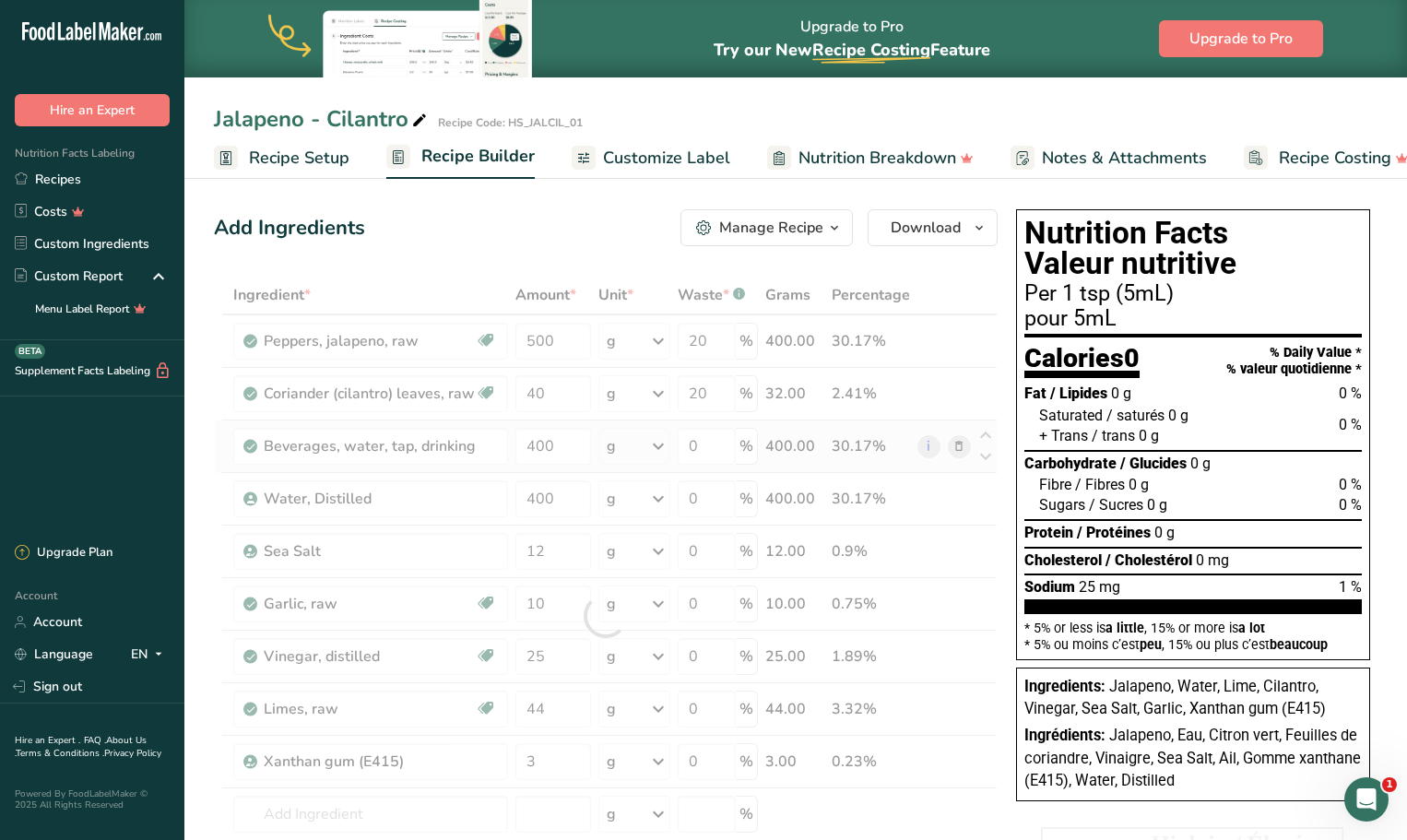
click at [955, 448] on div "Ingredient * Amount * Unit * Waste * .a-a{fill:#347362;}.b-a{fill:#fff;} Grams …" at bounding box center [605, 615] width 783 height 680
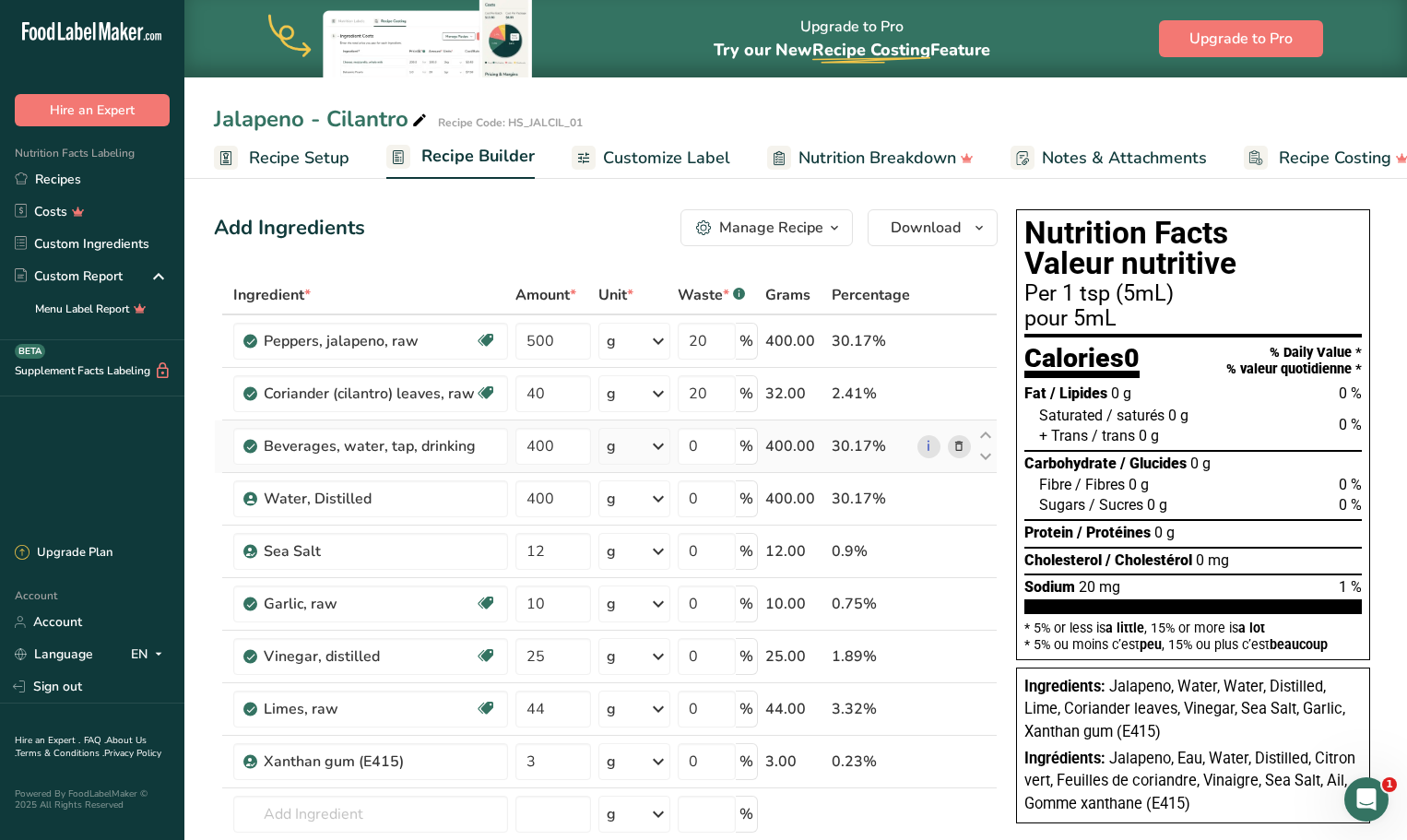
click at [961, 446] on icon at bounding box center [959, 447] width 13 height 19
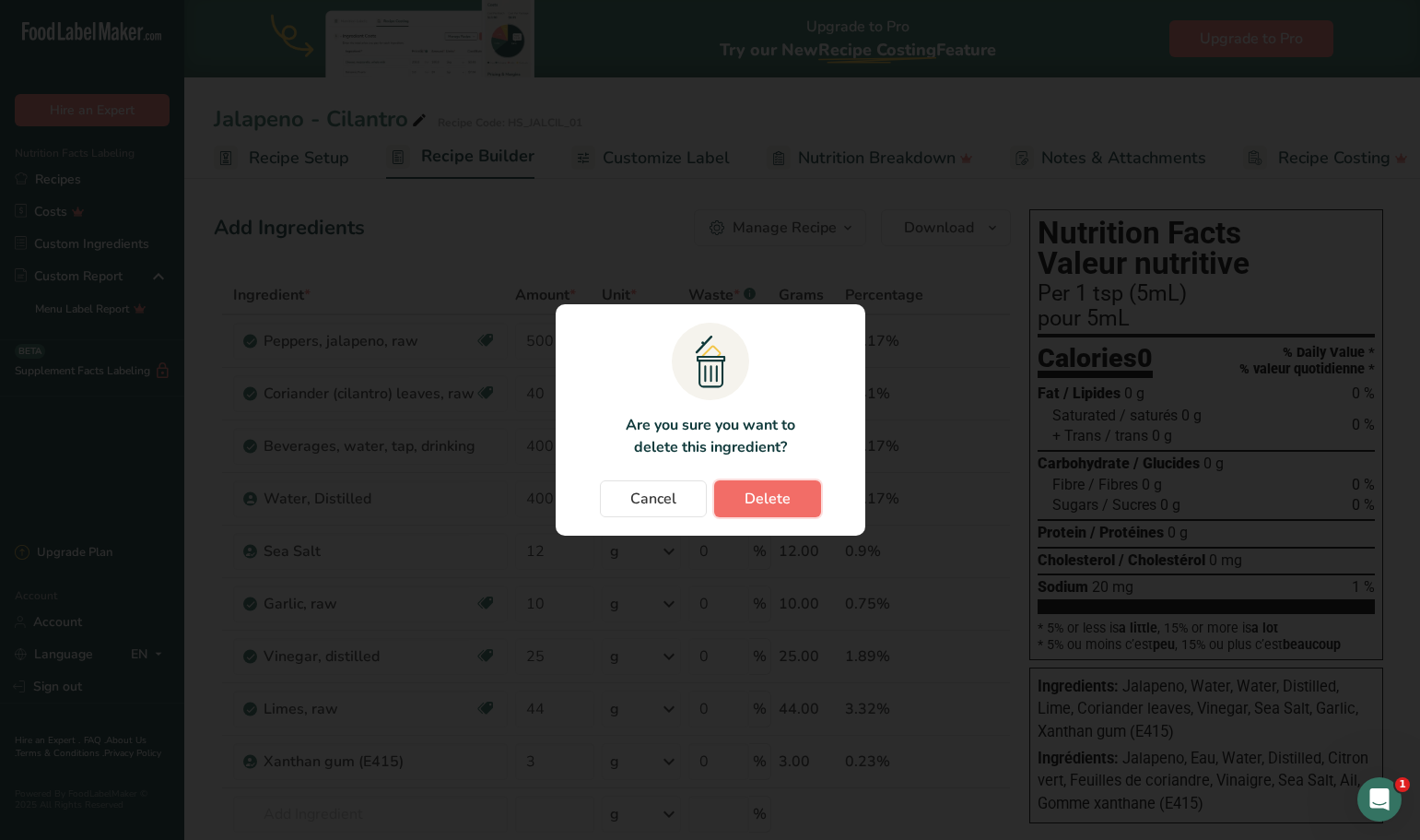
click at [783, 495] on span "Delete" at bounding box center [768, 498] width 46 height 22
type input "12"
type input "10"
type input "25"
type input "44"
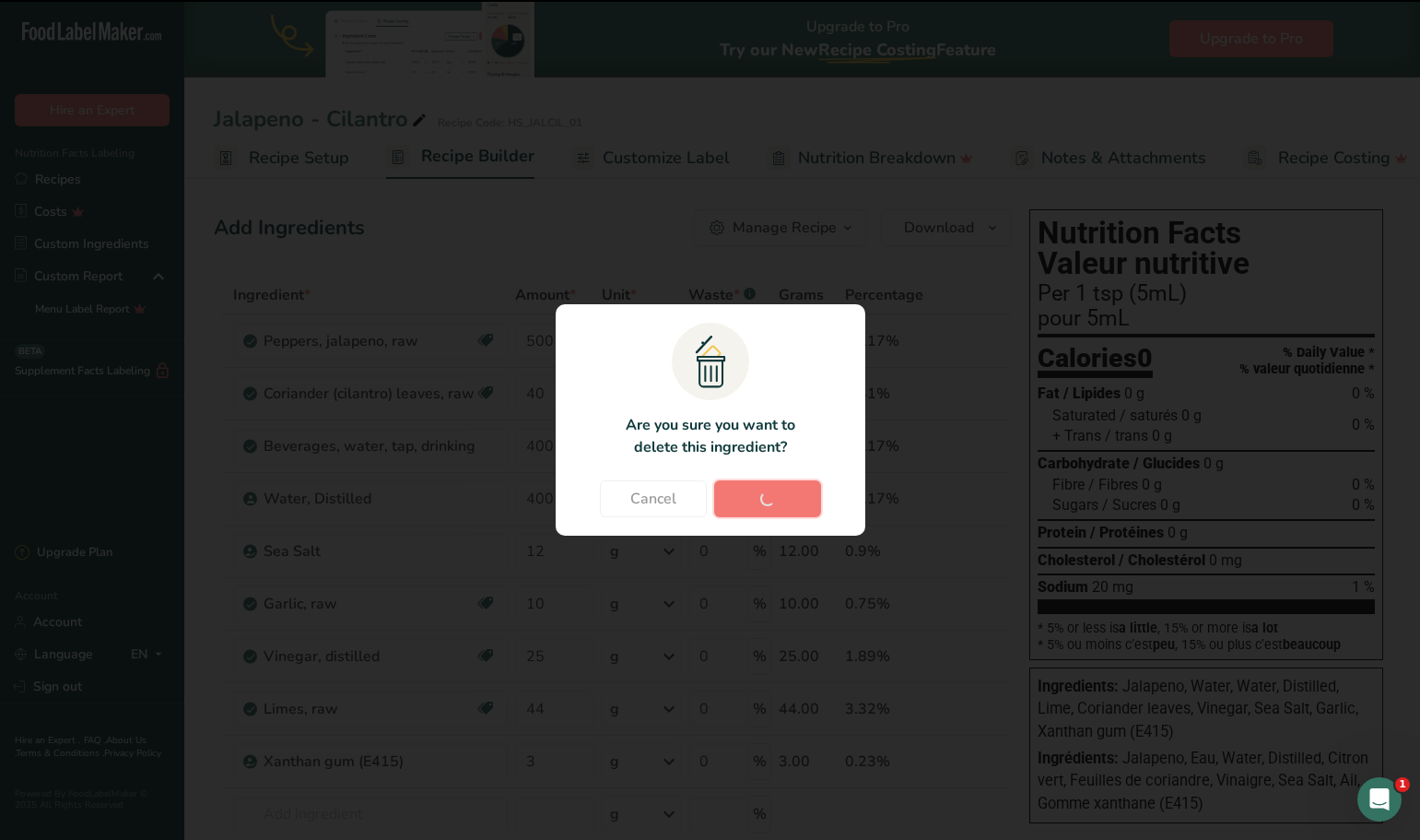
type input "3"
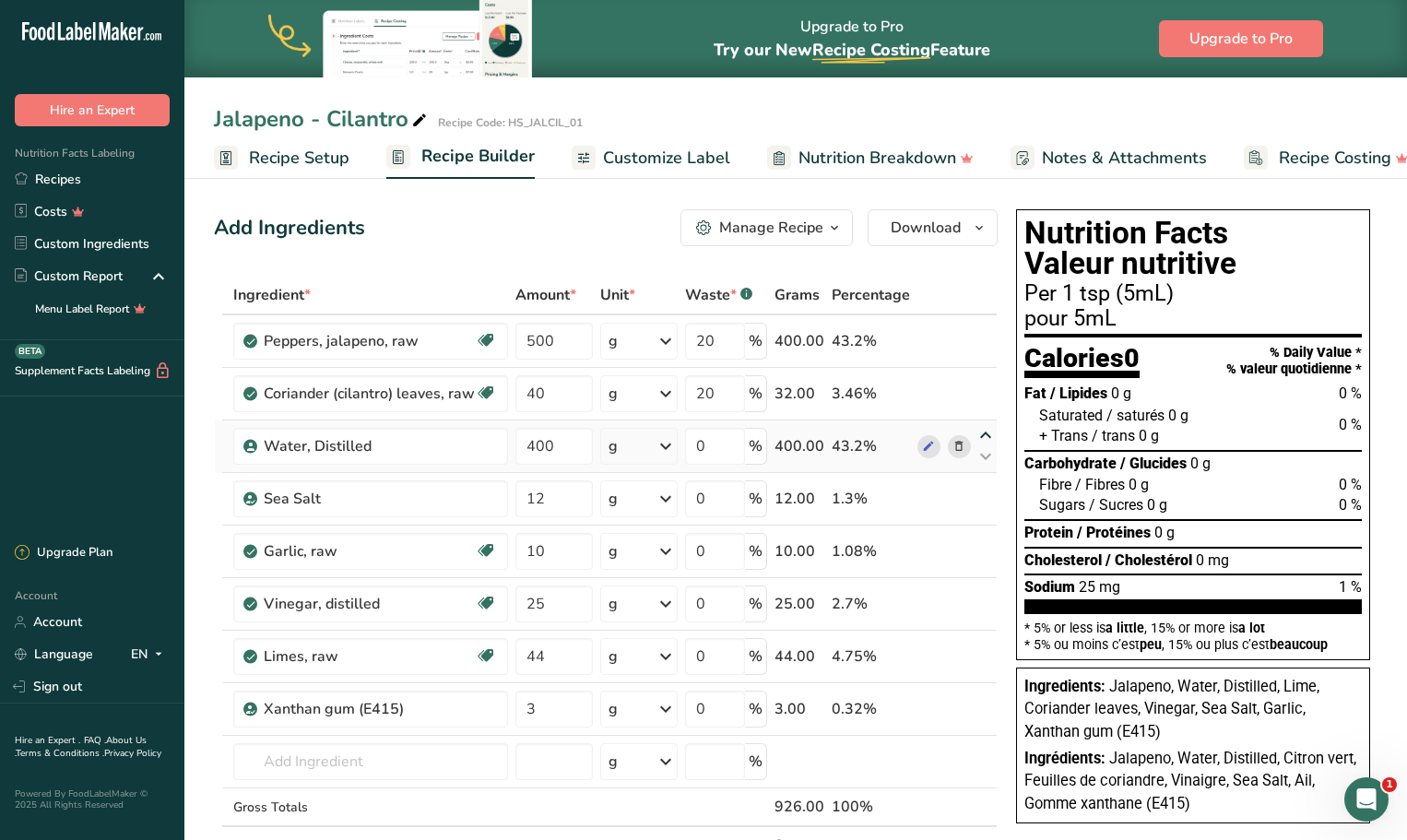
click at [988, 431] on icon at bounding box center [985, 435] width 22 height 14
type input "400"
type input "0"
type input "40"
type input "20"
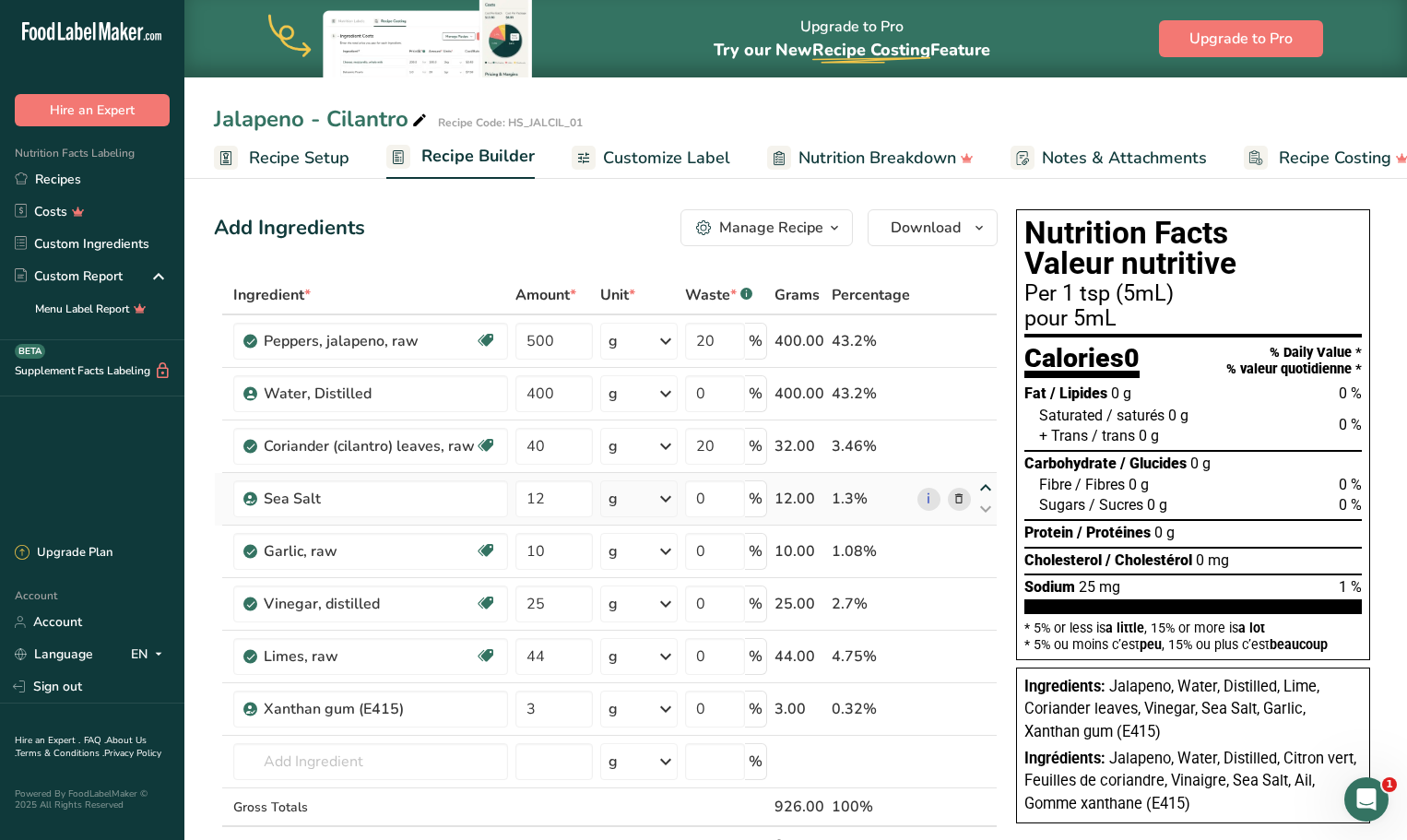
click at [982, 489] on icon at bounding box center [985, 488] width 22 height 14
type input "12"
type input "0"
type input "40"
type input "20"
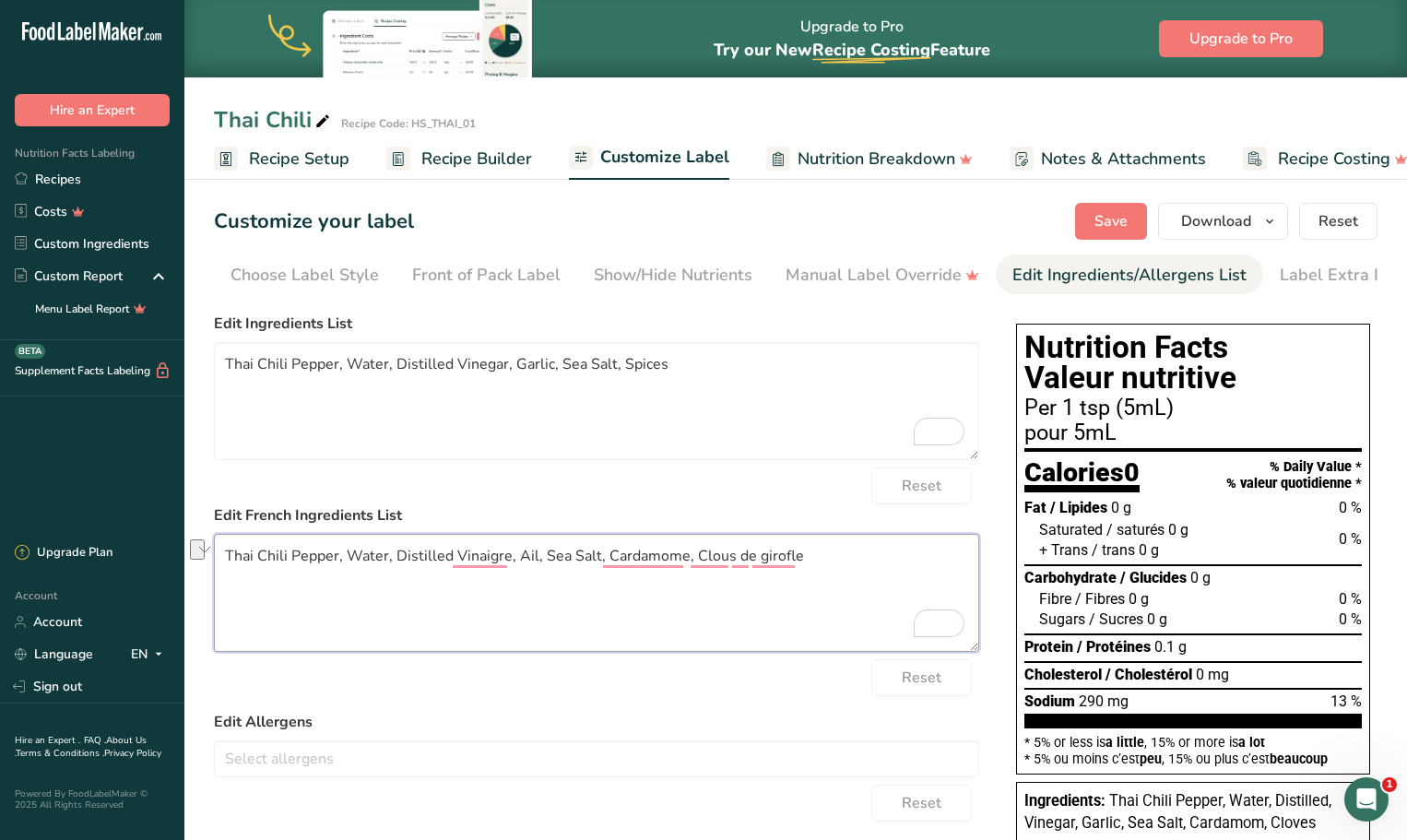
scroll to position [0, 28]
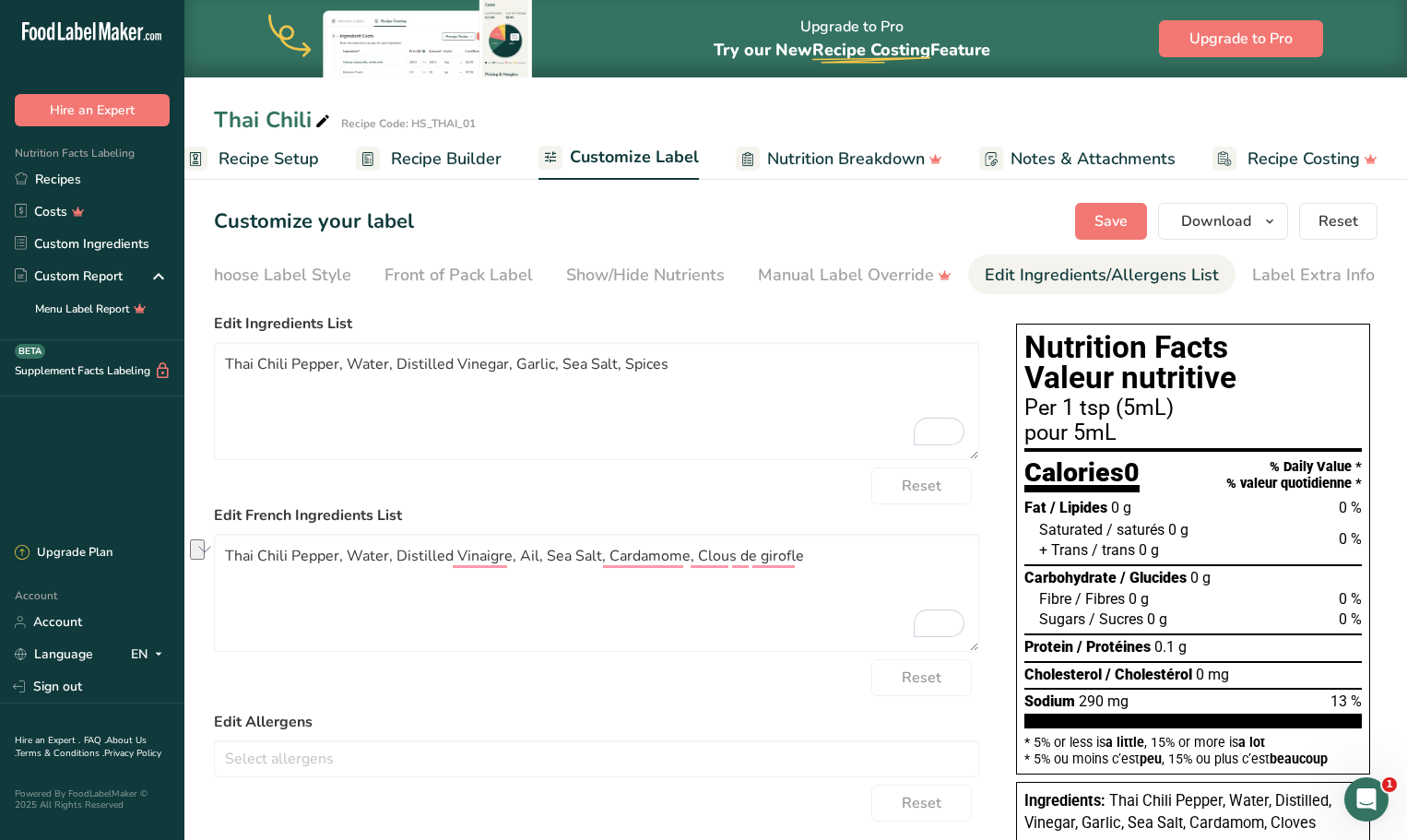
click at [457, 157] on span "Recipe Builder" at bounding box center [446, 159] width 111 height 25
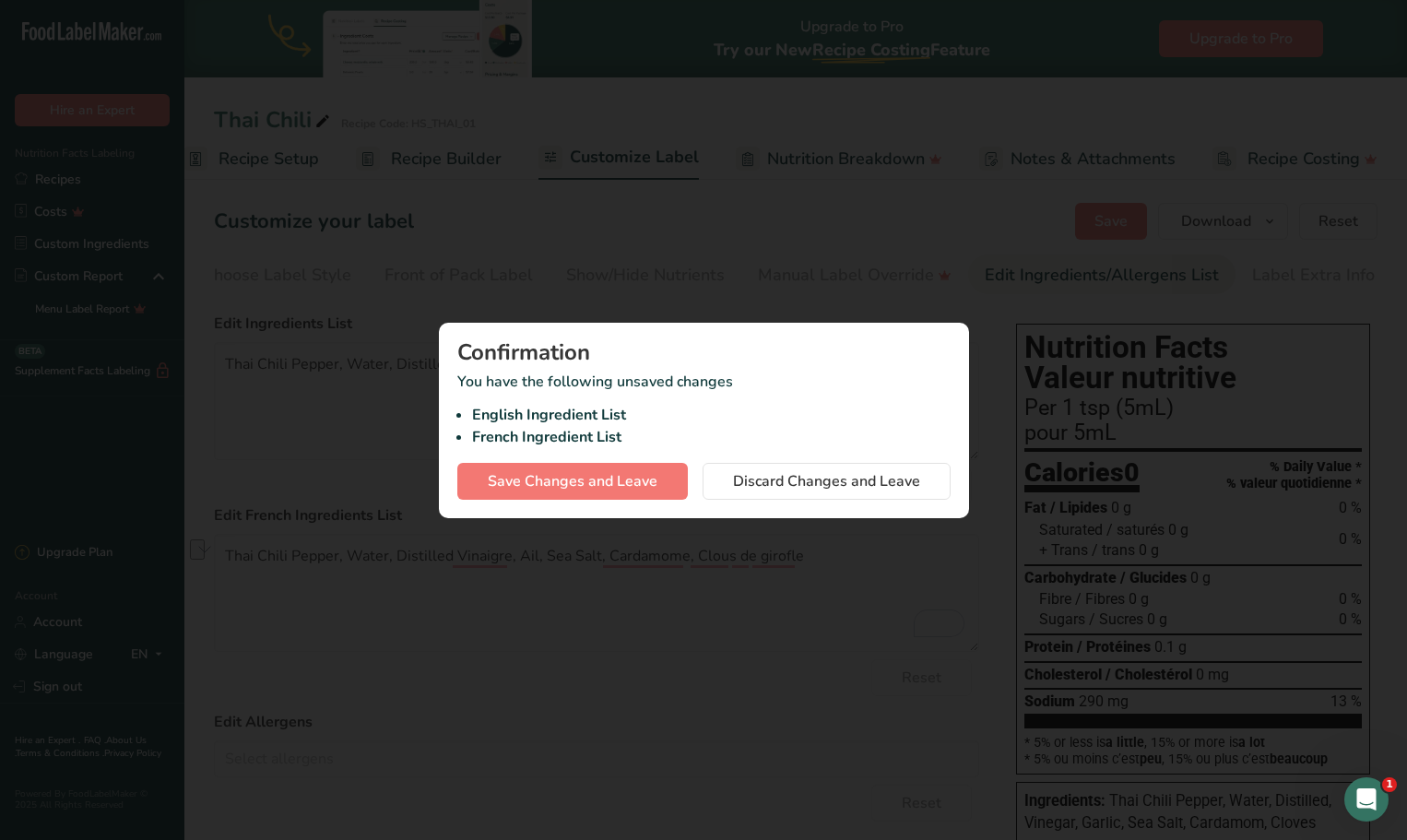
scroll to position [0, 16]
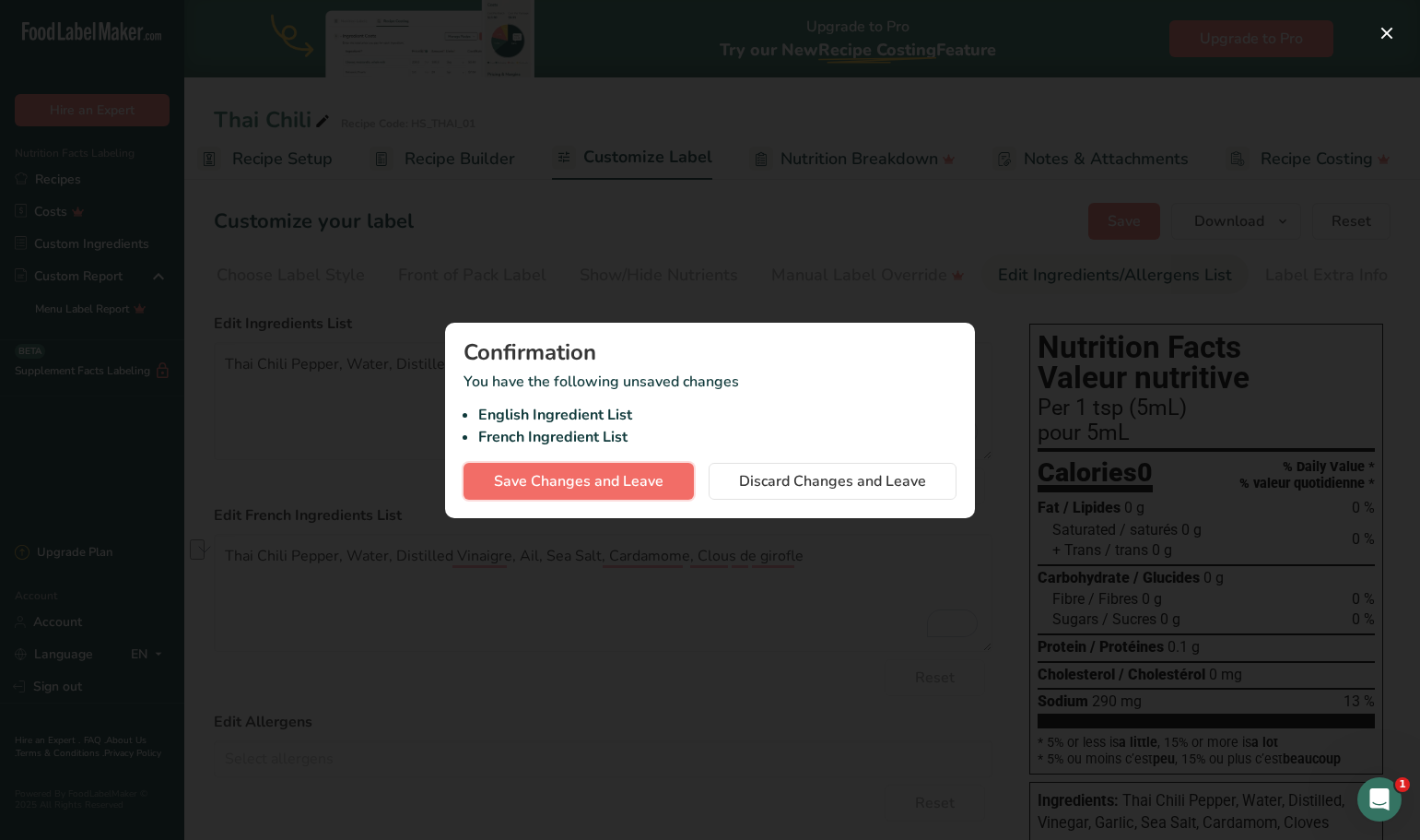
click at [596, 488] on span "Save Changes and Leave" at bounding box center [579, 480] width 170 height 22
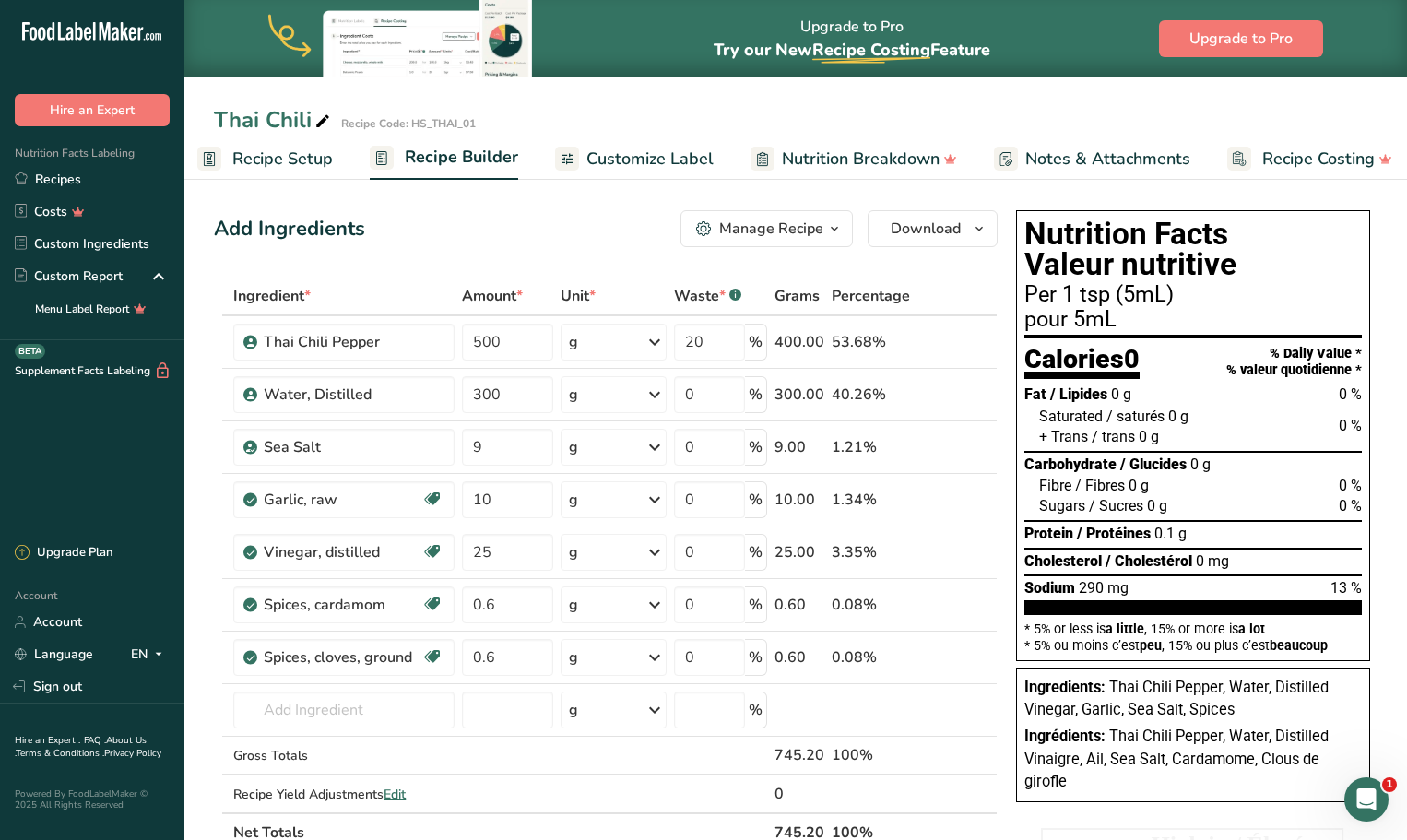
click at [1092, 586] on span "290 mg" at bounding box center [1103, 588] width 50 height 17
drag, startPoint x: 502, startPoint y: 344, endPoint x: 468, endPoint y: 339, distance: 34.4
click at [468, 339] on input "500" at bounding box center [507, 342] width 90 height 37
click at [564, 263] on div "Add Ingredients Manage Recipe Delete Recipe Duplicate Recipe Scale Recipe Save …" at bounding box center [611, 820] width 794 height 1235
drag, startPoint x: 523, startPoint y: 344, endPoint x: 468, endPoint y: 343, distance: 55.0
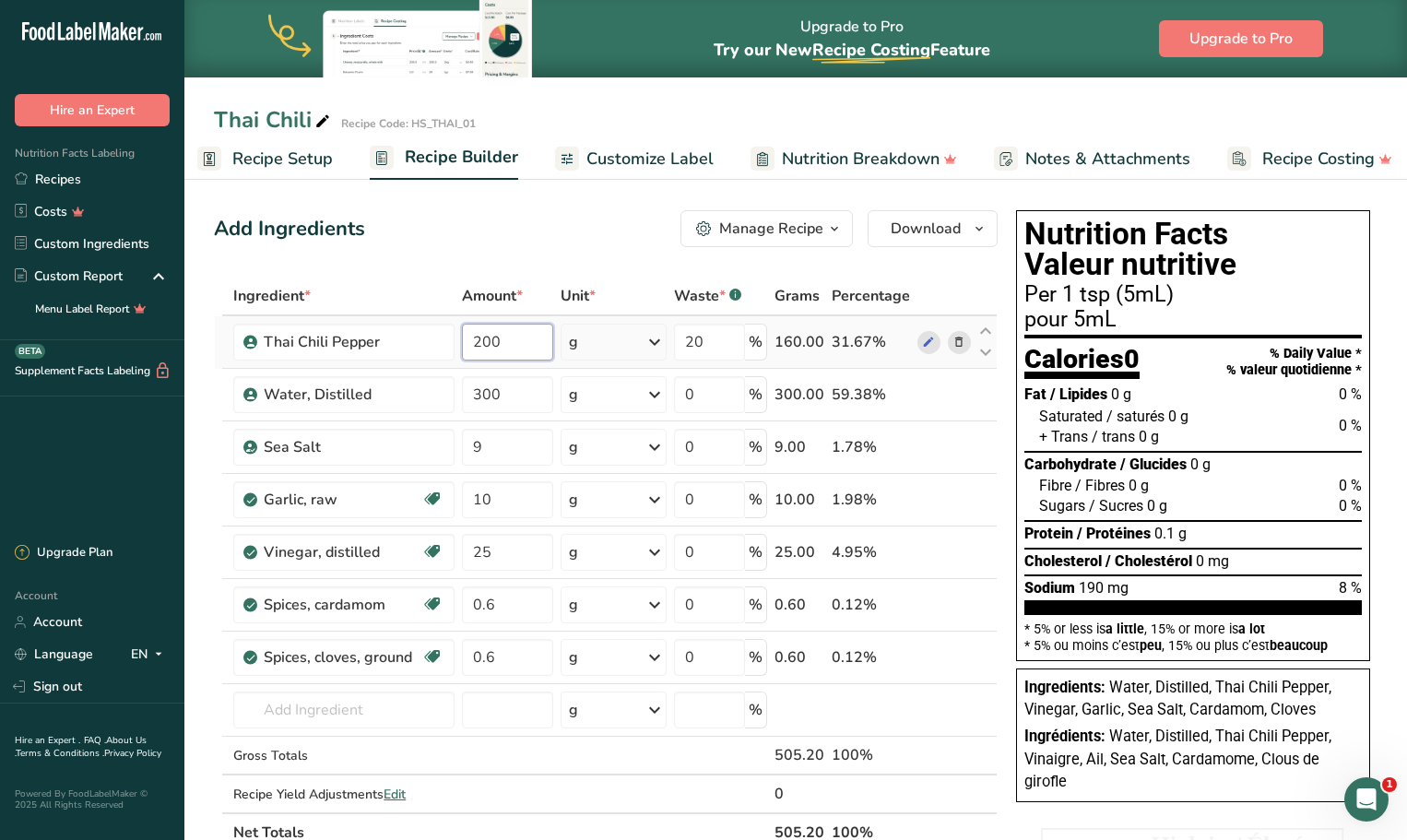
click at [468, 343] on input "200" at bounding box center [507, 342] width 90 height 37
type input "500"
click at [498, 205] on div "Add Ingredients Manage Recipe Delete Recipe Duplicate Recipe Scale Recipe Save …" at bounding box center [611, 820] width 794 height 1235
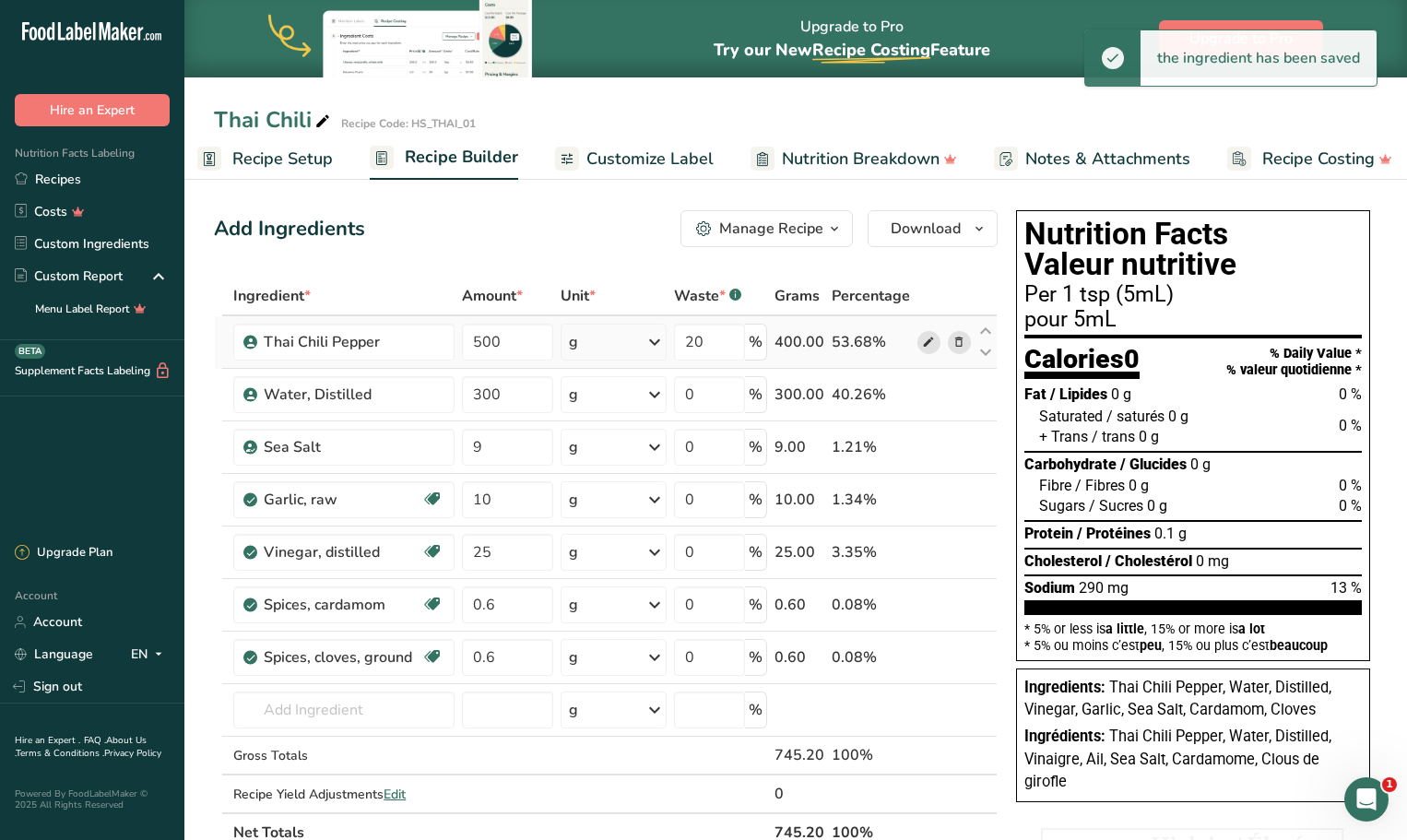
click at [931, 345] on icon at bounding box center [929, 342] width 13 height 19
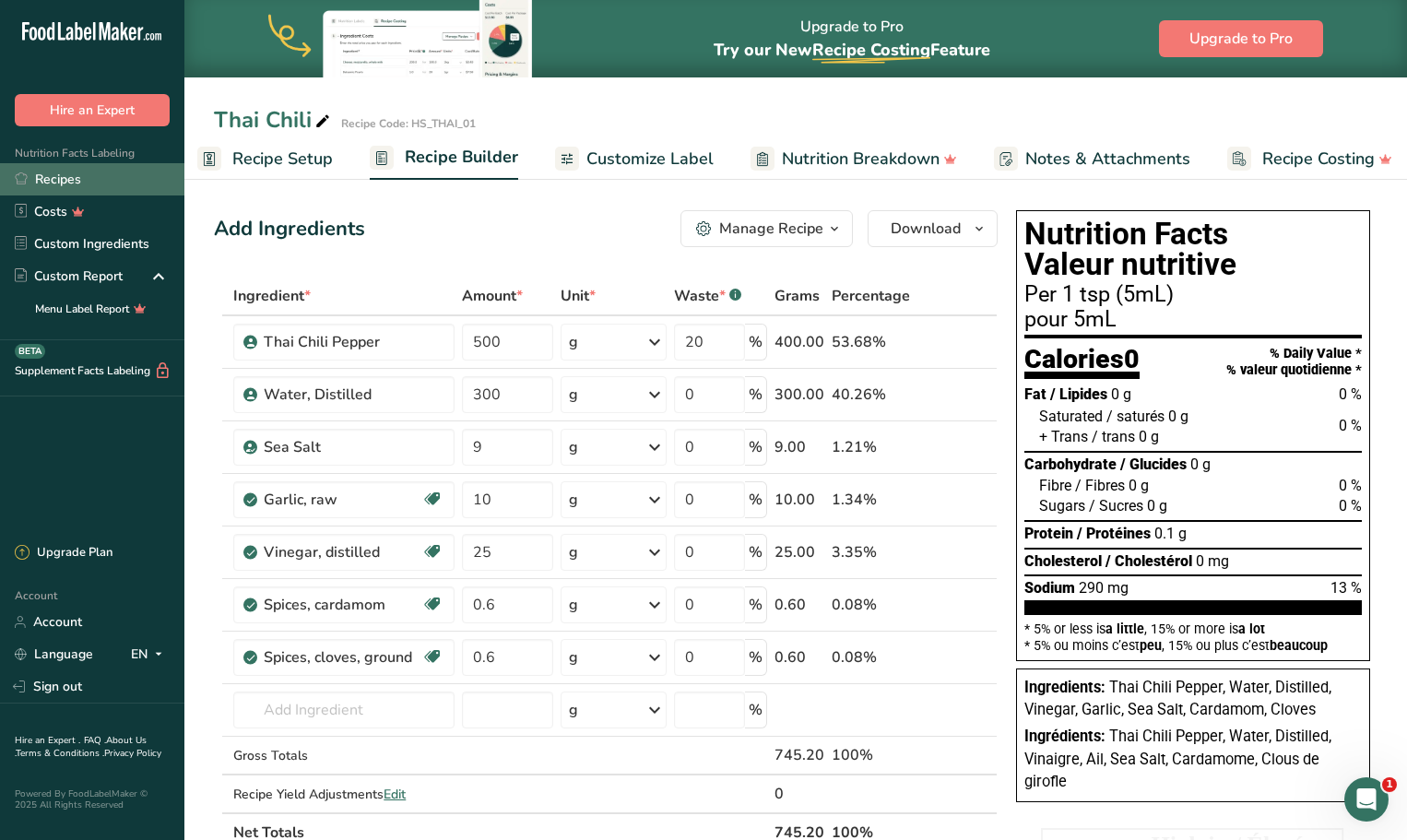
click at [65, 179] on link "Recipes" at bounding box center [92, 179] width 185 height 32
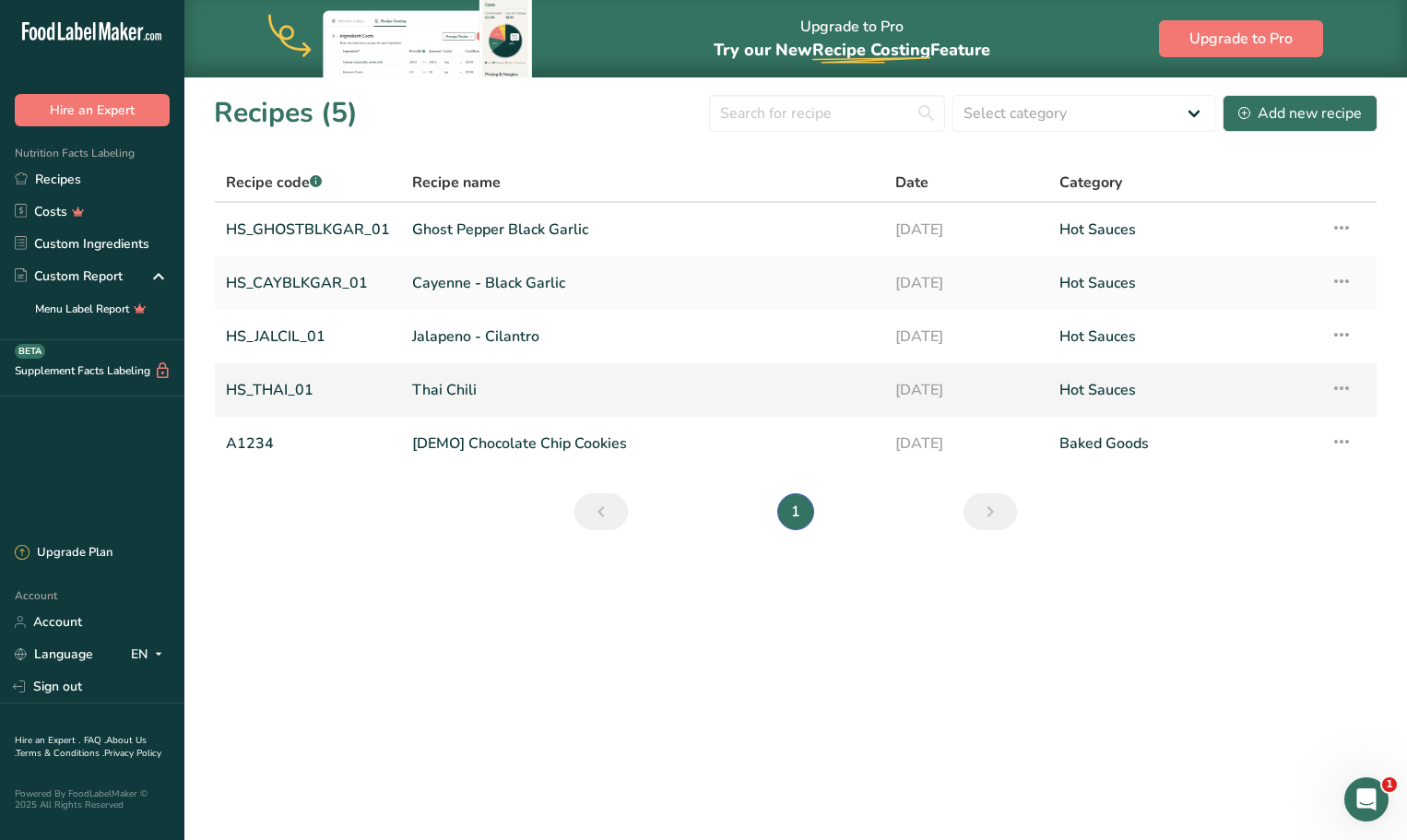
click at [298, 391] on link "HS_THAI_01" at bounding box center [308, 390] width 164 height 39
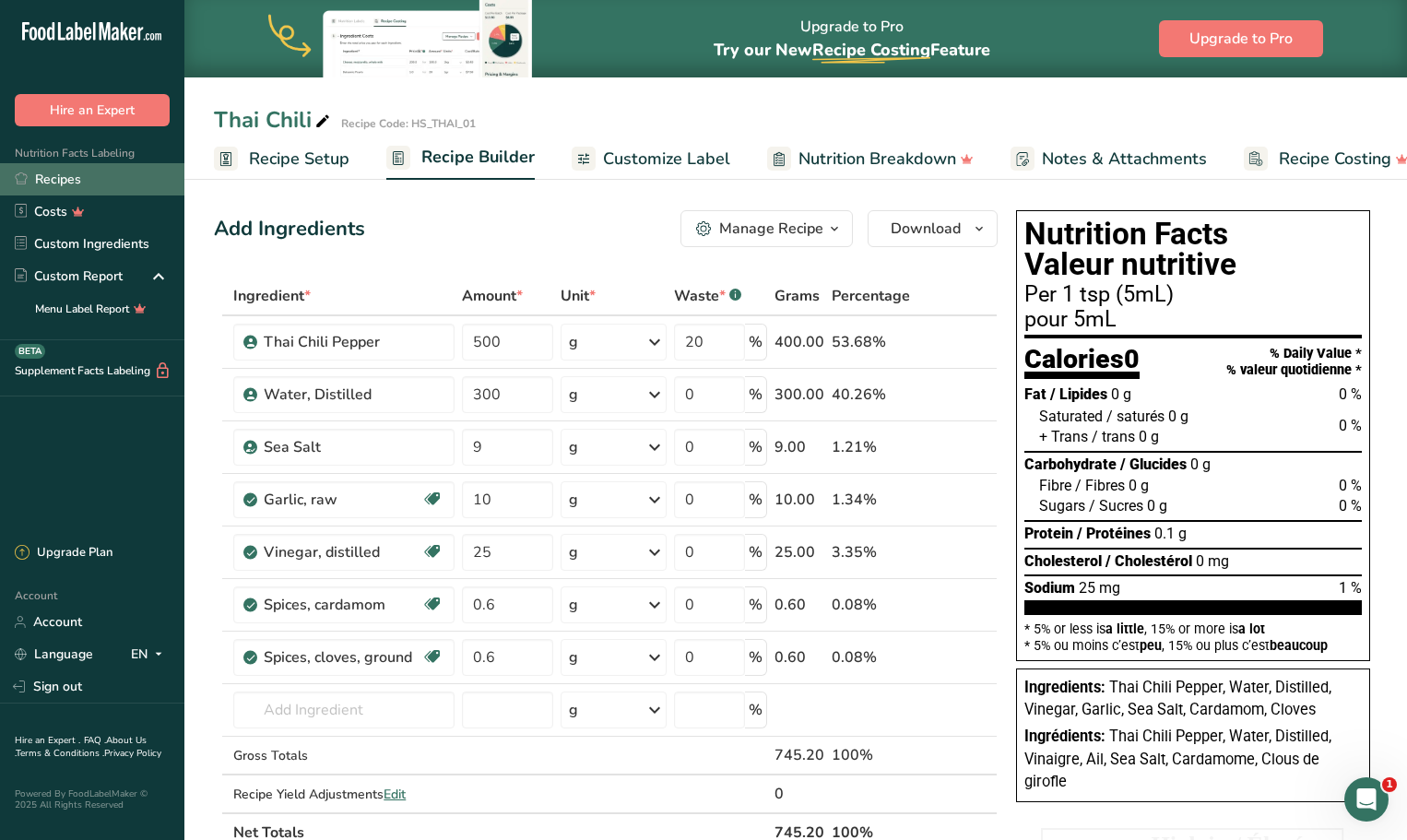
drag, startPoint x: 69, startPoint y: 179, endPoint x: 52, endPoint y: 178, distance: 17.0
click at [52, 178] on link "Recipes" at bounding box center [92, 179] width 185 height 32
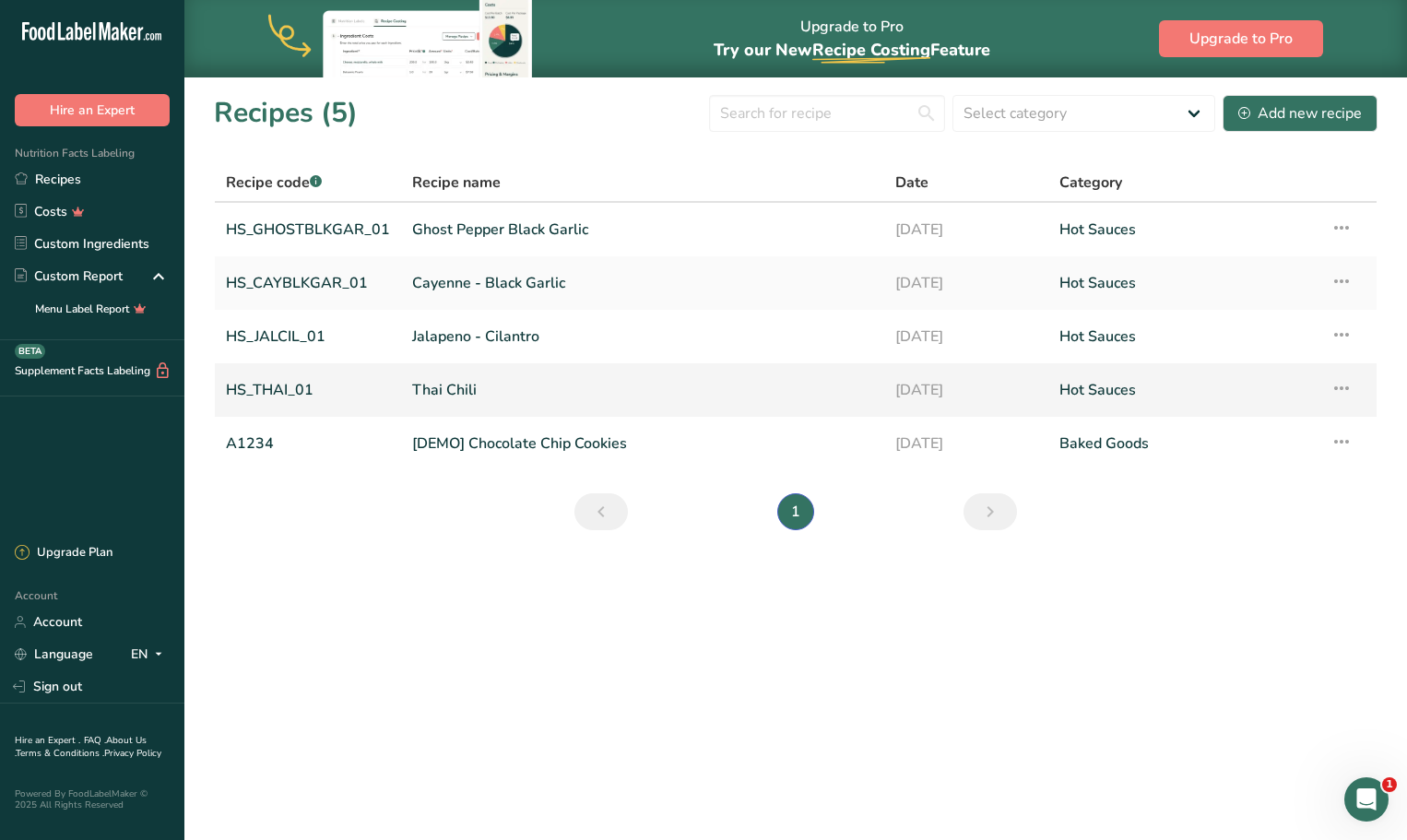
click at [281, 393] on link "HS_THAI_01" at bounding box center [308, 390] width 164 height 39
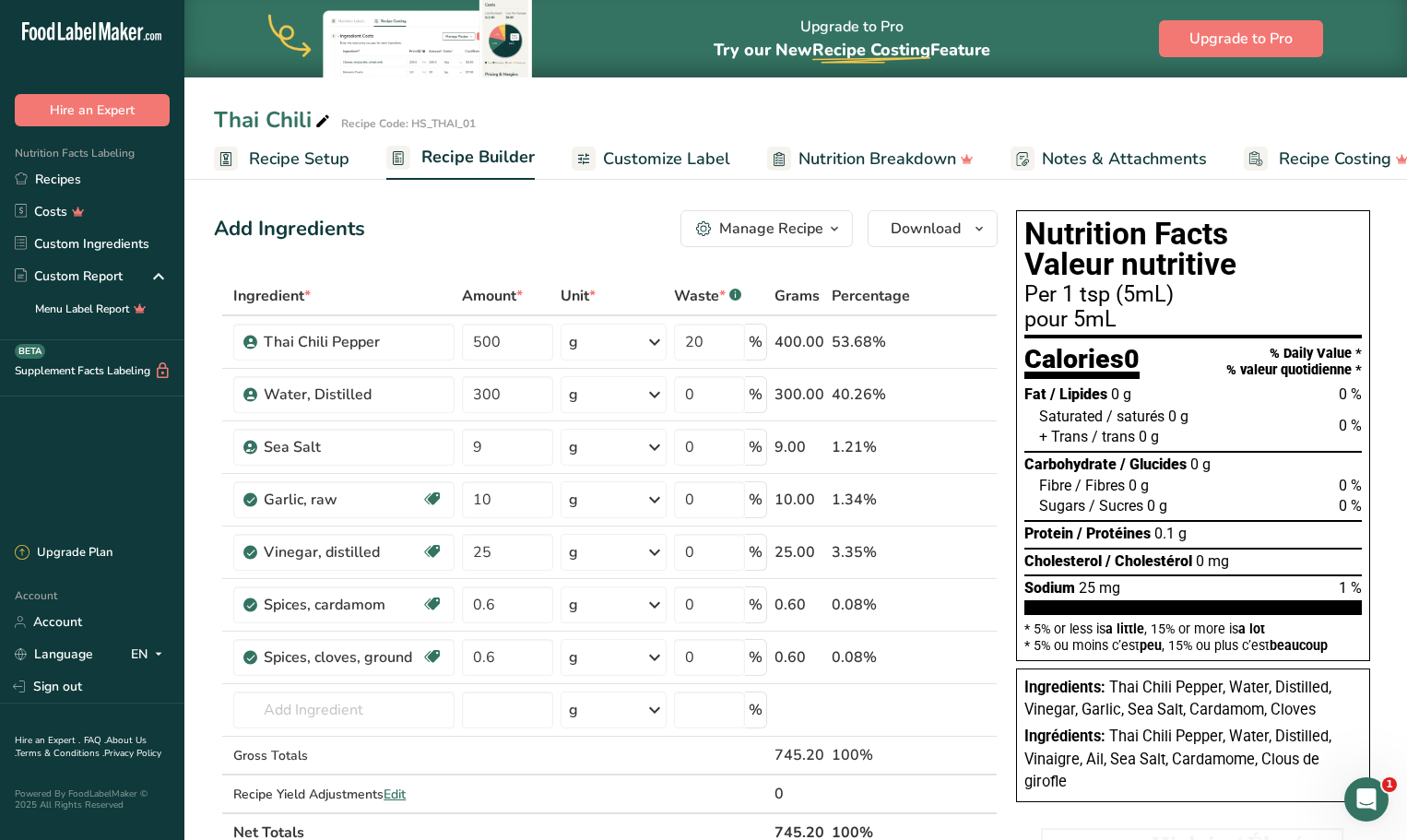
click at [612, 156] on span "Customize Label" at bounding box center [667, 159] width 128 height 25
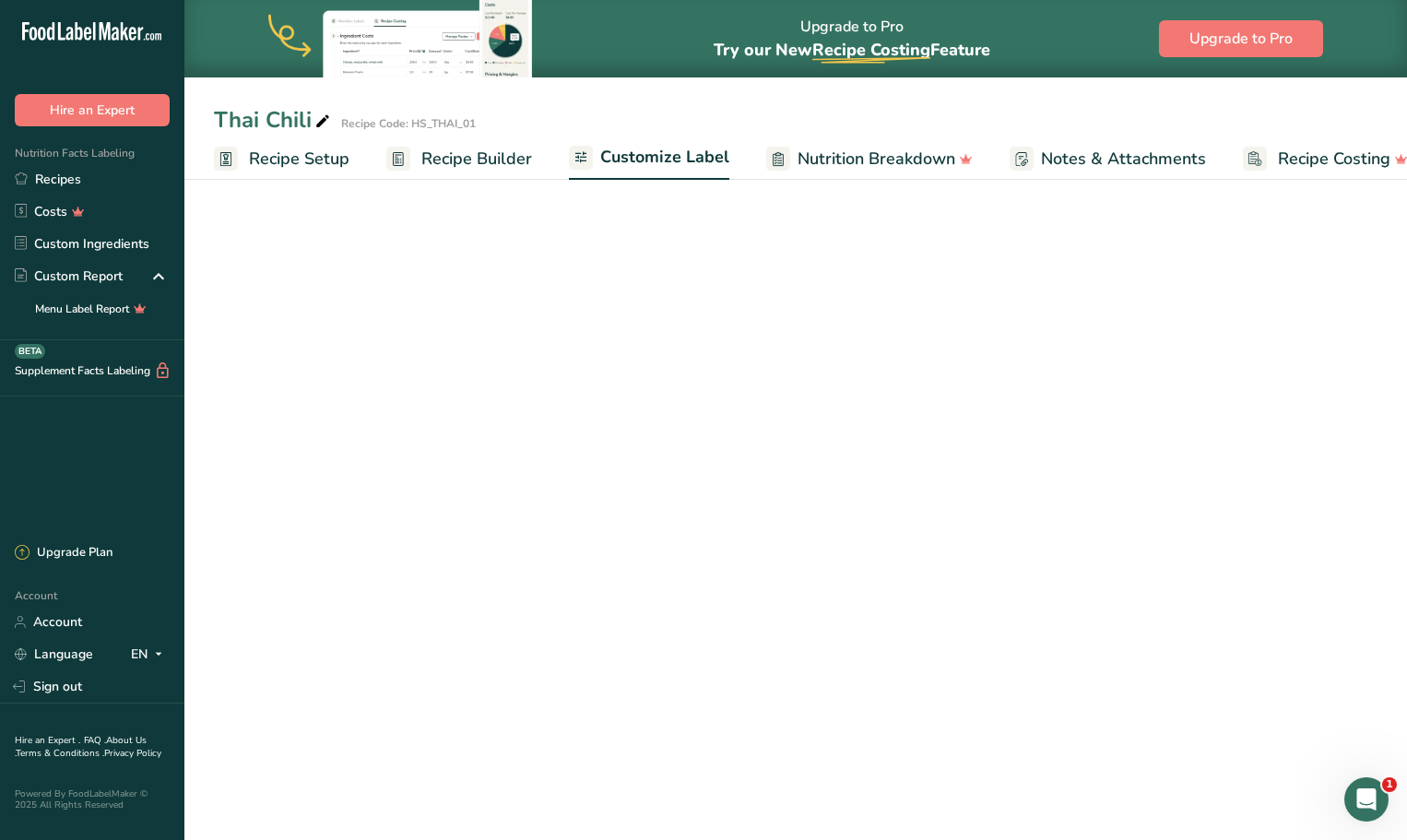
scroll to position [0, 30]
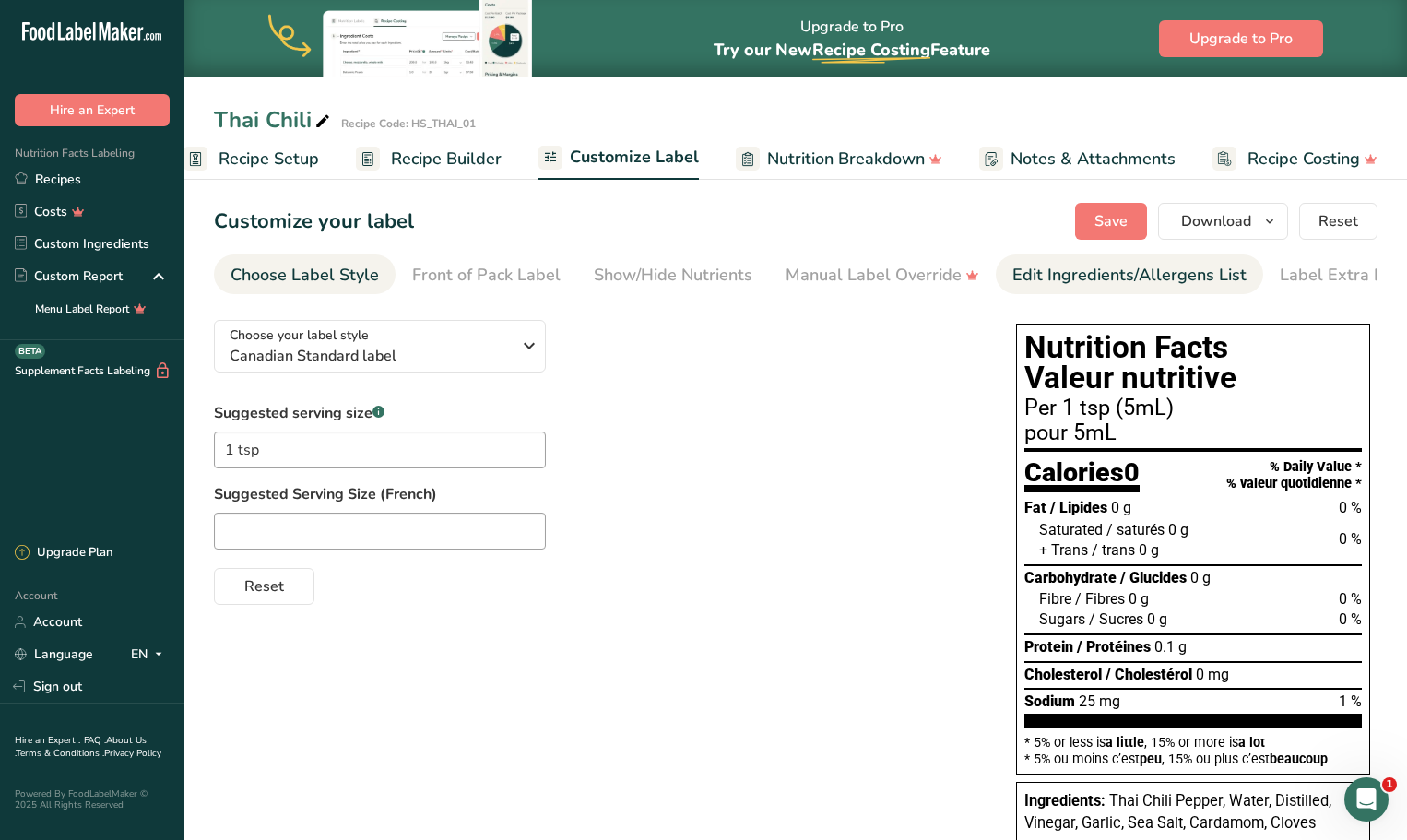
click at [1101, 271] on div "Edit Ingredients/Allergens List" at bounding box center [1129, 275] width 234 height 25
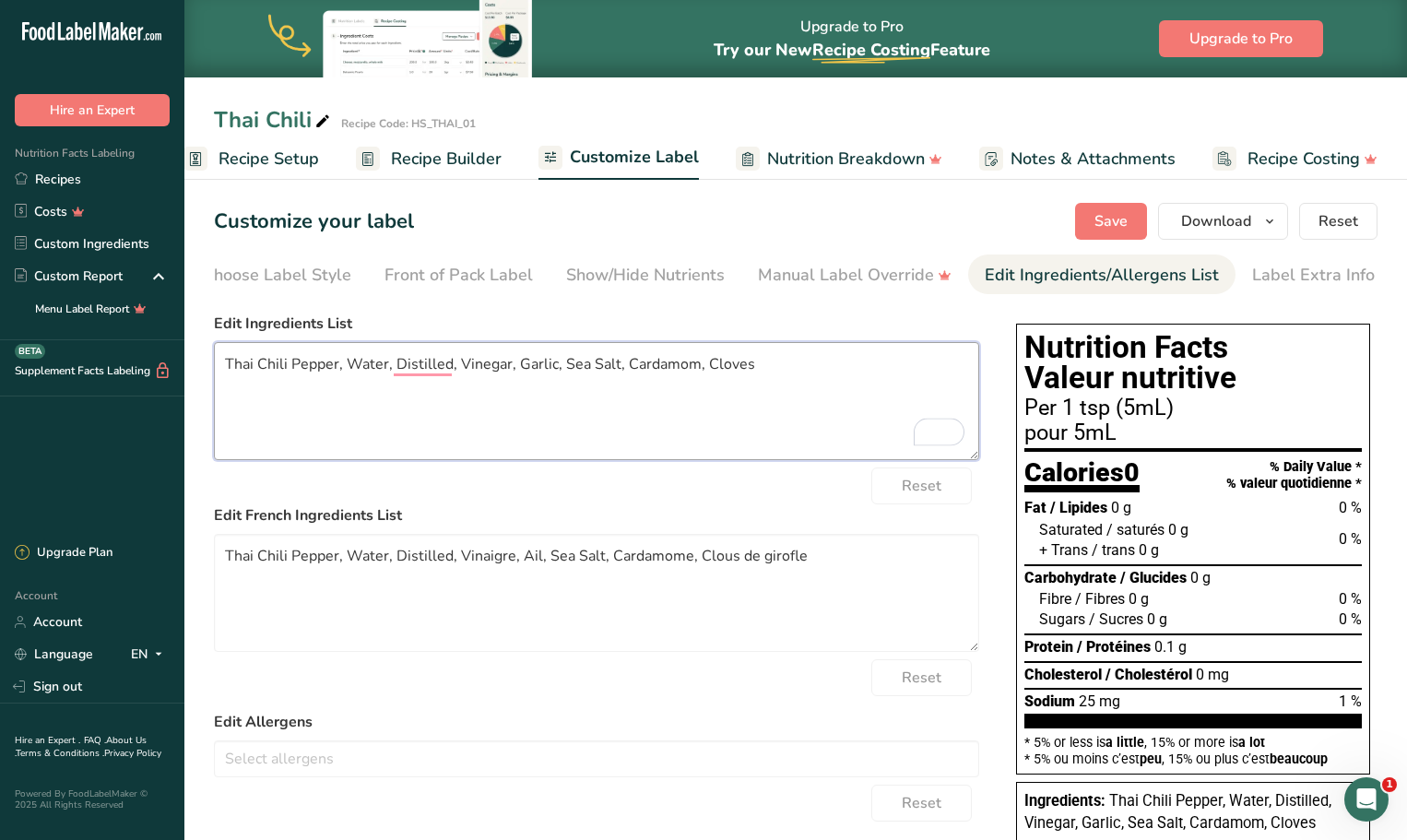
drag, startPoint x: 774, startPoint y: 374, endPoint x: 622, endPoint y: 388, distance: 152.6
click at [622, 388] on textarea "Thai Chili Pepper, Water, Distilled, Vinegar, Garlic, Sea Salt, Cardamom, Cloves" at bounding box center [595, 401] width 765 height 118
click at [454, 370] on textarea "Thai Chili Pepper, Water, Distilled, Vinegar, Garlic, Sea Salt, Spices" at bounding box center [595, 401] width 765 height 118
type textarea "Thai Chili Pepper, Water, Distilled Vinegar, Garlic, Sea Salt, Spices"
click at [455, 564] on textarea "Thai Chili Pepper, Water, Distilled, Vinaigre, Ail, Sea Salt, Cardamome, Clous …" at bounding box center [595, 592] width 765 height 118
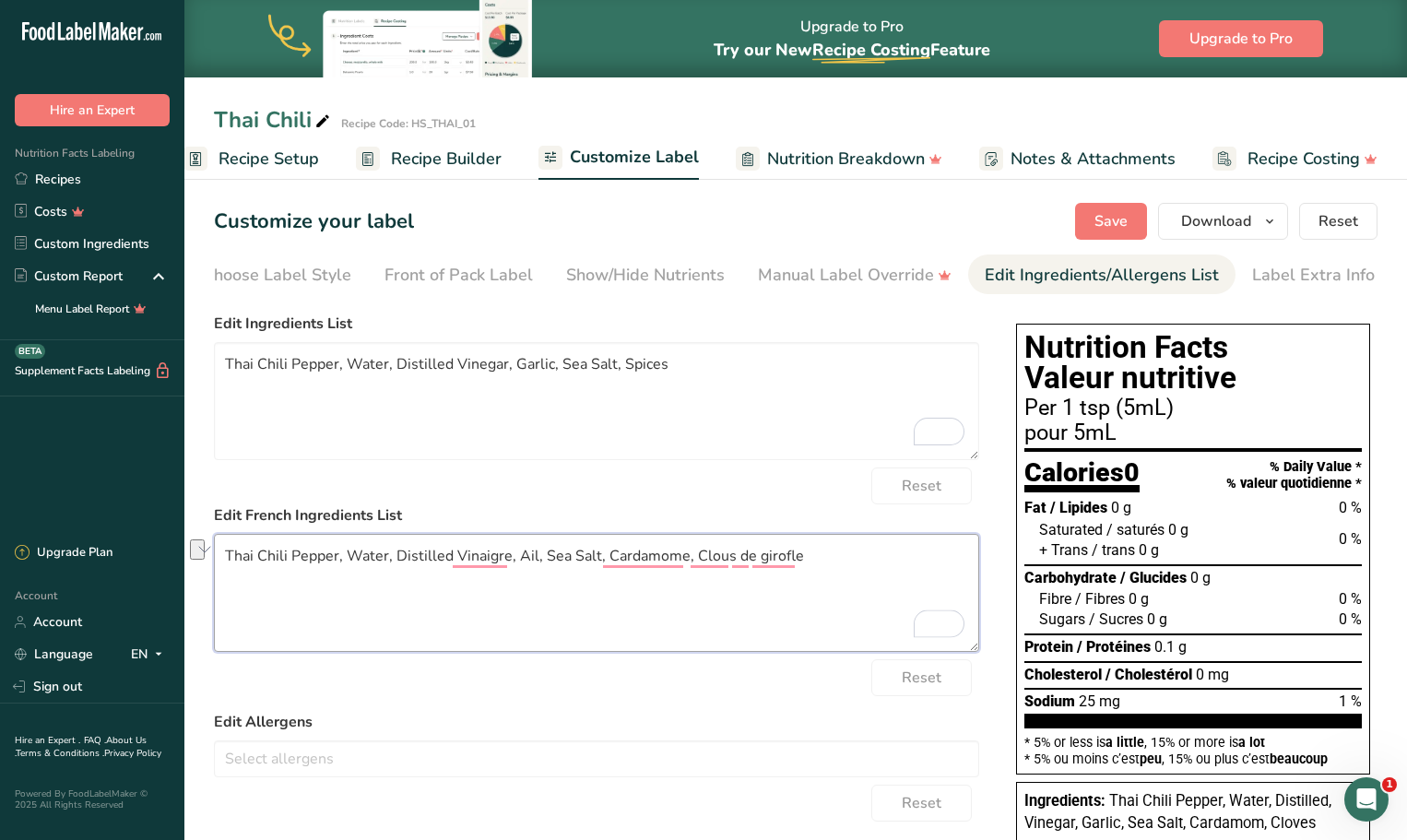
drag, startPoint x: 801, startPoint y: 565, endPoint x: 603, endPoint y: 576, distance: 198.3
click at [603, 576] on textarea "Thai Chili Pepper, Water, Distilled Vinaigre, Ail, Sea Salt, Cardamome, Clous d…" at bounding box center [595, 592] width 765 height 118
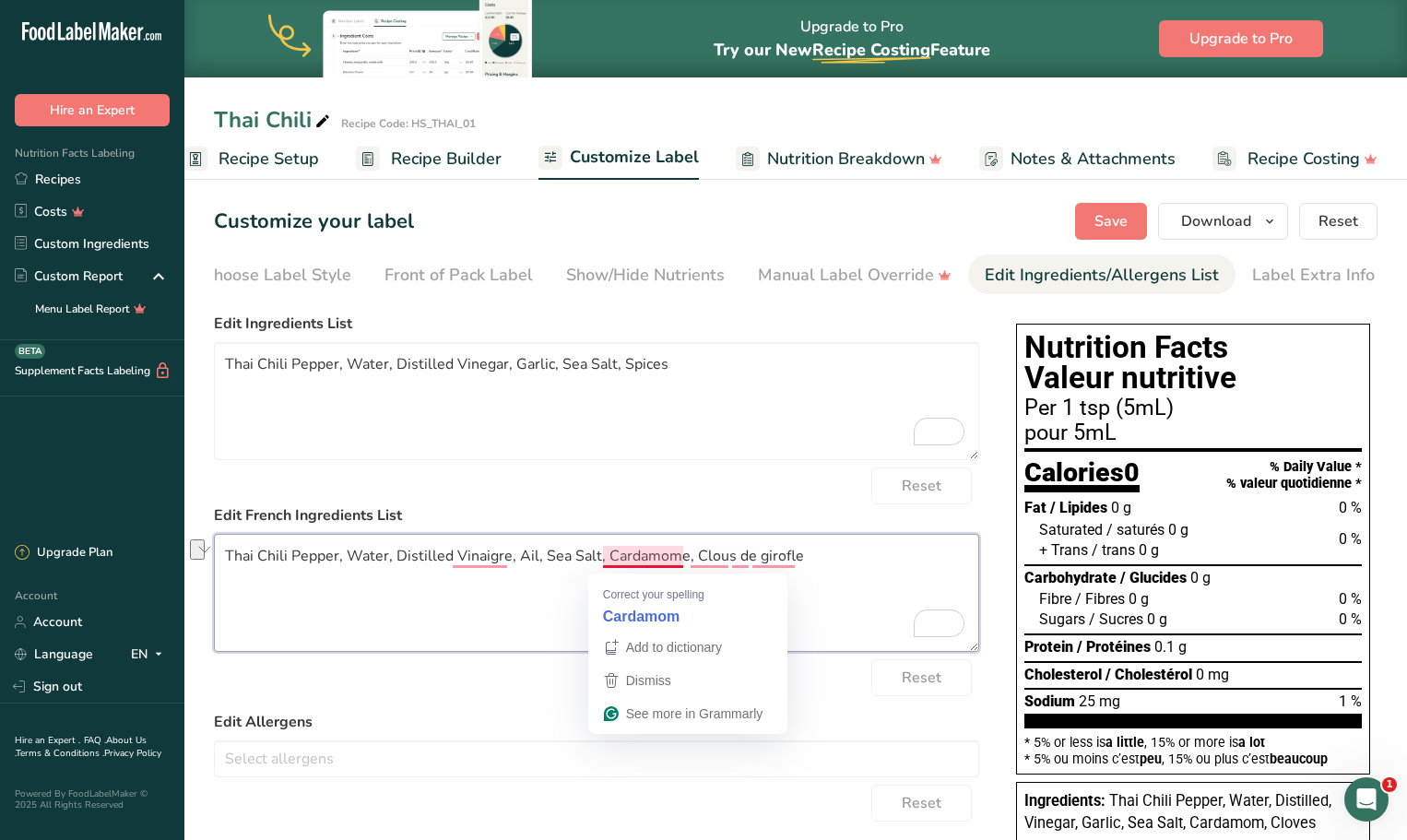
paste textarea "Épices"
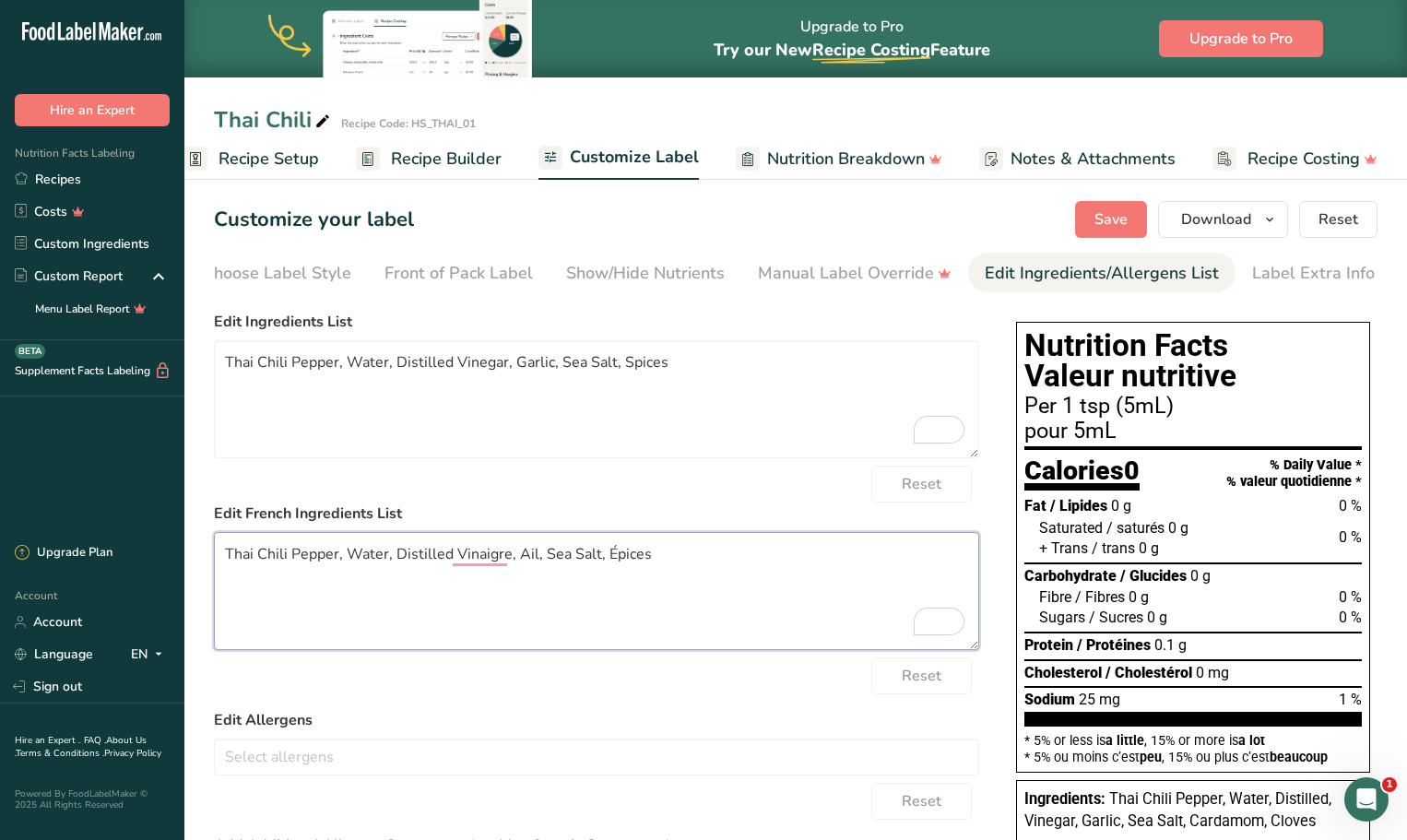
scroll to position [0, 0]
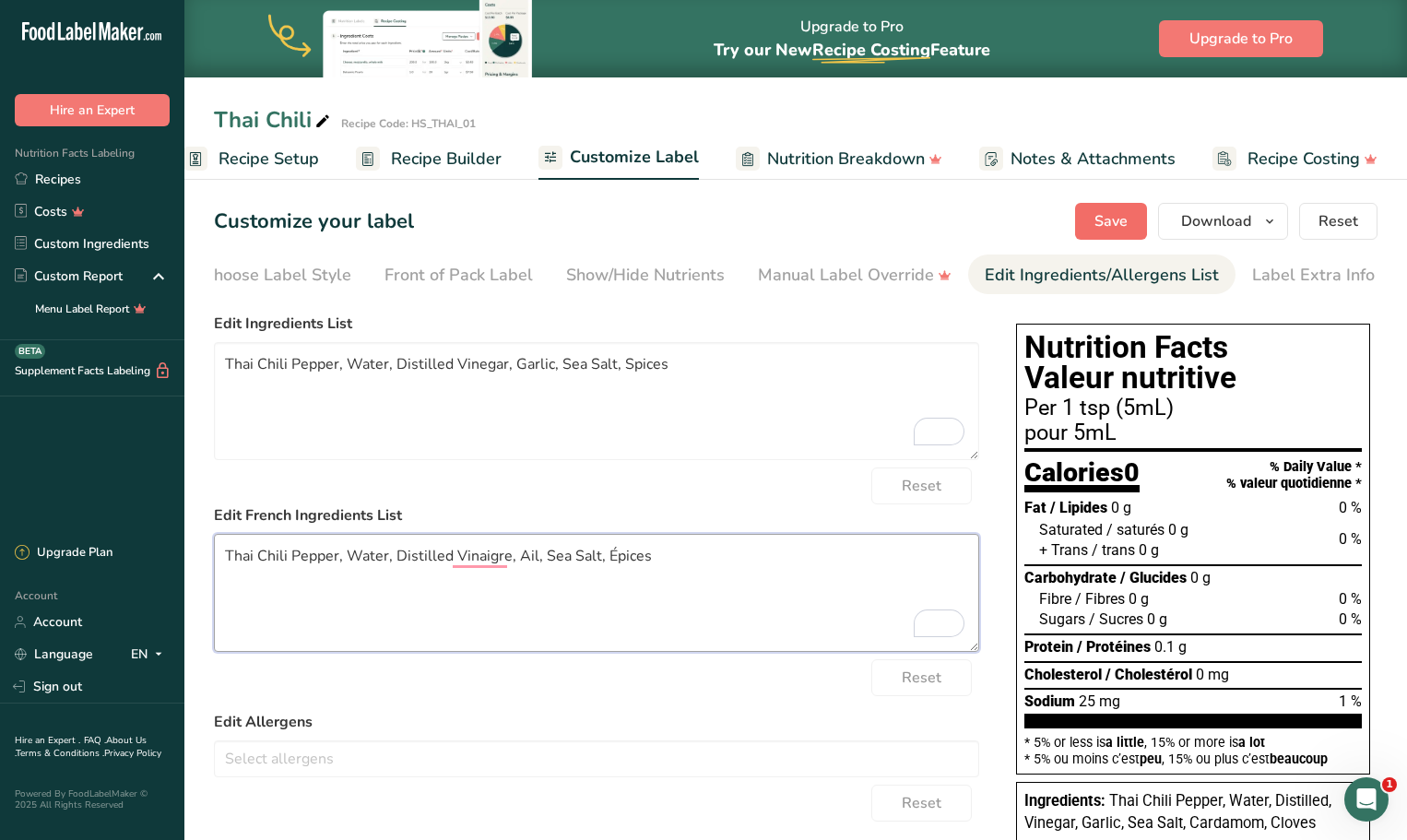
type textarea "Thai Chili Pepper, Water, Distilled Vinaigre, Ail, Sea Salt, Épices"
click at [1113, 226] on span "Save" at bounding box center [1111, 221] width 33 height 22
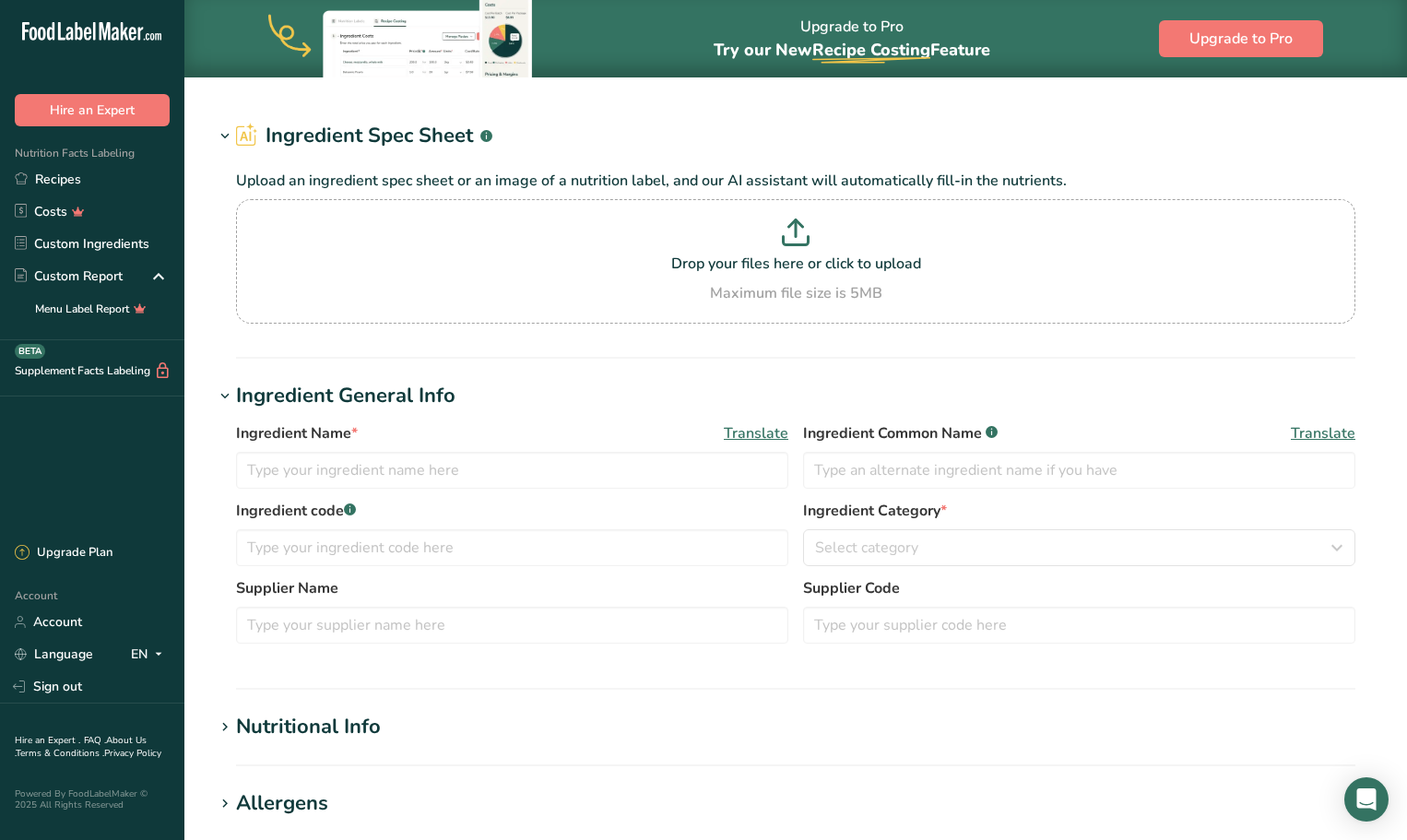
type input "Black Garlic"
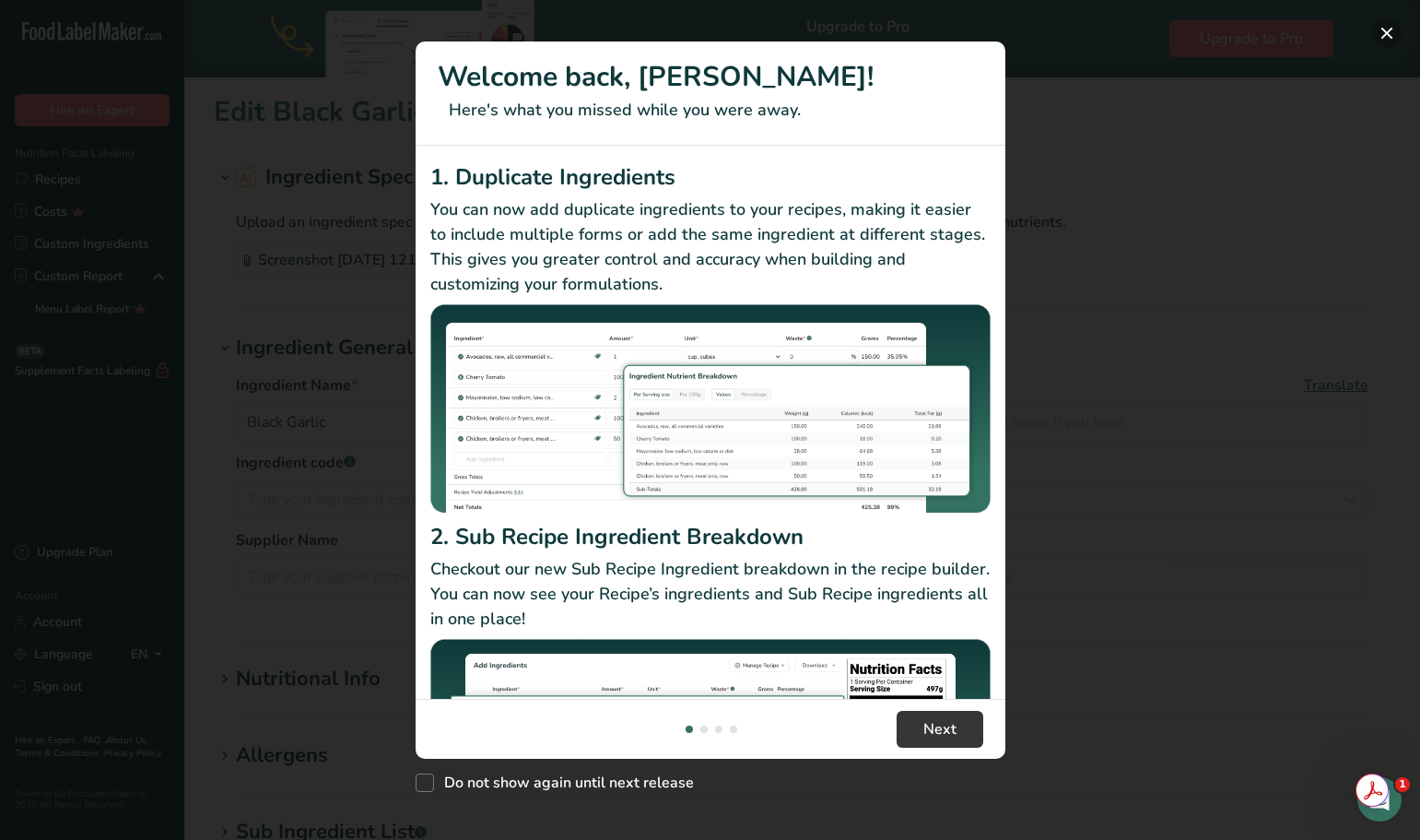
click at [1388, 35] on button "New Features" at bounding box center [1387, 32] width 30 height 30
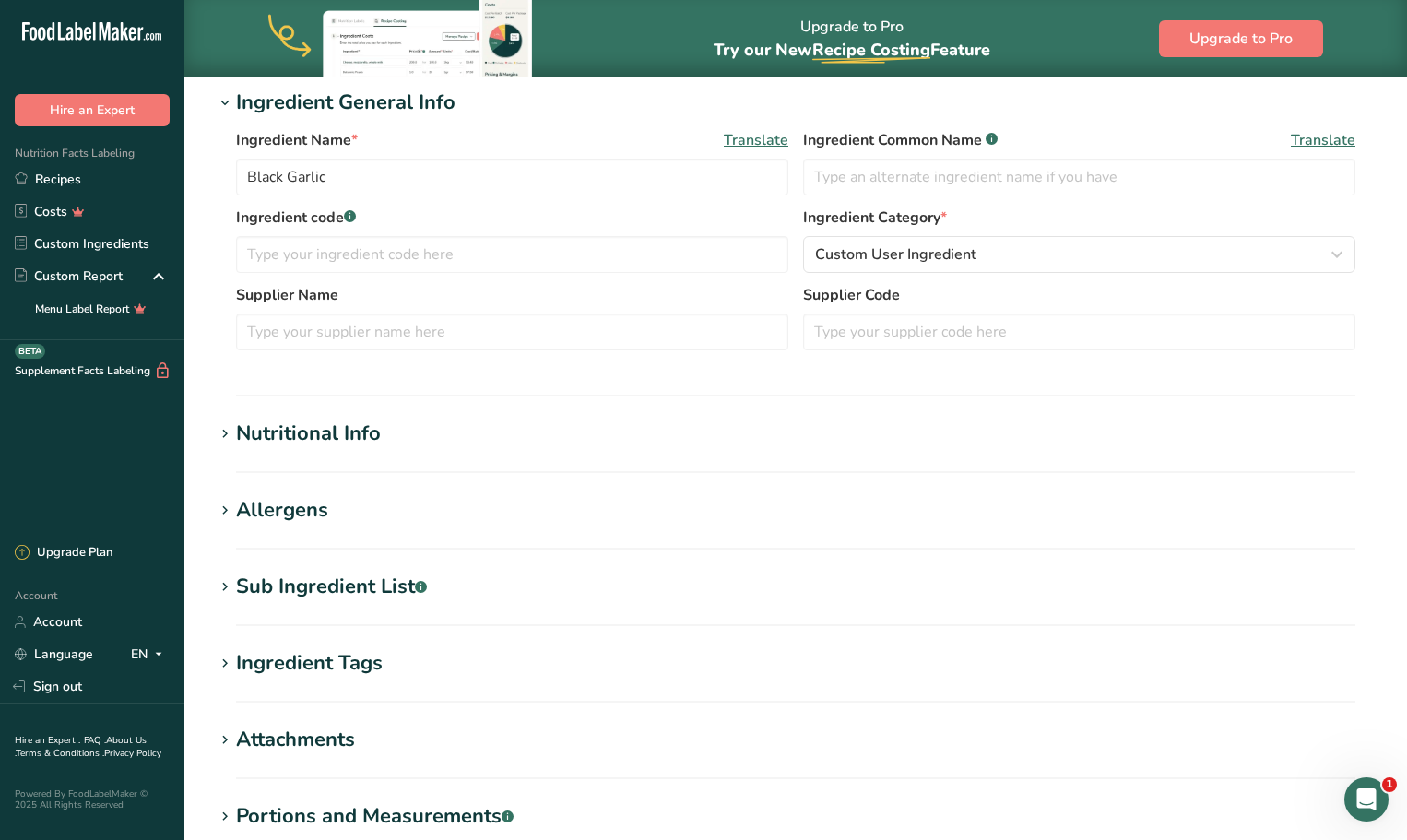
scroll to position [246, 0]
click at [232, 426] on icon at bounding box center [224, 432] width 16 height 26
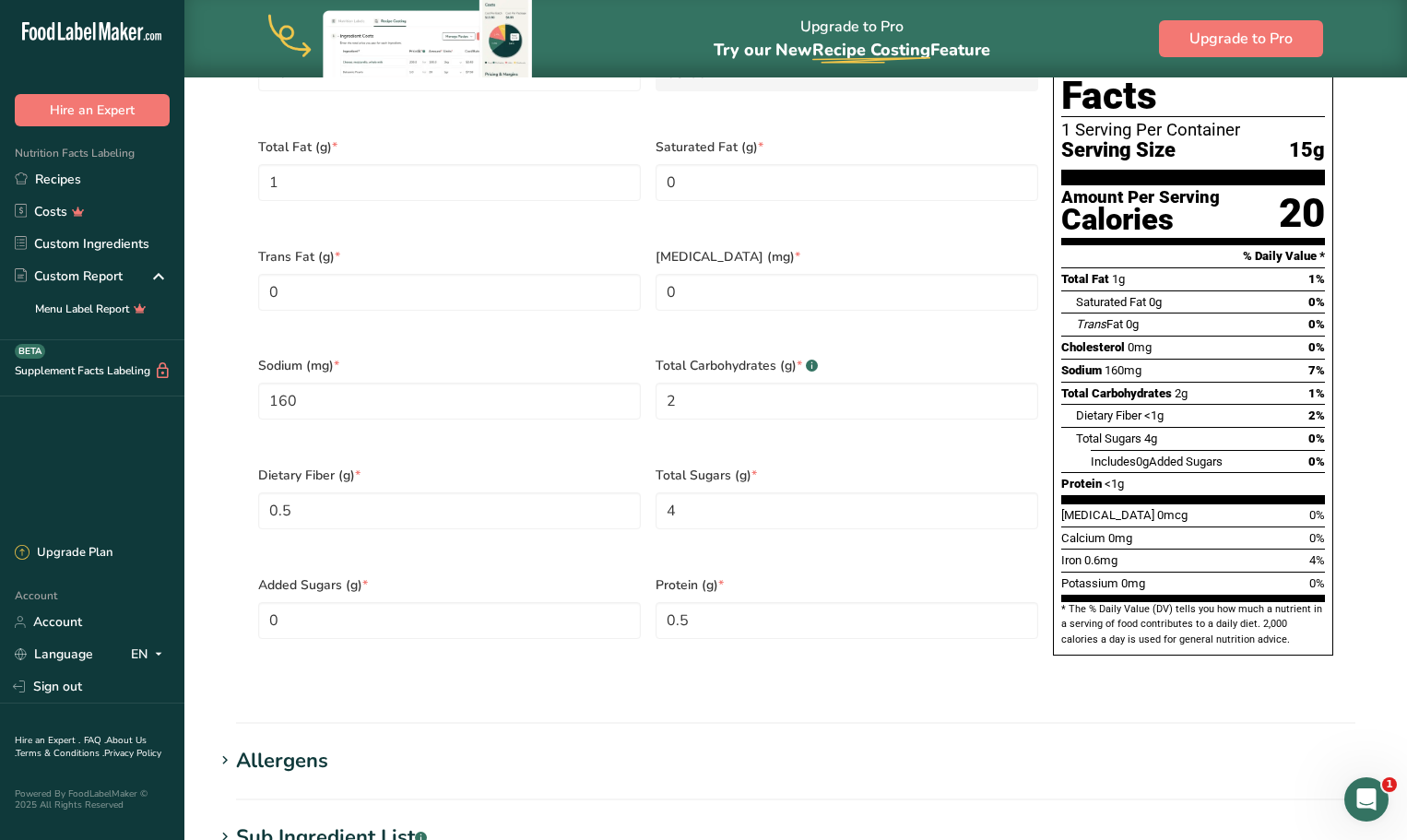
scroll to position [860, 0]
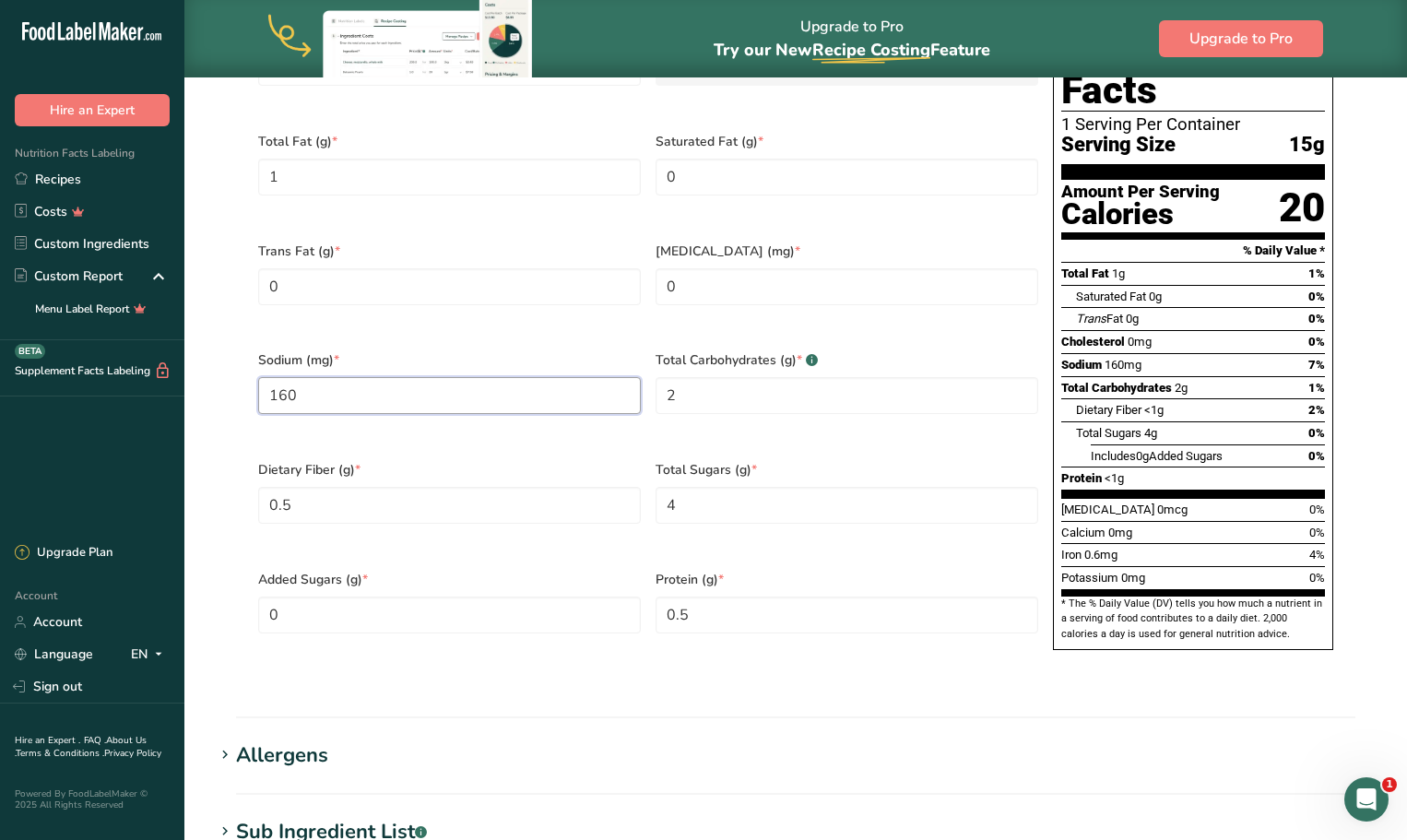
drag, startPoint x: 303, startPoint y: 379, endPoint x: 263, endPoint y: 382, distance: 40.1
click at [264, 382] on input "160" at bounding box center [450, 395] width 383 height 37
type input "0"
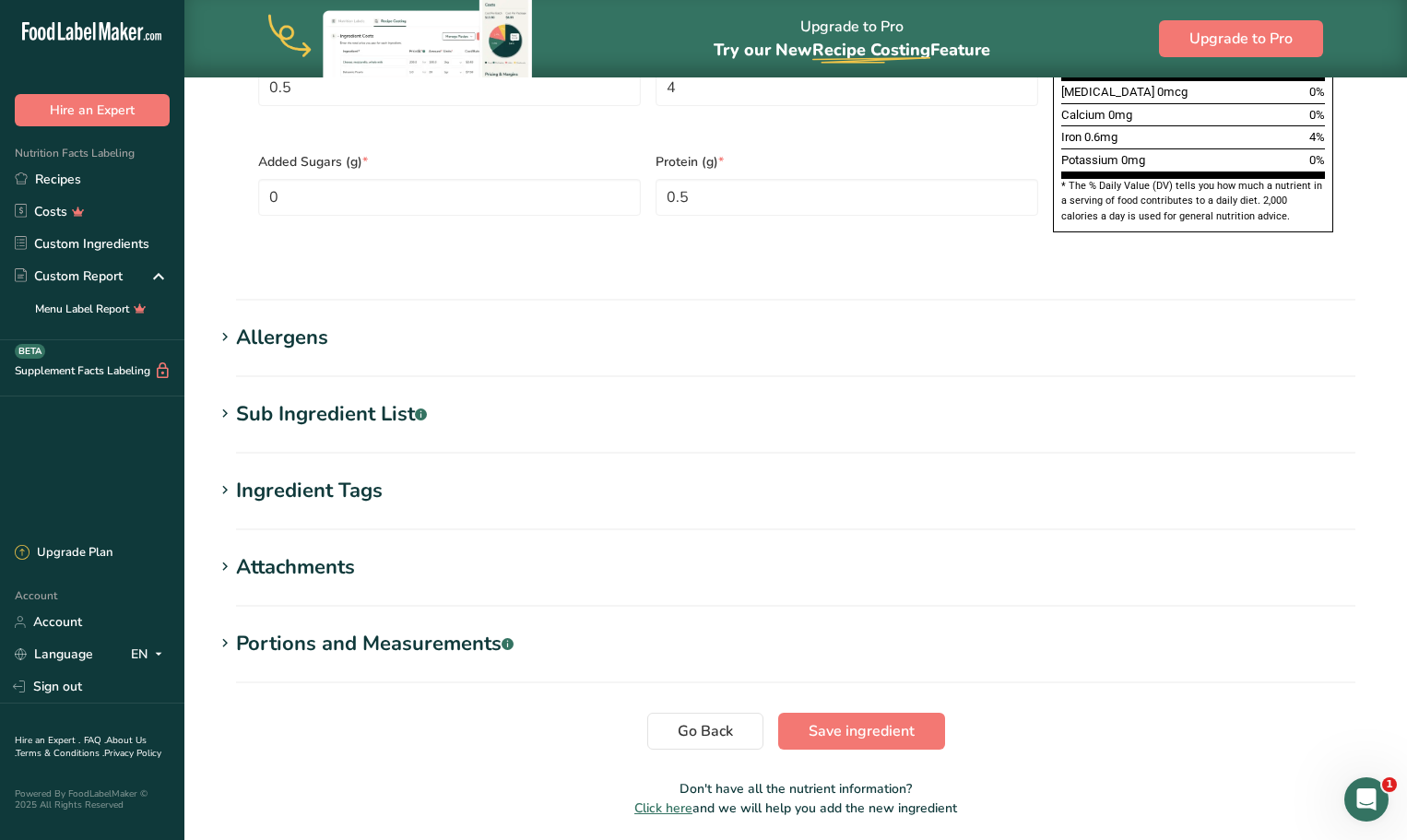
scroll to position [1290, 0]
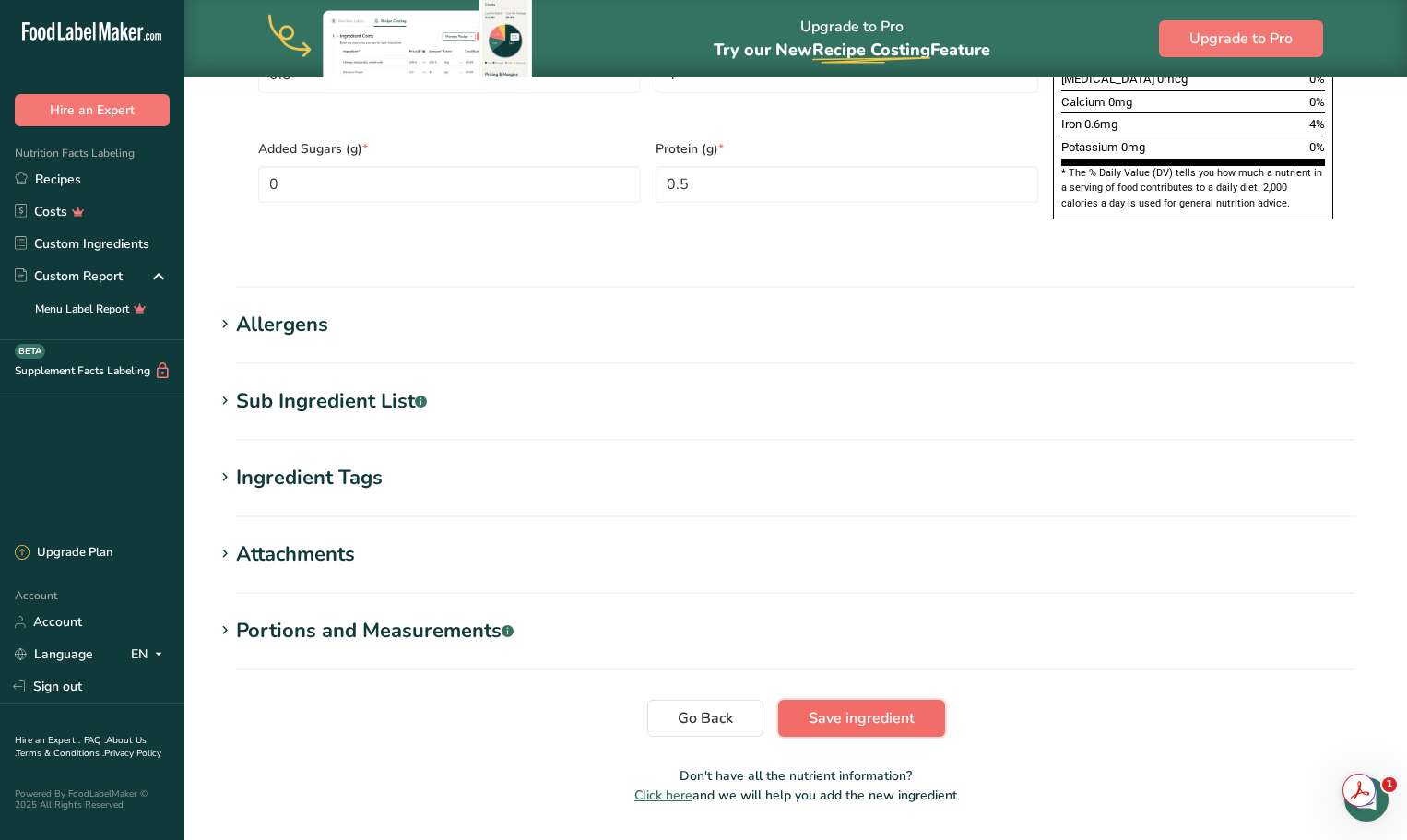
click at [866, 707] on span "Save ingredient" at bounding box center [861, 717] width 106 height 22
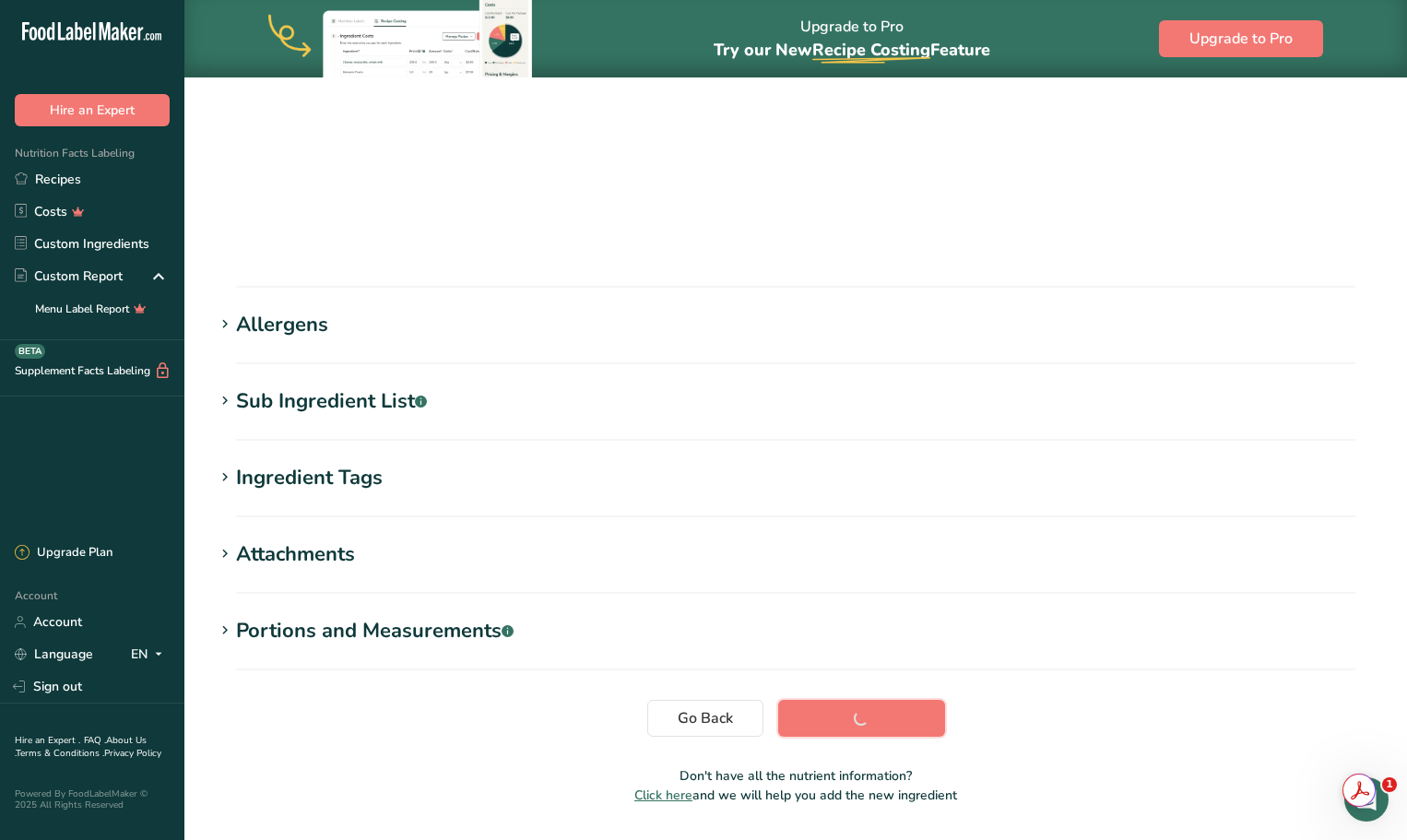
scroll to position [135, 0]
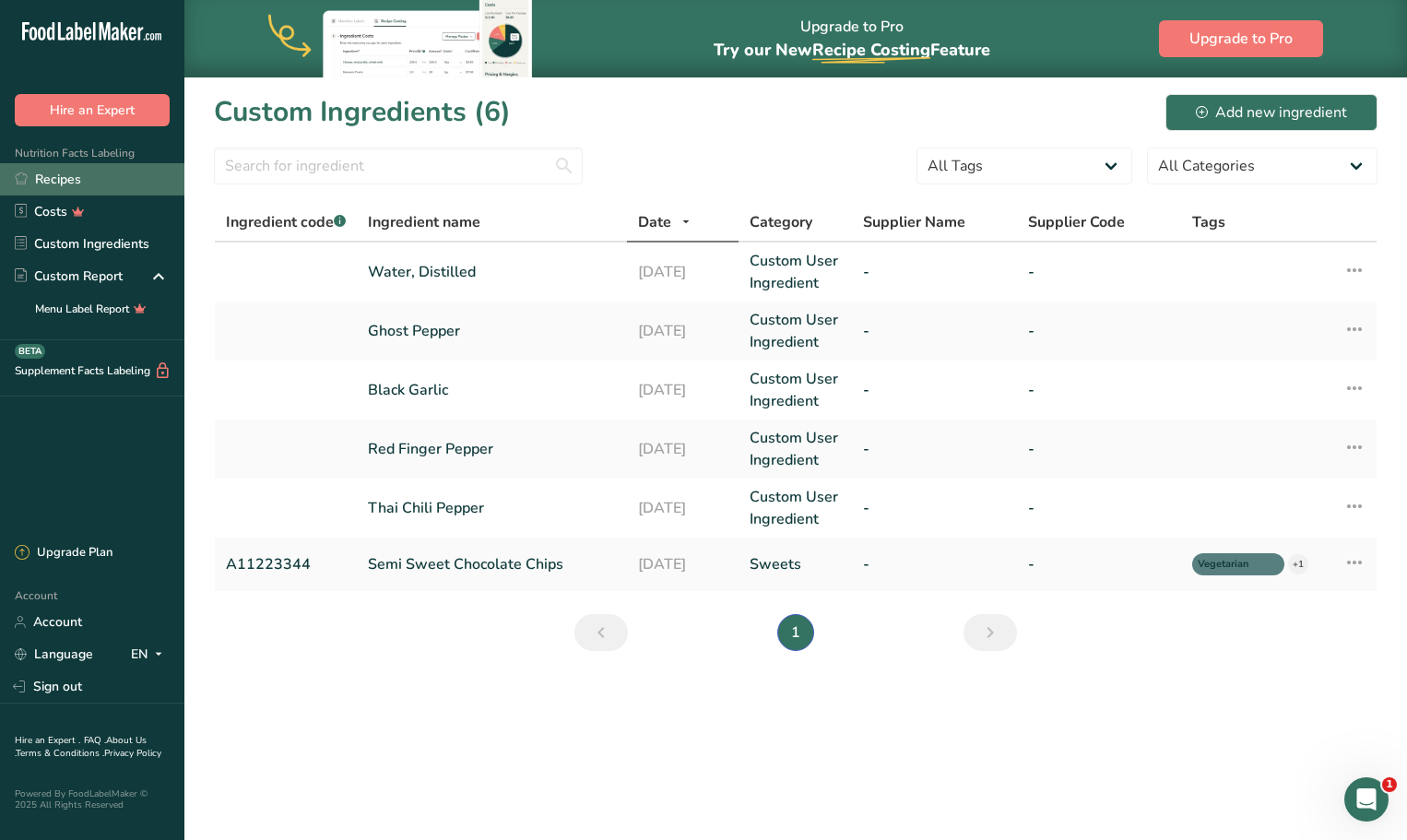
click at [76, 178] on link "Recipes" at bounding box center [92, 179] width 185 height 32
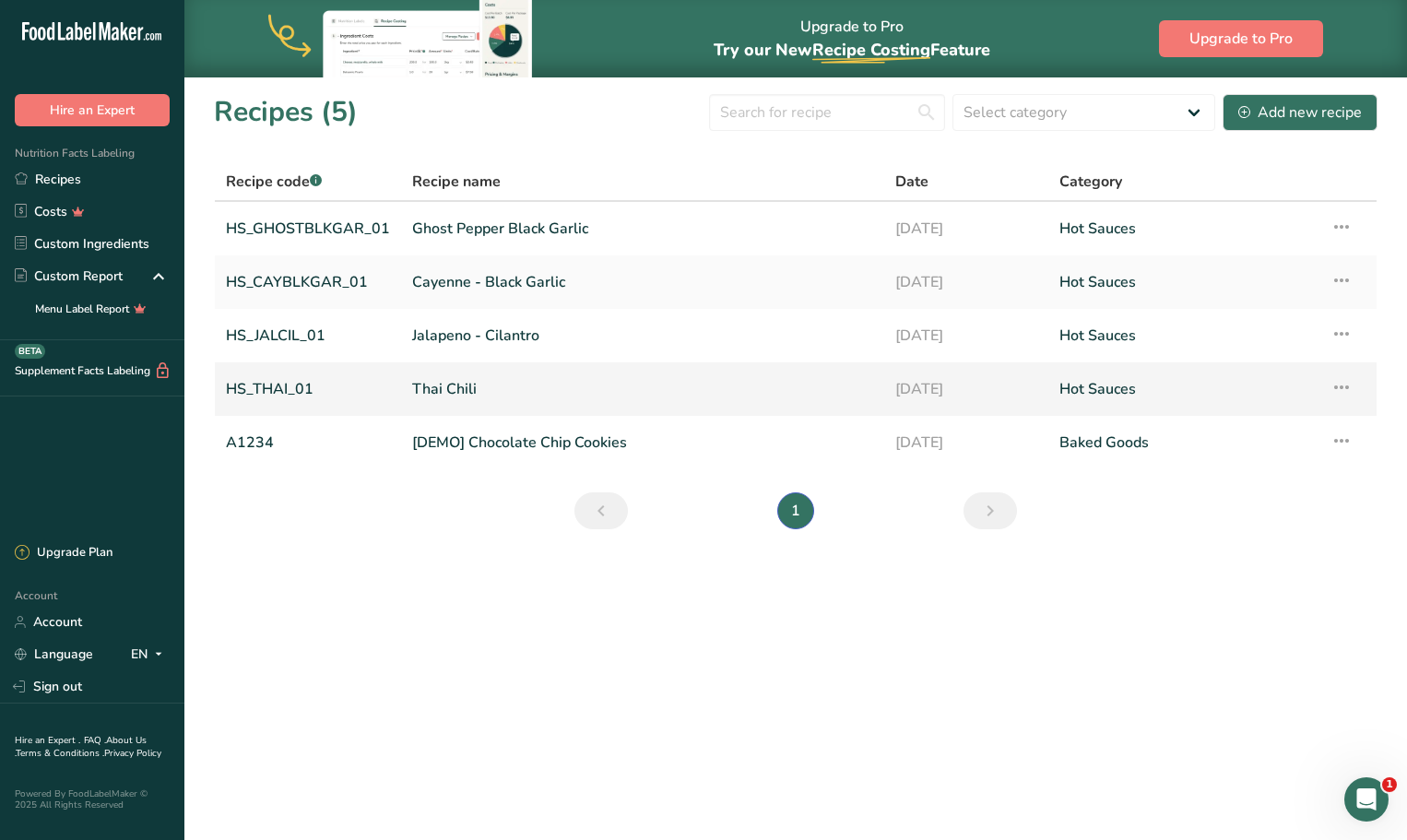
click at [441, 385] on link "Thai Chili" at bounding box center [643, 389] width 461 height 39
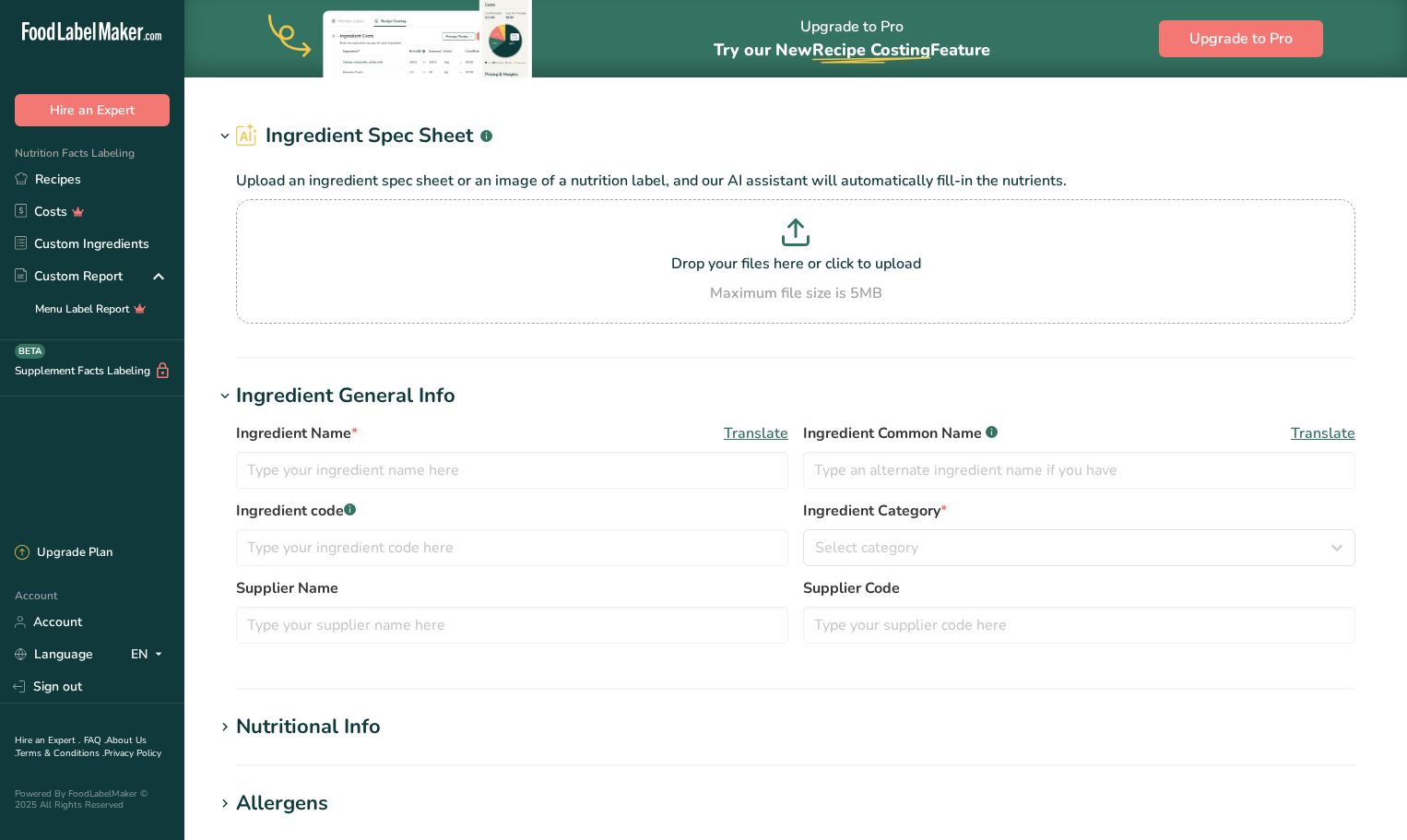
type input "Thai Chili Pepper"
type input "3"
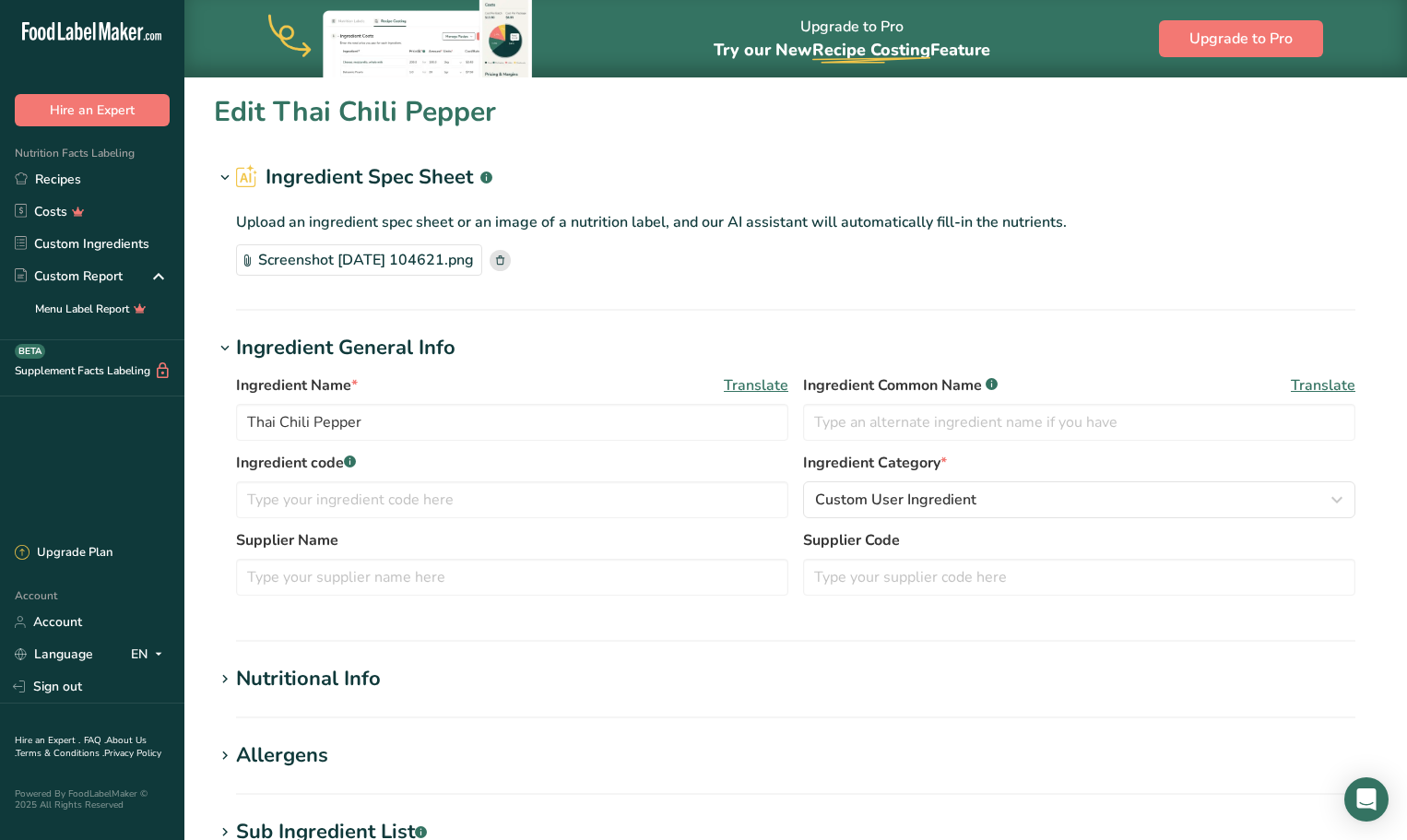
type input "1.2"
type KJ "5.02"
type Fat "0"
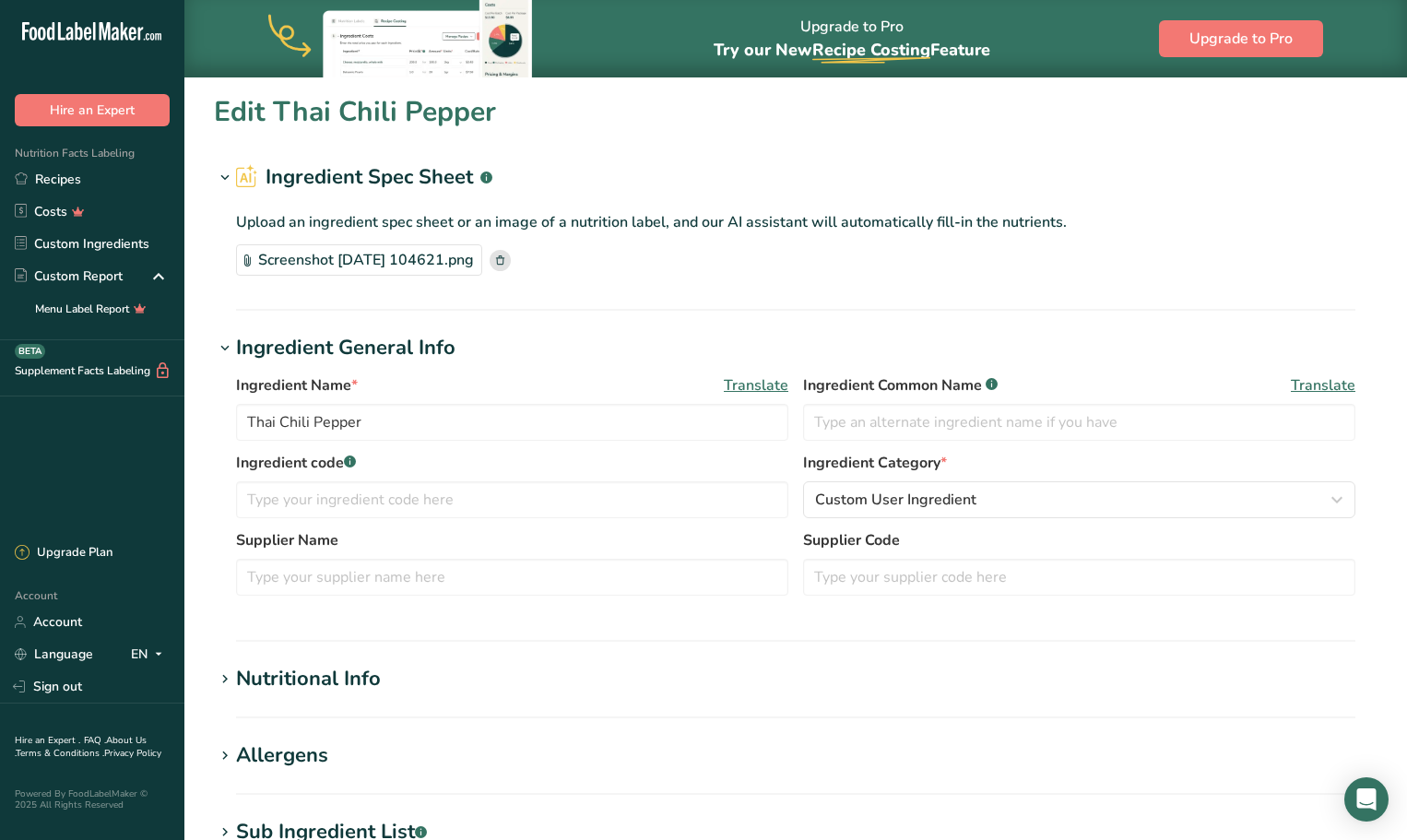
type input "0"
type input "300"
type Carbohydrates "0.3"
type Fiber "0.1"
type Sugars "0"
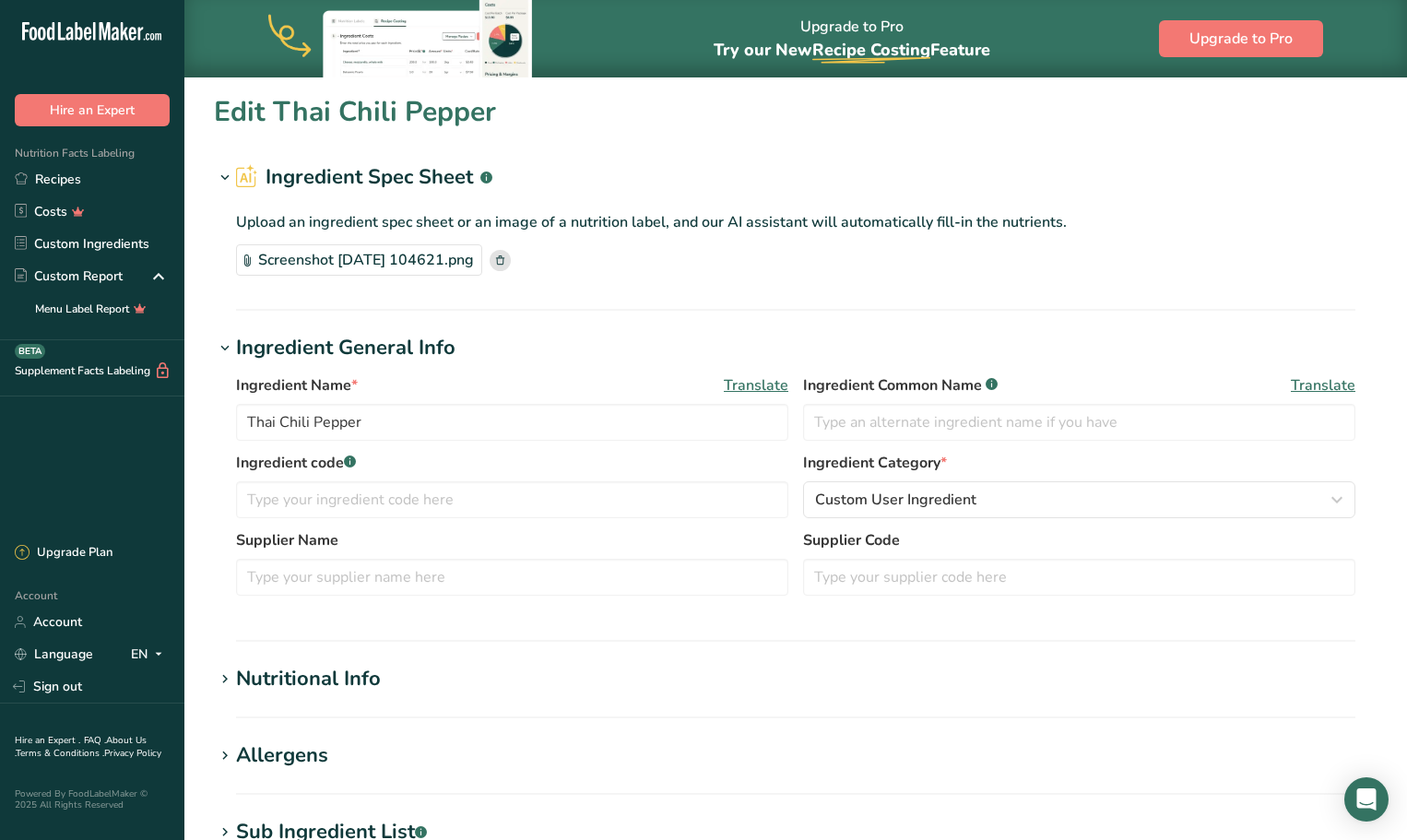
type Sugars "0"
type input "0.1"
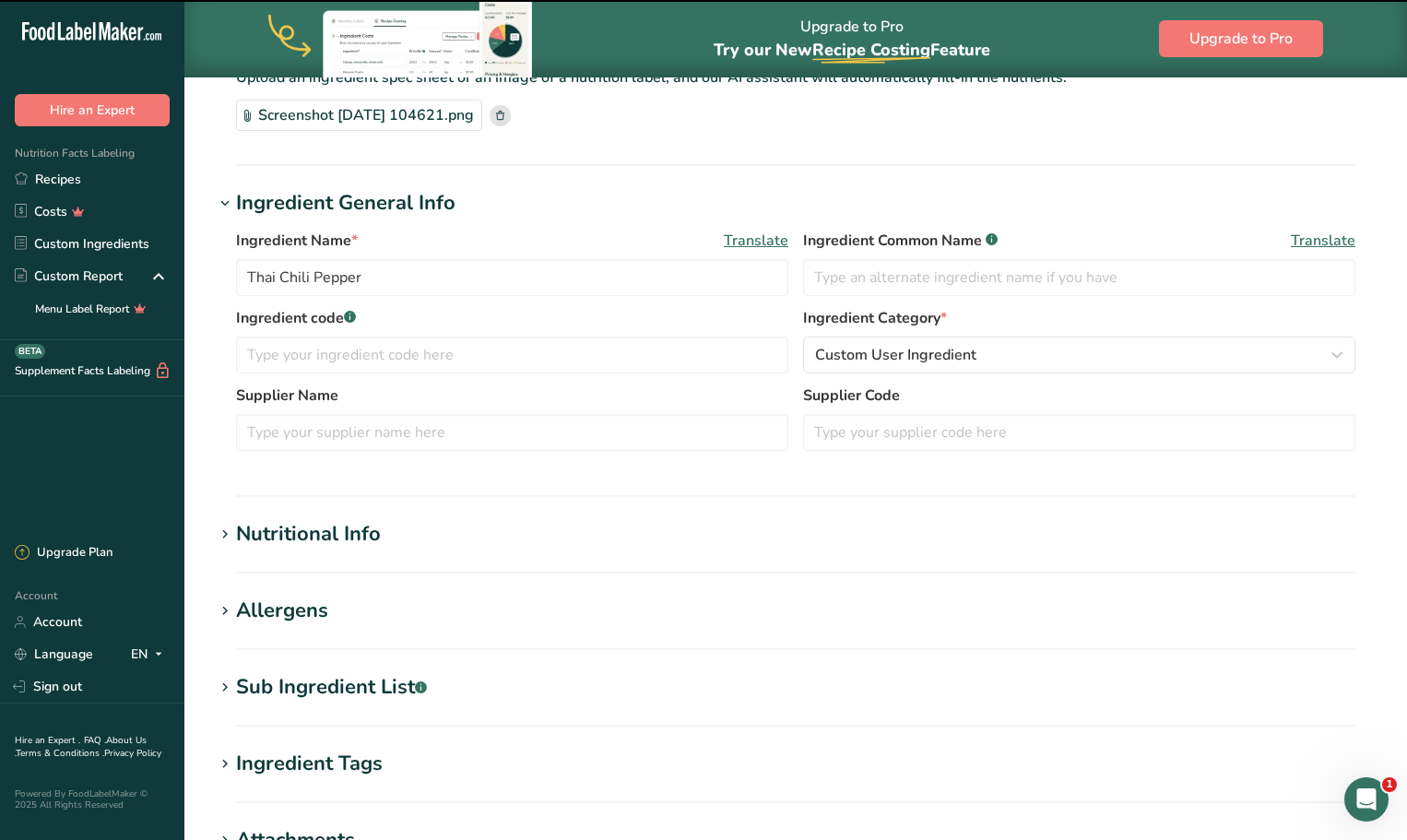
scroll to position [246, 0]
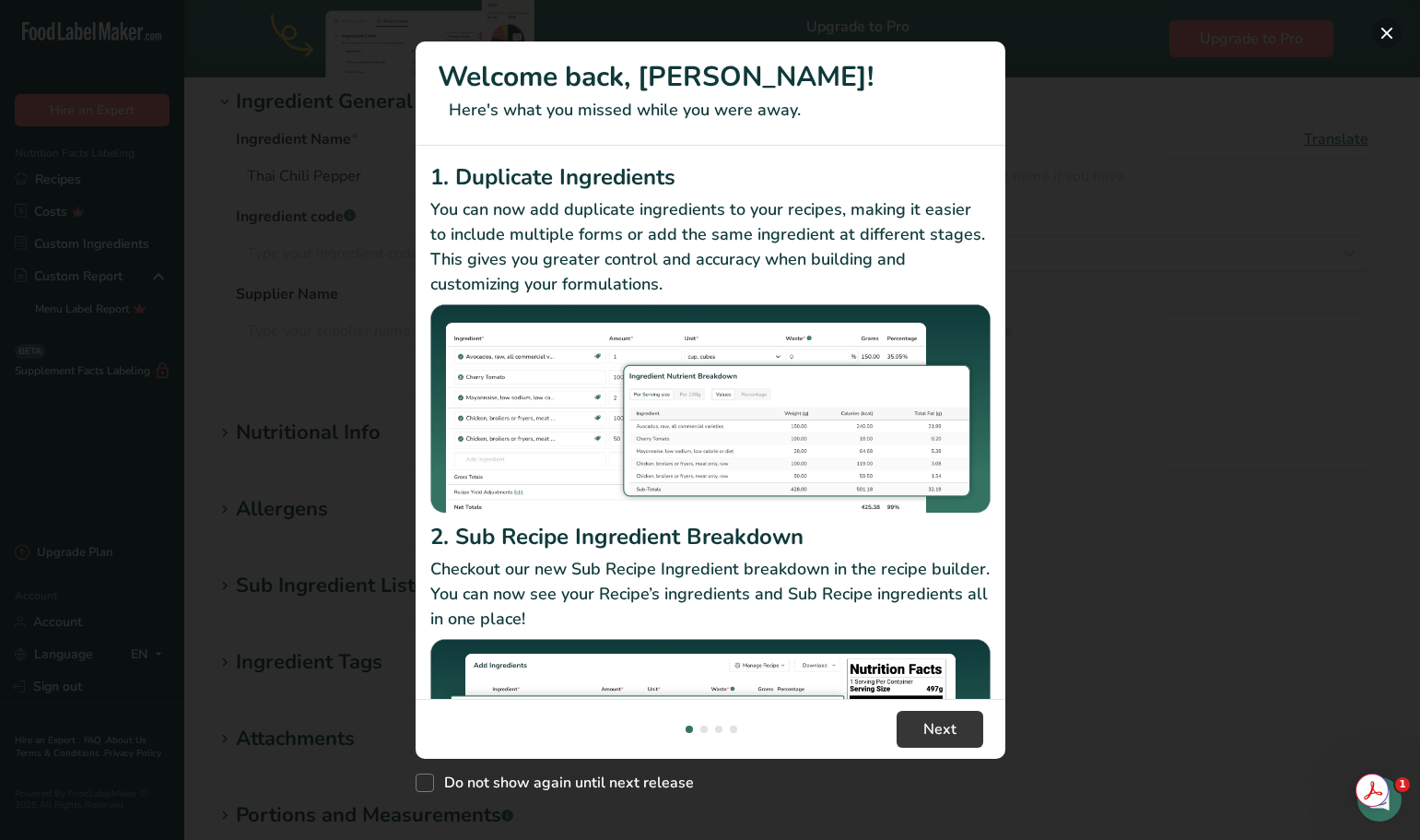
click at [1389, 28] on button "New Features" at bounding box center [1387, 32] width 30 height 30
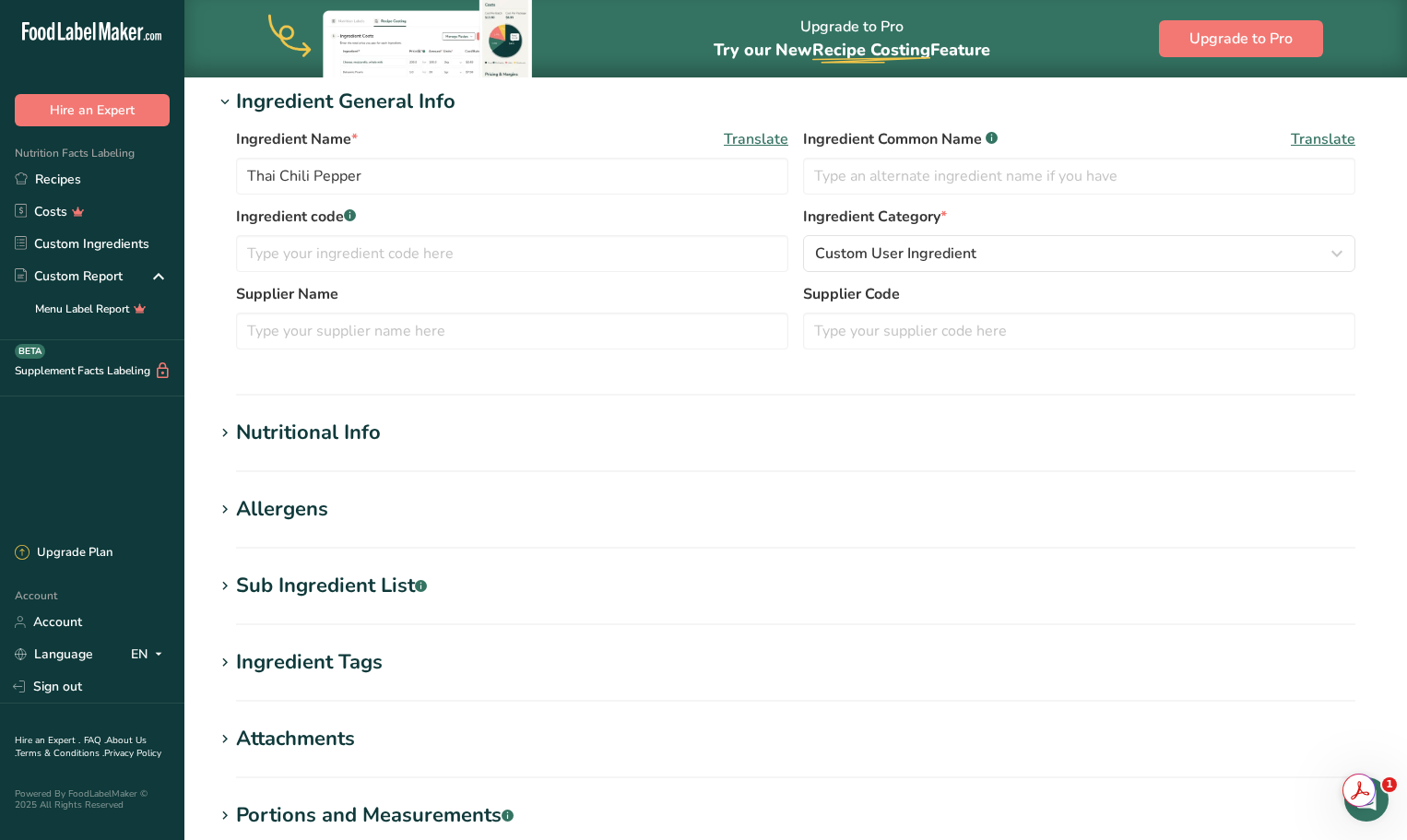
click at [240, 437] on div "Nutritional Info" at bounding box center [309, 432] width 145 height 30
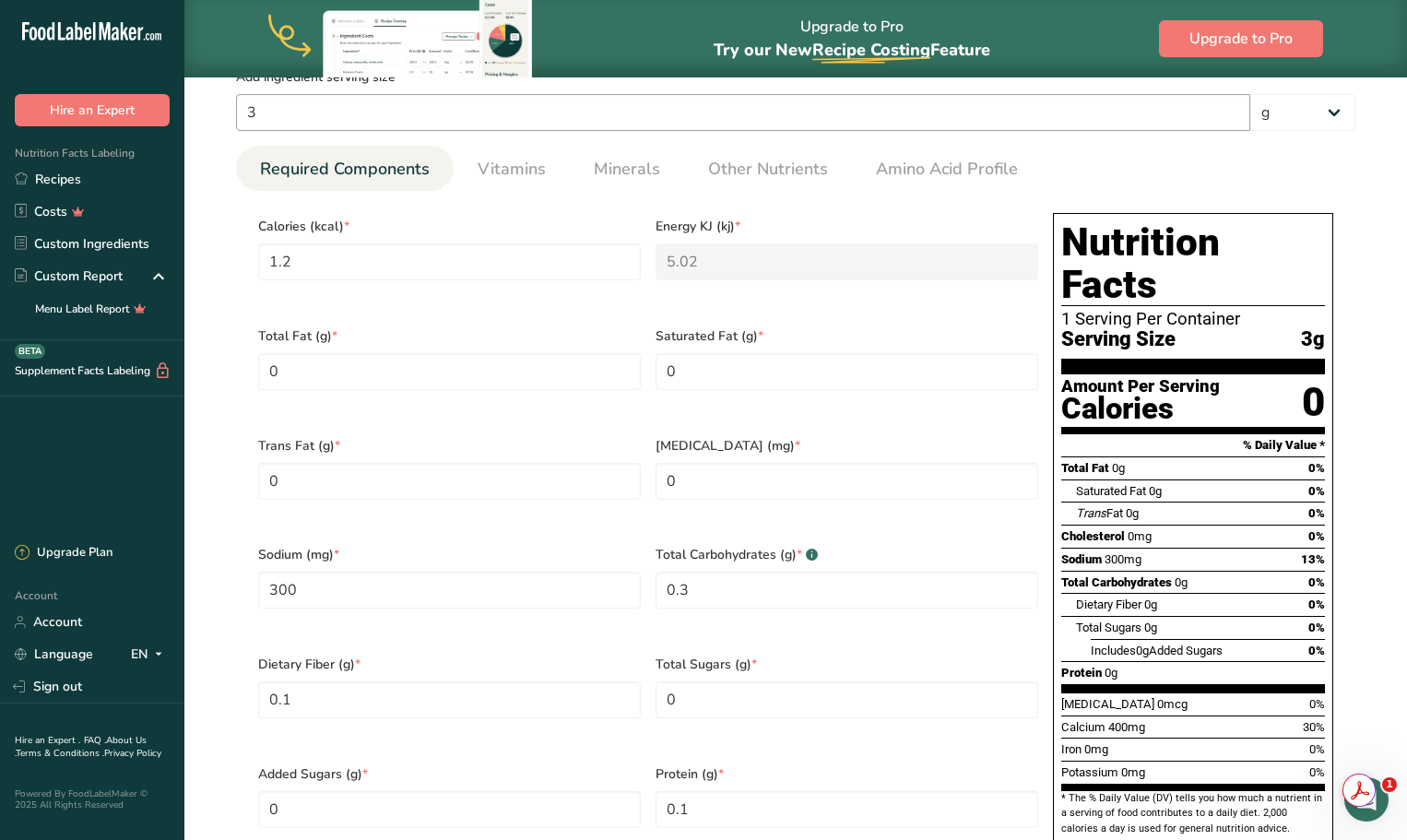
scroll to position [675, 0]
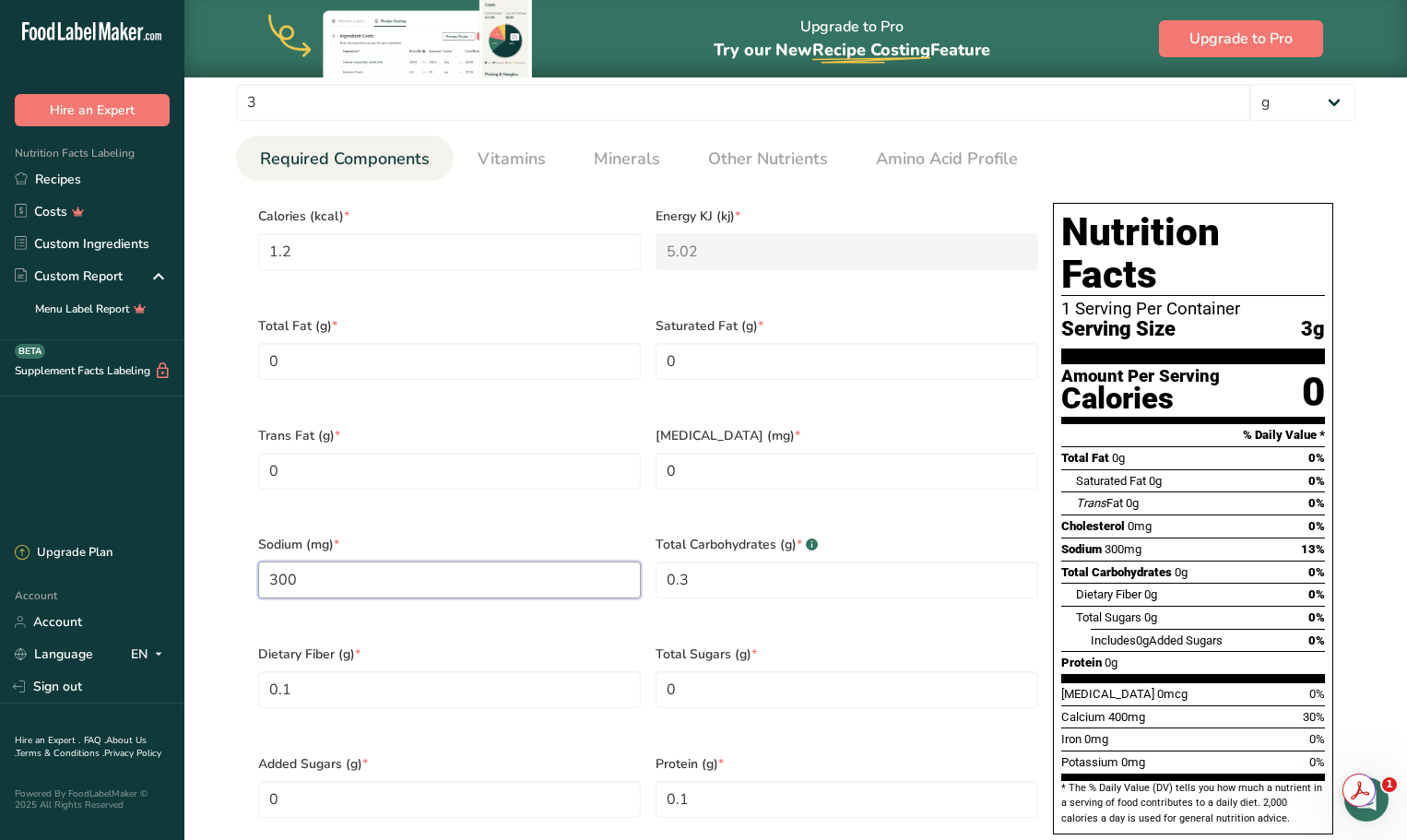
drag, startPoint x: 358, startPoint y: 559, endPoint x: 260, endPoint y: 570, distance: 98.6
click at [260, 570] on input "300" at bounding box center [450, 579] width 383 height 37
type input "0"
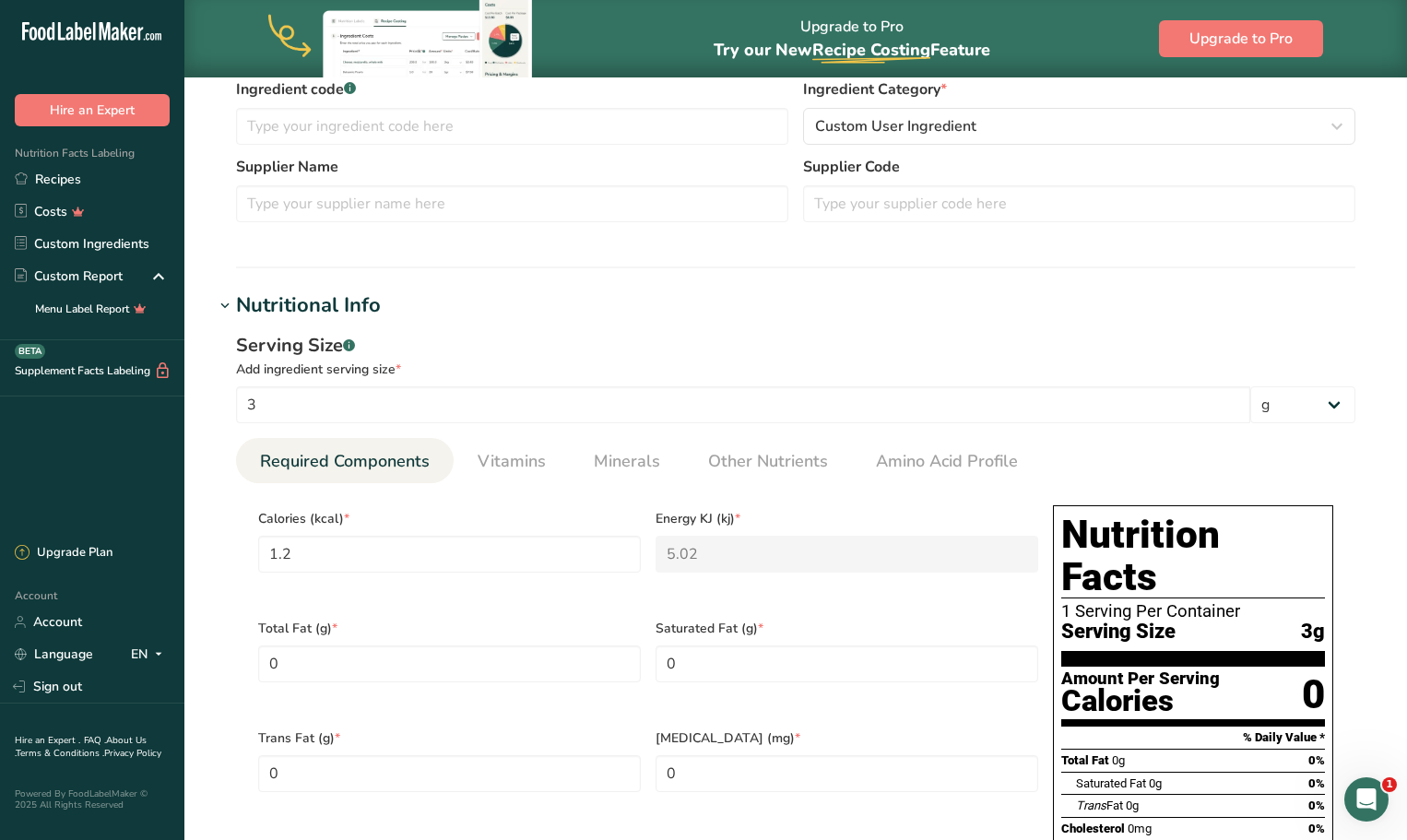
scroll to position [369, 0]
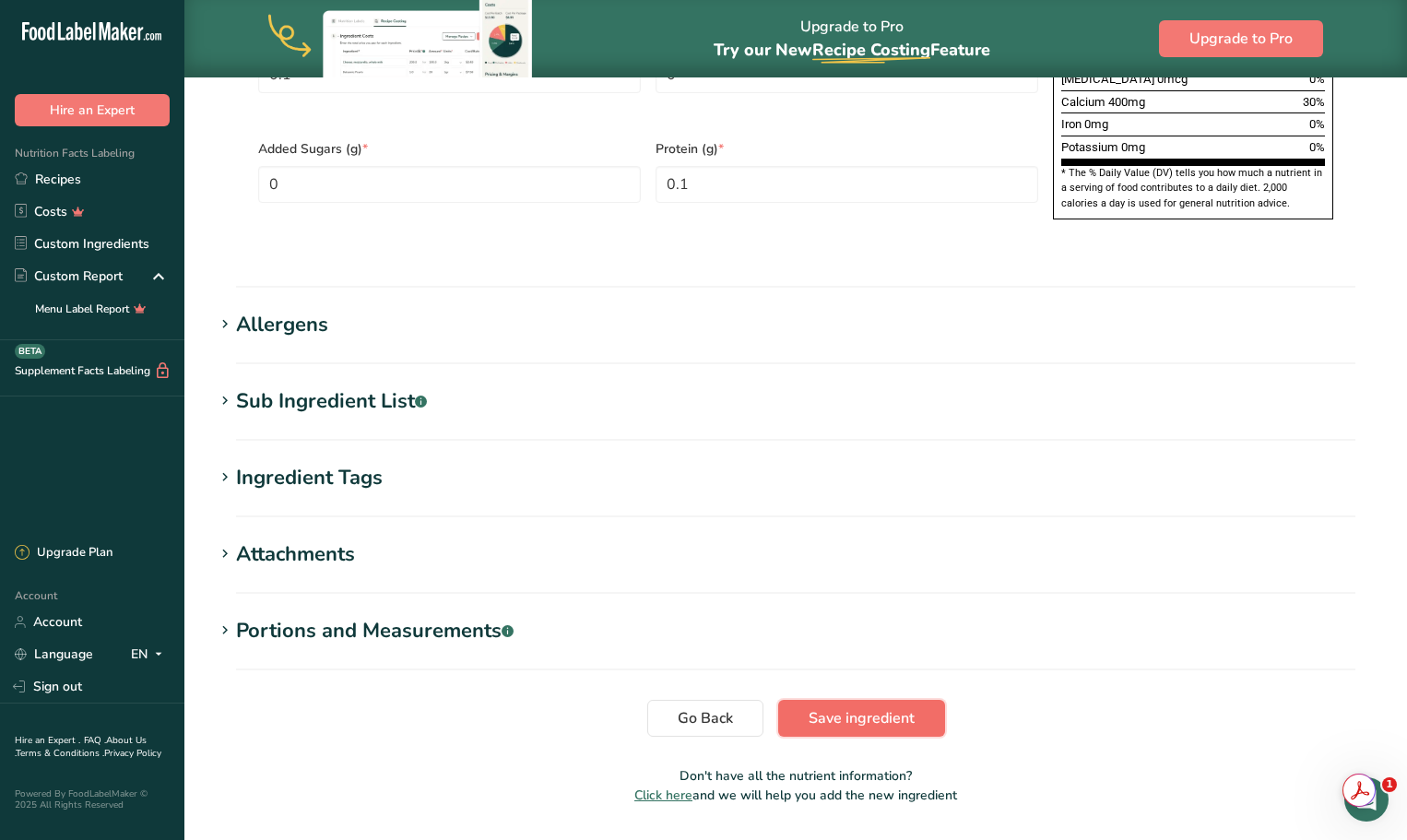
click at [845, 707] on span "Save ingredient" at bounding box center [861, 717] width 106 height 22
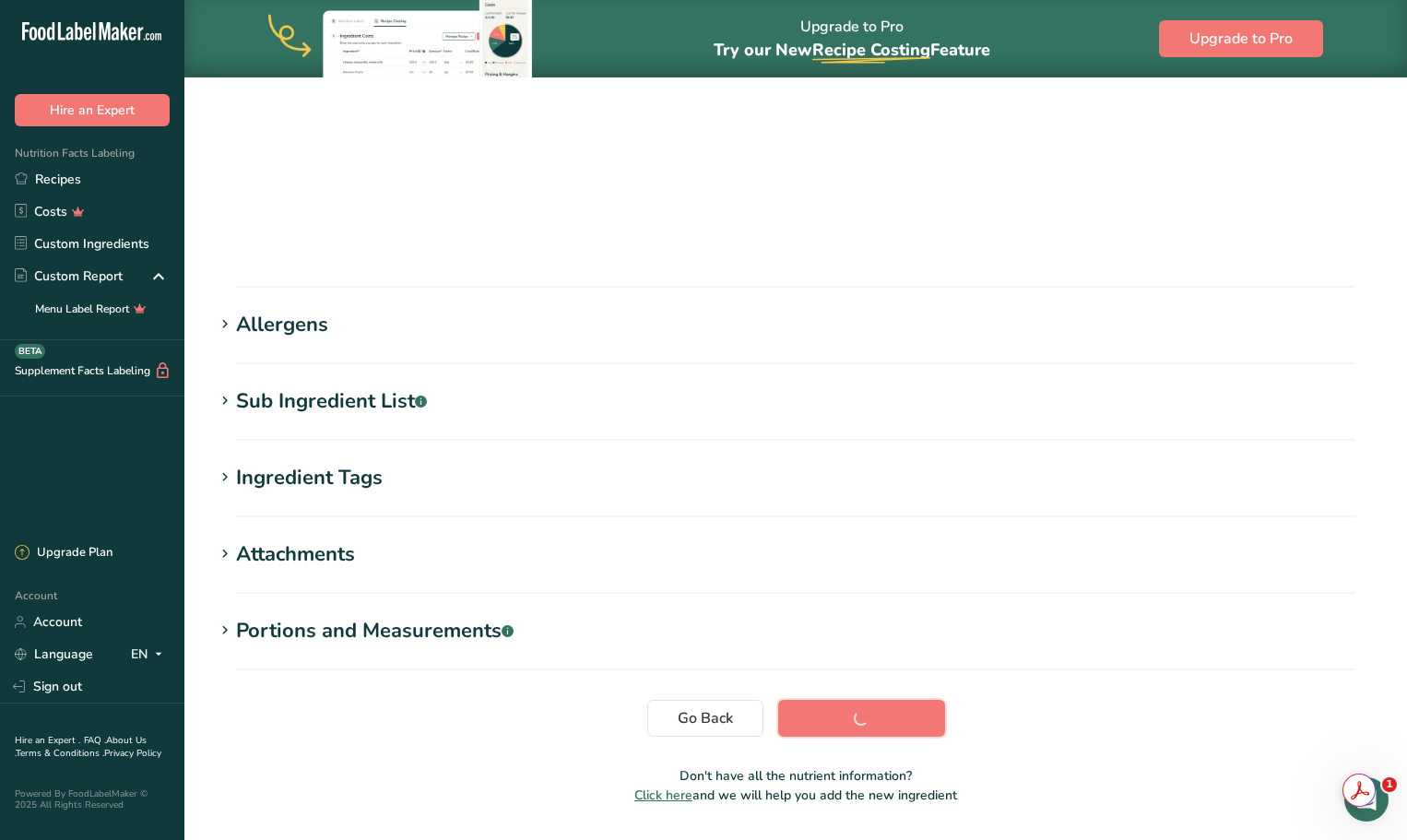
scroll to position [135, 0]
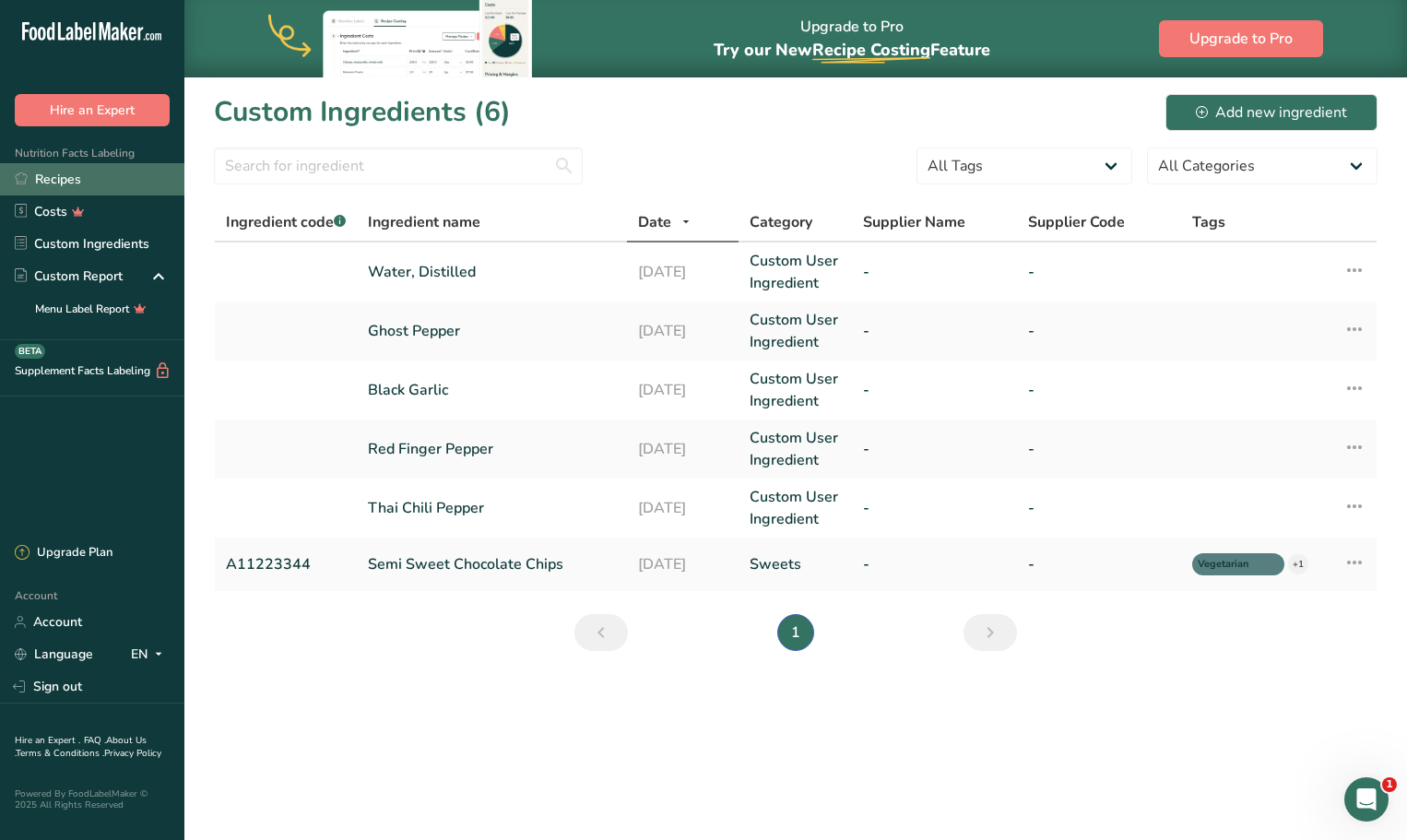
click at [46, 178] on link "Recipes" at bounding box center [92, 179] width 185 height 32
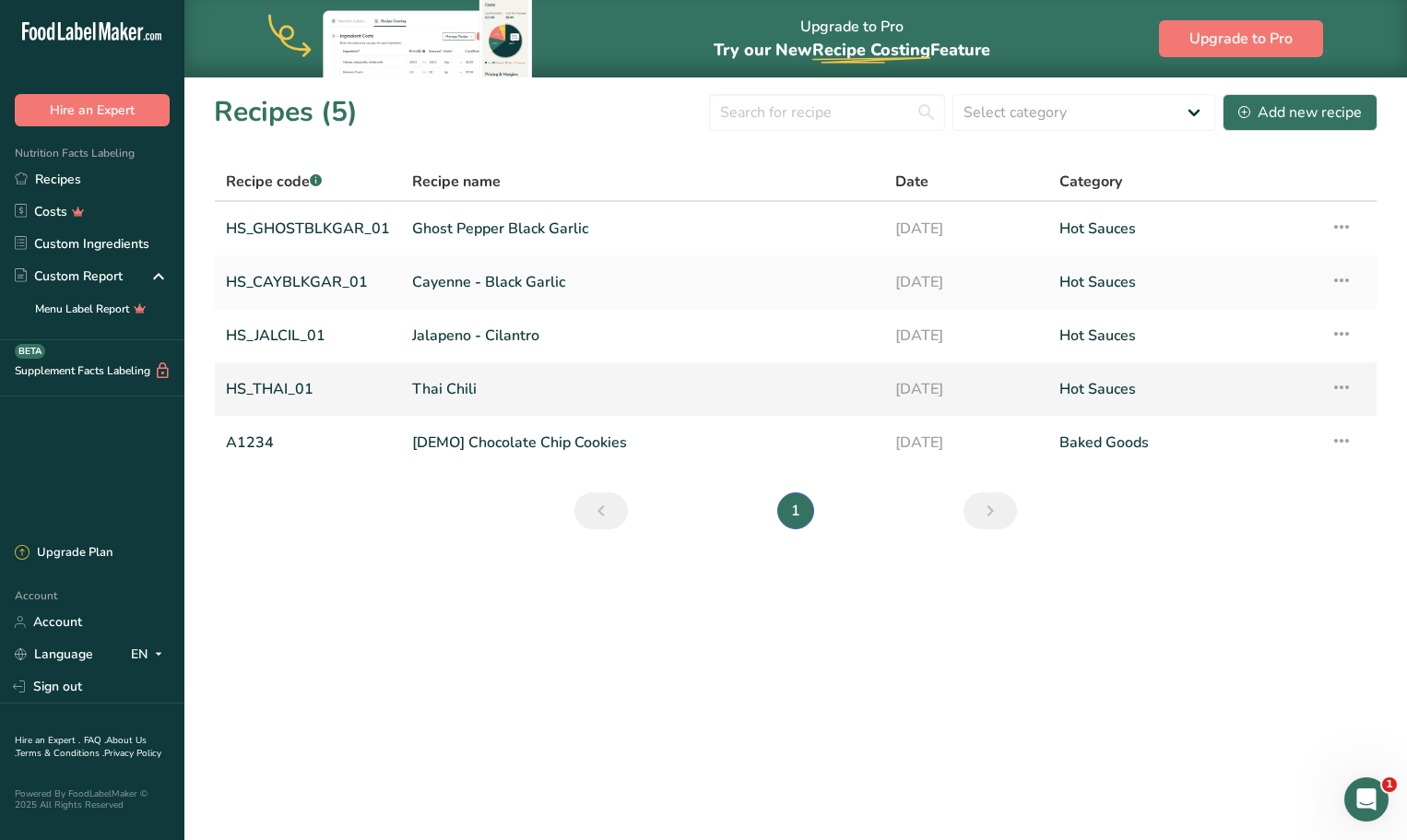
click at [293, 393] on link "HS_THAI_01" at bounding box center [308, 389] width 164 height 39
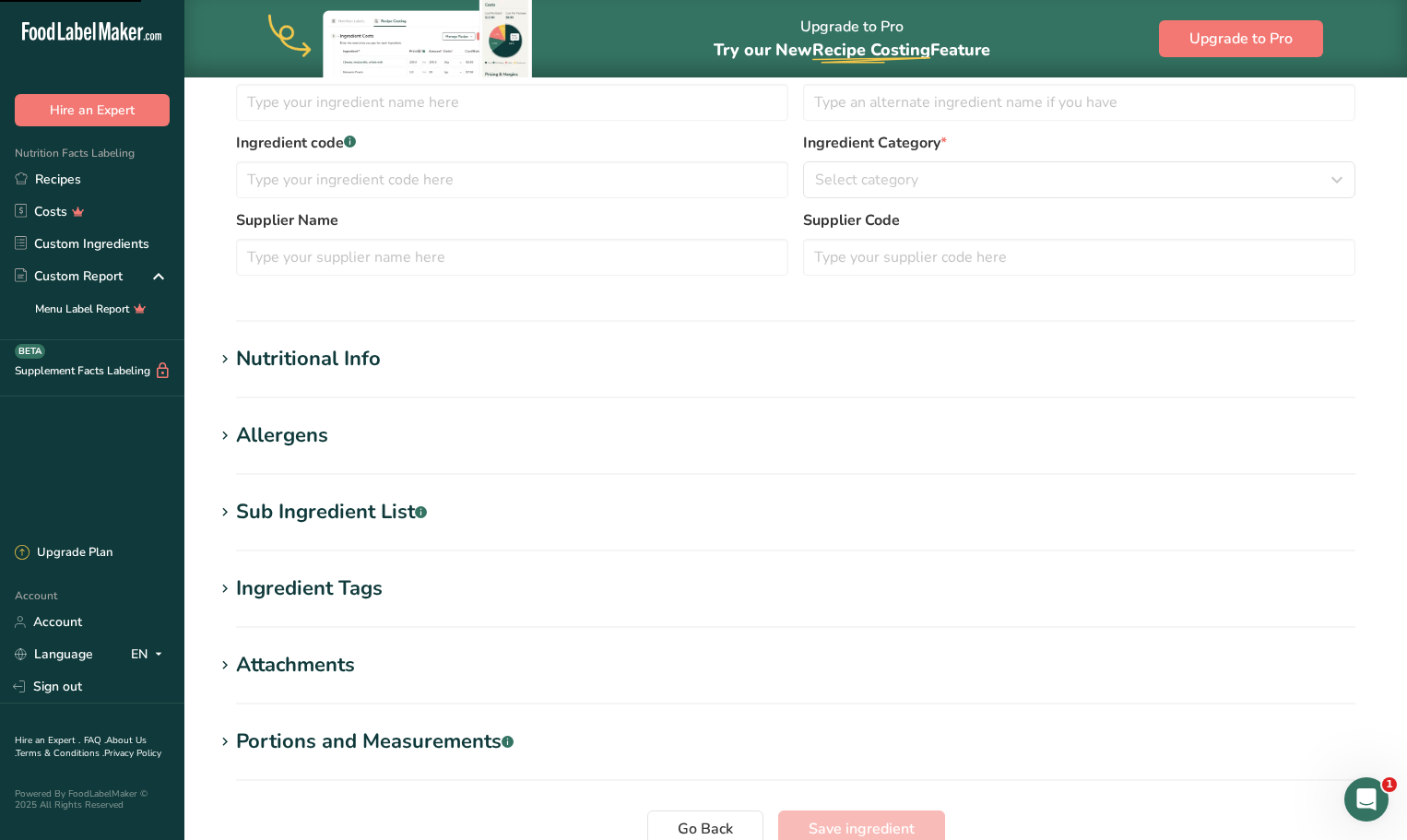
scroll to position [369, 0]
click at [235, 361] on span at bounding box center [224, 358] width 22 height 22
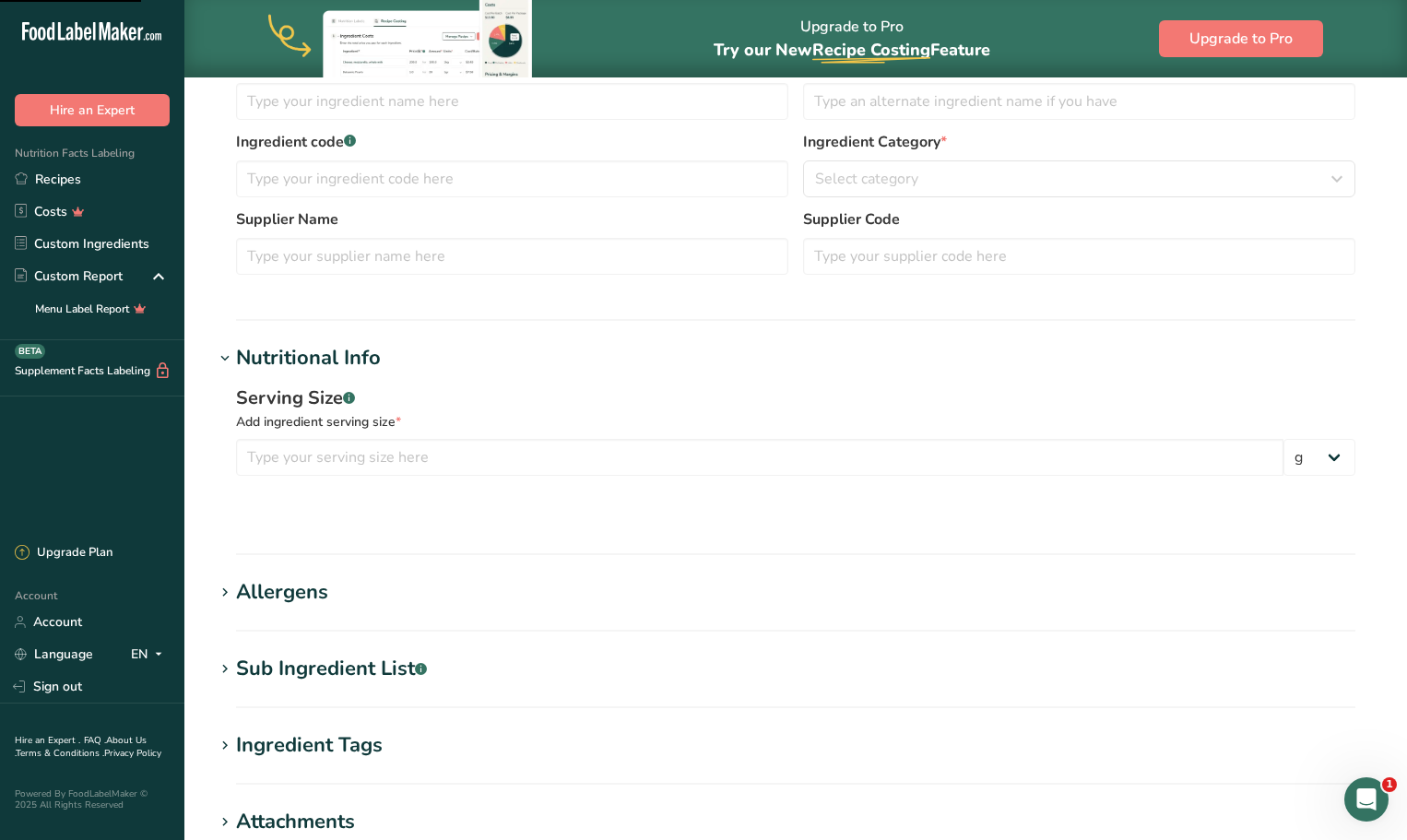
type input "Red Finger Pepper"
type input "100"
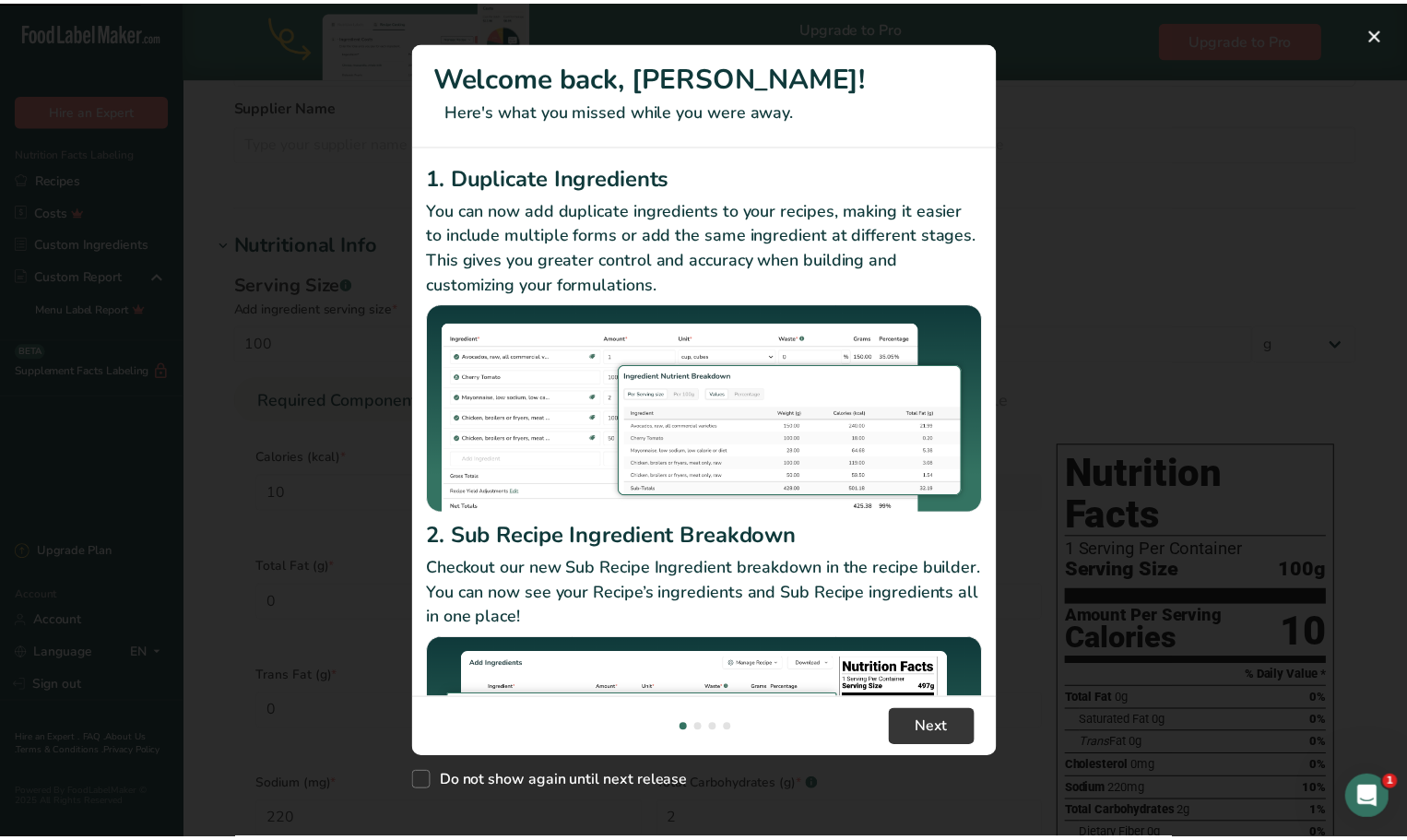
scroll to position [443, 0]
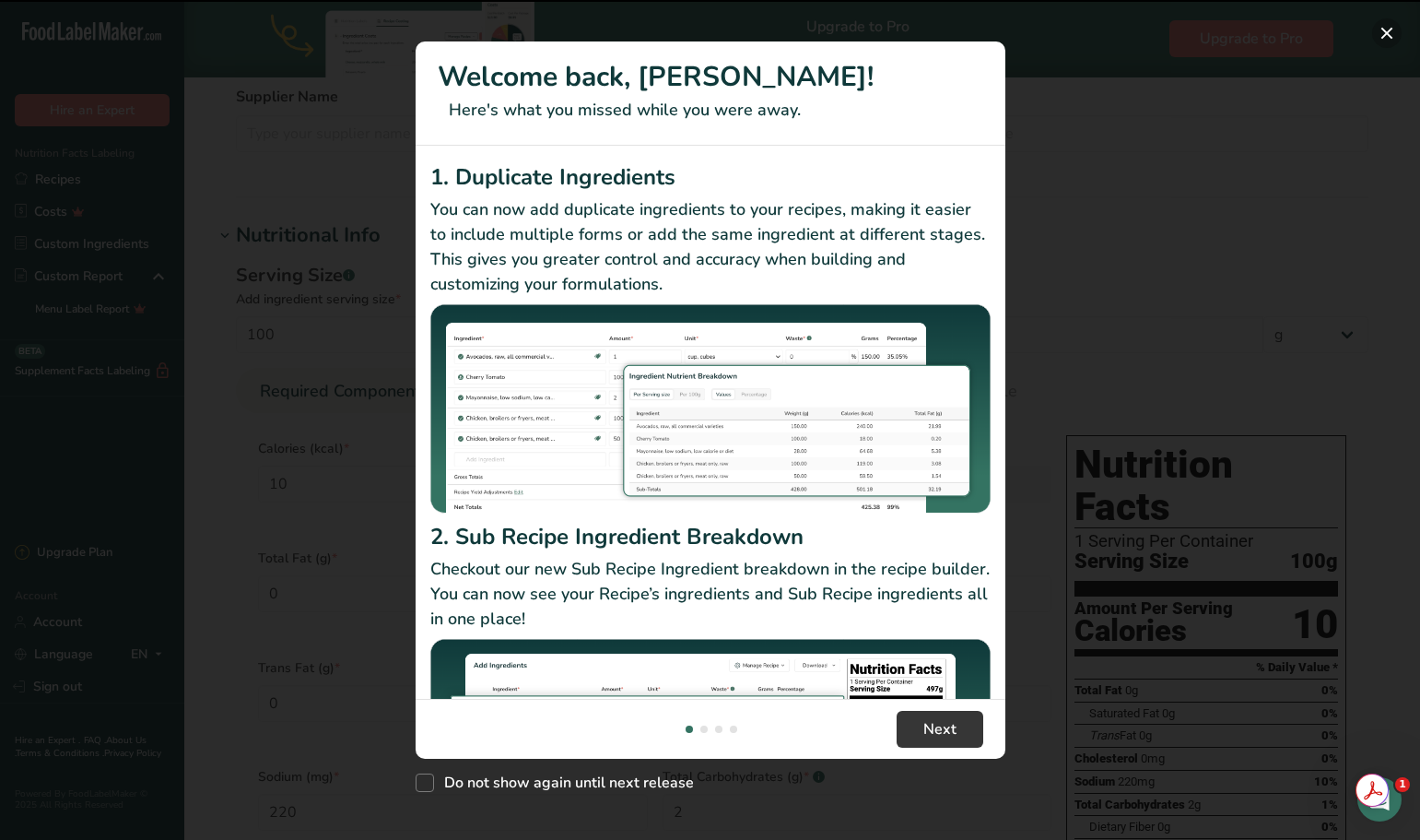
click at [1395, 37] on button "New Features" at bounding box center [1387, 32] width 30 height 30
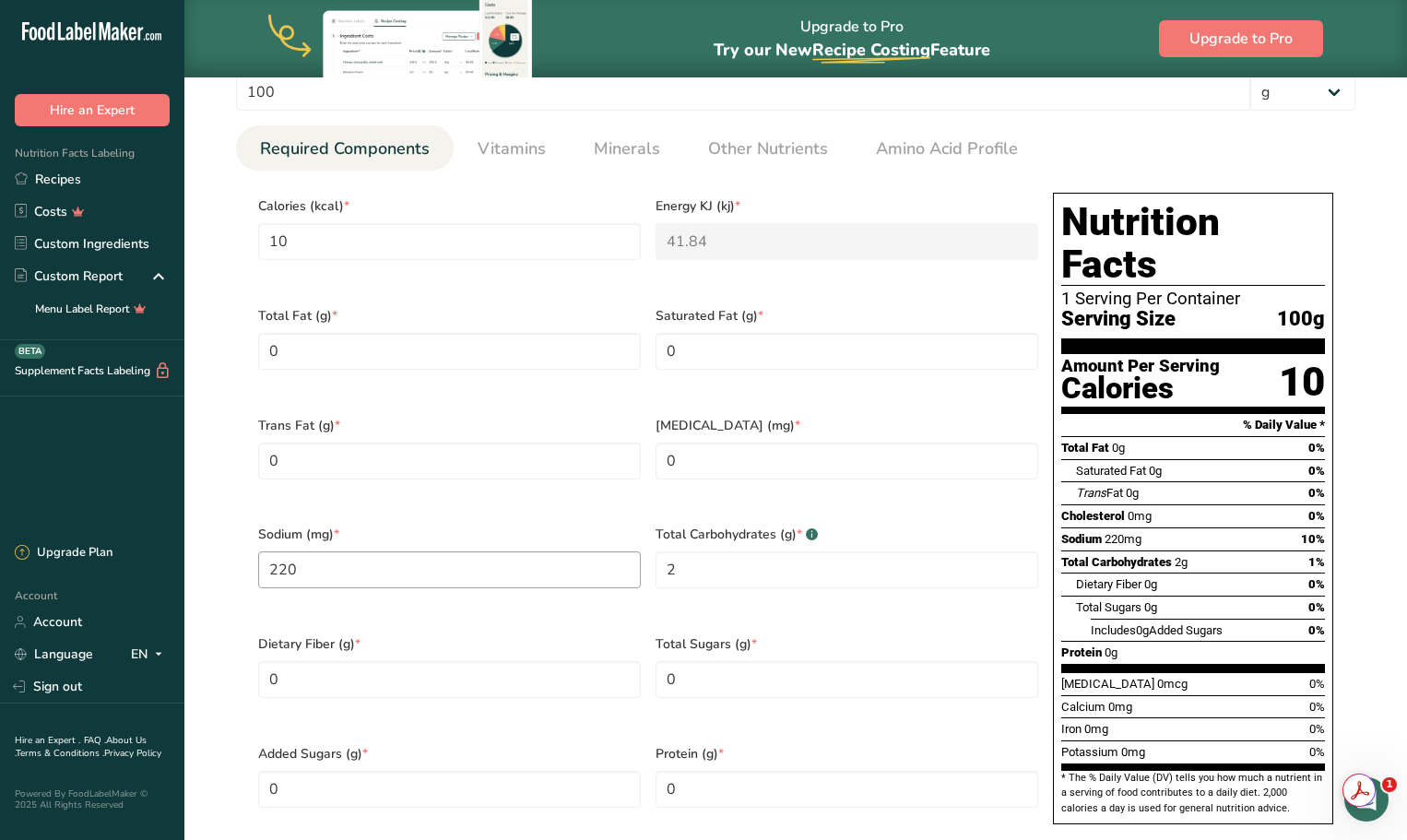
scroll to position [690, 0]
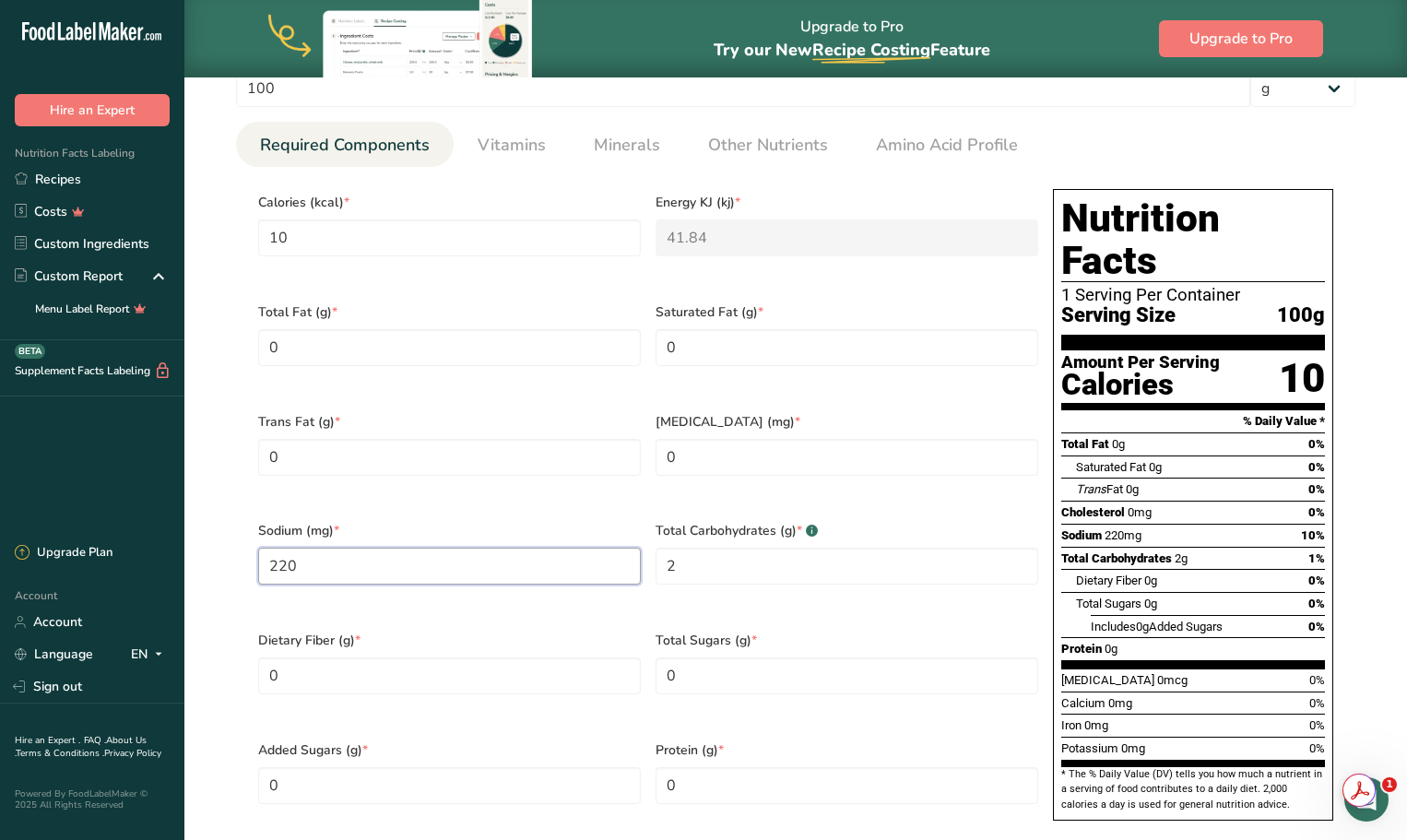
drag, startPoint x: 357, startPoint y: 550, endPoint x: 256, endPoint y: 553, distance: 101.0
click at [256, 553] on div "Sodium (mg) * 220" at bounding box center [449, 564] width 397 height 110
type input "0"
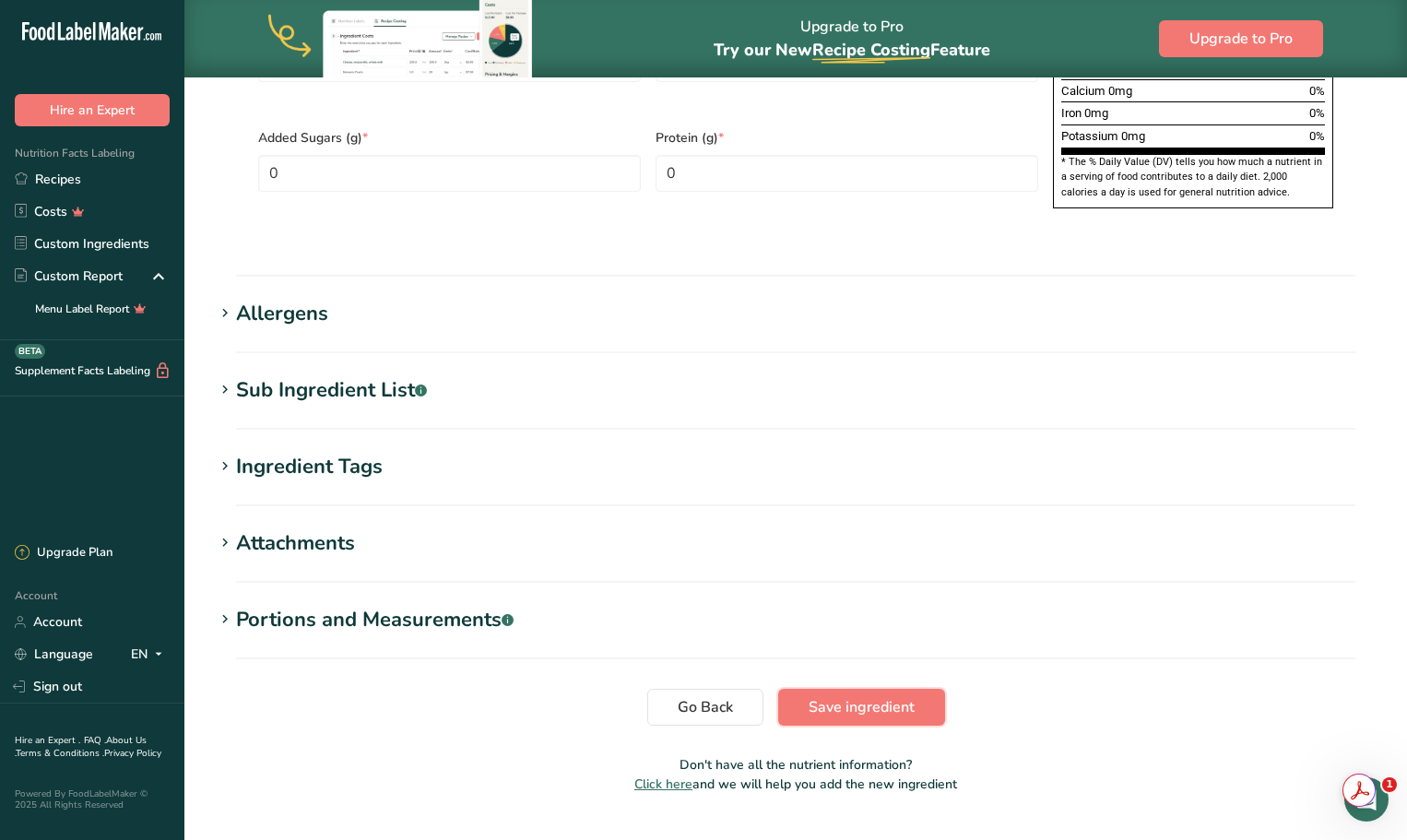
click at [855, 696] on span "Save ingredient" at bounding box center [861, 707] width 106 height 22
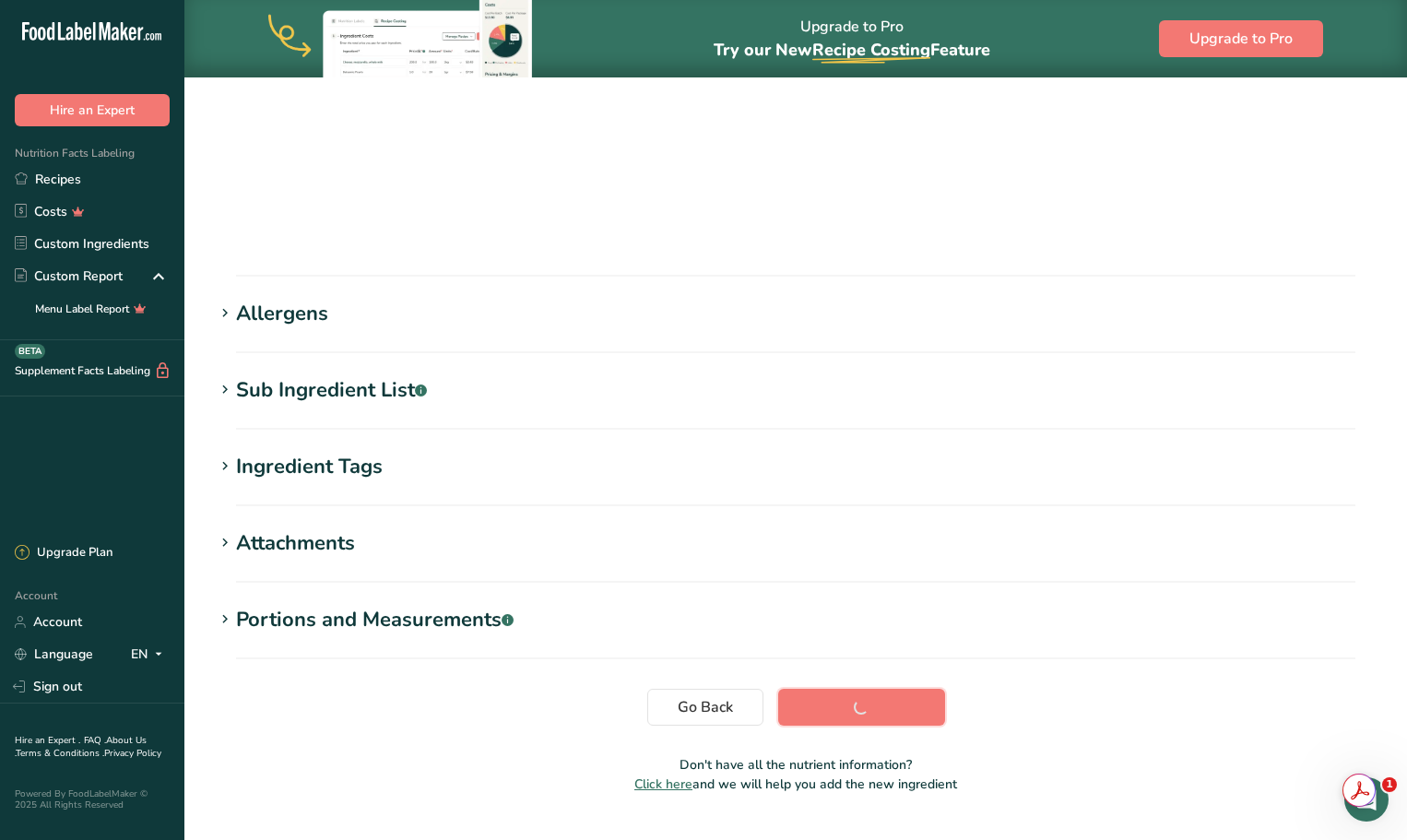
scroll to position [135, 0]
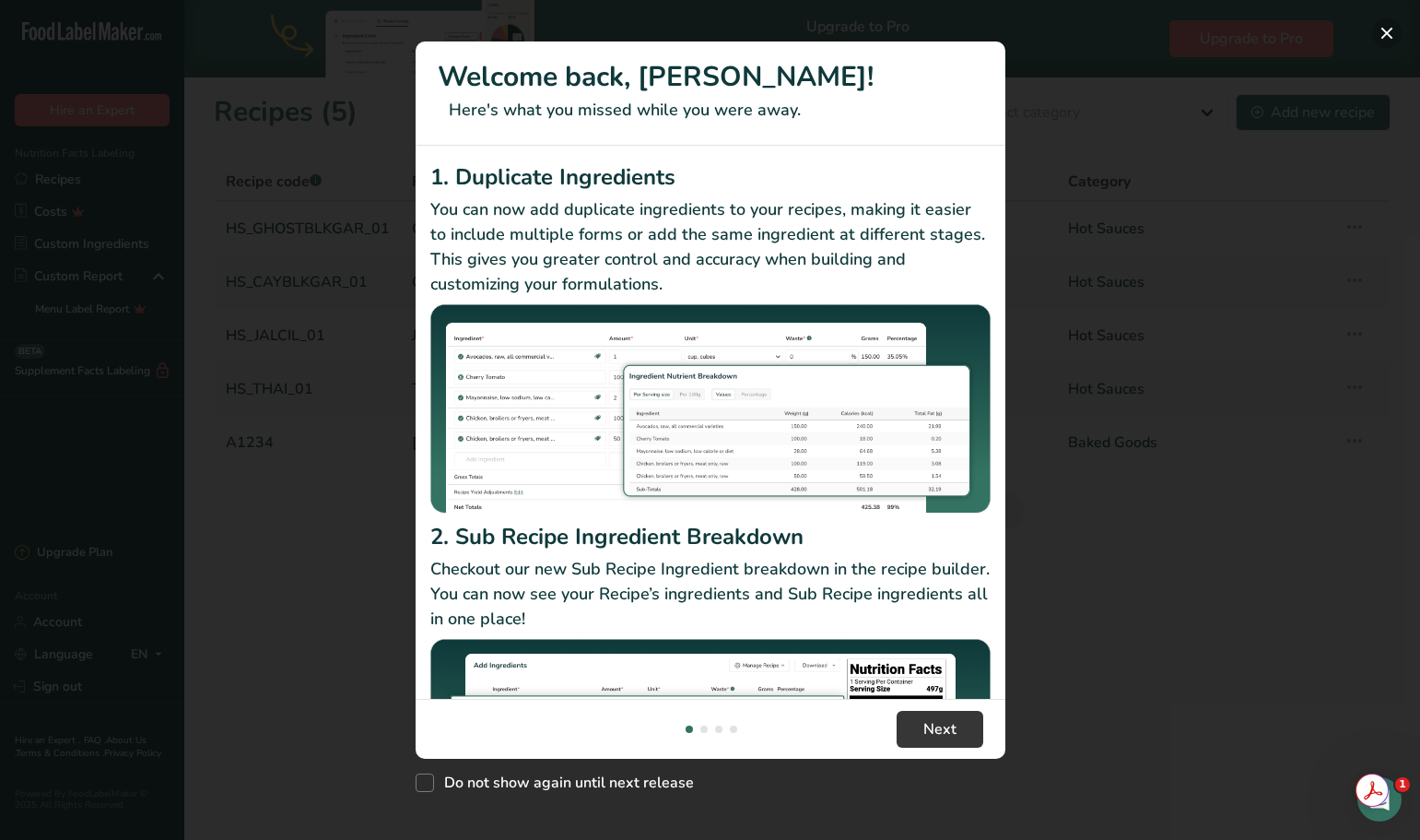
click at [1381, 36] on button "New Features" at bounding box center [1387, 32] width 30 height 30
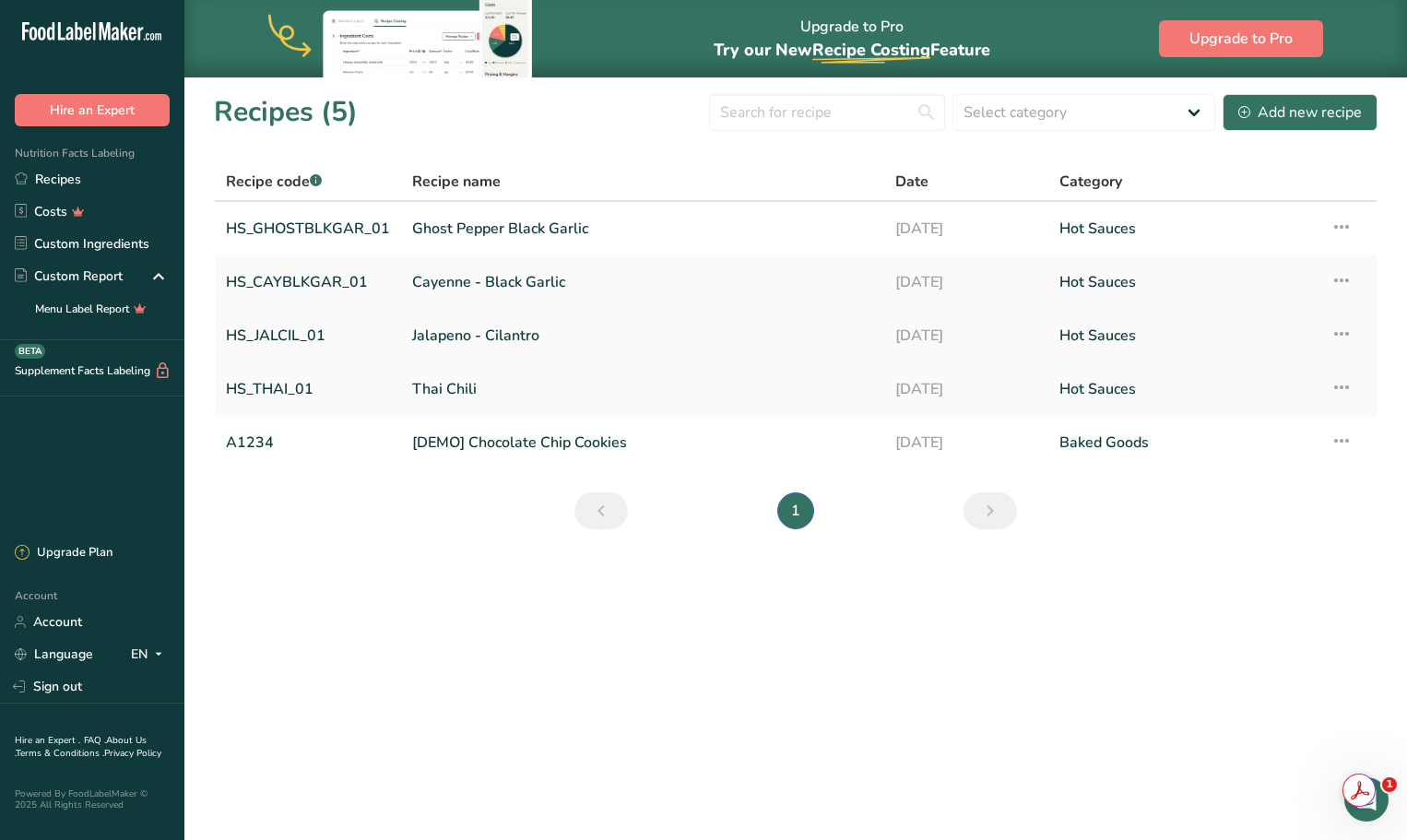
click at [440, 336] on link "Jalapeno - Cilantro" at bounding box center [643, 335] width 461 height 39
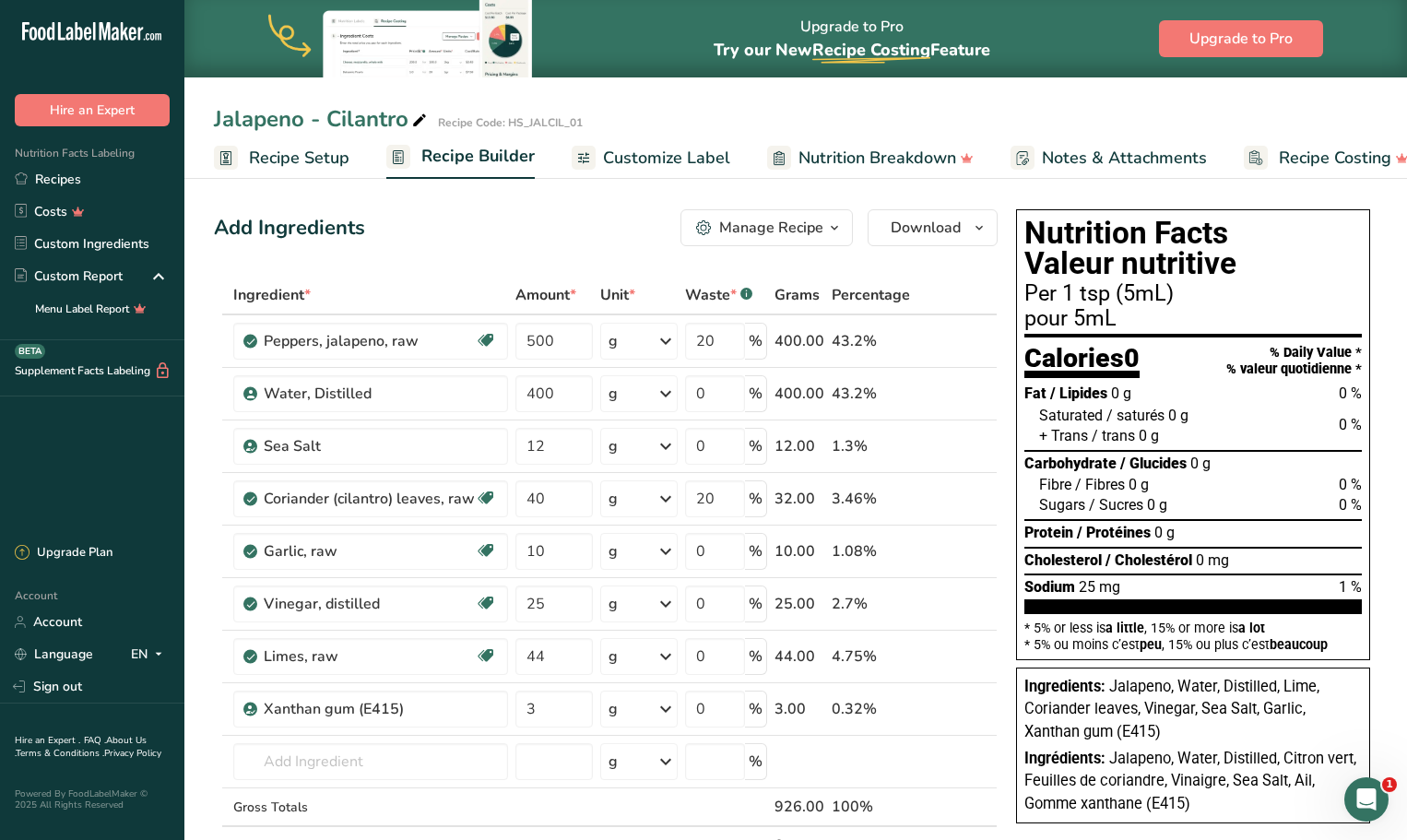
drag, startPoint x: 325, startPoint y: 158, endPoint x: 350, endPoint y: 159, distance: 25.0
click at [324, 158] on span "Recipe Setup" at bounding box center [298, 158] width 100 height 25
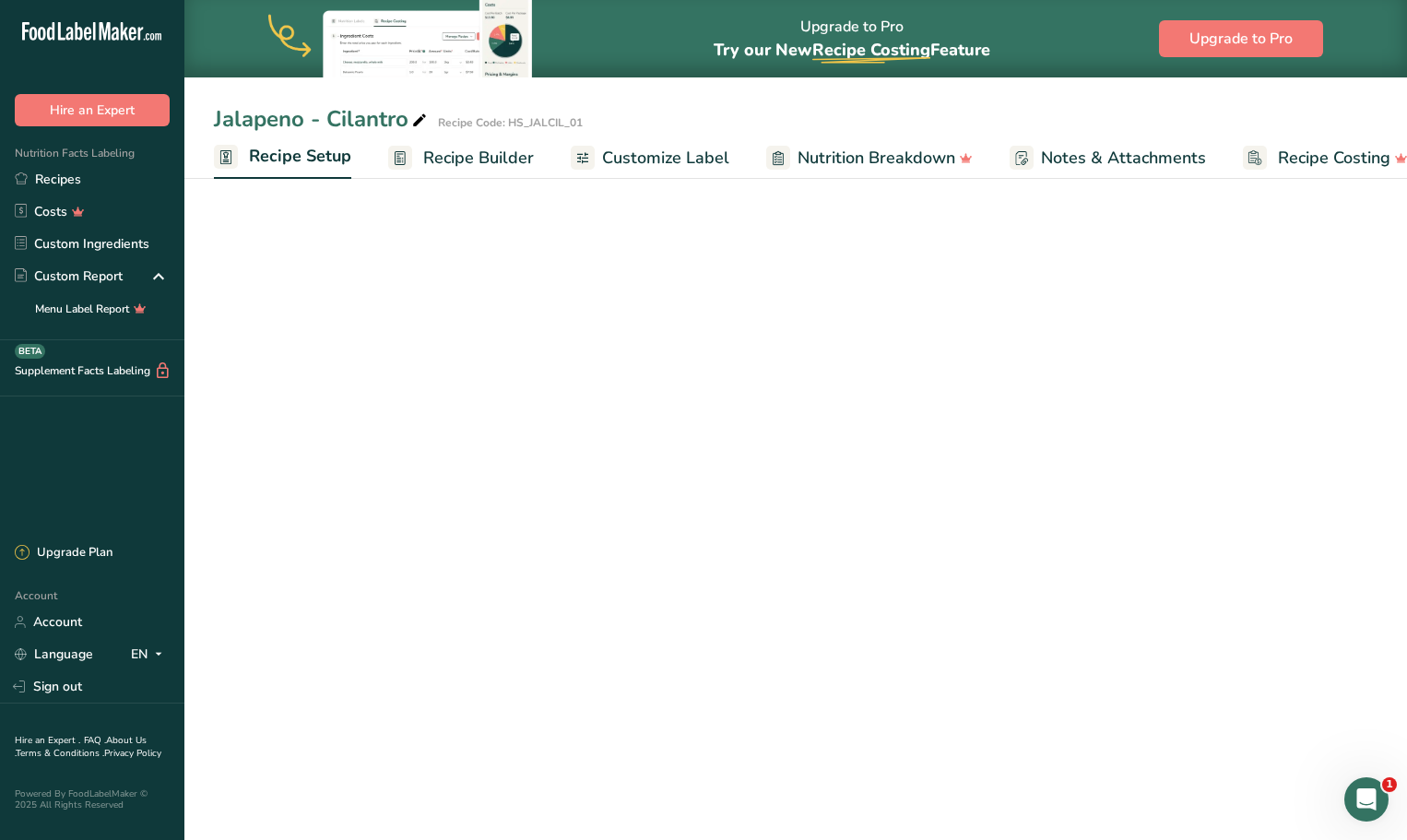
scroll to position [0, 7]
select select "17"
select select "22"
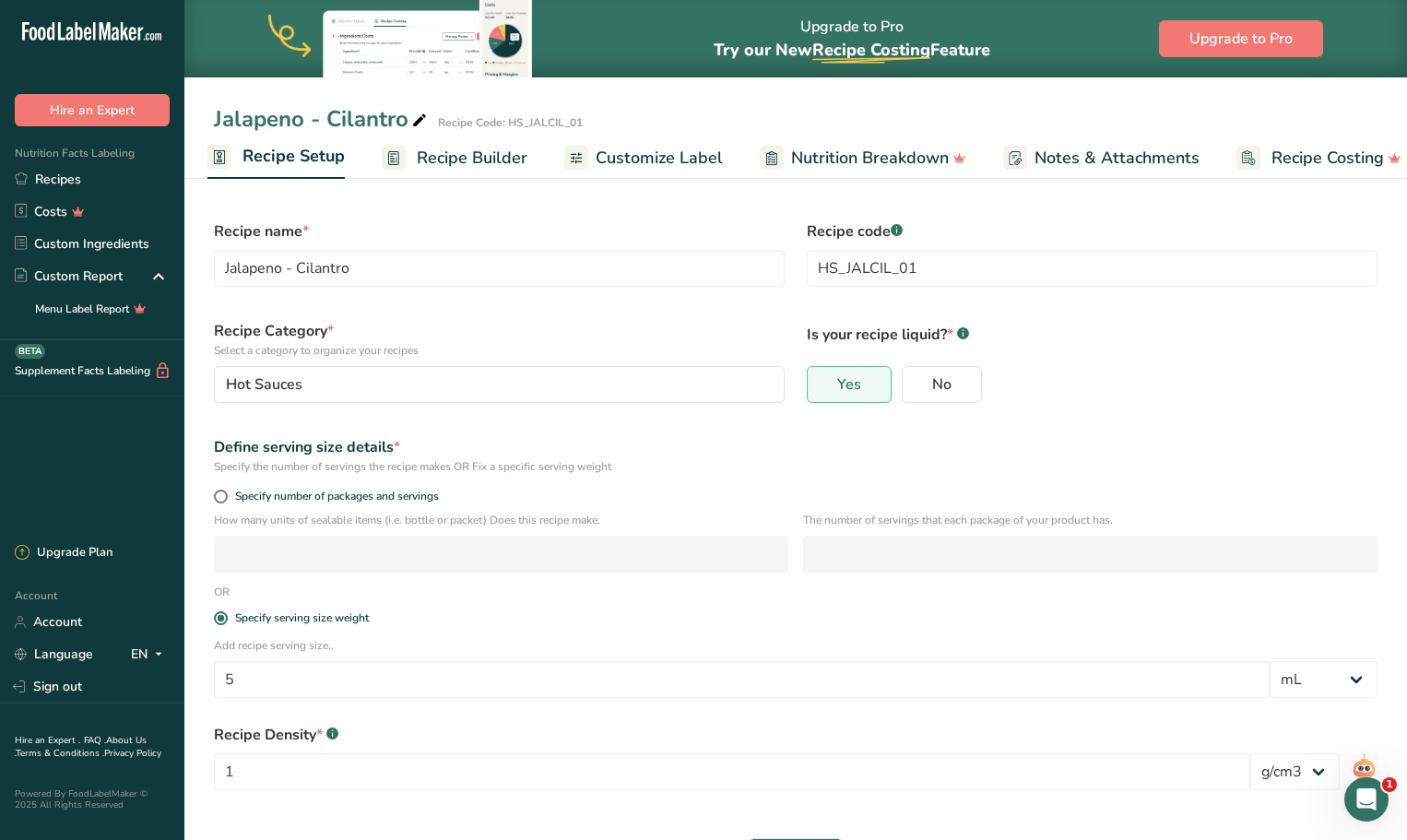
click at [497, 151] on span "Recipe Builder" at bounding box center [472, 158] width 111 height 25
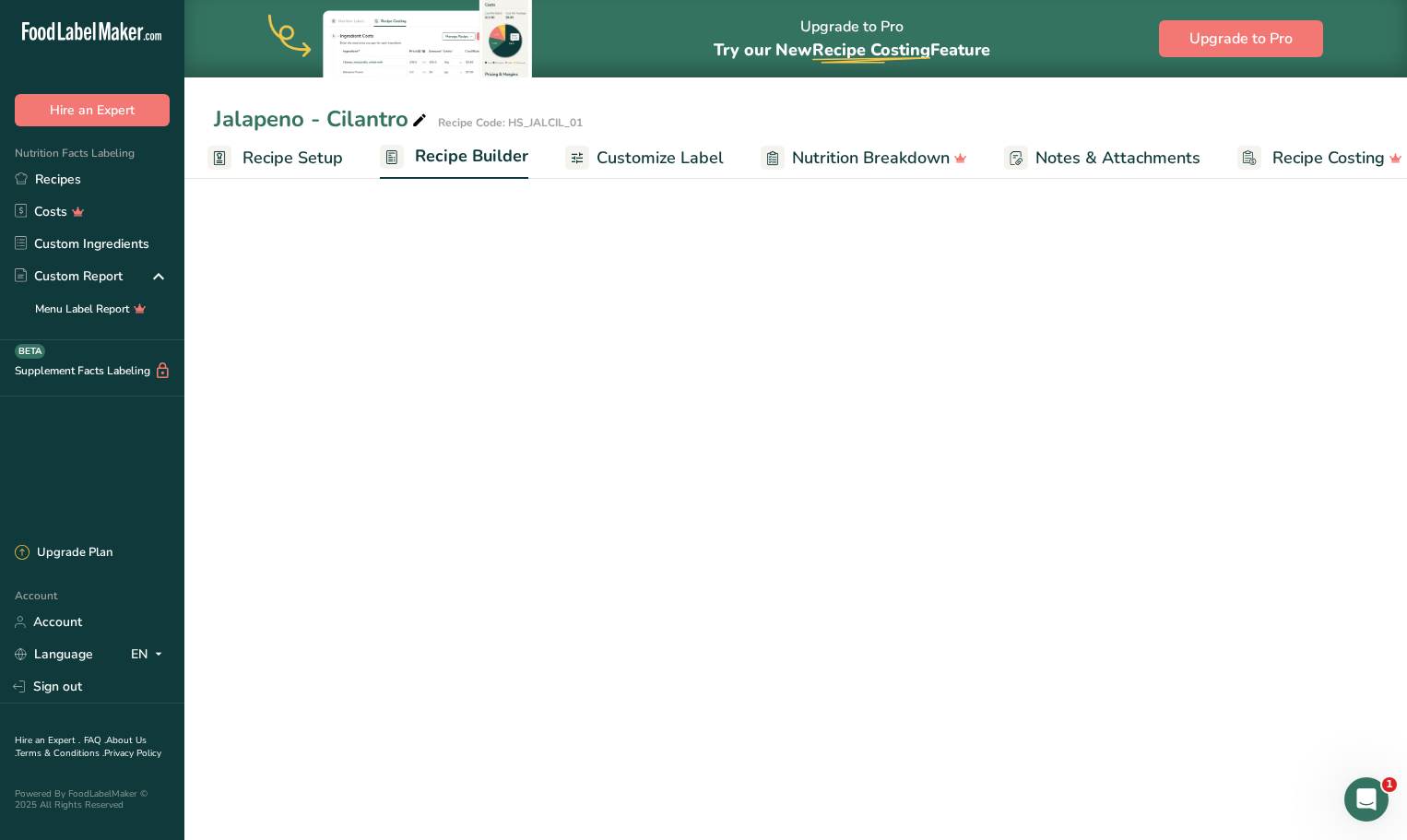
scroll to position [0, 30]
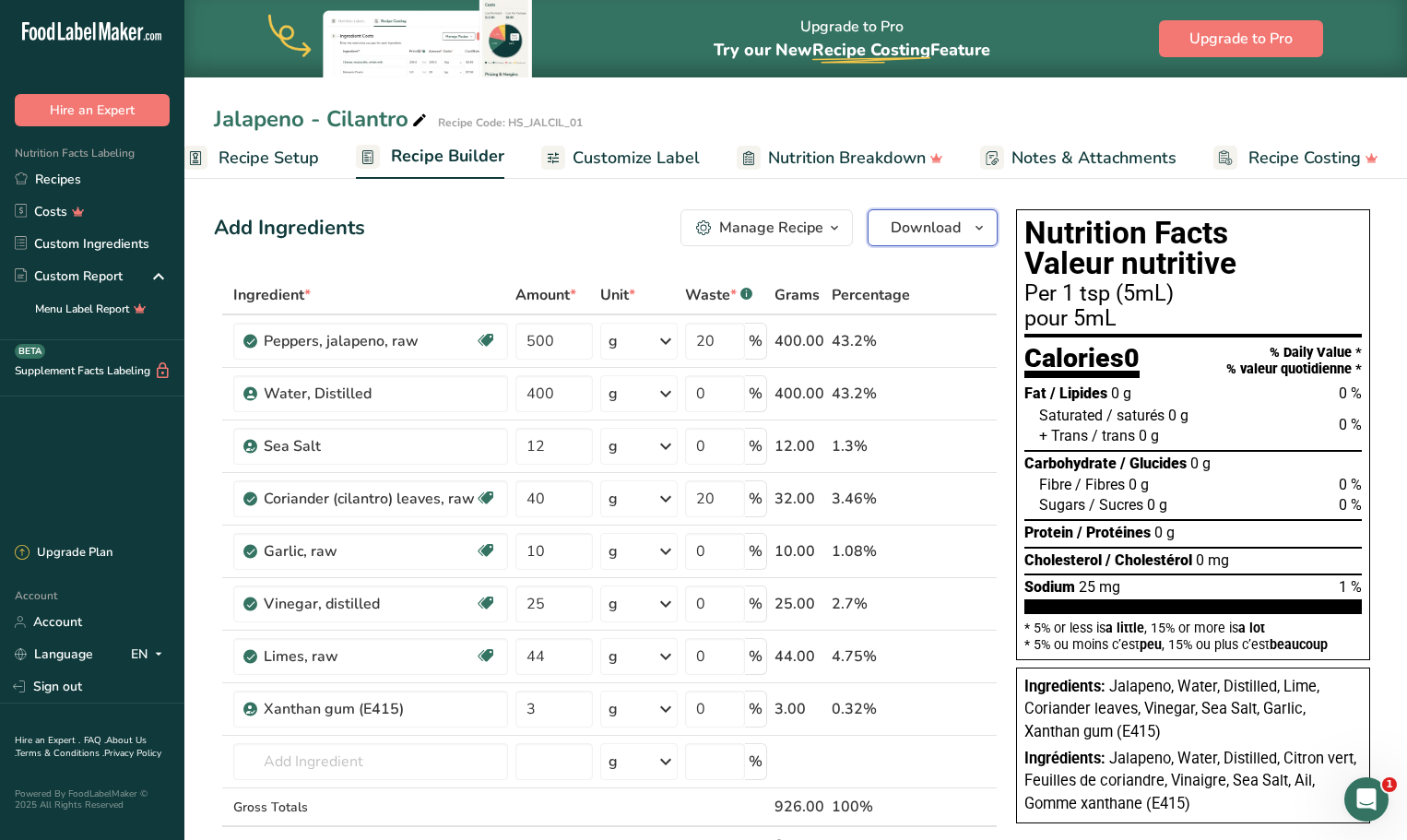
click at [976, 225] on icon "button" at bounding box center [978, 228] width 14 height 23
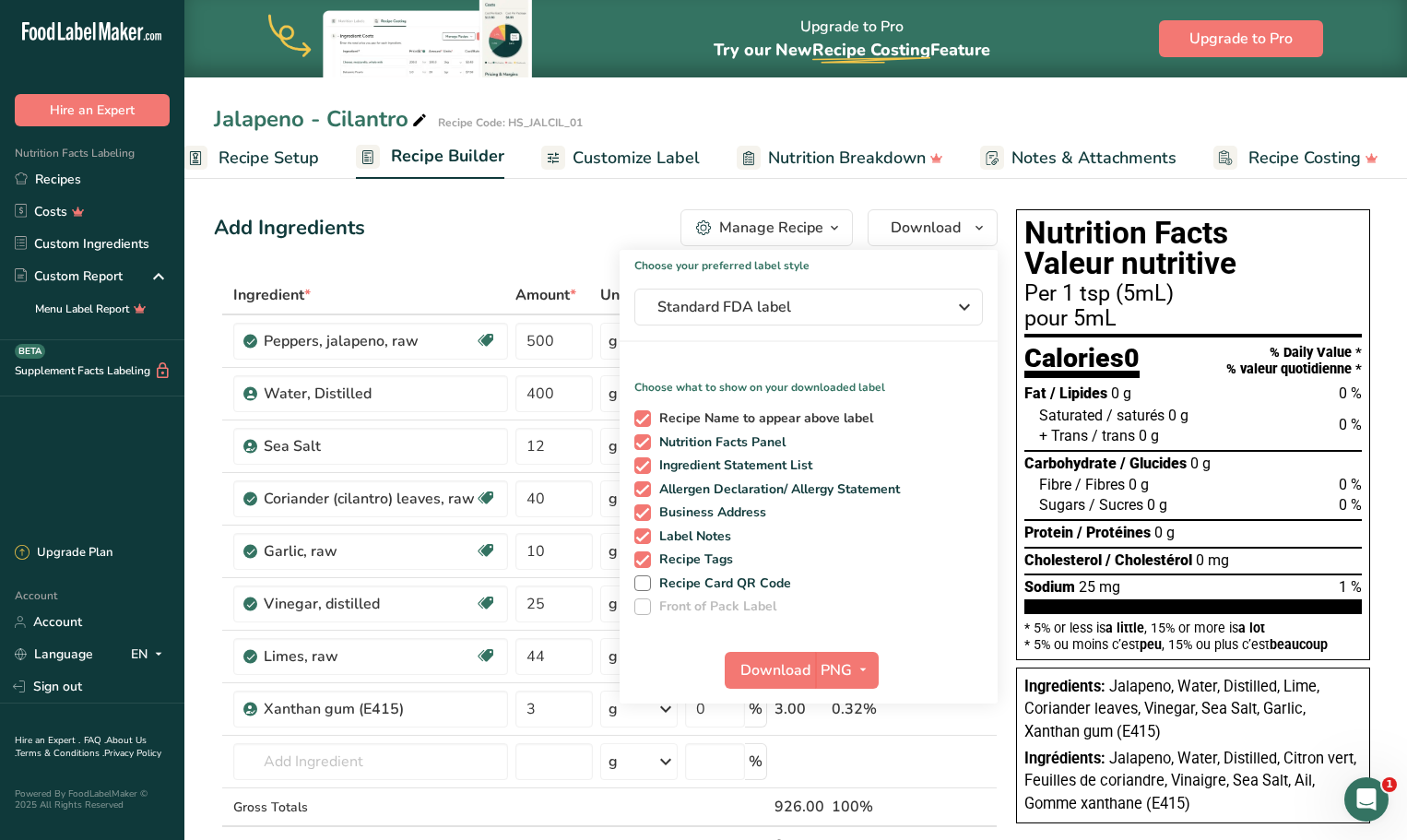
click at [643, 414] on span at bounding box center [642, 418] width 16 height 16
click at [643, 414] on input "Recipe Name to appear above label" at bounding box center [640, 418] width 12 height 12
checkbox input "false"
click at [863, 670] on icon "button" at bounding box center [862, 670] width 14 height 23
click at [856, 739] on link "BMP" at bounding box center [849, 738] width 59 height 30
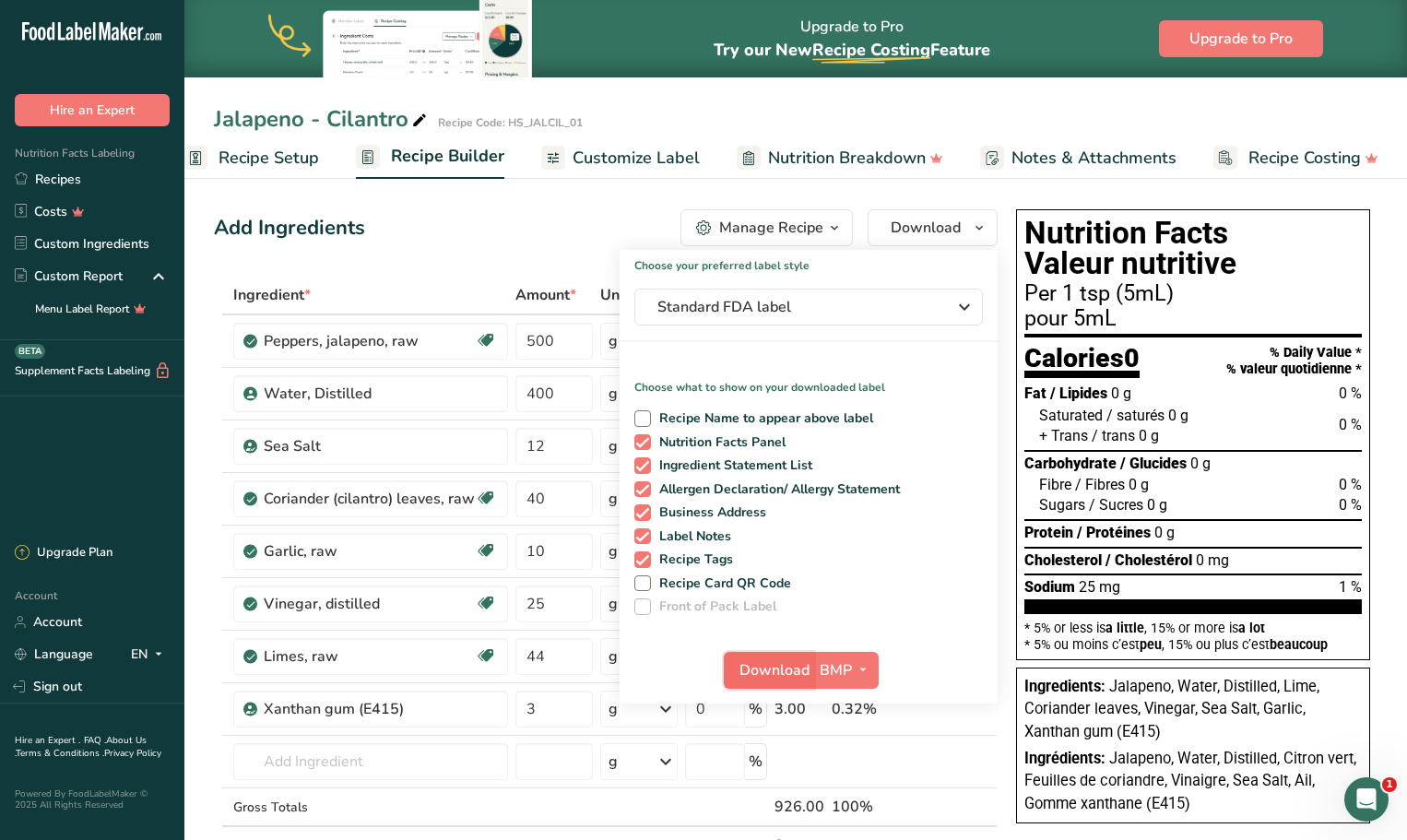
click at [781, 674] on span "Download" at bounding box center [774, 670] width 70 height 22
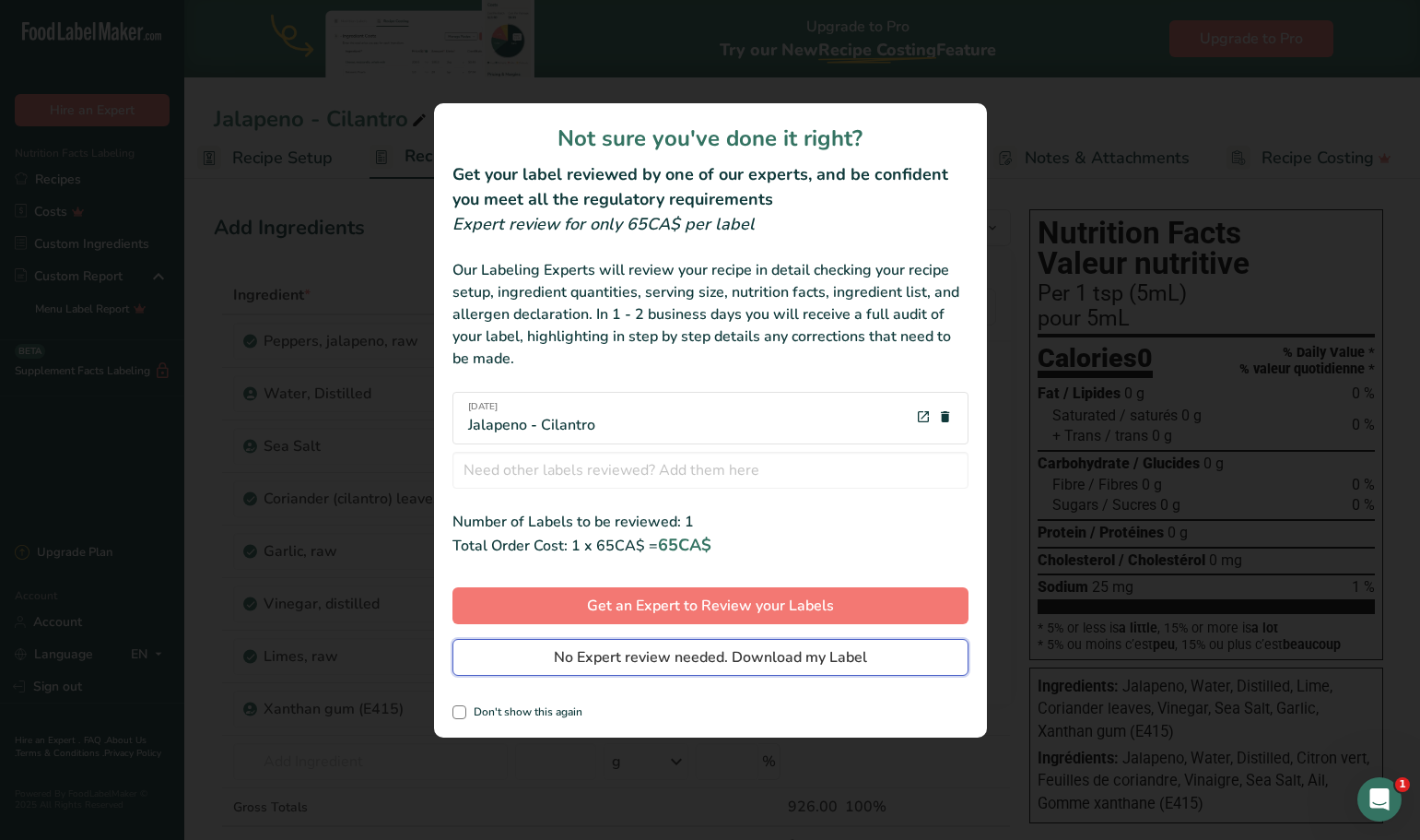
click at [790, 663] on span "No Expert review needed. Download my Label" at bounding box center [710, 656] width 313 height 22
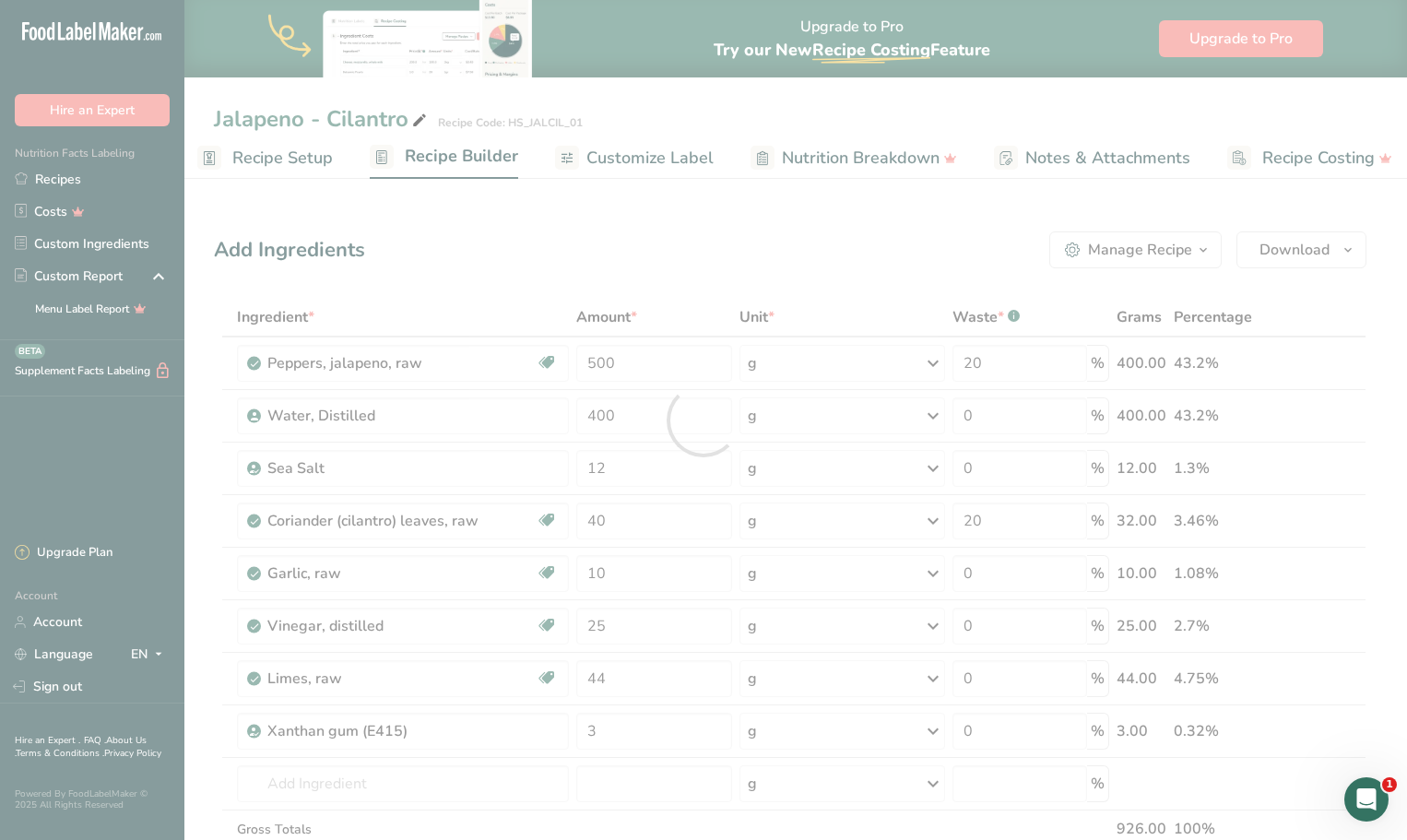
scroll to position [0, 0]
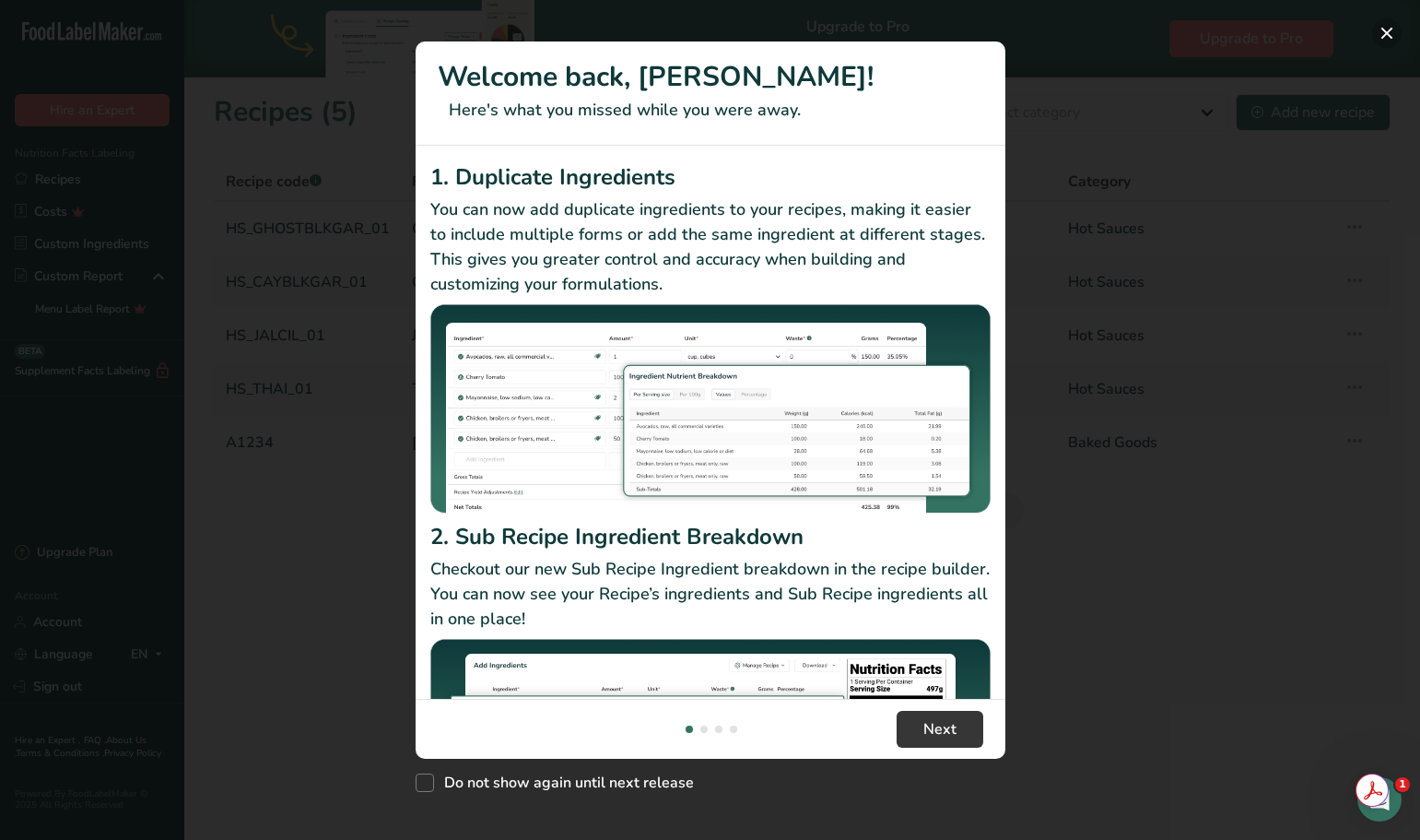
click at [1382, 34] on button "New Features" at bounding box center [1387, 32] width 30 height 30
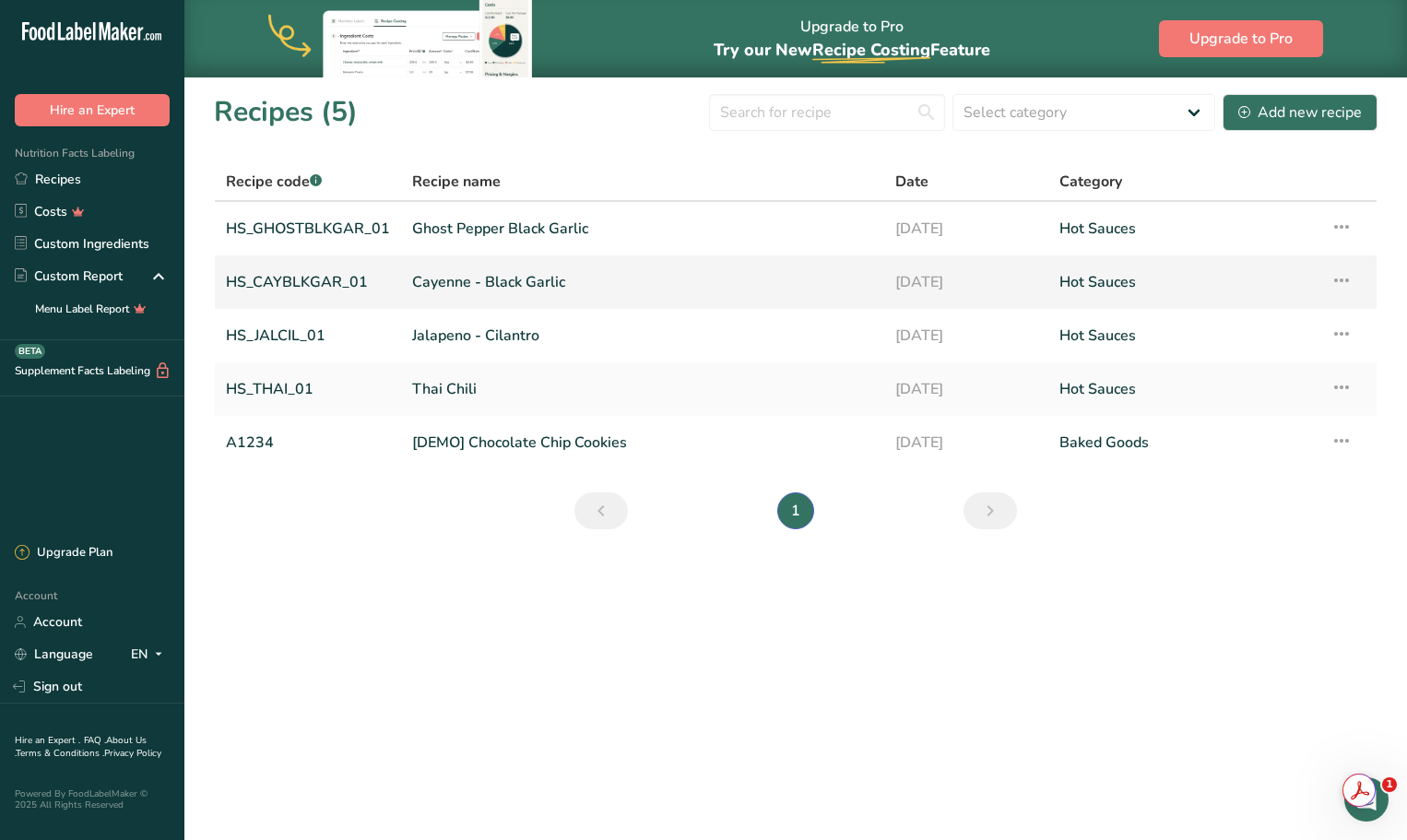
click at [331, 277] on link "HS_CAYBLKGAR_01" at bounding box center [308, 282] width 164 height 39
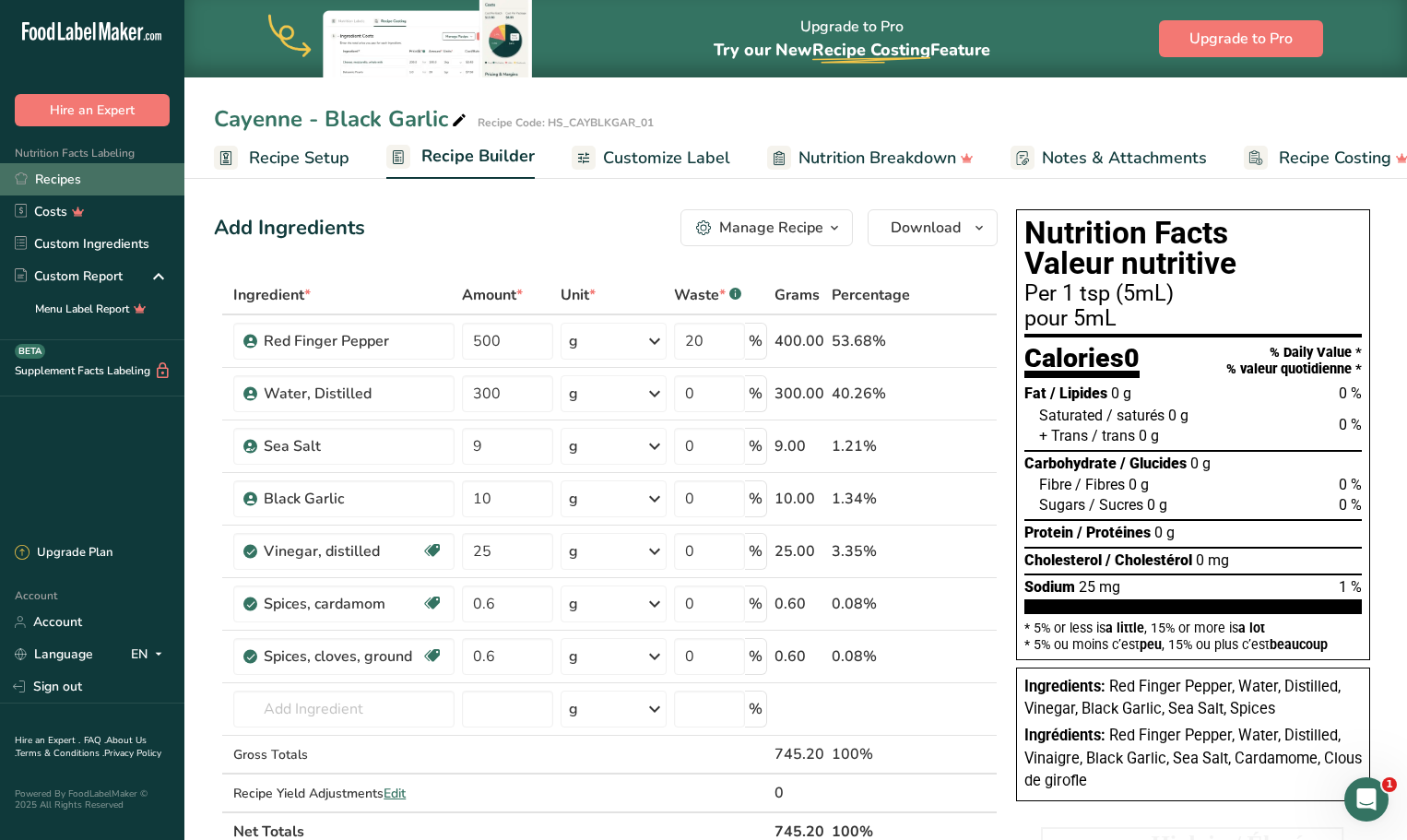
click at [56, 180] on link "Recipes" at bounding box center [92, 179] width 185 height 32
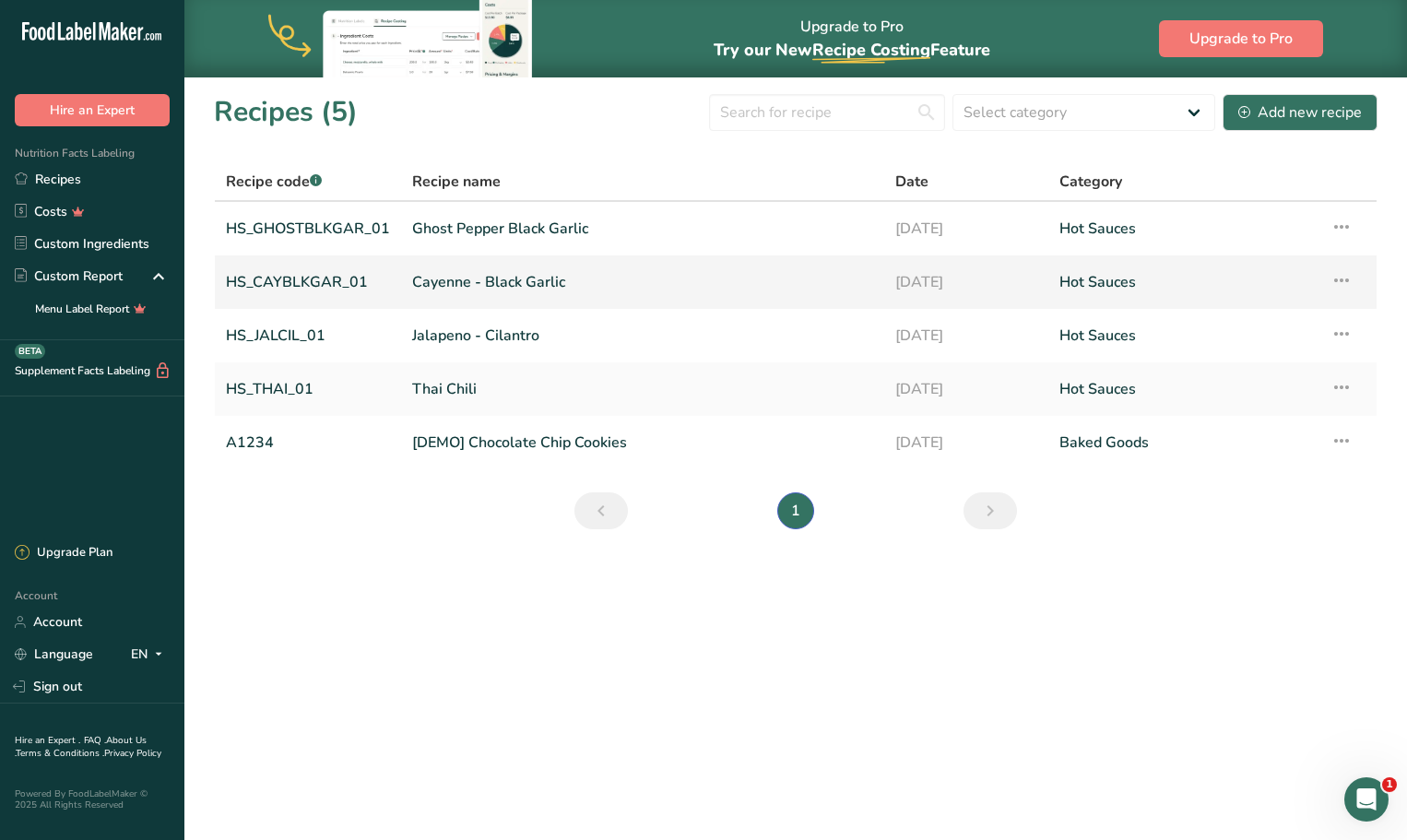
click at [282, 275] on link "HS_CAYBLKGAR_01" at bounding box center [308, 282] width 164 height 39
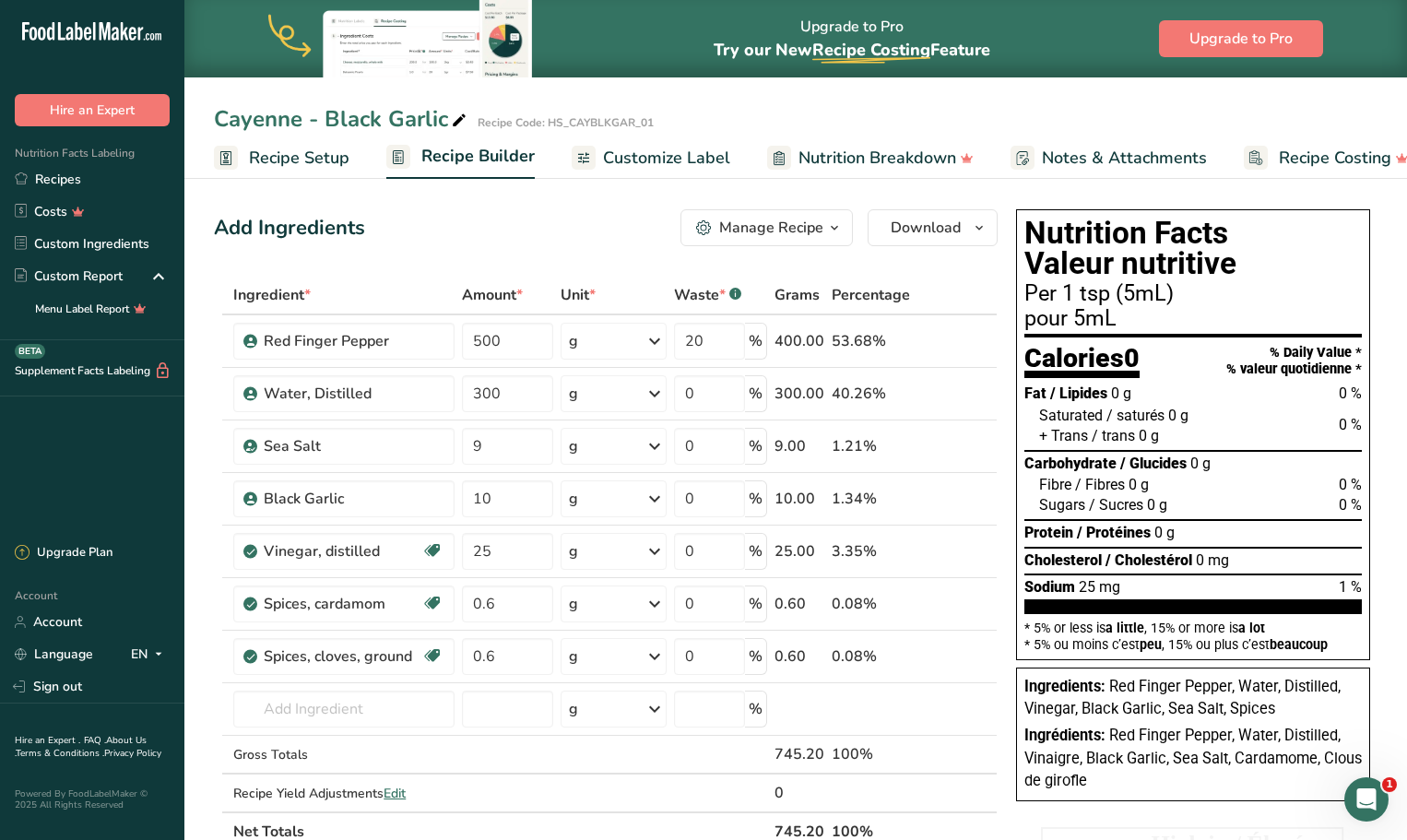
click at [653, 160] on span "Customize Label" at bounding box center [667, 158] width 128 height 25
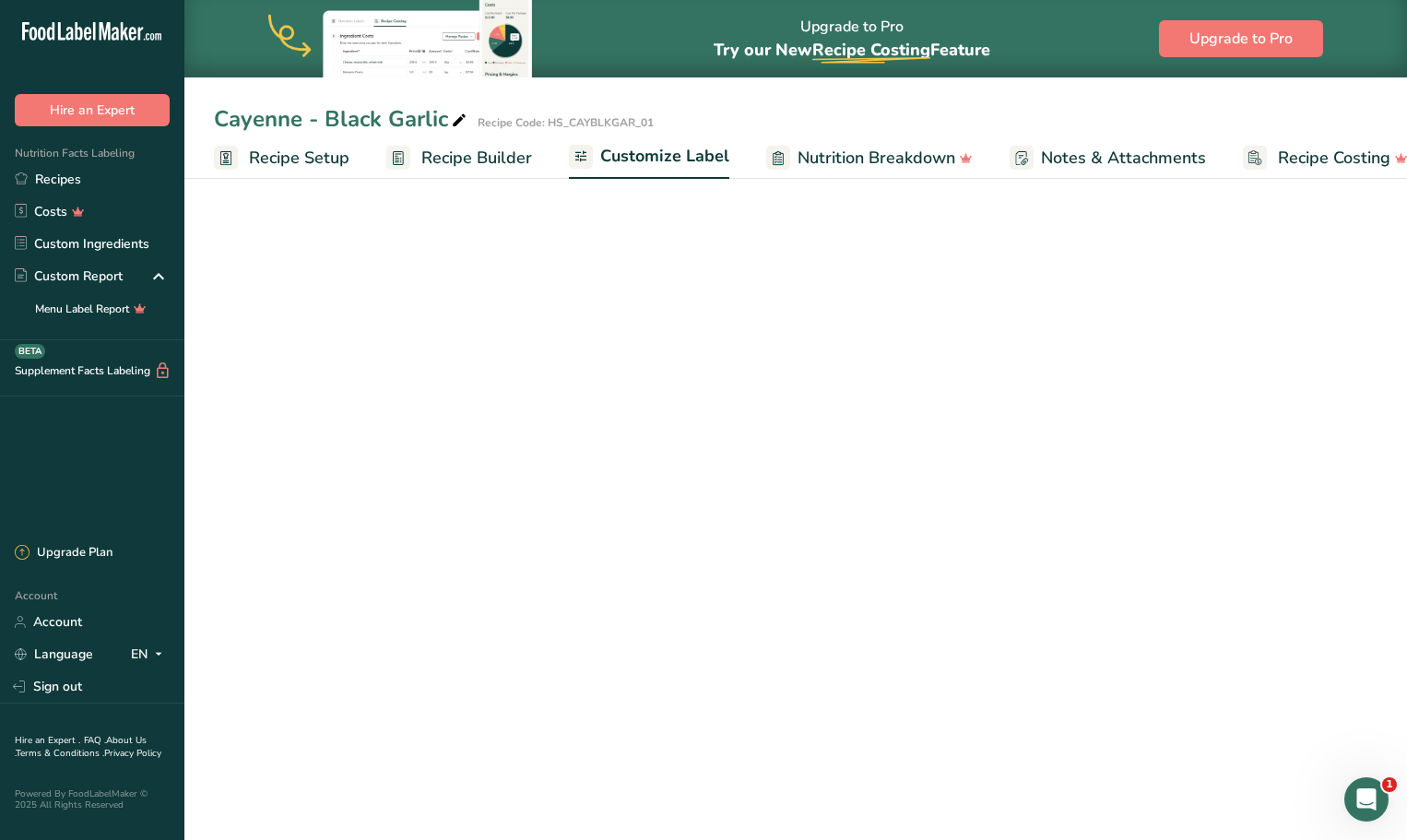
scroll to position [0, 30]
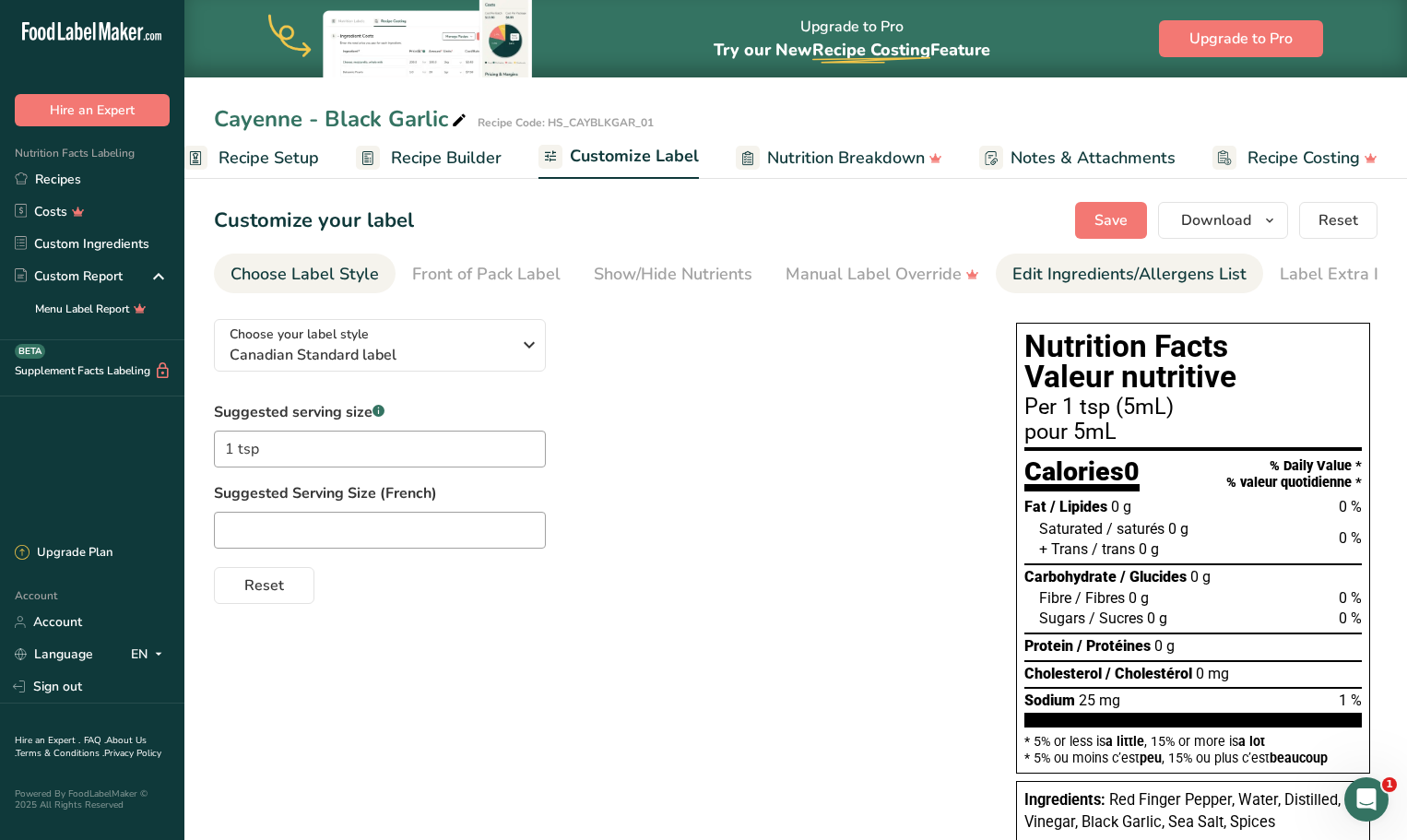
click at [1083, 277] on div "Edit Ingredients/Allergens List" at bounding box center [1129, 274] width 234 height 25
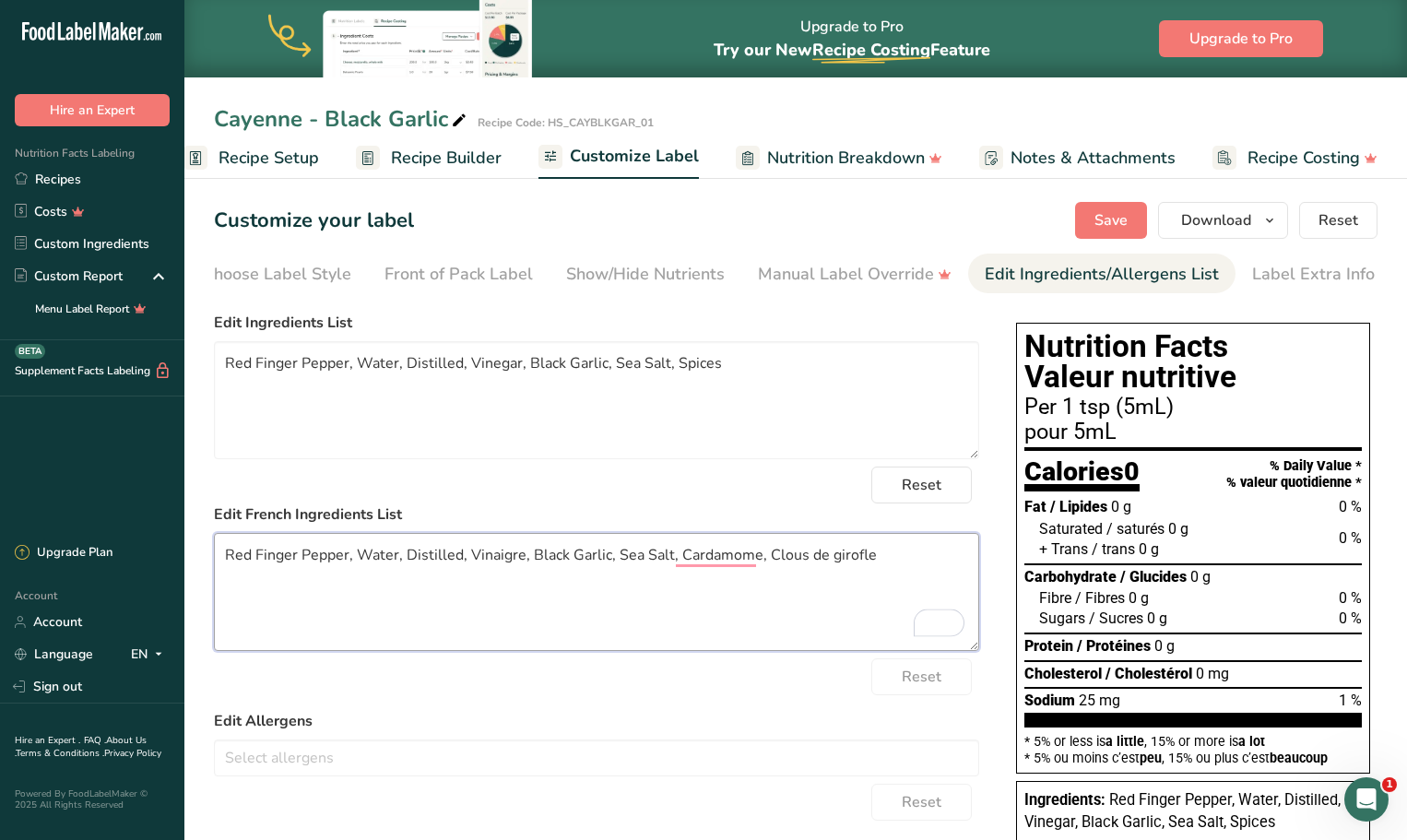
drag, startPoint x: 875, startPoint y: 559, endPoint x: 681, endPoint y: 572, distance: 194.4
click at [679, 576] on textarea "Red Finger Pepper, Water, Distilled, Vinaigre, Black Garlic, Sea Salt, Cardamom…" at bounding box center [595, 591] width 765 height 118
paste textarea "Épices"
click at [468, 562] on textarea "Red Finger Pepper, Water, Distilled, Vinaigre, Black Garlic, Sea Salt, Épices" at bounding box center [595, 591] width 765 height 118
type textarea "Red Finger Pepper, Water, Distilled Vinaigre, Black Garlic, Sea Salt, Épices"
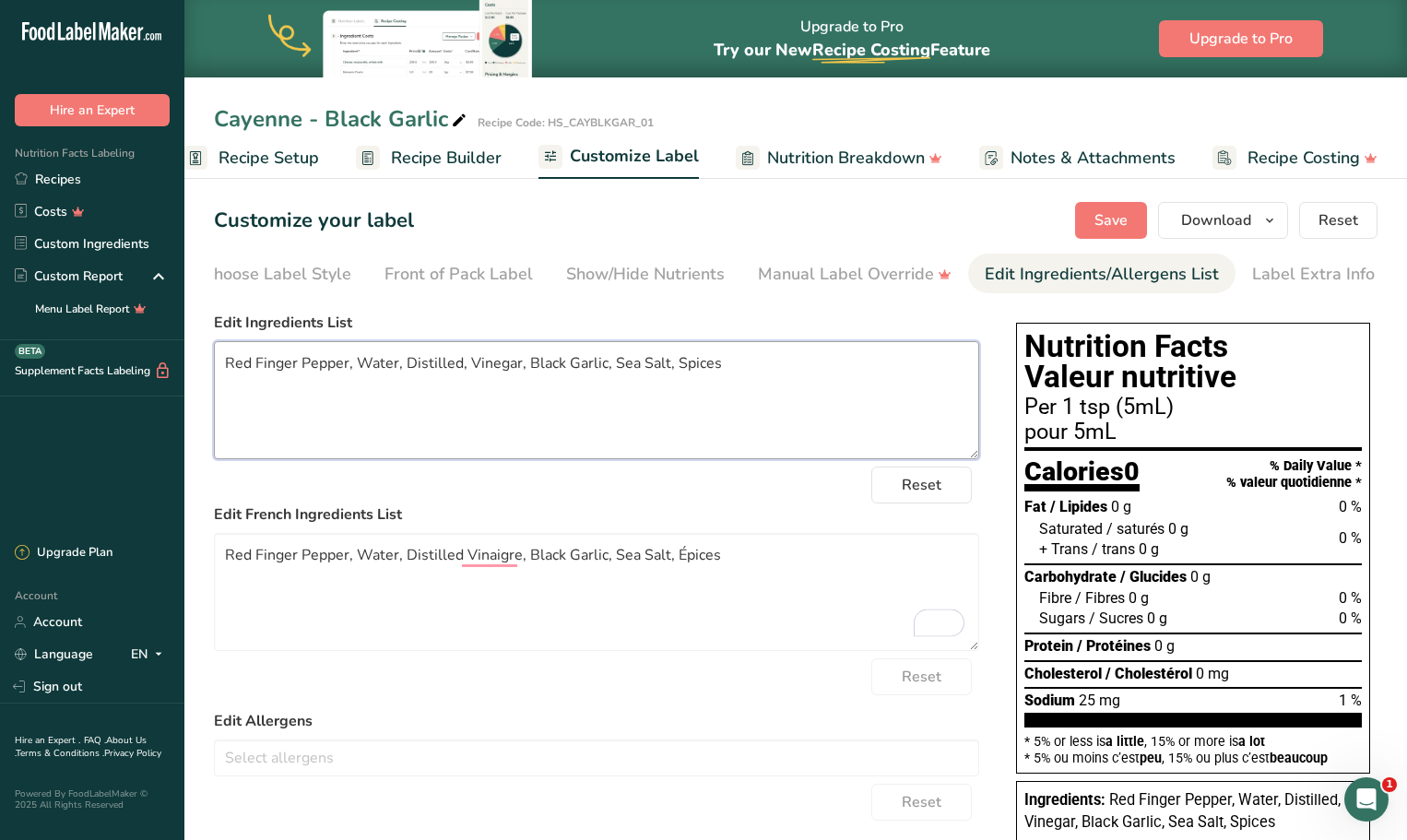
click at [464, 368] on textarea "Red Finger Pepper, Water, Distilled, Vinegar, Black Garlic, Sea Salt, Spices" at bounding box center [595, 400] width 765 height 118
type textarea "Red Finger Pepper, Water, Distilled Vinegar, Black Garlic, Sea Salt, Spices"
click at [1116, 225] on span "Save" at bounding box center [1111, 220] width 33 height 22
click at [1115, 224] on span "Save" at bounding box center [1111, 220] width 33 height 22
drag, startPoint x: 477, startPoint y: 154, endPoint x: 489, endPoint y: 195, distance: 42.7
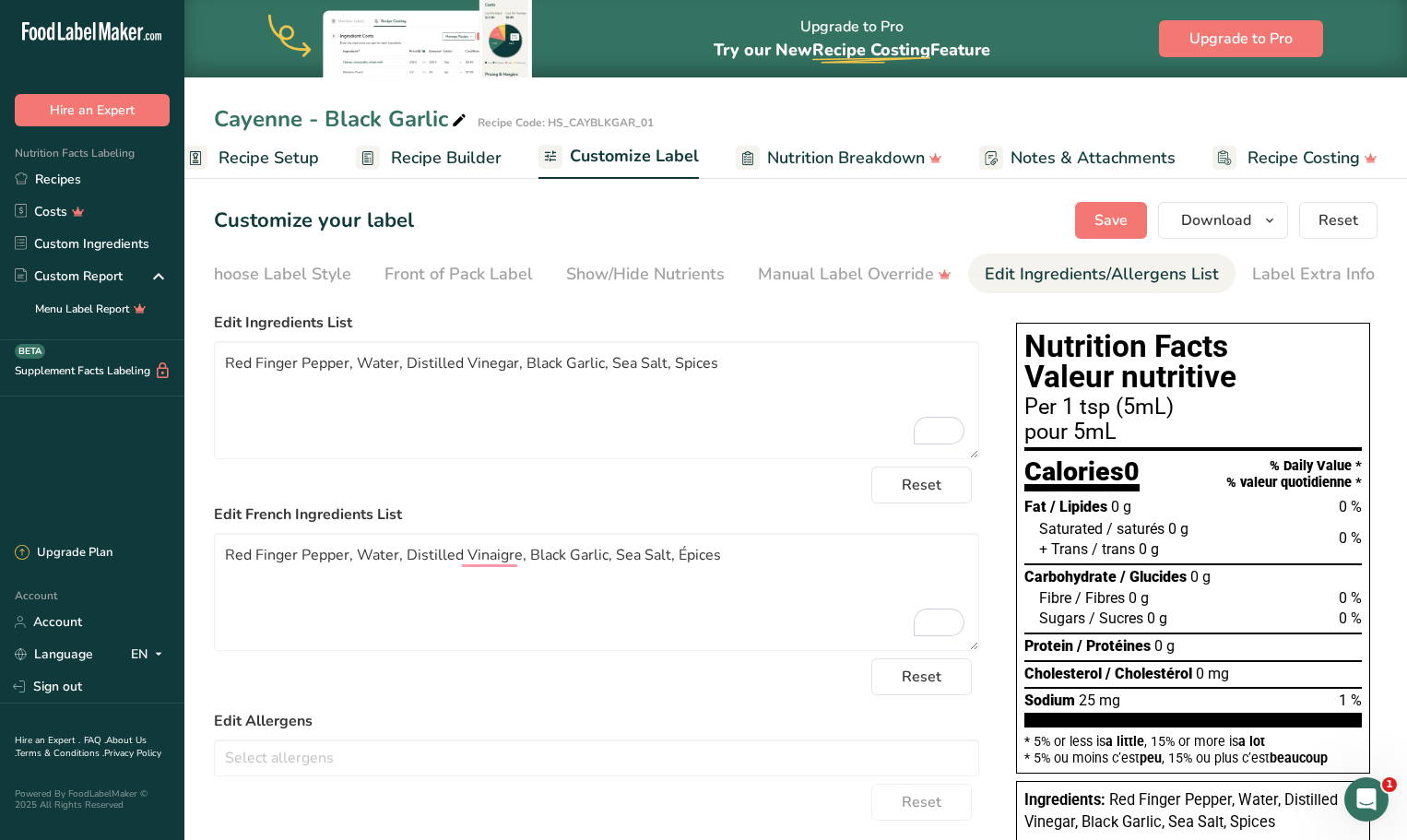
click at [477, 154] on span "Recipe Builder" at bounding box center [446, 158] width 111 height 25
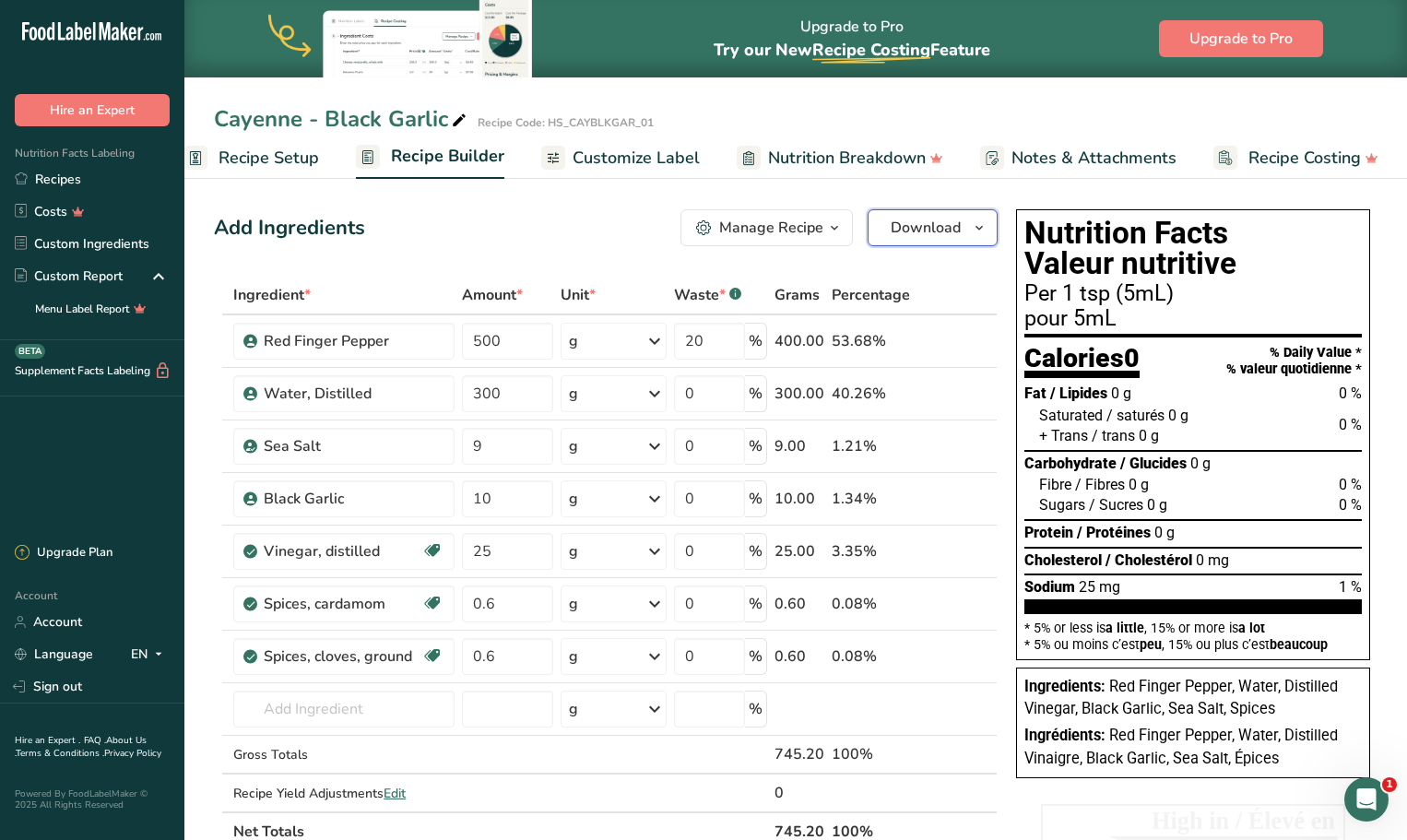
click at [978, 231] on icon "button" at bounding box center [978, 228] width 14 height 23
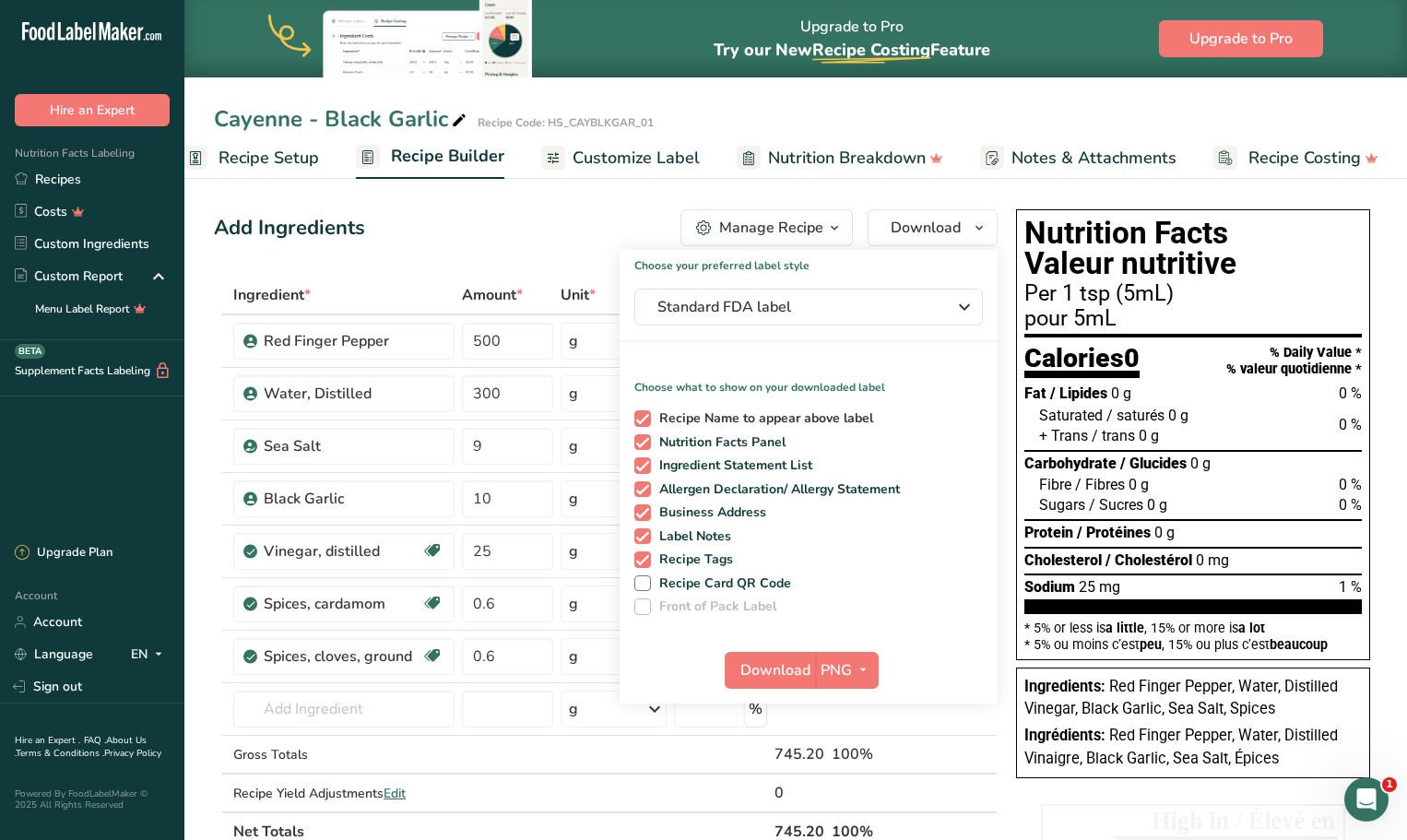
click at [645, 418] on span at bounding box center [642, 418] width 16 height 16
click at [645, 418] on input "Recipe Name to appear above label" at bounding box center [640, 418] width 12 height 12
checkbox input "false"
click at [857, 672] on icon "button" at bounding box center [862, 670] width 14 height 23
click at [843, 730] on link "BMP" at bounding box center [849, 738] width 59 height 30
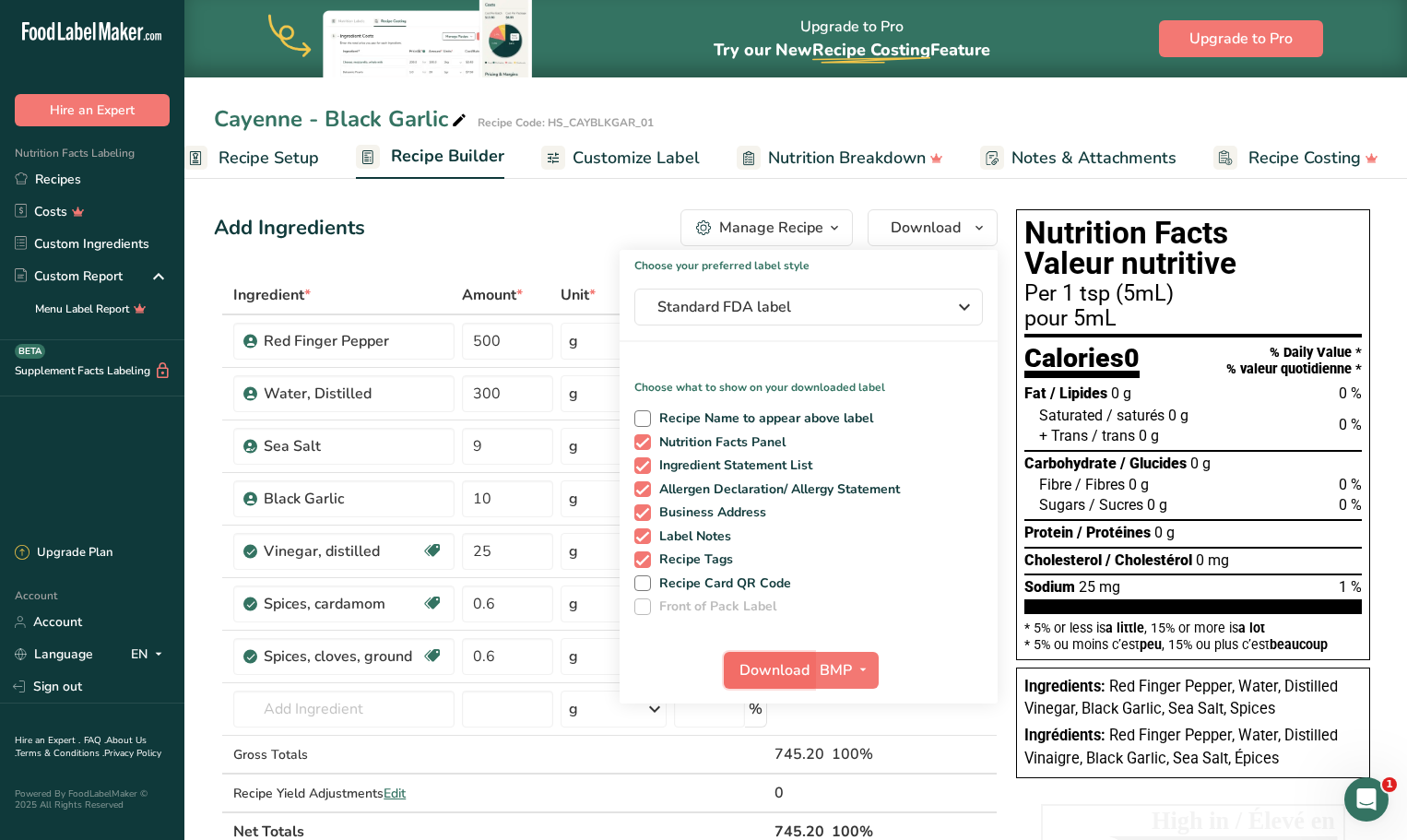
click at [781, 675] on span "Download" at bounding box center [774, 670] width 70 height 22
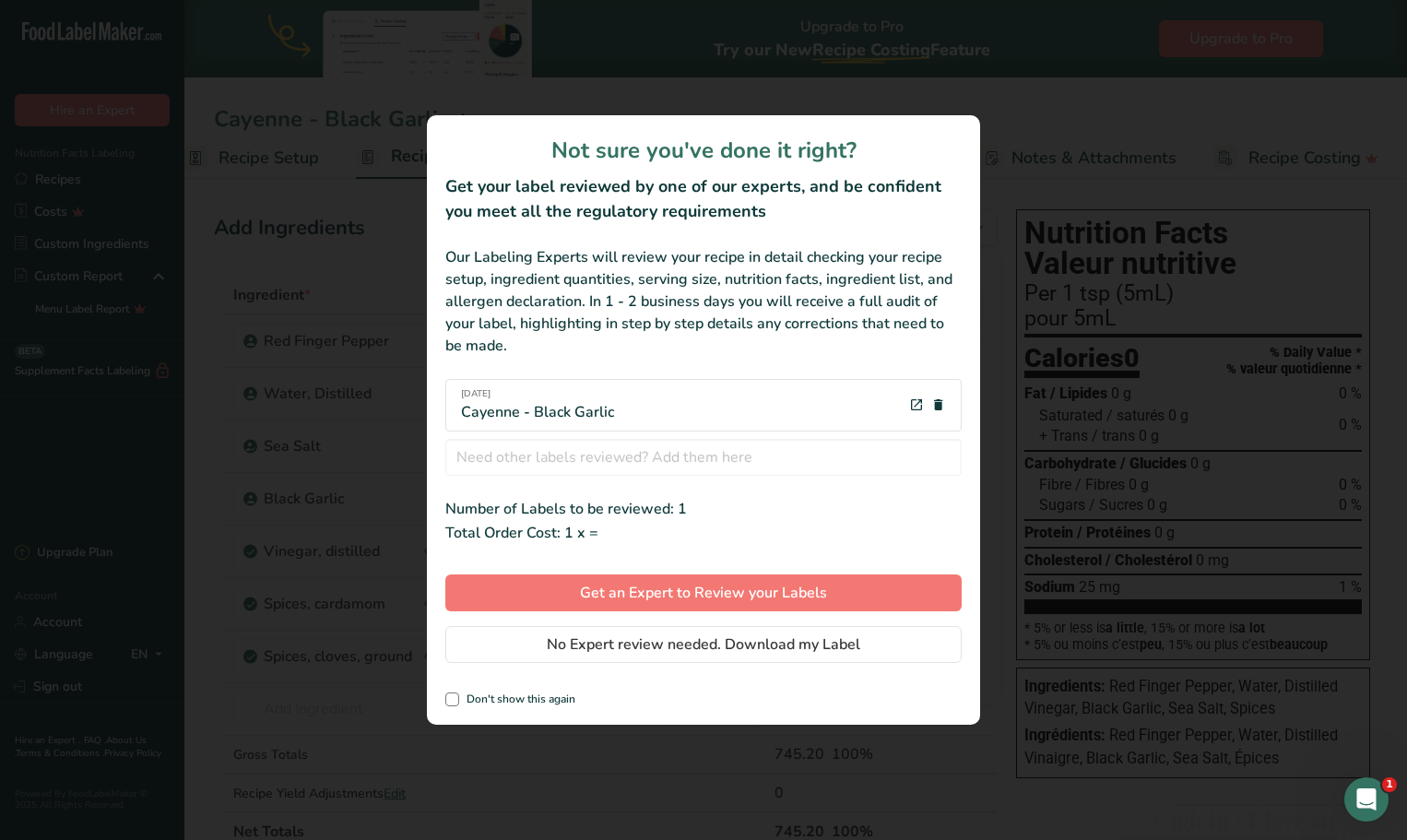
scroll to position [0, 16]
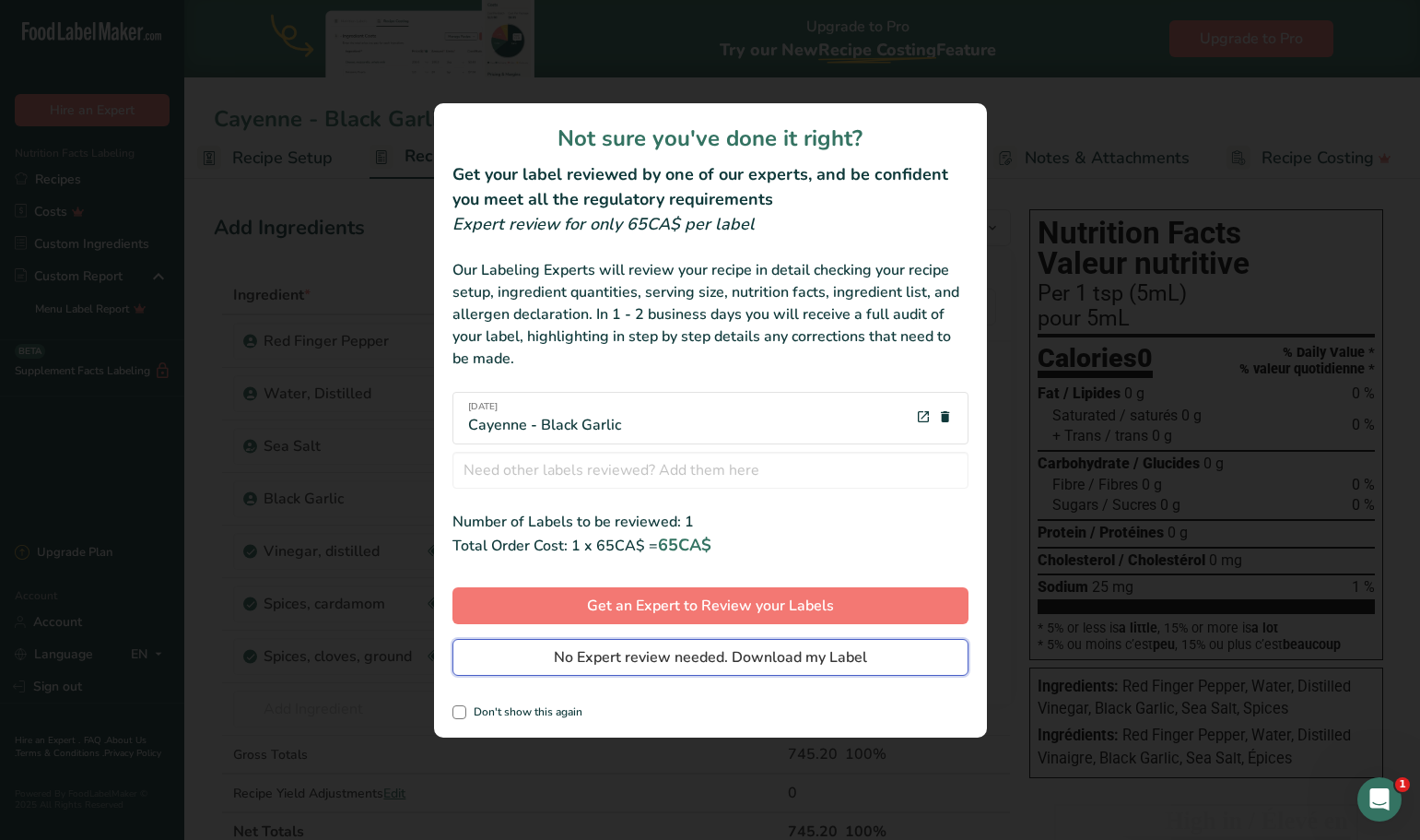
click at [779, 660] on span "No Expert review needed. Download my Label" at bounding box center [710, 656] width 313 height 22
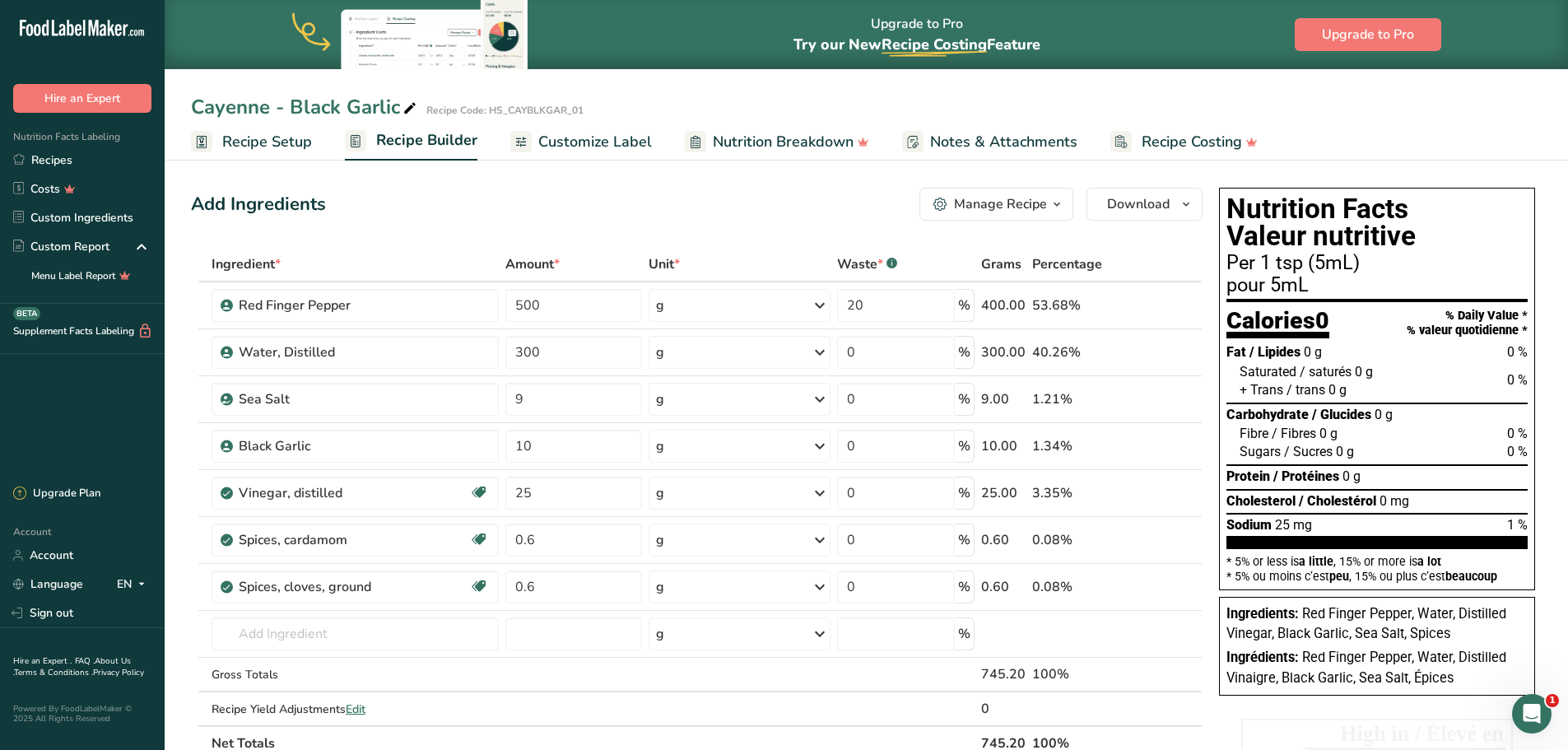
scroll to position [0, 0]
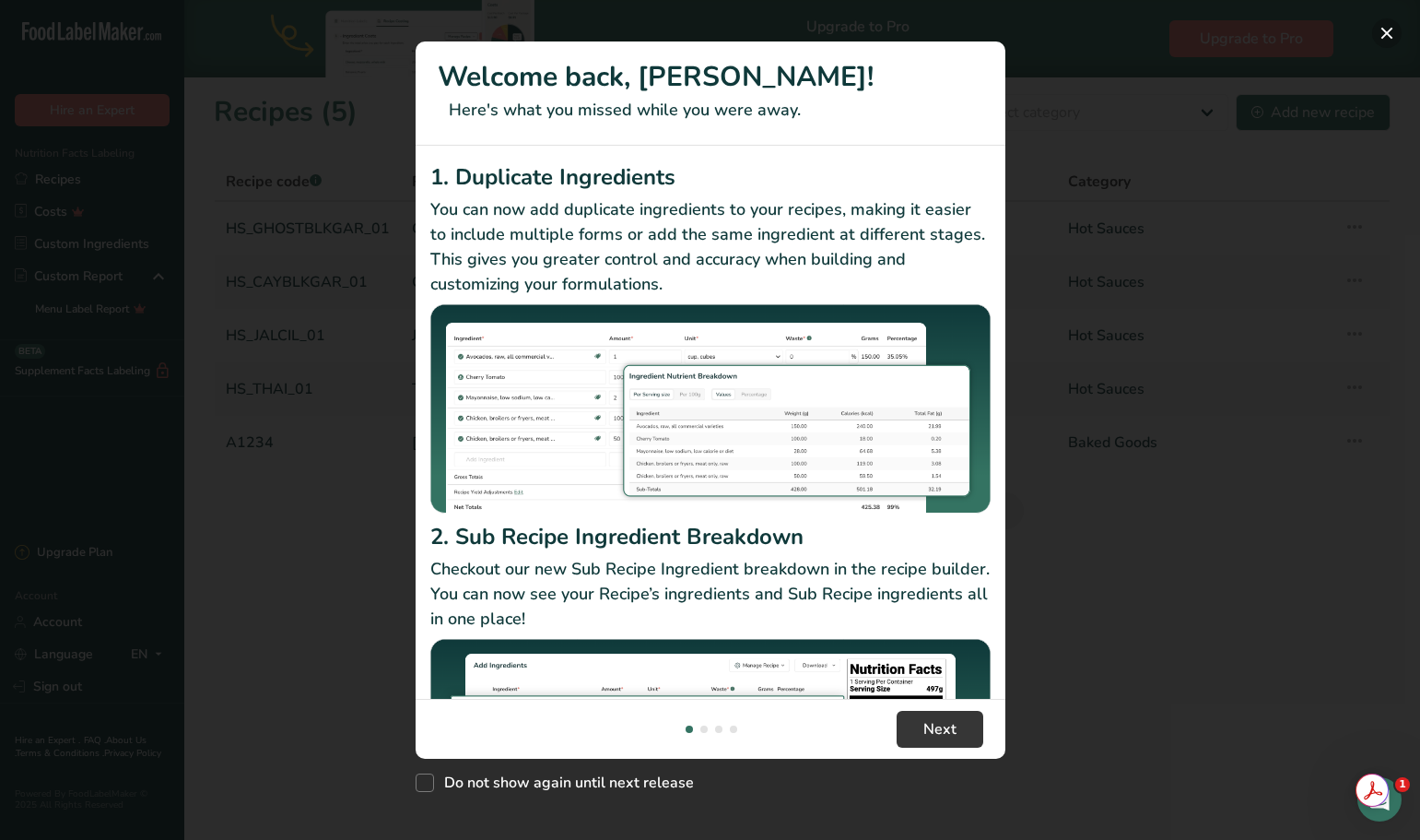
click at [1388, 30] on button "New Features" at bounding box center [1387, 32] width 30 height 30
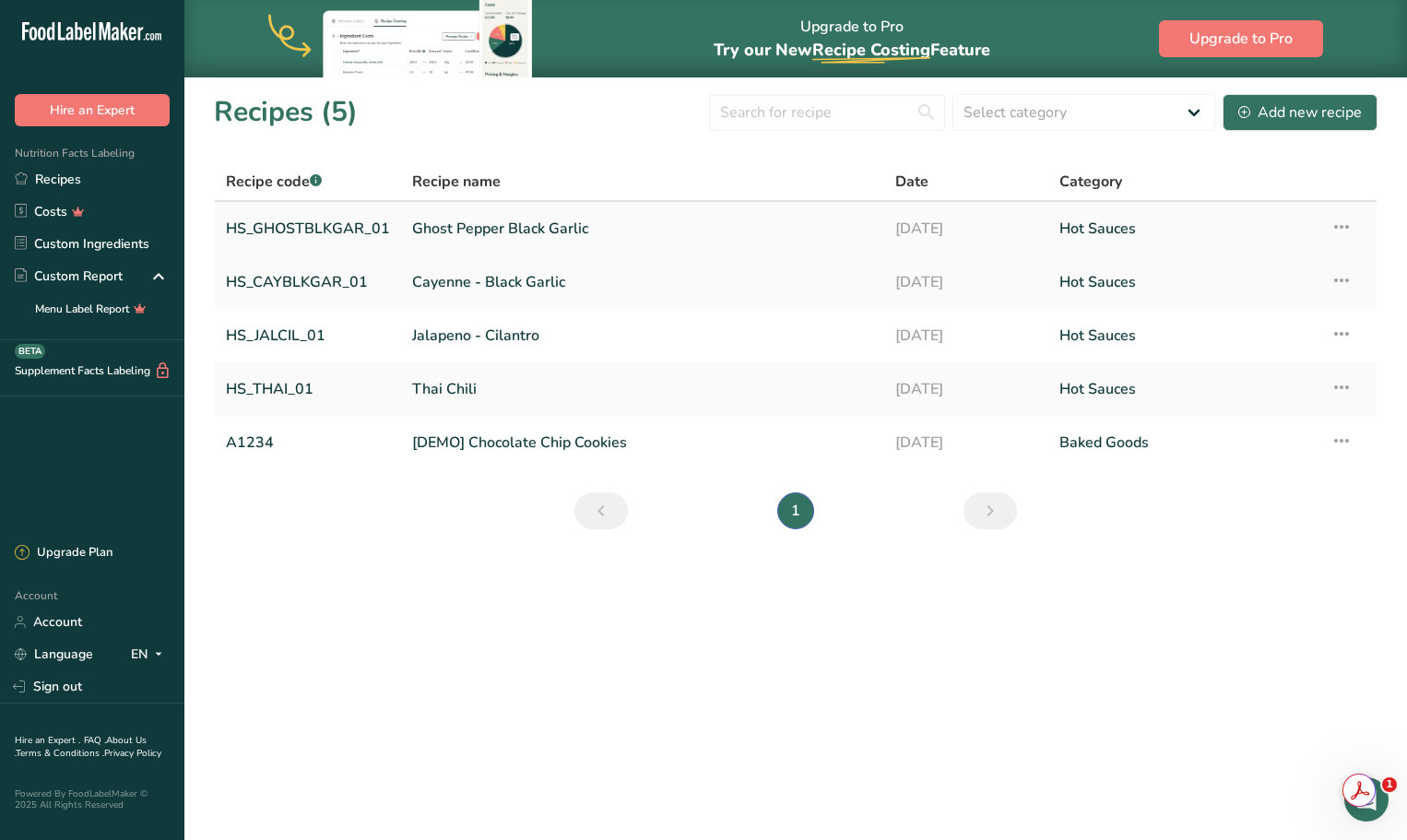
click at [479, 226] on link "Ghost Pepper Black Garlic" at bounding box center [643, 229] width 461 height 39
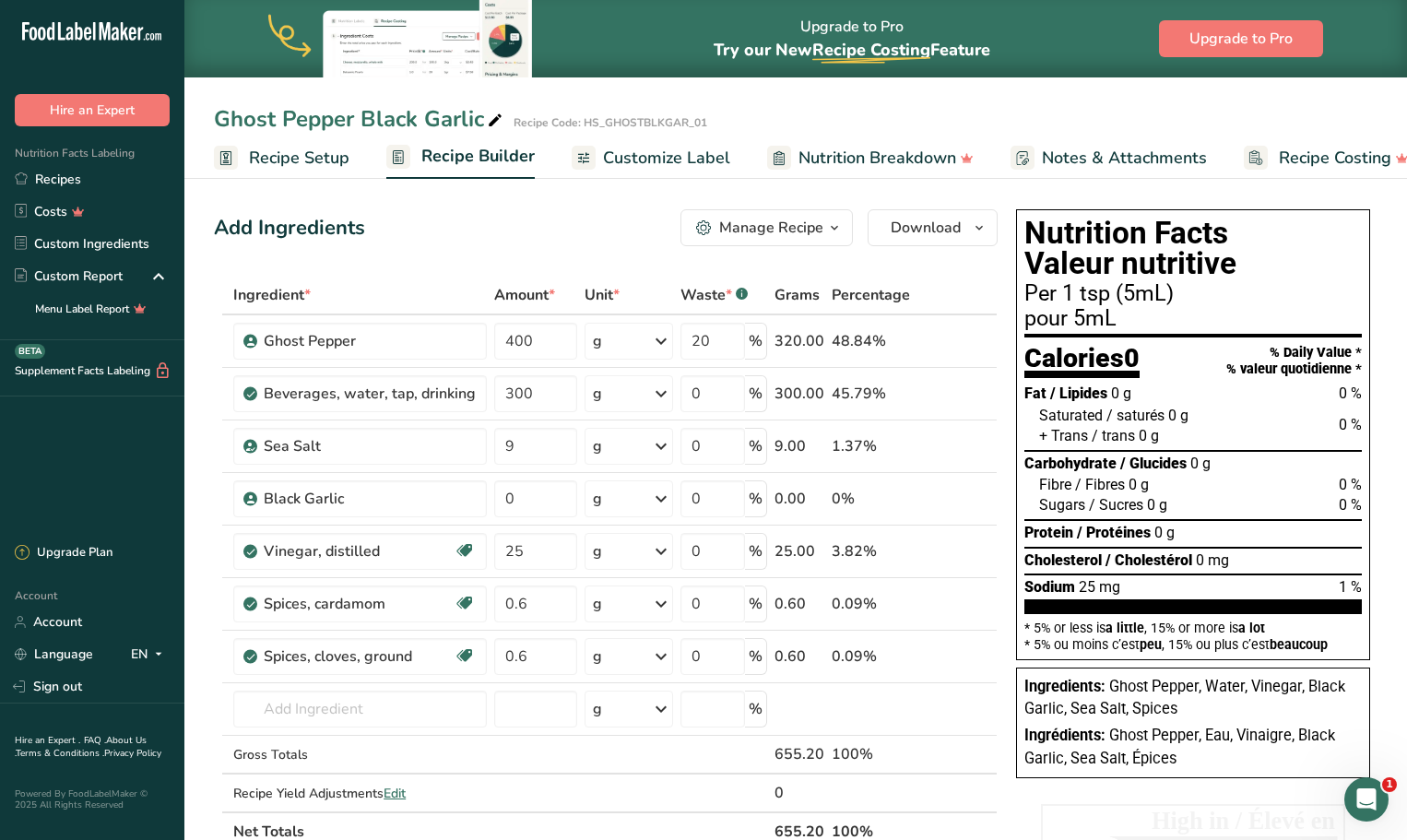
drag, startPoint x: 1185, startPoint y: 756, endPoint x: 1134, endPoint y: 762, distance: 51.4
click at [1134, 762] on div "Ingrédients: Ghost Pepper, Eau, Vinaigre, Black Garlic, Sea Salt, Épices" at bounding box center [1193, 747] width 337 height 45
copy span "Épices"
click at [299, 714] on input "text" at bounding box center [360, 709] width 253 height 37
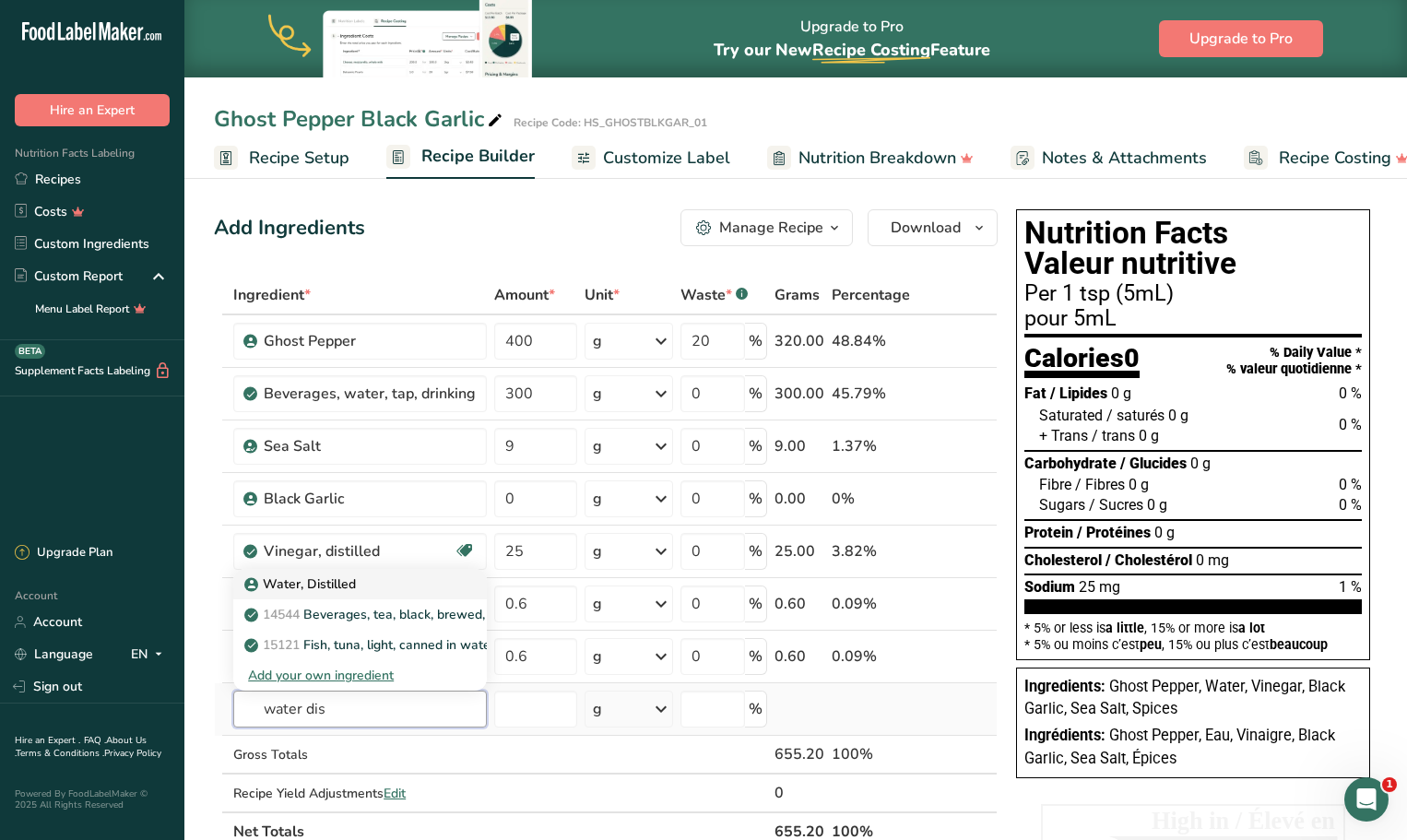
type input "water dis"
click at [314, 589] on p "Water, Distilled" at bounding box center [301, 584] width 108 height 19
type input "Water, Distilled"
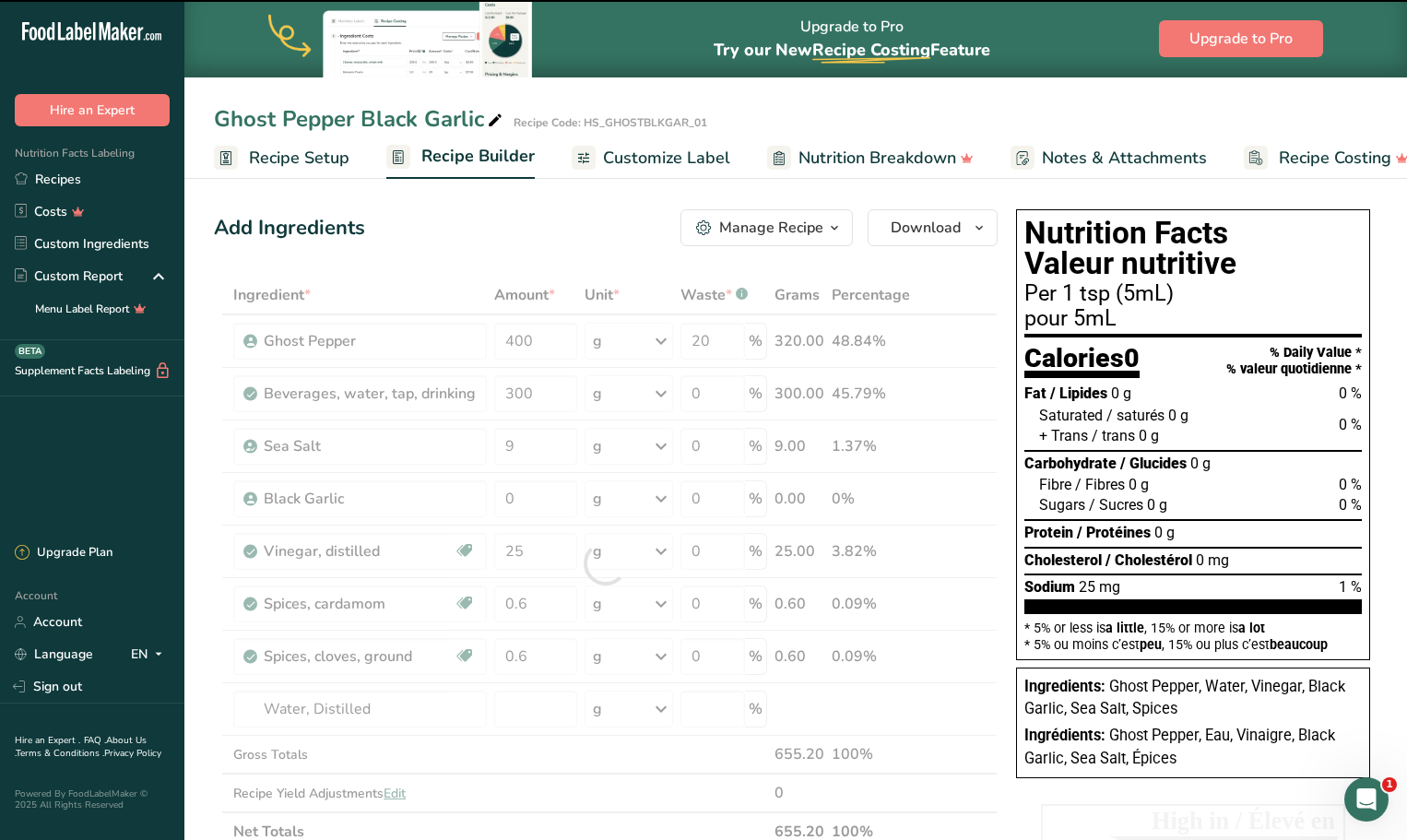
type input "0"
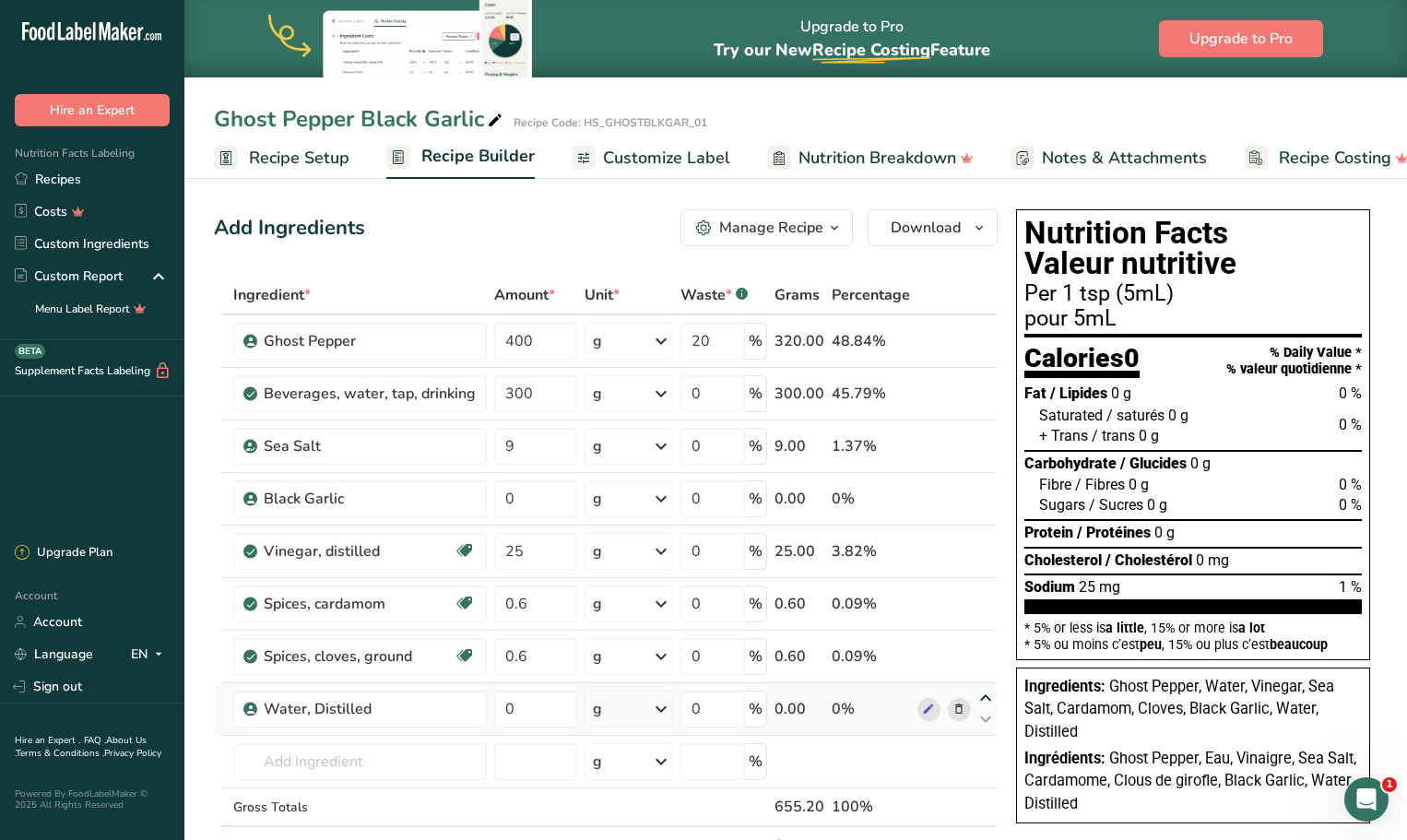
click at [985, 698] on icon at bounding box center [985, 698] width 22 height 14
type input "0"
type input "0.6"
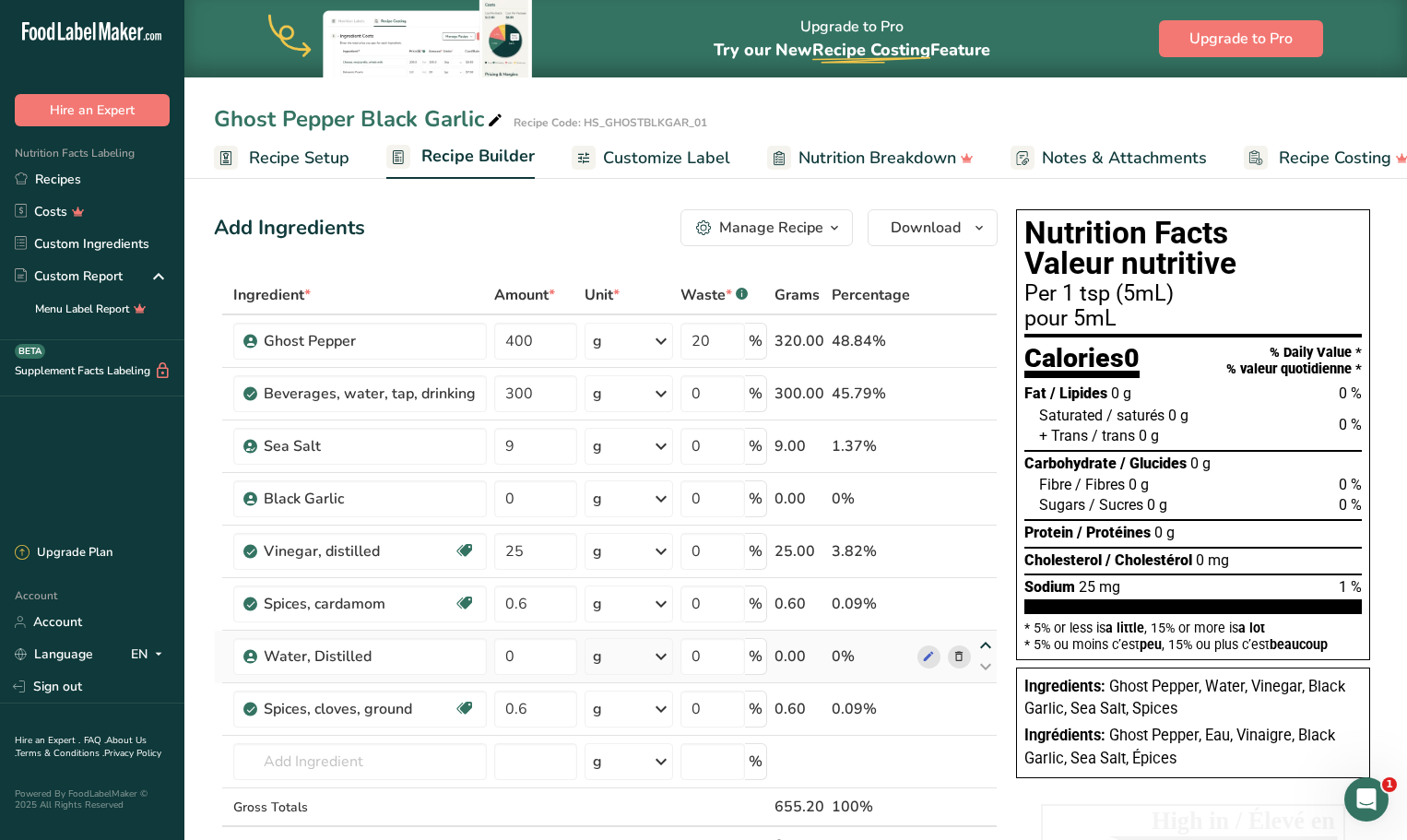
click at [983, 645] on icon at bounding box center [985, 646] width 22 height 14
type input "0"
type input "0.6"
click at [989, 539] on icon at bounding box center [985, 540] width 22 height 14
type input "25"
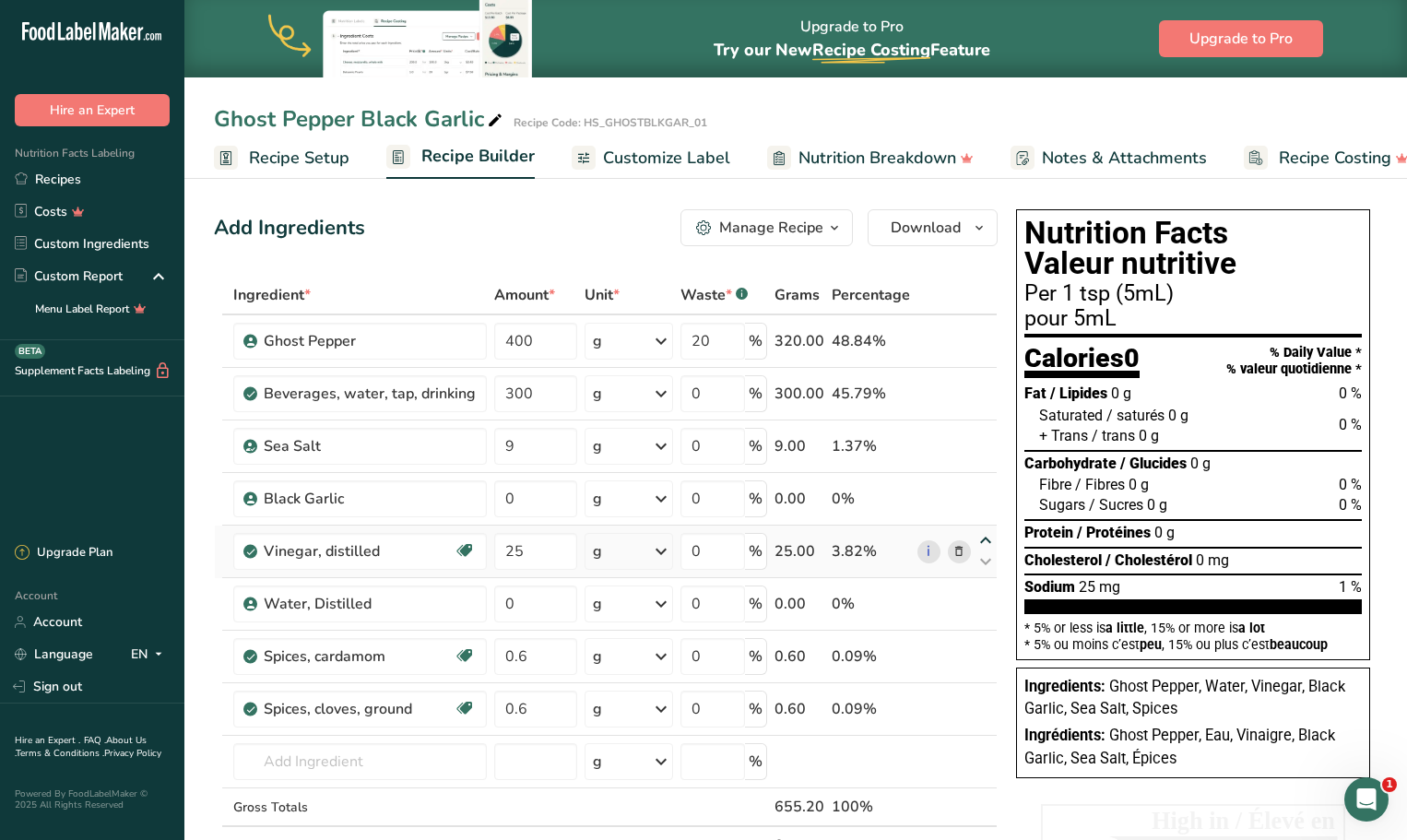
type input "0"
click at [985, 432] on icon at bounding box center [985, 435] width 22 height 14
type input "9"
type input "300"
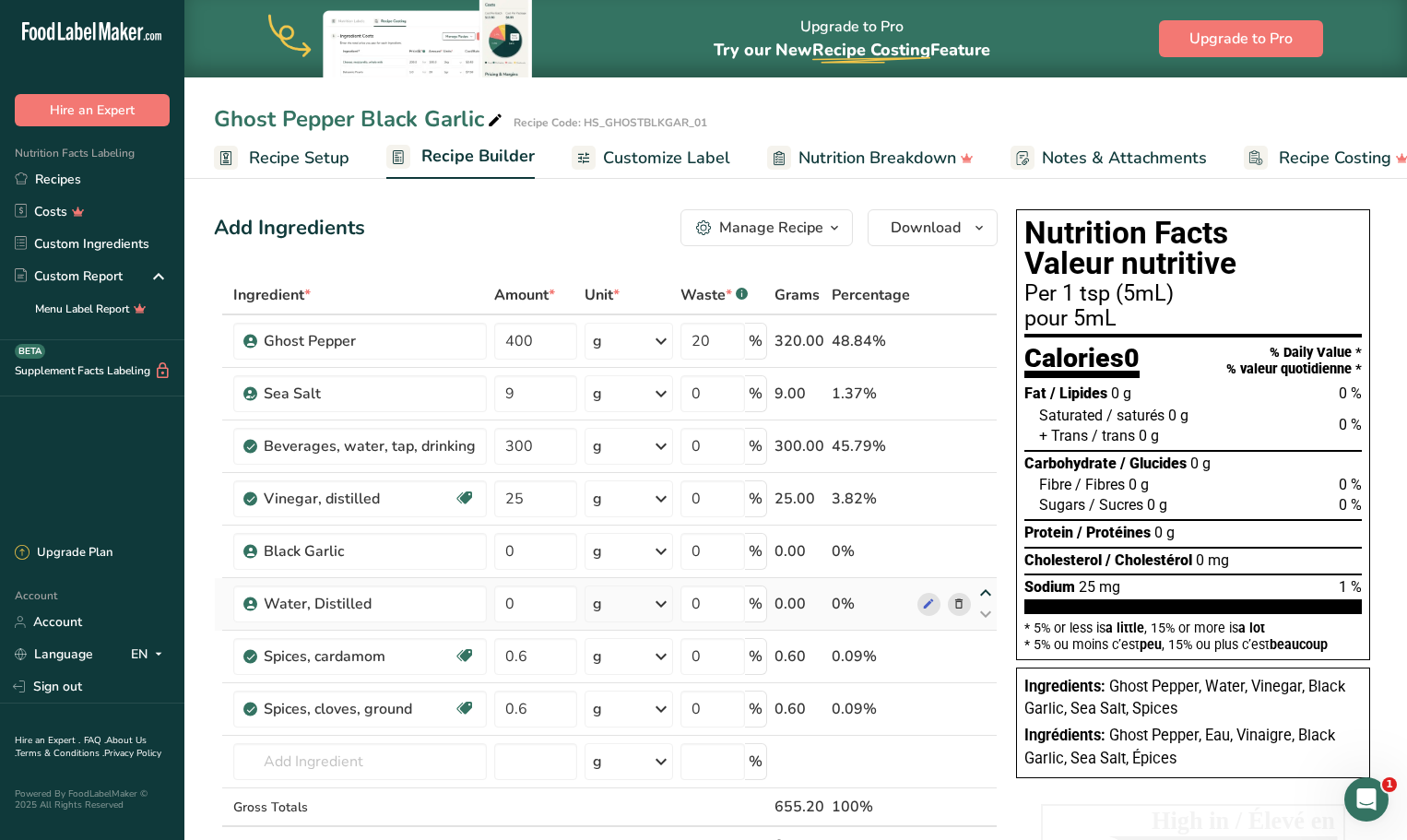
click at [986, 591] on icon at bounding box center [985, 592] width 22 height 14
click at [985, 540] on icon at bounding box center [985, 540] width 22 height 14
type input "0"
type input "25"
drag, startPoint x: 532, startPoint y: 497, endPoint x: 499, endPoint y: 499, distance: 33.1
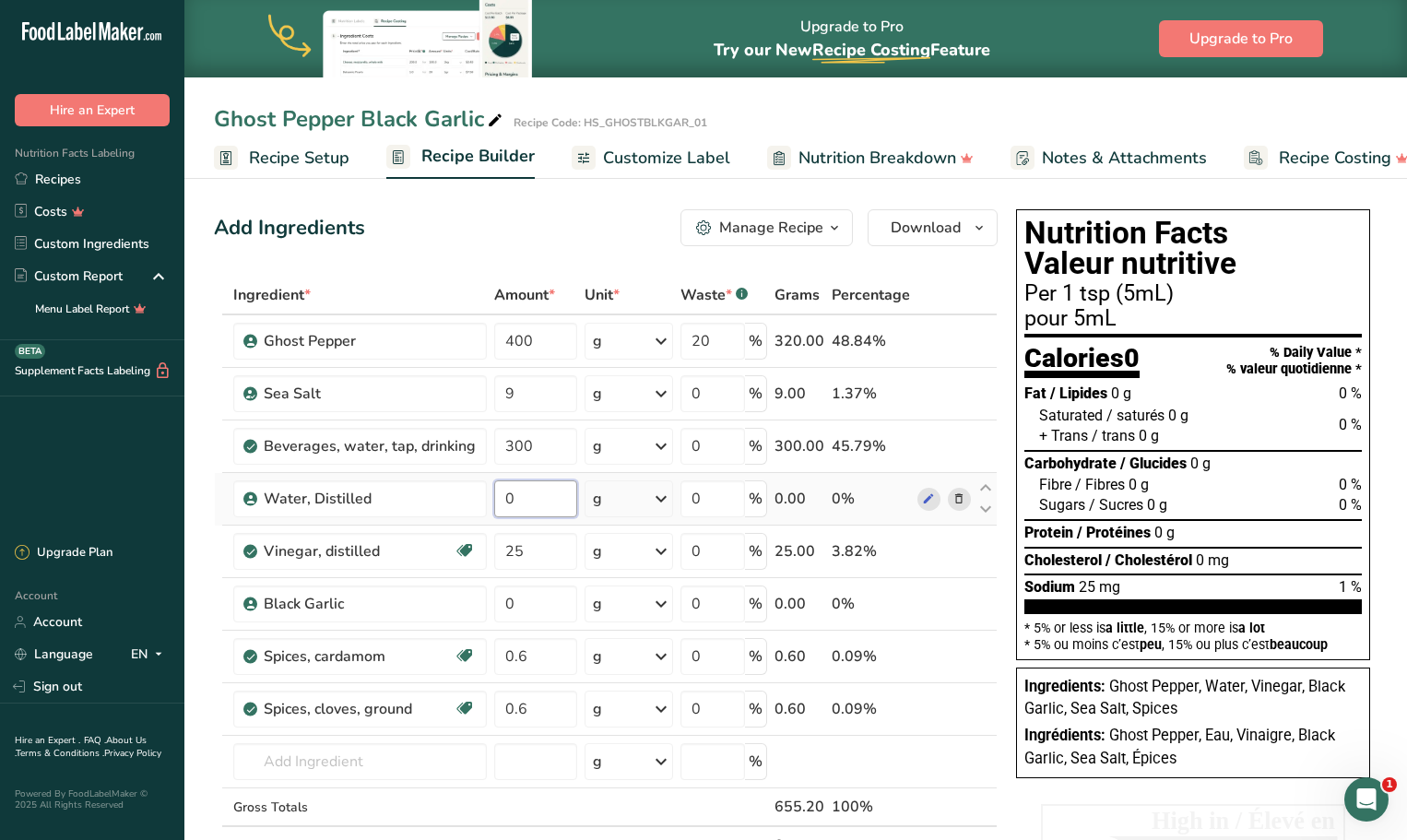
click at [503, 498] on input "0" at bounding box center [535, 498] width 83 height 37
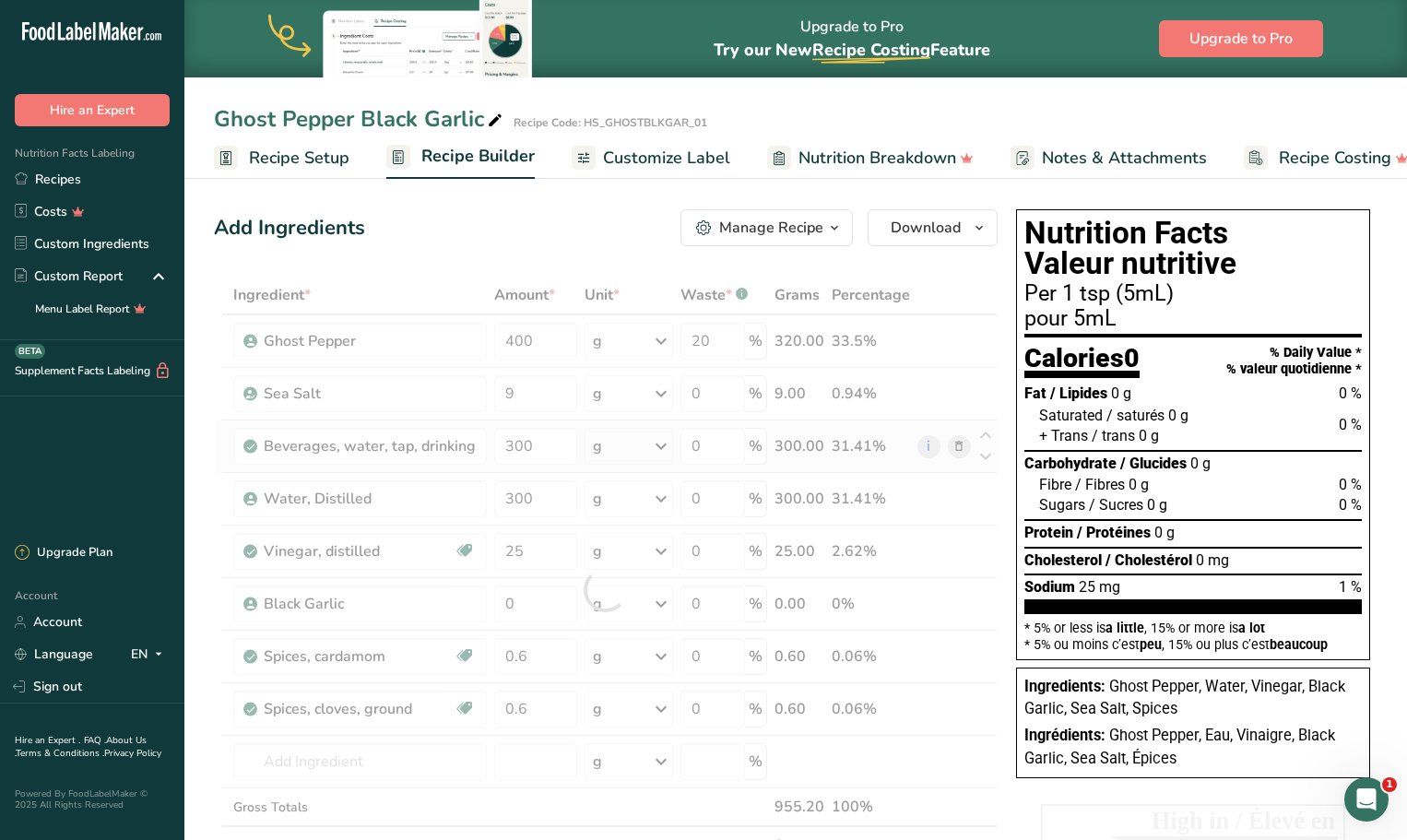
click at [963, 448] on div "Ingredient * Amount * Unit * Waste * .a-a{fill:#347362;}.b-a{fill:#fff;} Grams …" at bounding box center [605, 589] width 783 height 628
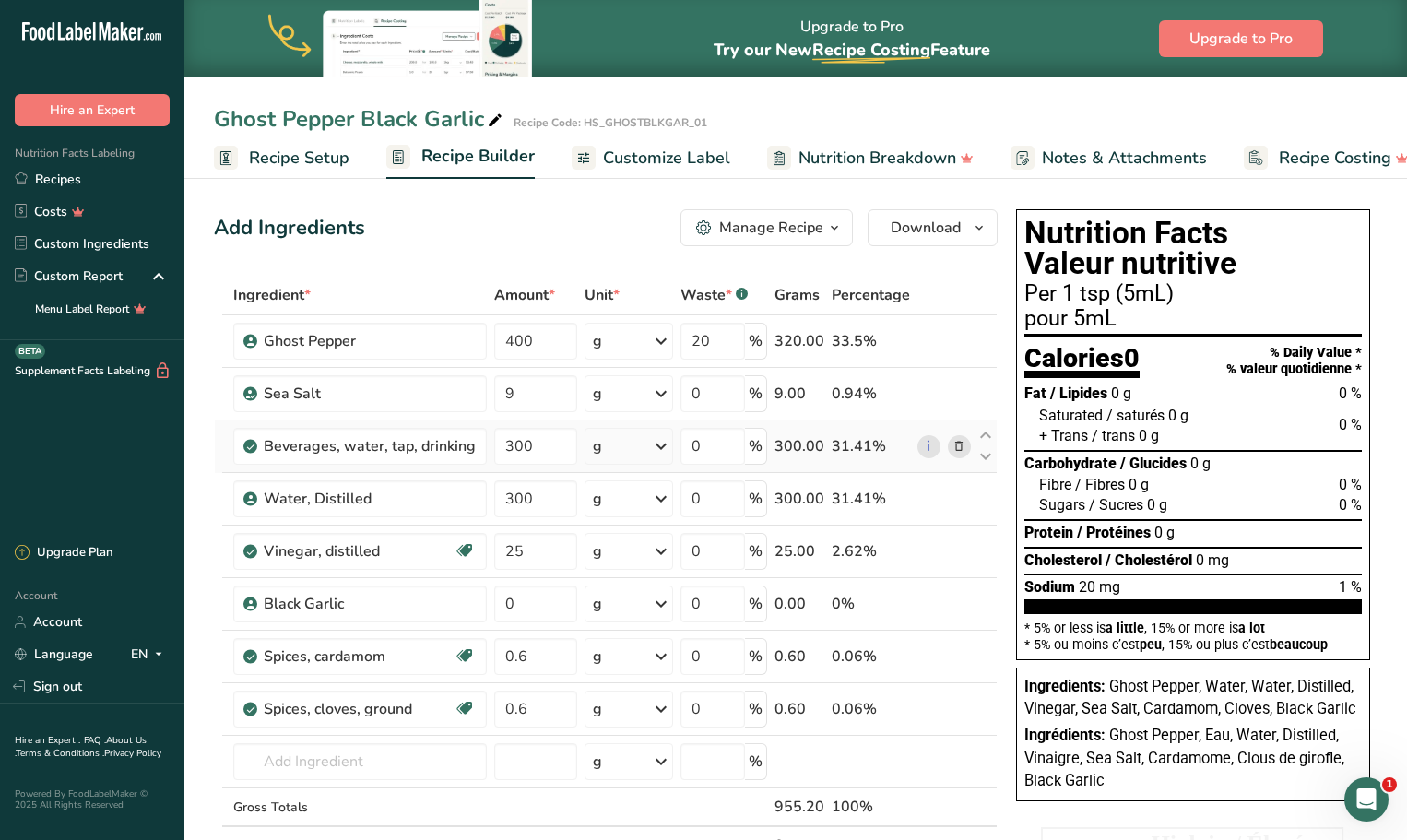
click at [959, 449] on icon at bounding box center [959, 447] width 13 height 19
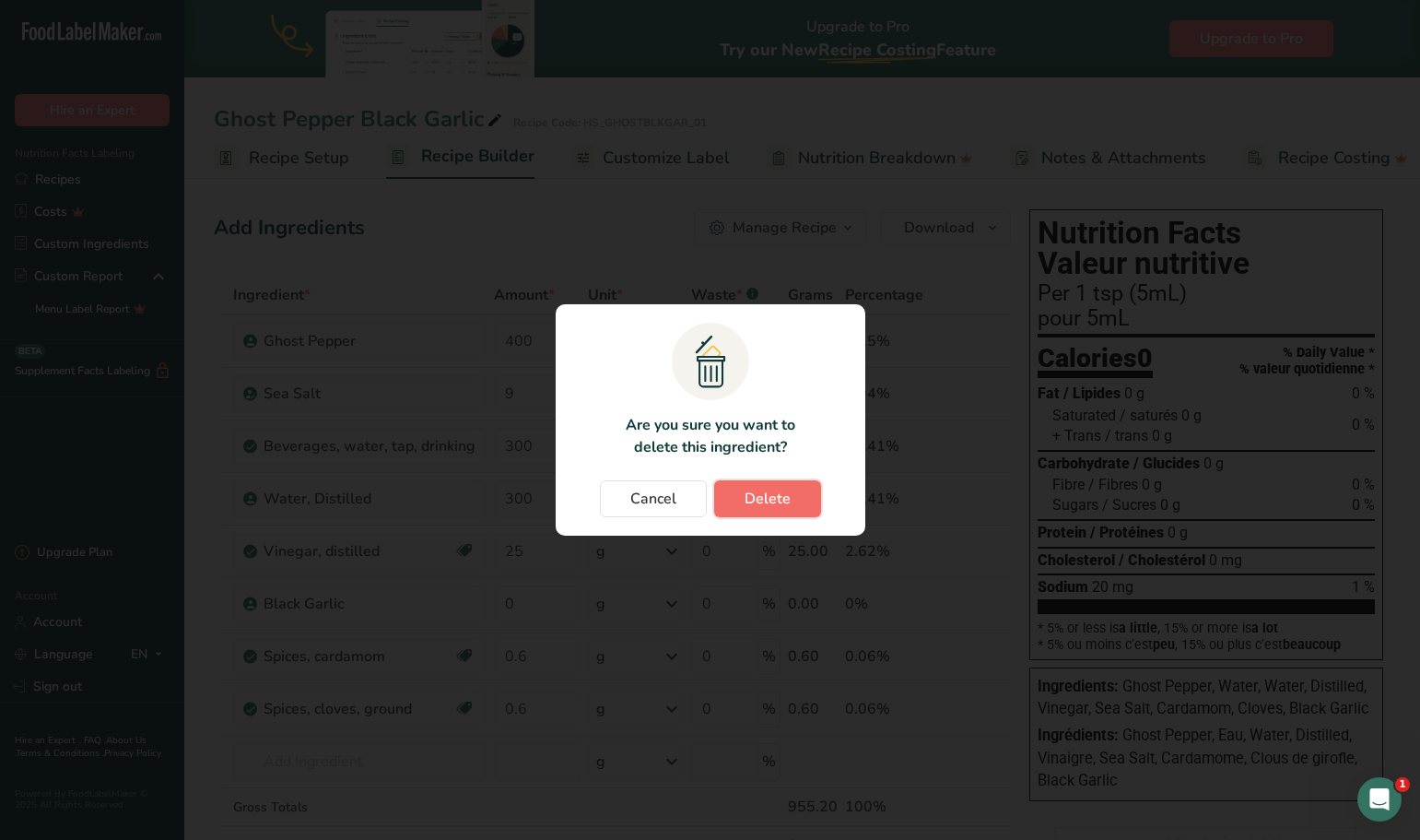
click at [775, 500] on span "Delete" at bounding box center [768, 498] width 46 height 22
type input "25"
type input "0"
type input "0.6"
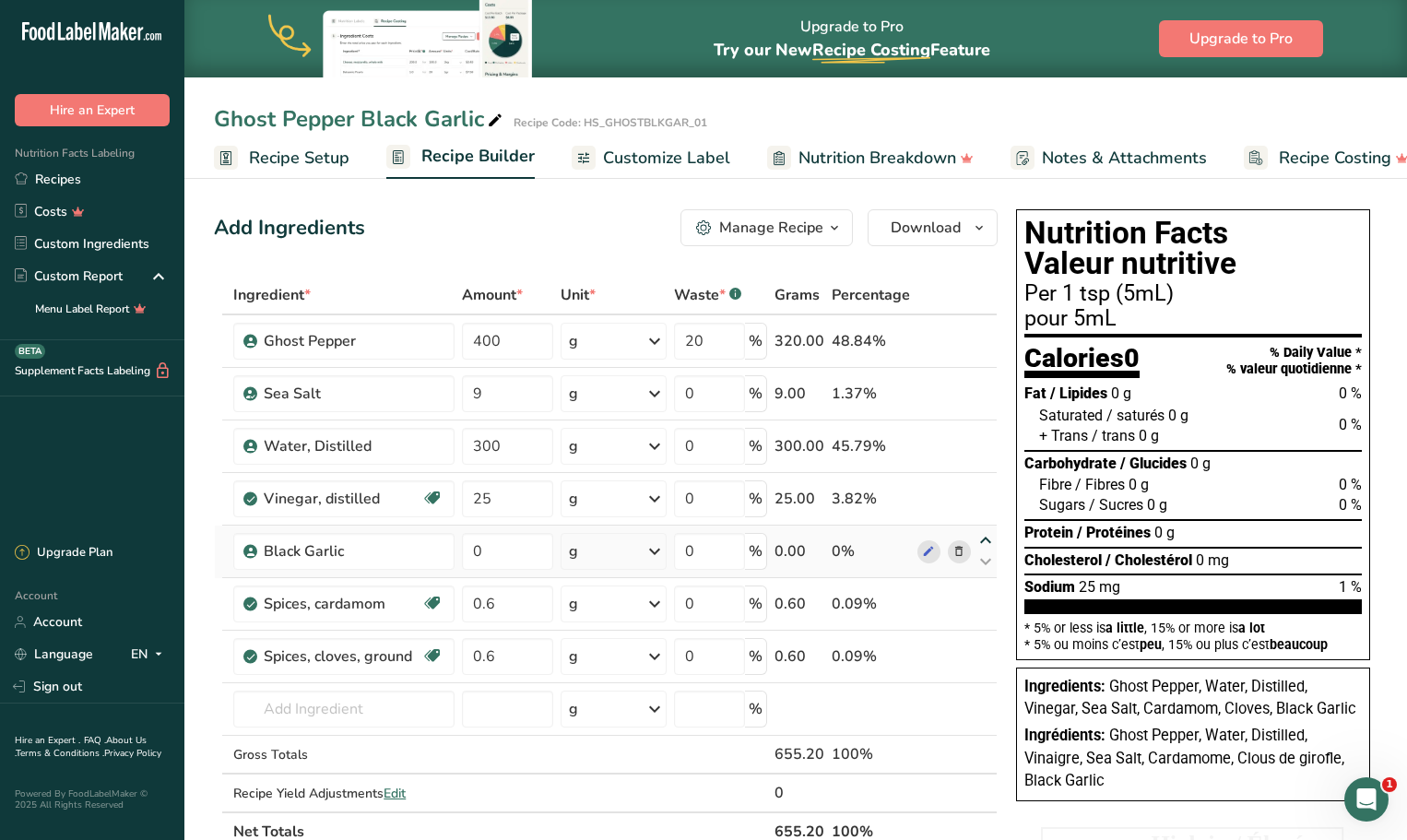
click at [983, 539] on icon at bounding box center [985, 540] width 22 height 14
type input "0"
type input "25"
click at [987, 436] on icon at bounding box center [985, 435] width 22 height 14
type input "300"
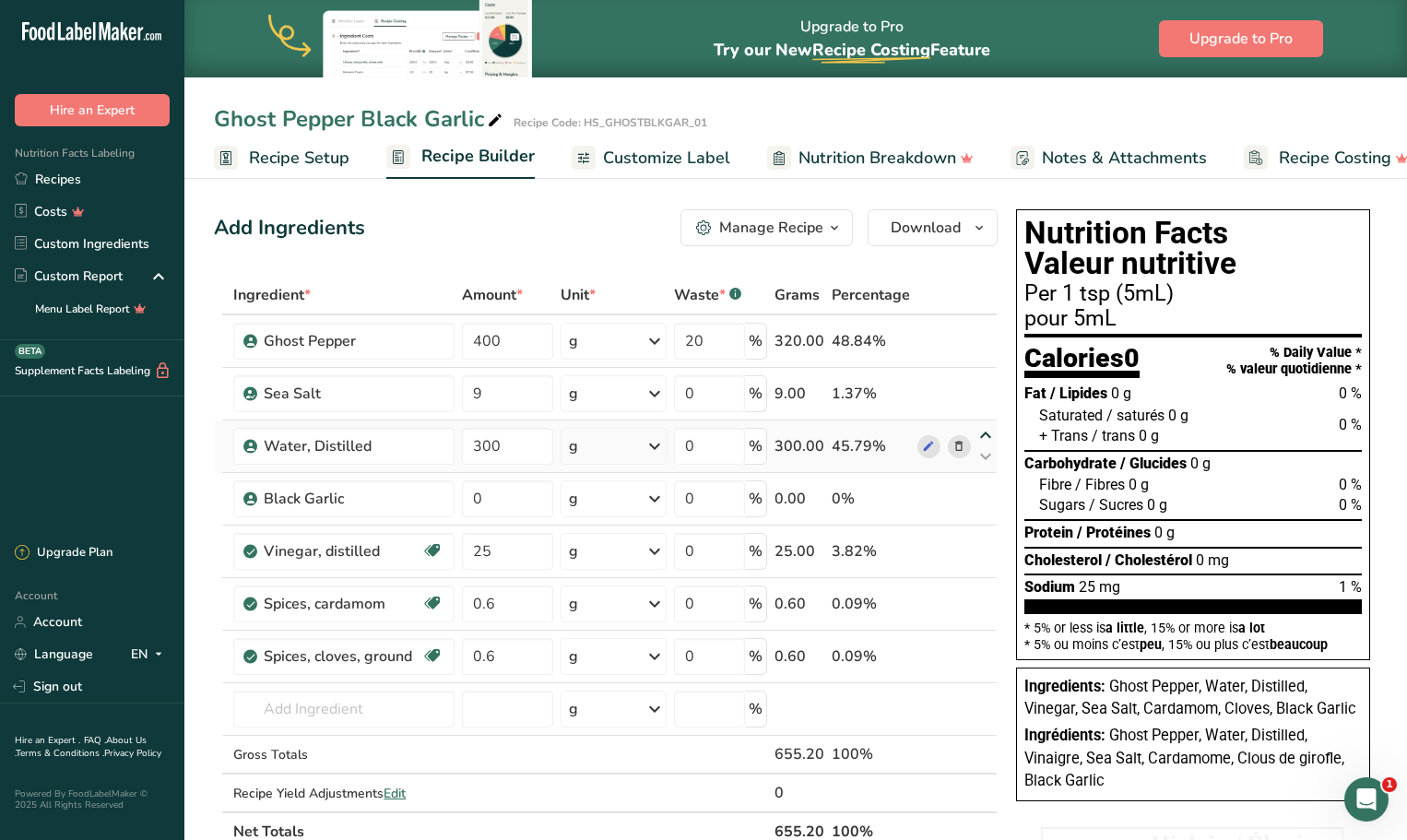
type input "9"
click at [667, 159] on span "Customize Label" at bounding box center [667, 158] width 128 height 25
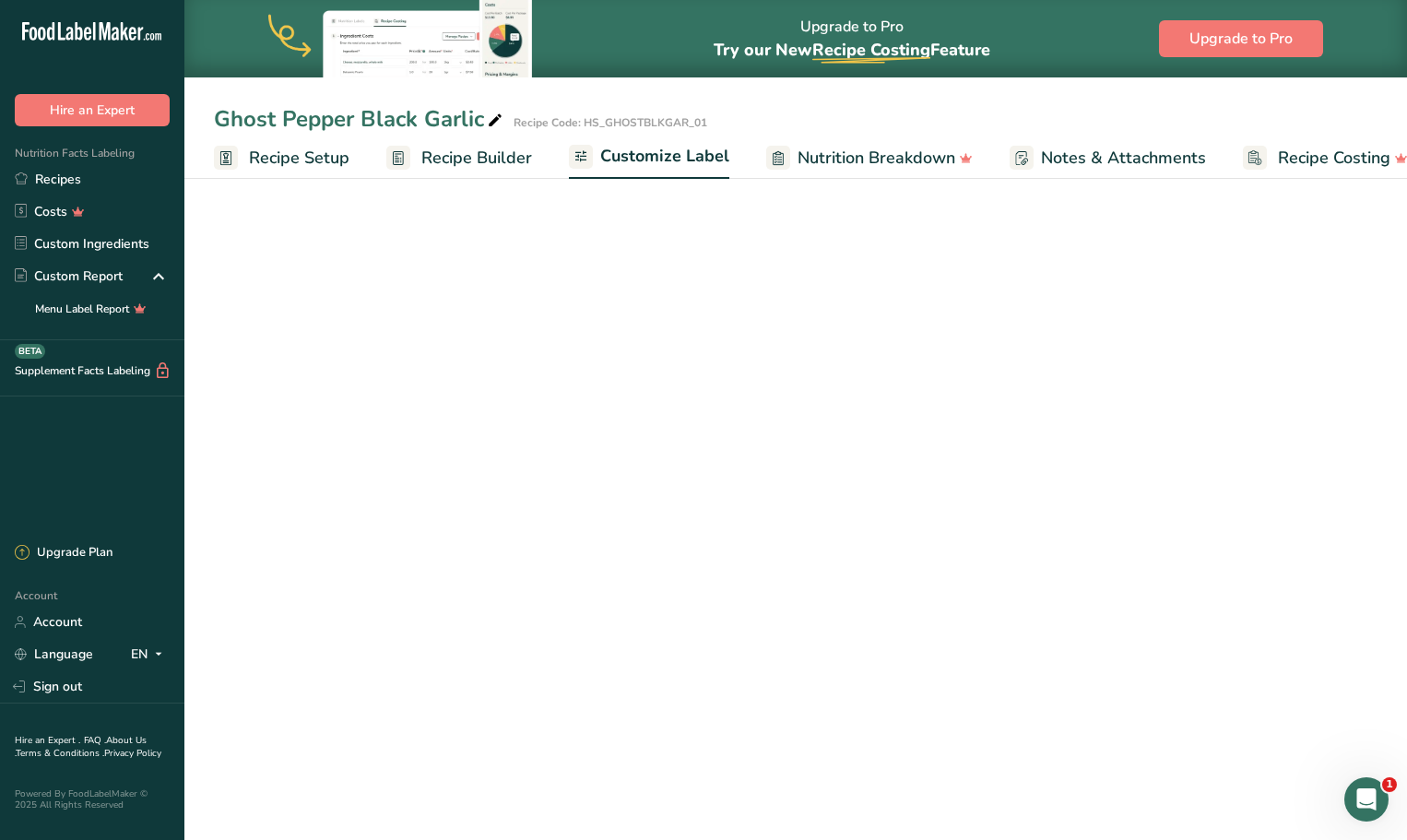
scroll to position [0, 30]
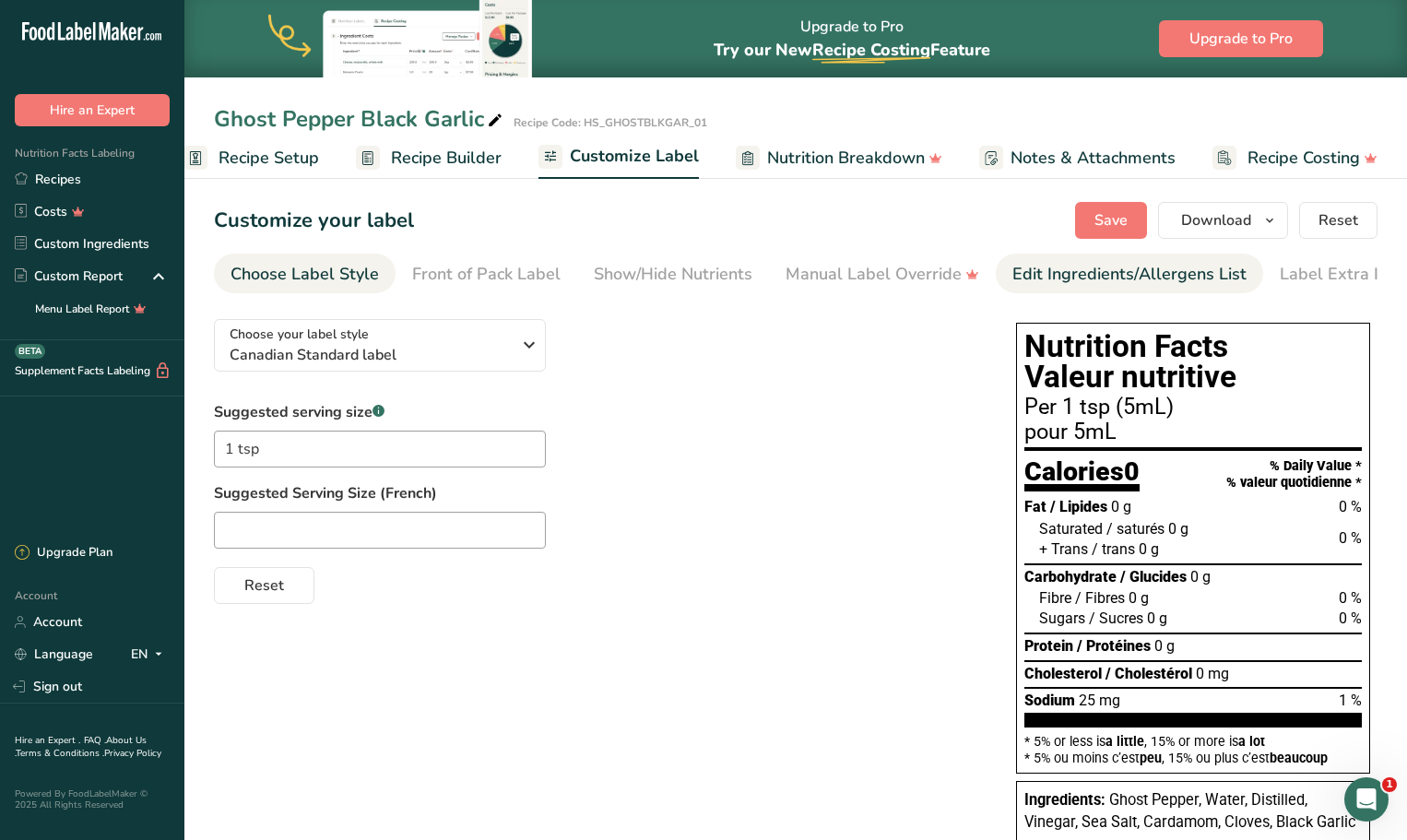
click at [1140, 278] on div "Edit Ingredients/Allergens List" at bounding box center [1129, 274] width 234 height 25
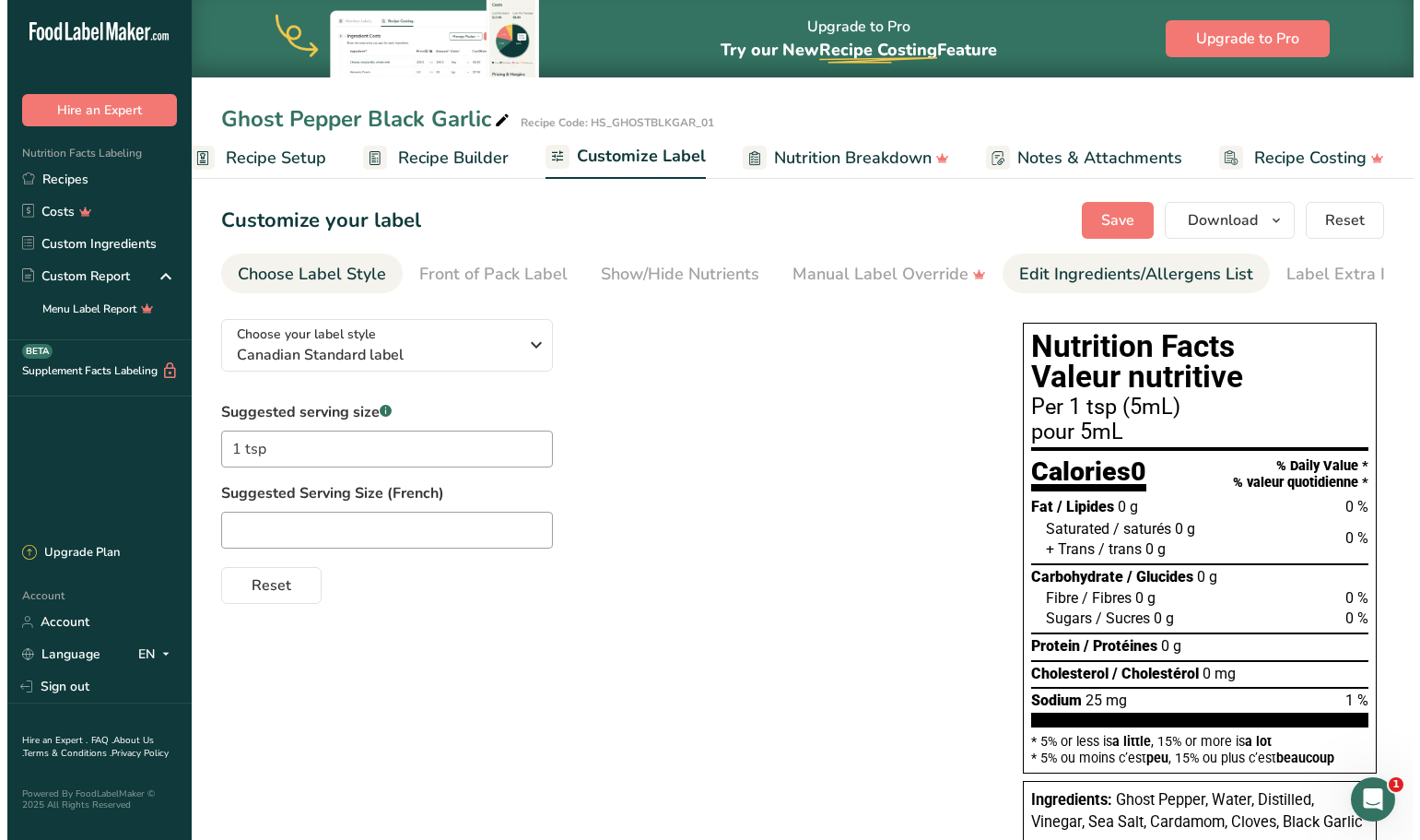
scroll to position [0, 28]
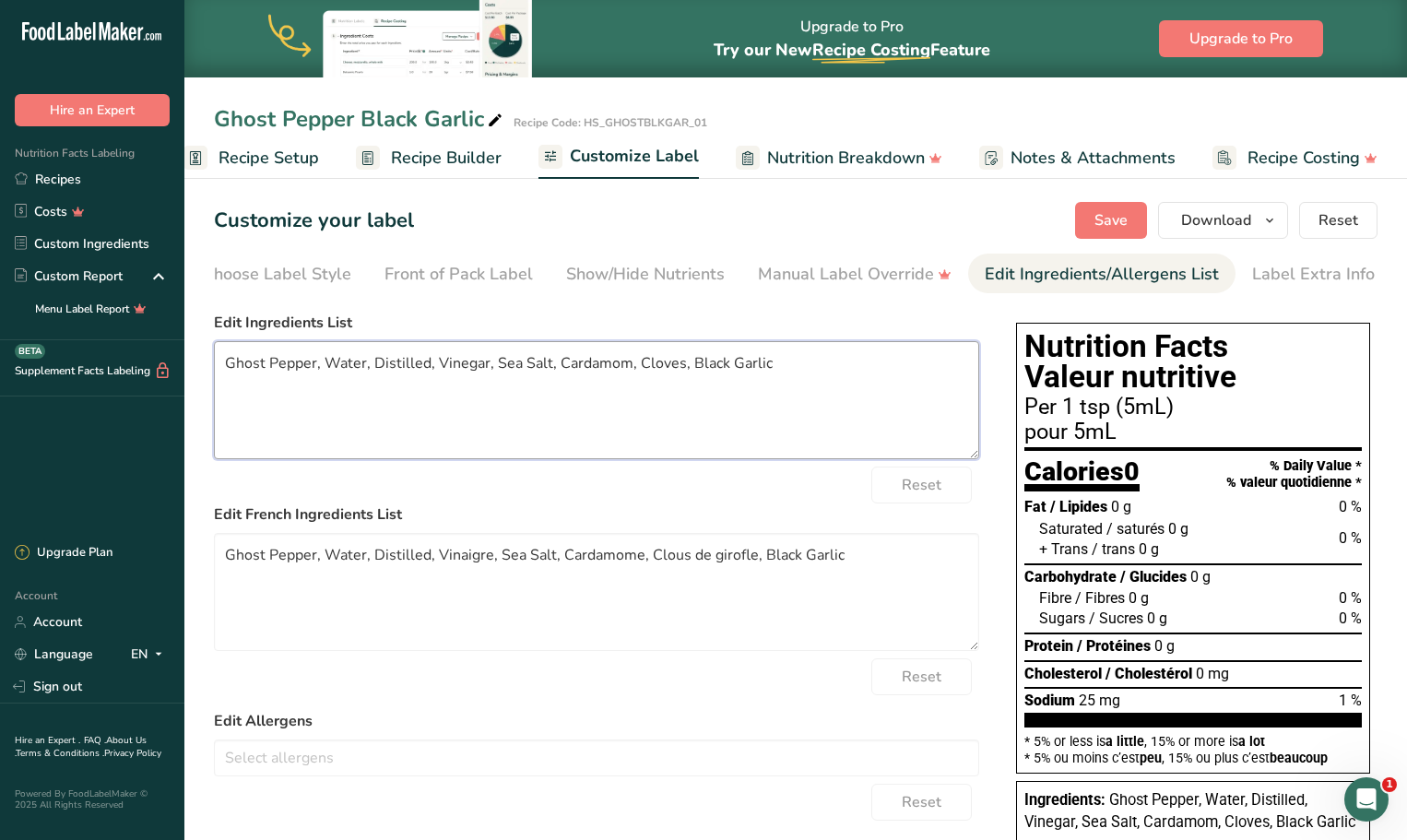
click at [708, 430] on textarea "Ghost Pepper, Water, Distilled, Vinegar, Sea Salt, Cardamom, Cloves, Black Garl…" at bounding box center [595, 400] width 765 height 118
click at [1331, 222] on span "Reset" at bounding box center [1338, 220] width 40 height 22
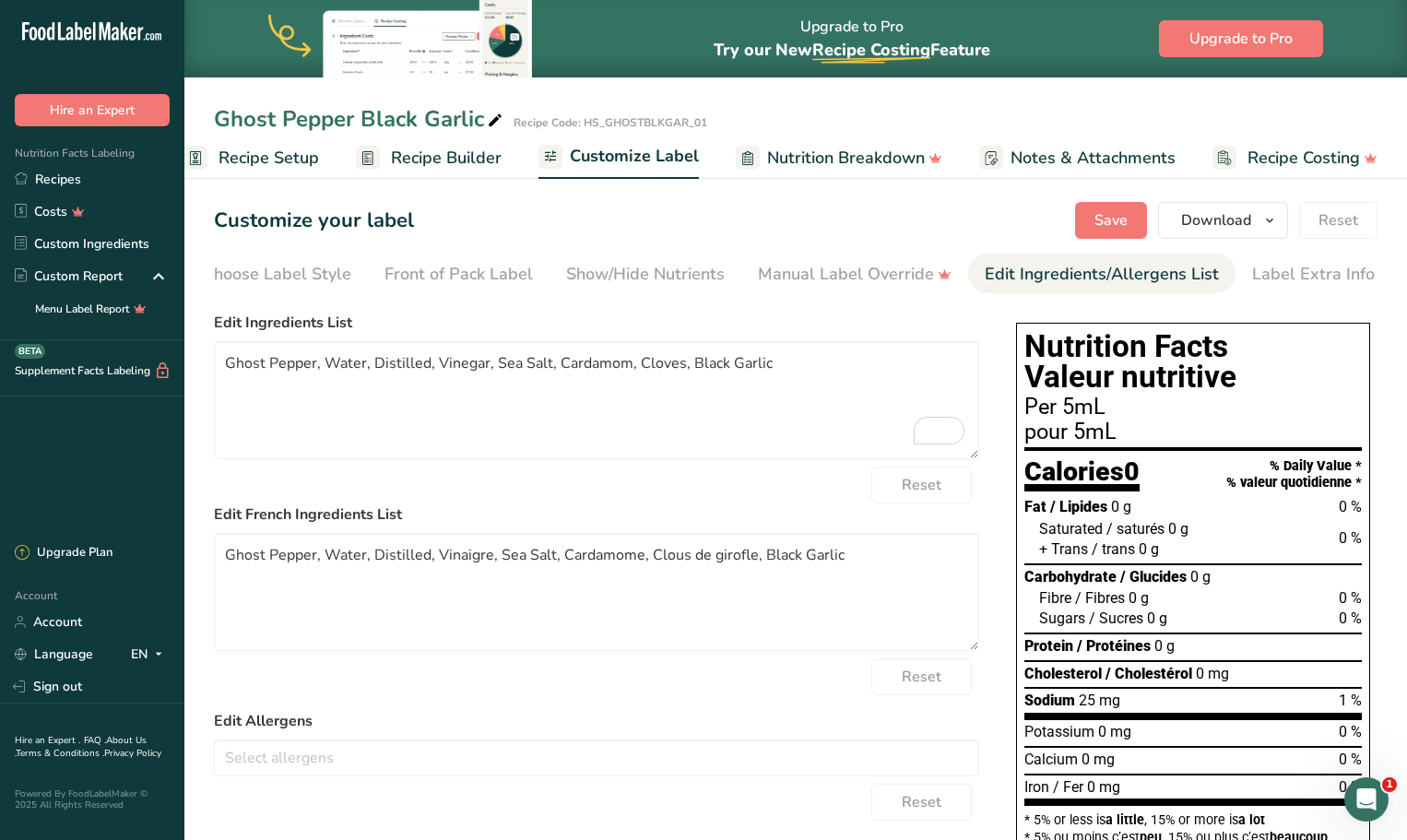
click at [432, 160] on span "Recipe Builder" at bounding box center [446, 158] width 111 height 25
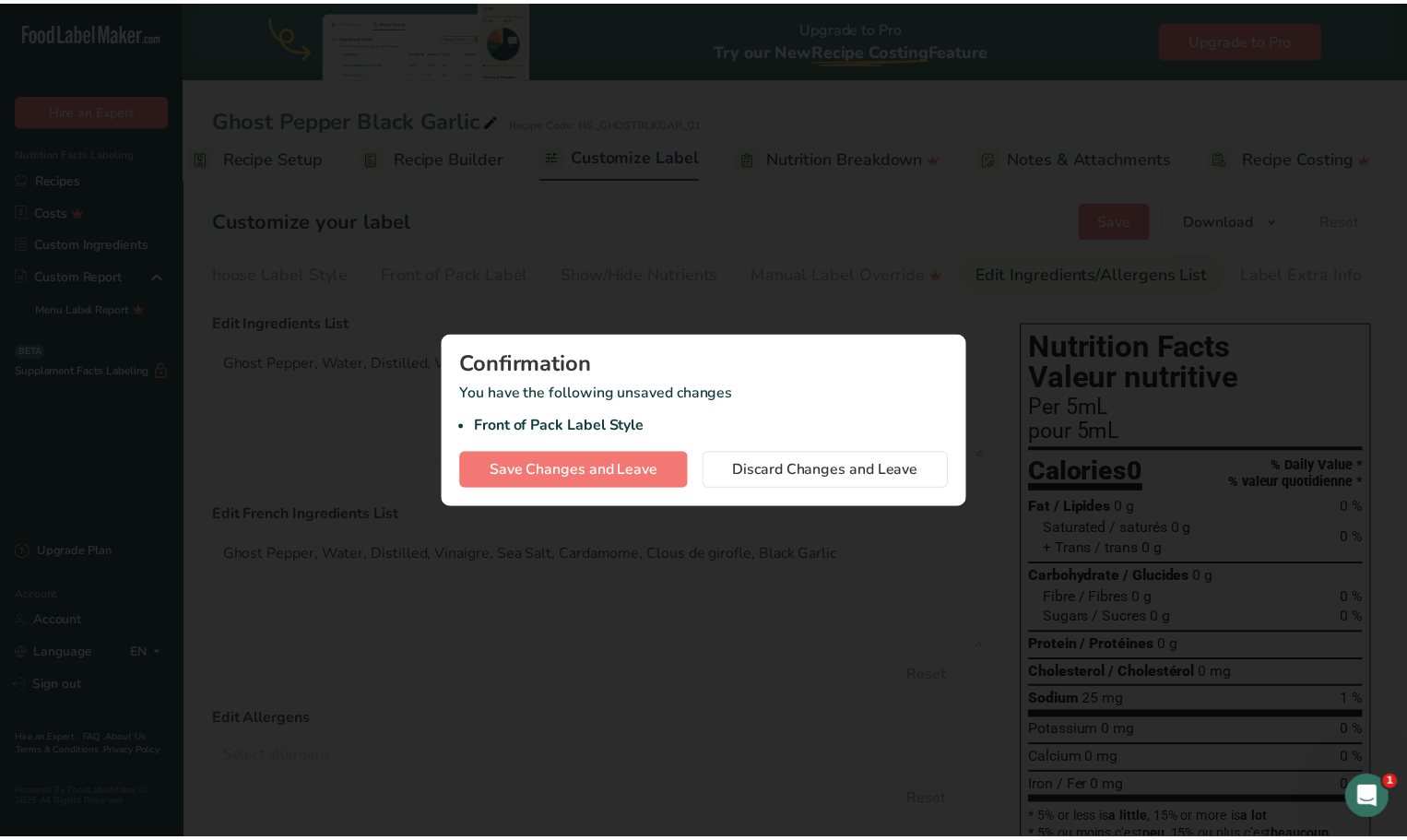
scroll to position [0, 16]
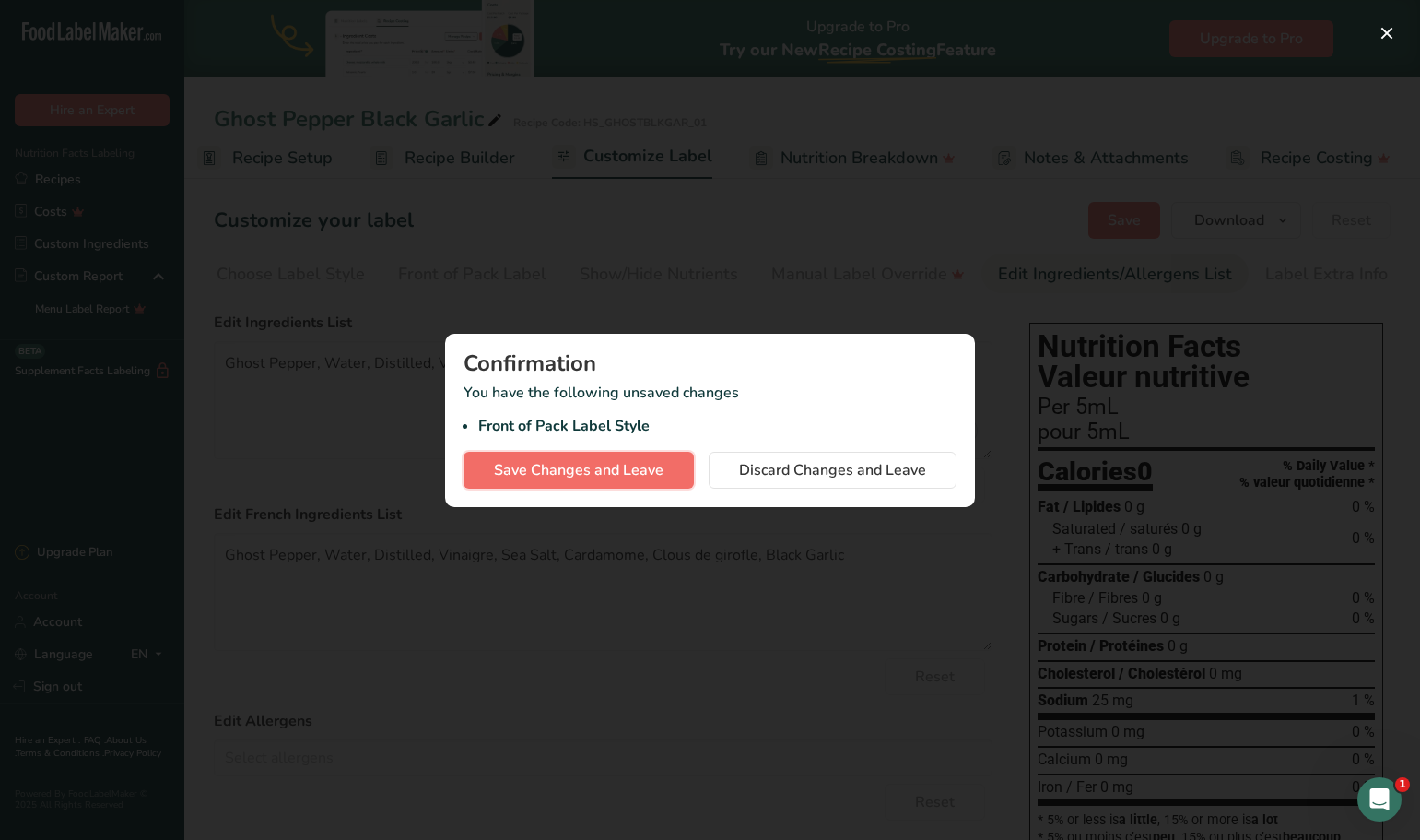
click at [577, 470] on span "Save Changes and Leave" at bounding box center [579, 470] width 170 height 22
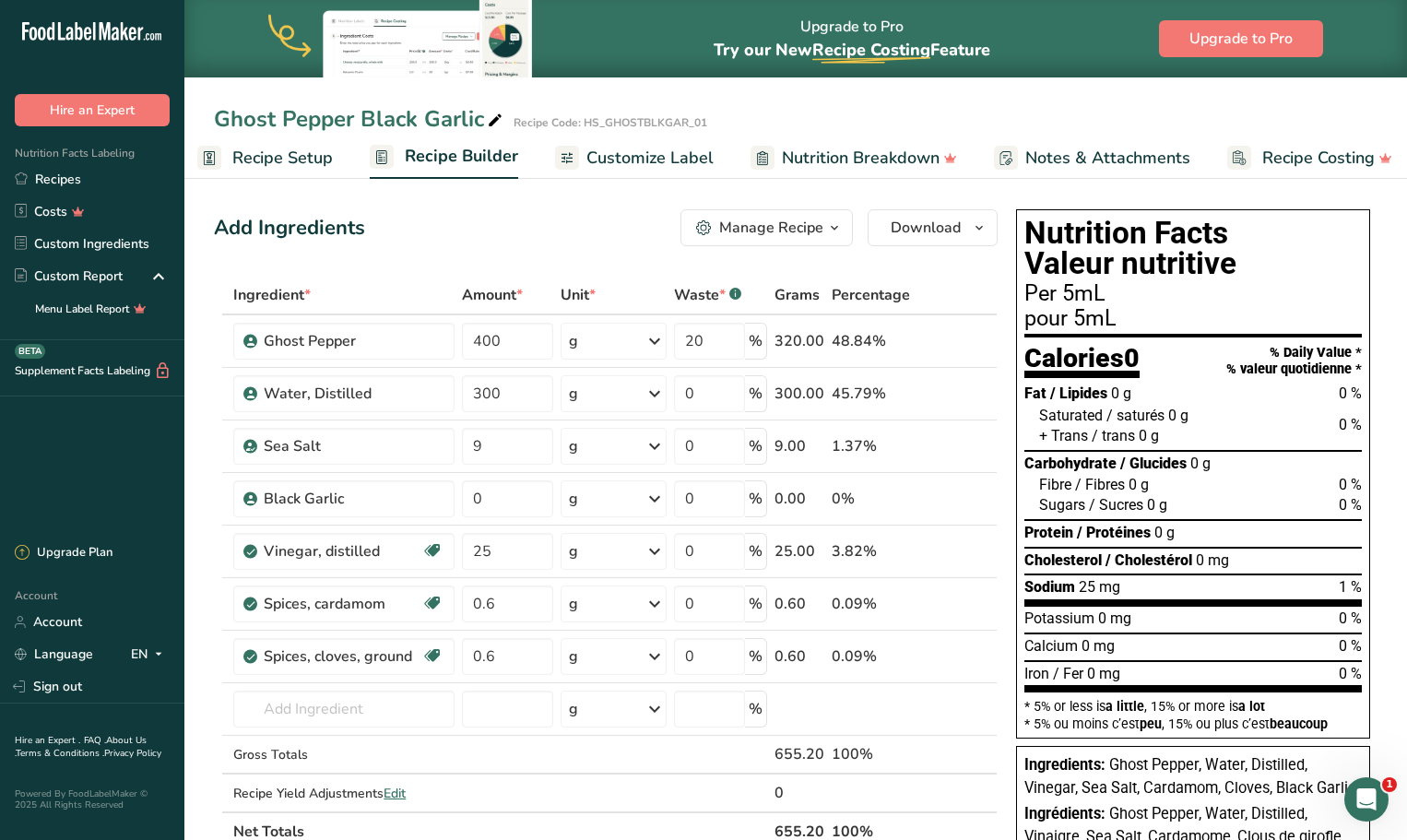
click at [673, 158] on span "Customize Label" at bounding box center [650, 158] width 128 height 25
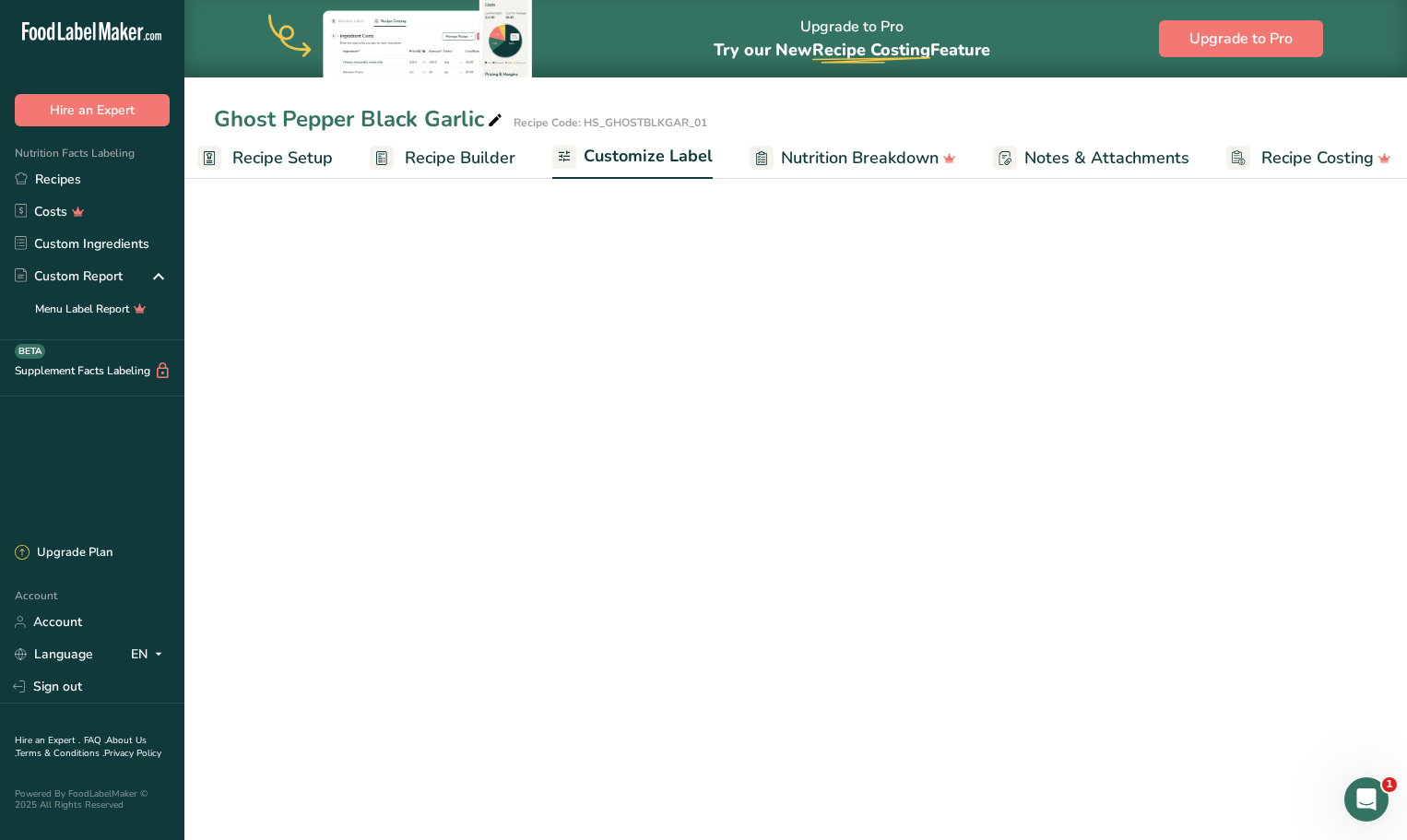
scroll to position [0, 30]
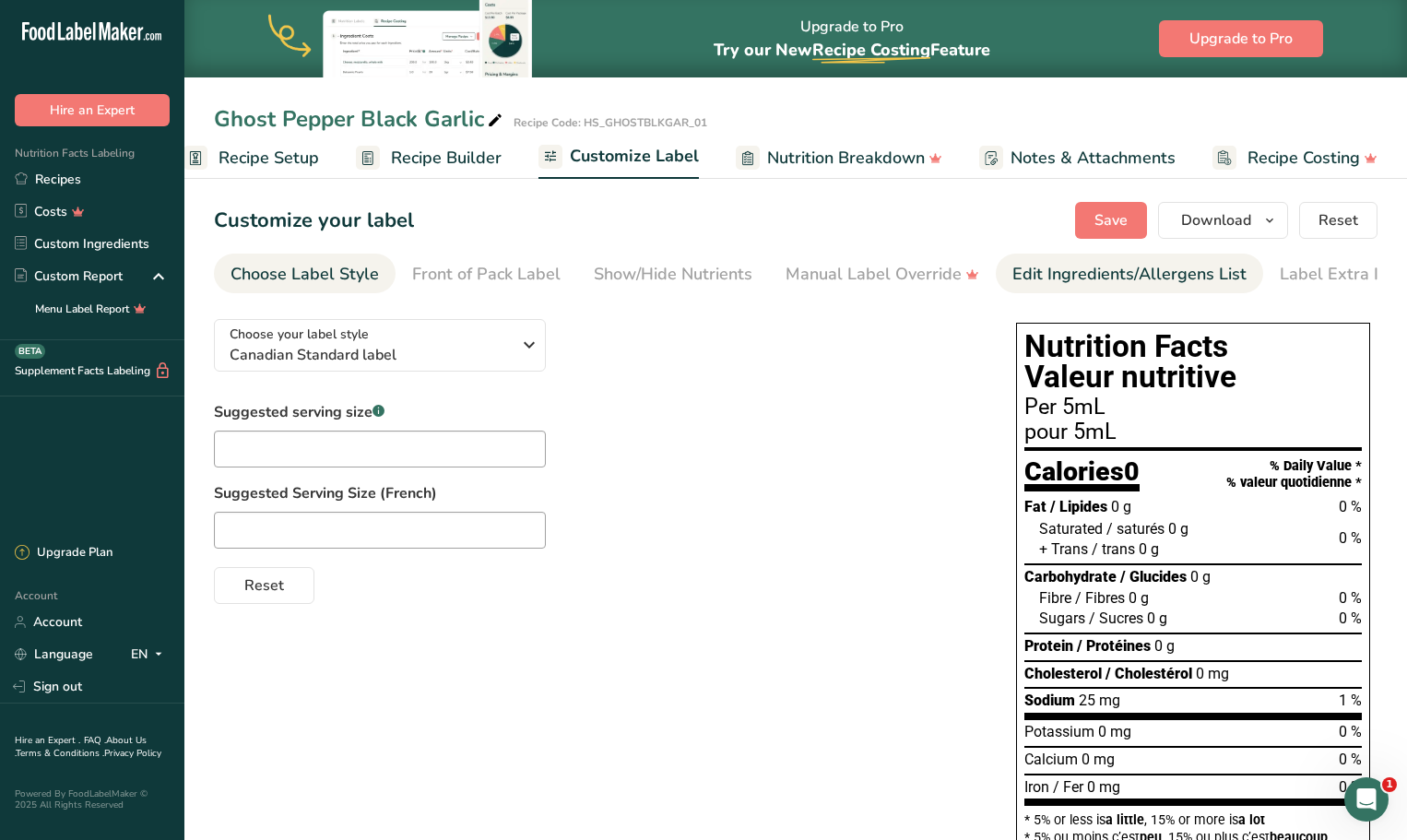
click at [1082, 274] on div "Edit Ingredients/Allergens List" at bounding box center [1129, 274] width 234 height 25
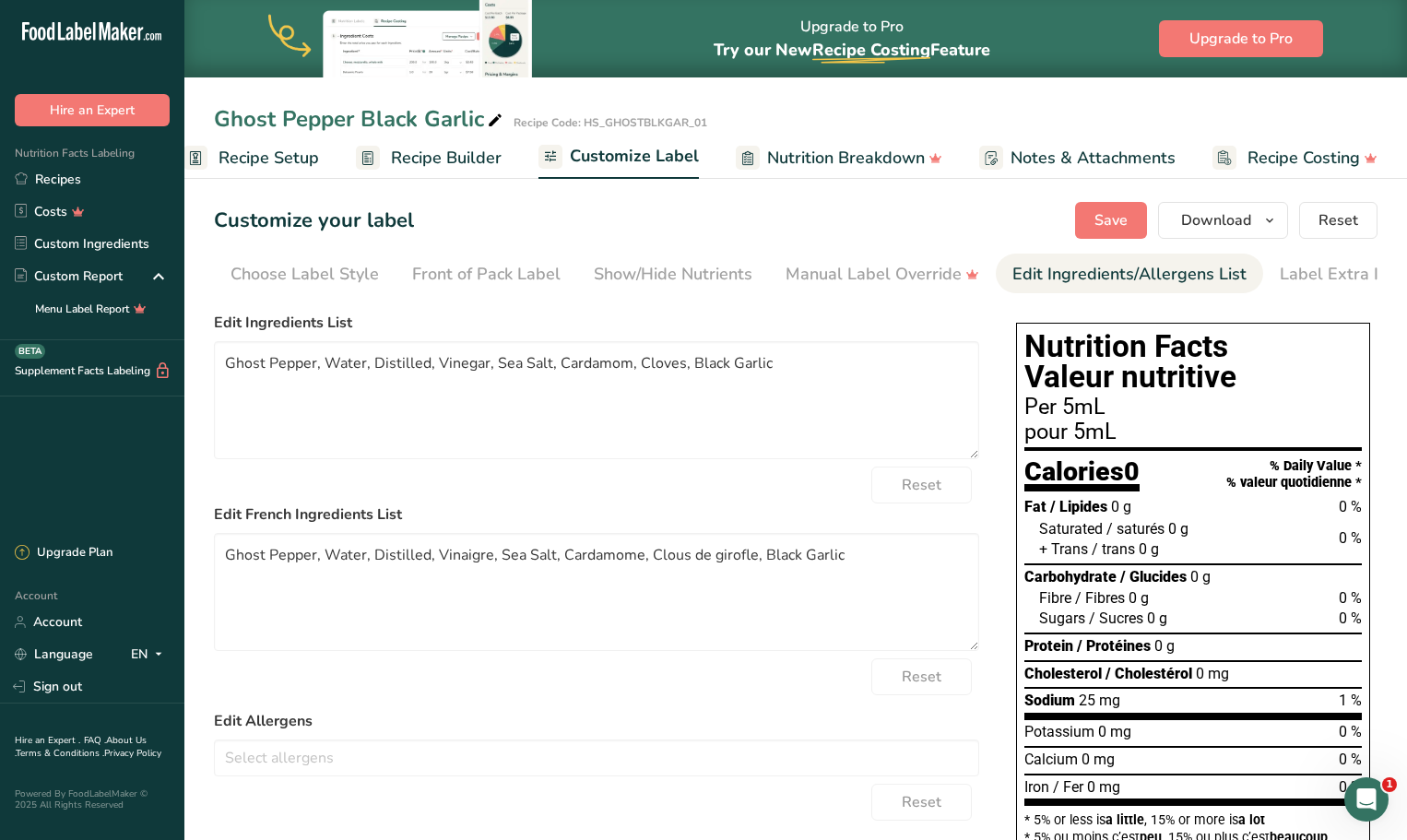
scroll to position [0, 28]
drag, startPoint x: 770, startPoint y: 370, endPoint x: 688, endPoint y: 380, distance: 82.6
click at [688, 380] on textarea "Ghost Pepper, Water, Distilled, Vinegar, Sea Salt, Cardamom, Cloves, Black Garl…" at bounding box center [595, 400] width 765 height 118
click at [452, 370] on textarea "Ghost Pepper, Water, Black GarlicDistilled, Vinegar, Sea Salt, Cardamom, Cloves," at bounding box center [595, 400] width 765 height 118
drag, startPoint x: 780, startPoint y: 369, endPoint x: 641, endPoint y: 370, distance: 139.0
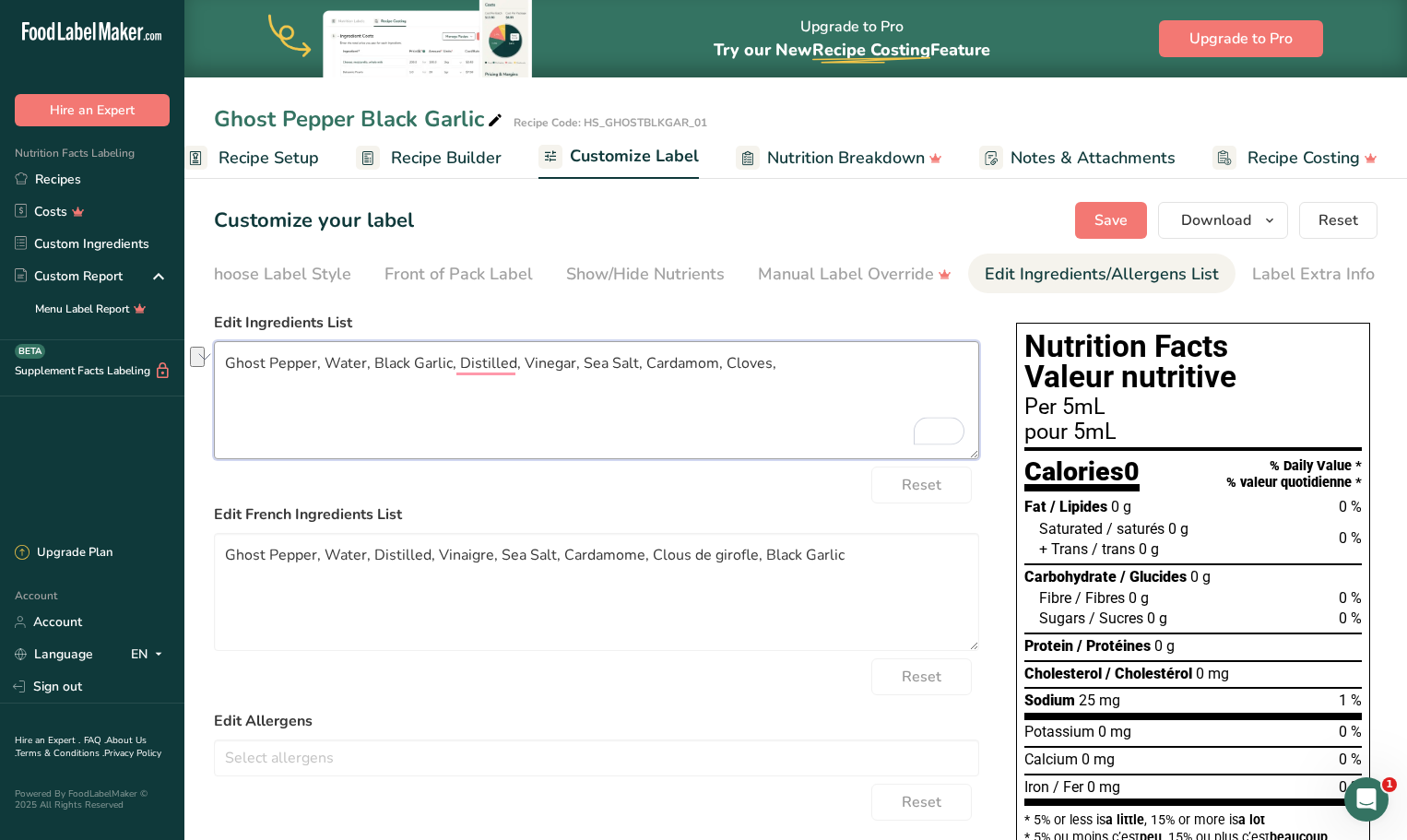
click at [641, 370] on textarea "Ghost Pepper, Water, Black Garlic, Distilled, Vinegar, Sea Salt, Cardamom, Clov…" at bounding box center [595, 400] width 765 height 118
click at [516, 369] on textarea "Ghost Pepper, Water, Black Garlic, Distilled, Vinegar, Sea Salt, Spices" at bounding box center [595, 400] width 765 height 118
type textarea "Ghost Pepper, Water, Black Garlic, Distilled Vinegar, Sea Salt, Spices"
drag, startPoint x: 837, startPoint y: 560, endPoint x: 758, endPoint y: 567, distance: 79.3
click at [758, 567] on textarea "Ghost Pepper, Water, Distilled, Vinaigre, Sea Salt, Cardamome, Clous de girofle…" at bounding box center [595, 591] width 765 height 118
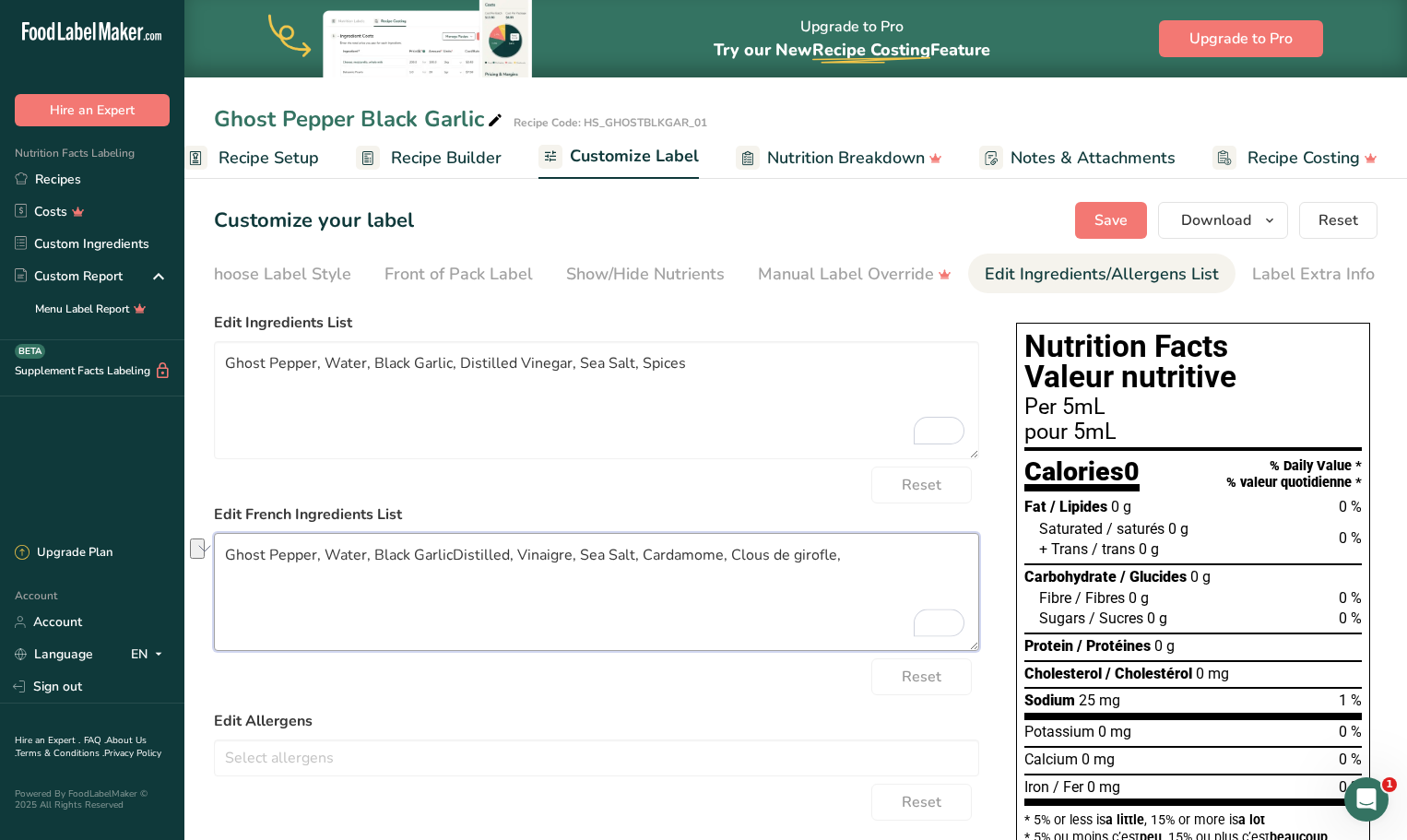
click at [450, 563] on textarea "Ghost Pepper, Water, Black GarlicDistilled, Vinaigre, Sea Salt, Cardamome, Clou…" at bounding box center [595, 591] width 765 height 118
click at [514, 565] on textarea "Ghost Pepper, Water, Black Garlic, Distilled, Vinaigre, Sea Salt, Cardamome, Cl…" at bounding box center [595, 591] width 765 height 118
drag, startPoint x: 837, startPoint y: 558, endPoint x: 640, endPoint y: 559, distance: 197.0
click at [640, 559] on textarea "Ghost Pepper, Water, Black Garlic, Distilled Vinaigre, Sea Salt, Cardamome, Clo…" at bounding box center [595, 591] width 765 height 118
paste textarea "Épices"
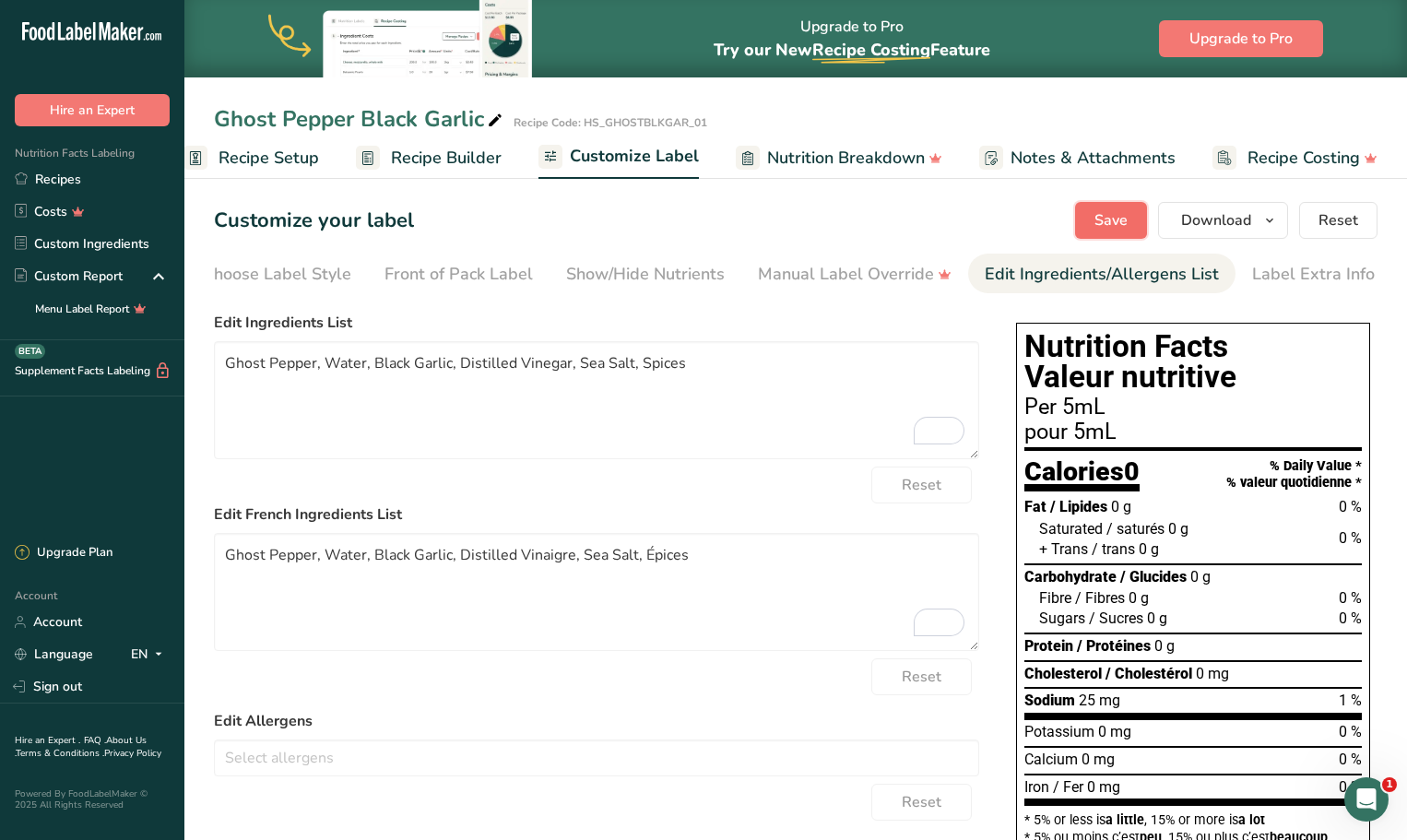
click at [1116, 224] on span "Save" at bounding box center [1111, 220] width 33 height 22
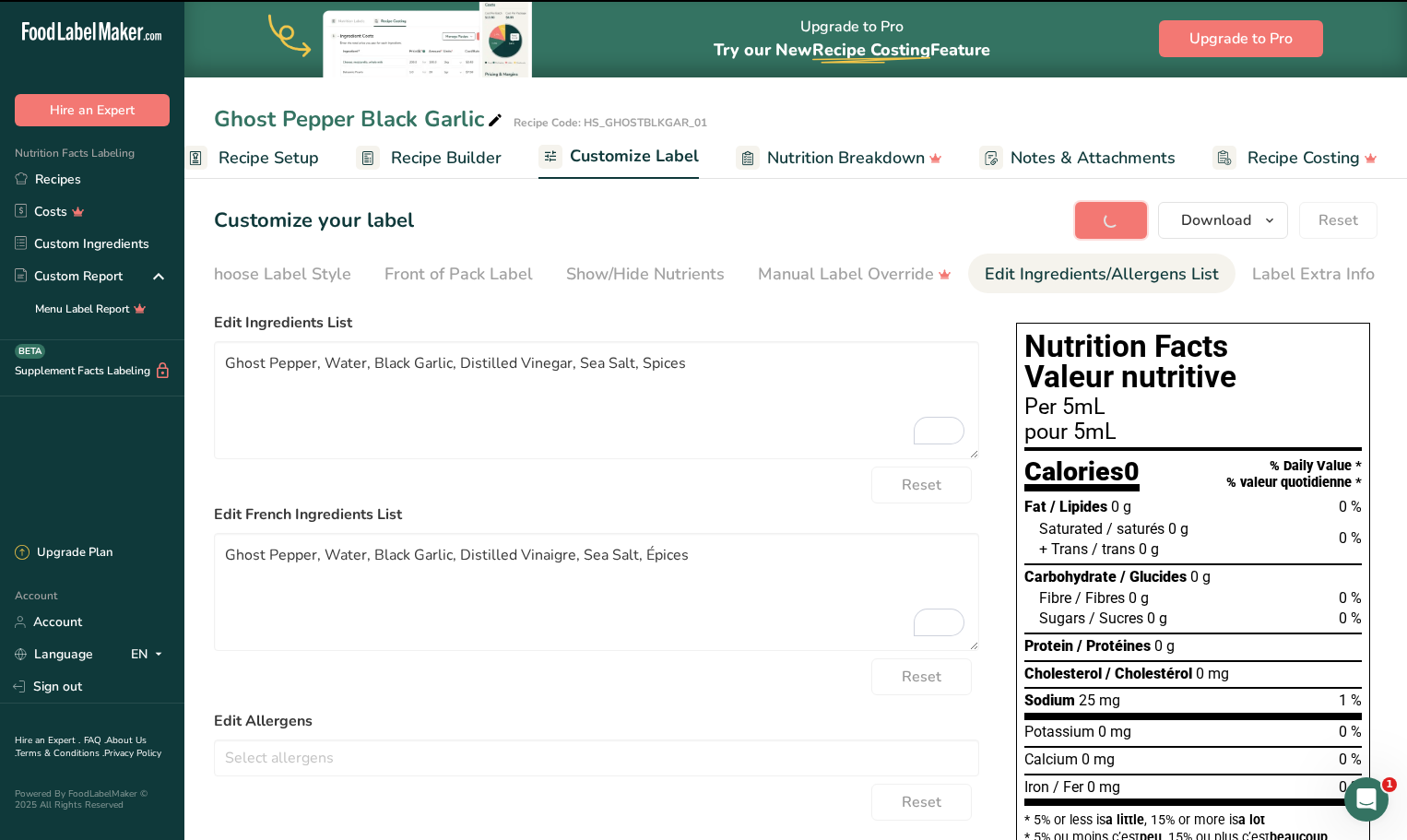
type textarea "Ghost Pepper, Water, Black Garlic, Distilled Vinaigre, Sea Salt, Épices"
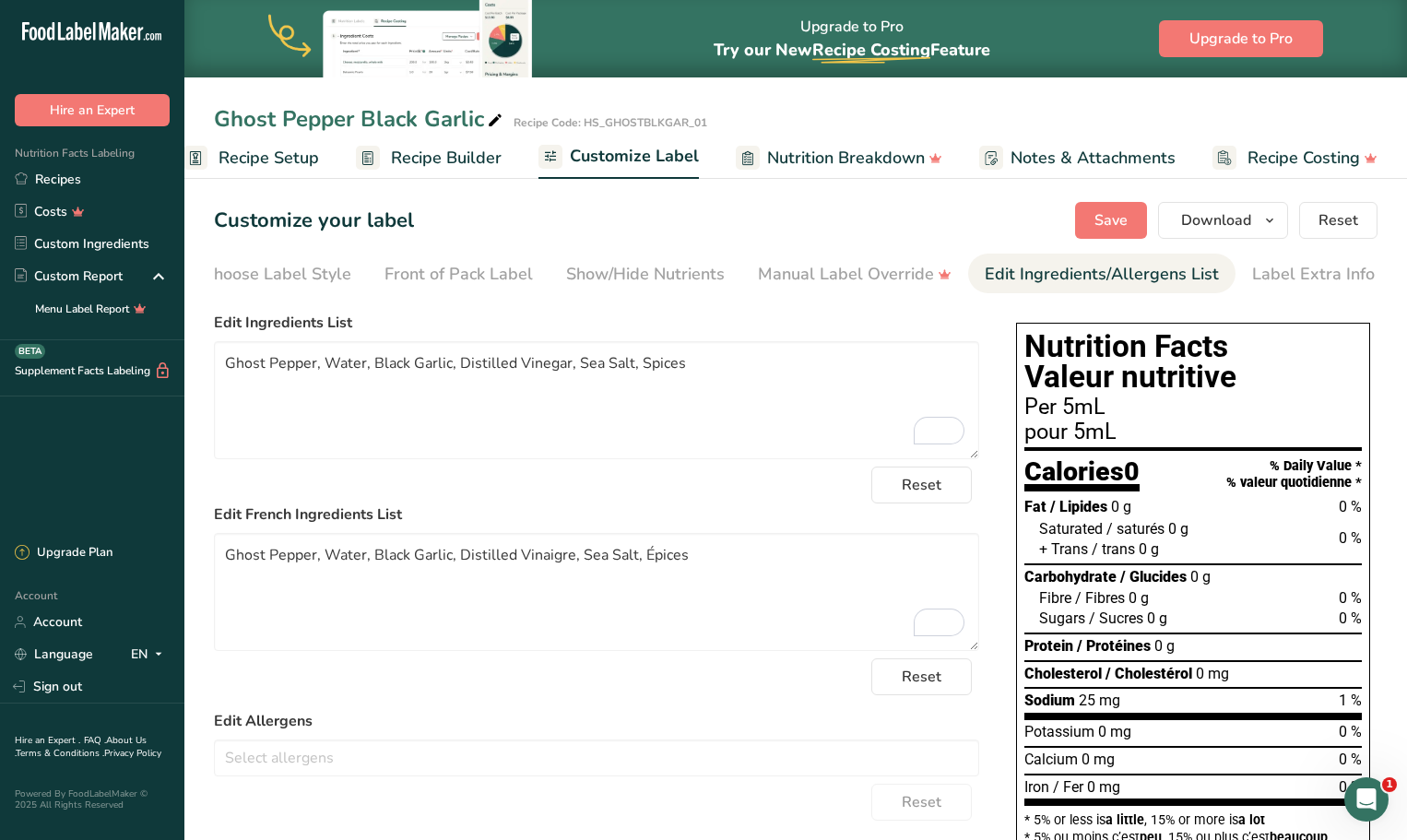
click at [440, 162] on span "Recipe Builder" at bounding box center [446, 158] width 111 height 25
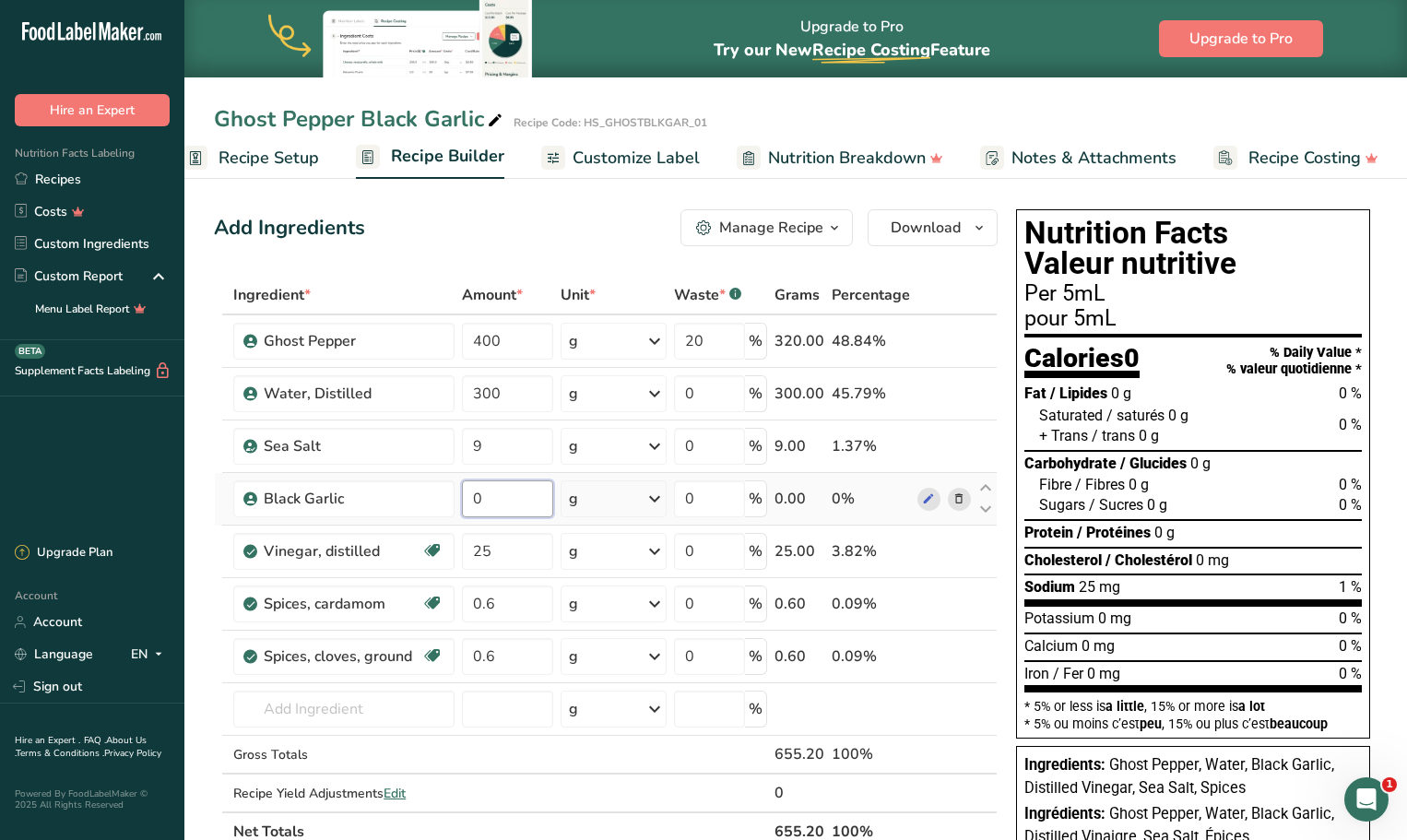
drag, startPoint x: 497, startPoint y: 498, endPoint x: 466, endPoint y: 503, distance: 31.4
click at [466, 503] on input "0" at bounding box center [507, 498] width 90 height 37
type input "10"
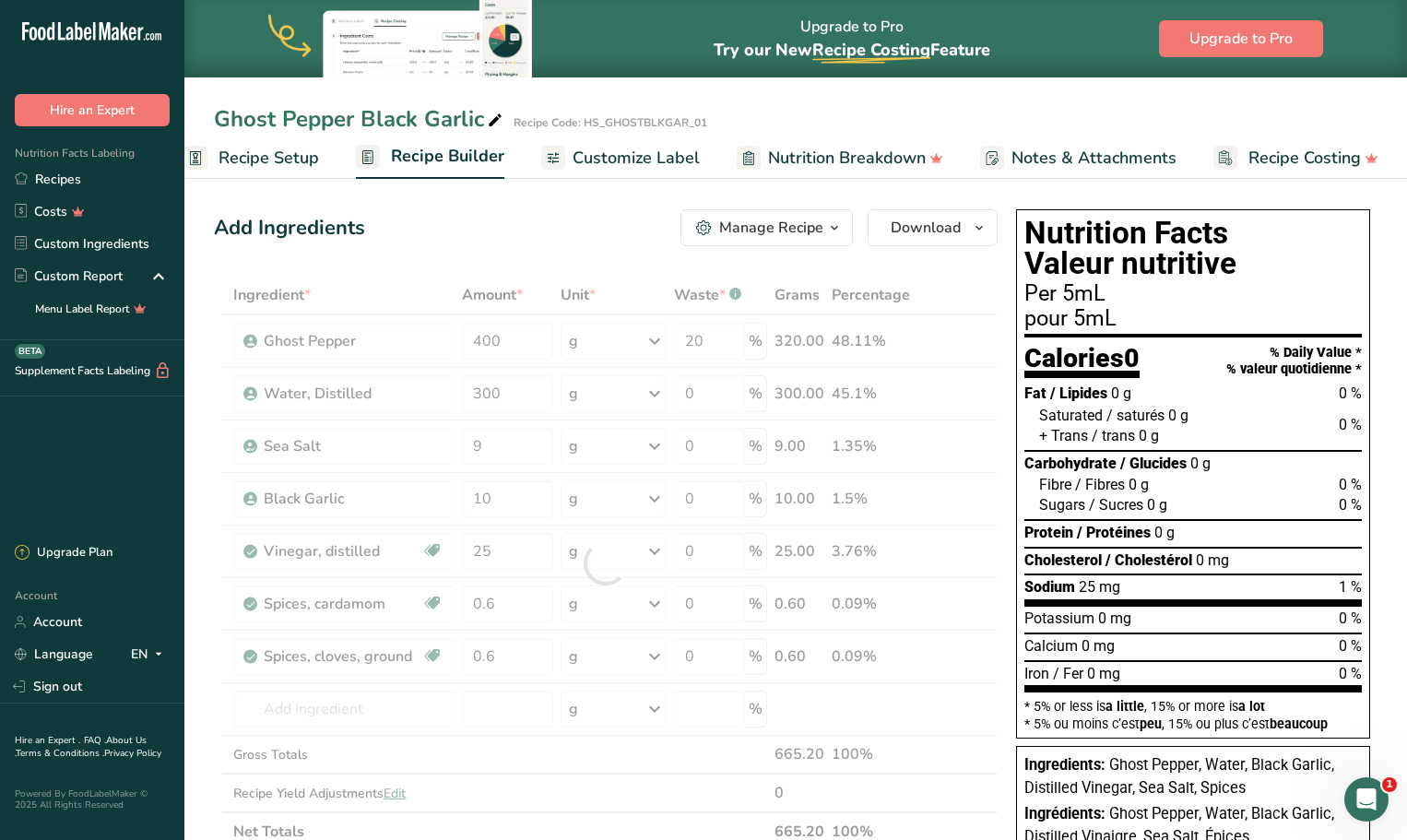
click at [198, 574] on section "Add Ingredients Manage Recipe Delete Recipe Duplicate Recipe Scale Recipe Save …" at bounding box center [795, 819] width 1222 height 1294
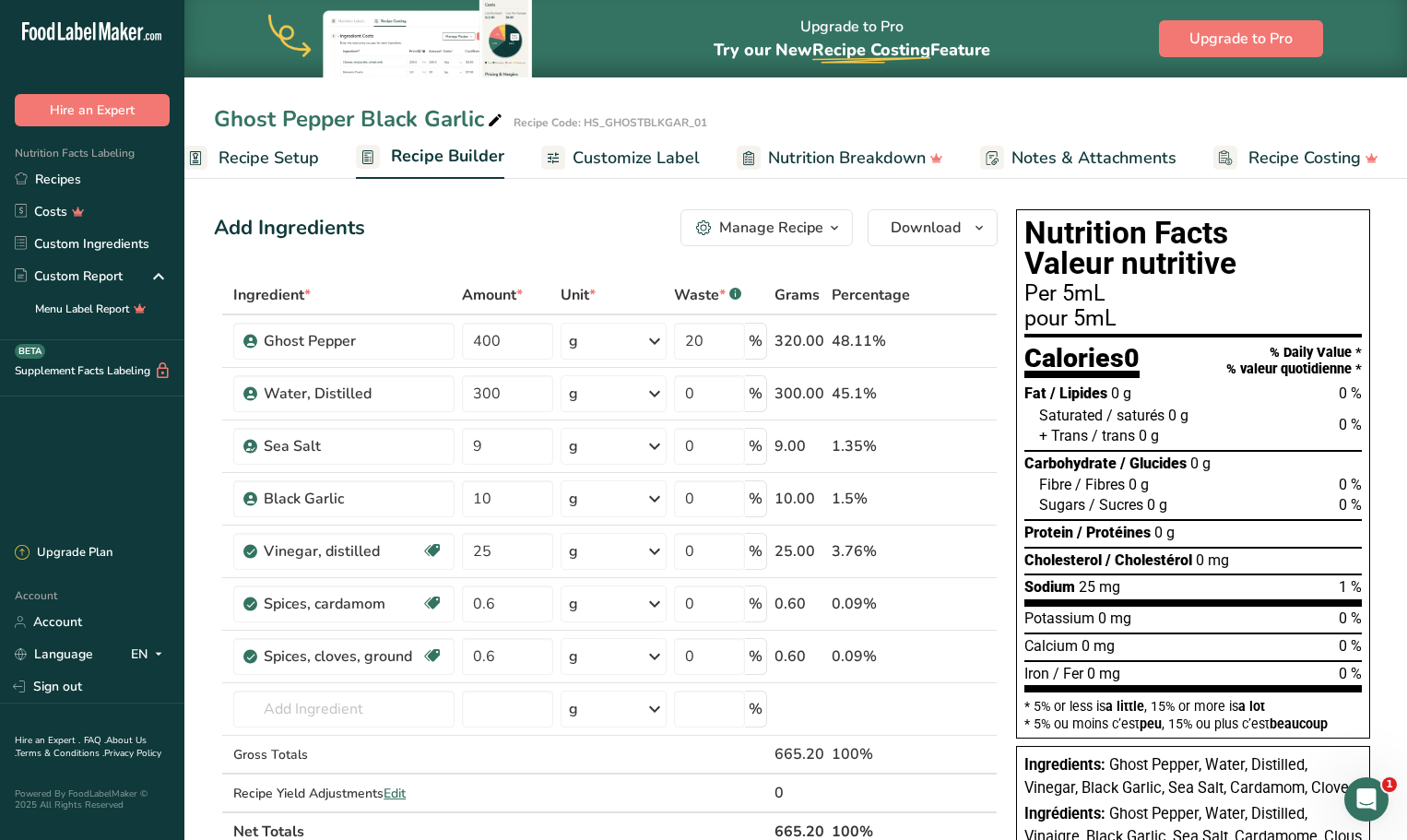
click at [631, 153] on span "Customize Label" at bounding box center [636, 158] width 128 height 25
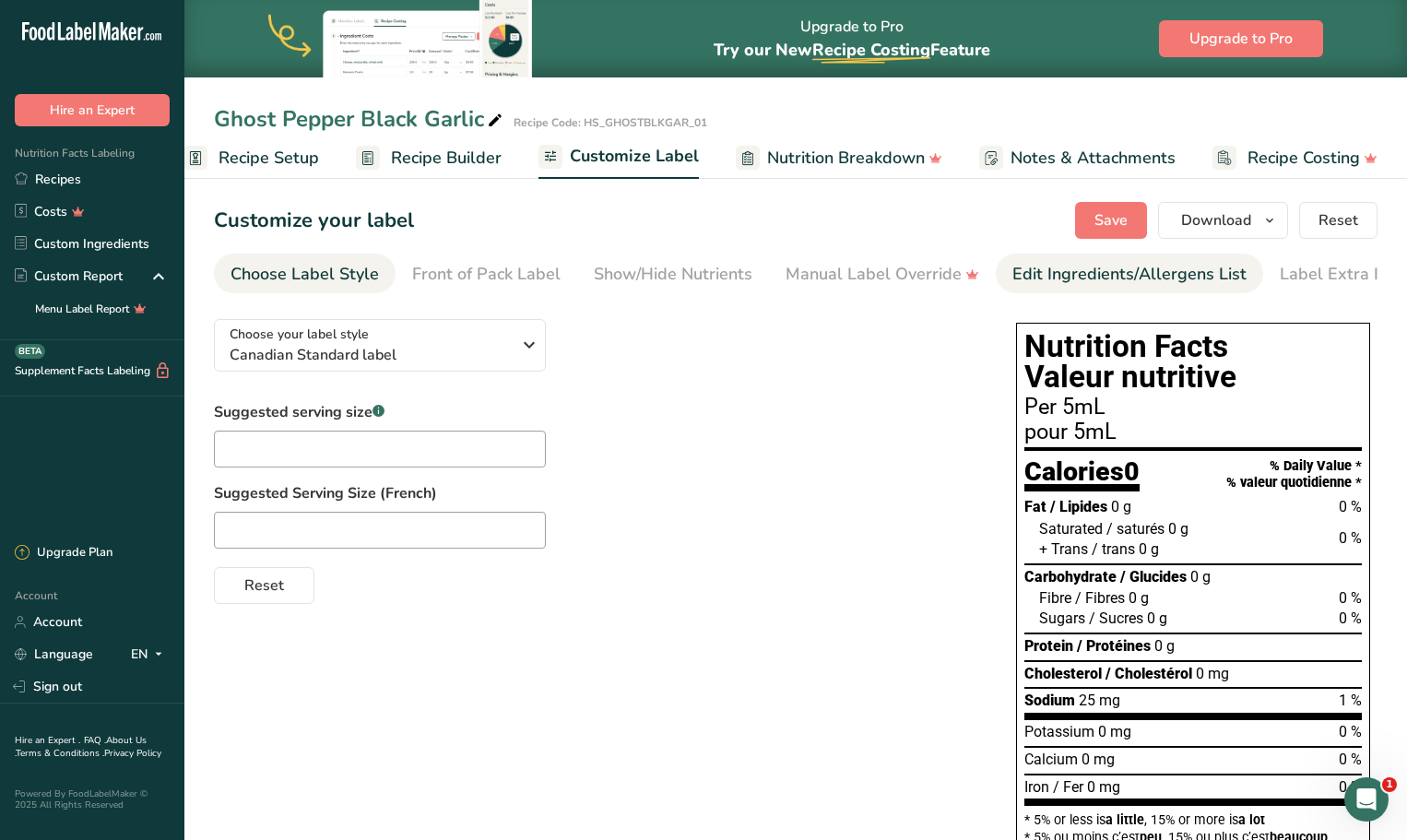
click at [1049, 277] on div "Edit Ingredients/Allergens List" at bounding box center [1129, 274] width 234 height 25
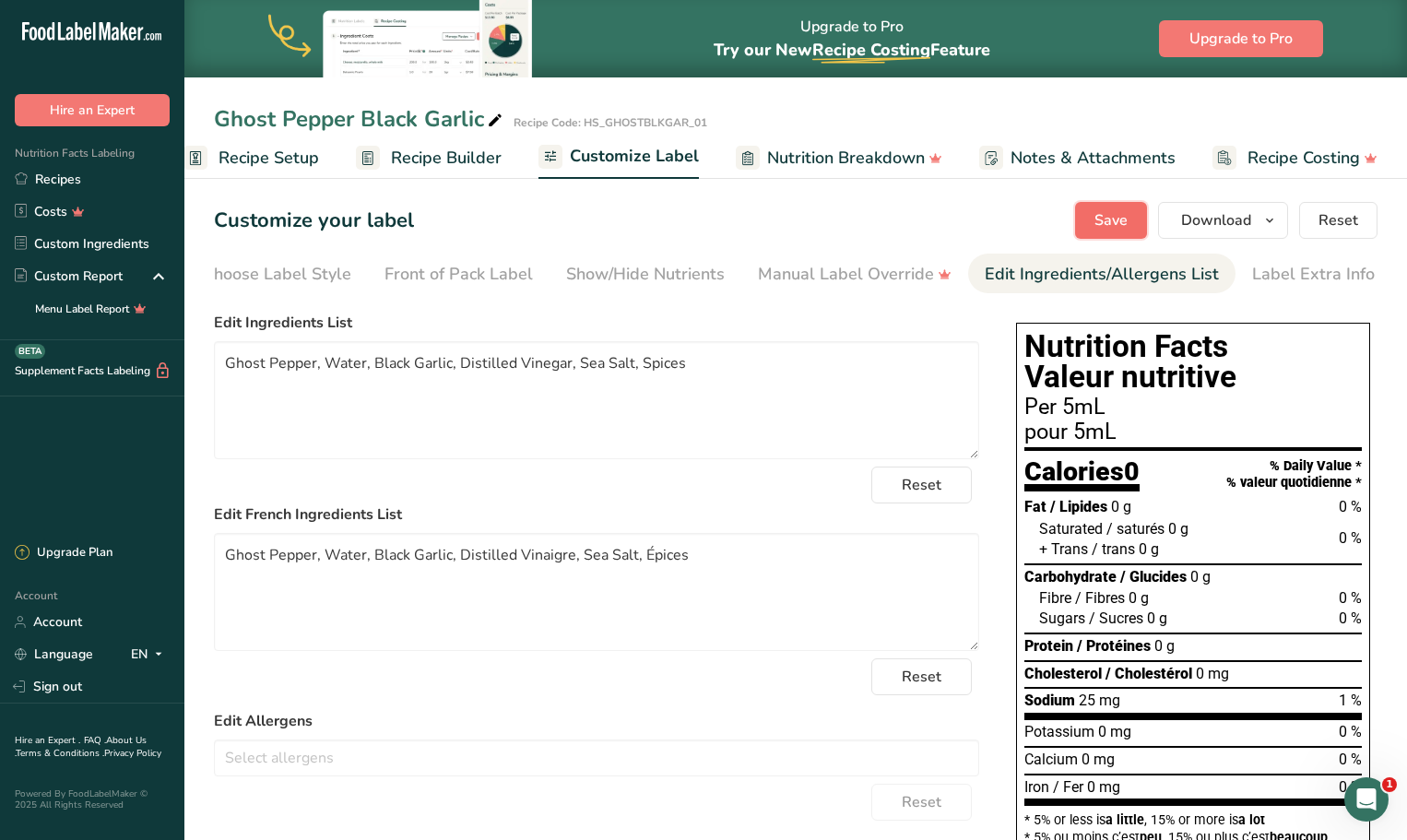
click at [1114, 225] on span "Save" at bounding box center [1111, 220] width 33 height 22
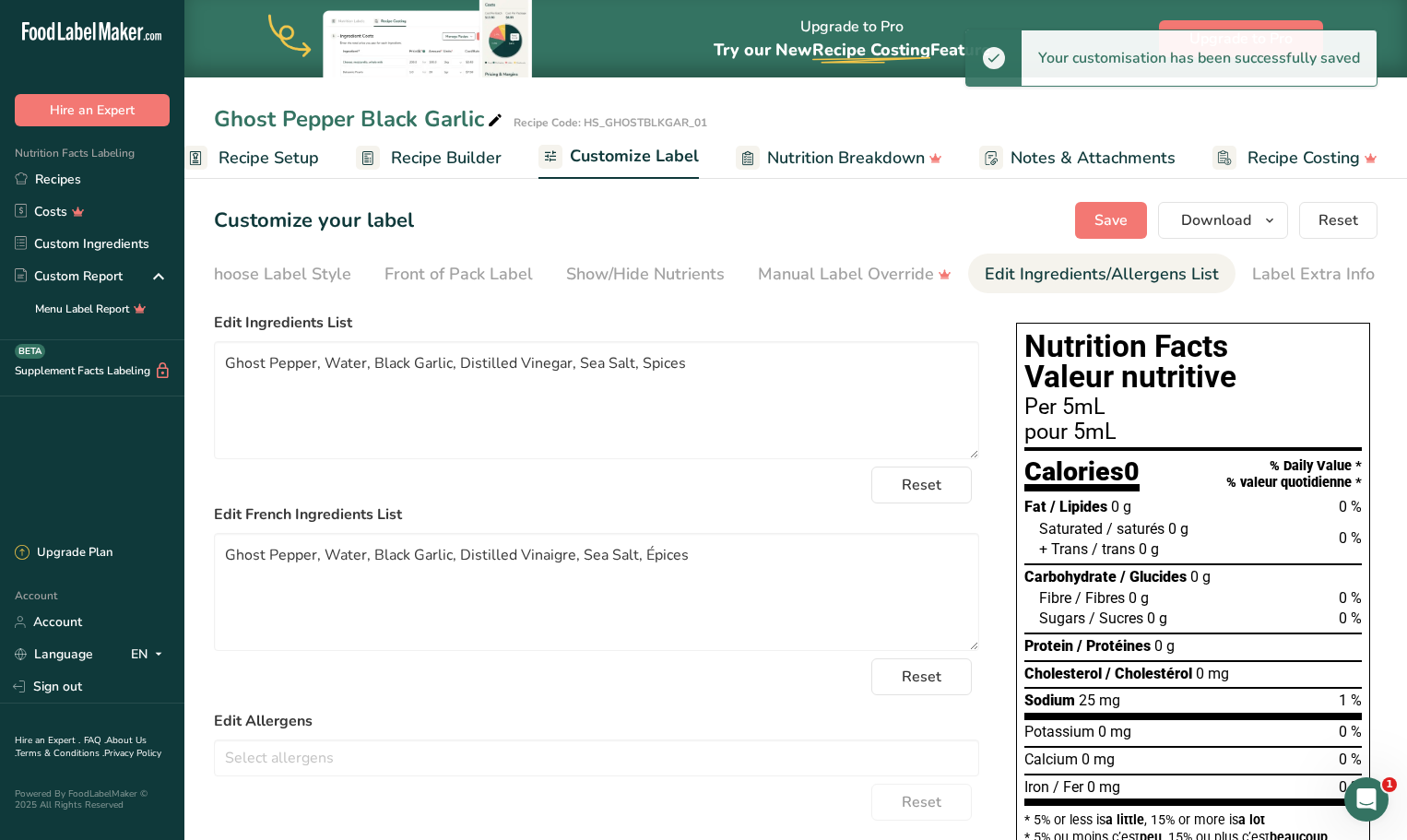
click at [437, 154] on span "Recipe Builder" at bounding box center [446, 158] width 111 height 25
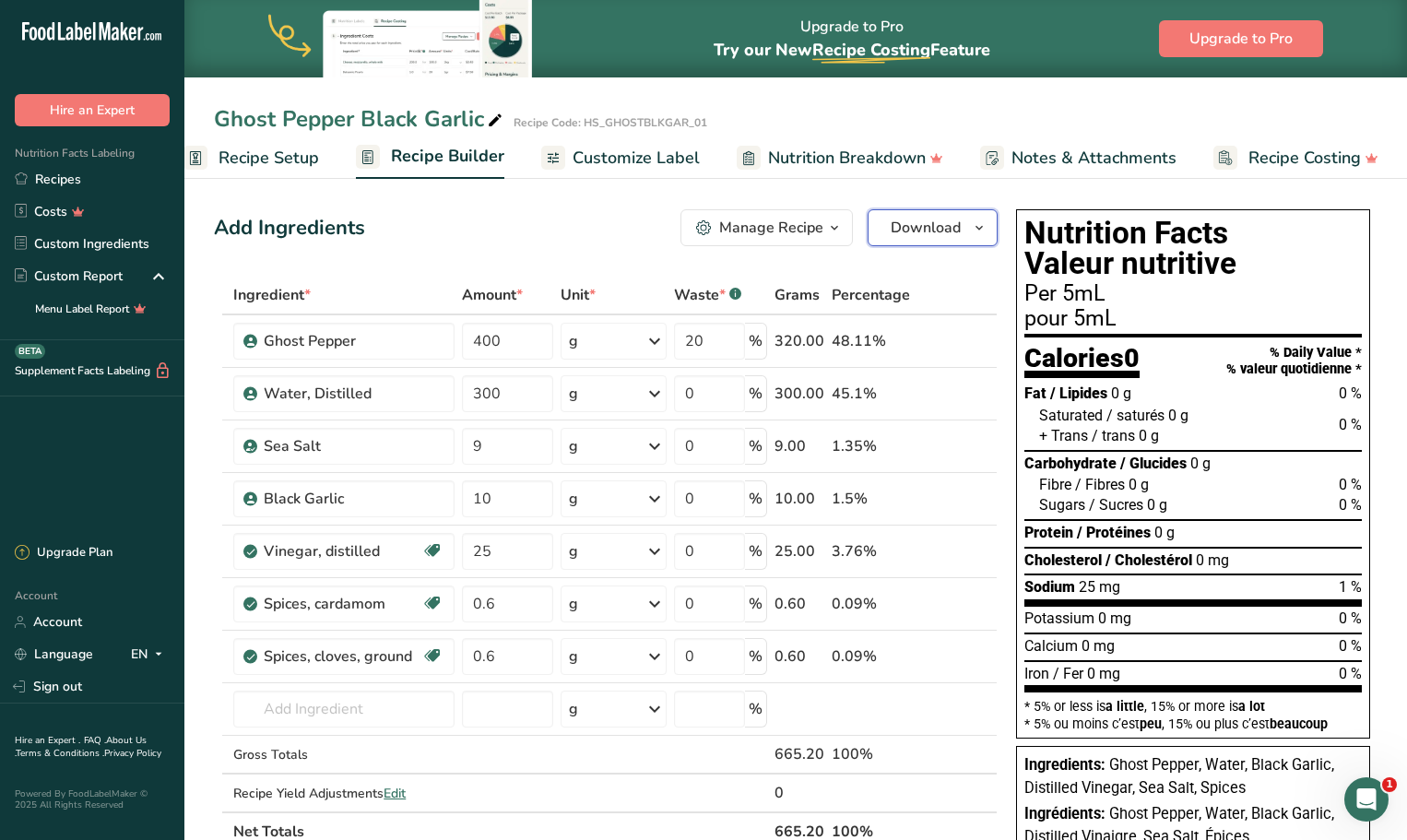
click at [974, 231] on icon "button" at bounding box center [978, 228] width 14 height 23
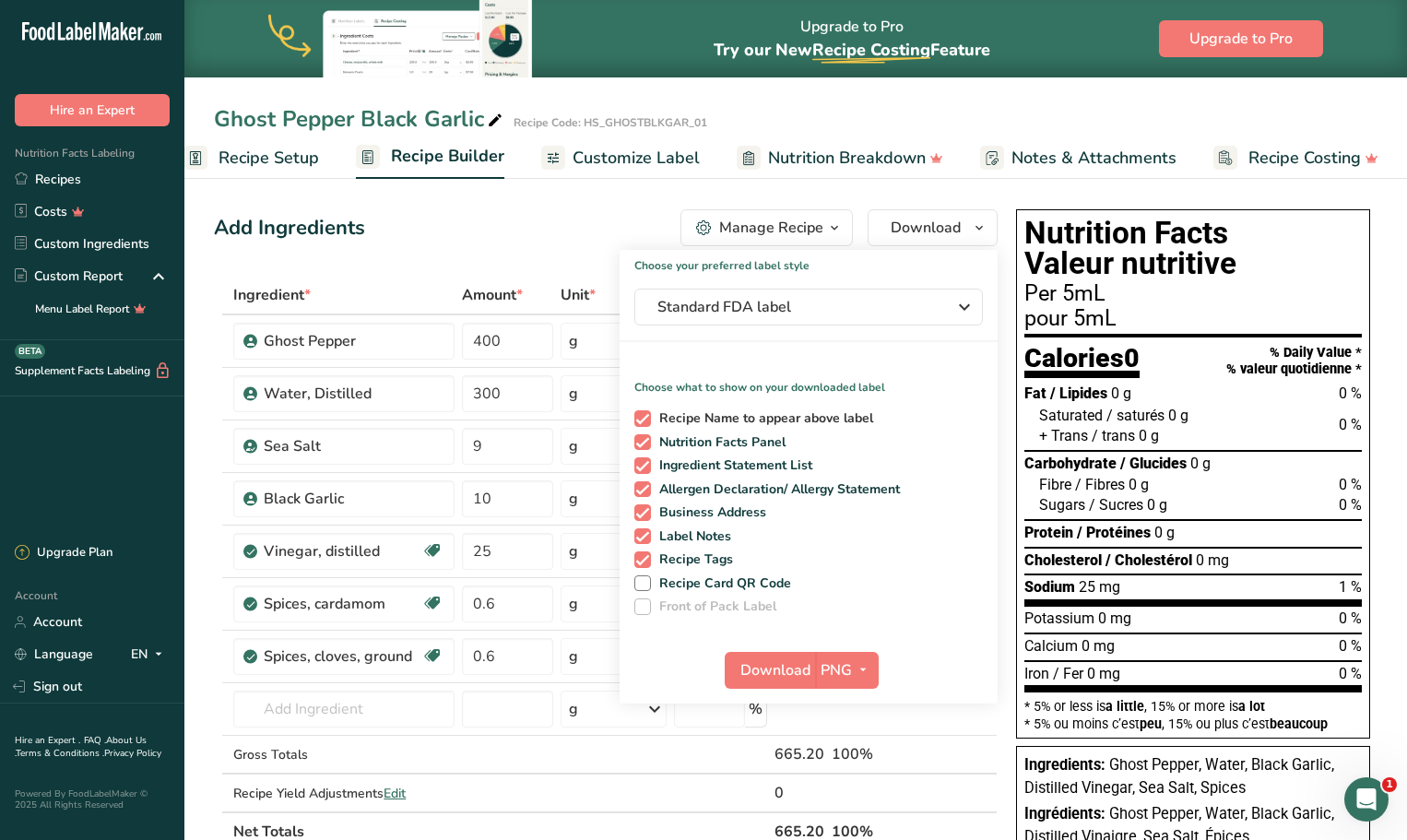
click at [641, 414] on span at bounding box center [642, 418] width 16 height 16
click at [641, 414] on input "Recipe Name to appear above label" at bounding box center [640, 418] width 12 height 12
checkbox input "false"
click at [855, 670] on icon "button" at bounding box center [862, 670] width 14 height 23
click at [854, 731] on link "BMP" at bounding box center [849, 738] width 59 height 30
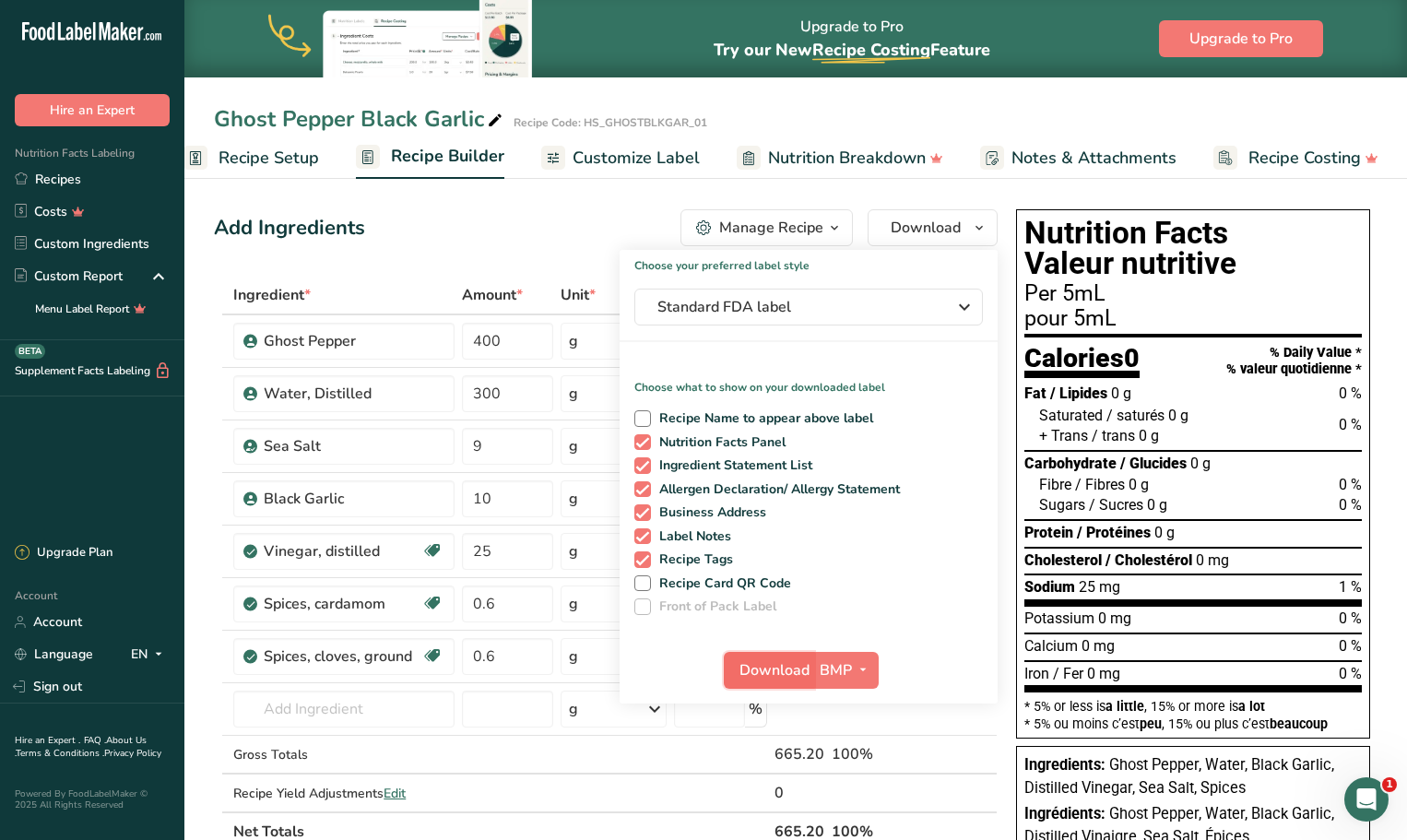
click at [787, 670] on span "Download" at bounding box center [774, 670] width 70 height 22
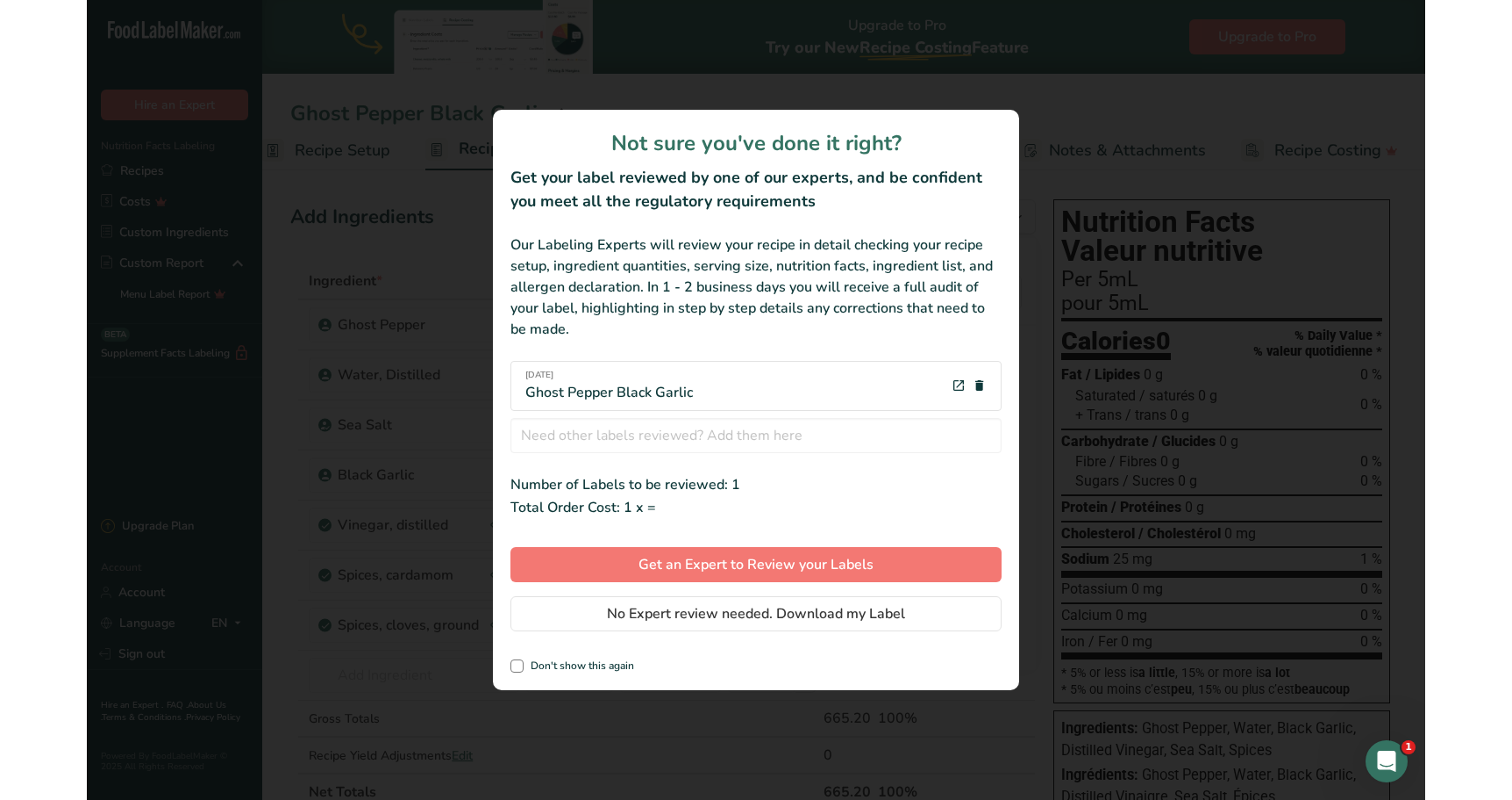
scroll to position [0, 15]
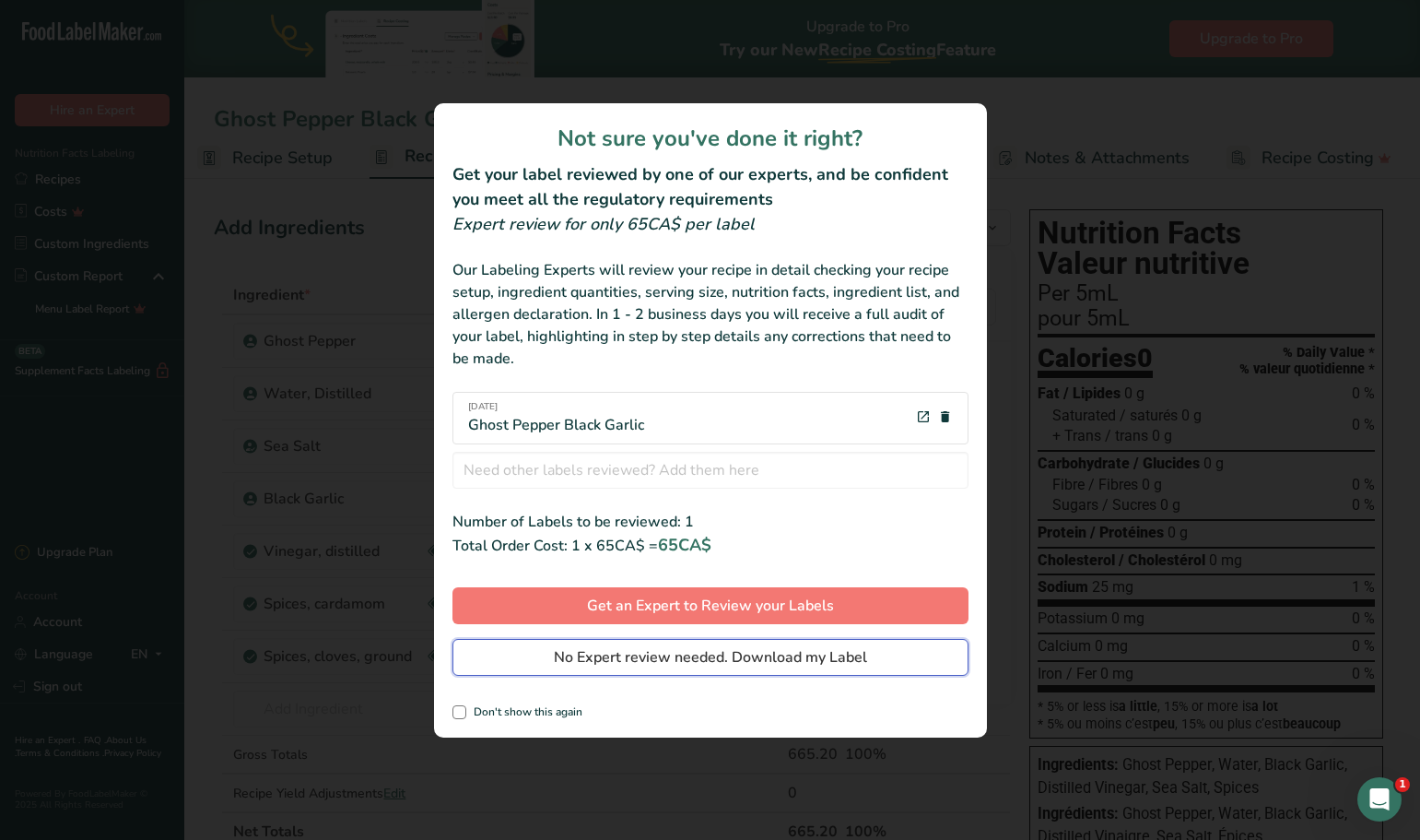
click at [781, 661] on span "No Expert review needed. Download my Label" at bounding box center [710, 656] width 313 height 22
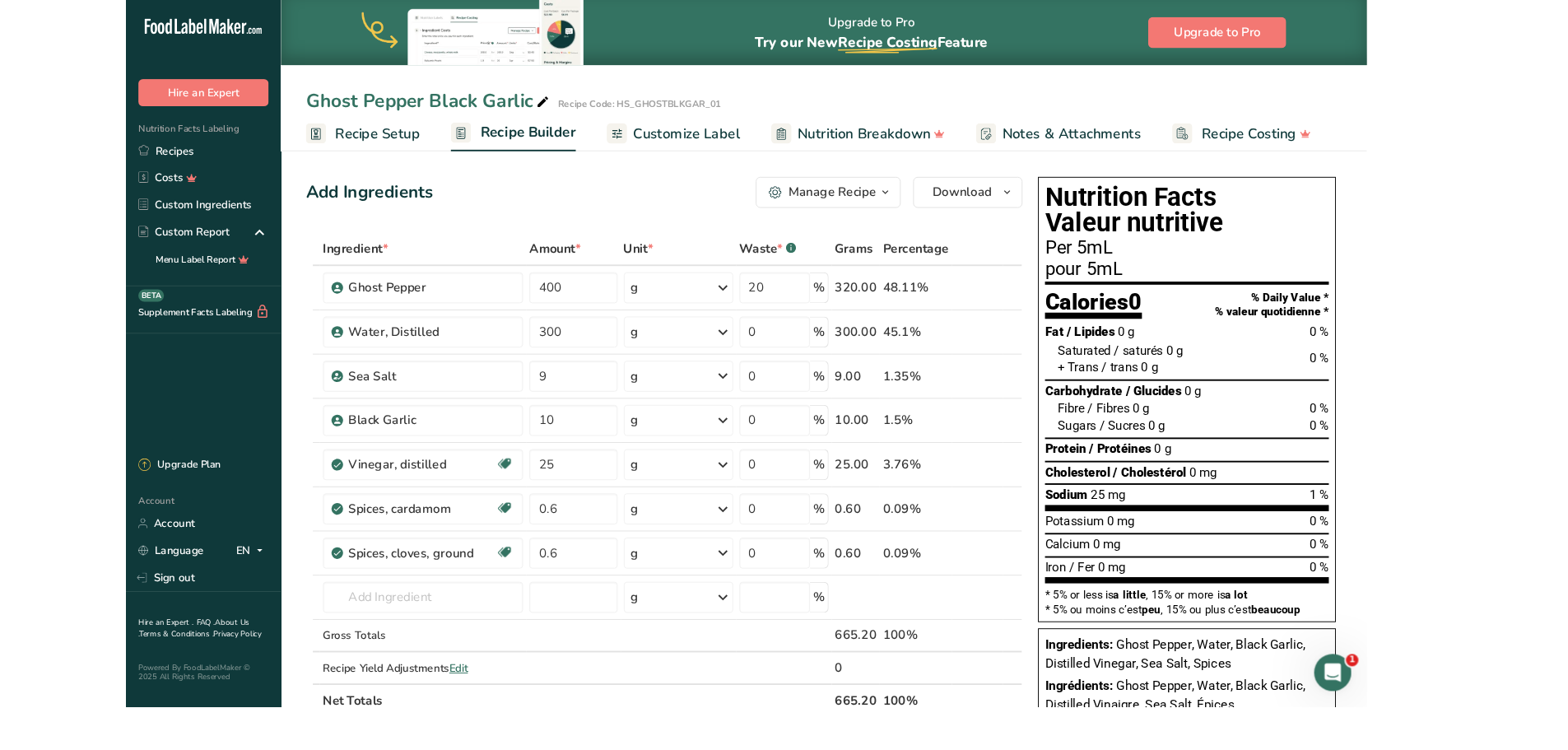
scroll to position [0, 0]
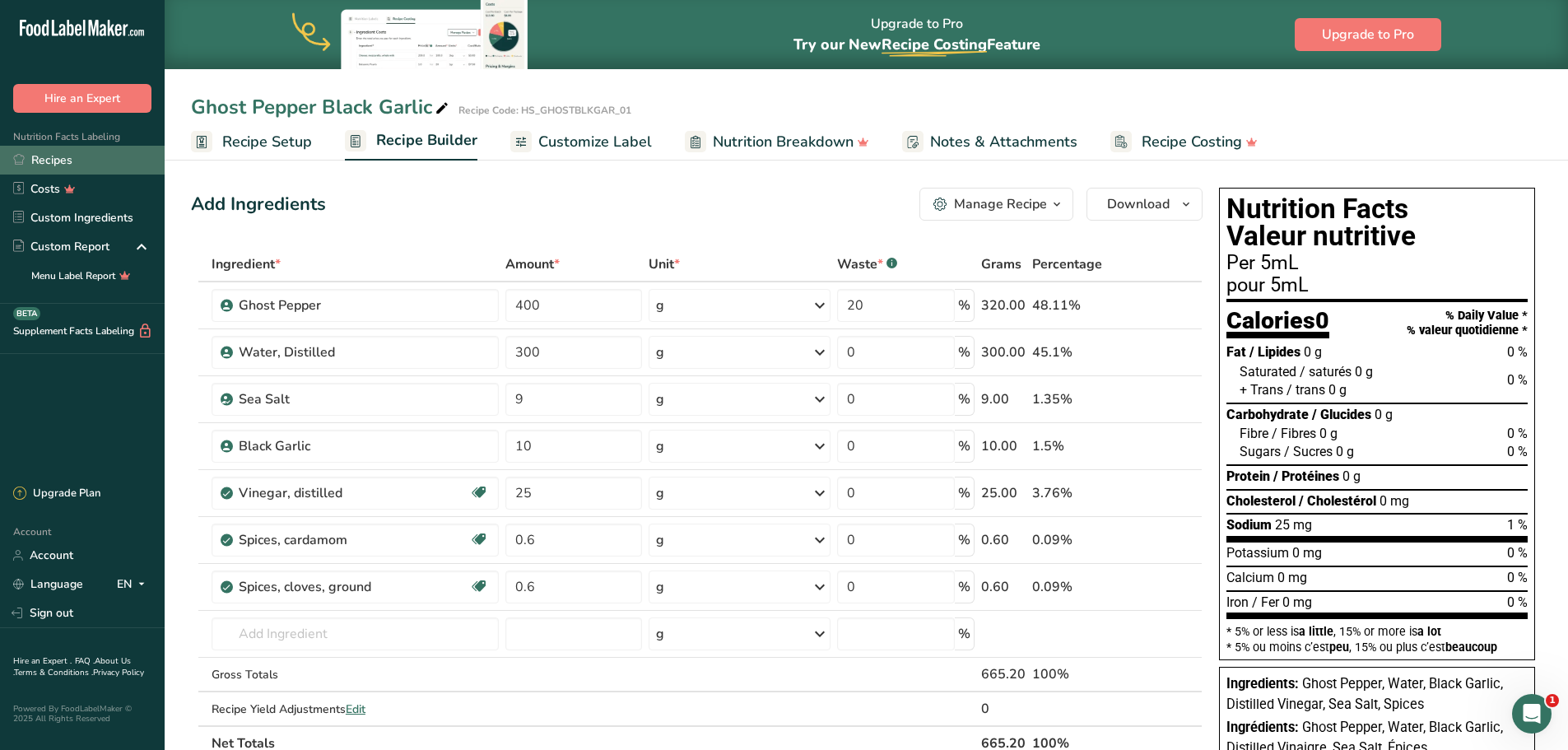
click at [66, 167] on link "Recipes" at bounding box center [83, 160] width 165 height 29
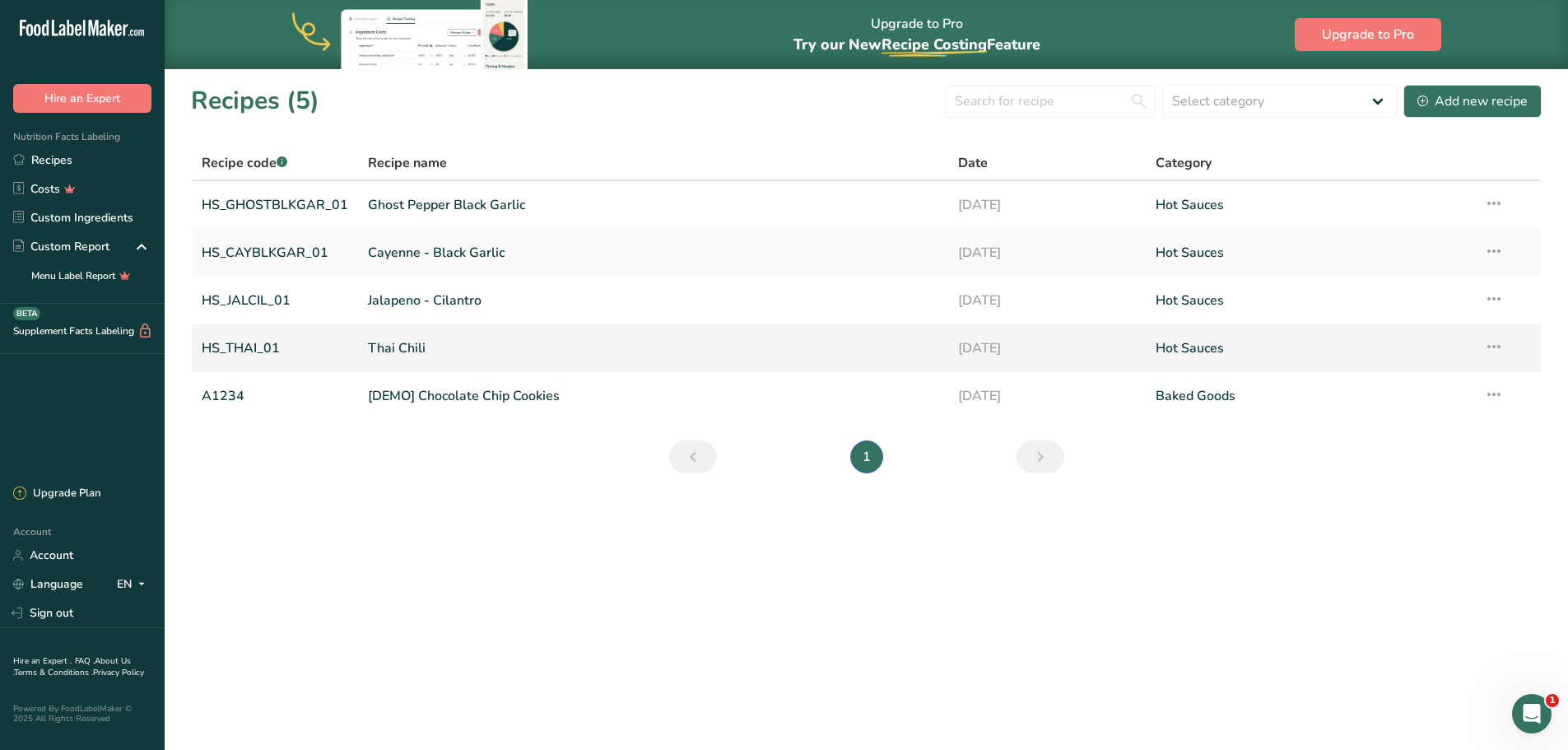
click at [397, 344] on link "Thai Chili" at bounding box center [653, 348] width 571 height 35
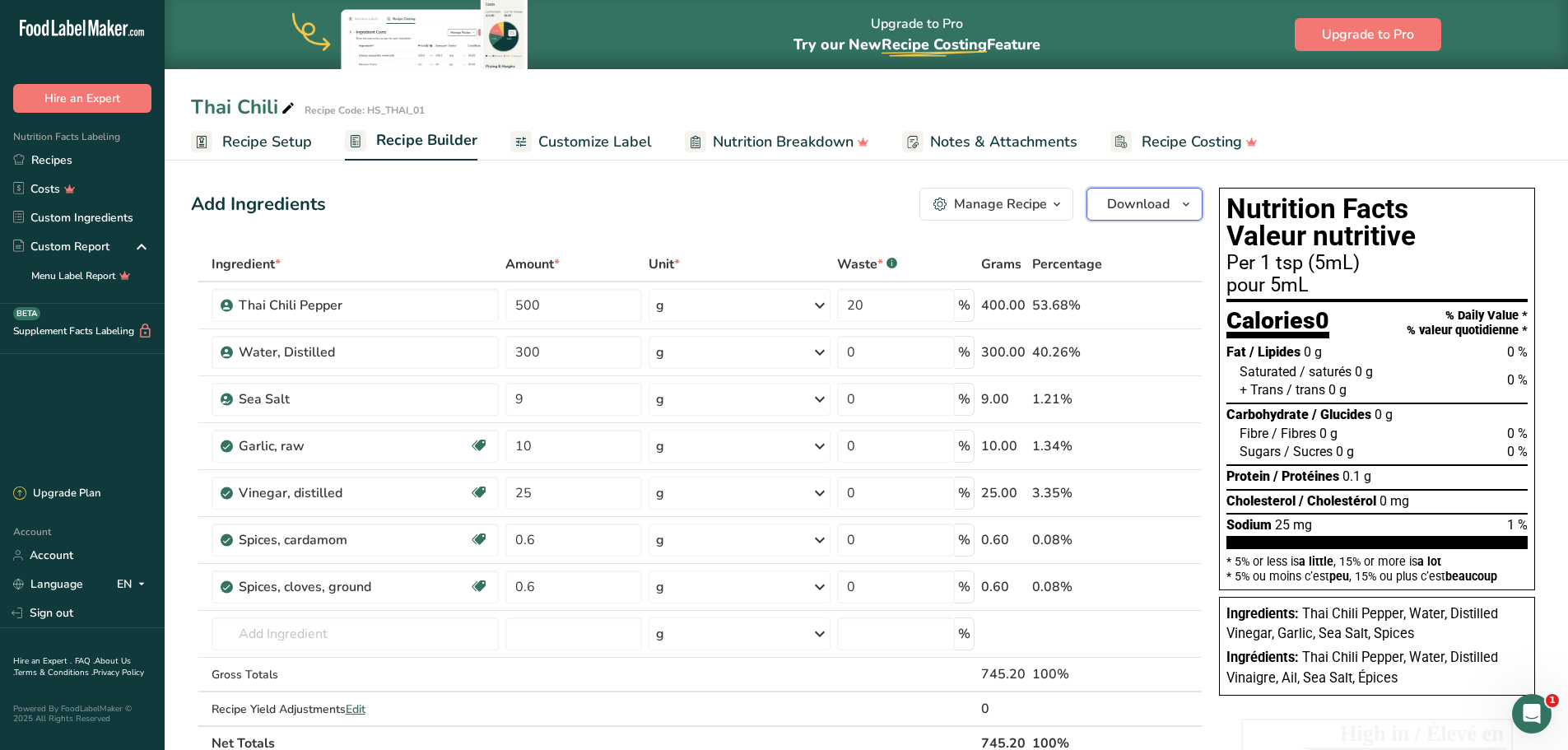
click at [1189, 212] on icon "button" at bounding box center [1186, 204] width 13 height 20
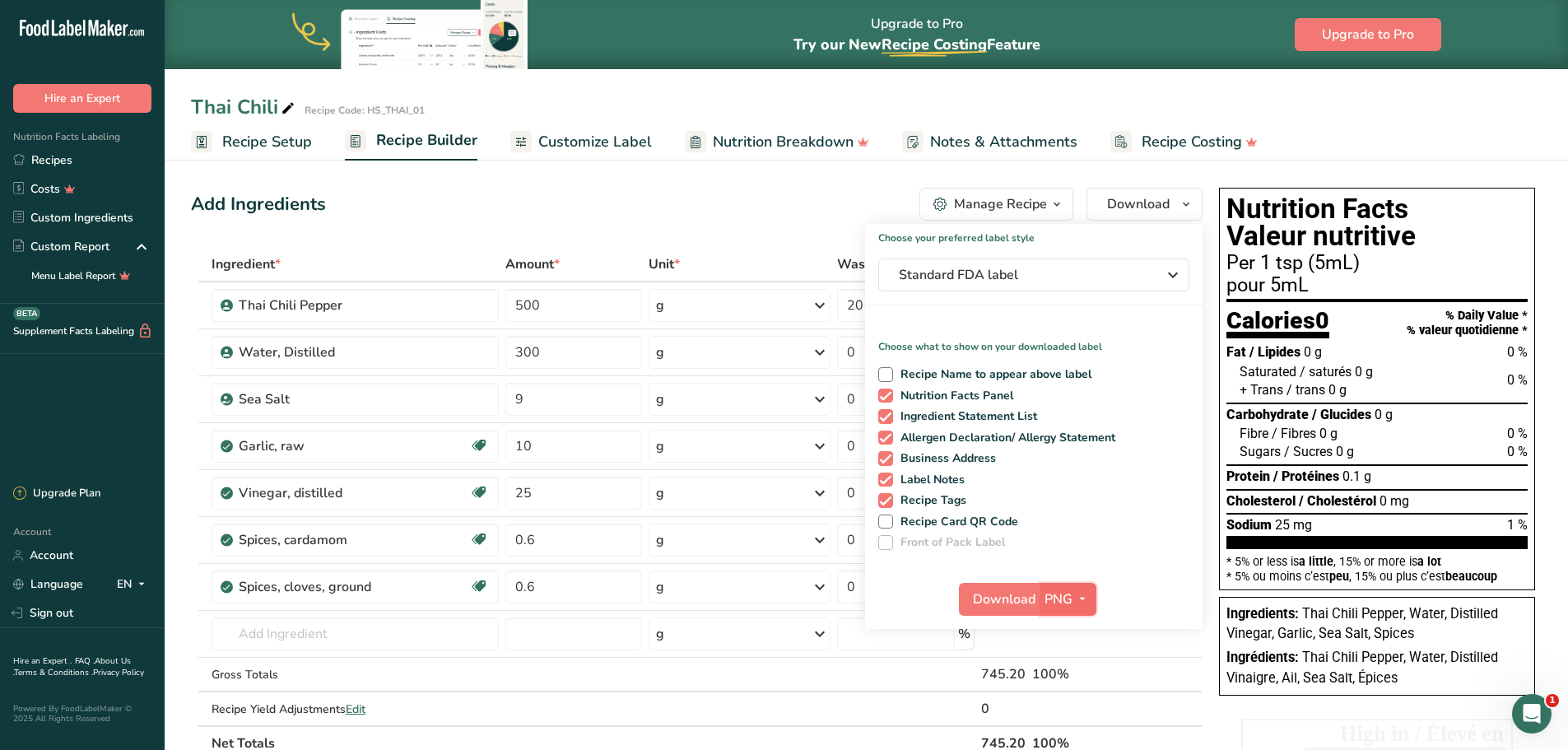
click at [1076, 599] on icon "button" at bounding box center [1082, 599] width 13 height 20
click at [1075, 657] on link "BMP" at bounding box center [1070, 660] width 53 height 27
click at [1009, 600] on span "Download" at bounding box center [1004, 599] width 63 height 20
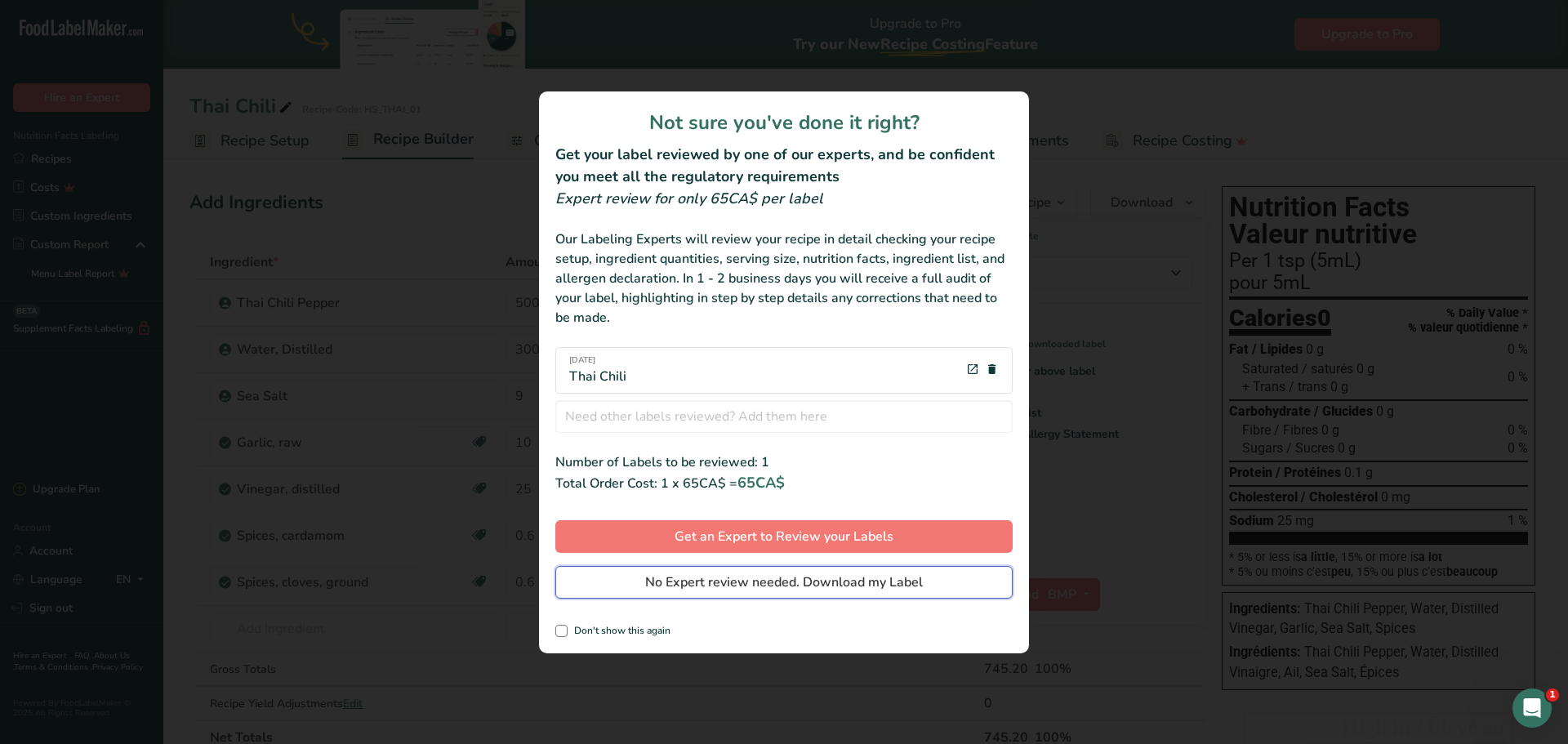
click at [840, 579] on span "No Expert review needed. Download my Label" at bounding box center [783, 581] width 278 height 19
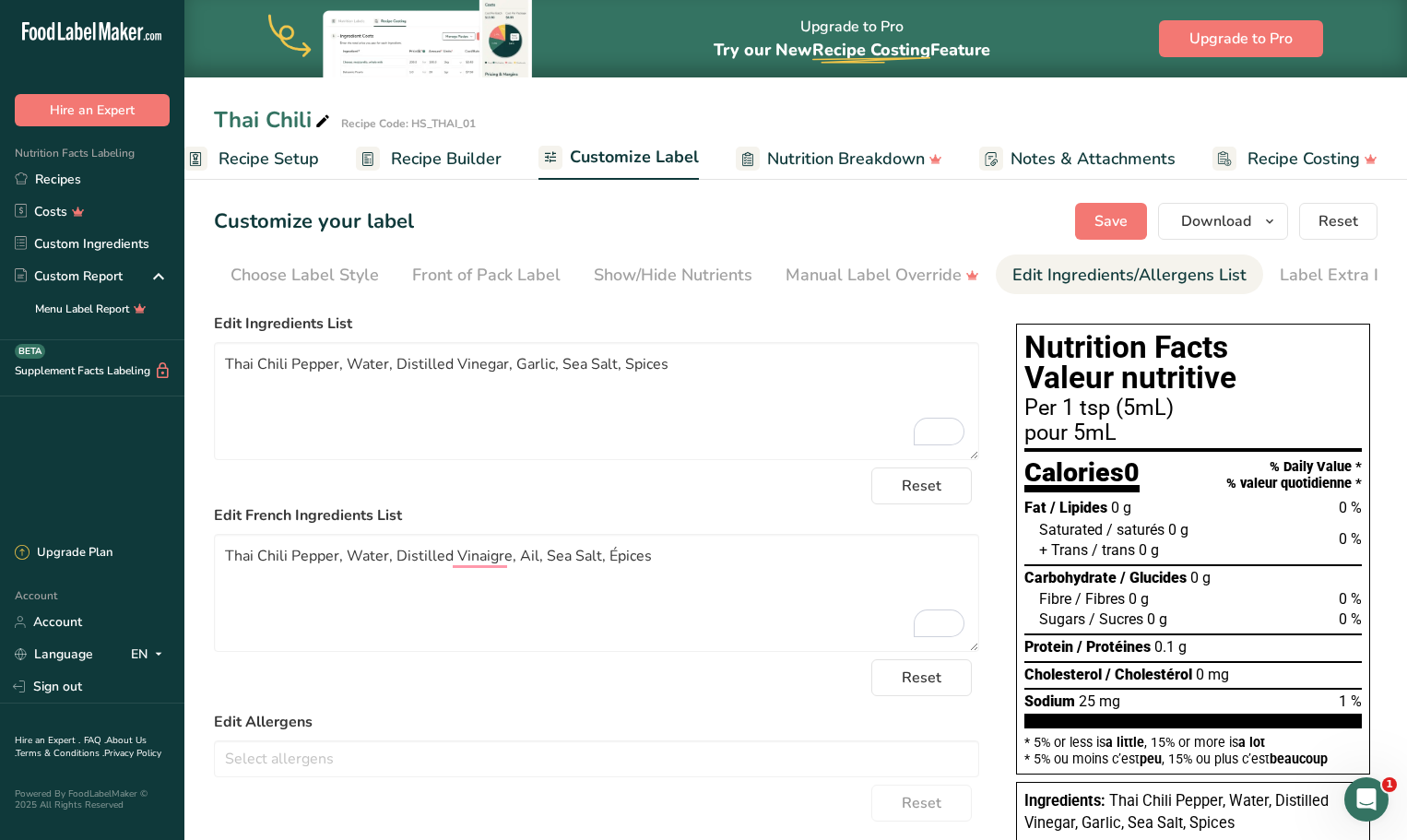
scroll to position [0, 28]
click at [1126, 214] on span "Save" at bounding box center [1111, 221] width 33 height 22
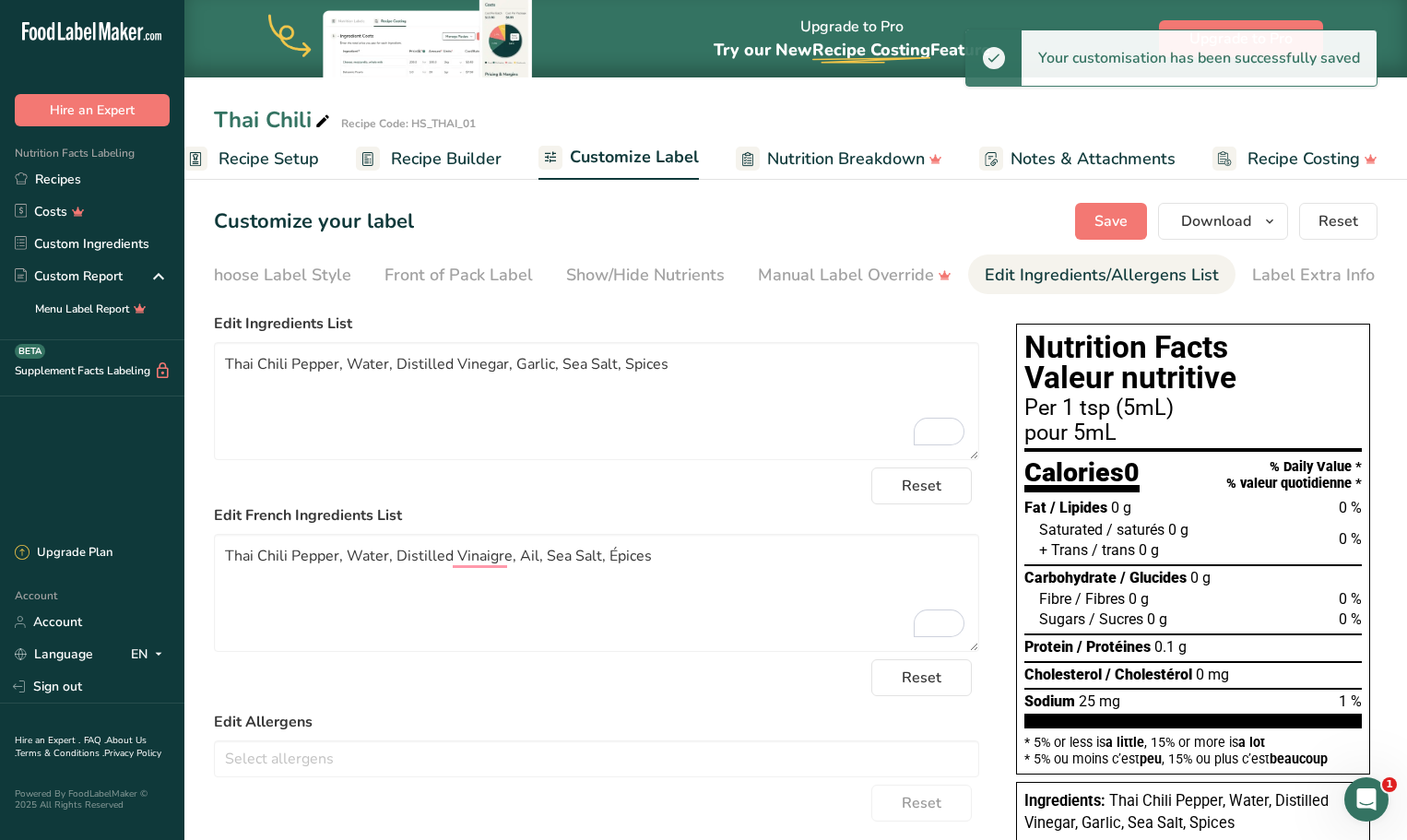
click at [440, 162] on span "Recipe Builder" at bounding box center [446, 159] width 111 height 25
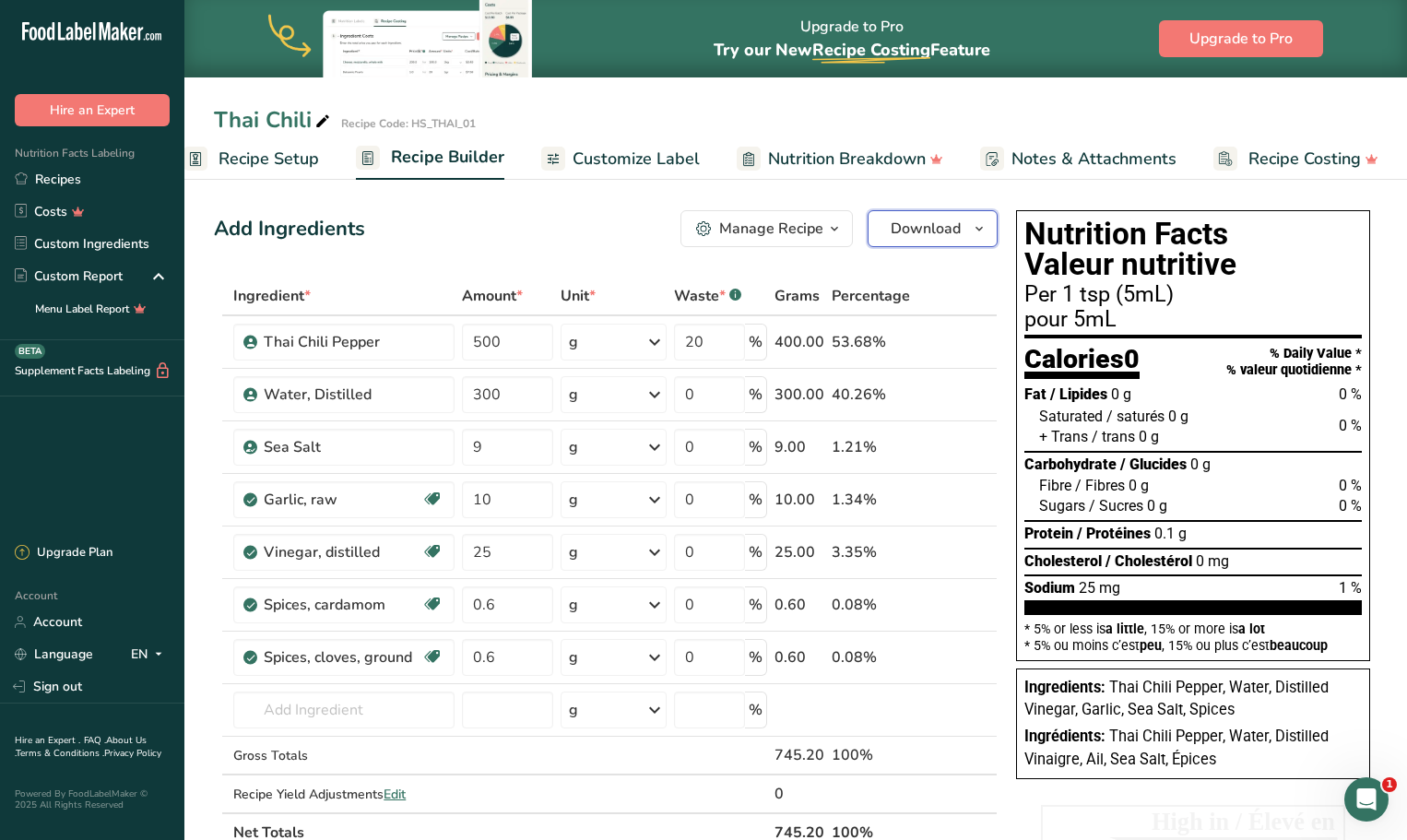
click at [981, 230] on icon "button" at bounding box center [978, 229] width 14 height 23
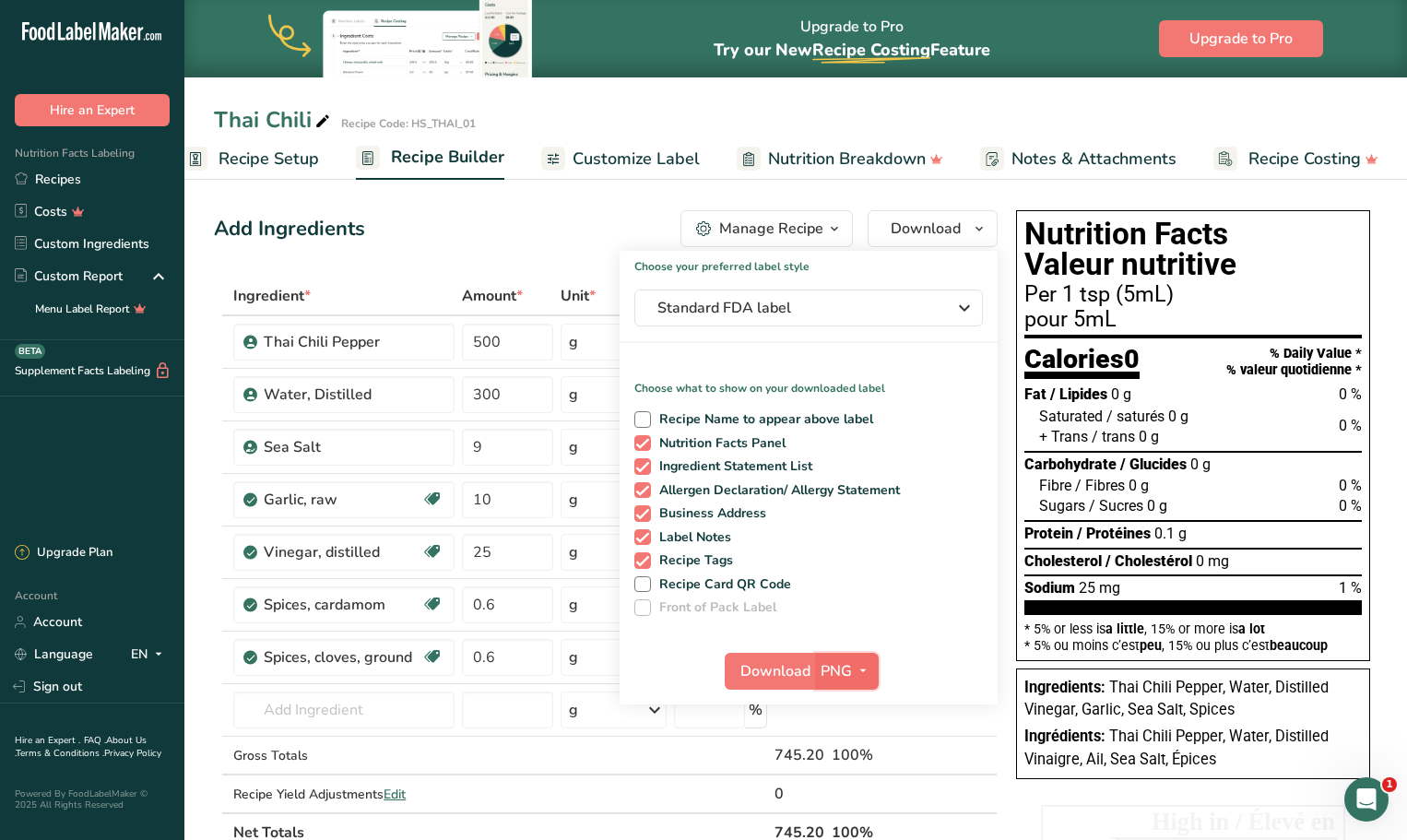
click at [865, 670] on icon "button" at bounding box center [862, 670] width 14 height 23
click at [846, 745] on link "BMP" at bounding box center [849, 739] width 59 height 30
click at [779, 675] on span "Download" at bounding box center [774, 670] width 70 height 22
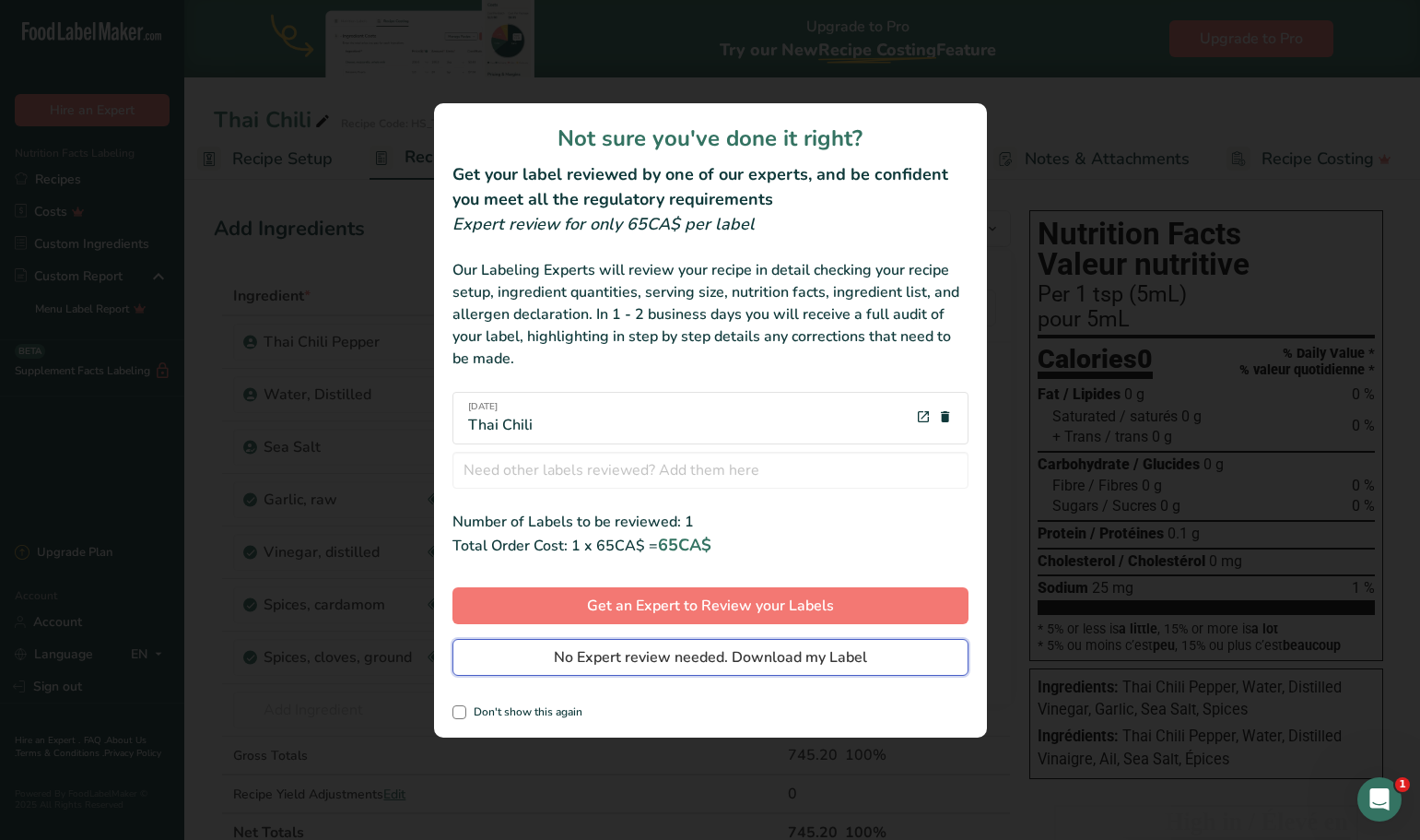
click at [784, 656] on span "No Expert review needed. Download my Label" at bounding box center [710, 656] width 313 height 22
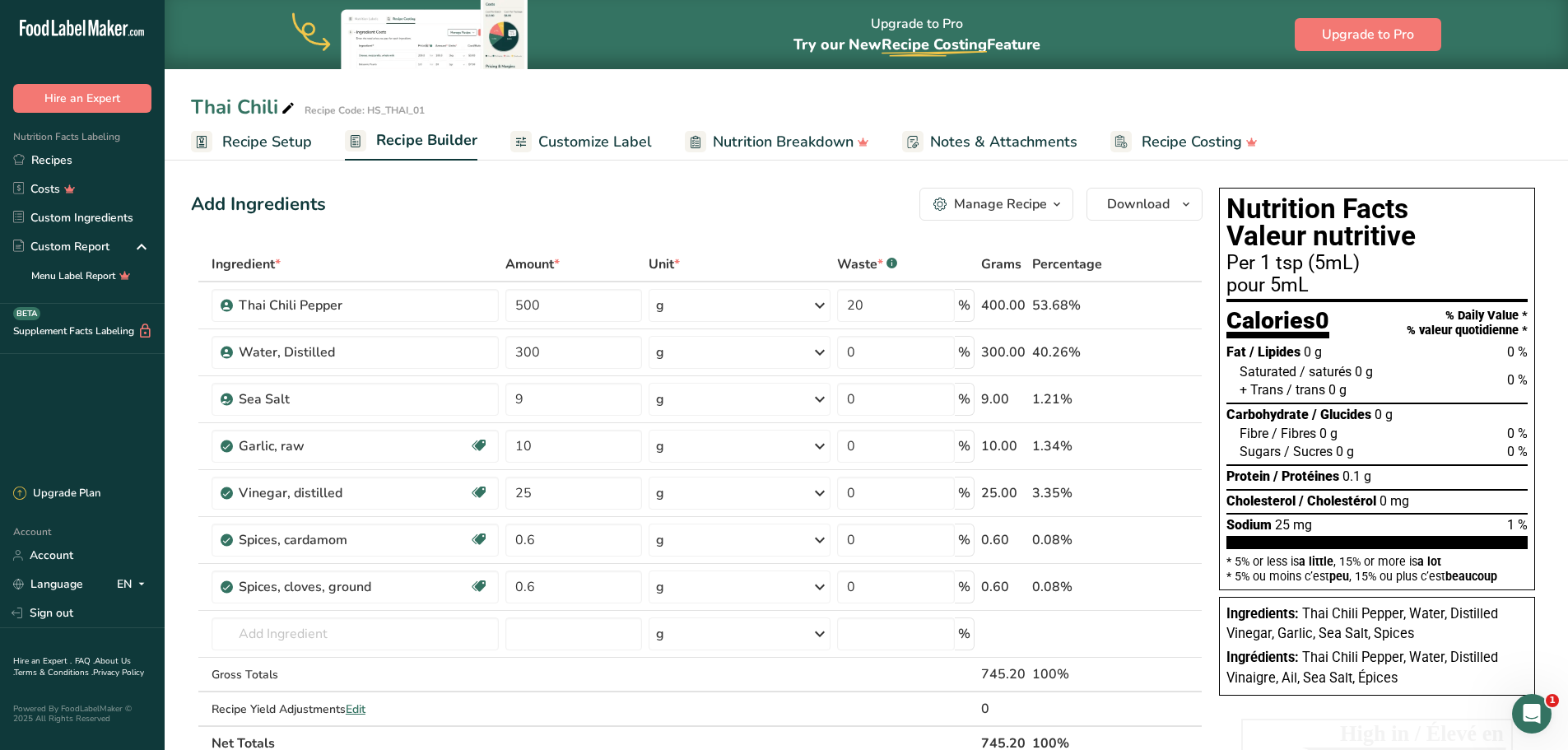
scroll to position [0, 0]
click at [1187, 205] on icon "button" at bounding box center [1186, 204] width 13 height 20
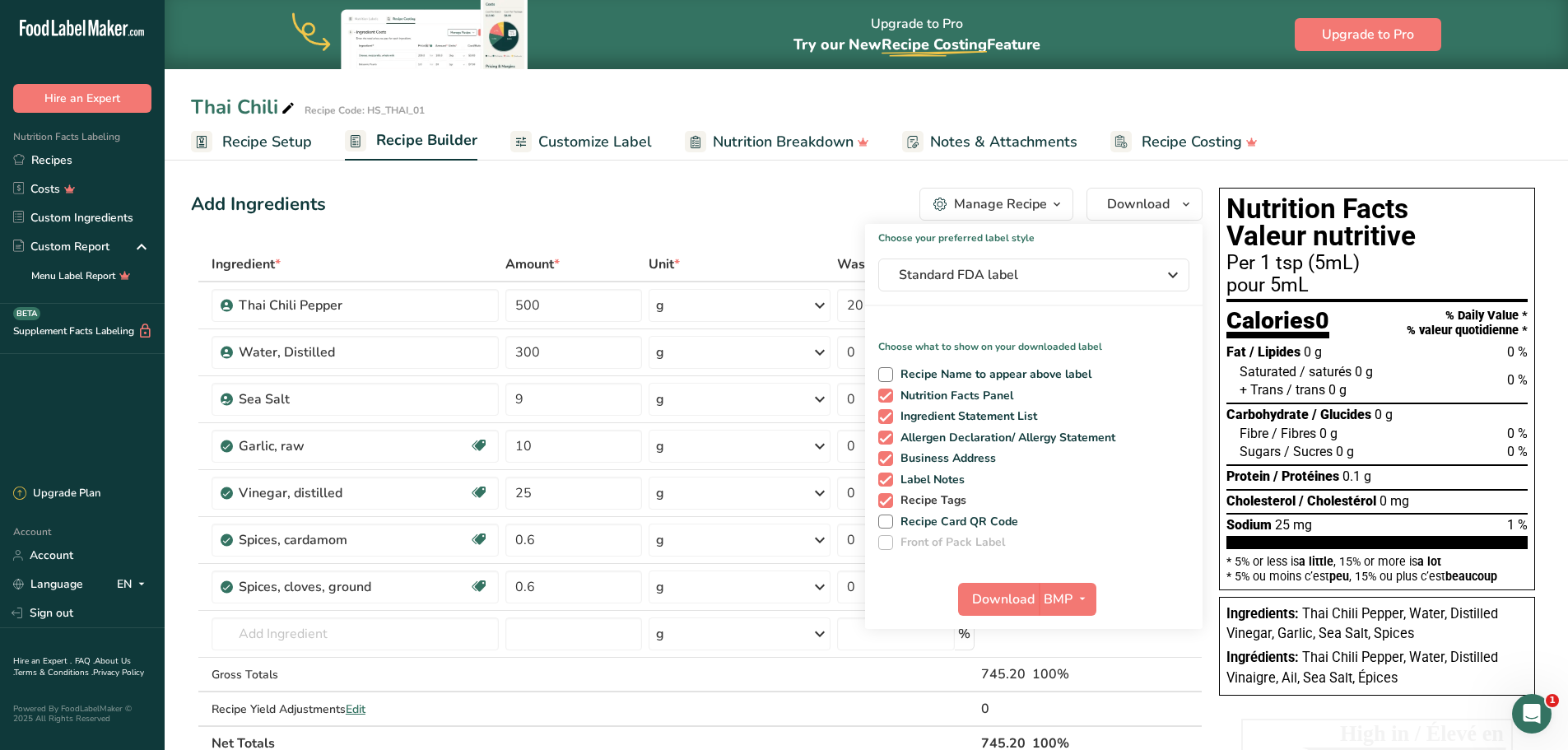
click at [885, 502] on span at bounding box center [885, 500] width 14 height 14
click at [885, 502] on input "Recipe Tags" at bounding box center [883, 500] width 11 height 11
checkbox input "false"
click at [890, 481] on span at bounding box center [885, 479] width 14 height 14
click at [889, 481] on input "Label Notes" at bounding box center [883, 479] width 11 height 11
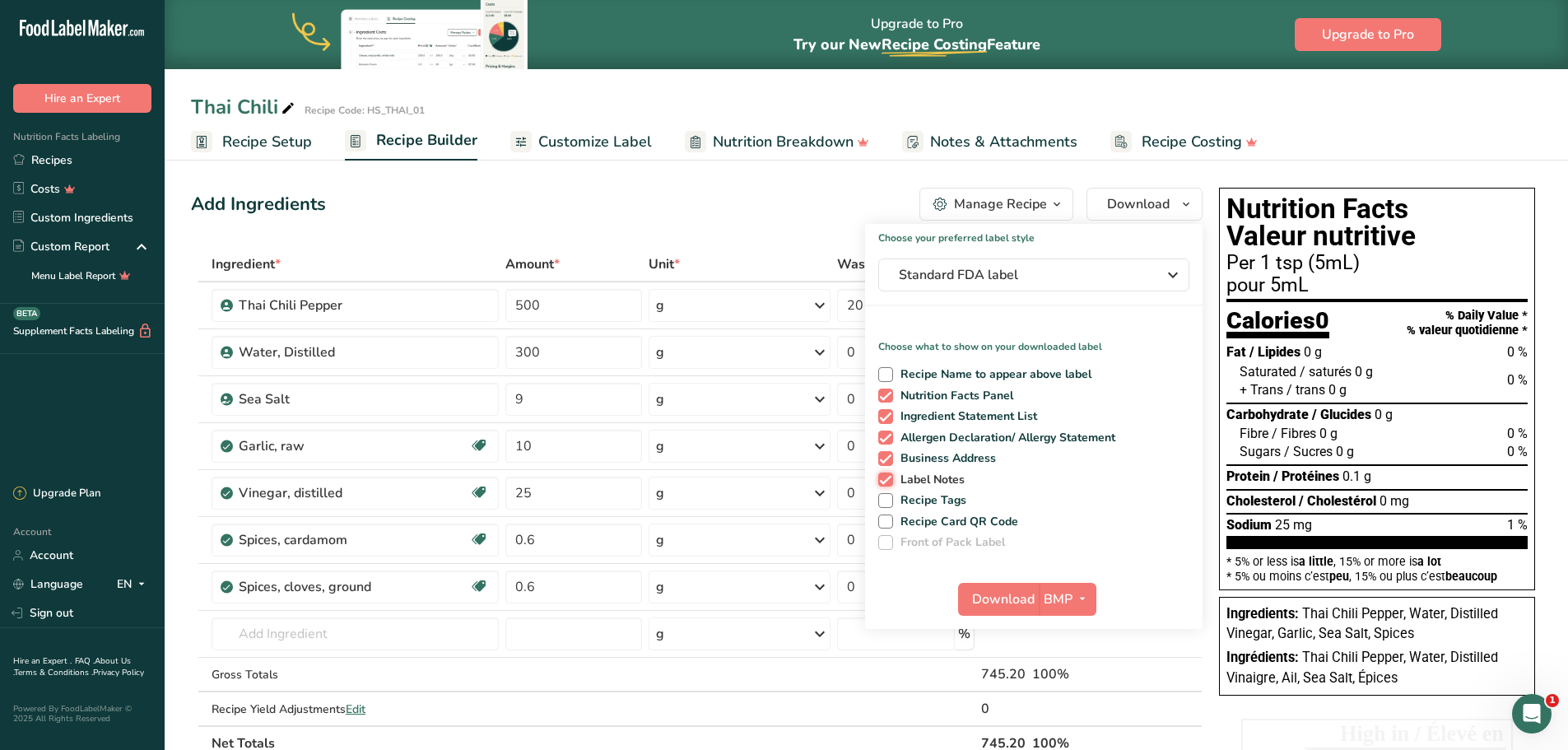
checkbox input "false"
click at [888, 461] on span at bounding box center [885, 457] width 14 height 14
click at [888, 461] on input "Business Address" at bounding box center [883, 457] width 11 height 11
checkbox input "false"
click at [887, 434] on span at bounding box center [885, 437] width 14 height 14
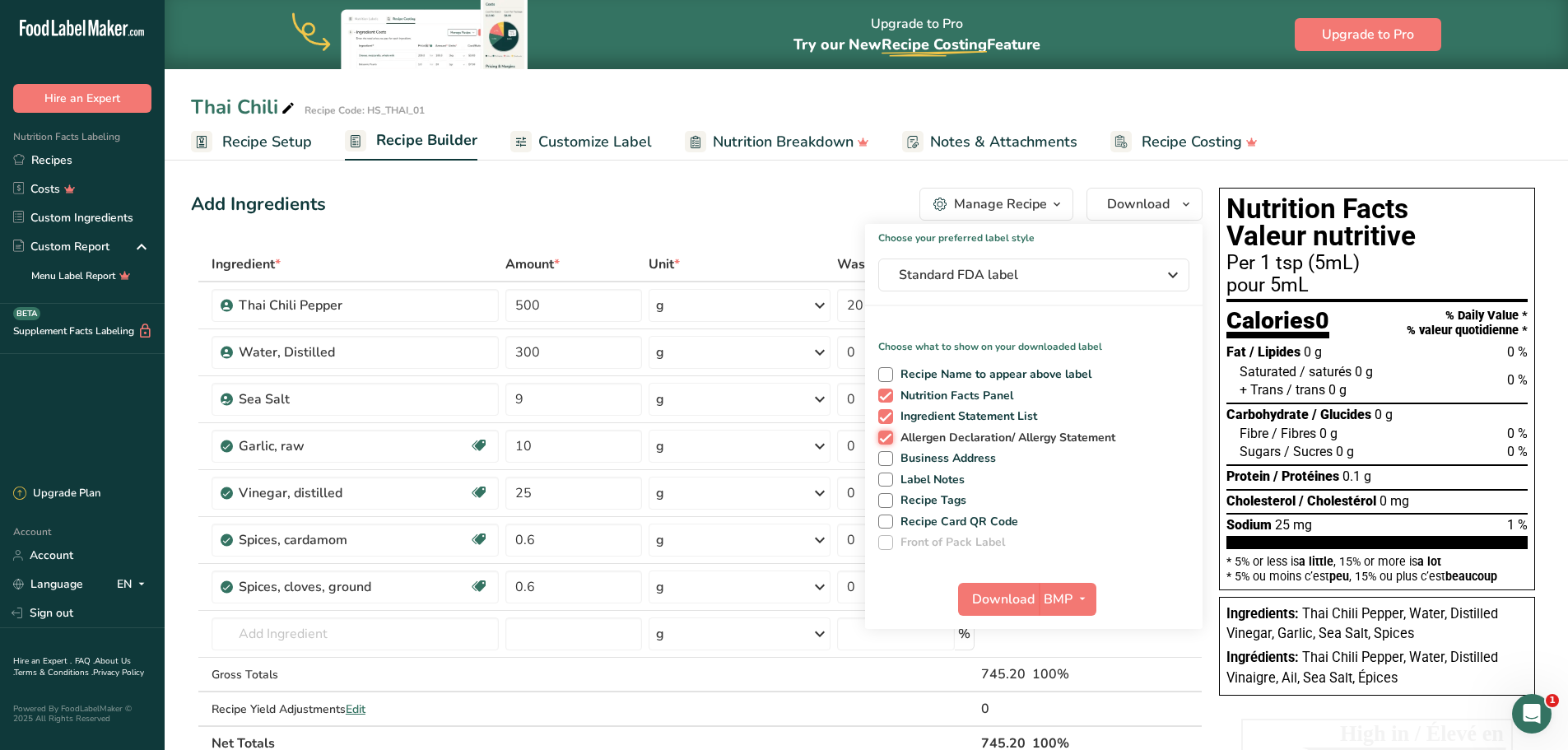
click at [887, 434] on input "Allergen Declaration/ Allergy Statement" at bounding box center [883, 437] width 11 height 11
checkbox input "false"
click at [888, 420] on span at bounding box center [885, 416] width 14 height 14
click at [888, 420] on input "Ingredient Statement List" at bounding box center [883, 416] width 11 height 11
checkbox input "false"
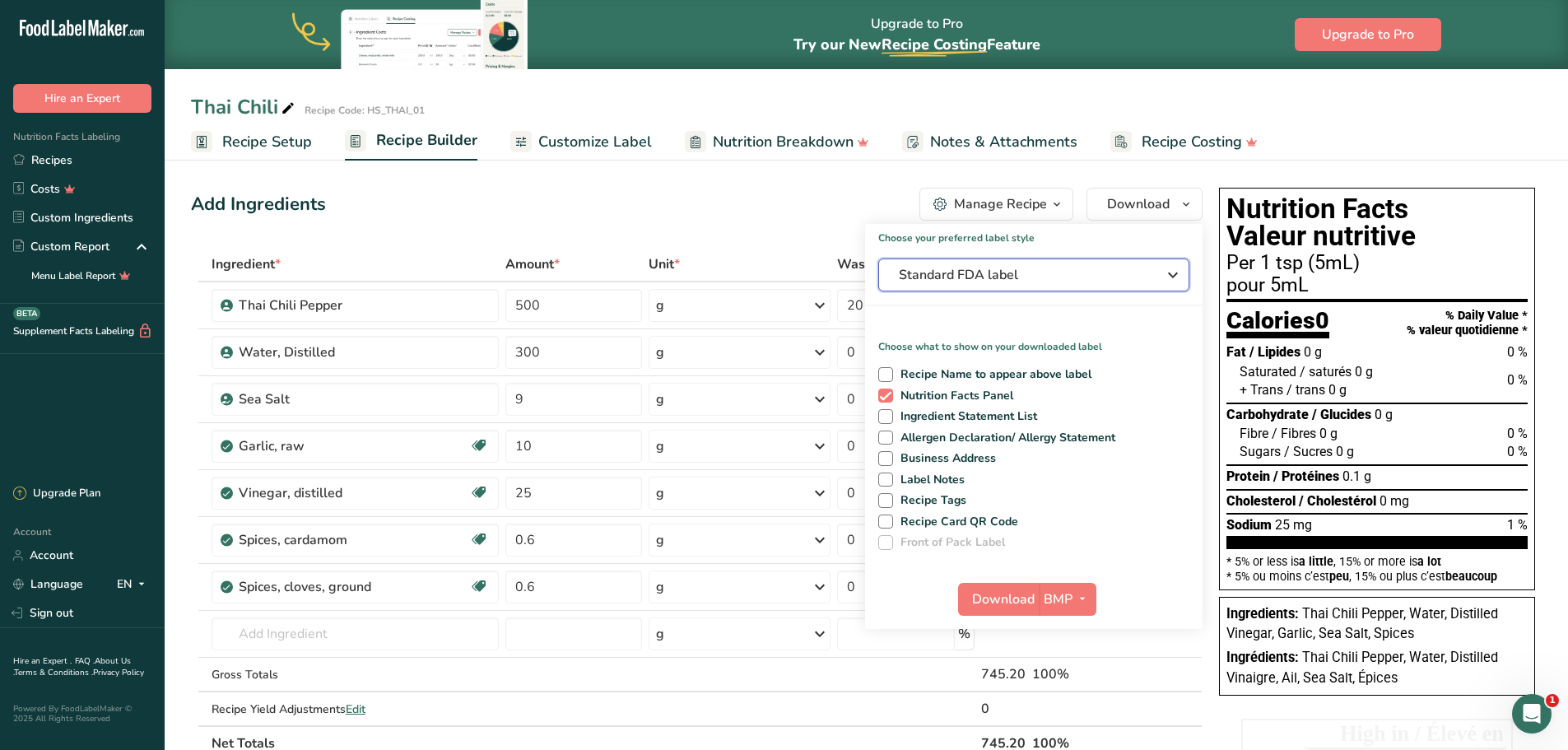
click at [1179, 279] on icon "button" at bounding box center [1172, 275] width 20 height 30
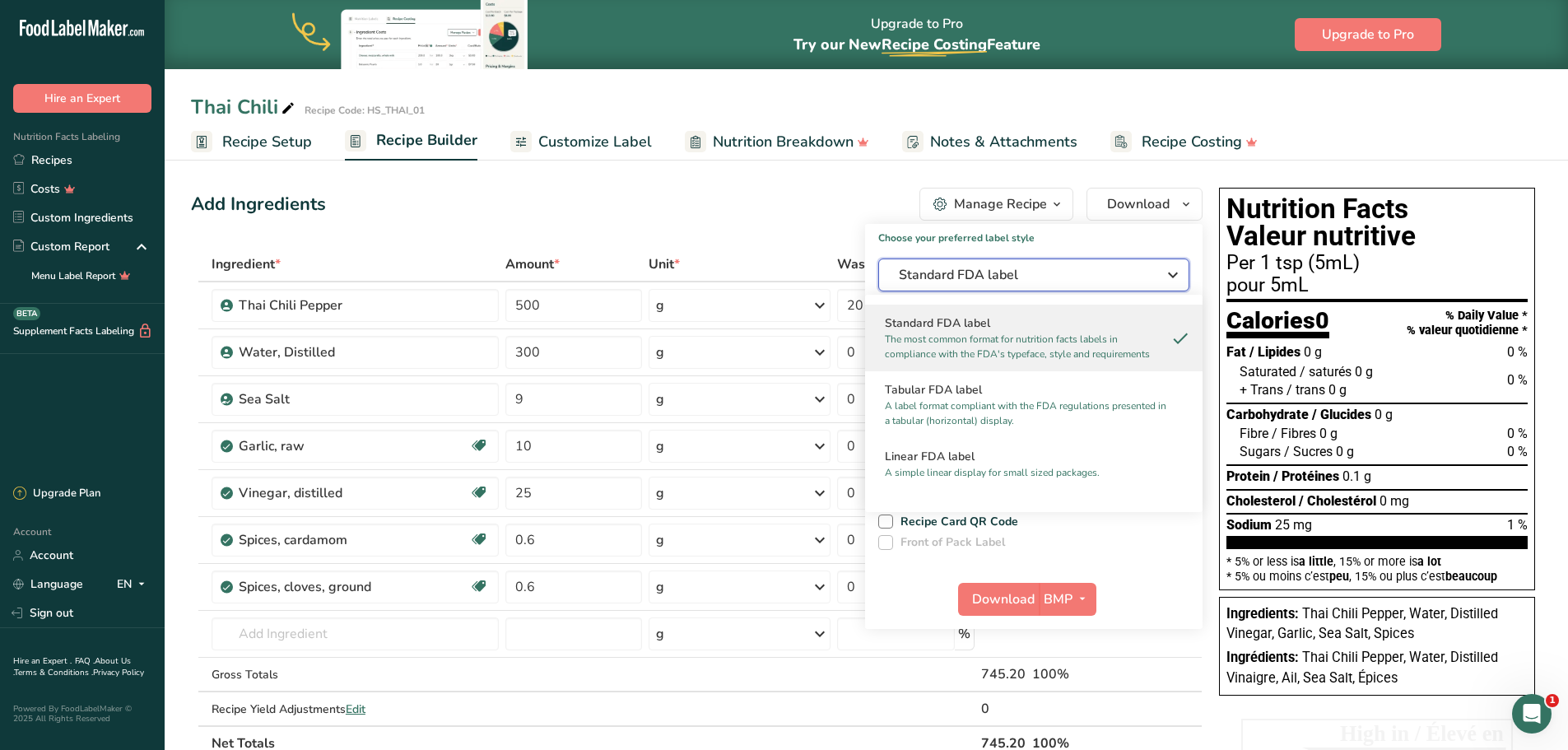
click at [1177, 278] on icon "button" at bounding box center [1172, 275] width 20 height 30
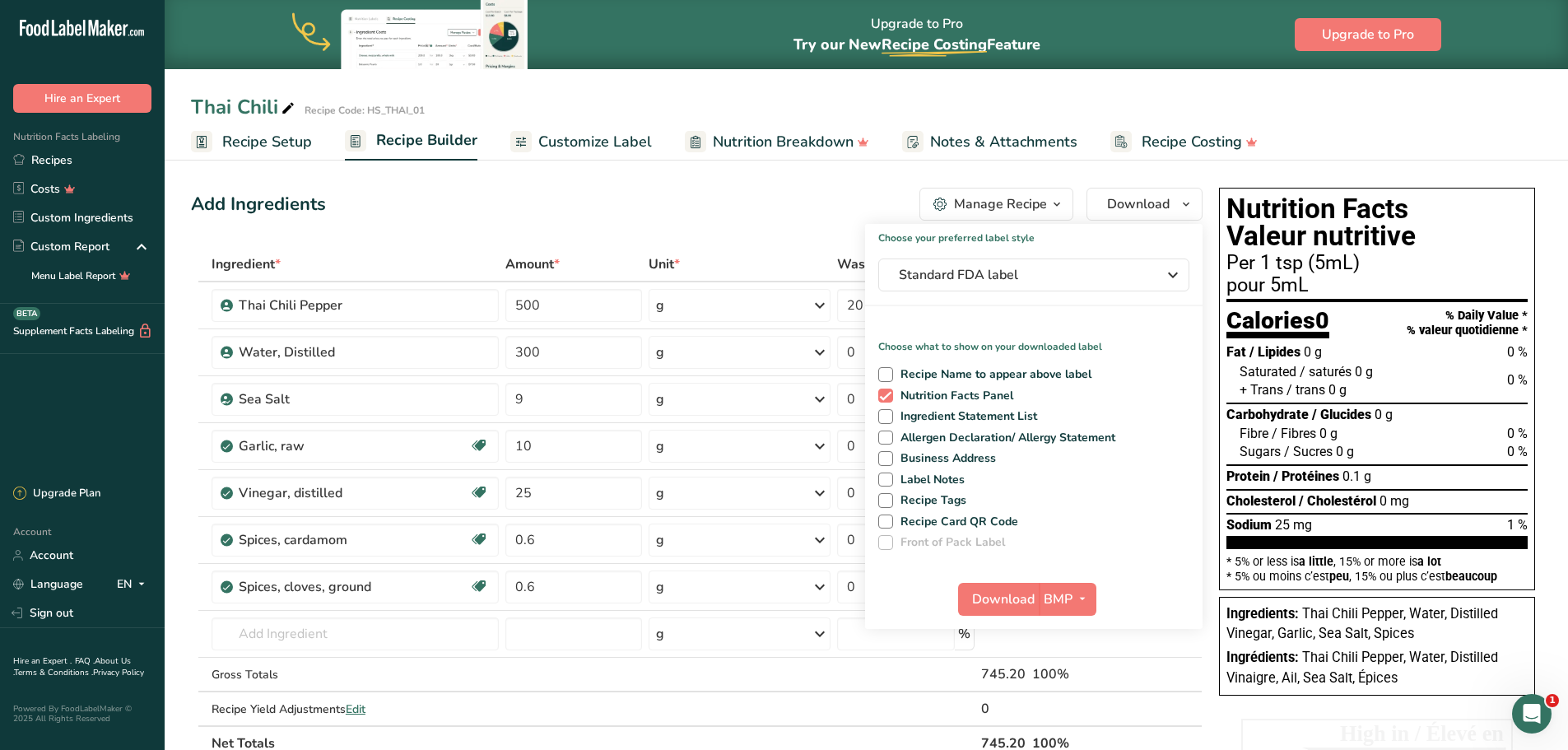
click at [1282, 132] on ul "Recipe Setup Recipe Builder Customize Label Nutrition Breakdown Notes & Attachm…" at bounding box center [867, 140] width 1404 height 38
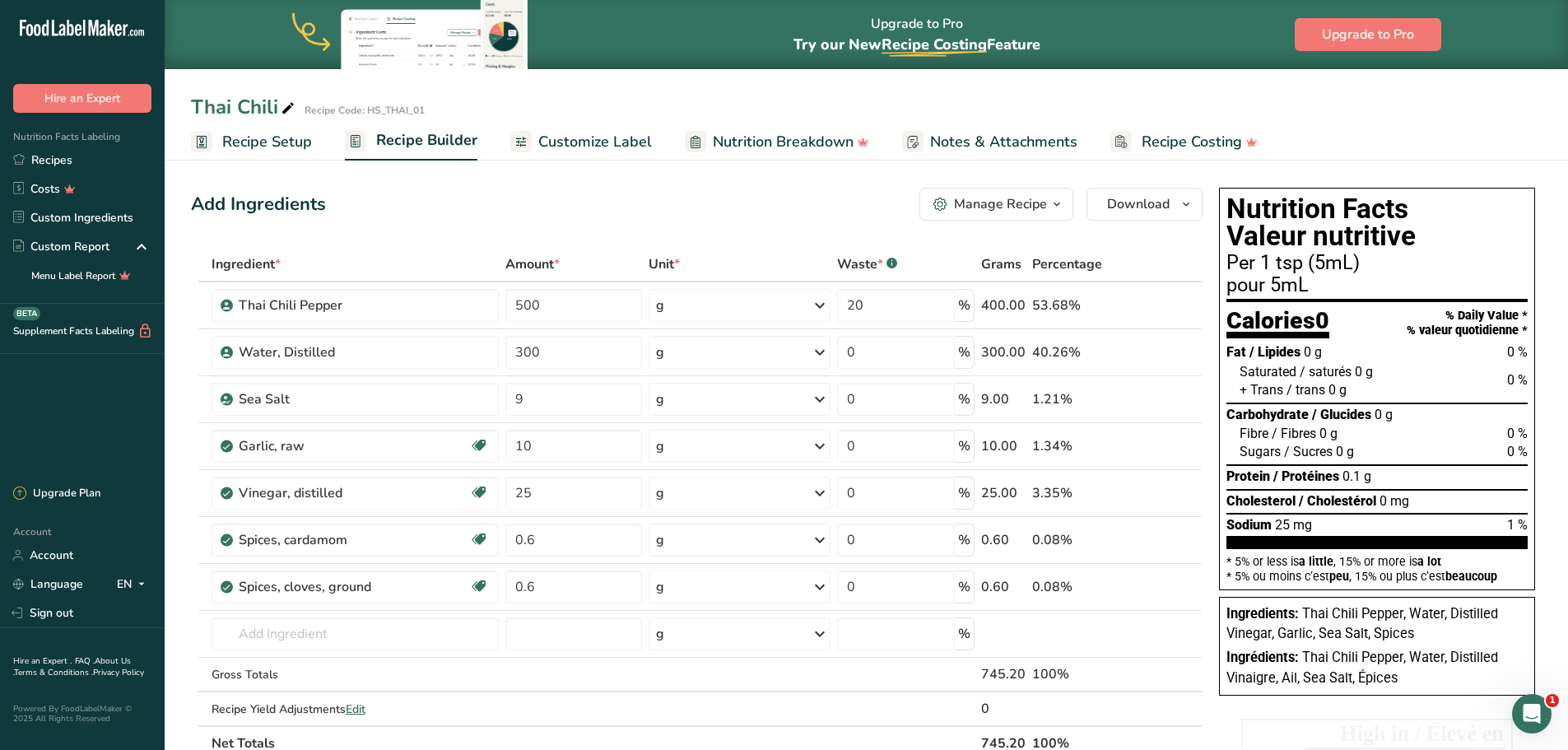
click at [296, 146] on span "Recipe Setup" at bounding box center [266, 142] width 89 height 22
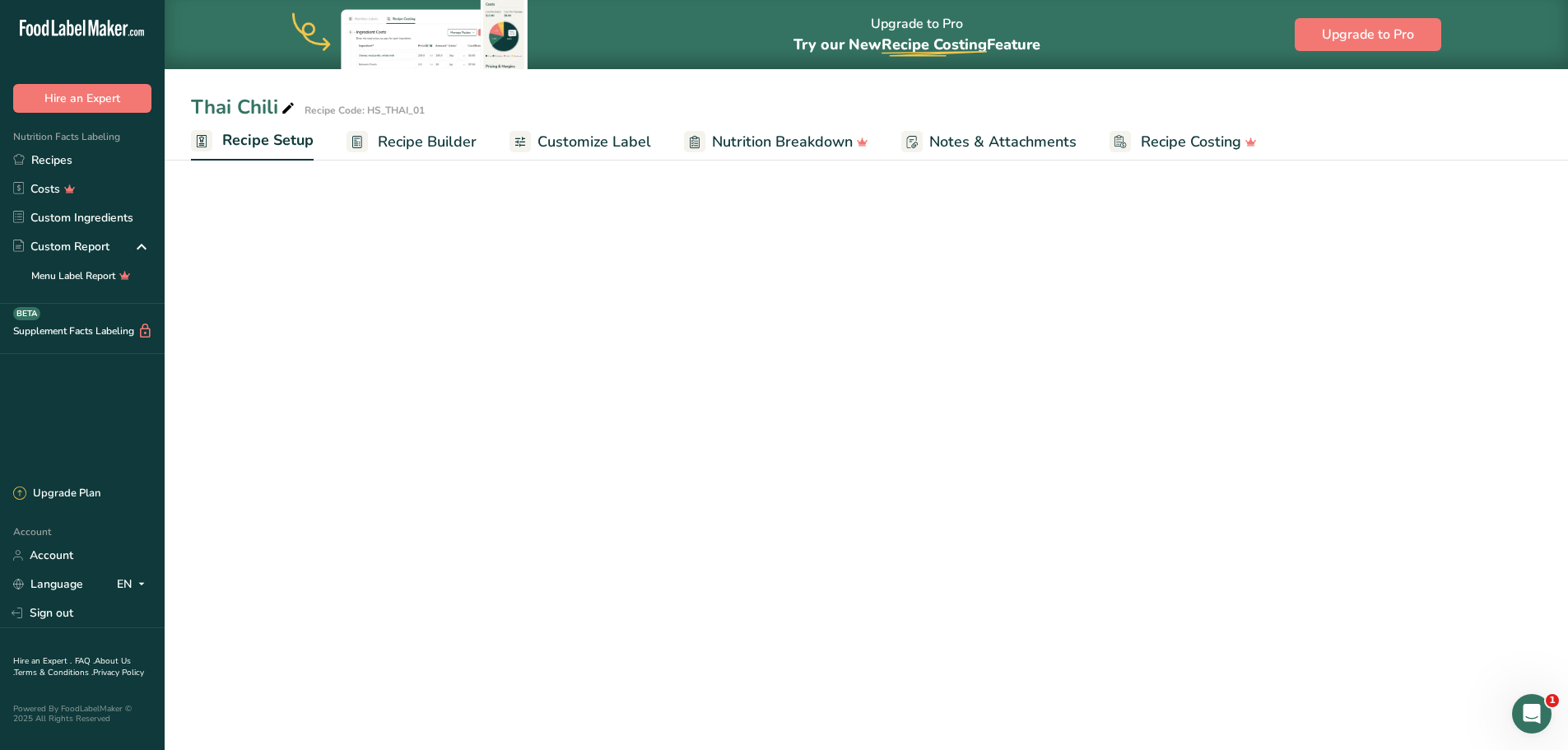
select select "17"
select select "22"
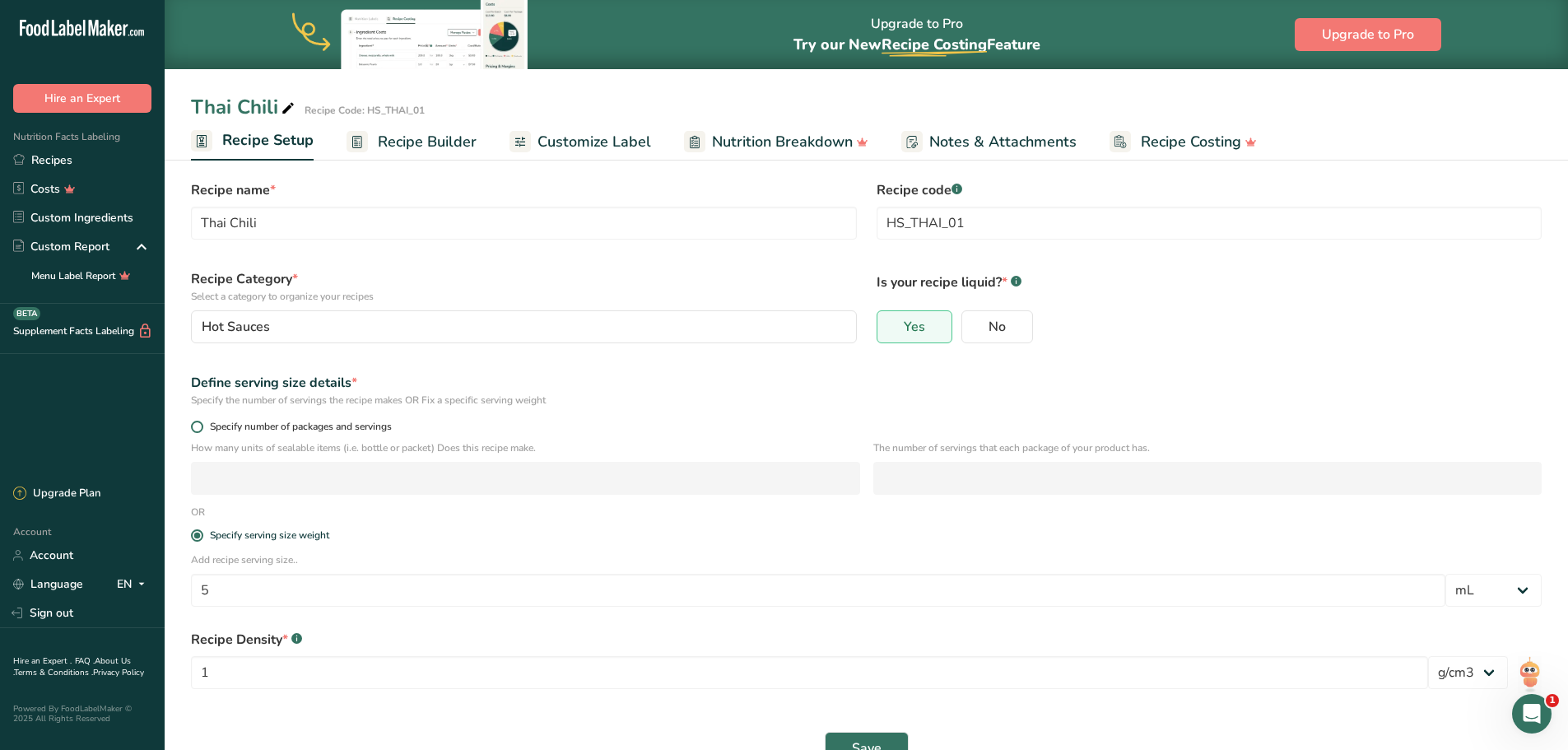
scroll to position [59, 0]
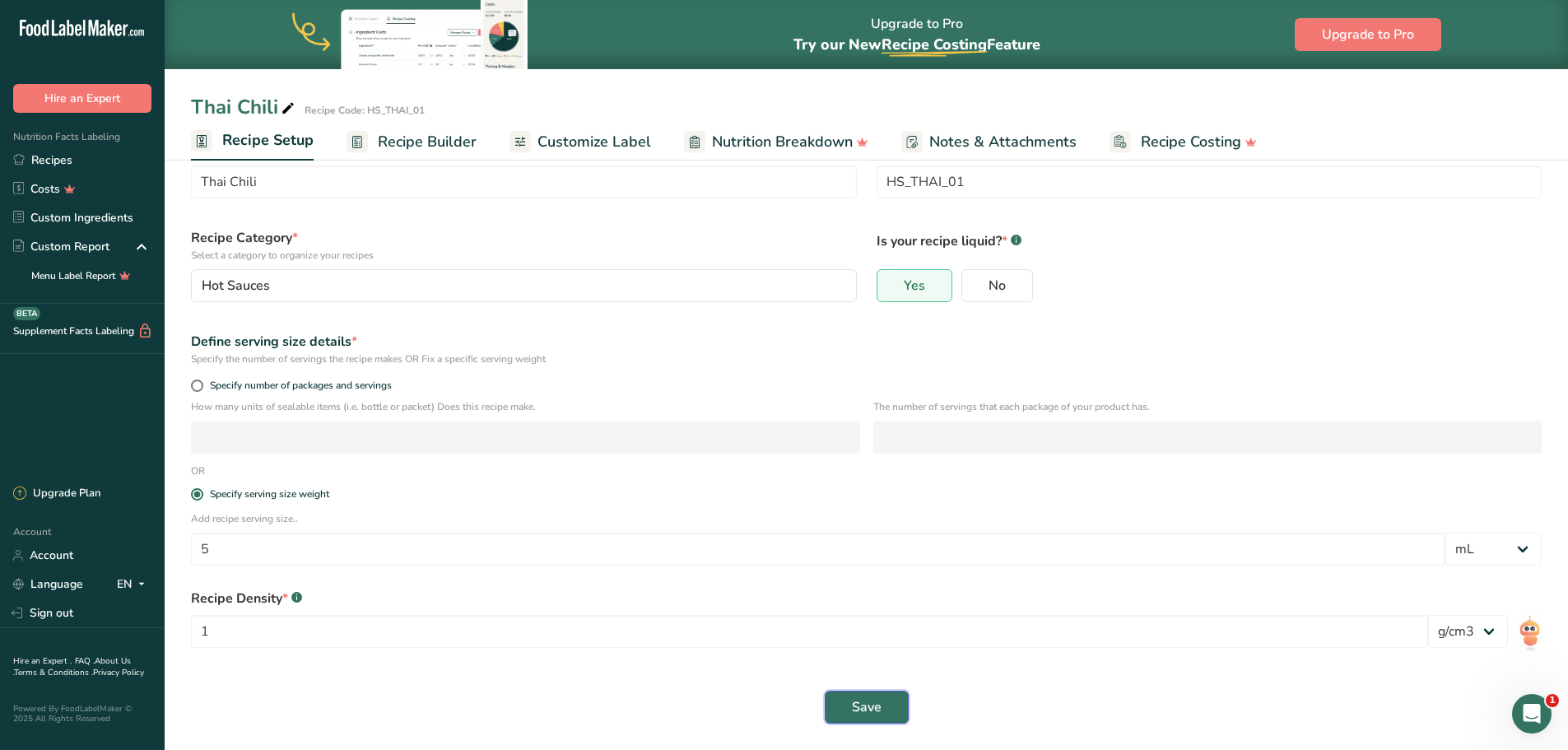
click at [869, 700] on span "Save" at bounding box center [866, 707] width 30 height 20
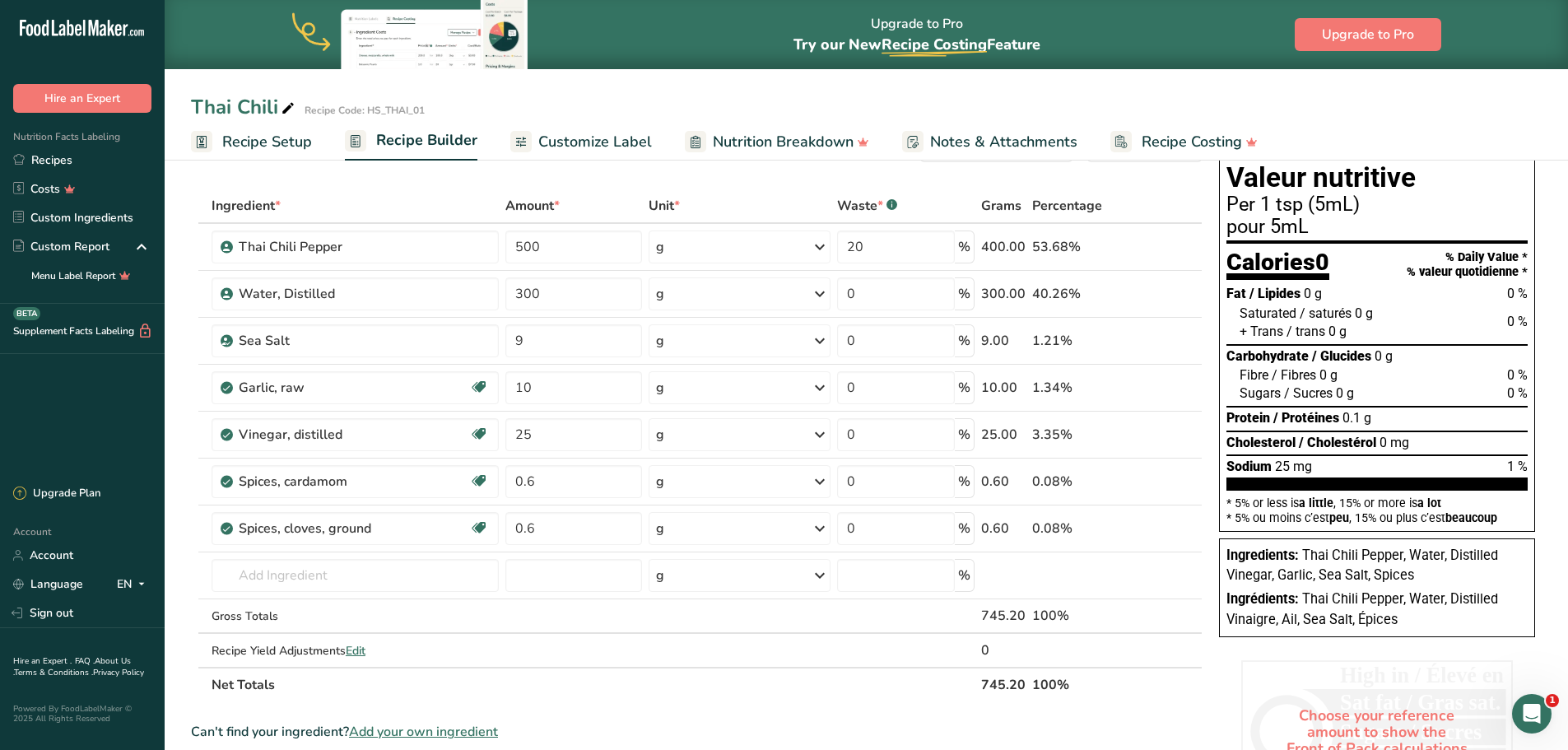
click at [558, 142] on span "Customize Label" at bounding box center [596, 142] width 114 height 22
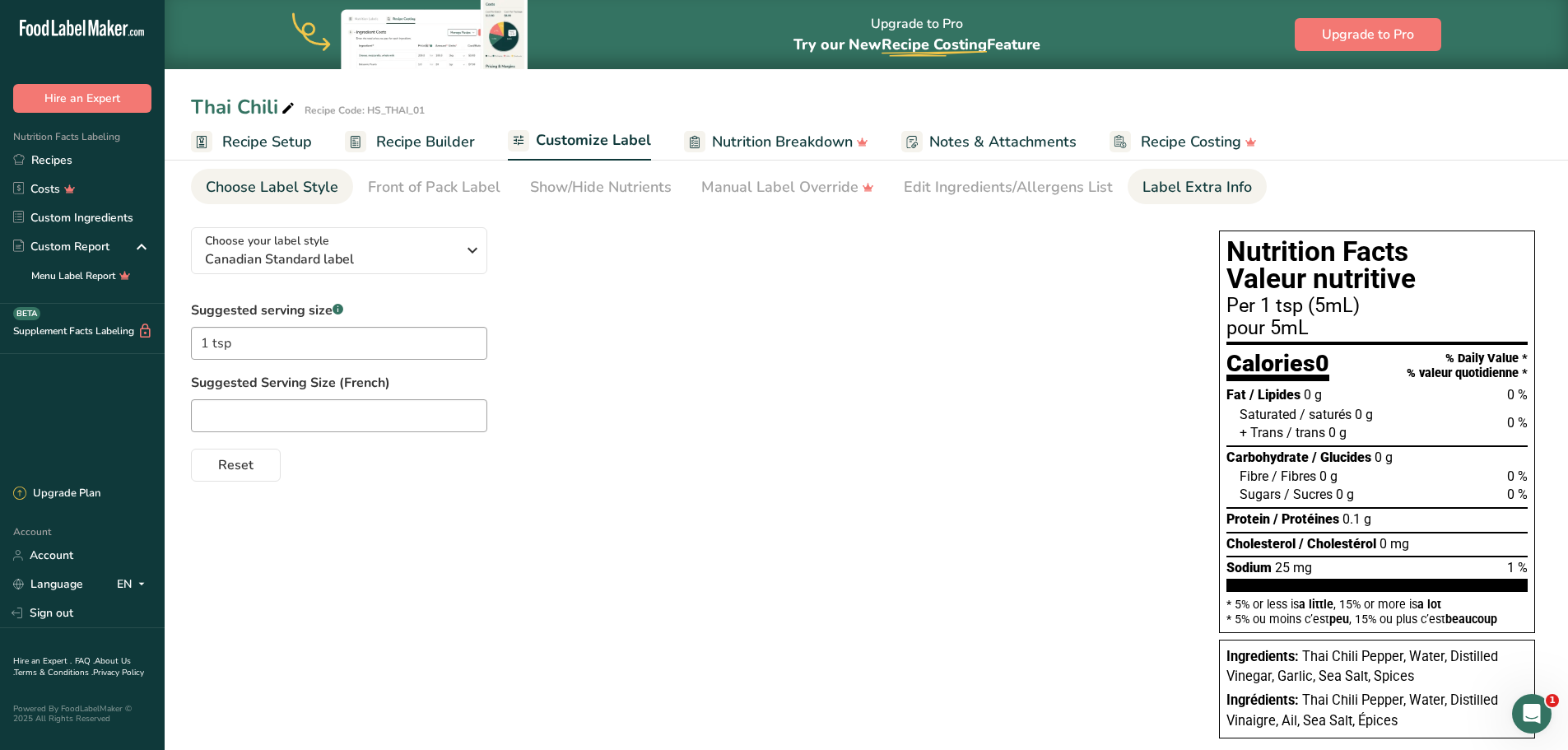
click at [1172, 191] on div "Label Extra Info" at bounding box center [1197, 187] width 110 height 22
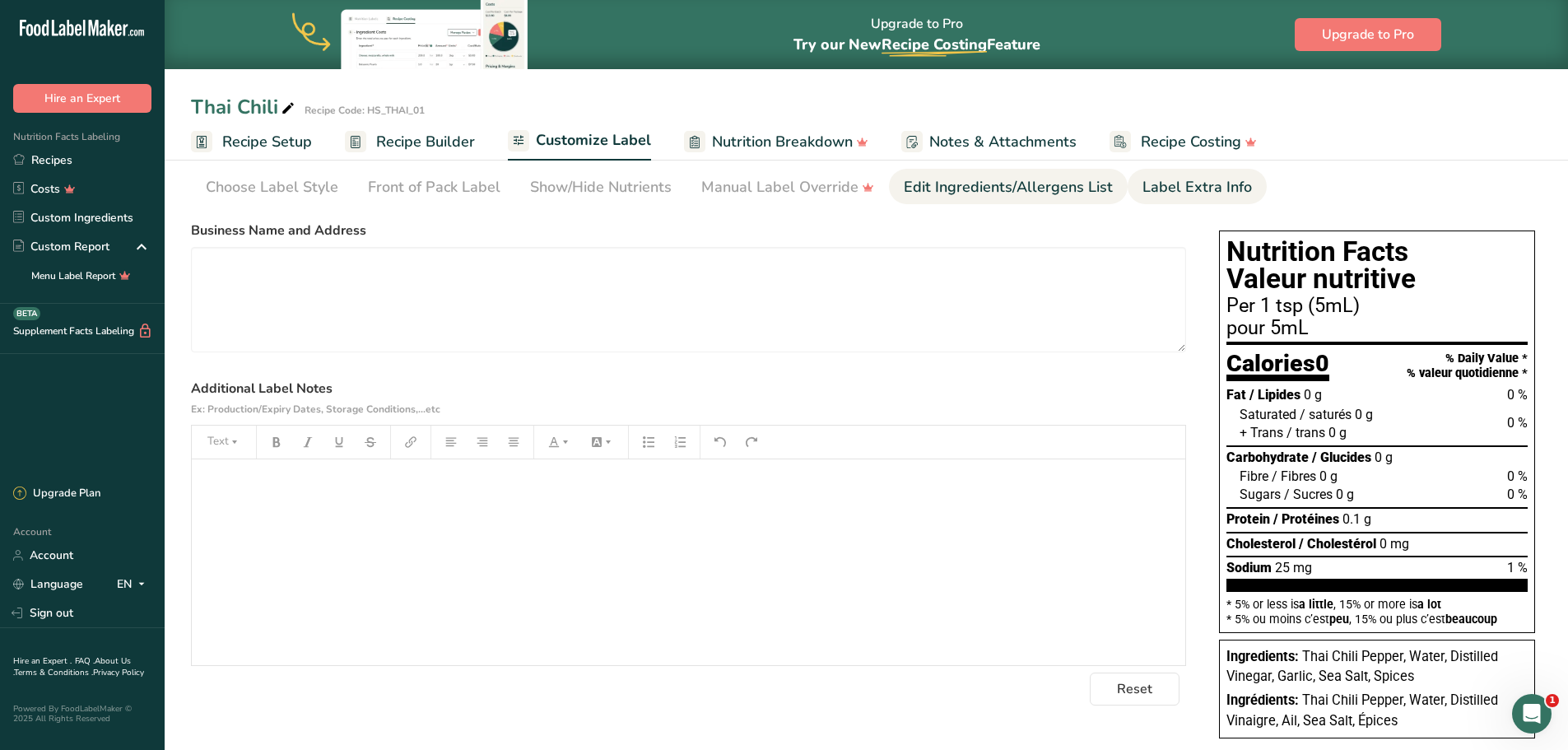
click at [1065, 191] on div "Edit Ingredients/Allergens List" at bounding box center [1008, 187] width 209 height 22
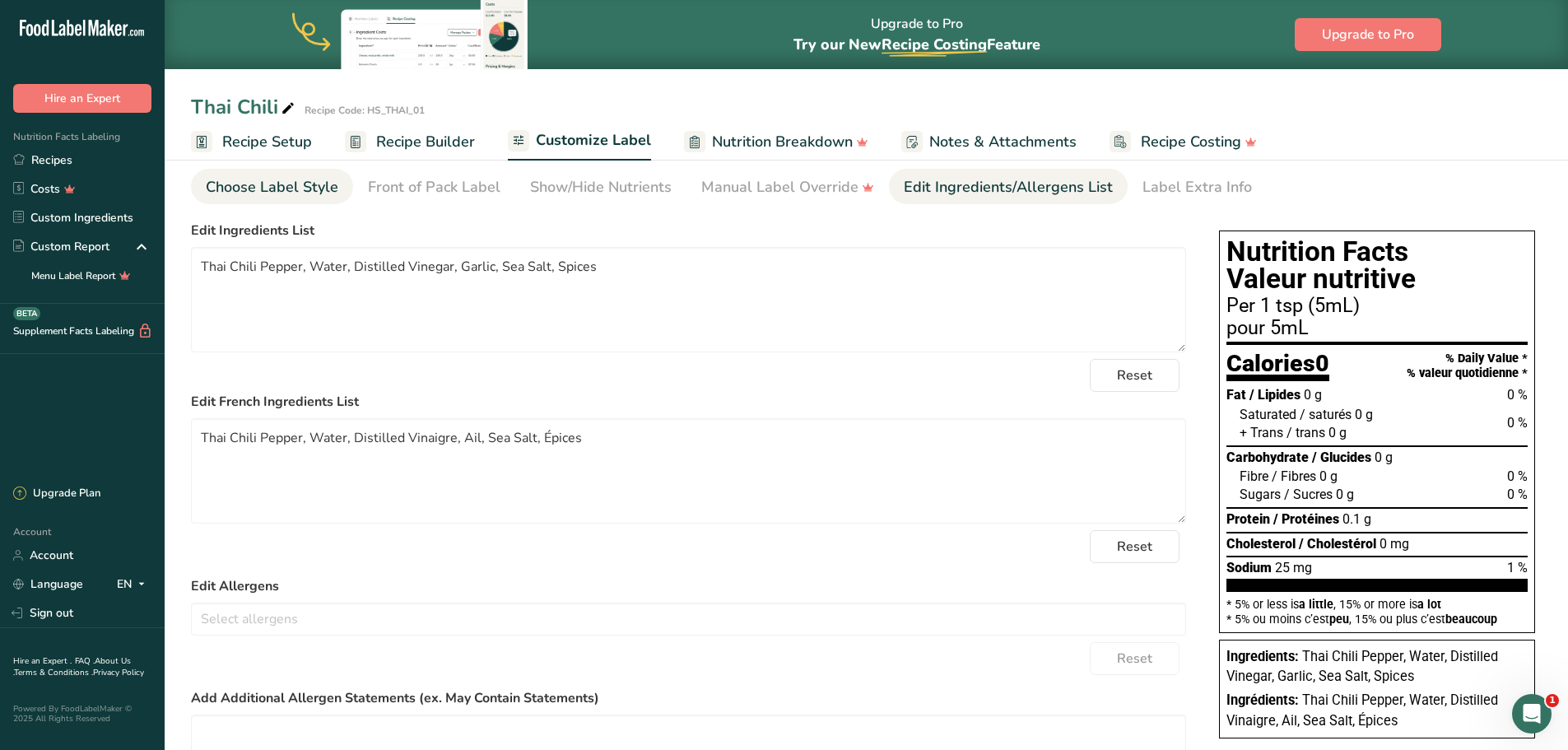
click at [309, 192] on div "Choose Label Style" at bounding box center [272, 187] width 133 height 22
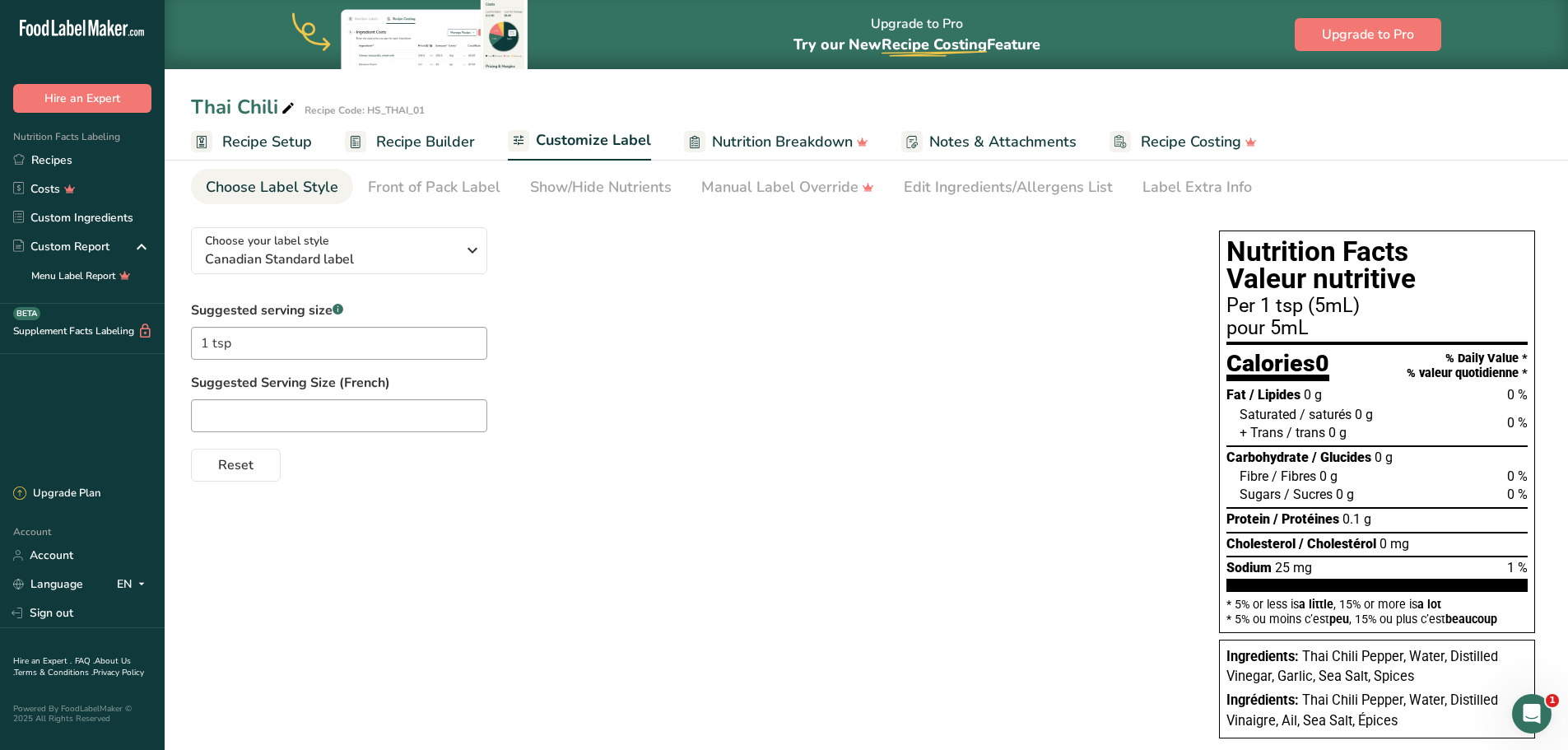
click at [294, 145] on span "Recipe Setup" at bounding box center [266, 142] width 89 height 22
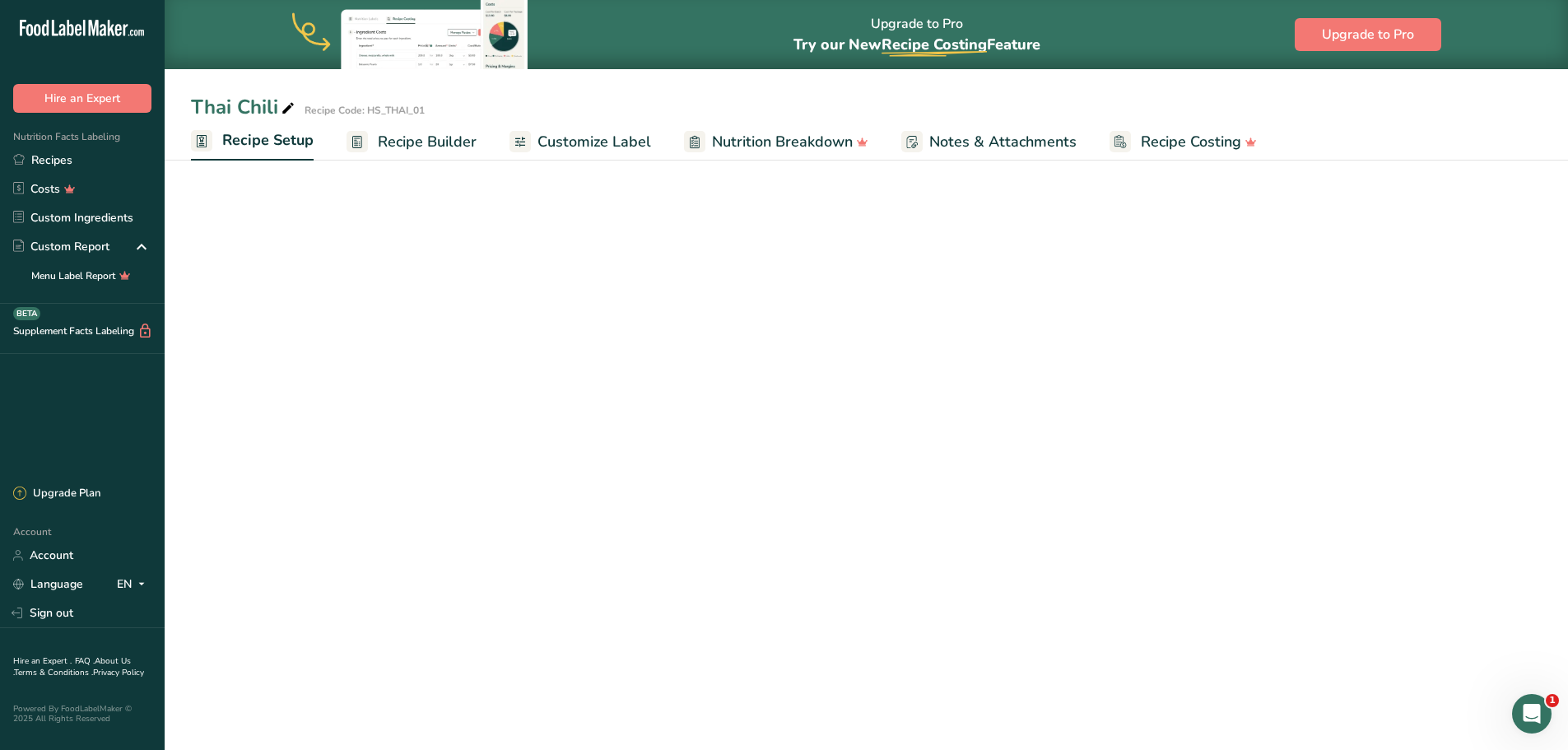
select select "17"
select select "22"
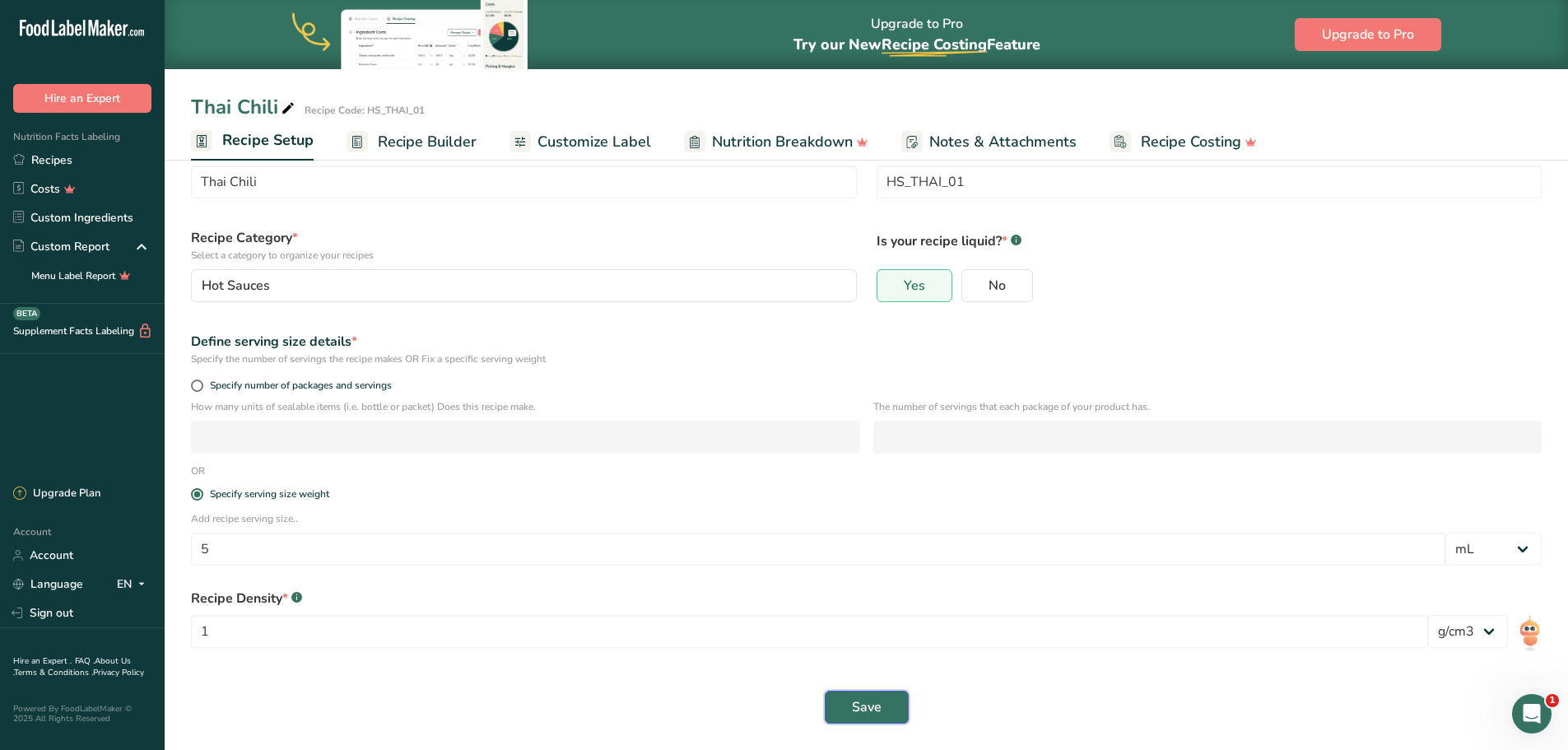
click at [877, 714] on span "Save" at bounding box center [866, 707] width 30 height 20
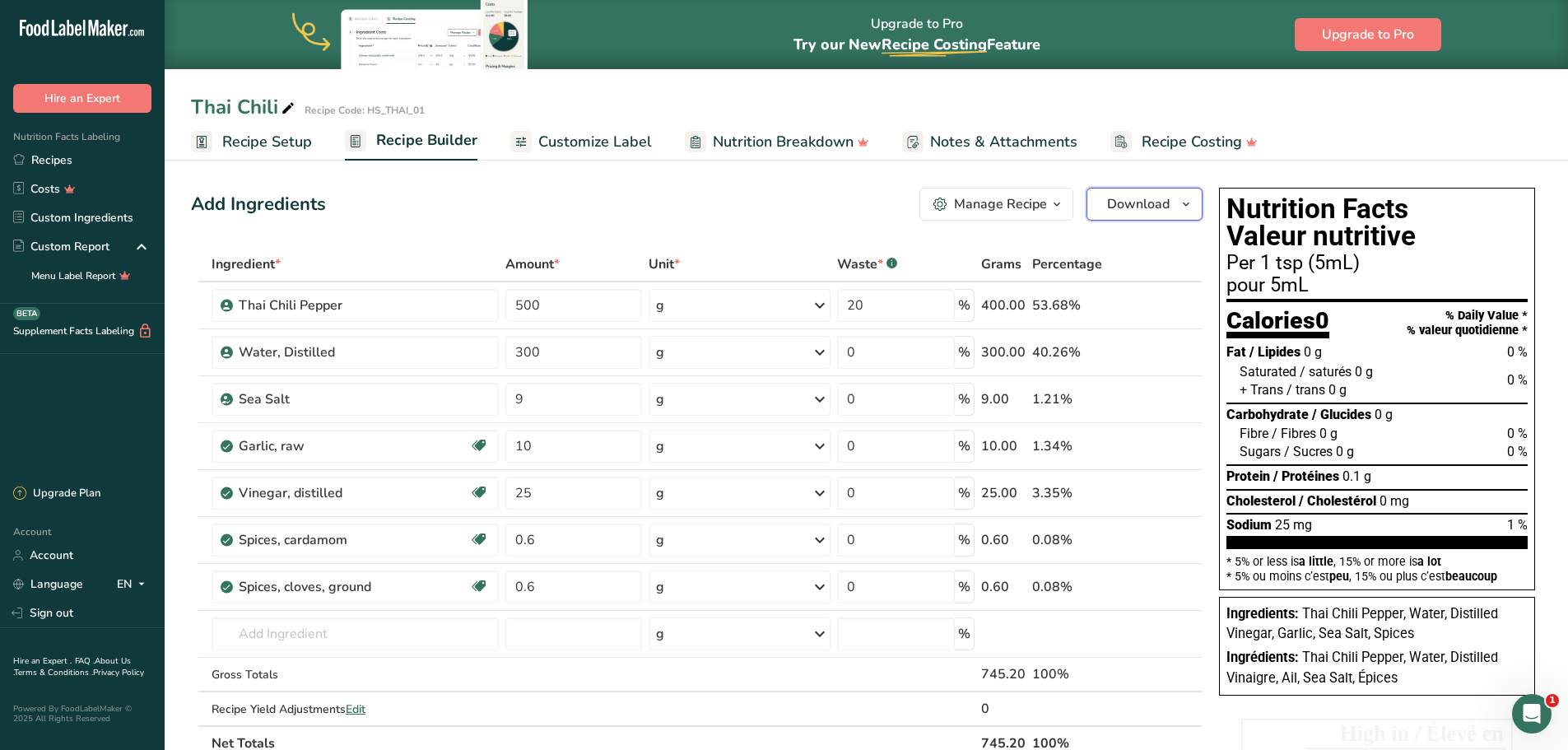
click at [1183, 202] on icon "button" at bounding box center [1186, 204] width 13 height 20
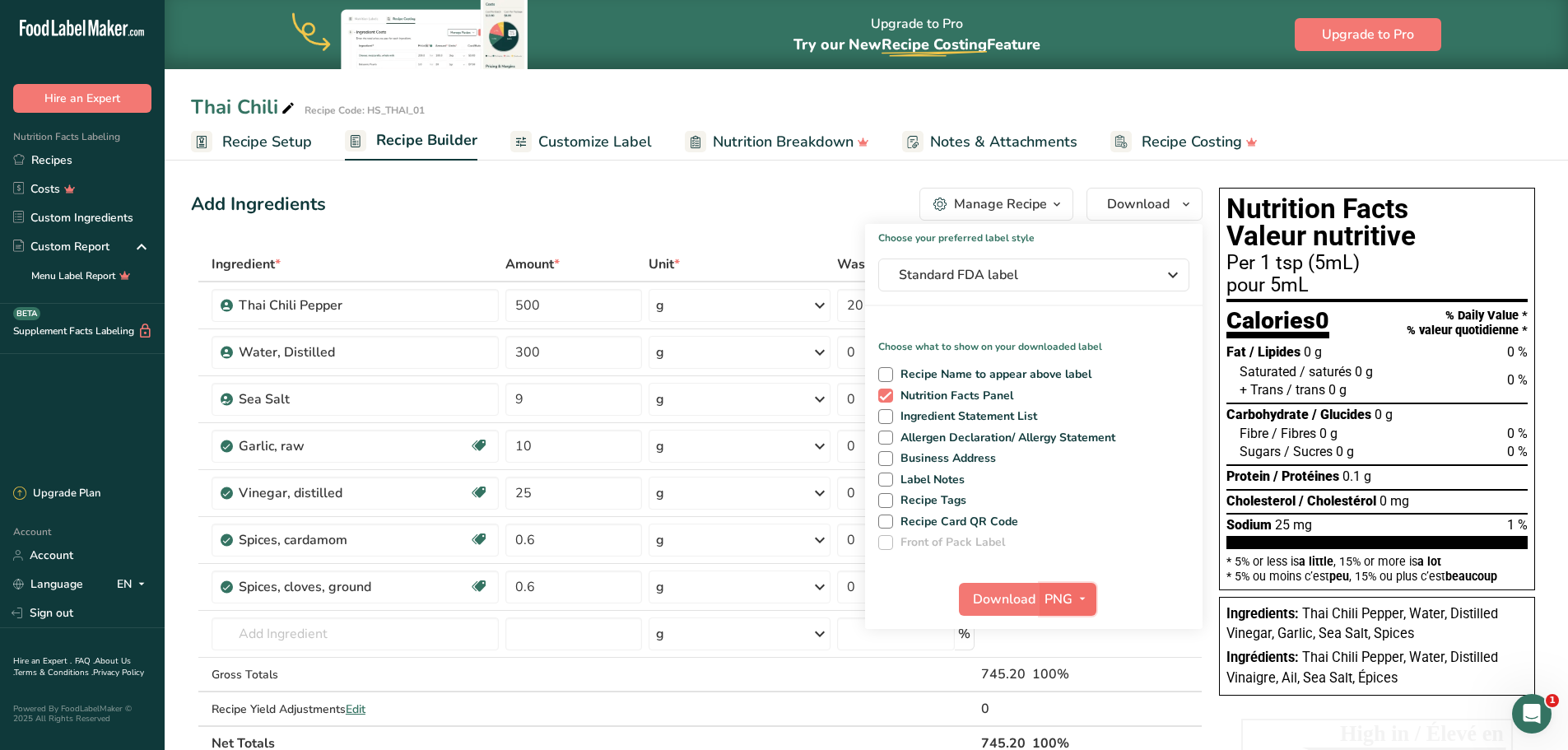
click at [1078, 599] on icon "button" at bounding box center [1082, 599] width 13 height 20
click at [1067, 652] on link "BMP" at bounding box center [1070, 660] width 53 height 27
click at [1001, 590] on span "Download" at bounding box center [1004, 599] width 63 height 20
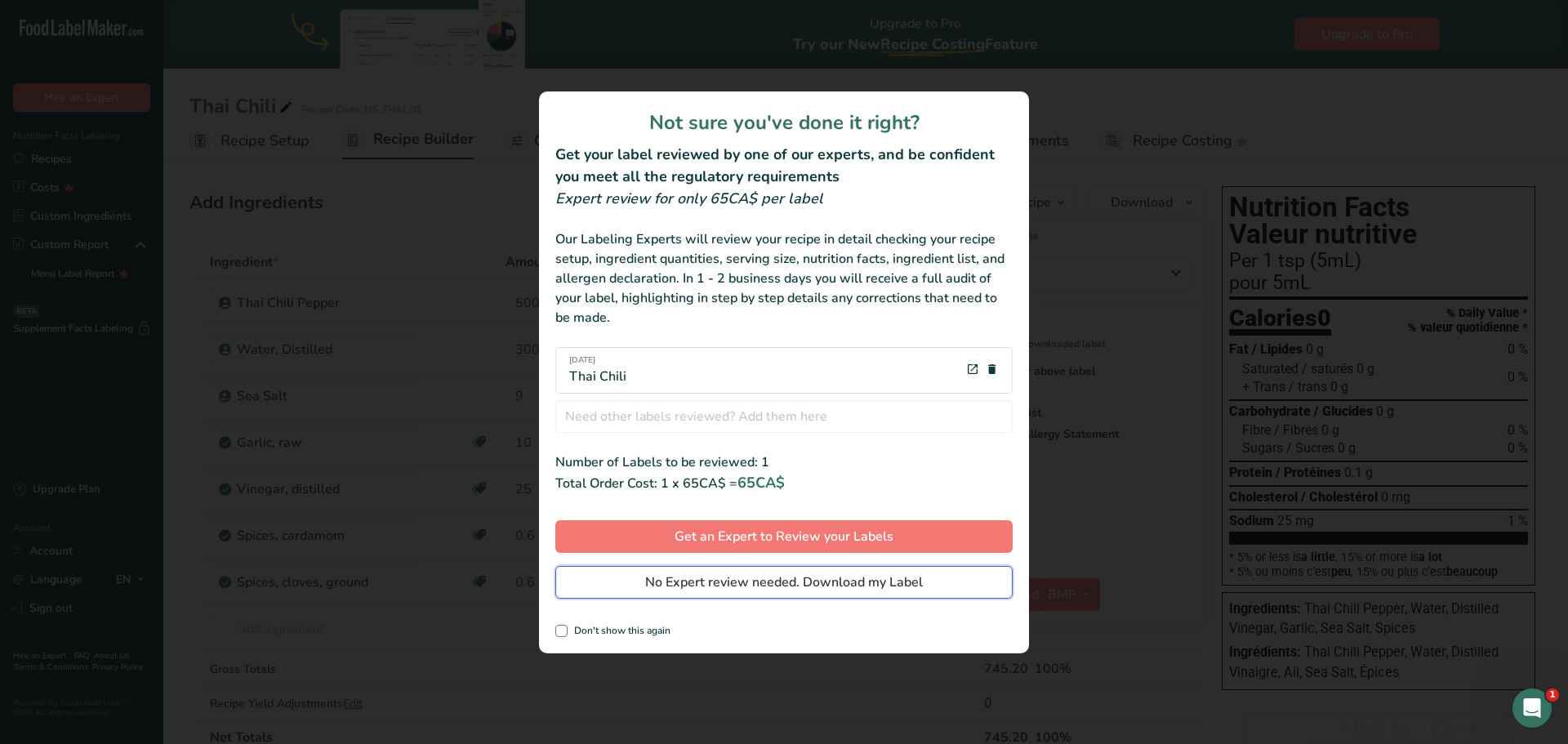
click at [754, 580] on span "No Expert review needed. Download my Label" at bounding box center [783, 581] width 278 height 19
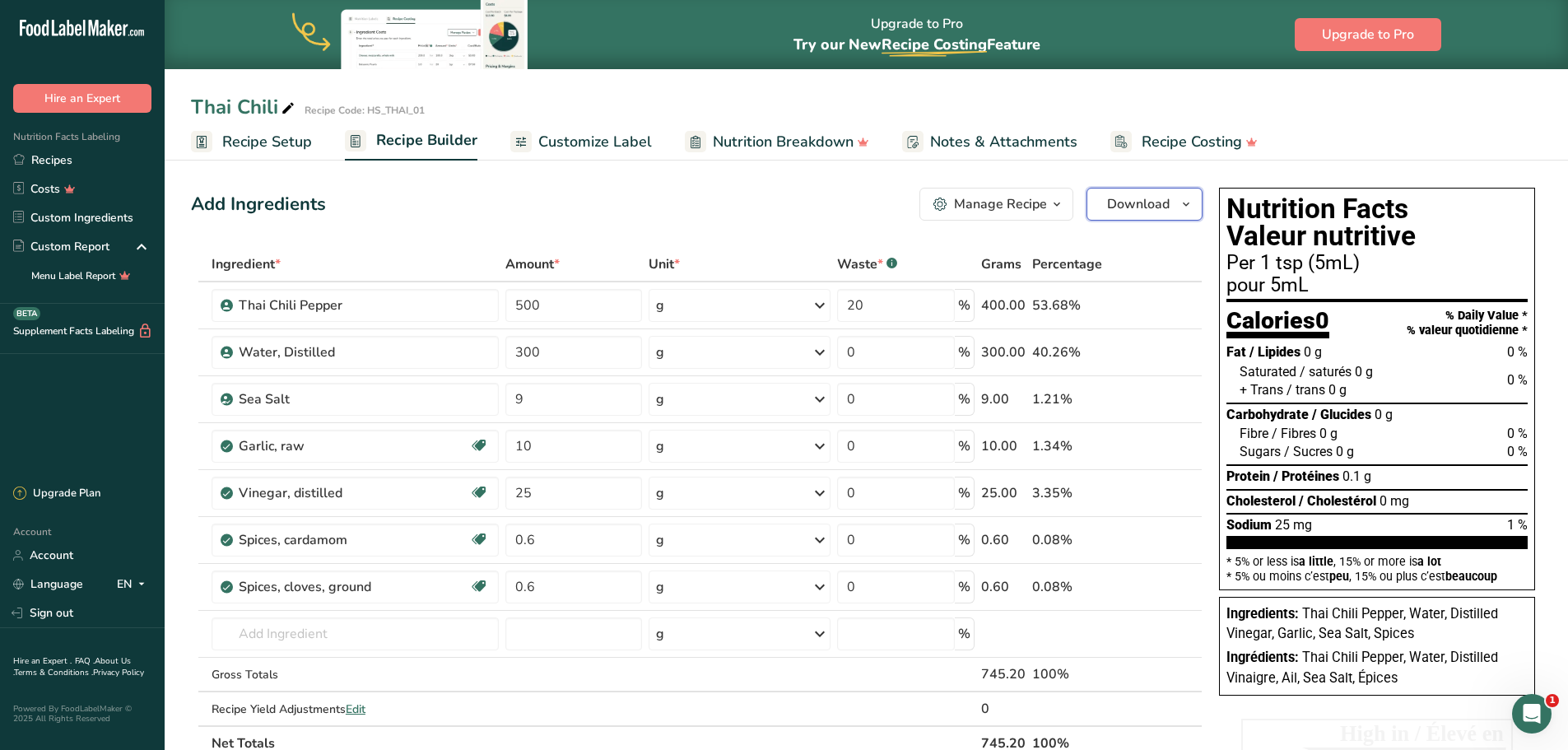
click at [1192, 202] on icon "button" at bounding box center [1186, 204] width 13 height 20
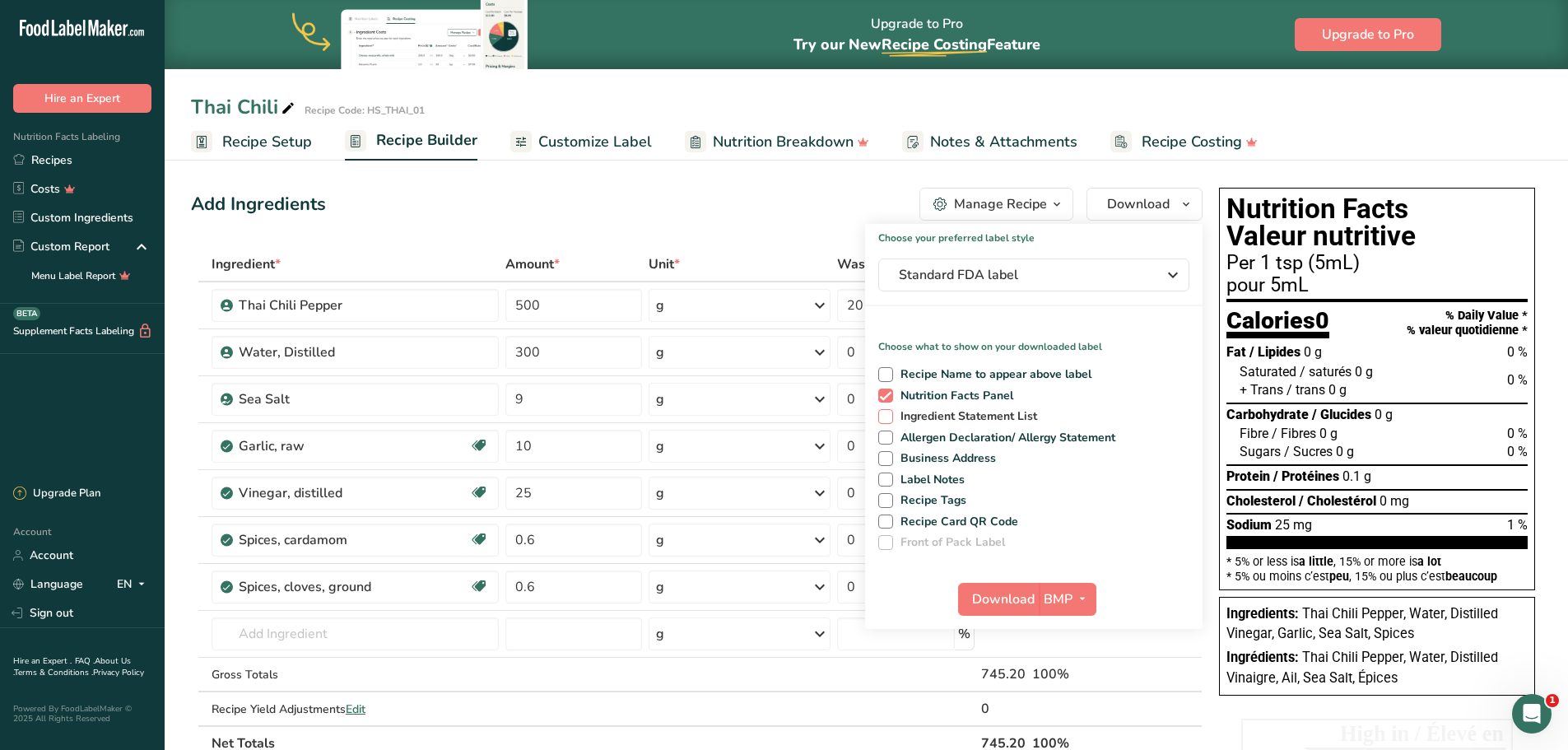
click at [887, 417] on span at bounding box center [885, 416] width 14 height 14
click at [887, 417] on input "Ingredient Statement List" at bounding box center [883, 416] width 11 height 11
checkbox input "true"
click at [1003, 595] on span "Download" at bounding box center [1004, 599] width 63 height 20
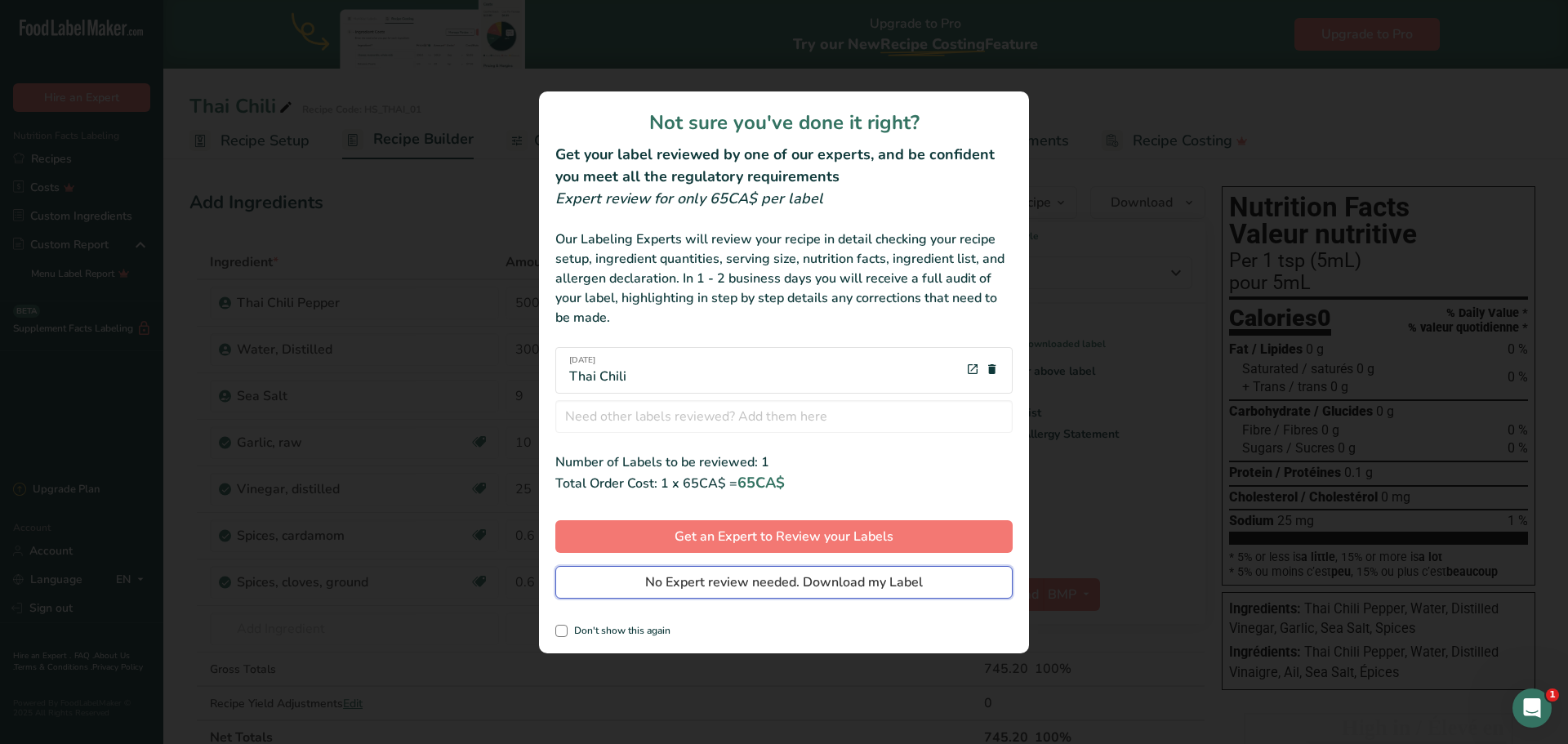
click at [829, 580] on span "No Expert review needed. Download my Label" at bounding box center [783, 581] width 278 height 19
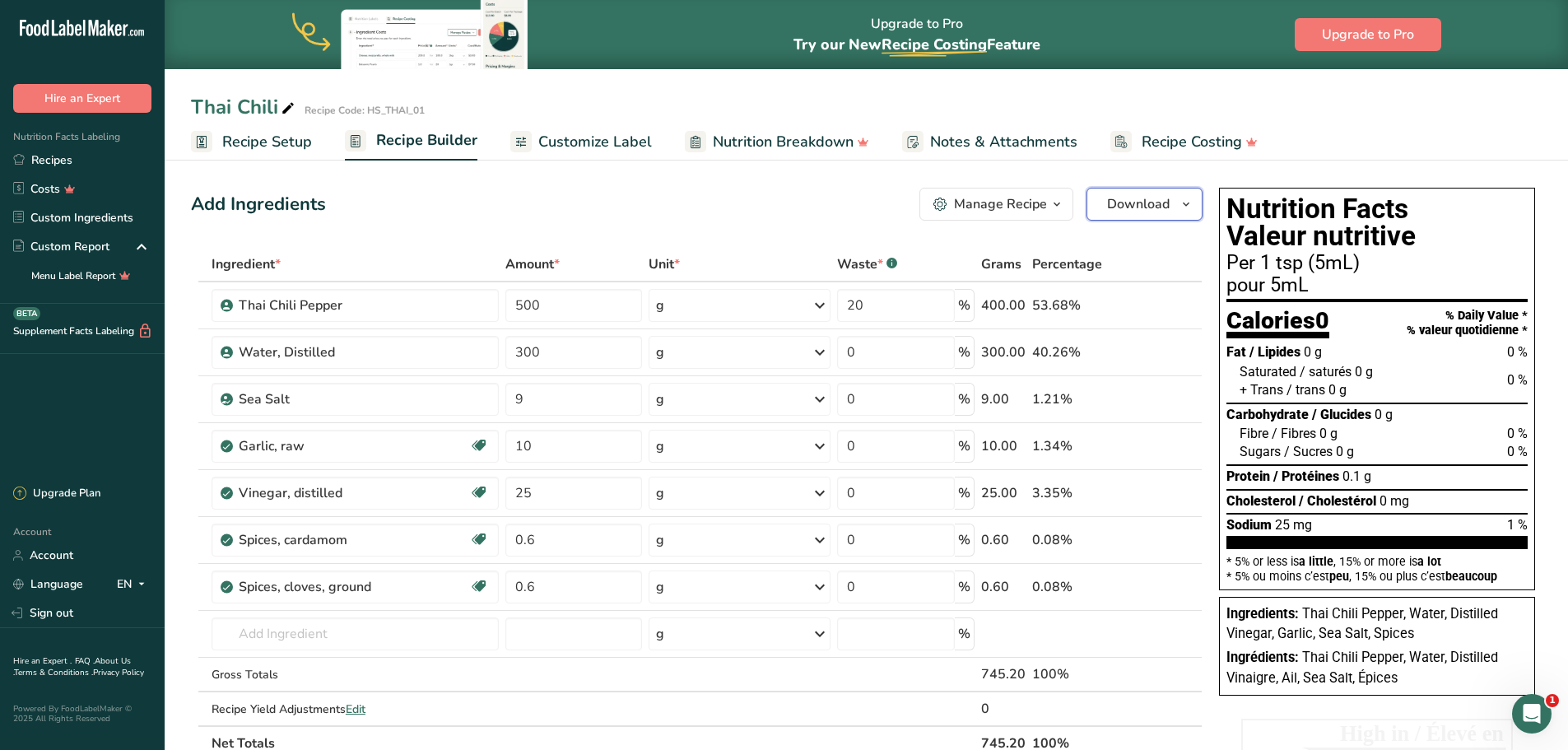
click at [1154, 208] on span "Download" at bounding box center [1138, 203] width 63 height 20
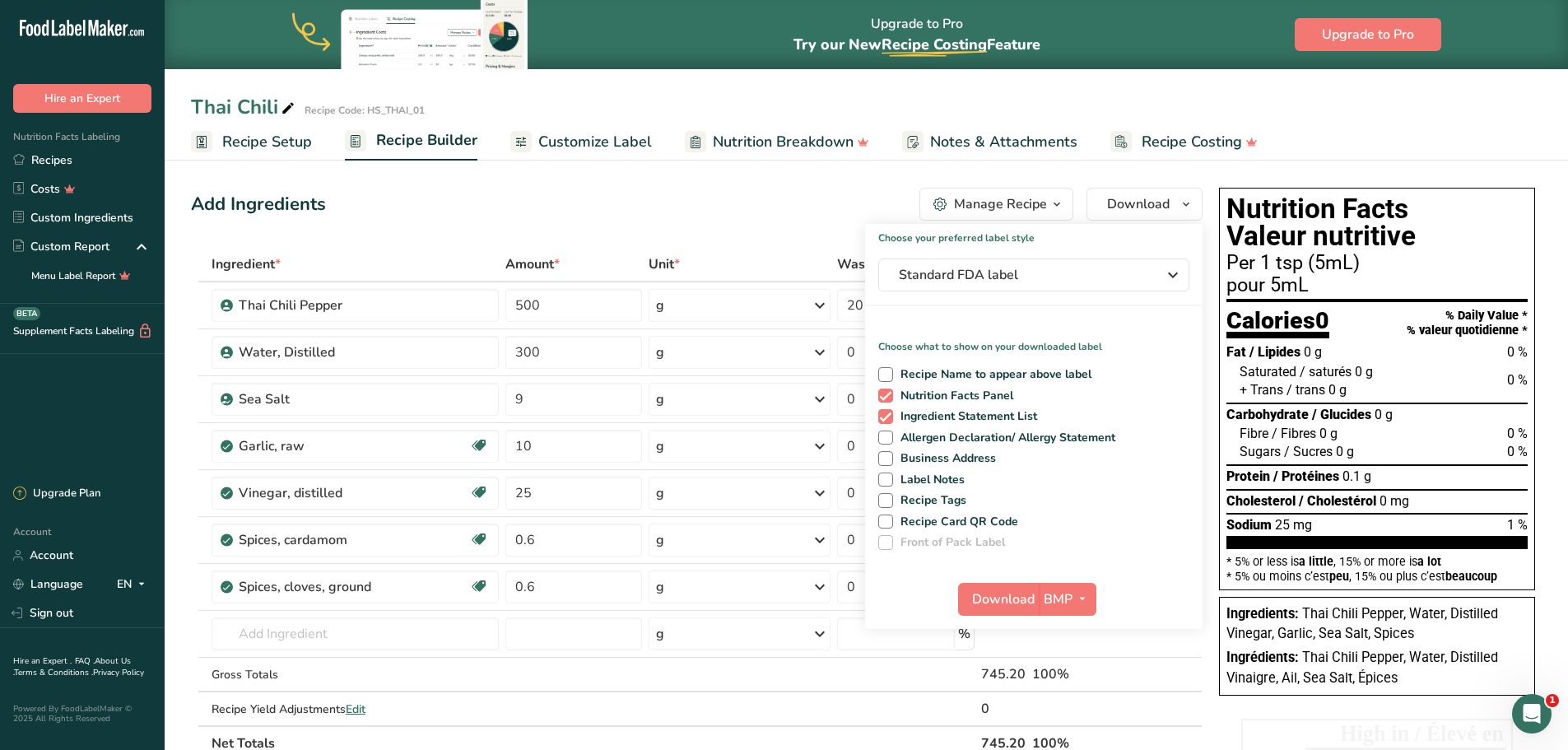
click at [887, 202] on div "Add Ingredients Manage Recipe Delete Recipe Duplicate Recipe Scale Recipe Save …" at bounding box center [696, 204] width 1012 height 33
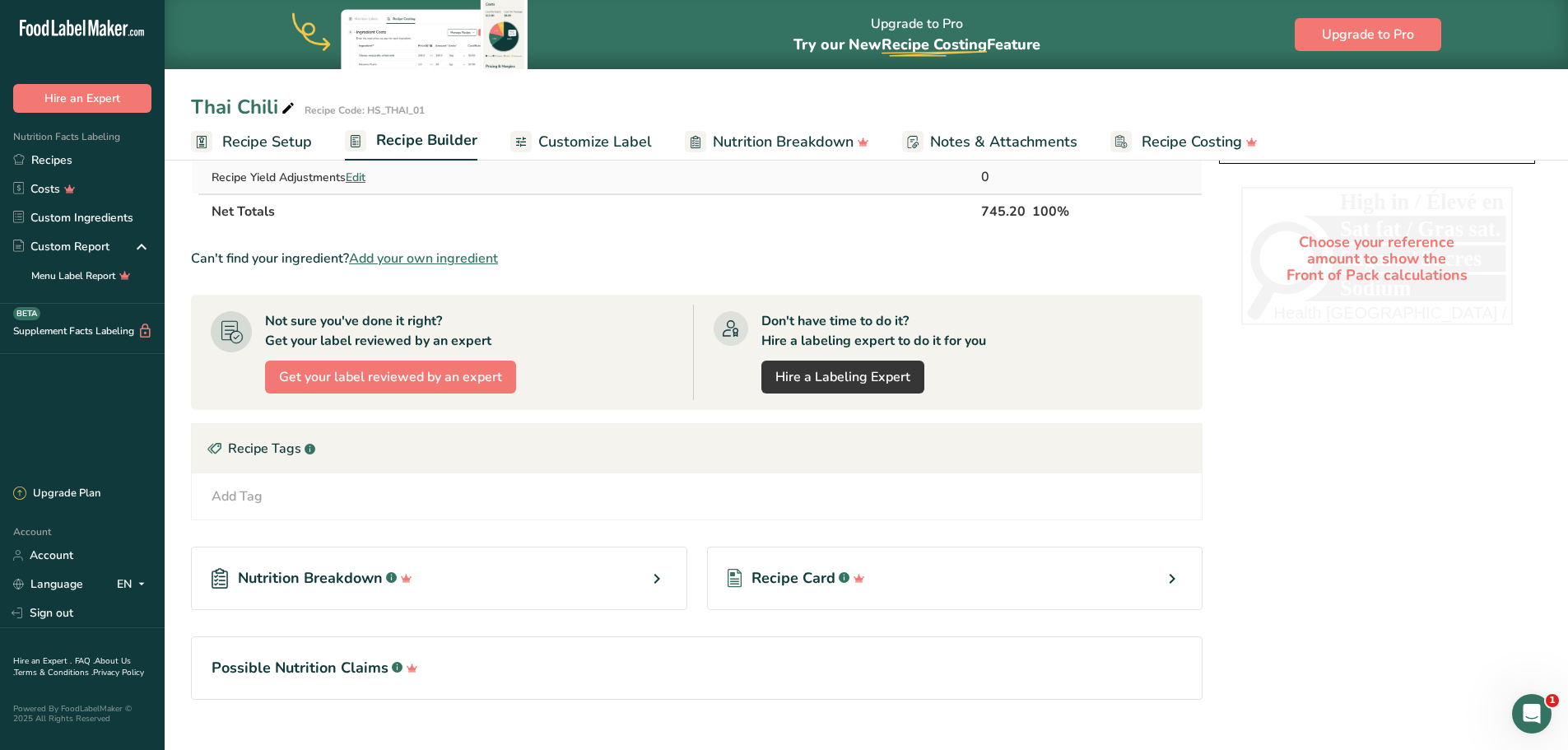
scroll to position [548, 0]
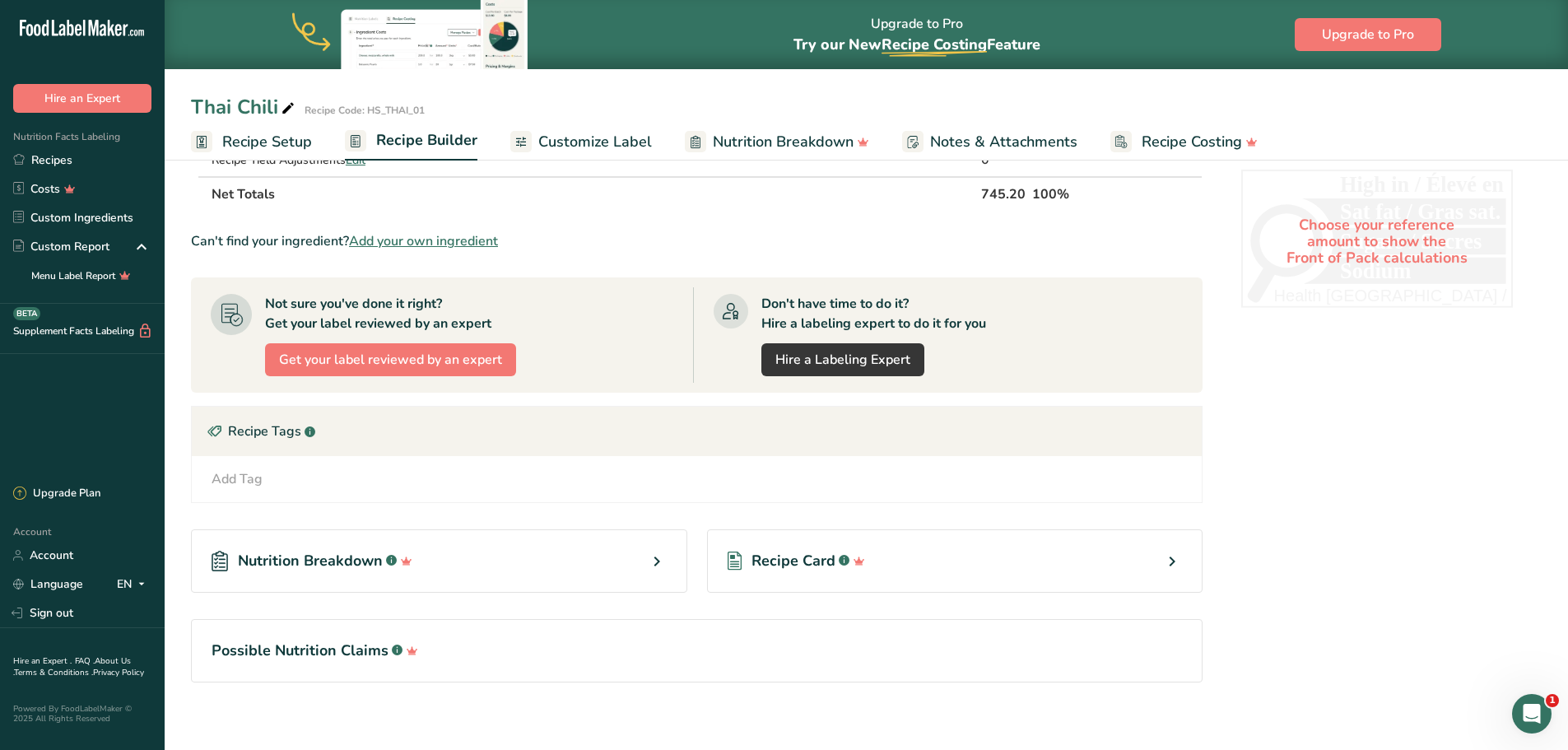
click at [653, 567] on icon at bounding box center [657, 561] width 20 height 30
click at [655, 562] on icon at bounding box center [657, 561] width 20 height 30
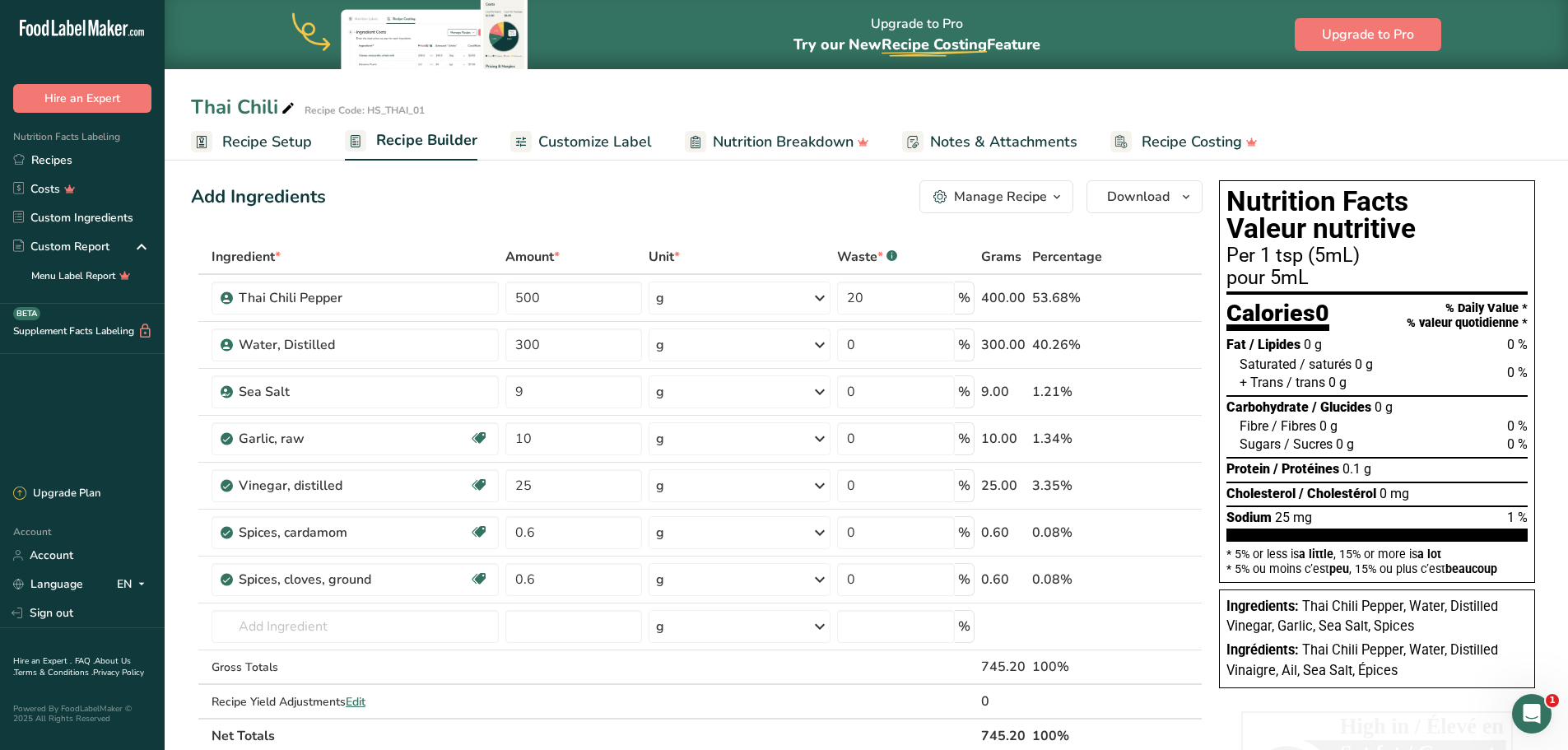
scroll to position [0, 0]
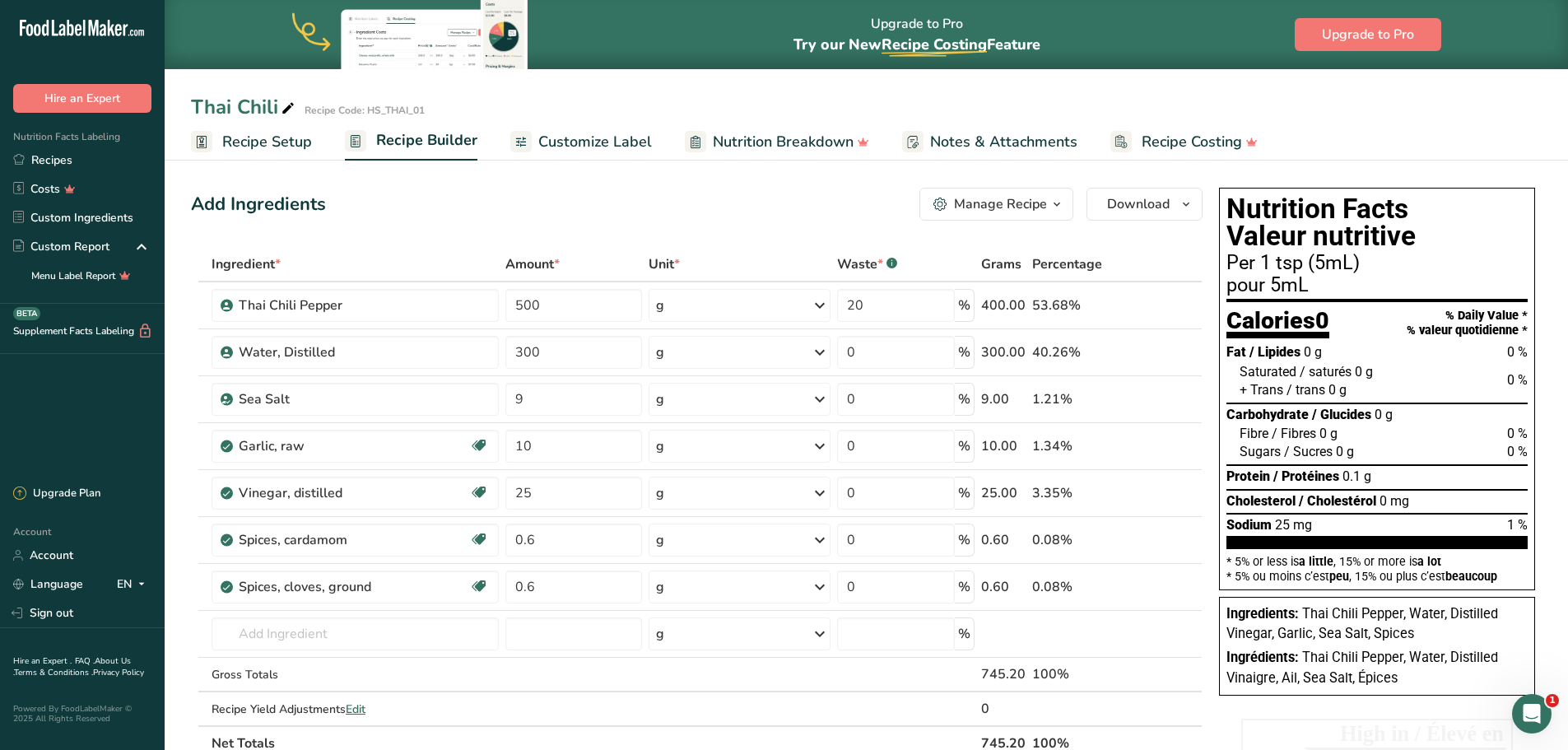
click at [591, 142] on span "Customize Label" at bounding box center [596, 142] width 114 height 22
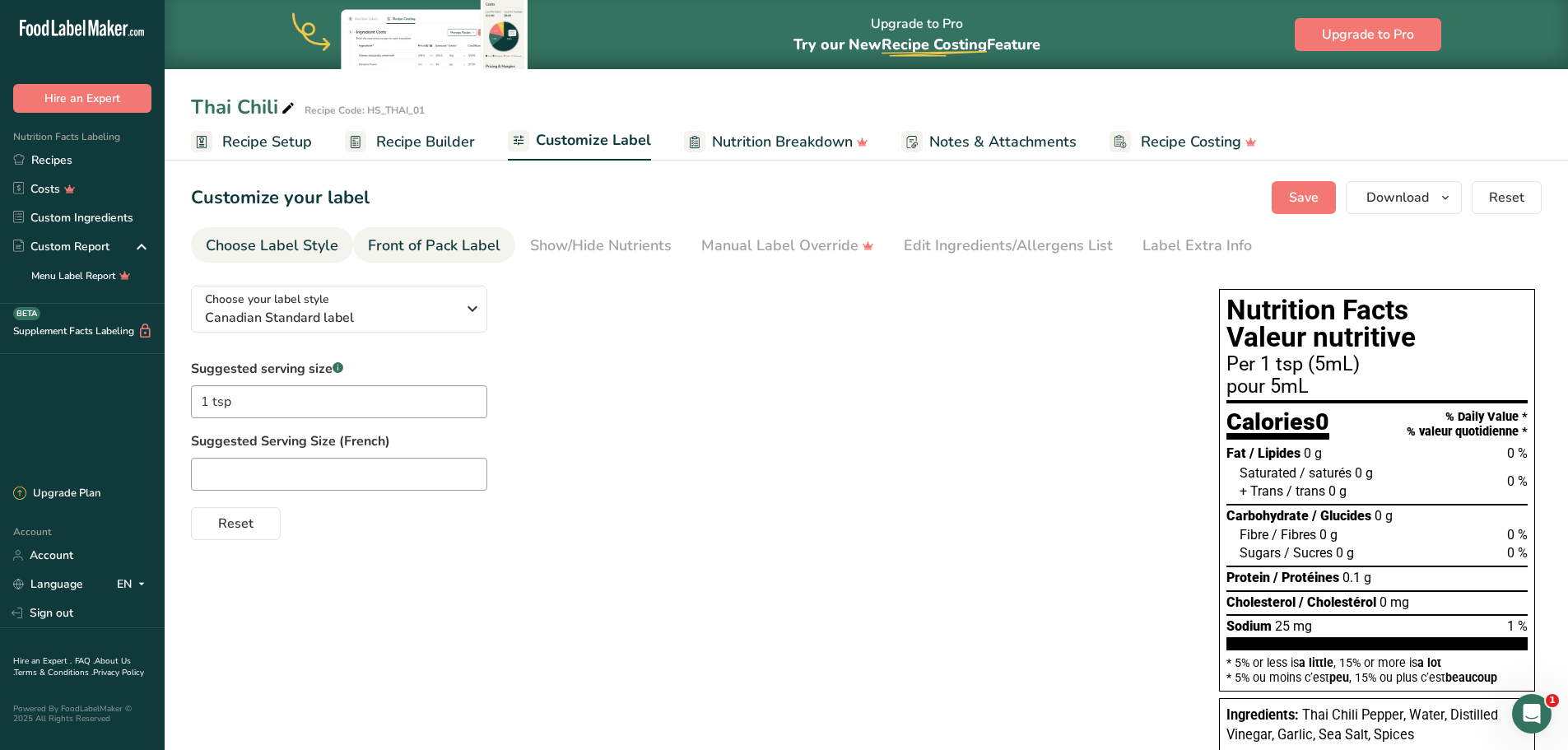
click at [446, 241] on div "Front of Pack Label" at bounding box center [435, 246] width 133 height 22
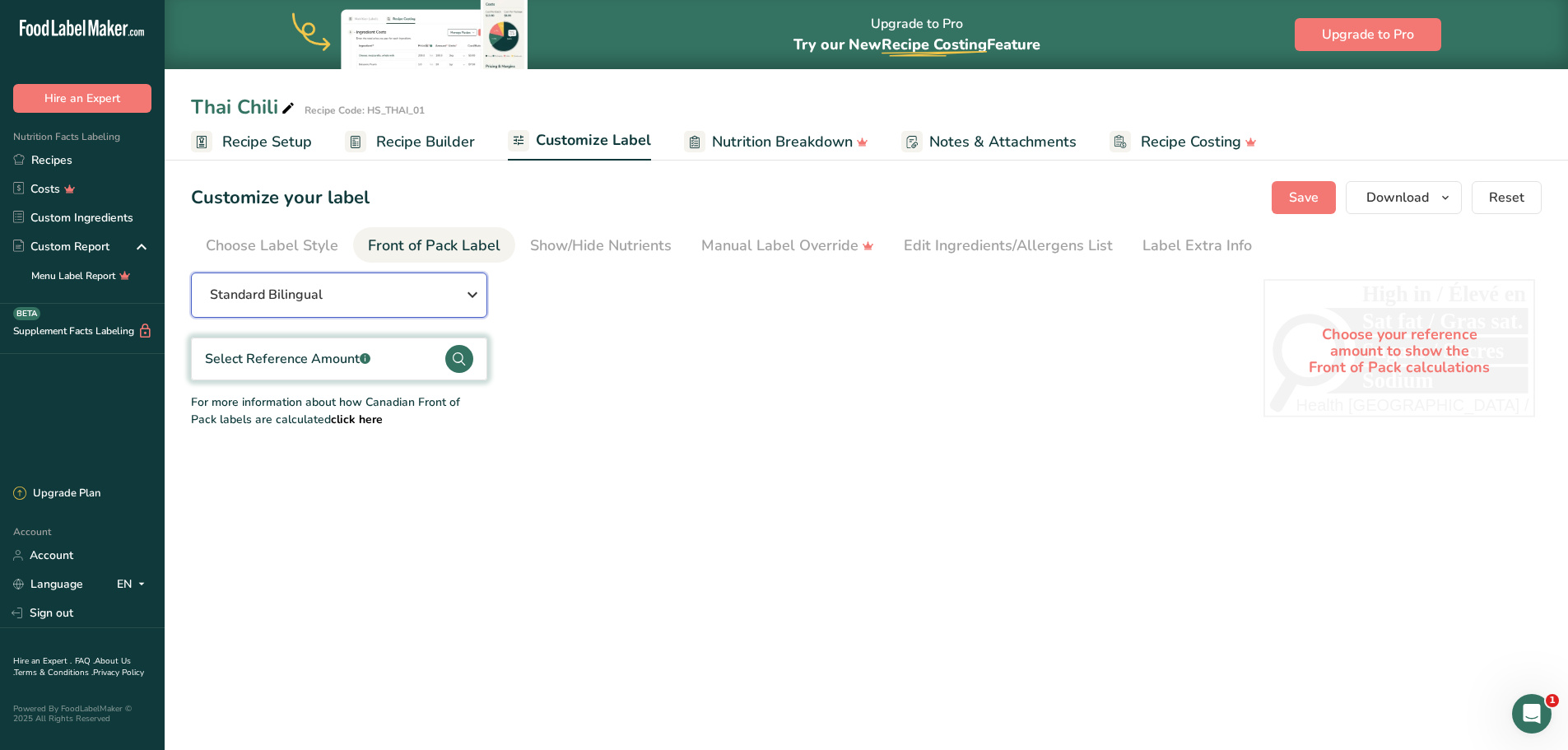
click at [460, 295] on div "Standard Bilingual" at bounding box center [339, 294] width 258 height 20
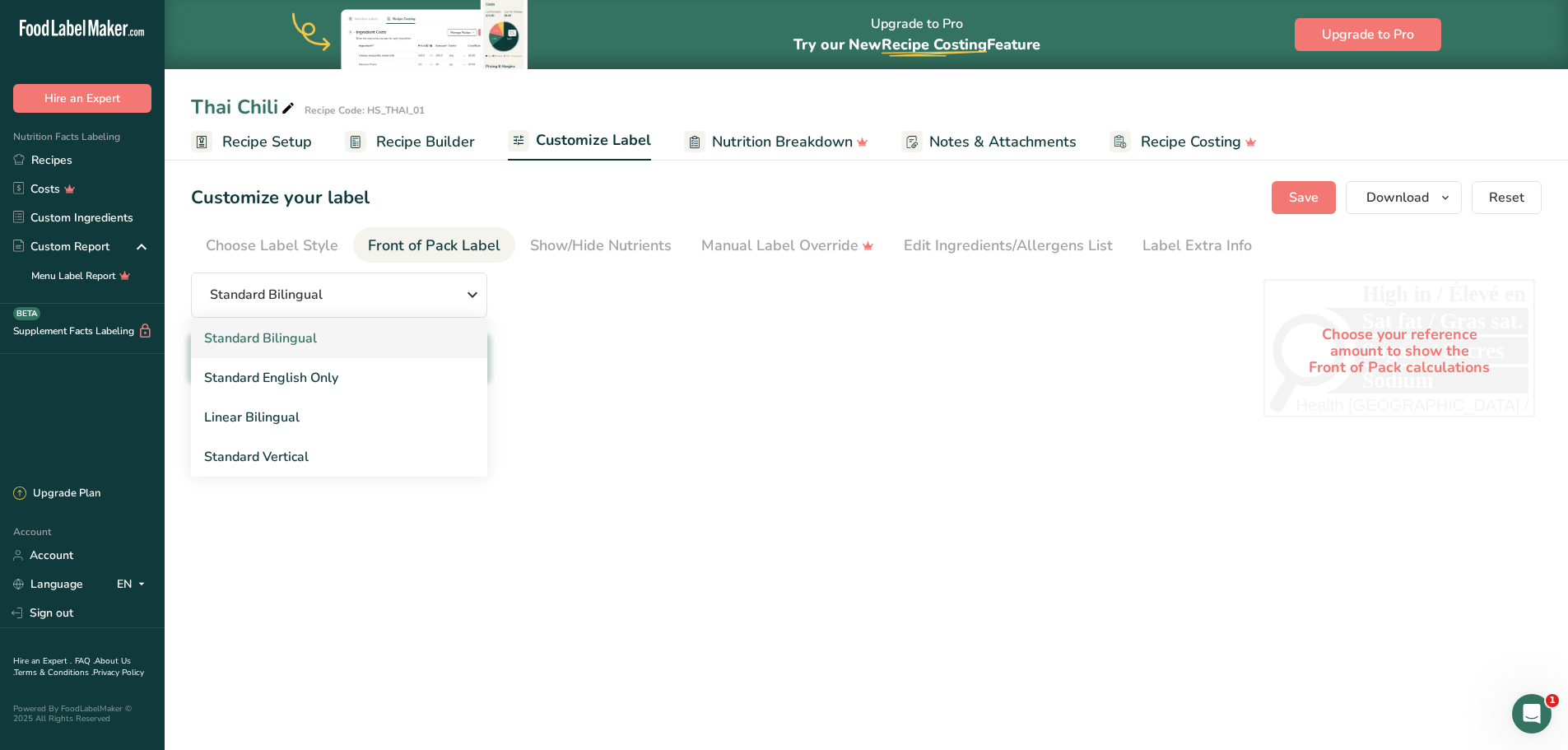
click at [331, 345] on link "Standard Bilingual" at bounding box center [339, 338] width 296 height 39
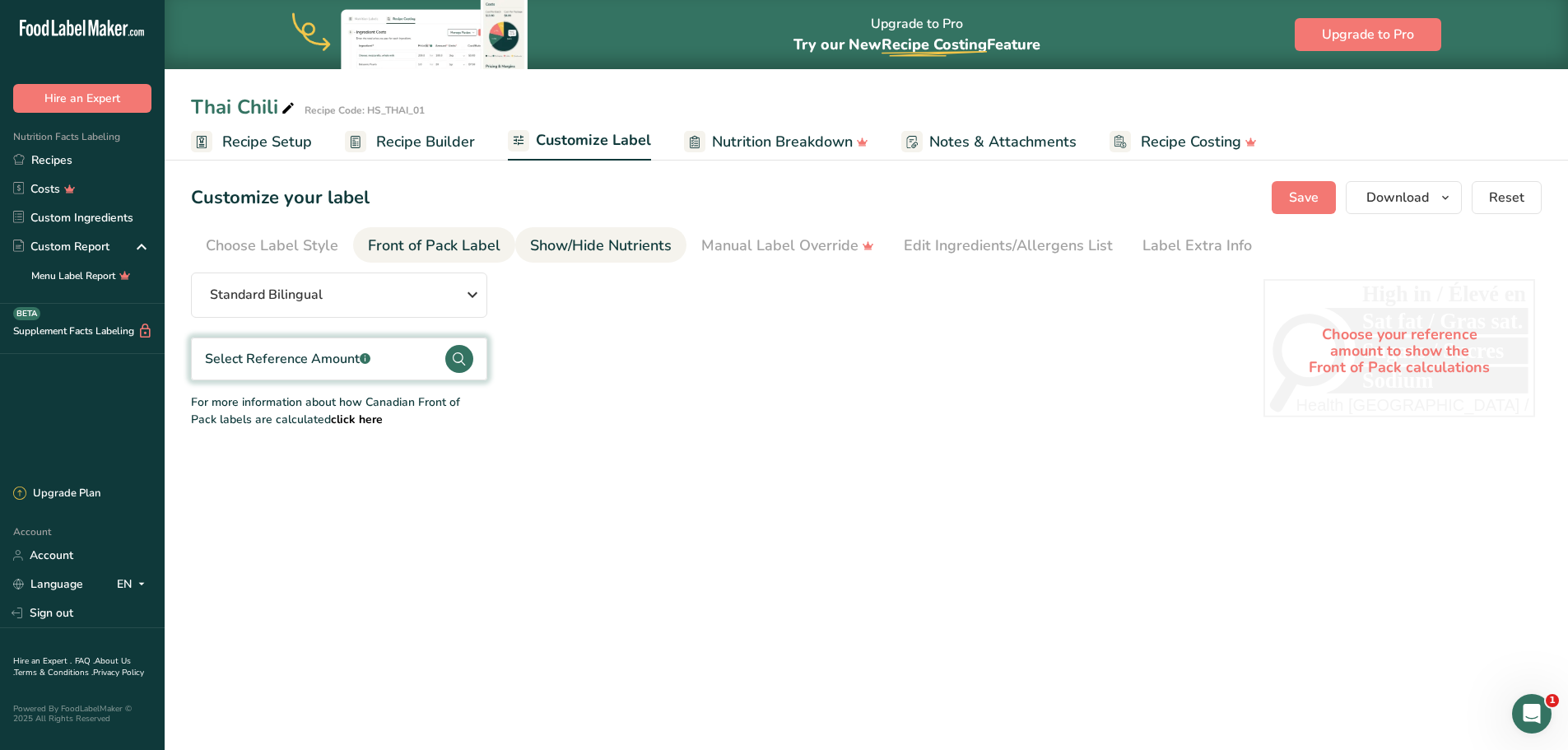
click at [564, 242] on div "Show/Hide Nutrients" at bounding box center [601, 246] width 141 height 22
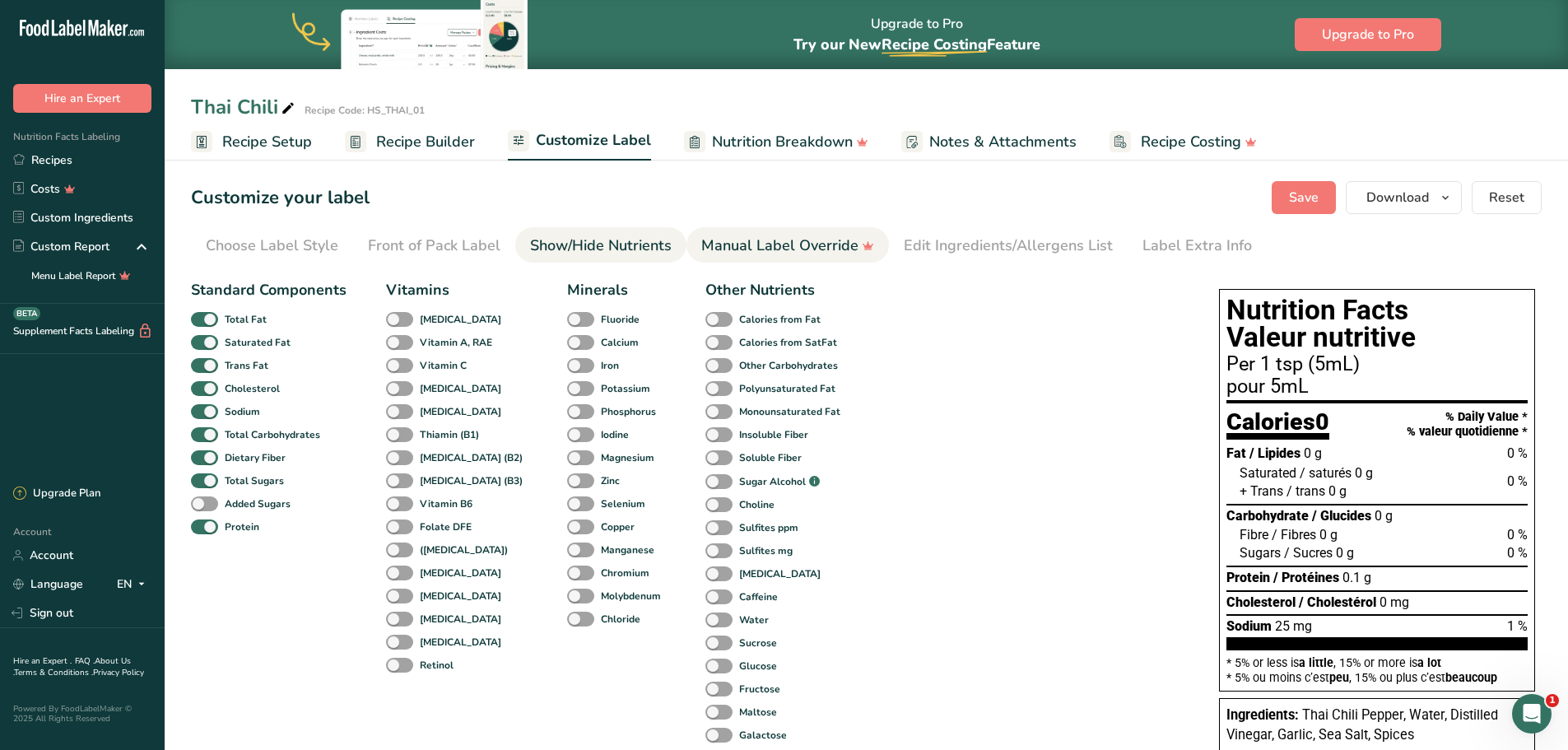
click at [755, 245] on div "Manual Label Override" at bounding box center [787, 246] width 173 height 22
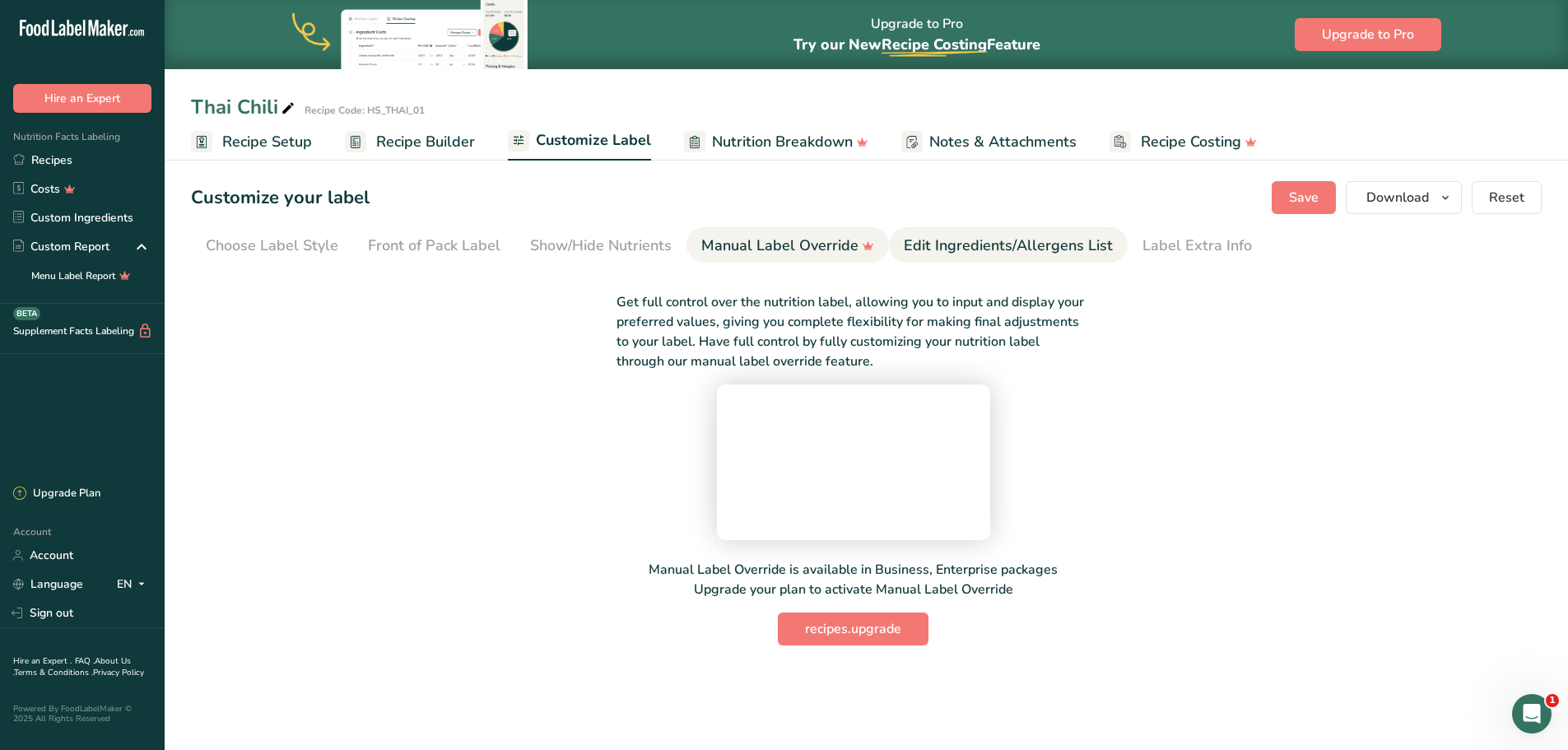
click at [1010, 242] on div "Edit Ingredients/Allergens List" at bounding box center [1008, 246] width 209 height 22
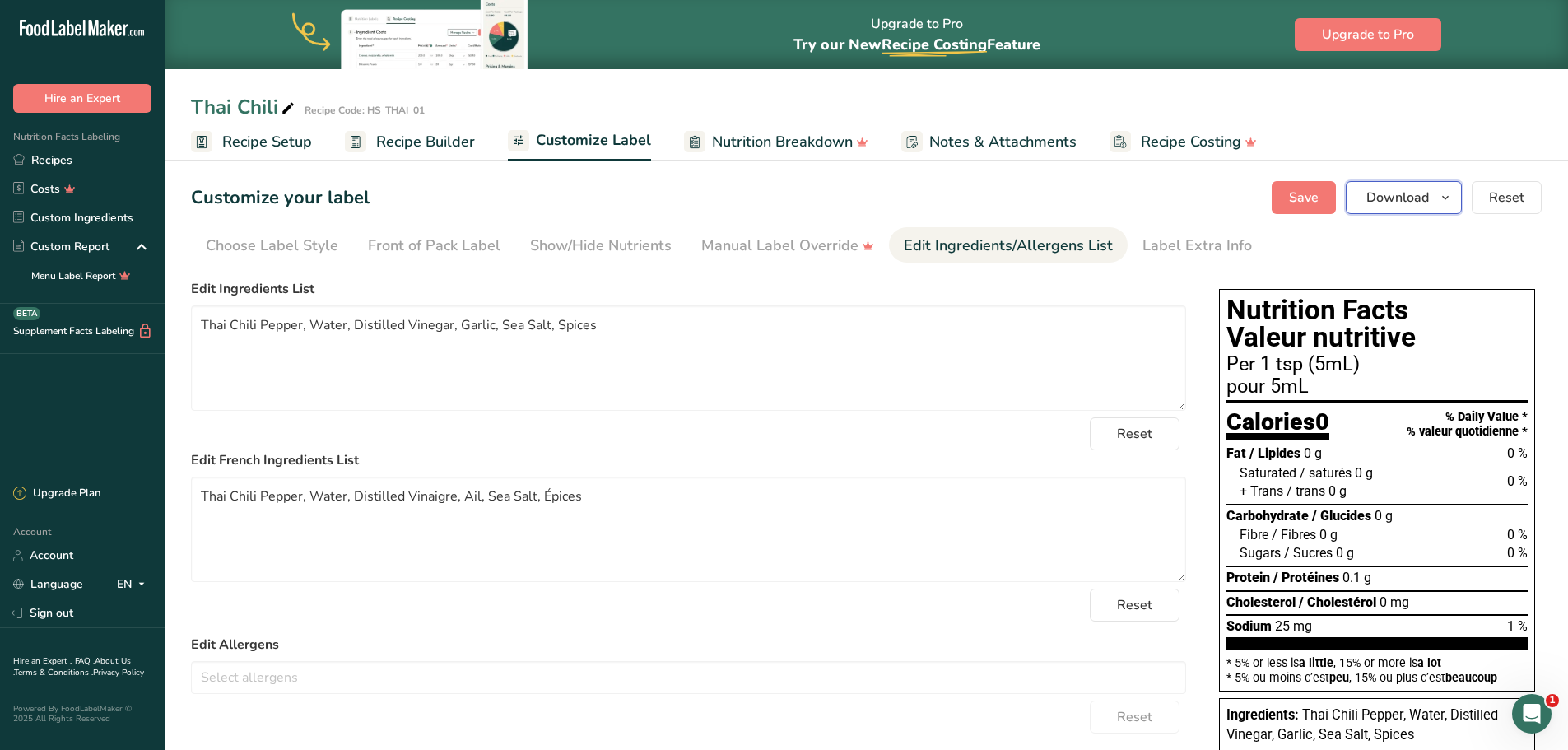
click at [1449, 195] on icon "button" at bounding box center [1445, 198] width 13 height 20
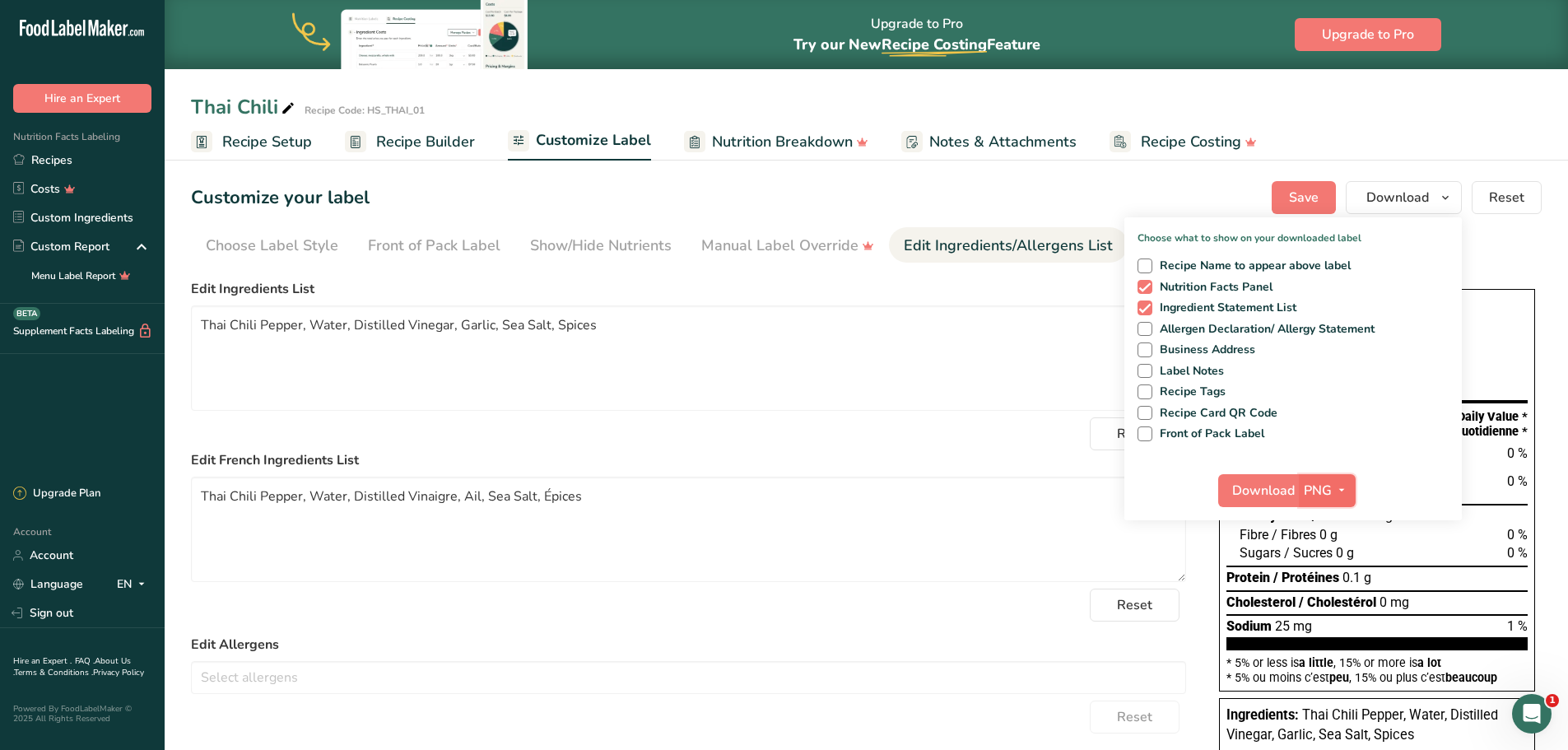
click at [1340, 482] on icon "button" at bounding box center [1342, 490] width 13 height 20
click at [1337, 555] on link "BMP" at bounding box center [1330, 551] width 53 height 27
click at [1263, 501] on button "Download" at bounding box center [1257, 490] width 81 height 33
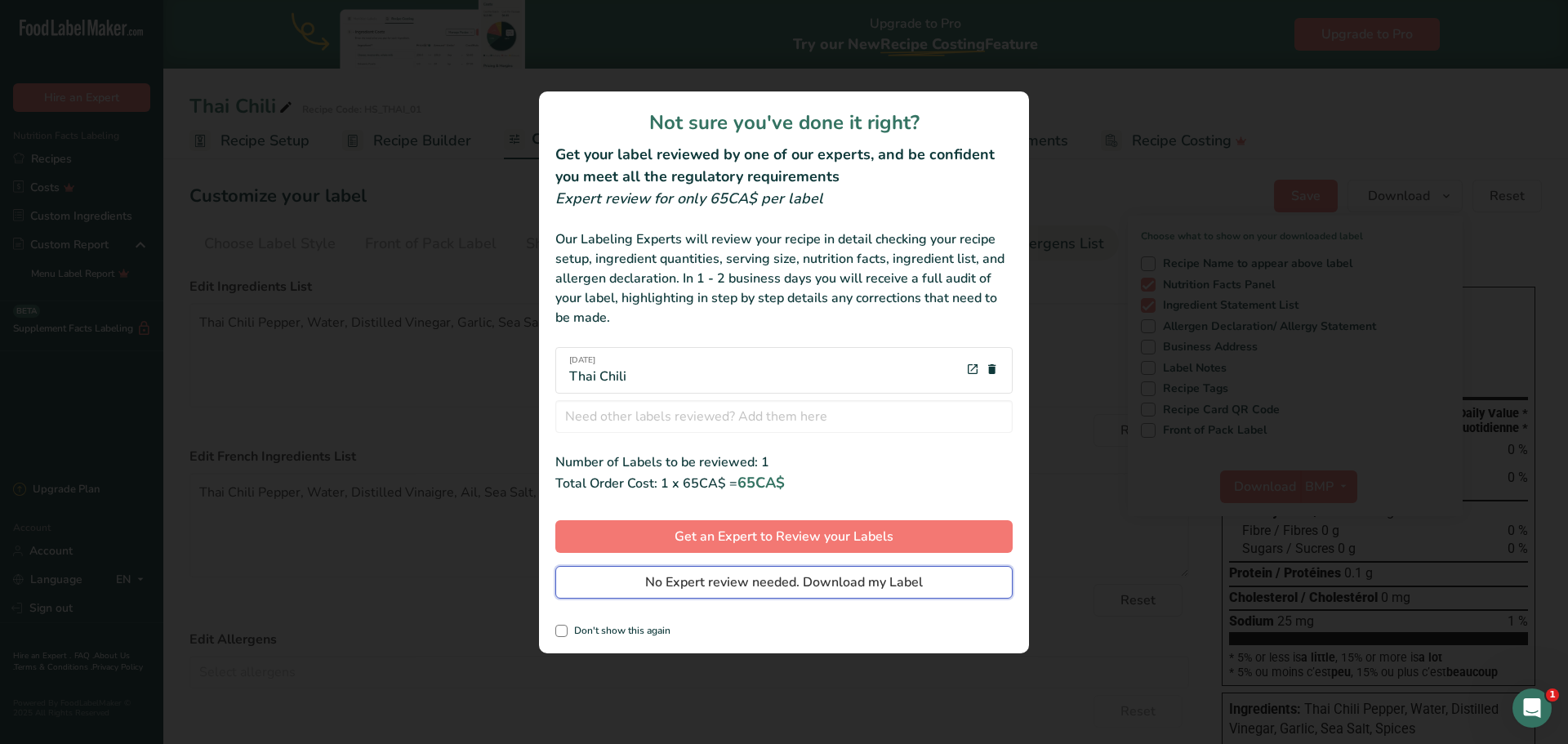
click at [776, 580] on span "No Expert review needed. Download my Label" at bounding box center [783, 581] width 278 height 19
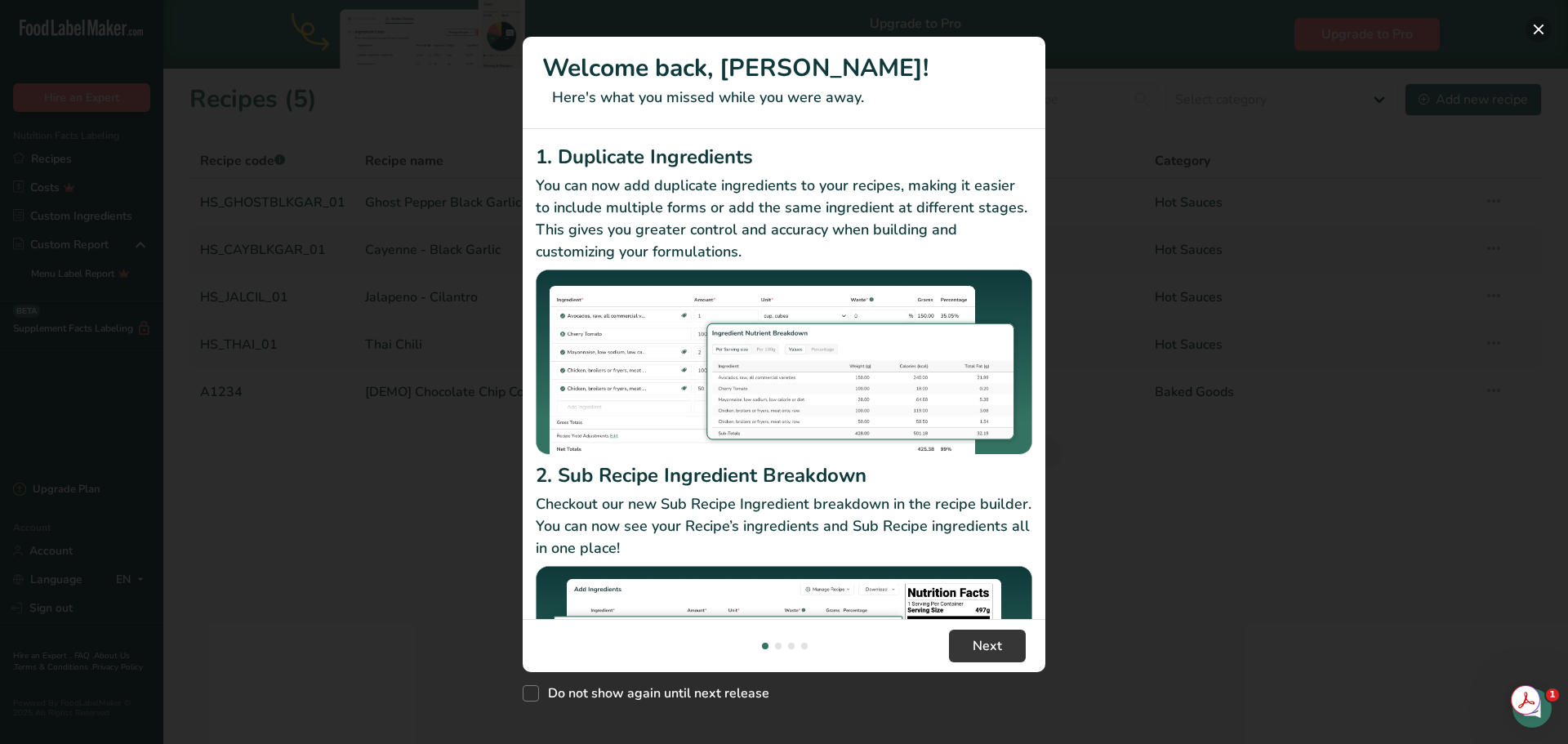
click at [1543, 30] on button "New Features" at bounding box center [1538, 29] width 26 height 26
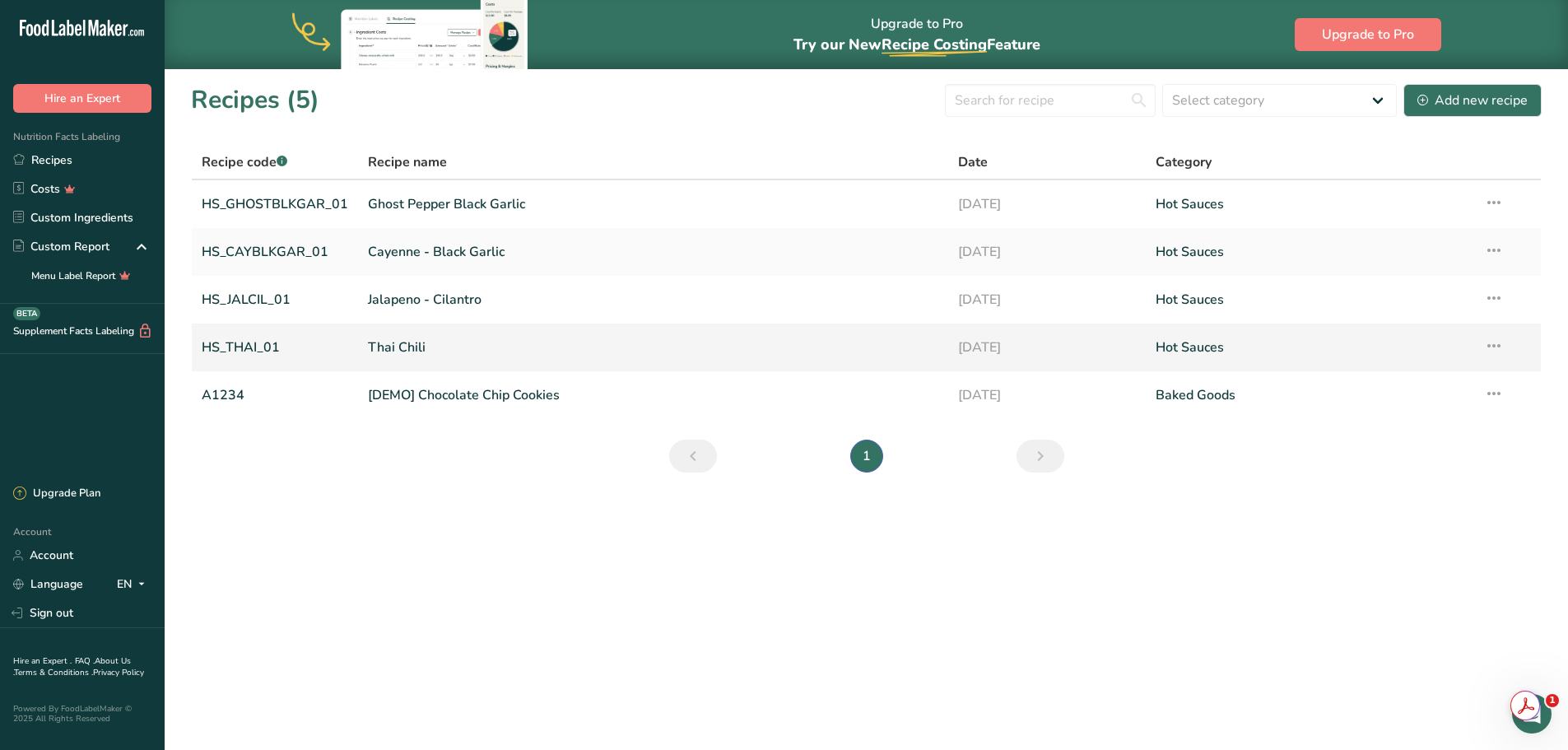
click at [254, 344] on link "HS_THAI_01" at bounding box center [275, 347] width 146 height 35
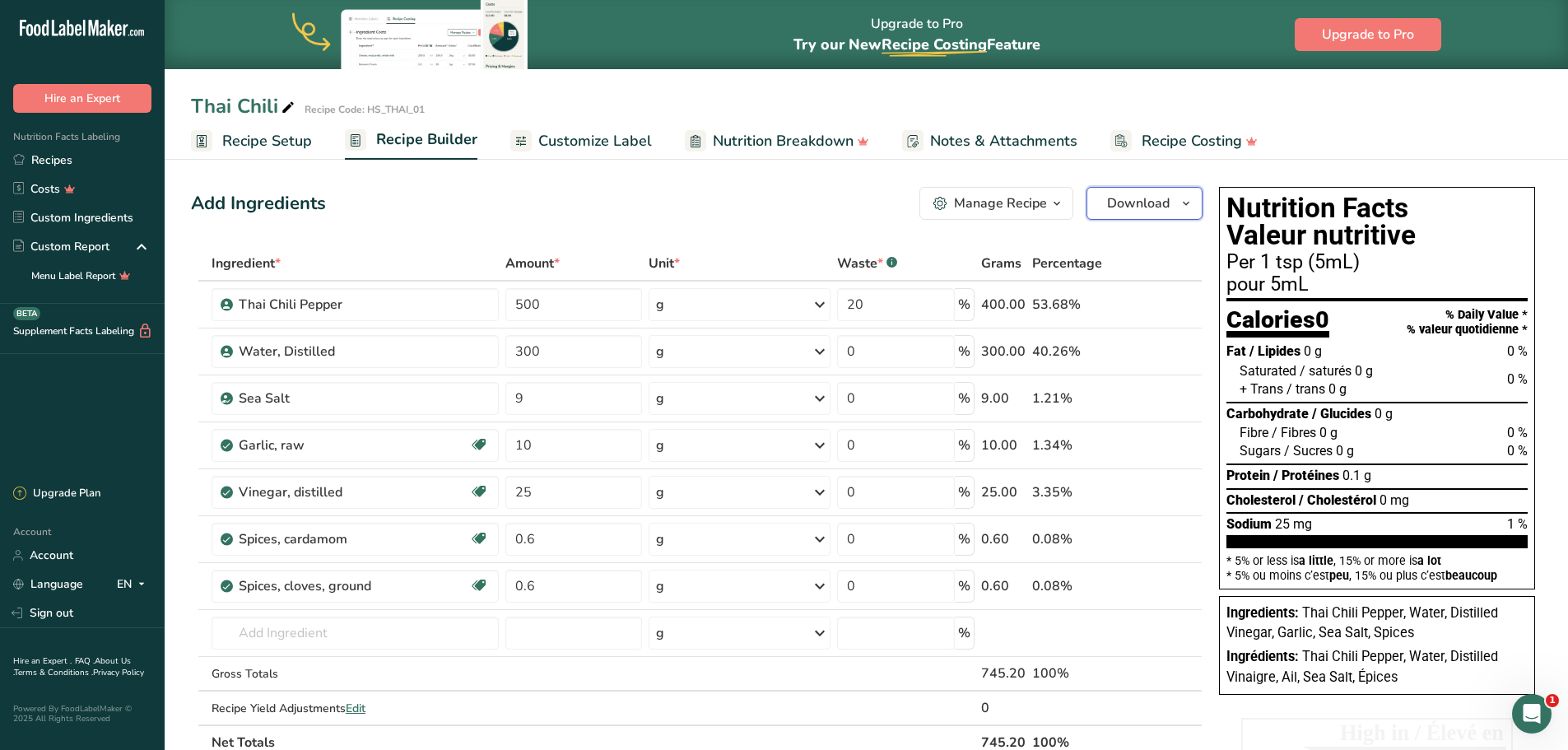
click at [1183, 202] on icon "button" at bounding box center [1186, 203] width 13 height 20
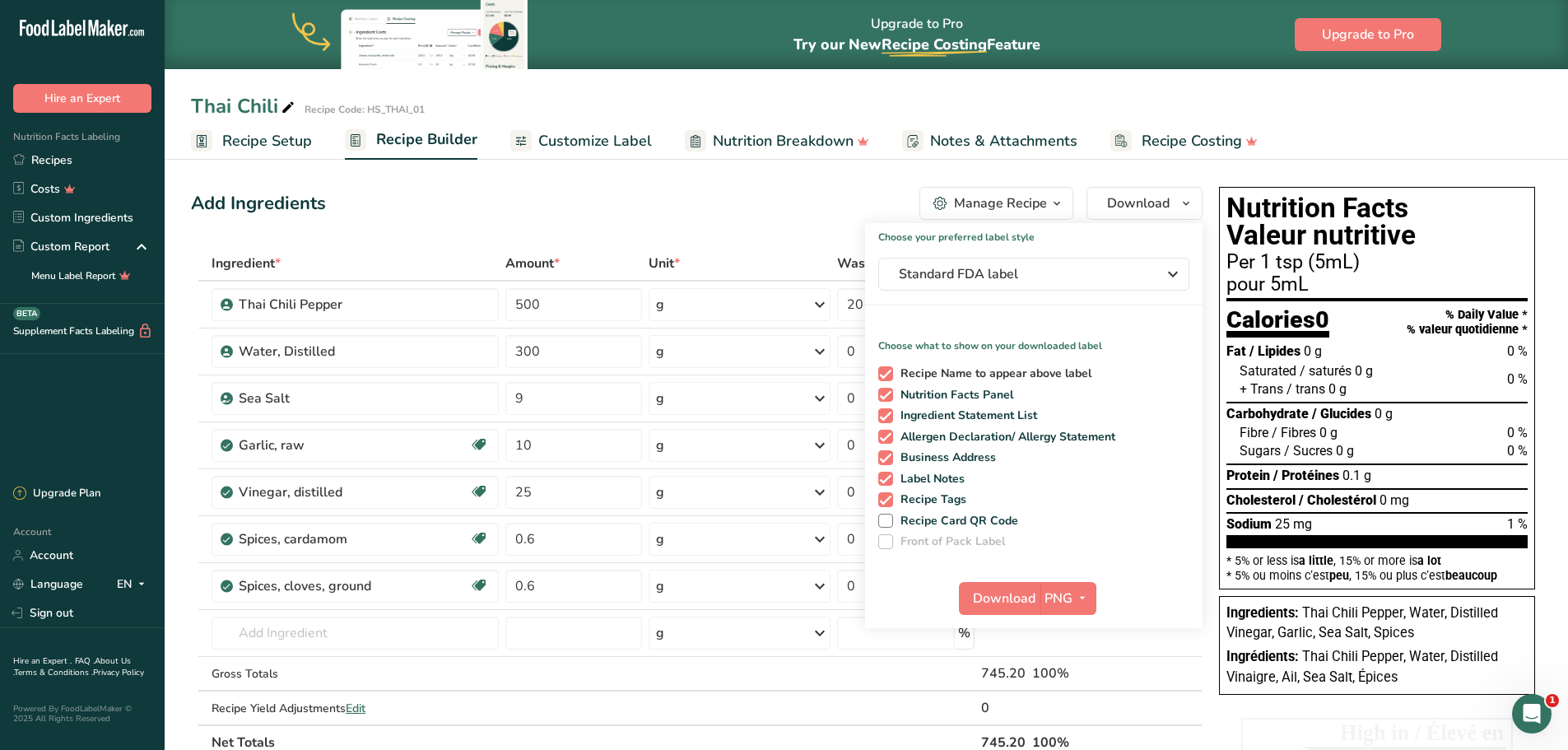
click at [887, 376] on span at bounding box center [885, 373] width 14 height 14
click at [887, 376] on input "Recipe Name to appear above label" at bounding box center [883, 373] width 11 height 11
checkbox input "false"
click at [1080, 605] on icon "button" at bounding box center [1082, 598] width 13 height 20
click at [1075, 656] on link "BMP" at bounding box center [1070, 659] width 53 height 27
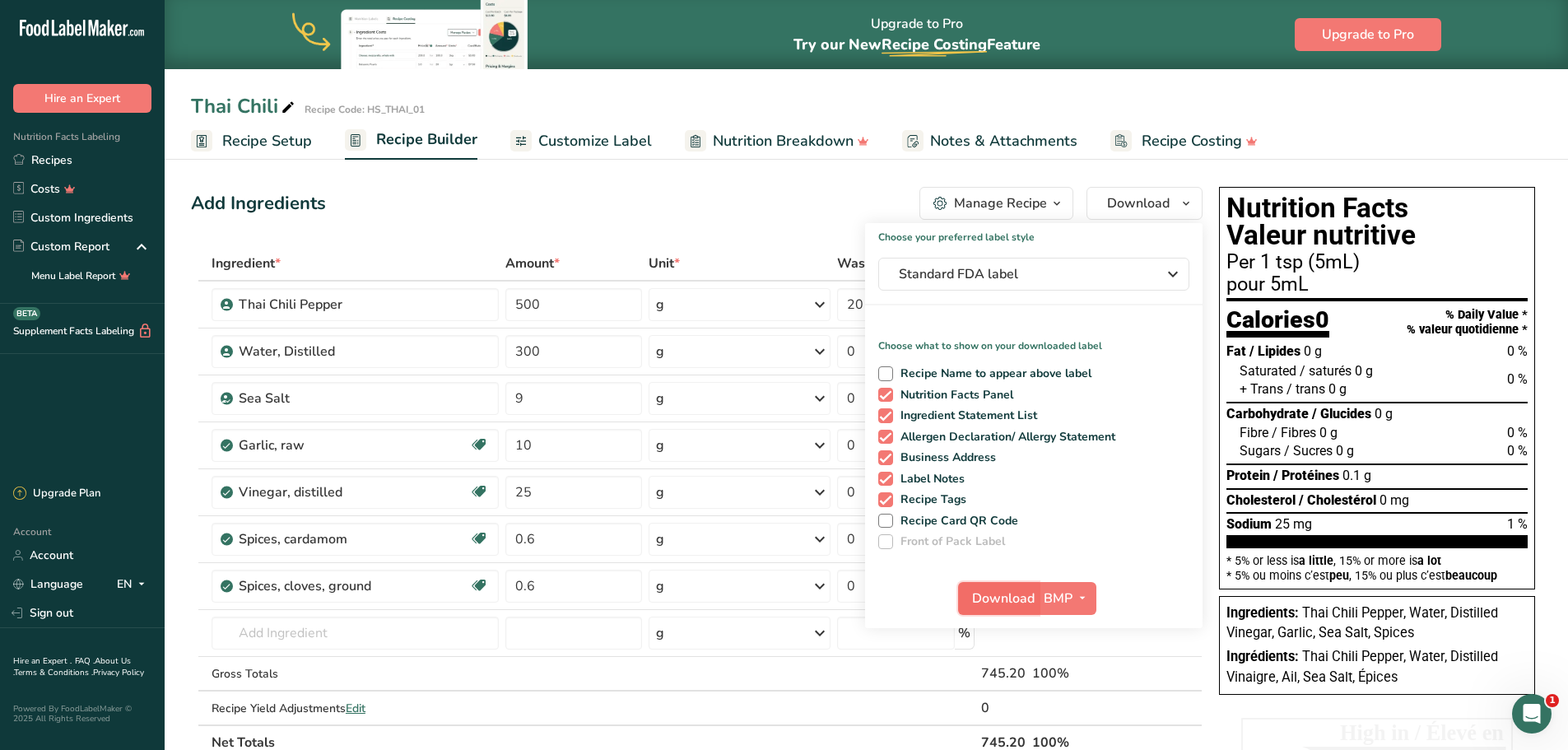
click at [1001, 599] on span "Download" at bounding box center [1004, 598] width 63 height 20
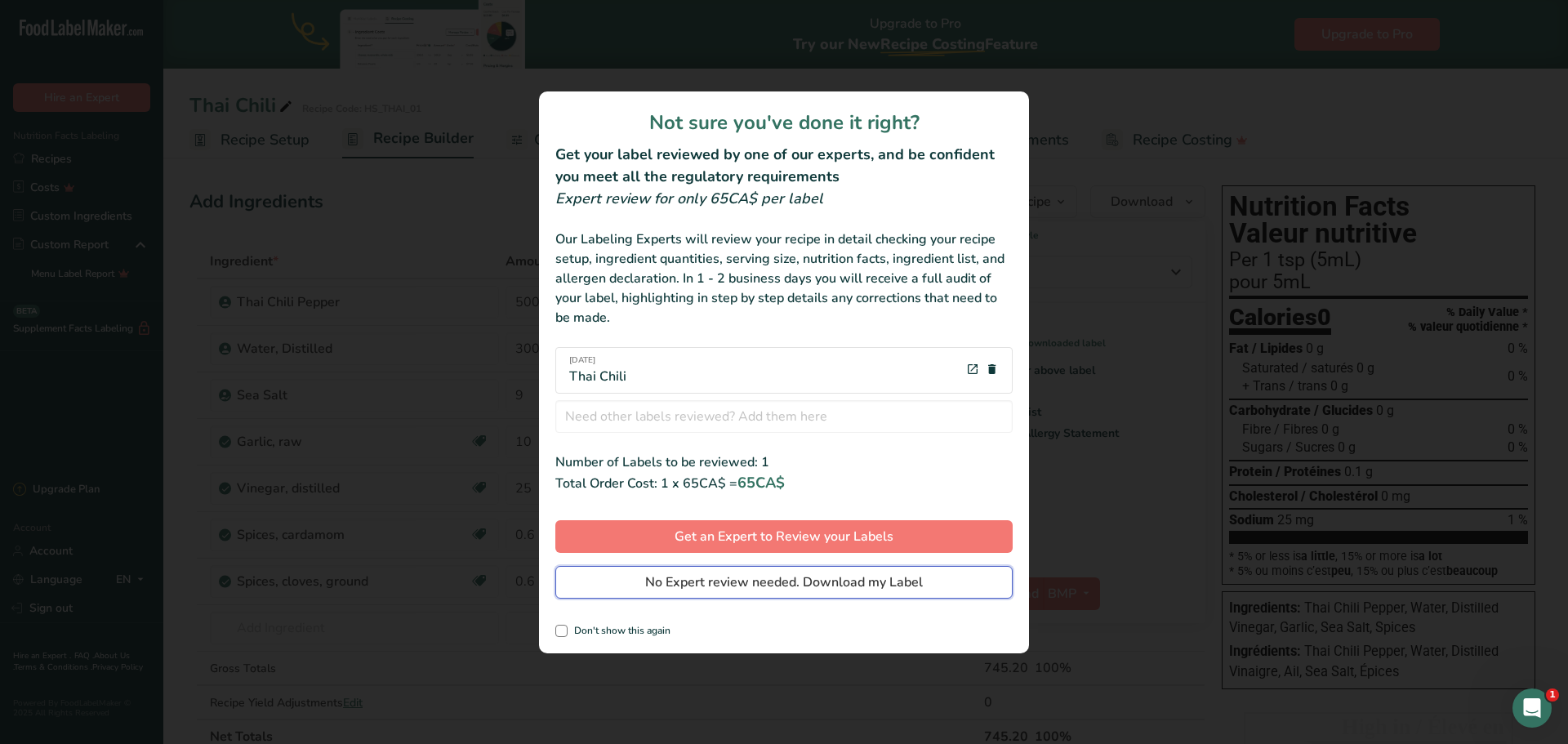
click at [870, 585] on span "No Expert review needed. Download my Label" at bounding box center [783, 581] width 278 height 19
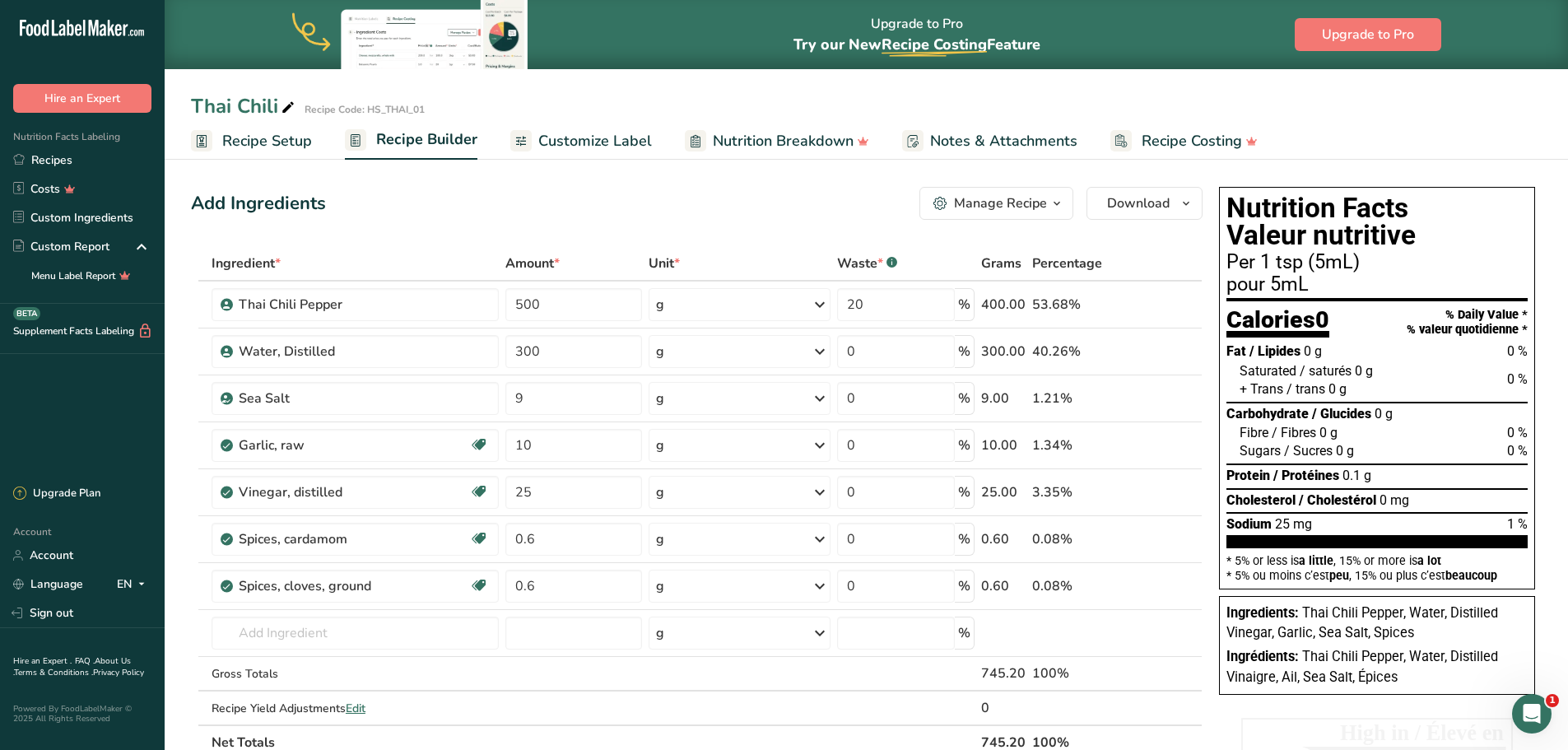
click at [590, 140] on span "Customize Label" at bounding box center [596, 141] width 114 height 22
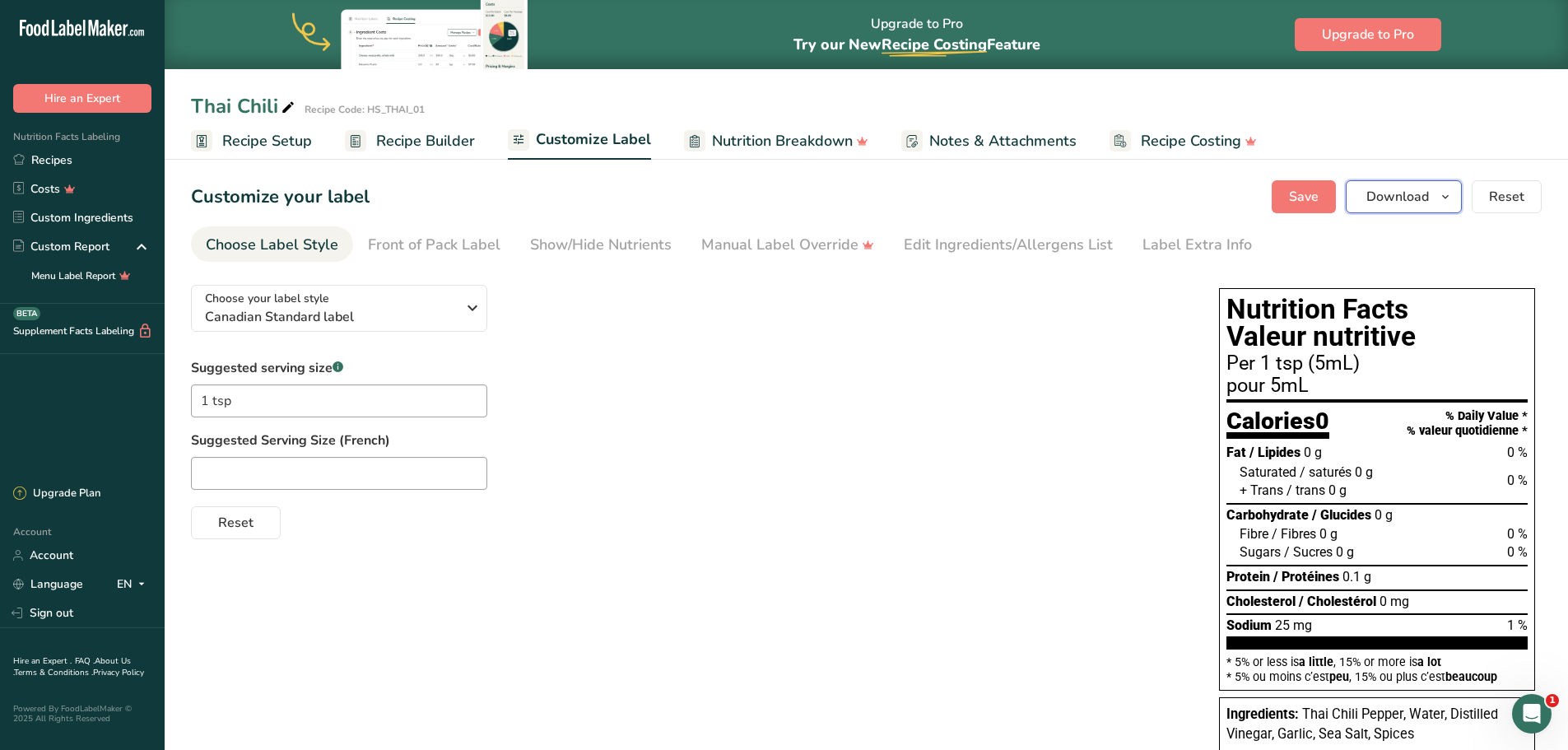
click at [1444, 200] on icon "button" at bounding box center [1445, 197] width 13 height 20
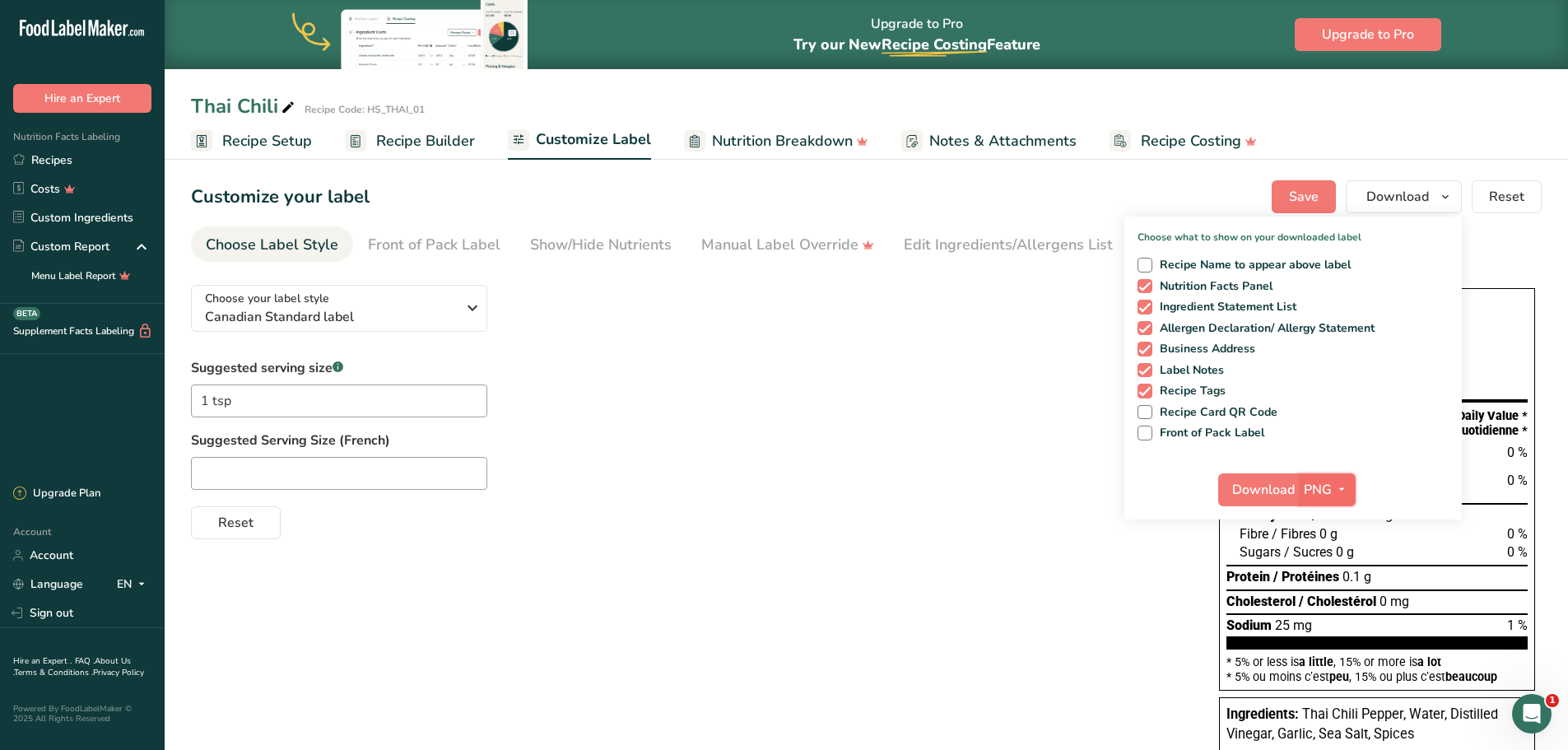
click at [1343, 493] on icon "button" at bounding box center [1342, 489] width 13 height 20
click at [1329, 542] on link "BMP" at bounding box center [1330, 550] width 53 height 27
click at [1271, 494] on span "Download" at bounding box center [1263, 489] width 63 height 20
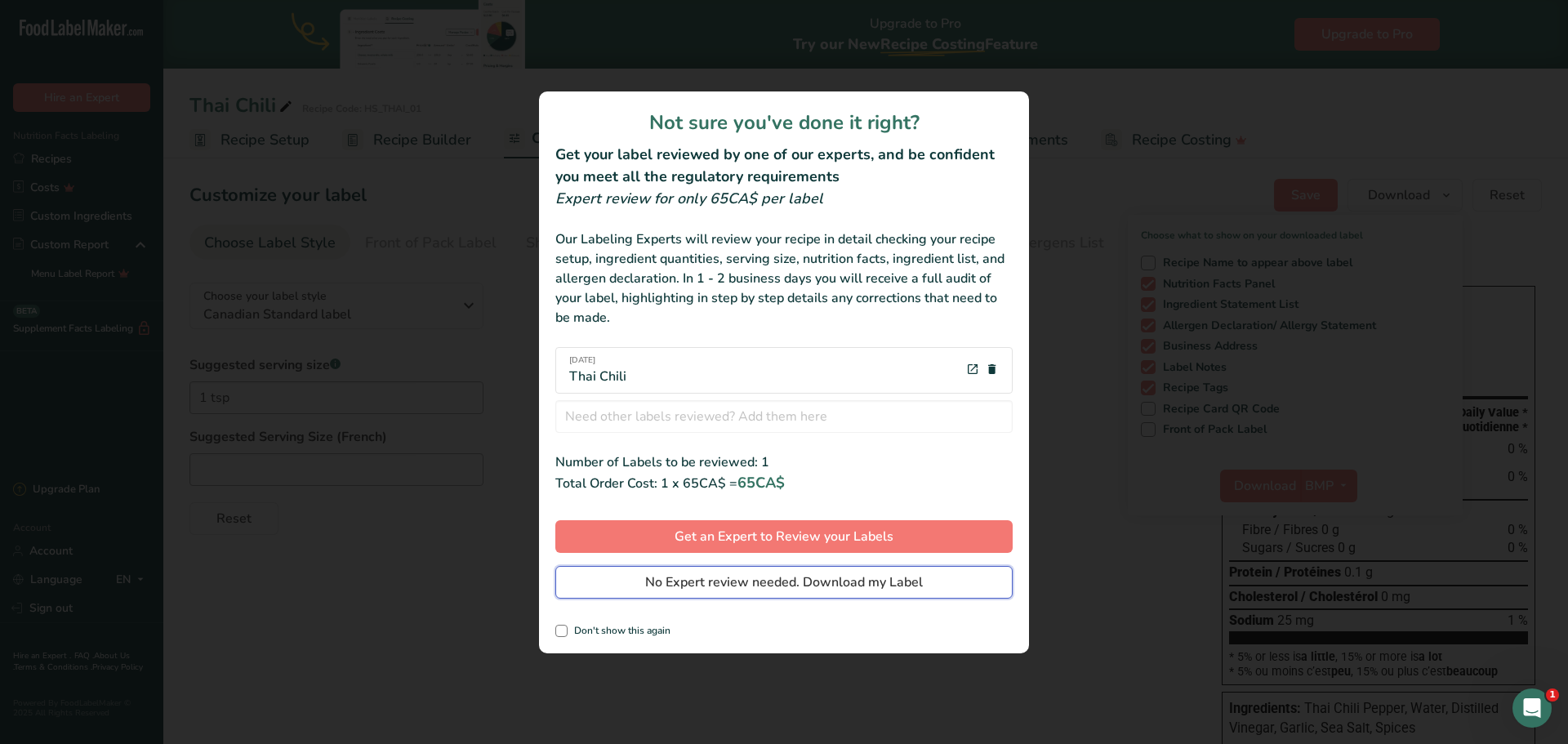
click at [798, 585] on span "No Expert review needed. Download my Label" at bounding box center [783, 581] width 278 height 19
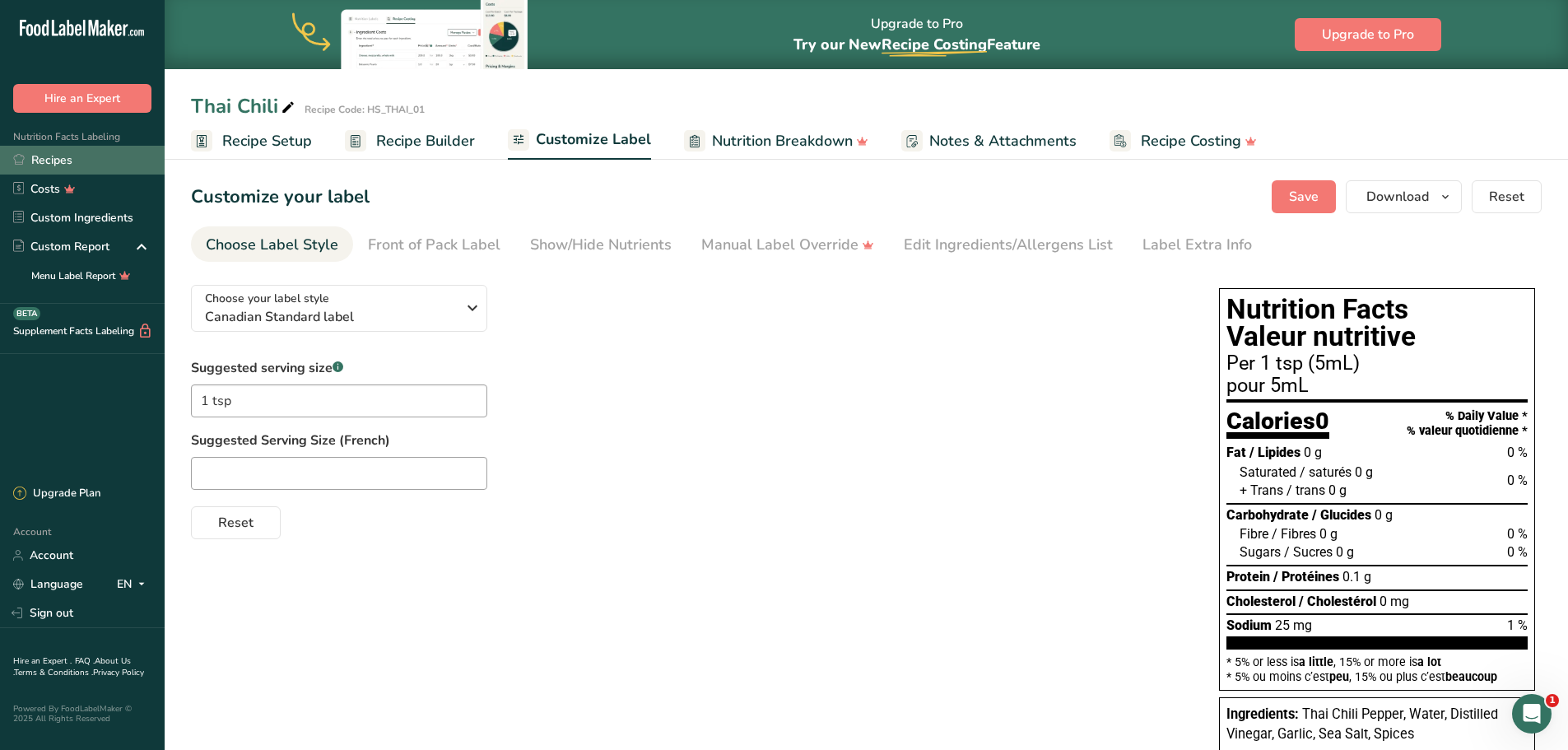
click at [54, 157] on link "Recipes" at bounding box center [83, 160] width 165 height 29
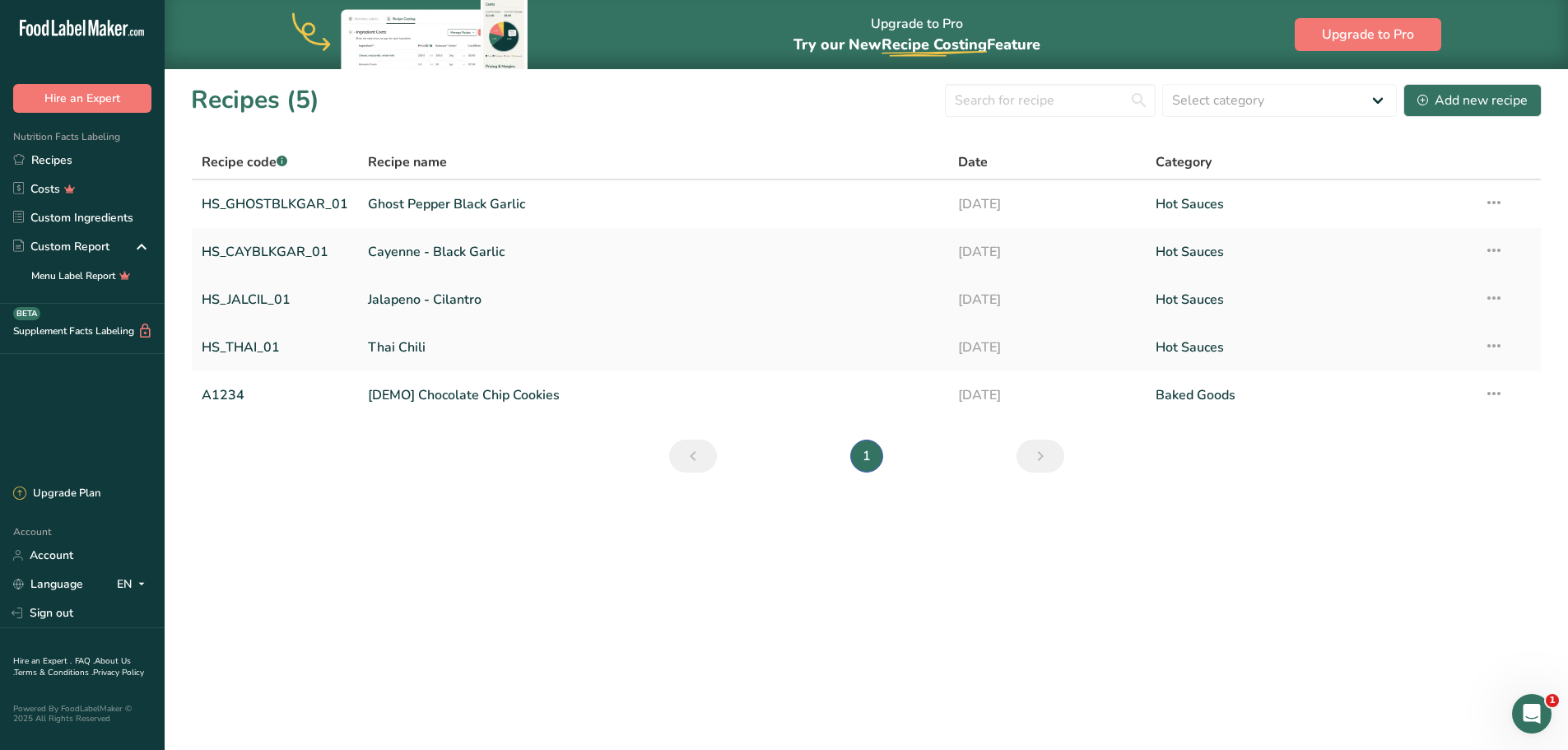
click at [248, 300] on link "HS_JALCIL_01" at bounding box center [275, 299] width 146 height 35
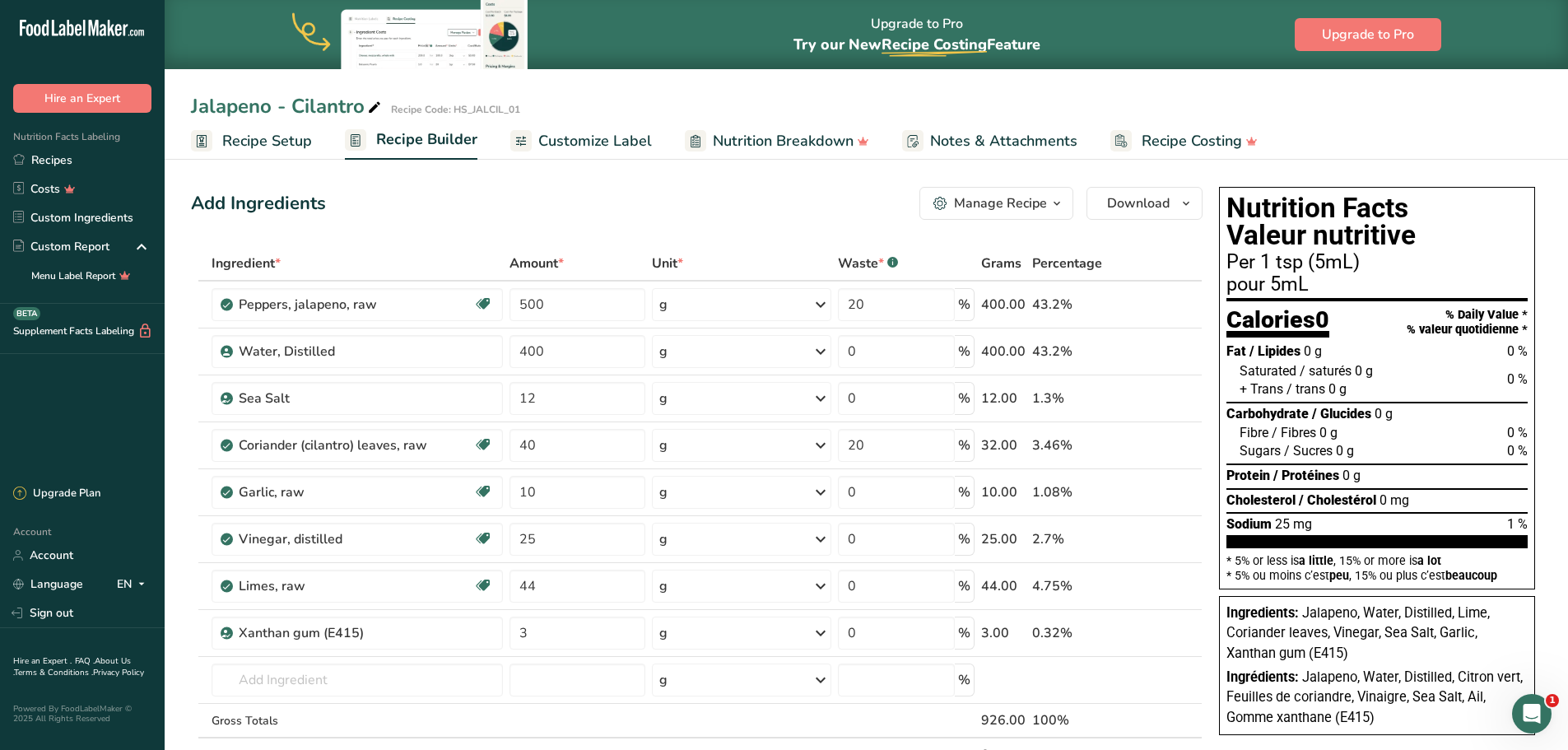
click at [627, 145] on span "Customize Label" at bounding box center [596, 141] width 114 height 22
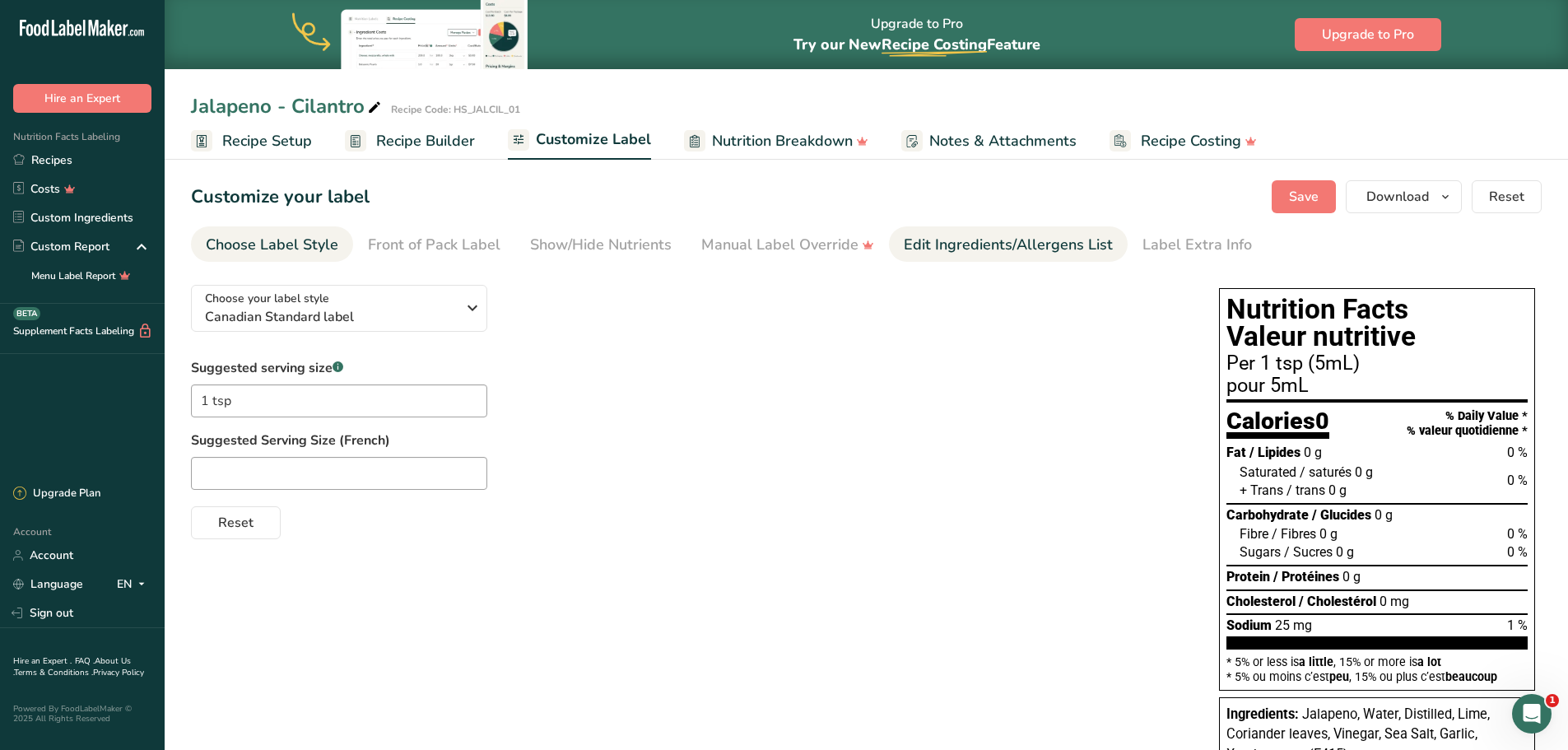
click at [1003, 249] on div "Edit Ingredients/Allergens List" at bounding box center [1008, 245] width 209 height 22
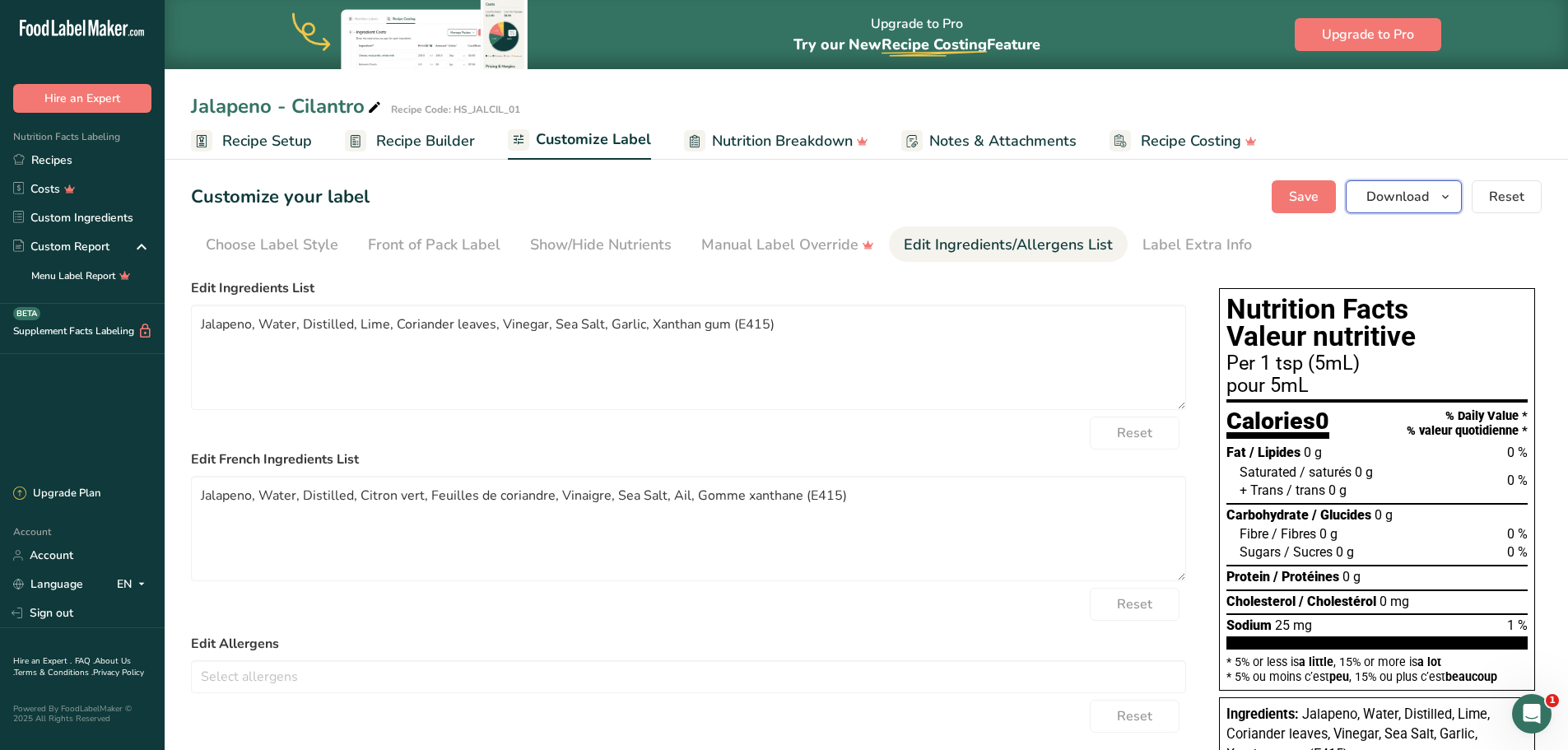
click at [1447, 201] on icon "button" at bounding box center [1445, 197] width 13 height 20
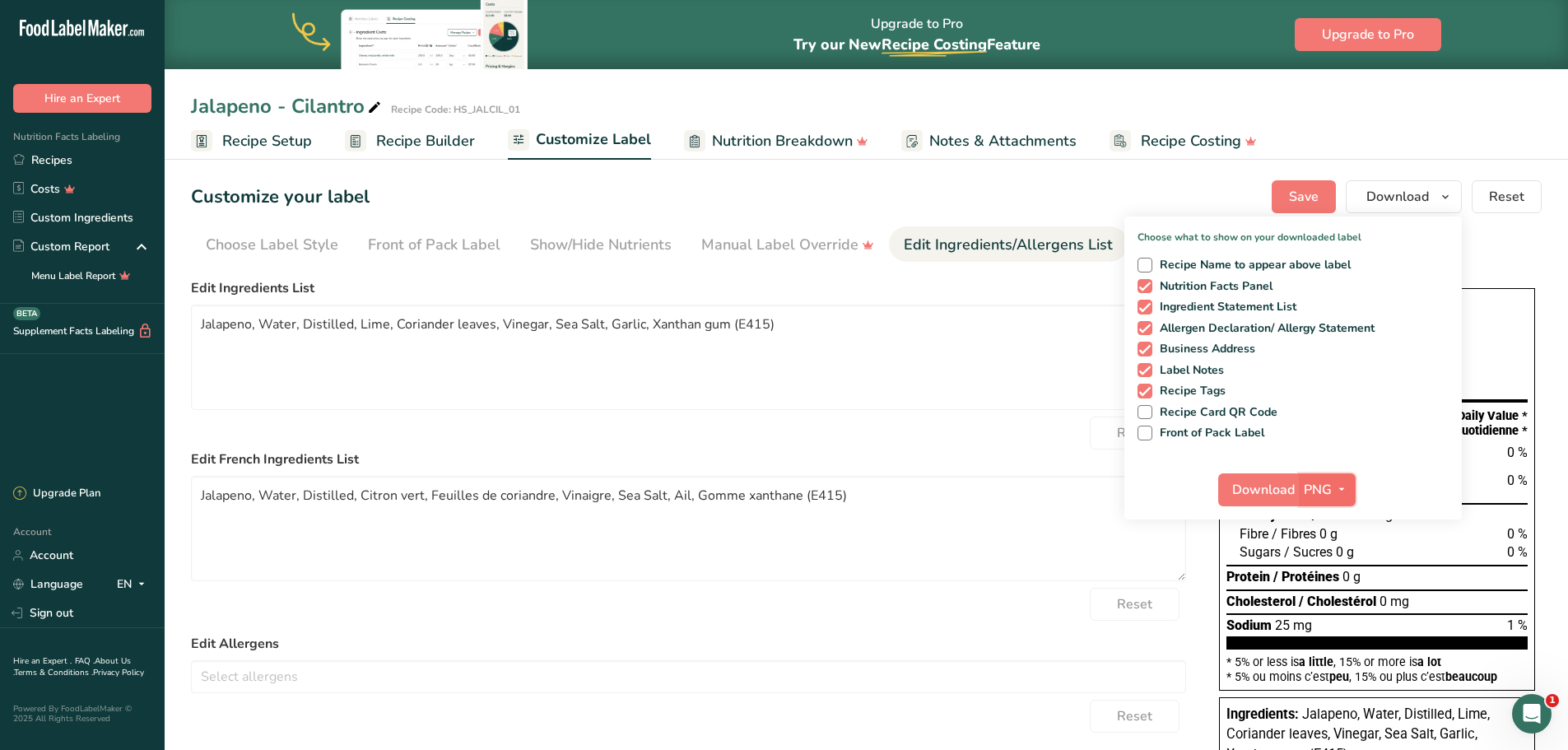
click at [1348, 486] on icon "button" at bounding box center [1342, 489] width 13 height 20
click at [1326, 556] on link "BMP" at bounding box center [1330, 550] width 53 height 27
click at [1267, 491] on span "Download" at bounding box center [1263, 489] width 63 height 20
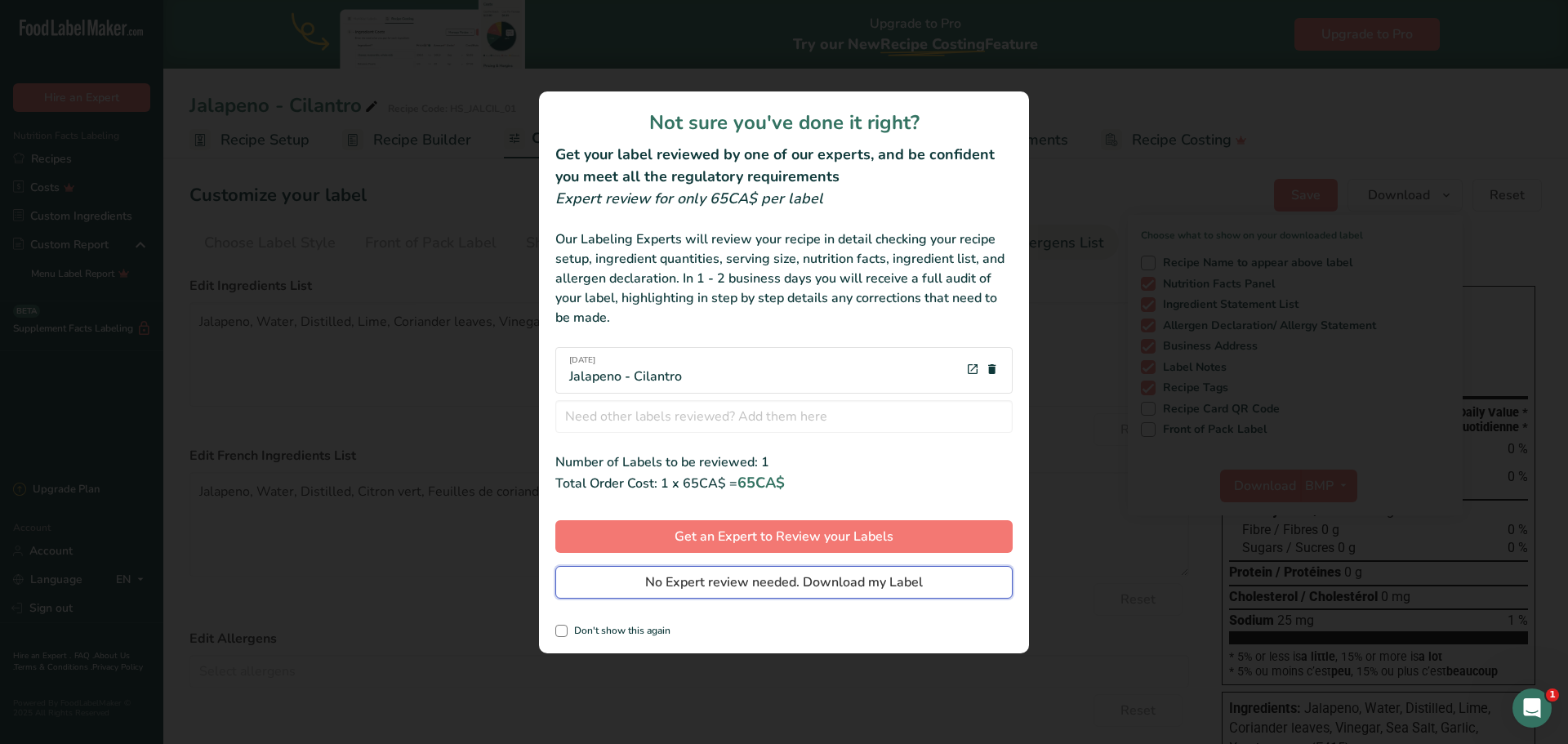
click at [829, 585] on span "No Expert review needed. Download my Label" at bounding box center [783, 581] width 278 height 19
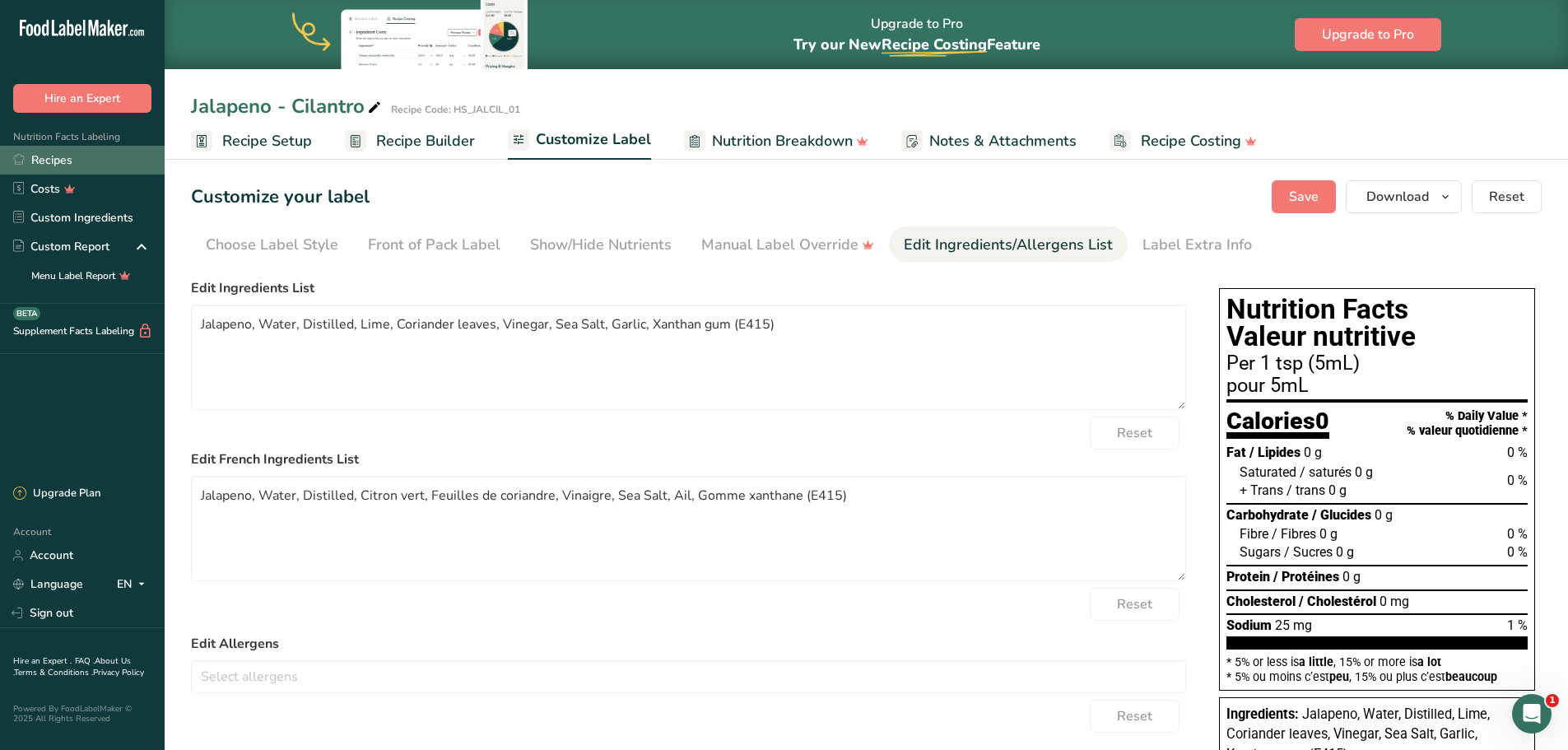
drag, startPoint x: 55, startPoint y: 161, endPoint x: 82, endPoint y: 161, distance: 27.0
click at [55, 161] on link "Recipes" at bounding box center [83, 160] width 165 height 29
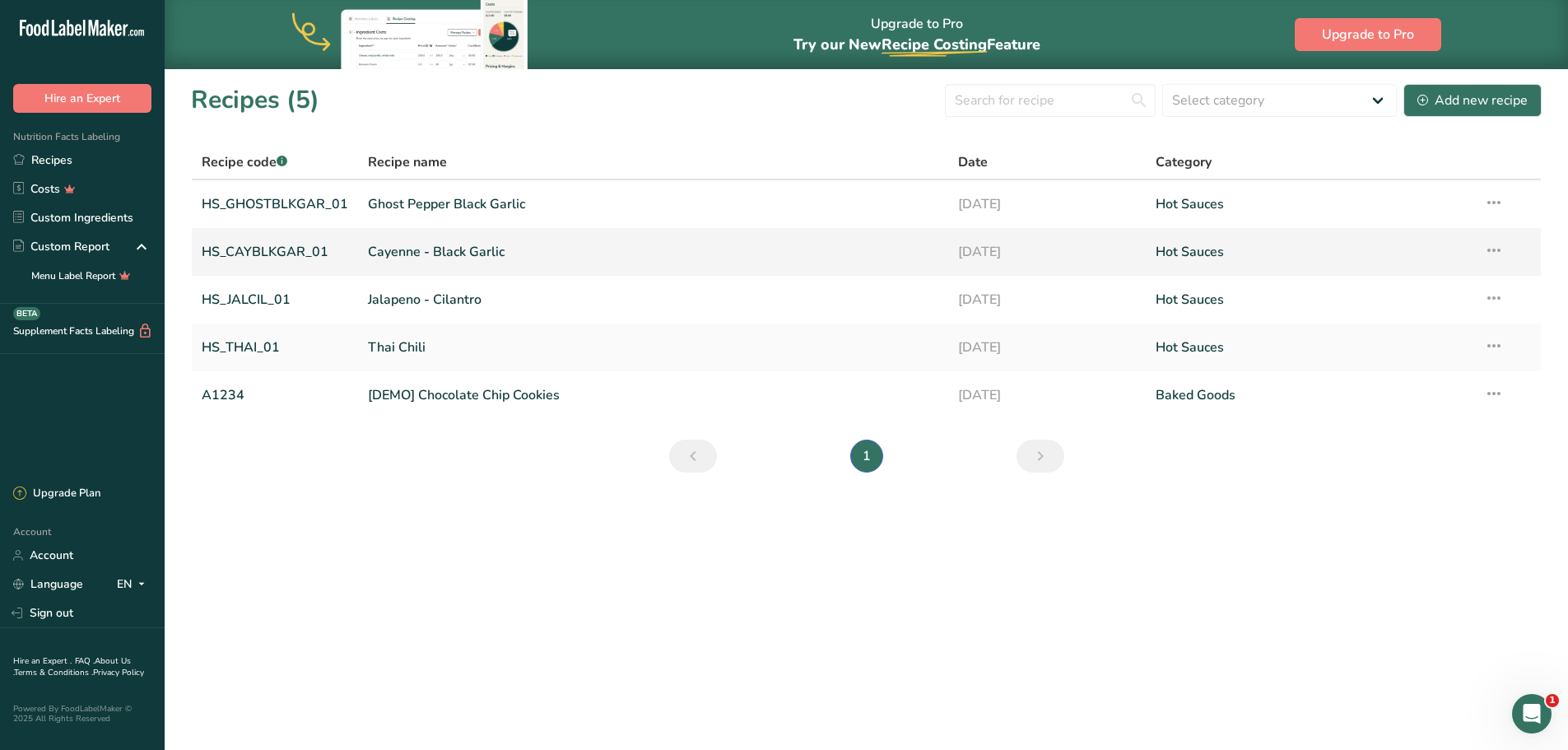
click at [273, 253] on link "HS_CAYBLKGAR_01" at bounding box center [275, 252] width 146 height 35
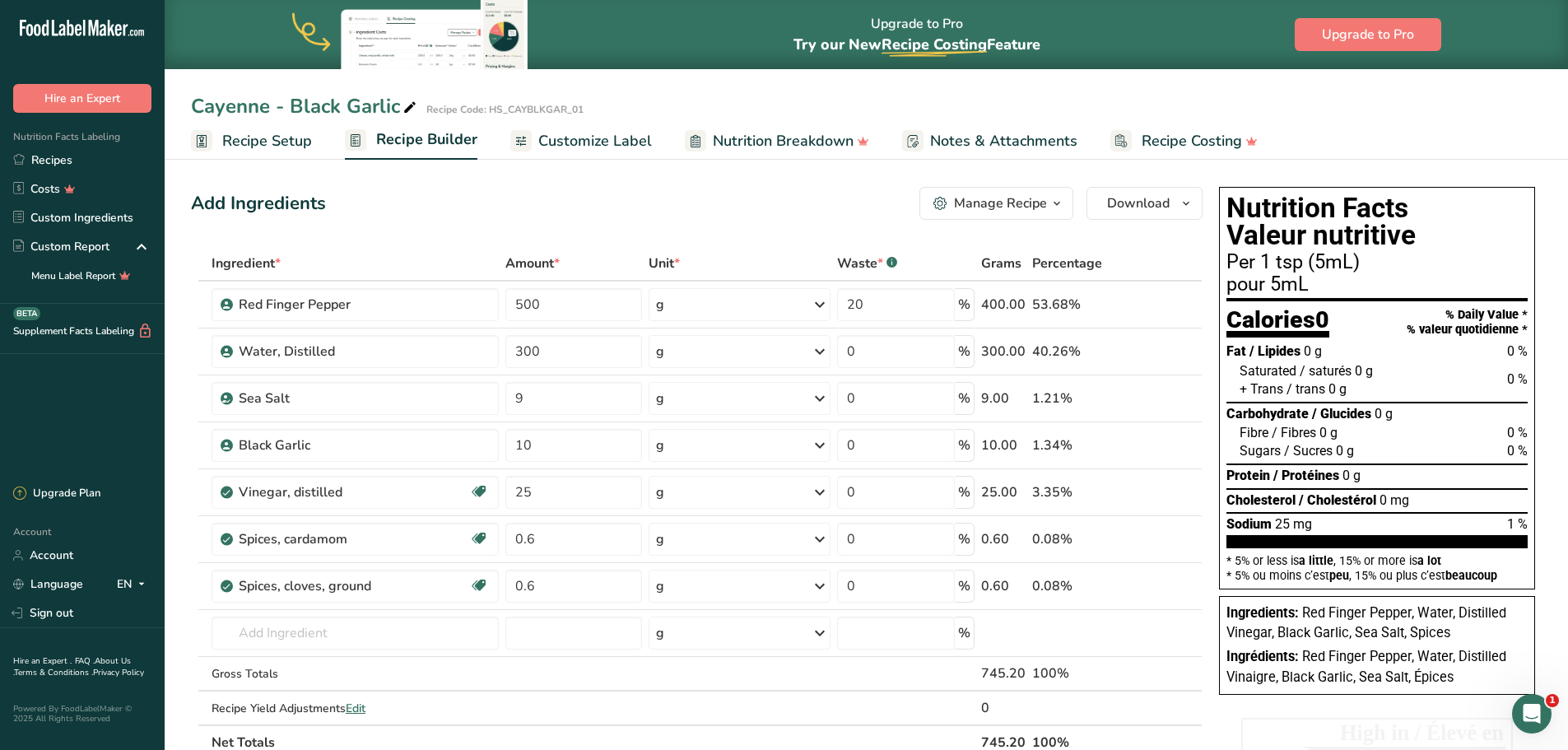
click at [574, 139] on span "Customize Label" at bounding box center [596, 141] width 114 height 22
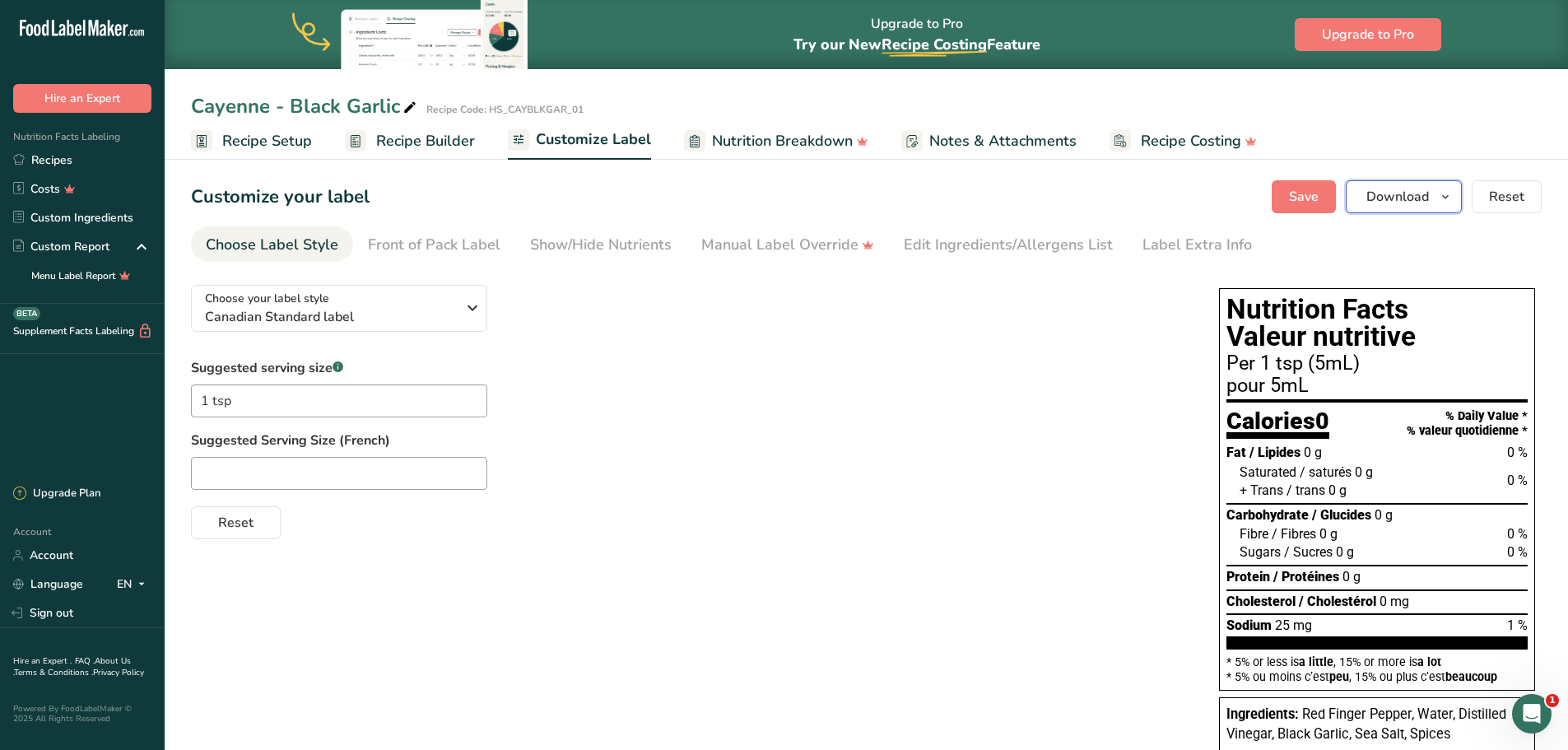
click at [1441, 204] on icon "button" at bounding box center [1445, 197] width 13 height 20
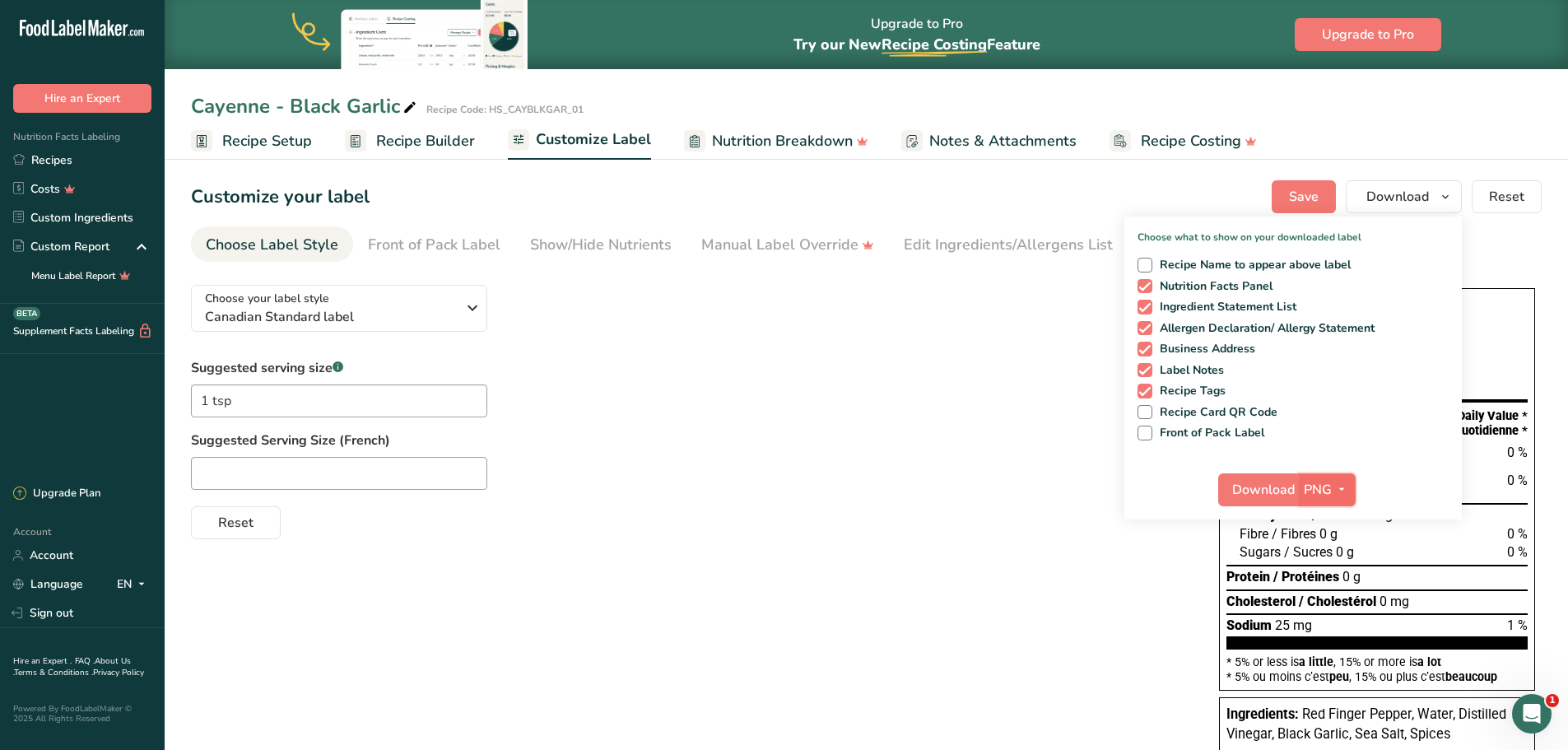
click at [1339, 488] on icon "button" at bounding box center [1342, 489] width 13 height 20
click at [1336, 548] on link "BMP" at bounding box center [1330, 550] width 53 height 27
click at [1274, 493] on span "Download" at bounding box center [1263, 489] width 63 height 20
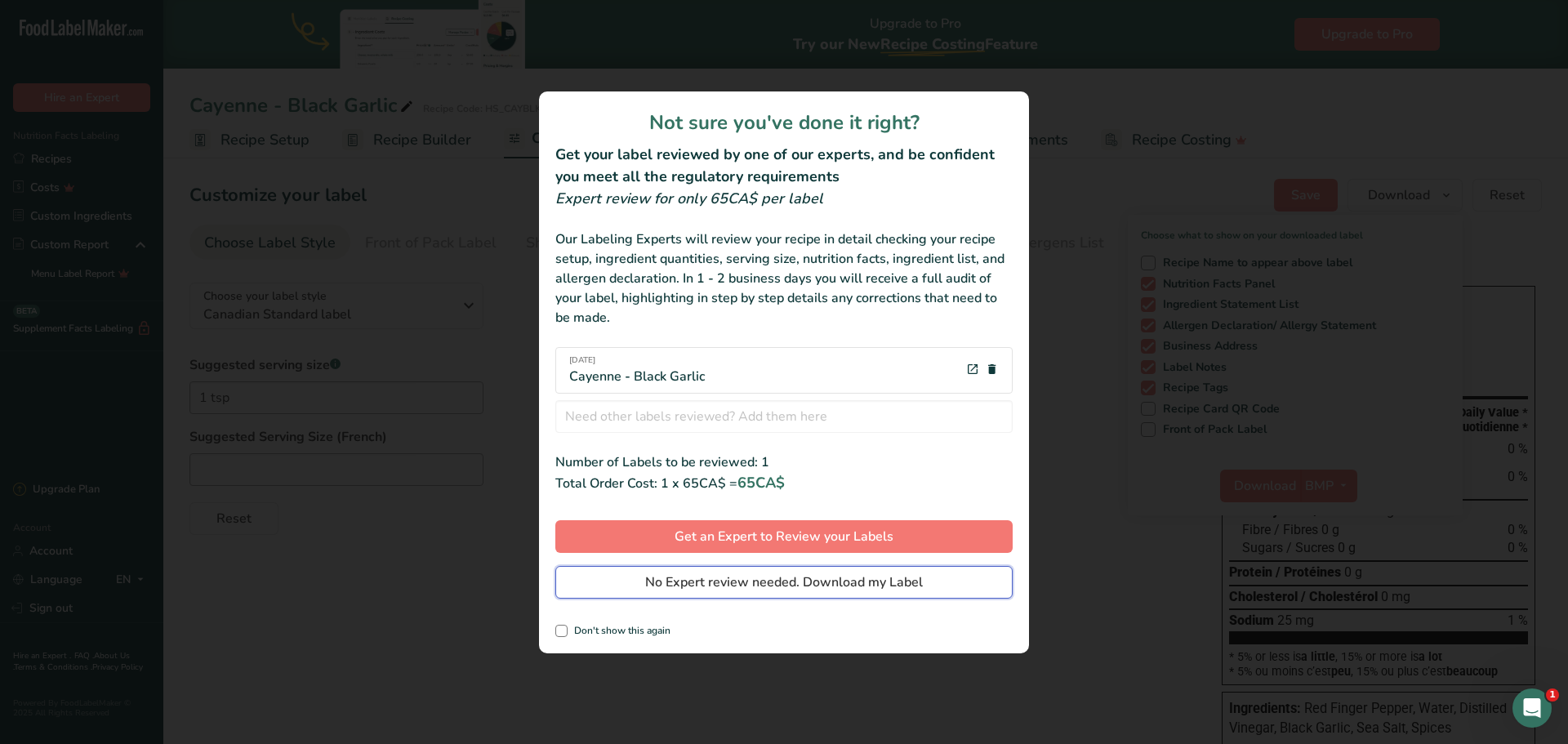
click at [840, 583] on span "No Expert review needed. Download my Label" at bounding box center [783, 581] width 278 height 19
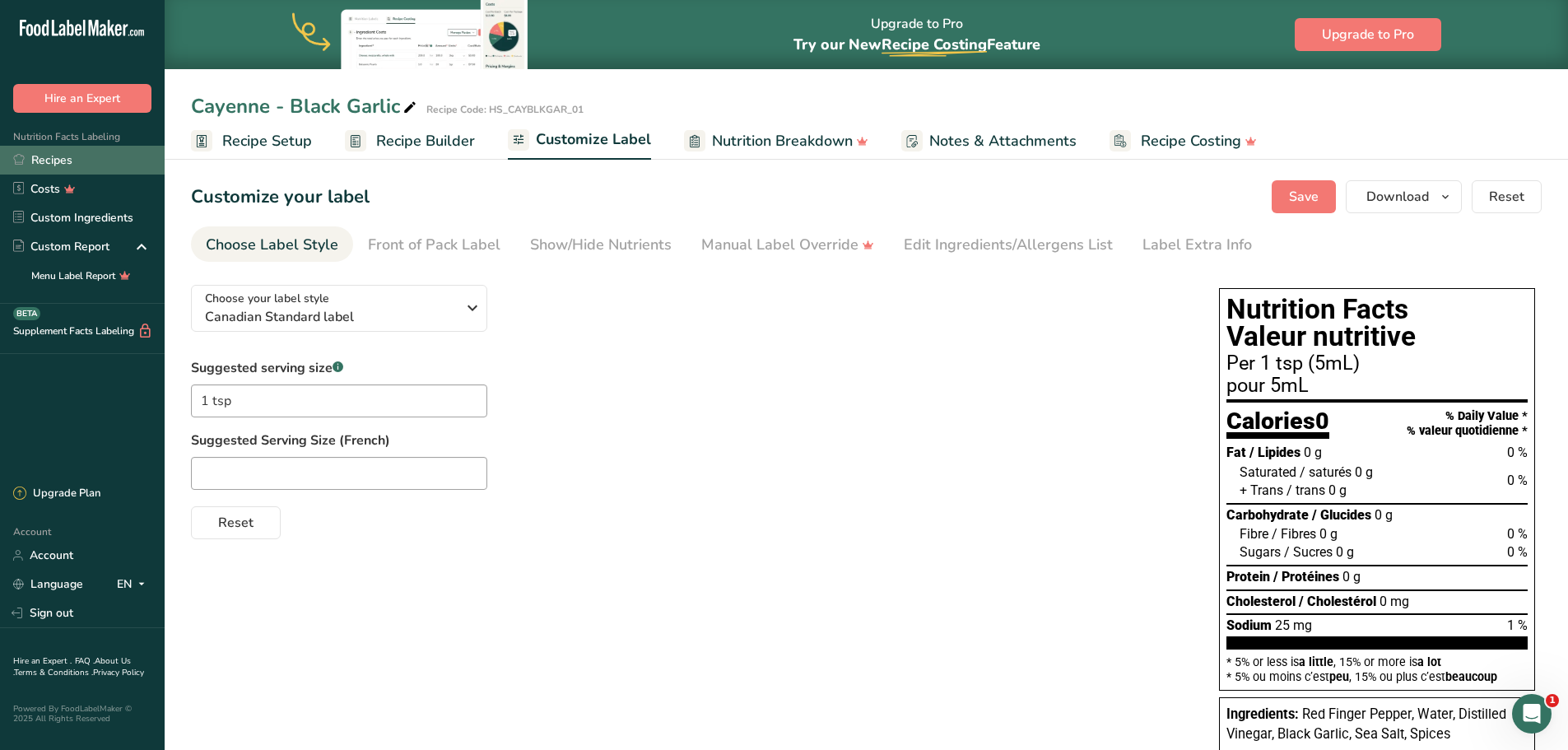
click at [56, 163] on link "Recipes" at bounding box center [83, 160] width 165 height 29
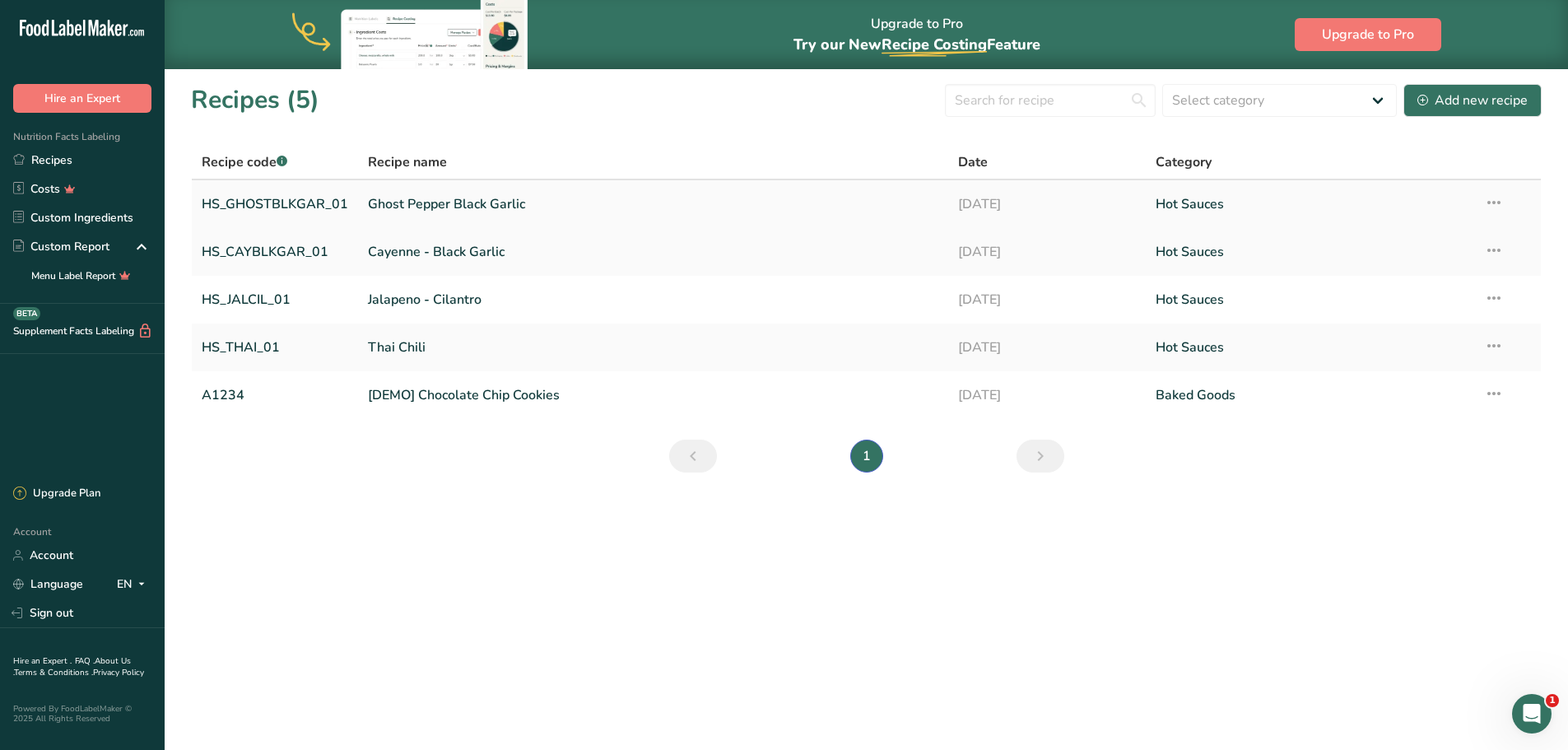
click at [463, 207] on link "Ghost Pepper Black Garlic" at bounding box center [653, 204] width 571 height 35
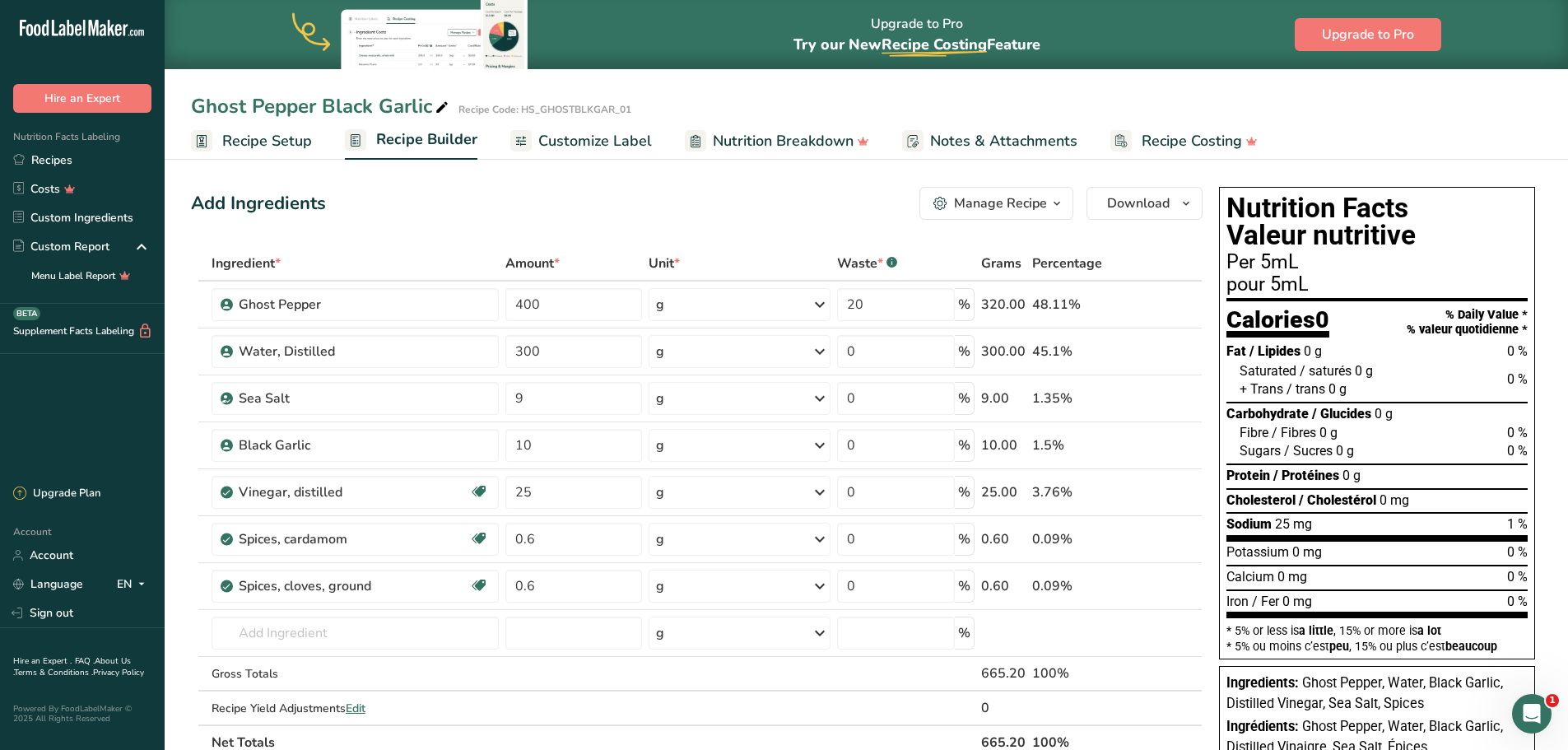
click at [610, 138] on span "Customize Label" at bounding box center [596, 141] width 114 height 22
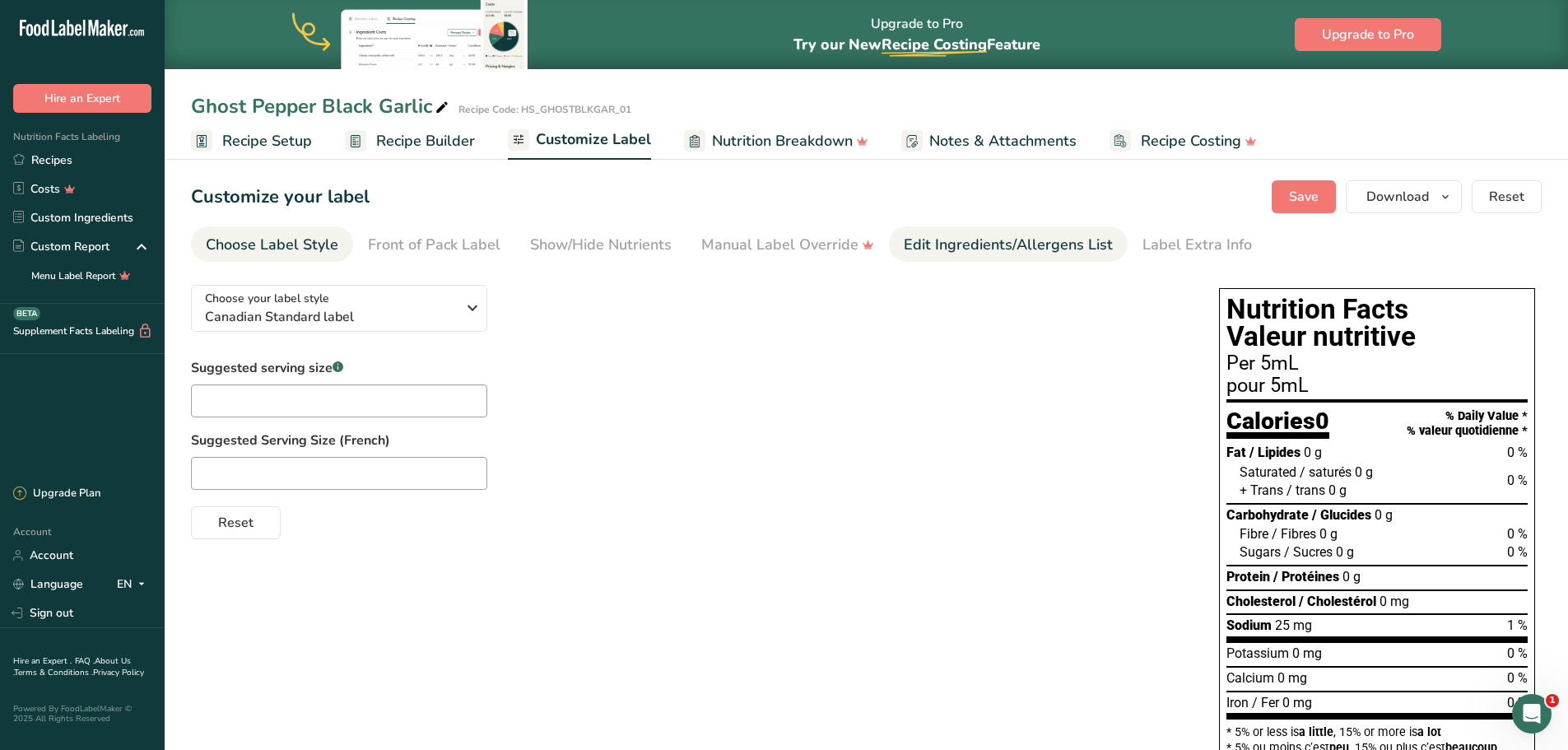
click at [1026, 248] on div "Edit Ingredients/Allergens List" at bounding box center [1008, 245] width 209 height 22
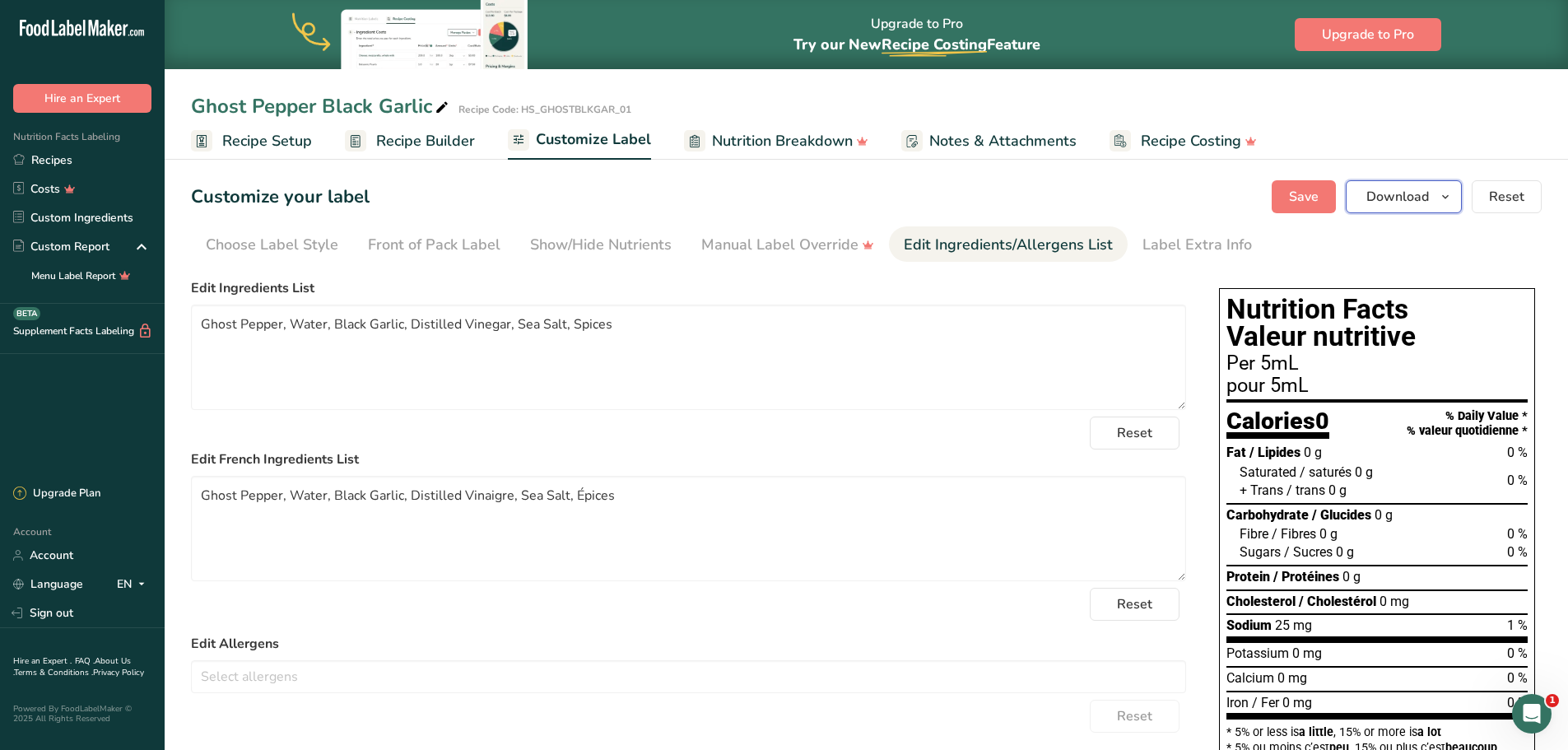
click at [1452, 198] on icon "button" at bounding box center [1445, 197] width 13 height 20
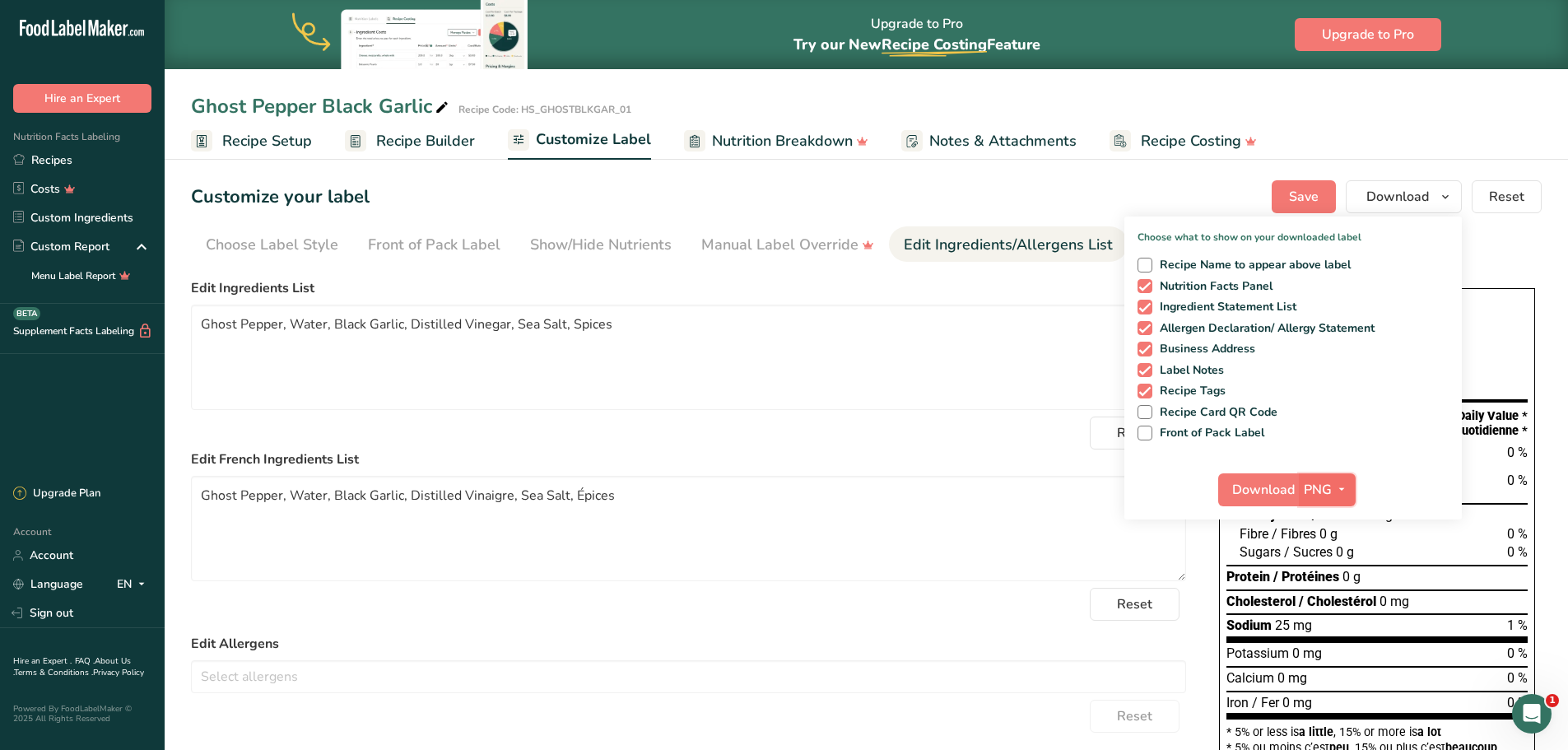
click at [1347, 490] on icon "button" at bounding box center [1342, 489] width 13 height 20
click at [1320, 543] on link "BMP" at bounding box center [1330, 550] width 53 height 27
click at [1274, 490] on span "Download" at bounding box center [1263, 489] width 63 height 20
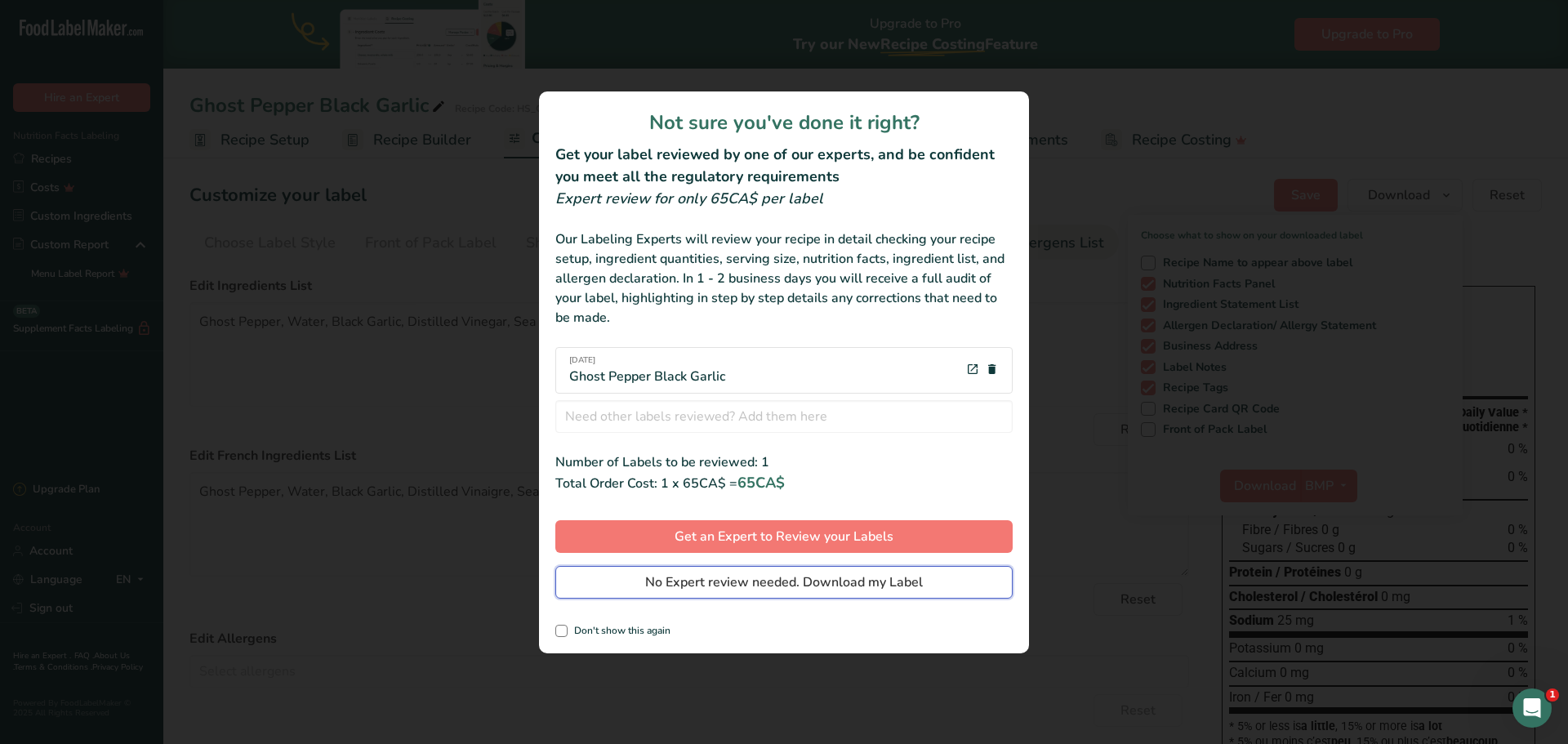
click at [806, 579] on span "No Expert review needed. Download my Label" at bounding box center [783, 581] width 278 height 19
